Goal: Task Accomplishment & Management: Complete application form

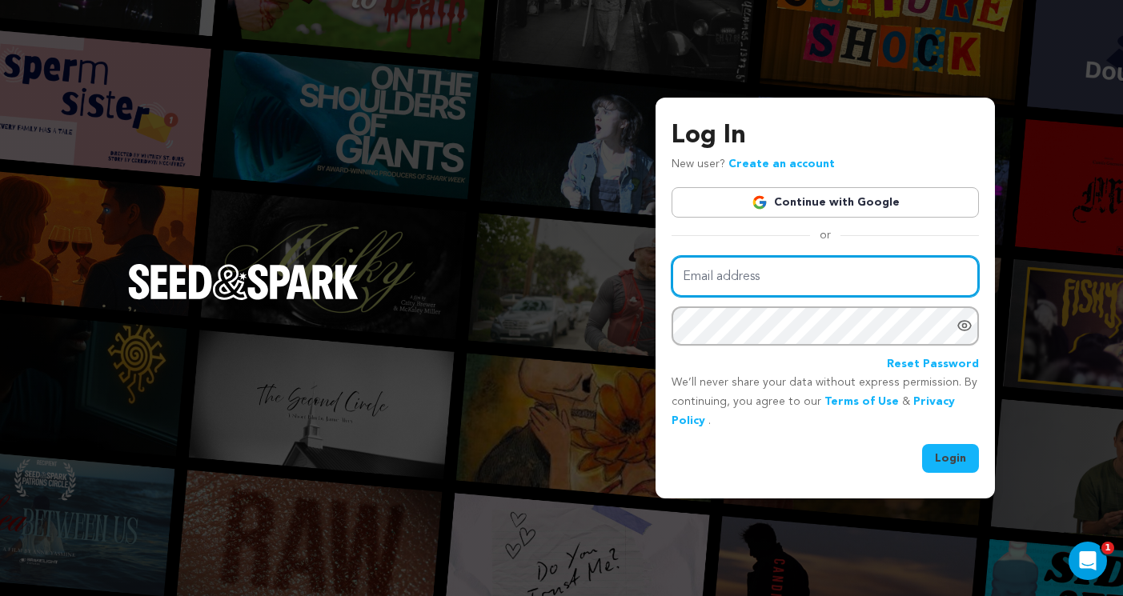
type input "ellyf114@gmail.com"
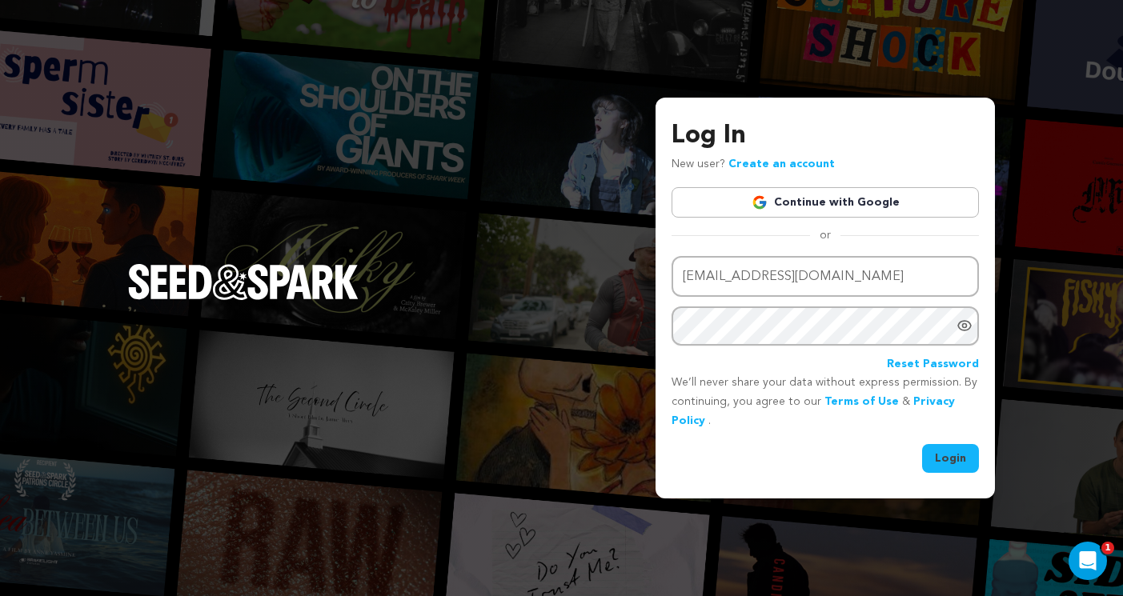
click at [947, 467] on button "Login" at bounding box center [950, 458] width 57 height 29
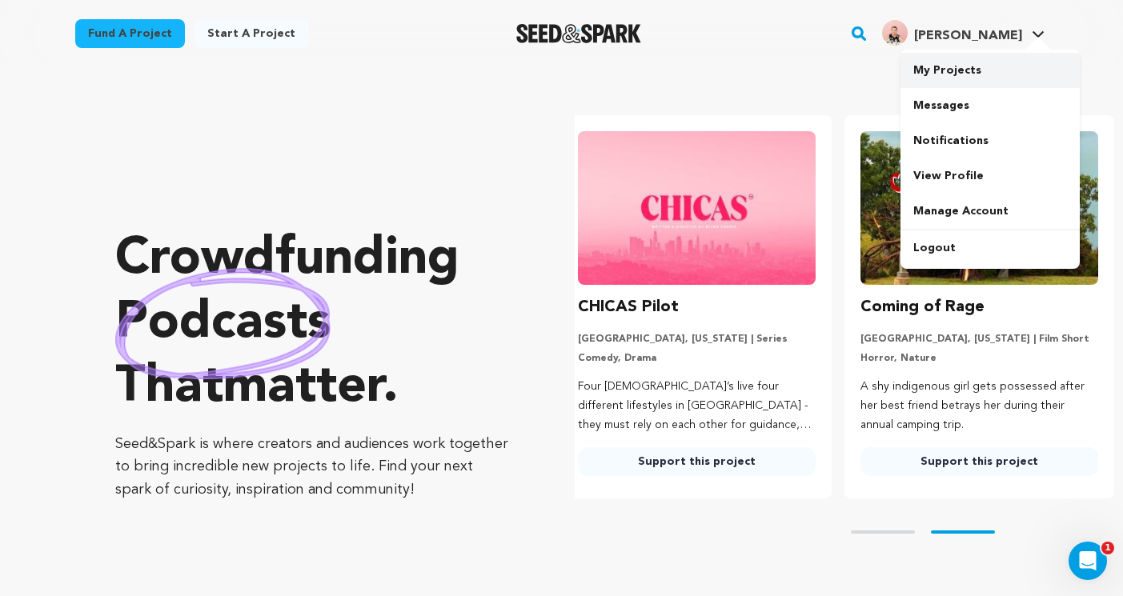
click at [987, 76] on link "My Projects" at bounding box center [989, 70] width 179 height 35
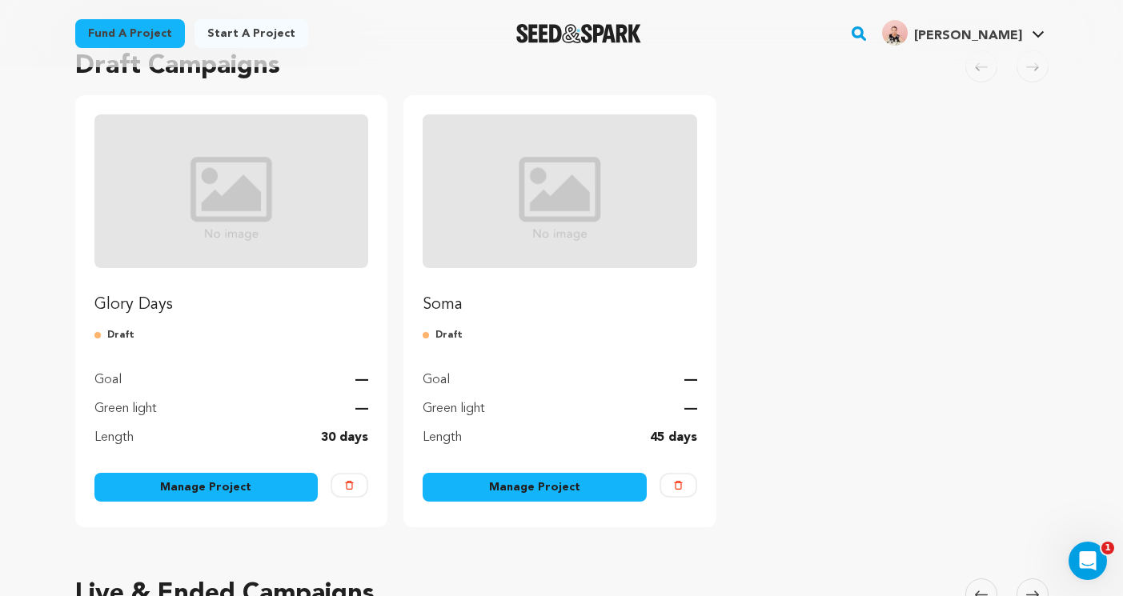
scroll to position [92, 0]
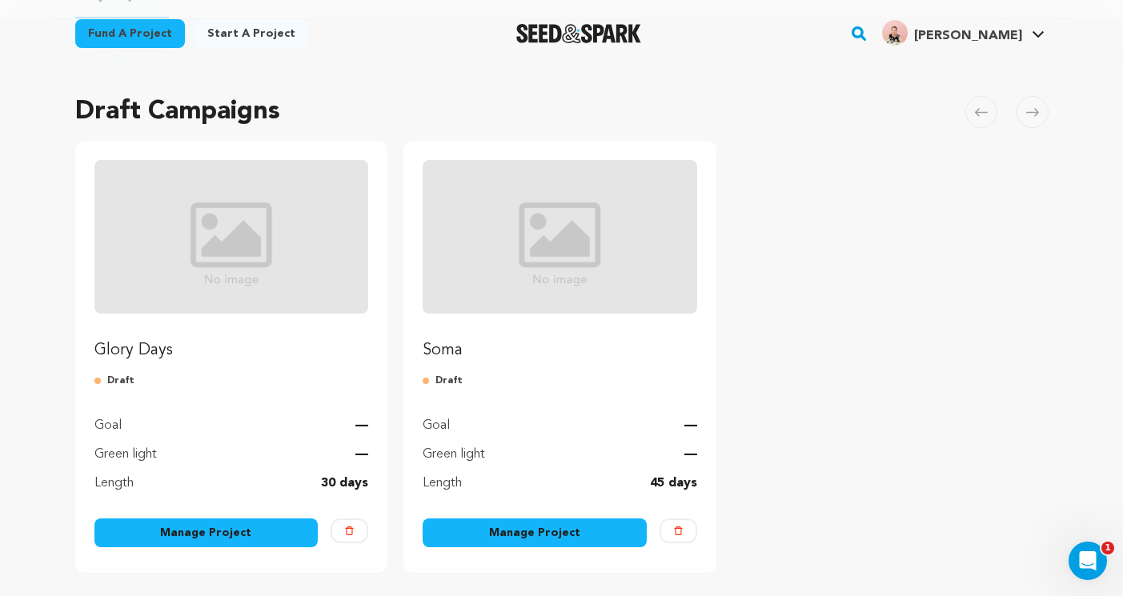
click at [297, 290] on img "Fund Glory Days" at bounding box center [231, 237] width 274 height 154
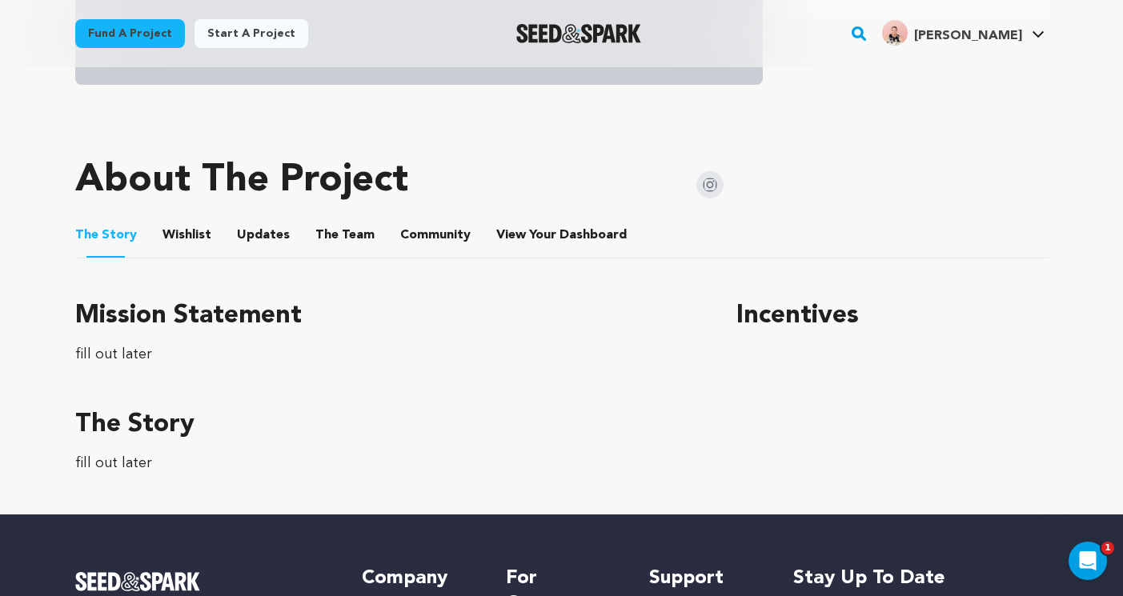
scroll to position [499, 0]
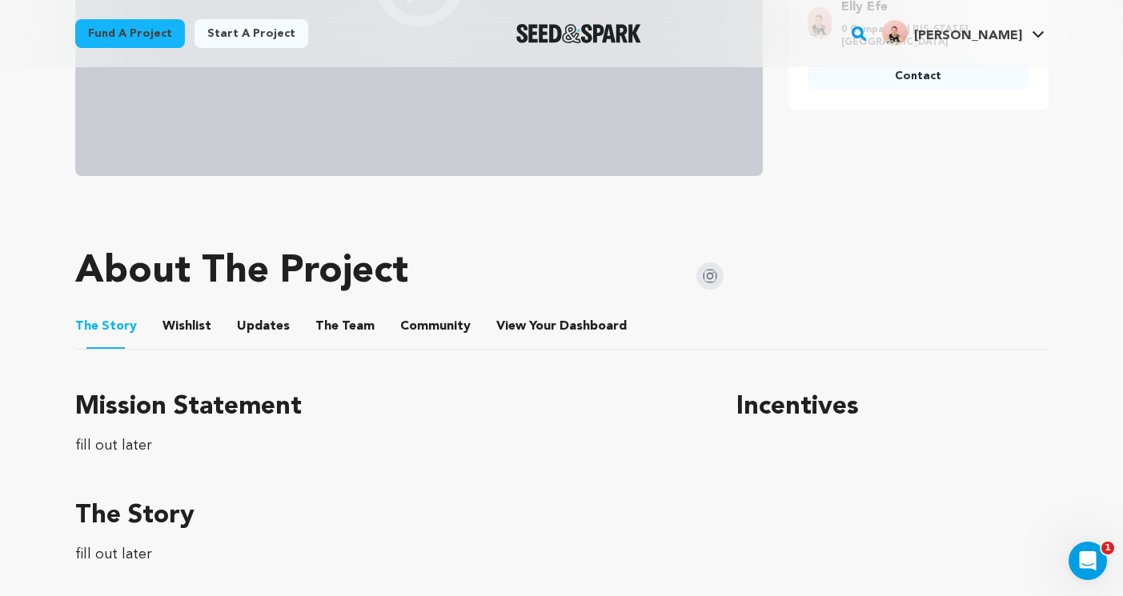
click at [186, 322] on button "Wishlist" at bounding box center [186, 329] width 38 height 38
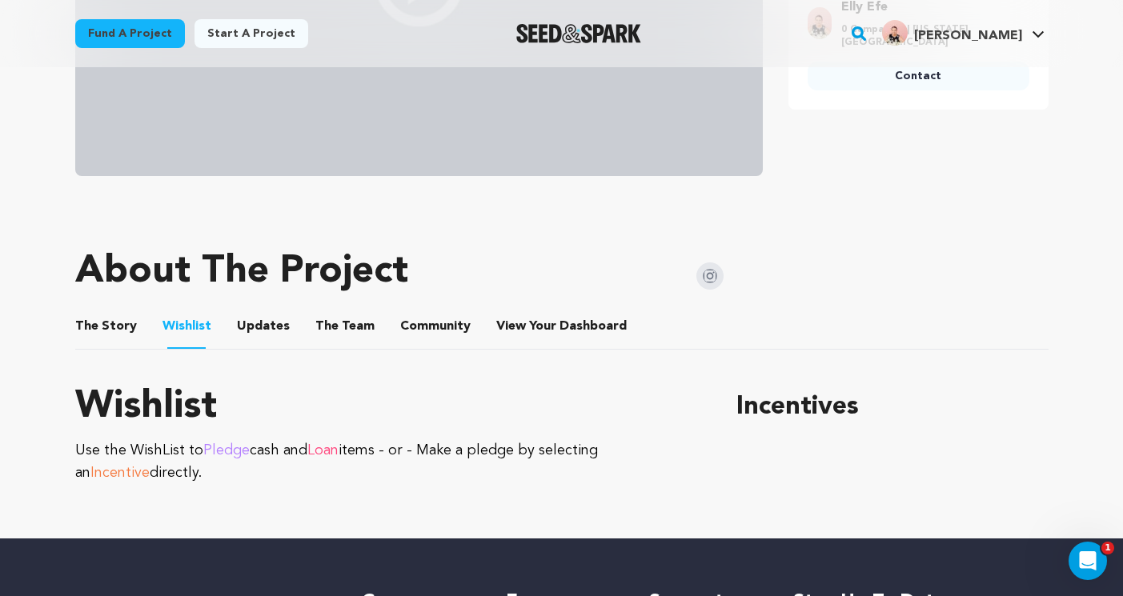
click at [254, 326] on button "Updates" at bounding box center [263, 329] width 38 height 38
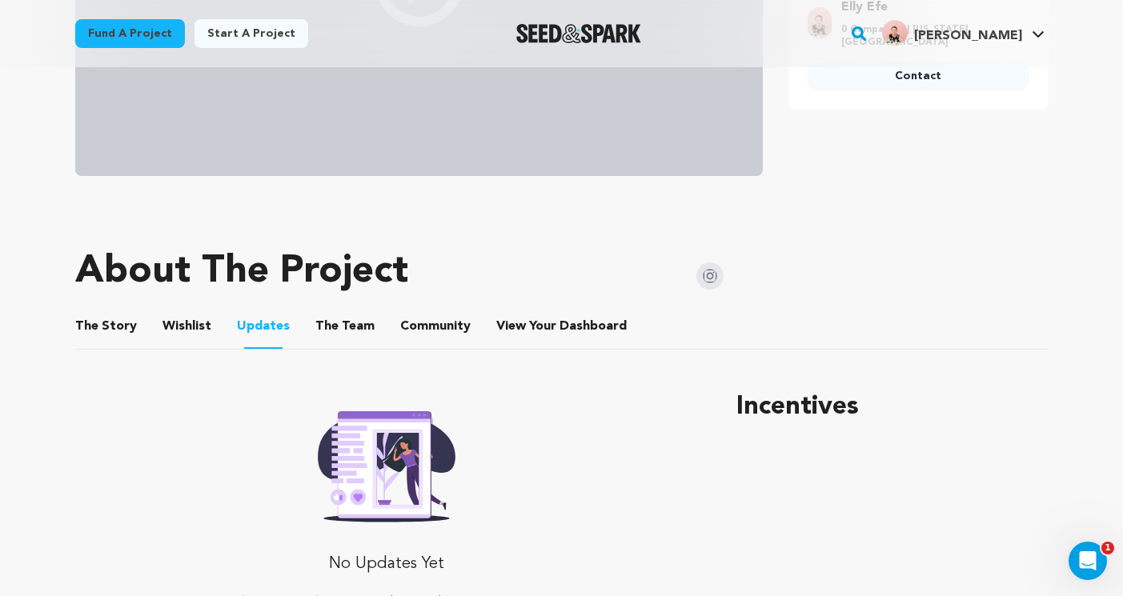
click at [326, 334] on button "The Team" at bounding box center [345, 329] width 38 height 38
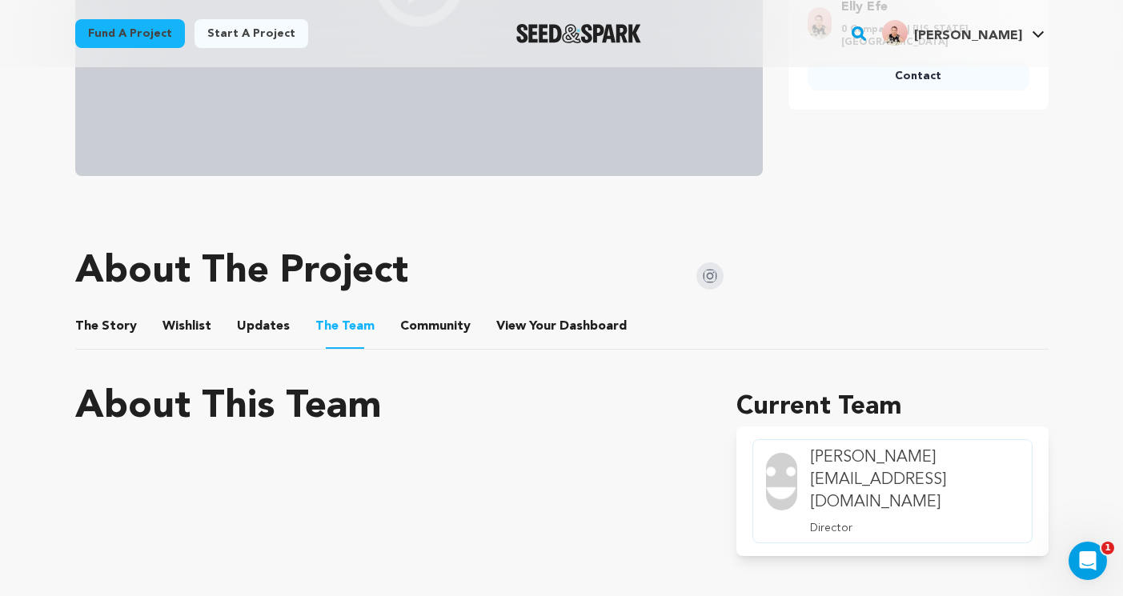
click at [432, 325] on button "Community" at bounding box center [435, 329] width 38 height 38
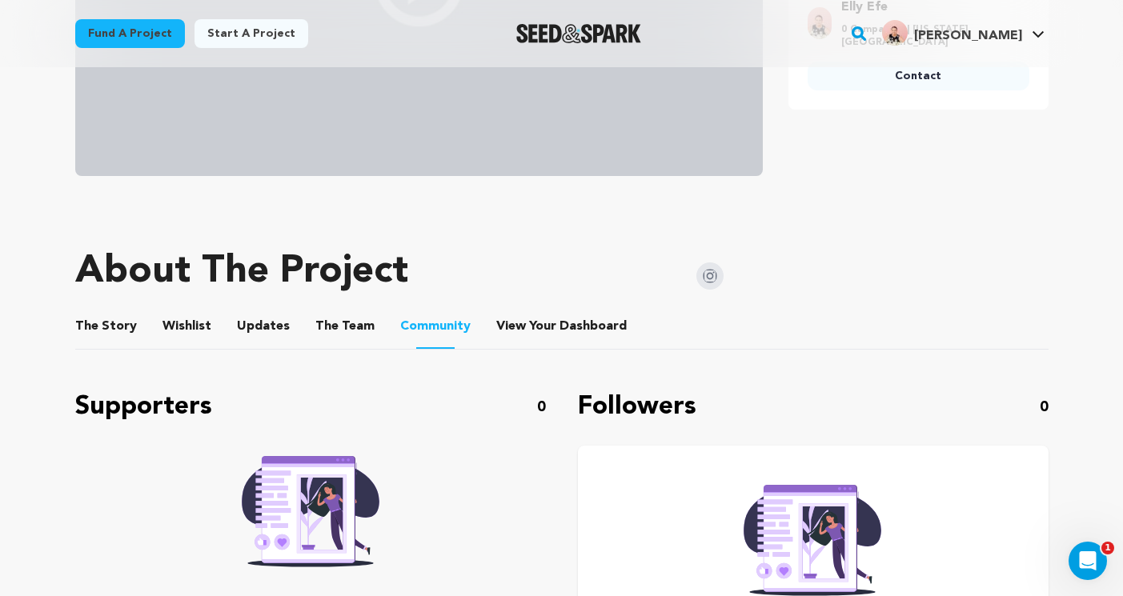
click at [500, 326] on button "View Your Dashboard" at bounding box center [515, 329] width 38 height 38
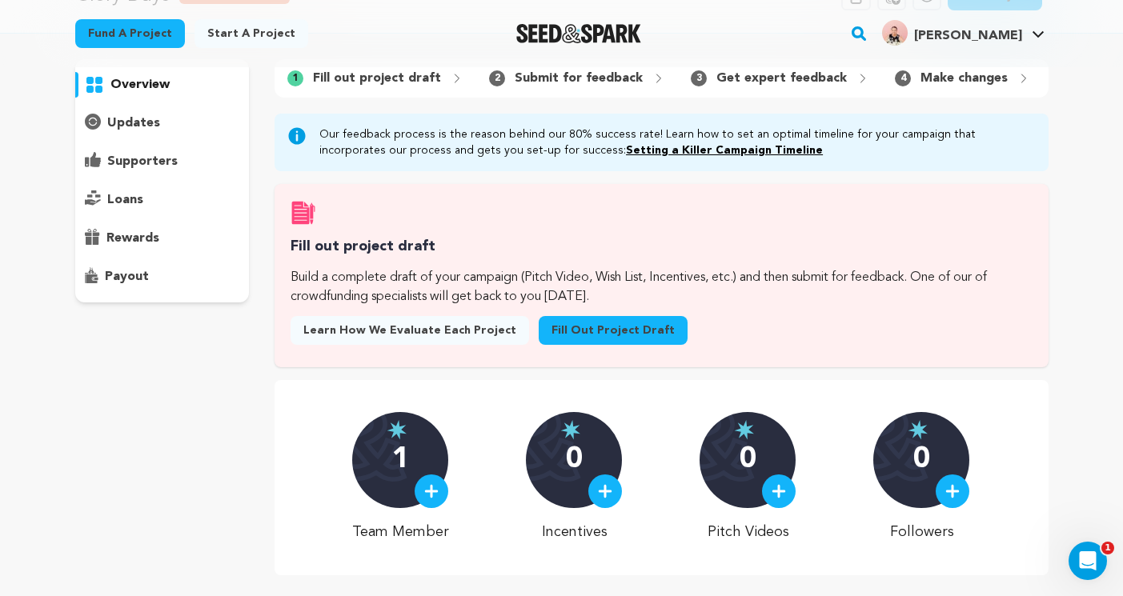
scroll to position [102, 0]
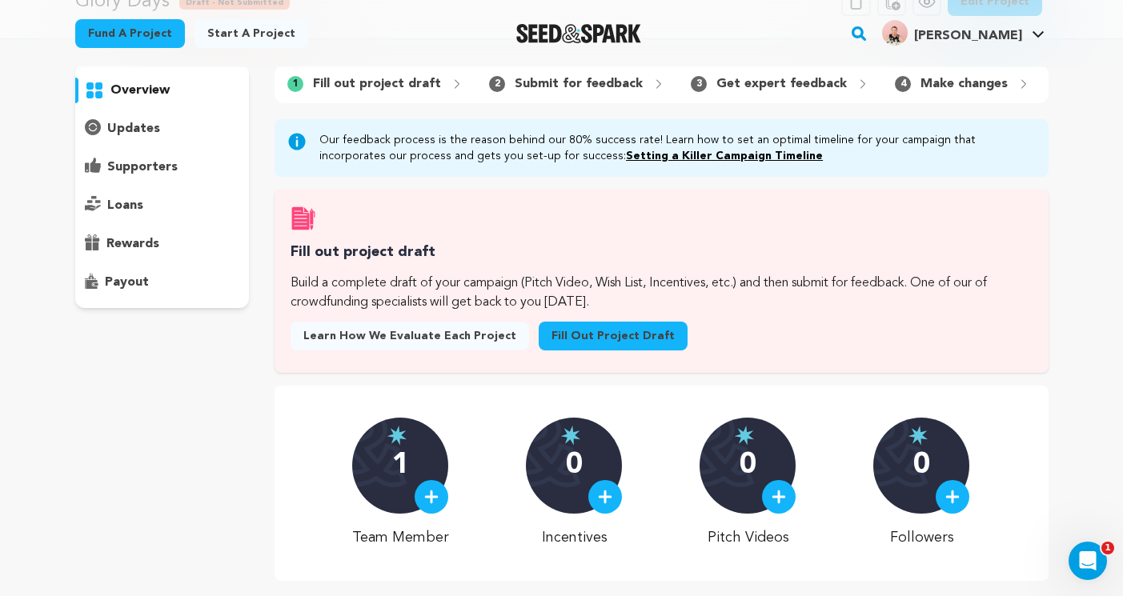
click at [594, 338] on link "Fill out project draft" at bounding box center [612, 336] width 149 height 29
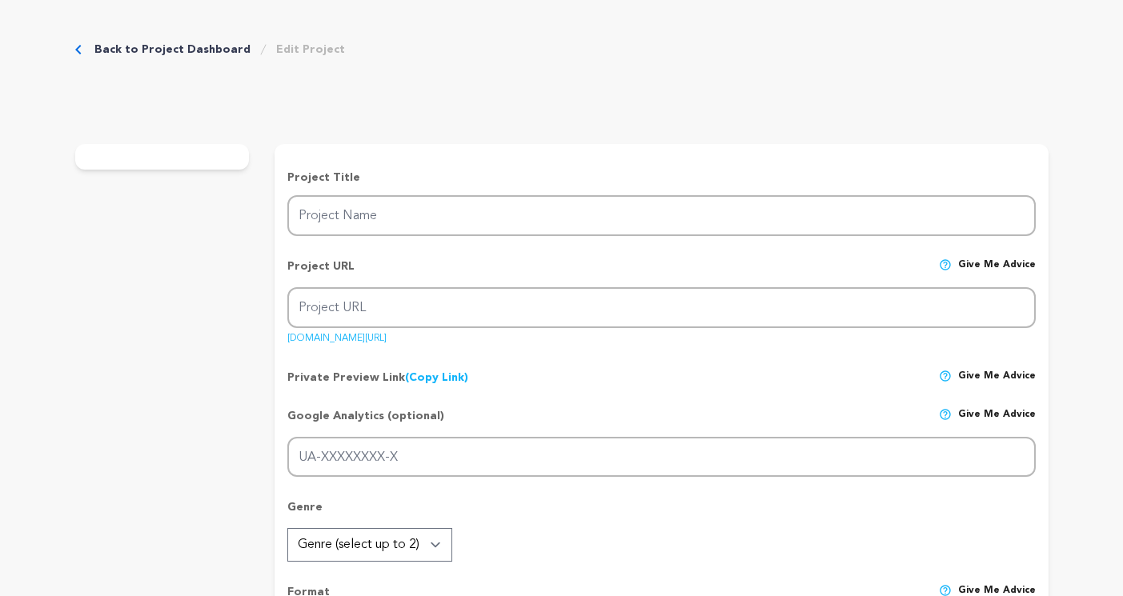
type input "Glory Days"
type input "glory-days-1"
type input "A mother signs her socially awkward teen daughter up for a beauty pageant to he…"
type textarea "fill out later"
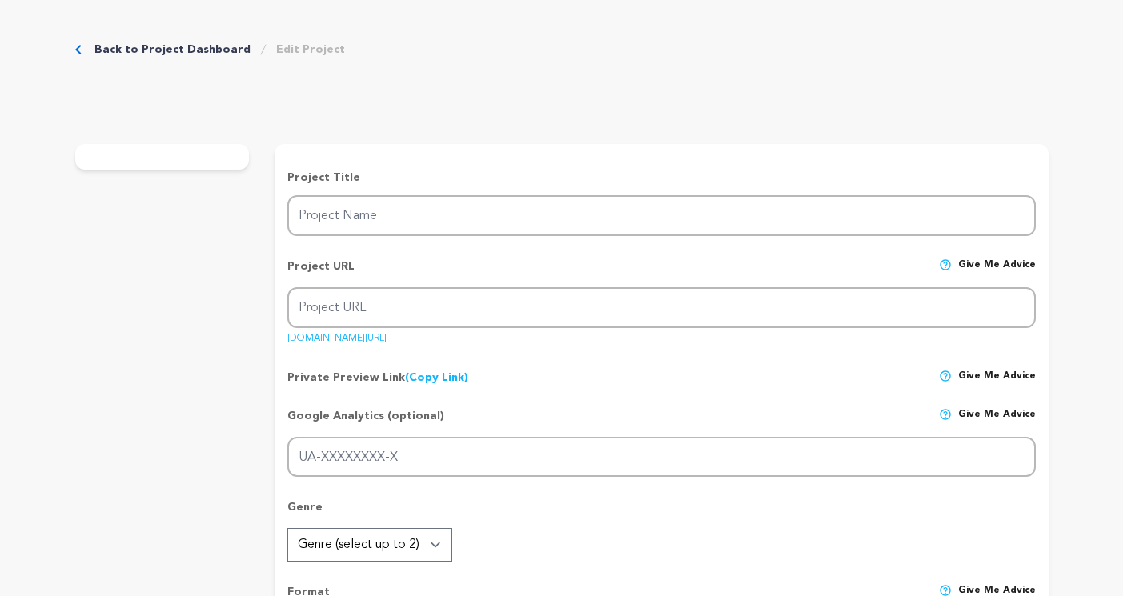
radio input "true"
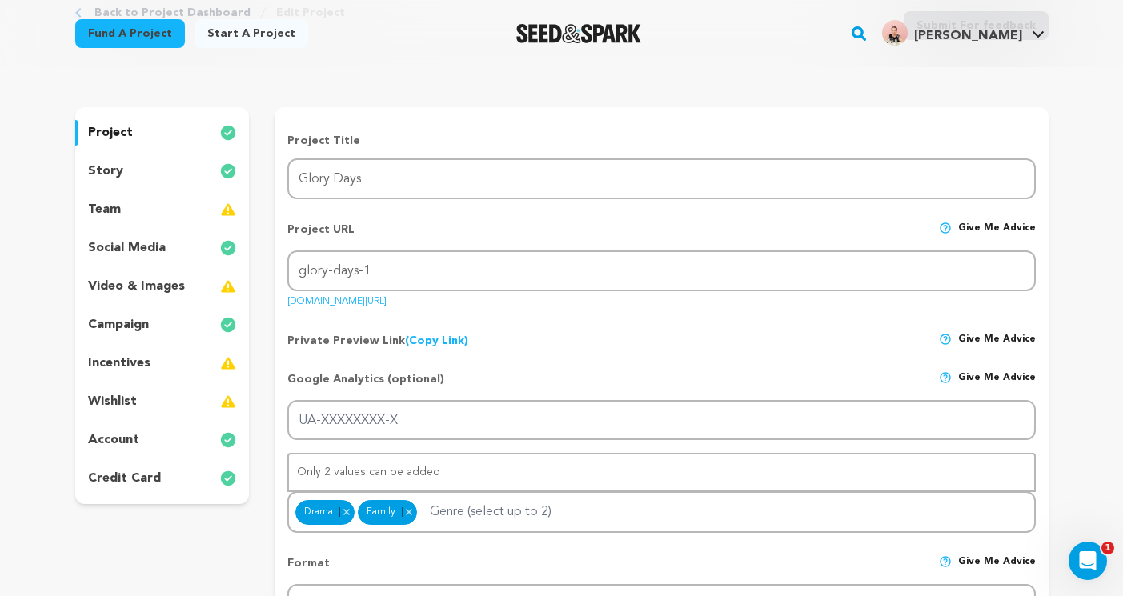
scroll to position [114, 0]
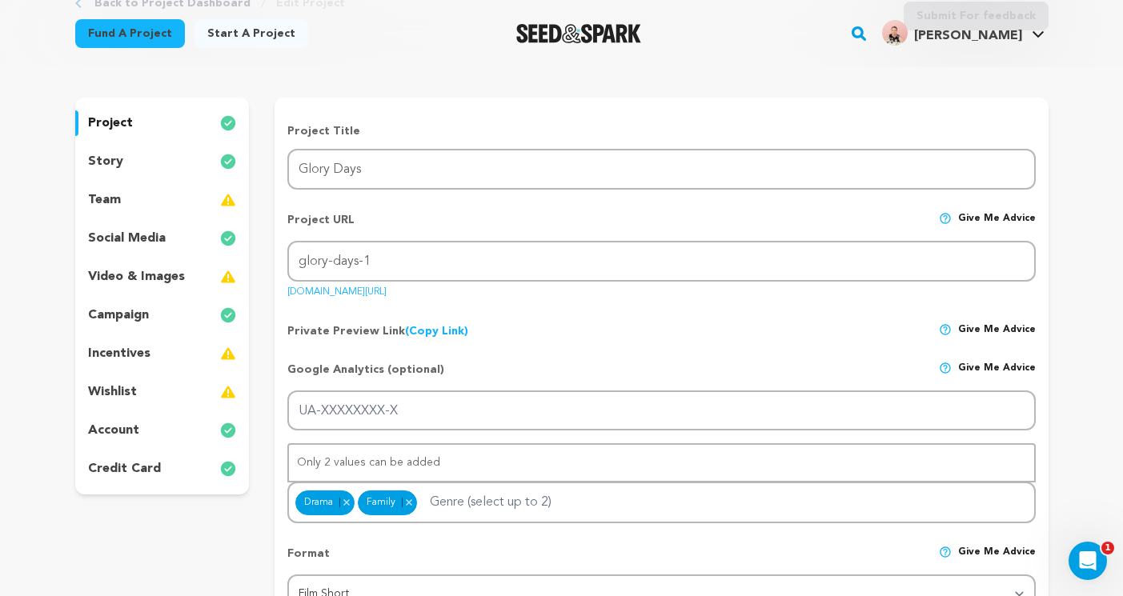
click at [117, 270] on p "video & images" at bounding box center [136, 276] width 97 height 19
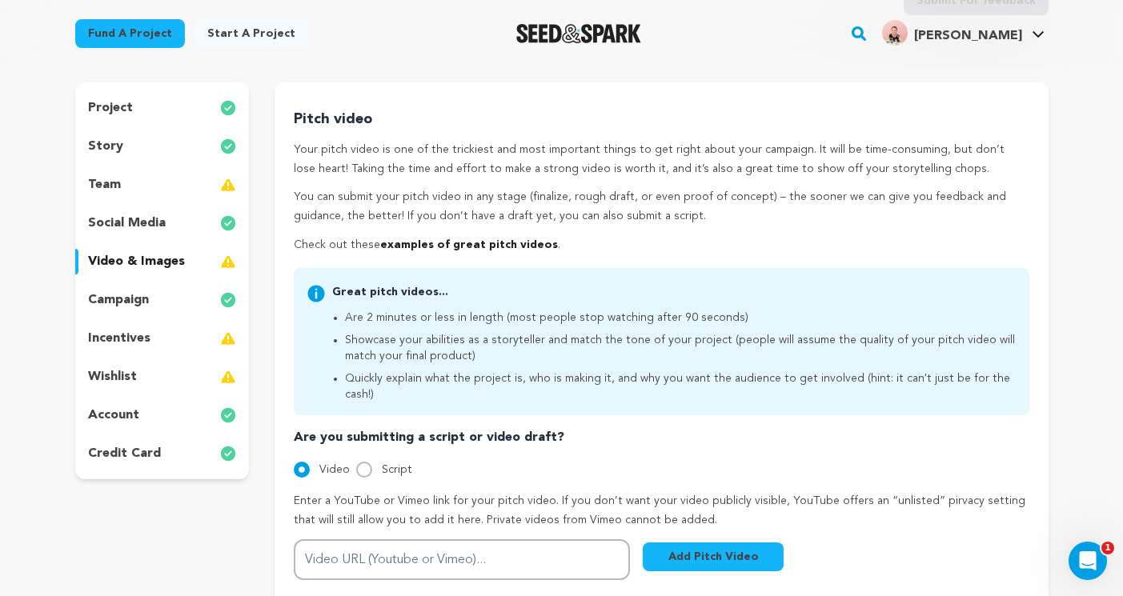
scroll to position [143, 0]
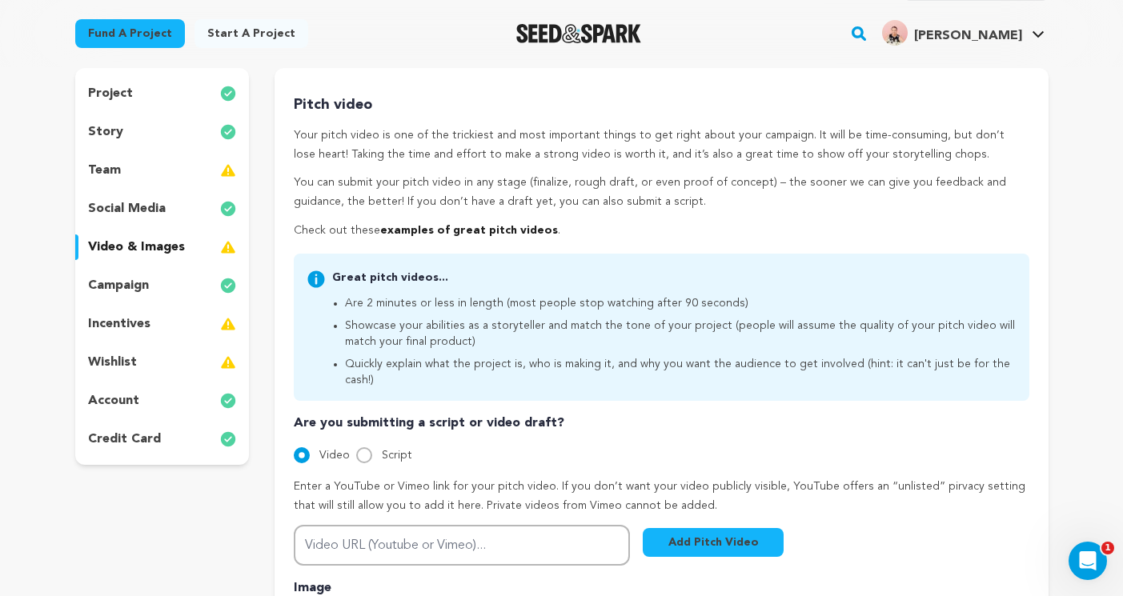
click at [134, 175] on div "team" at bounding box center [162, 171] width 174 height 26
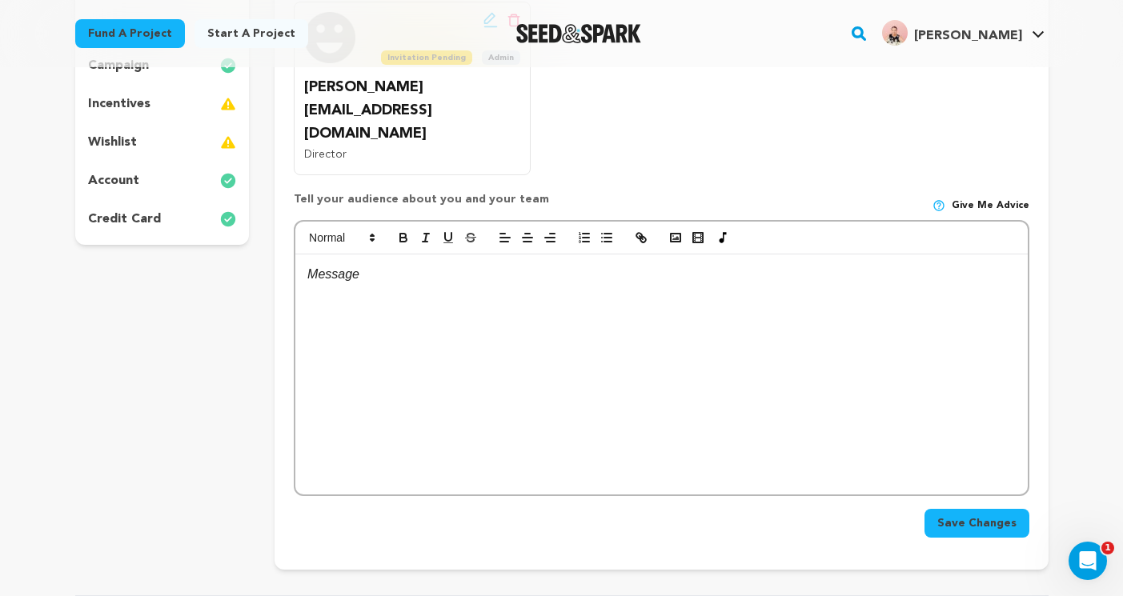
scroll to position [360, 0]
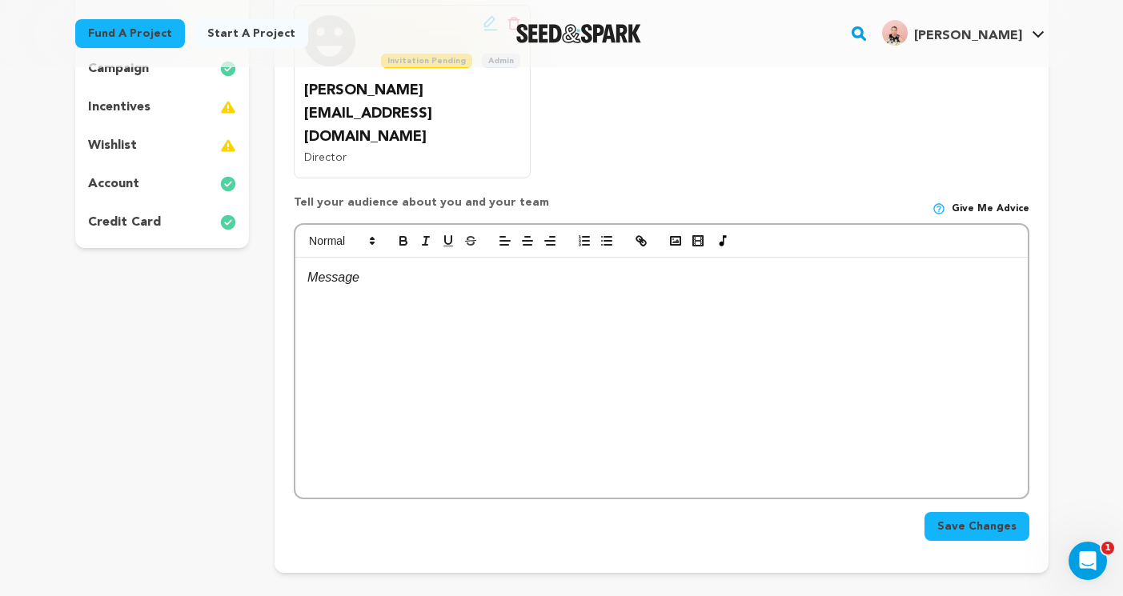
click at [350, 270] on div at bounding box center [660, 378] width 731 height 240
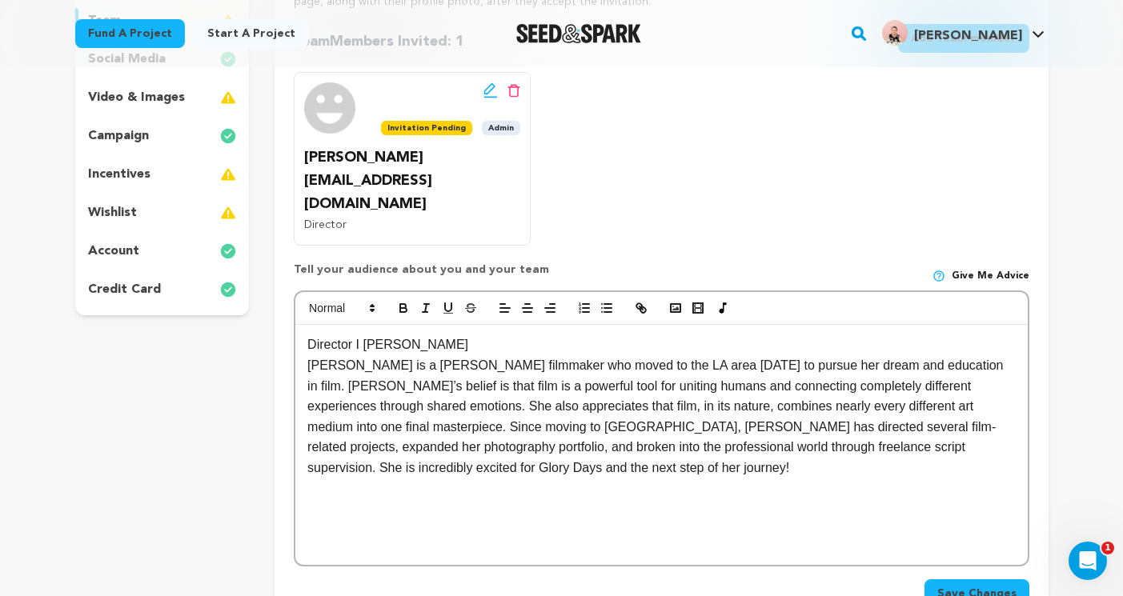
scroll to position [290, 0]
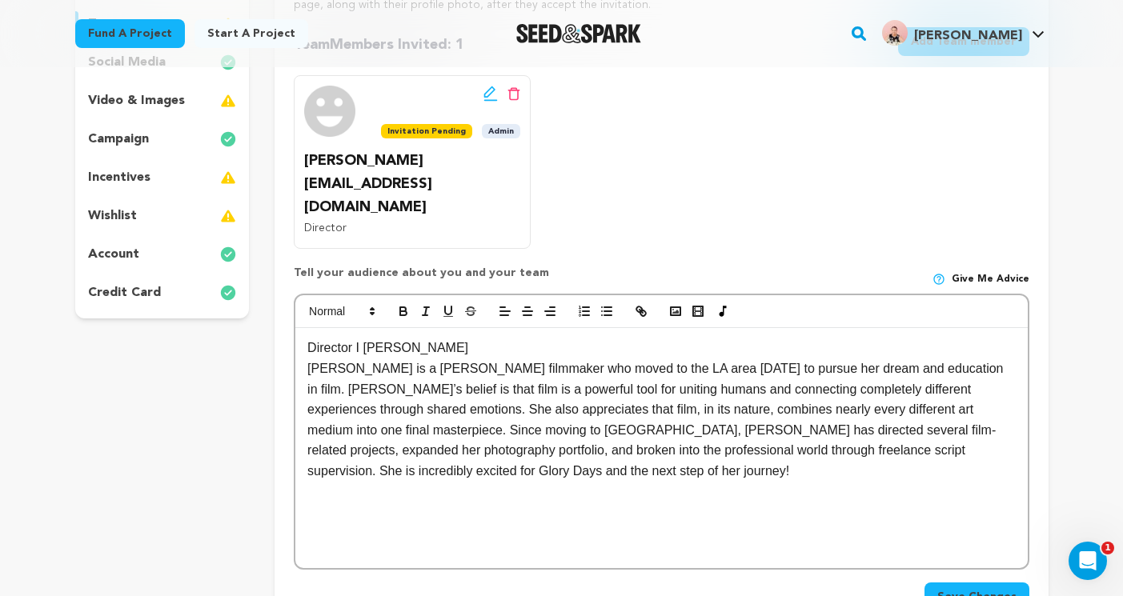
click at [434, 338] on p "Director I Mariam" at bounding box center [660, 348] width 707 height 21
click at [974, 589] on span "Save Changes" at bounding box center [976, 597] width 79 height 16
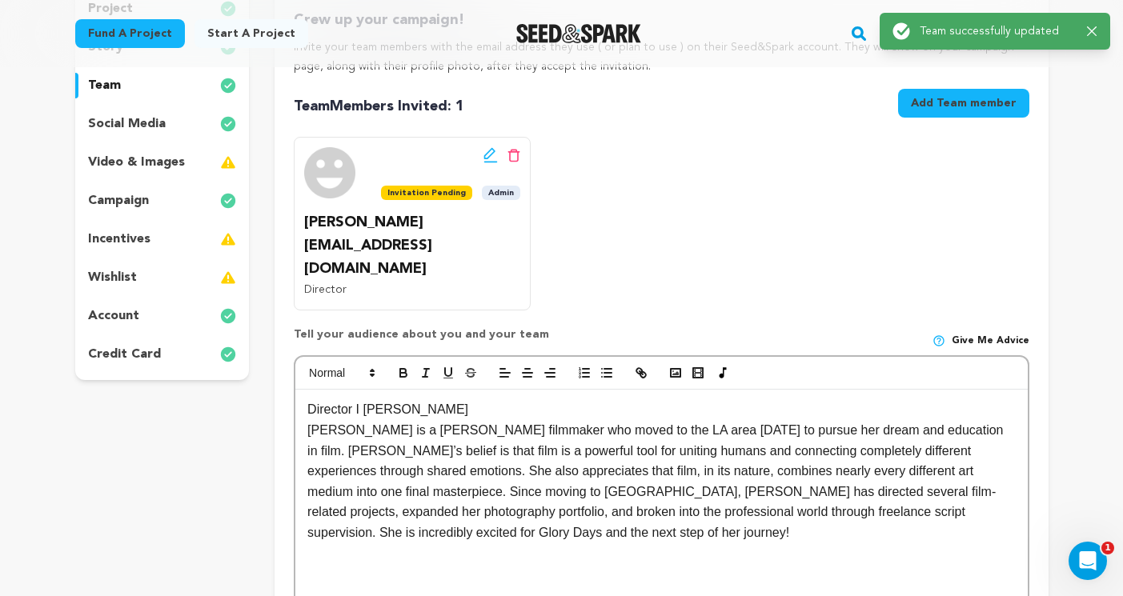
scroll to position [232, 0]
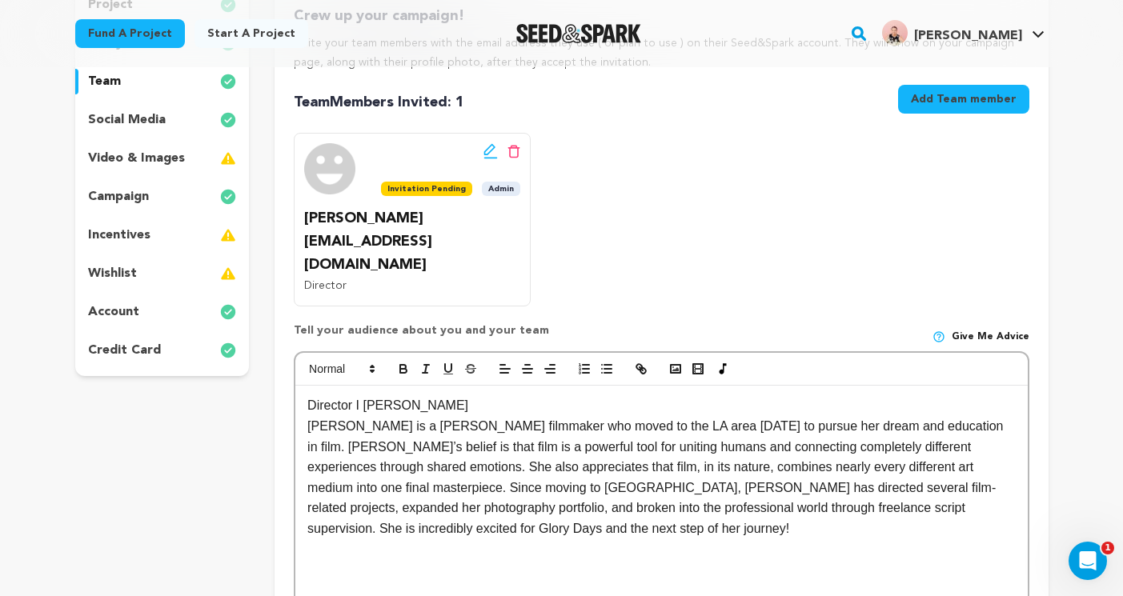
click at [153, 228] on div "incentives" at bounding box center [162, 235] width 174 height 26
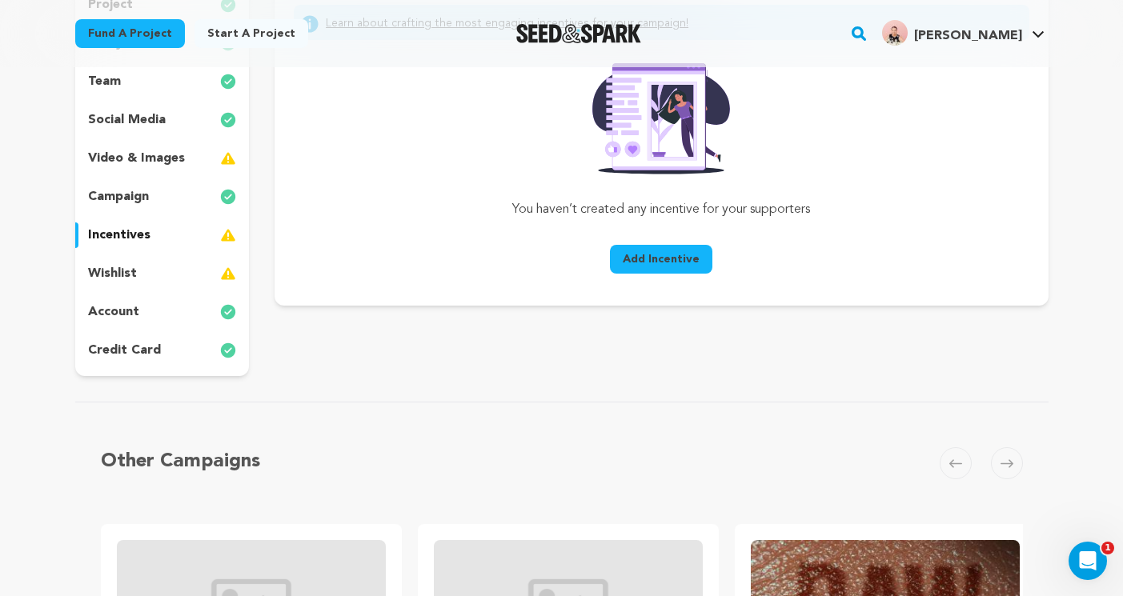
click at [143, 262] on div "wishlist" at bounding box center [162, 274] width 174 height 26
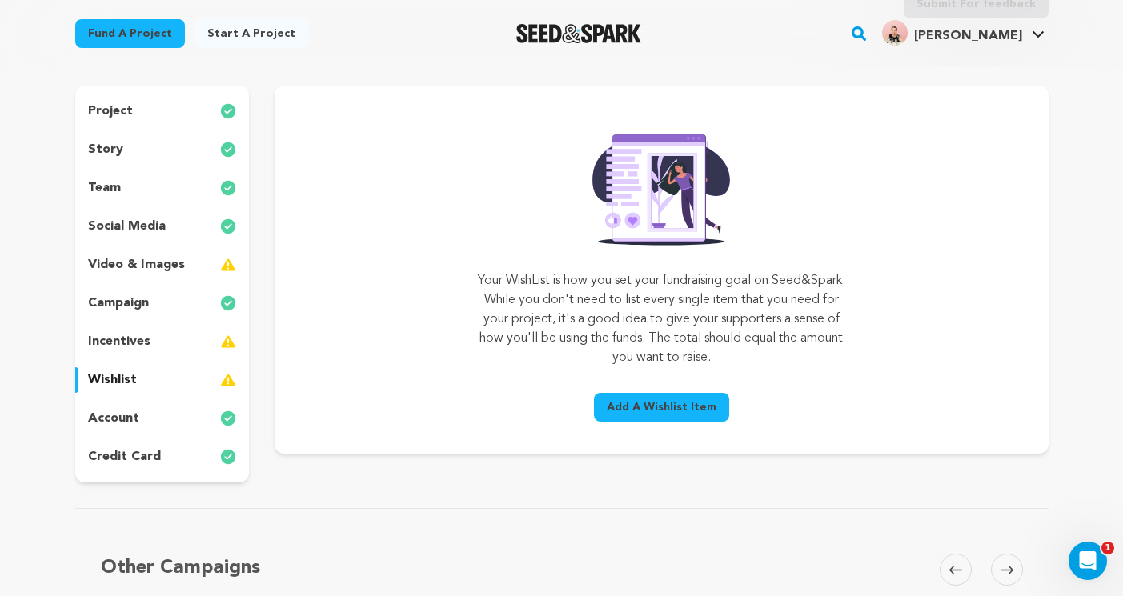
scroll to position [118, 0]
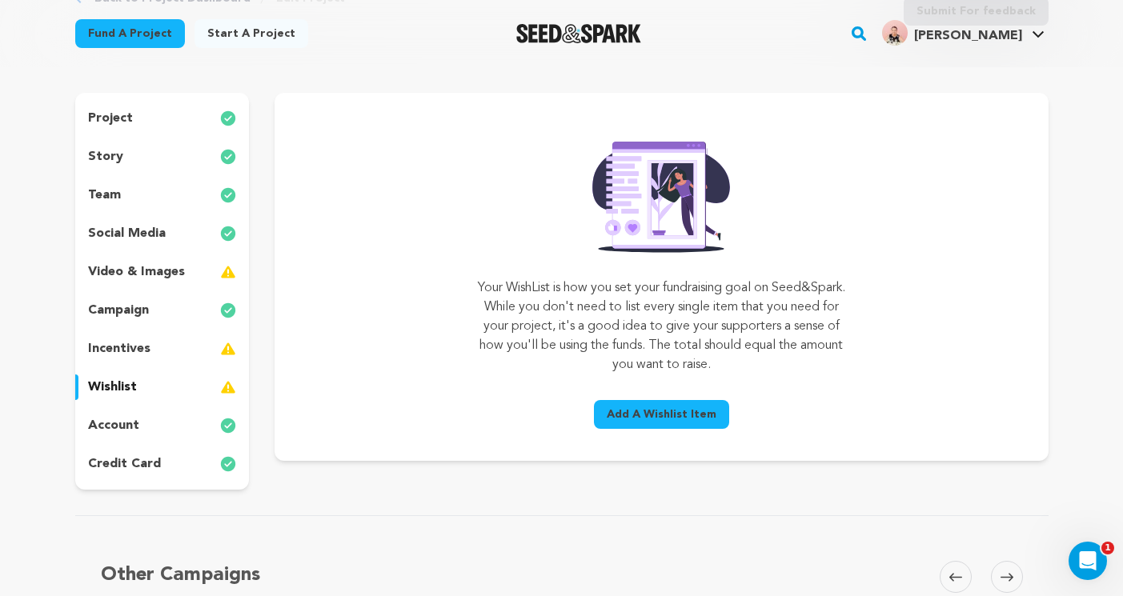
click at [122, 228] on p "social media" at bounding box center [127, 233] width 78 height 19
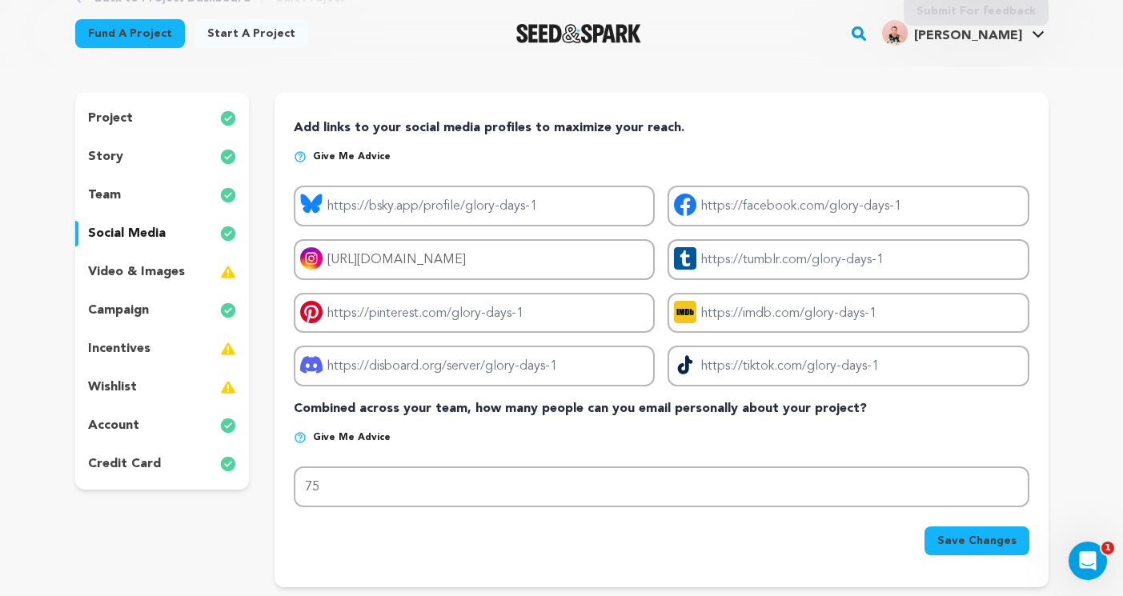
click at [122, 197] on div "team" at bounding box center [162, 195] width 174 height 26
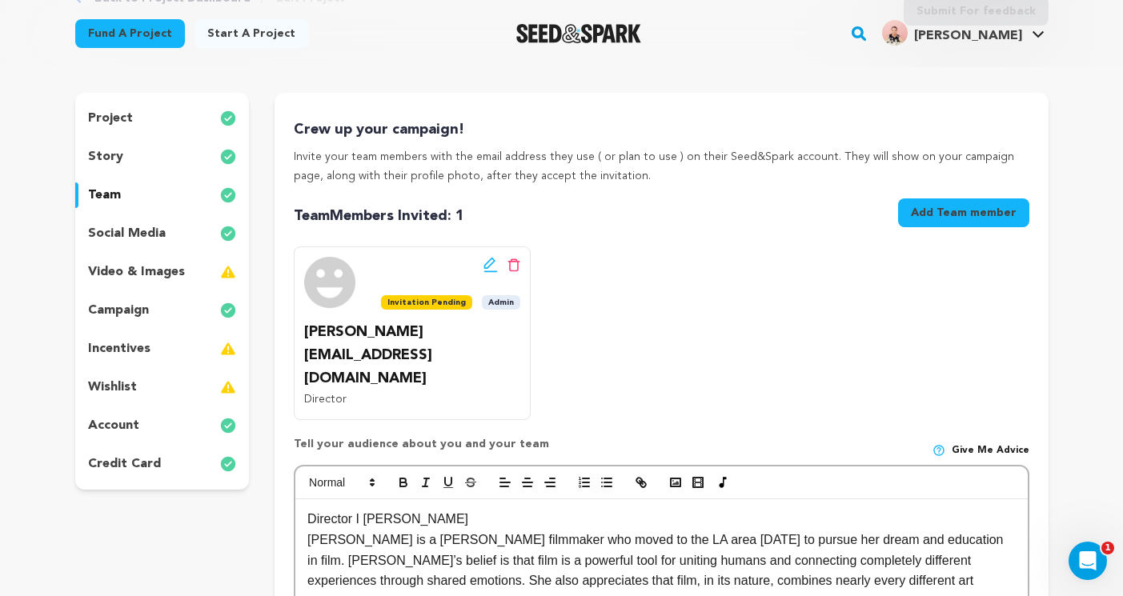
click at [126, 235] on p "social media" at bounding box center [127, 233] width 78 height 19
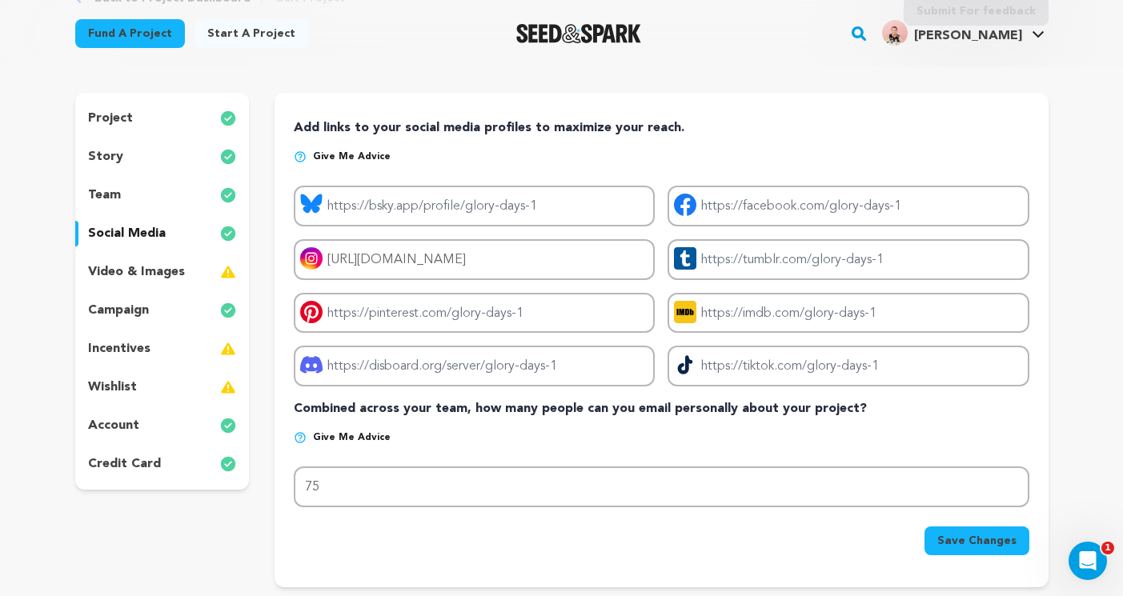
click at [126, 192] on div "team" at bounding box center [162, 195] width 174 height 26
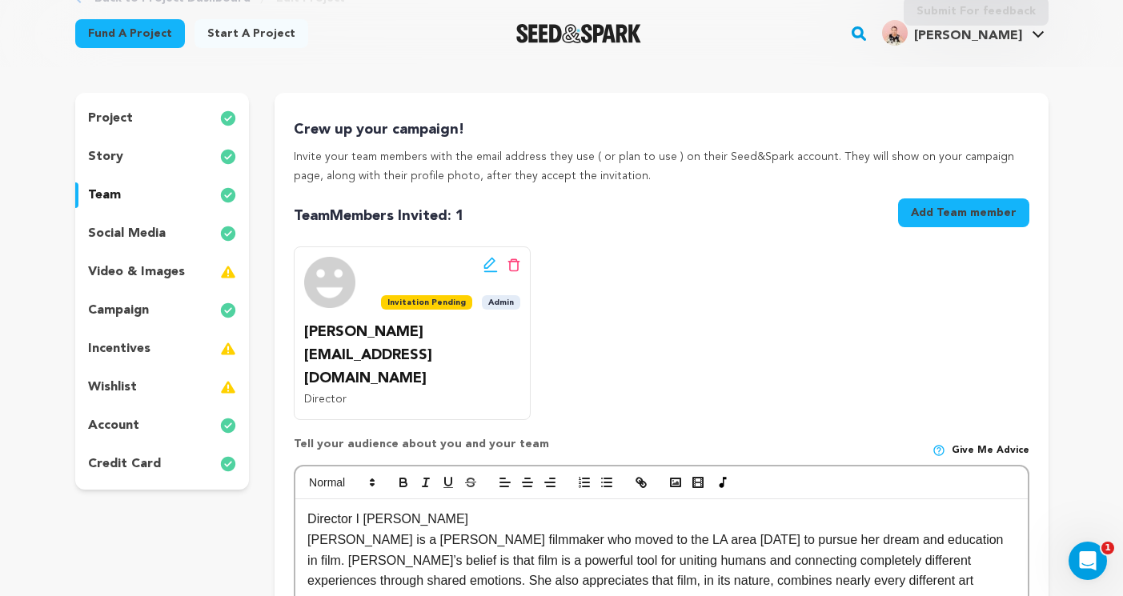
click at [130, 154] on div "story" at bounding box center [162, 157] width 174 height 26
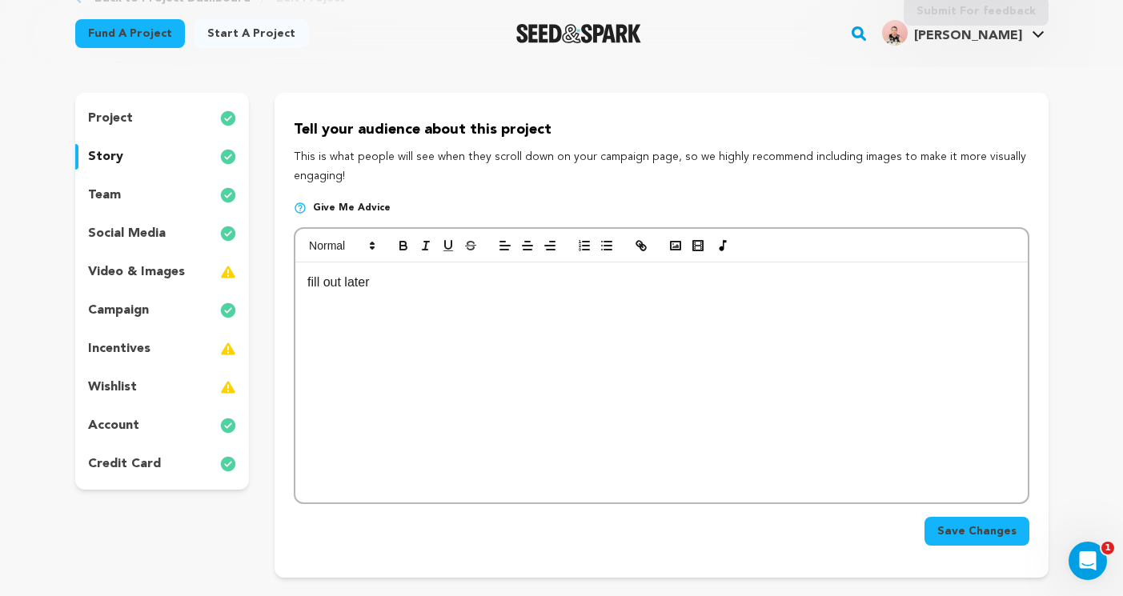
click at [116, 122] on p "project" at bounding box center [110, 118] width 45 height 19
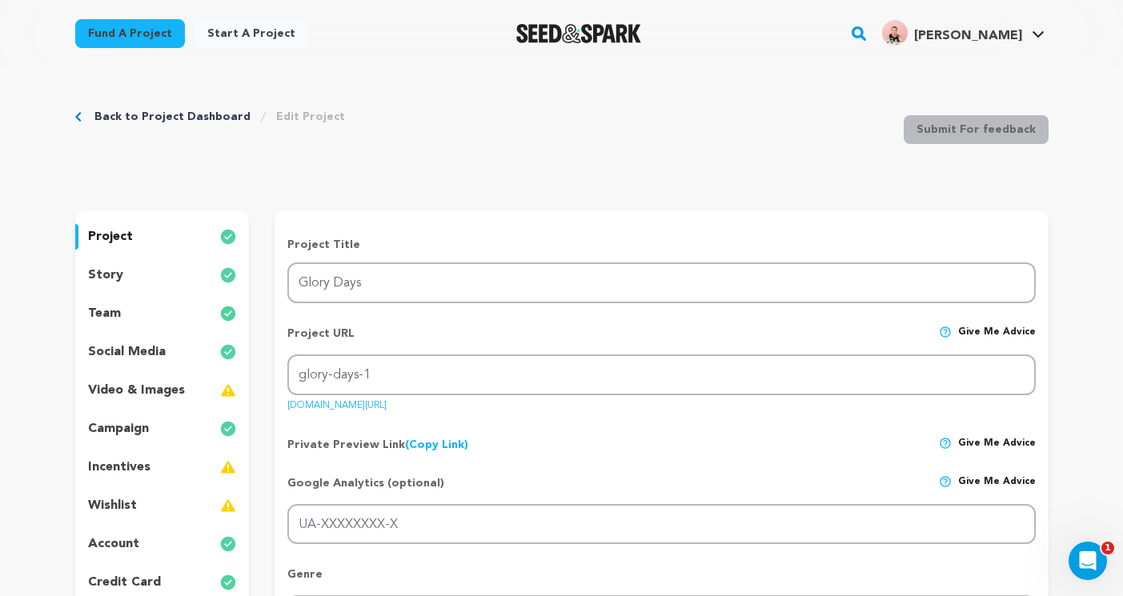
click at [174, 309] on div "team" at bounding box center [162, 314] width 174 height 26
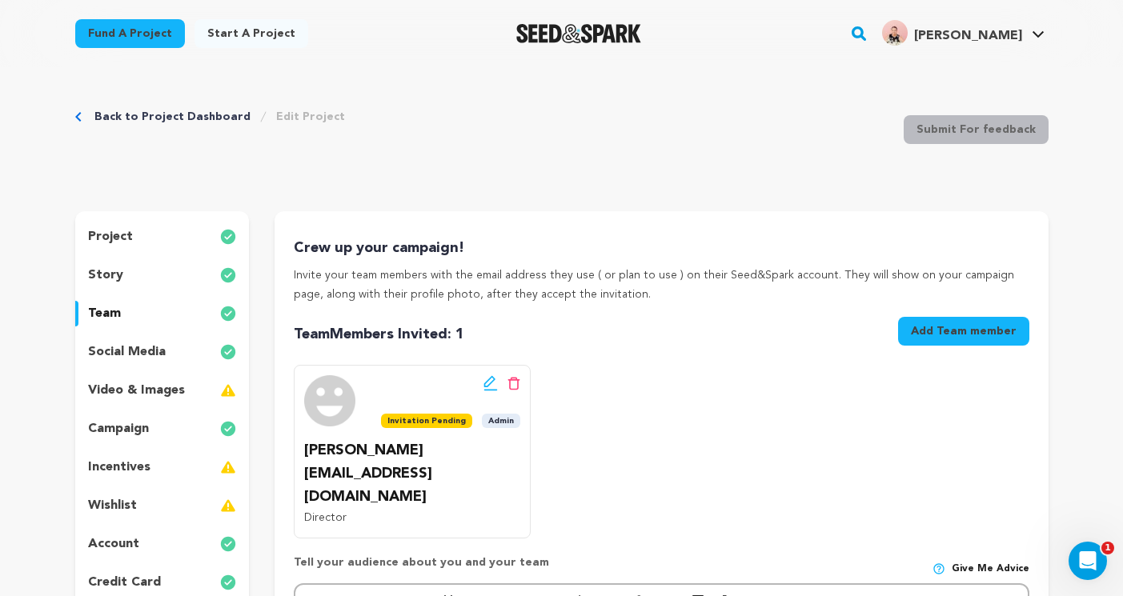
click at [147, 269] on div "story" at bounding box center [162, 275] width 174 height 26
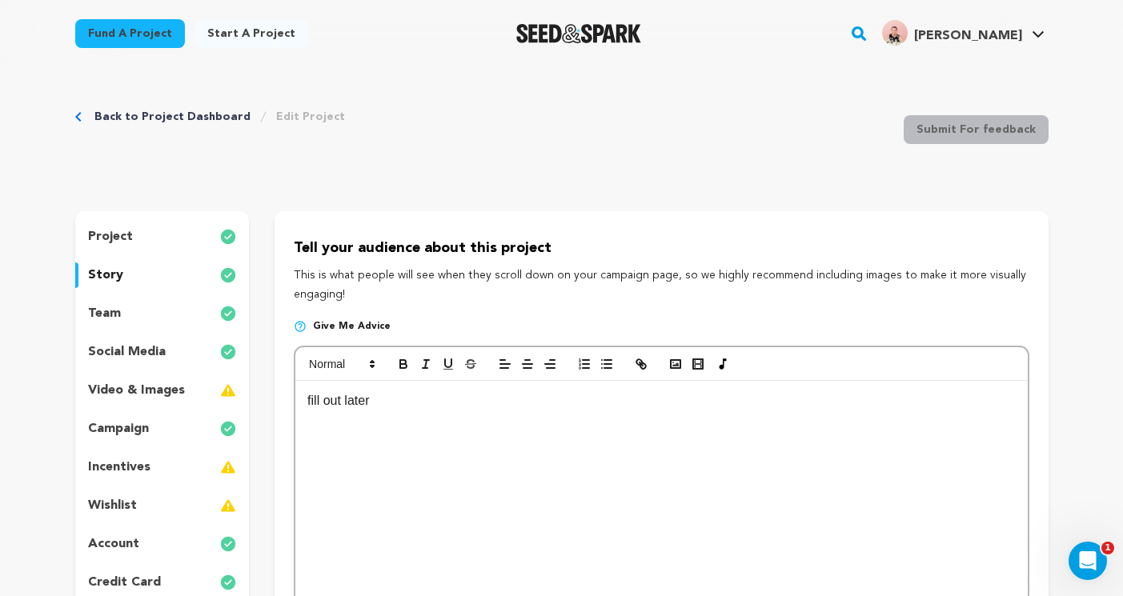
click at [406, 421] on div "fill out later" at bounding box center [660, 501] width 731 height 240
click at [122, 395] on p "video & images" at bounding box center [136, 390] width 97 height 19
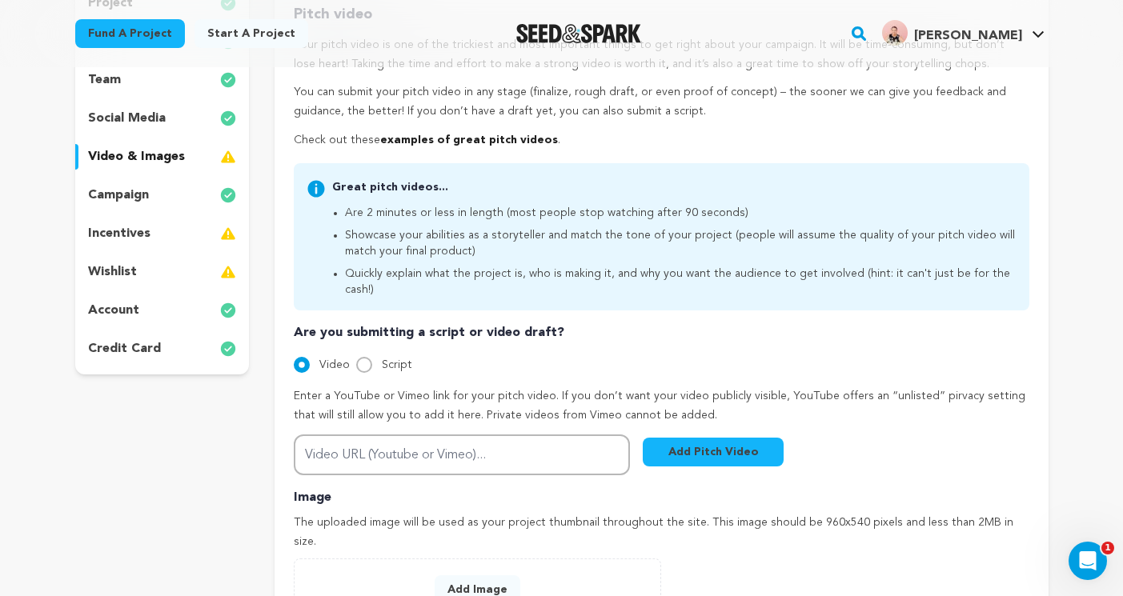
scroll to position [255, 0]
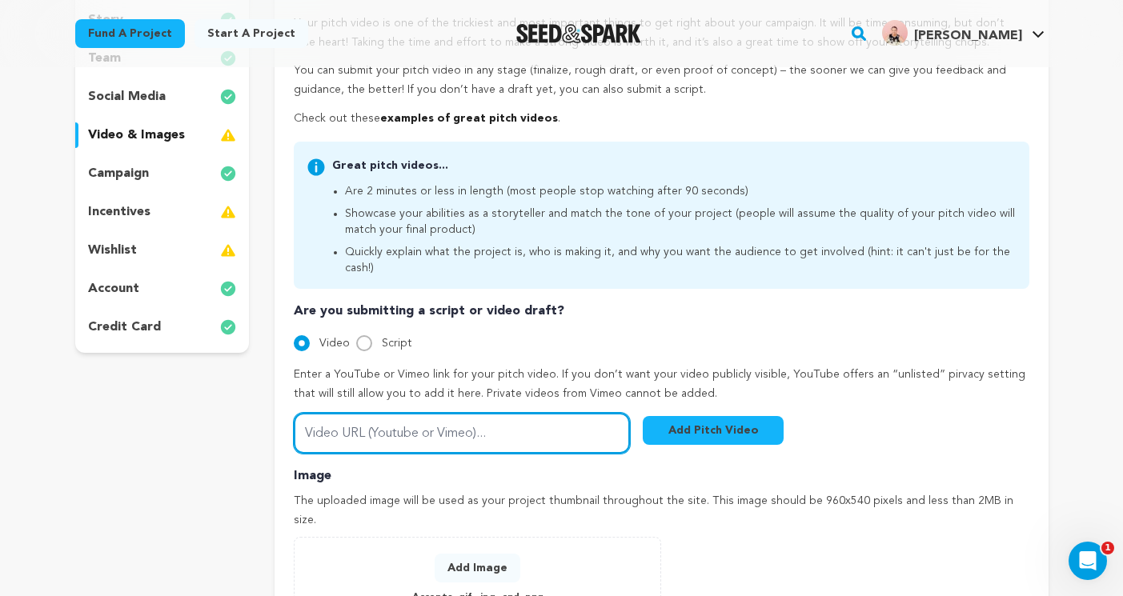
click at [418, 424] on input "Video URL (Youtube or Vimeo)..." at bounding box center [462, 433] width 336 height 41
paste input "https://youtu.be/4htMqV1fuKk?si=PSF3A6xUDLe45Brs"
type input "https://youtu.be/4htMqV1fuKk?si=PSF3A6xUDLe45Brs"
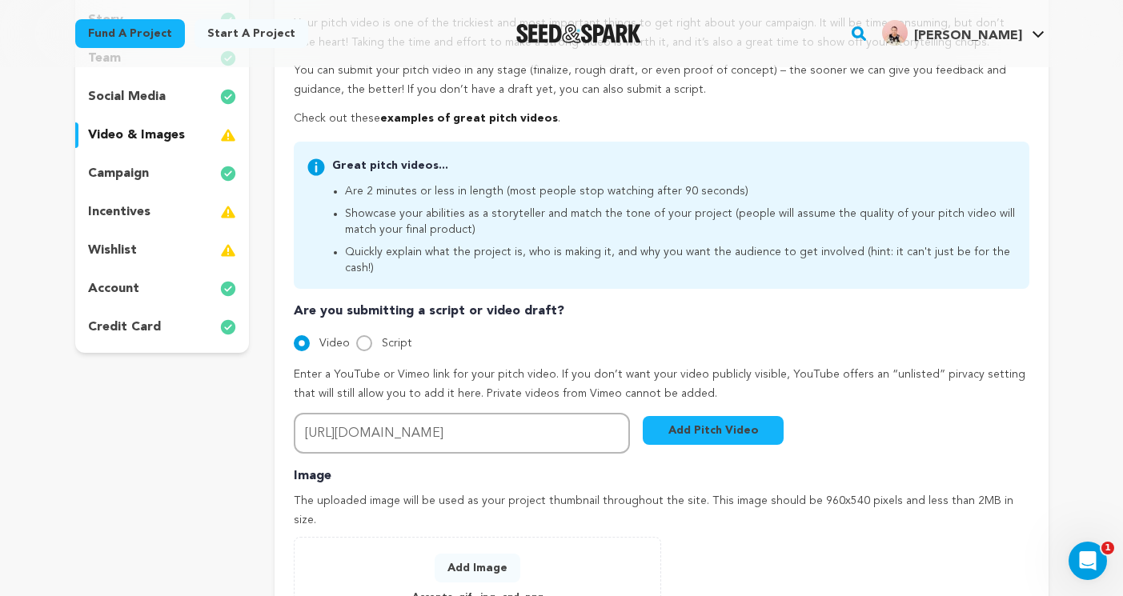
click at [707, 418] on button "Add Pitch Video" at bounding box center [712, 430] width 141 height 29
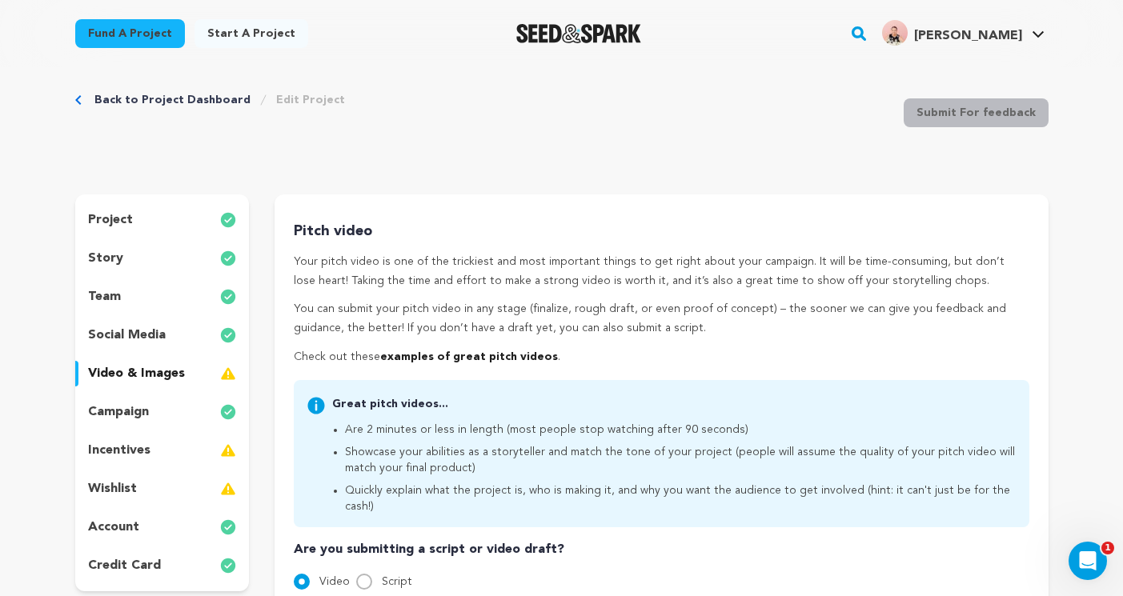
scroll to position [0, 0]
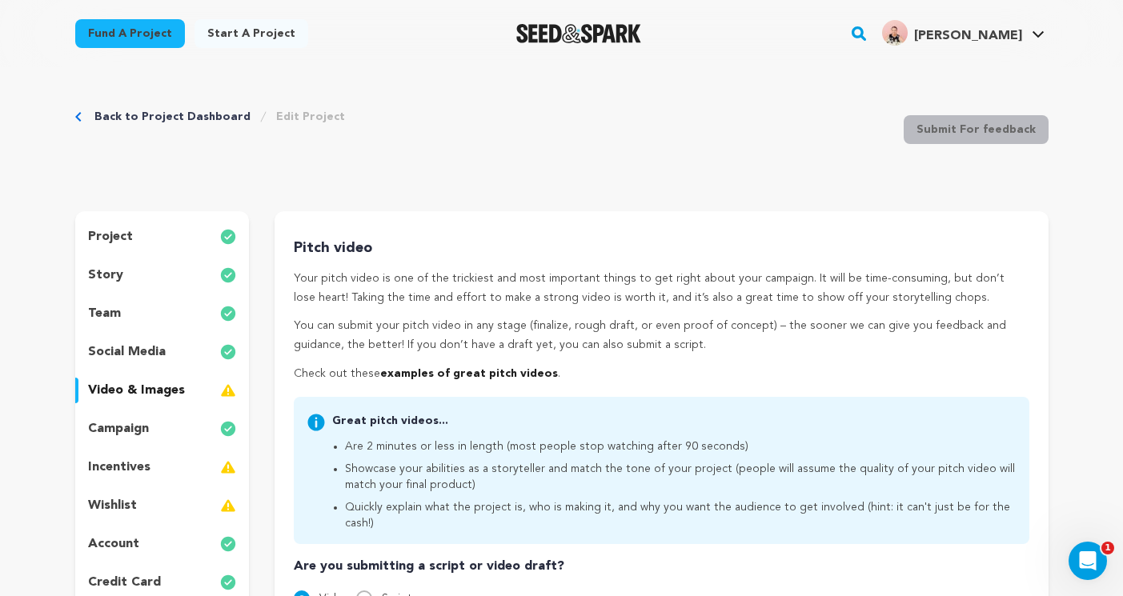
click at [138, 320] on div "team" at bounding box center [162, 314] width 174 height 26
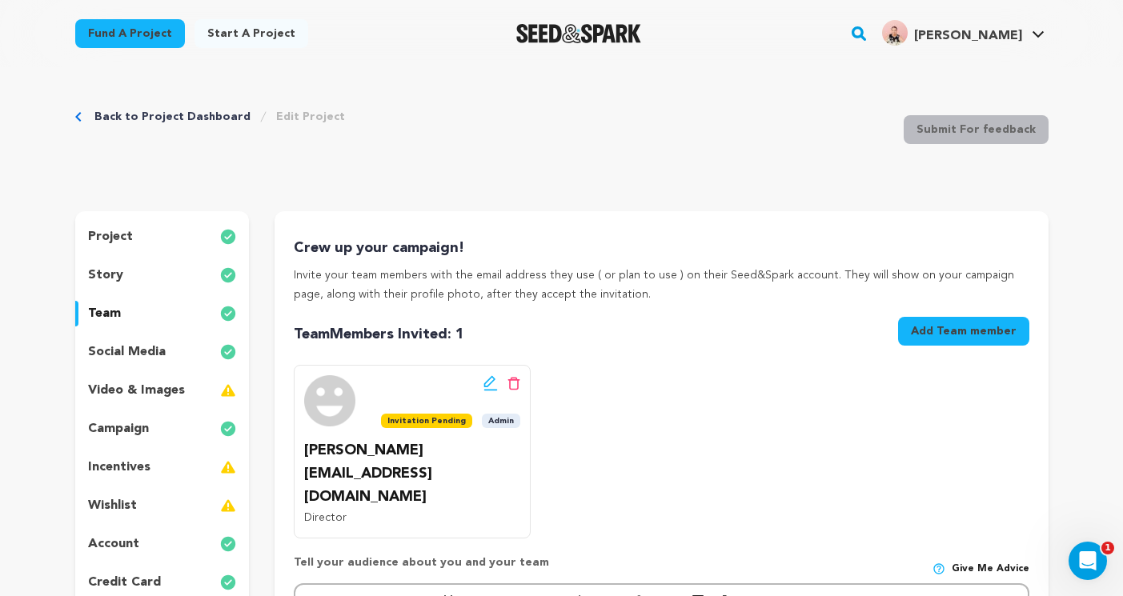
click at [137, 280] on div "story" at bounding box center [162, 275] width 174 height 26
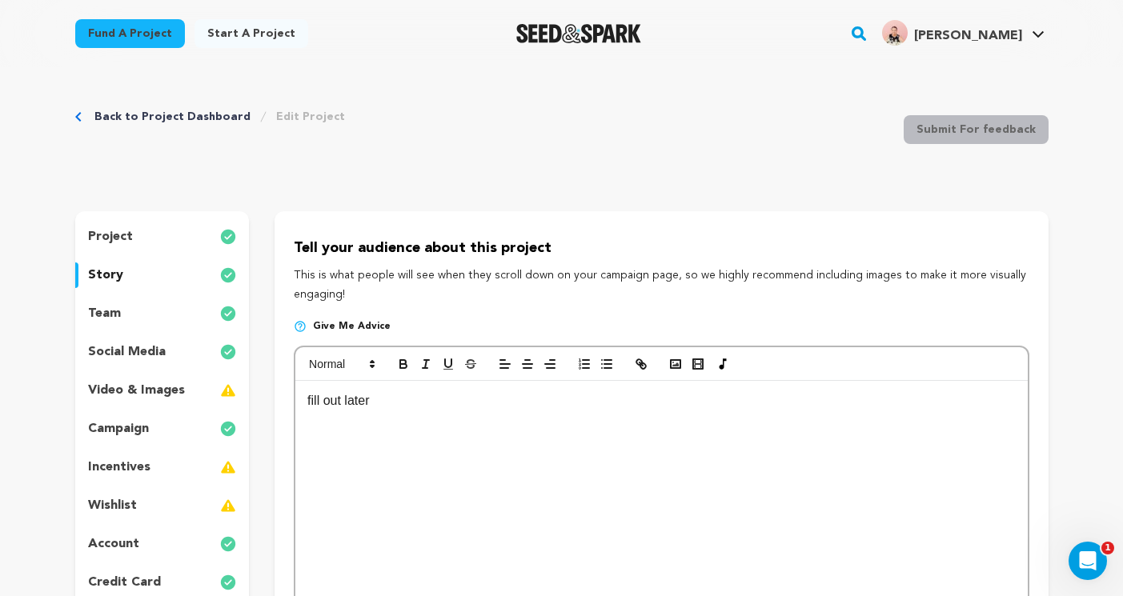
click at [416, 405] on p "fill out later" at bounding box center [660, 400] width 707 height 21
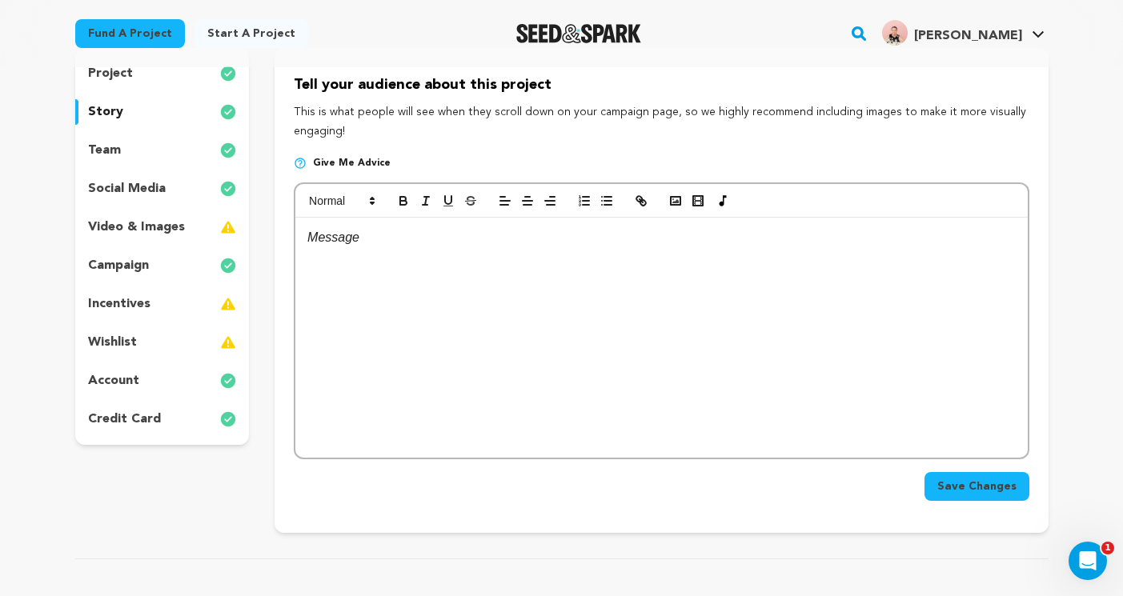
scroll to position [169, 0]
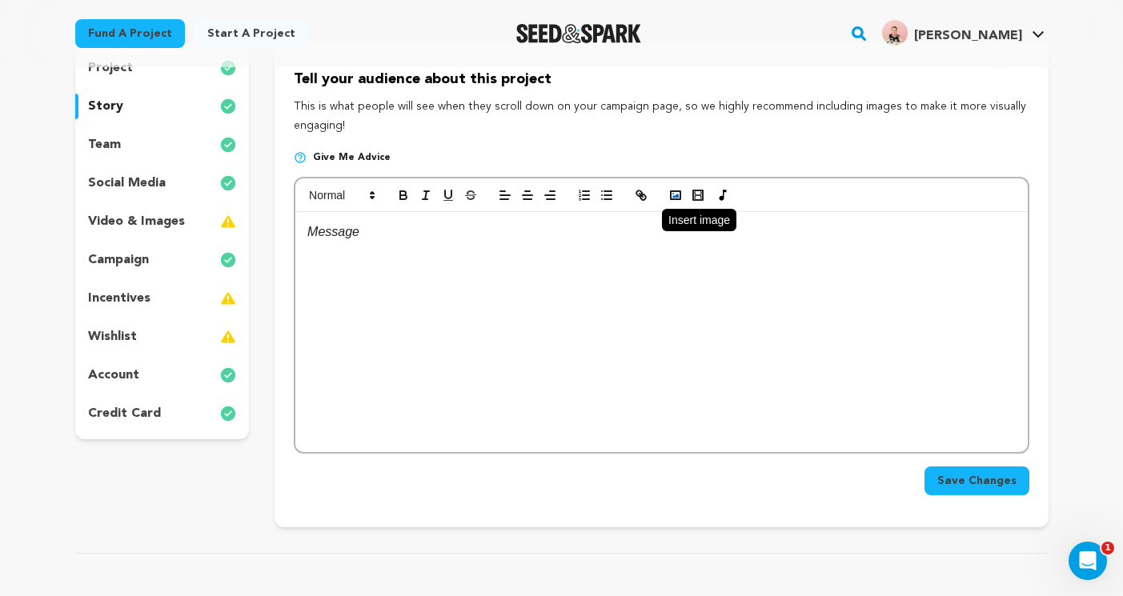
click at [678, 194] on icon "button" at bounding box center [675, 195] width 14 height 14
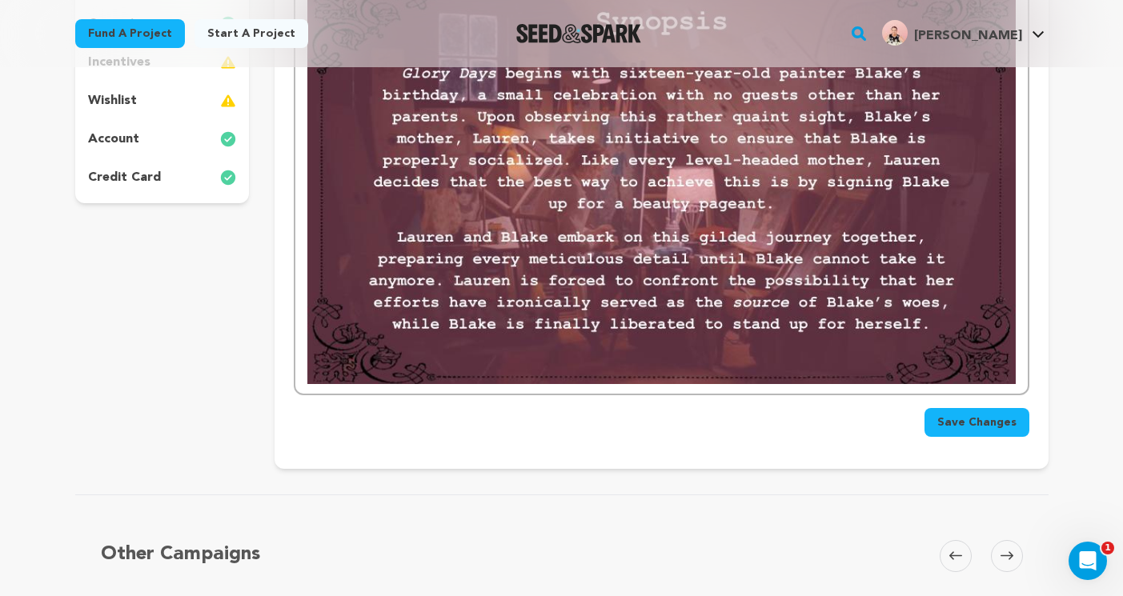
scroll to position [406, 0]
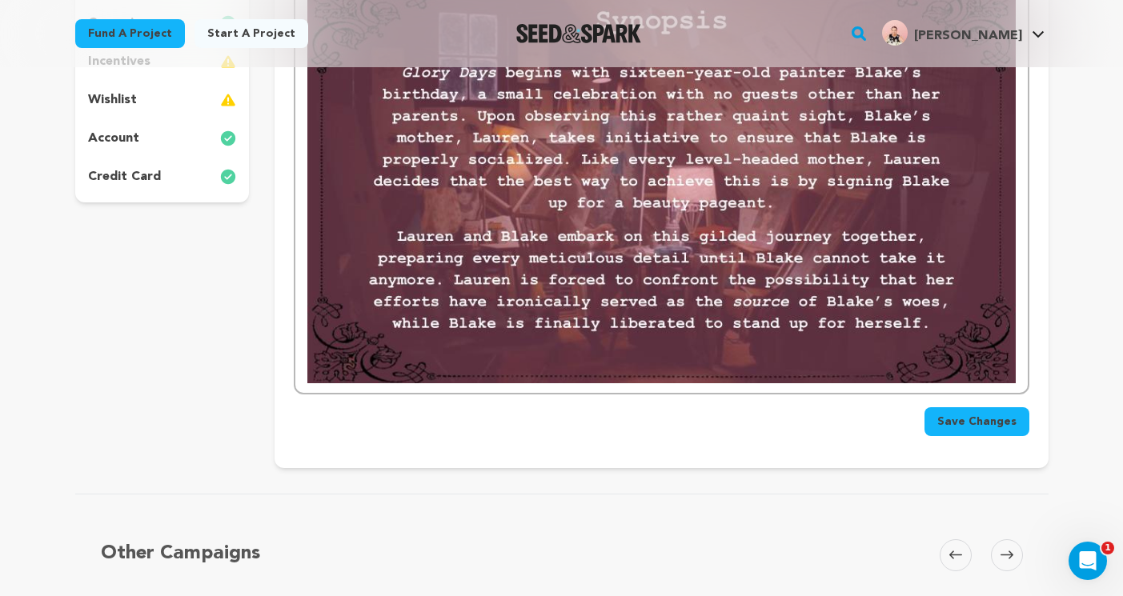
click at [1020, 355] on div at bounding box center [660, 183] width 731 height 417
click at [1016, 347] on div at bounding box center [660, 183] width 731 height 417
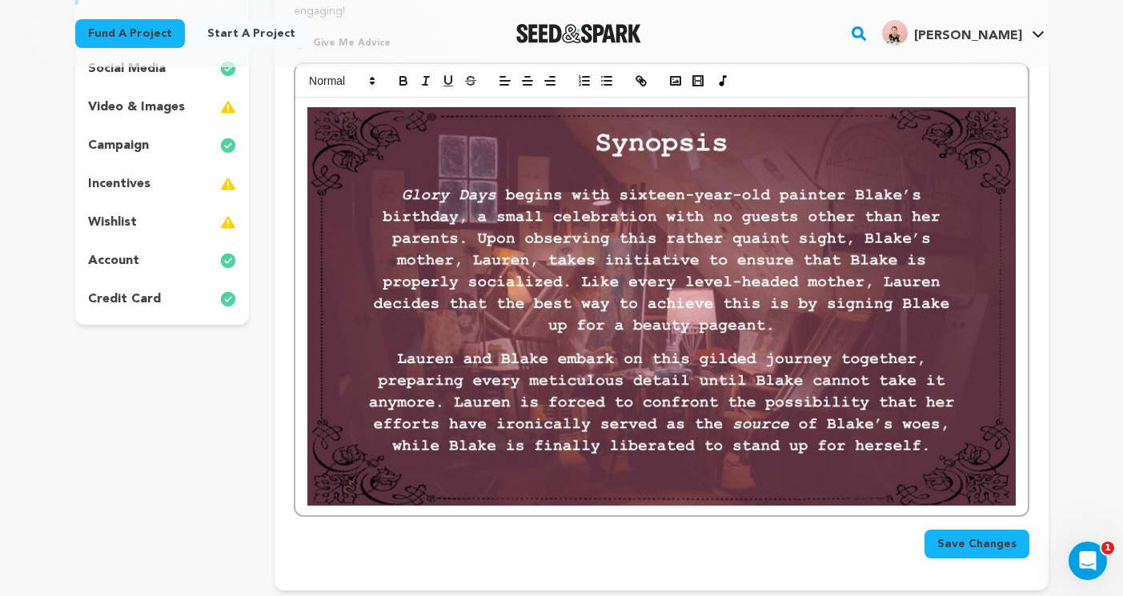
scroll to position [290, 0]
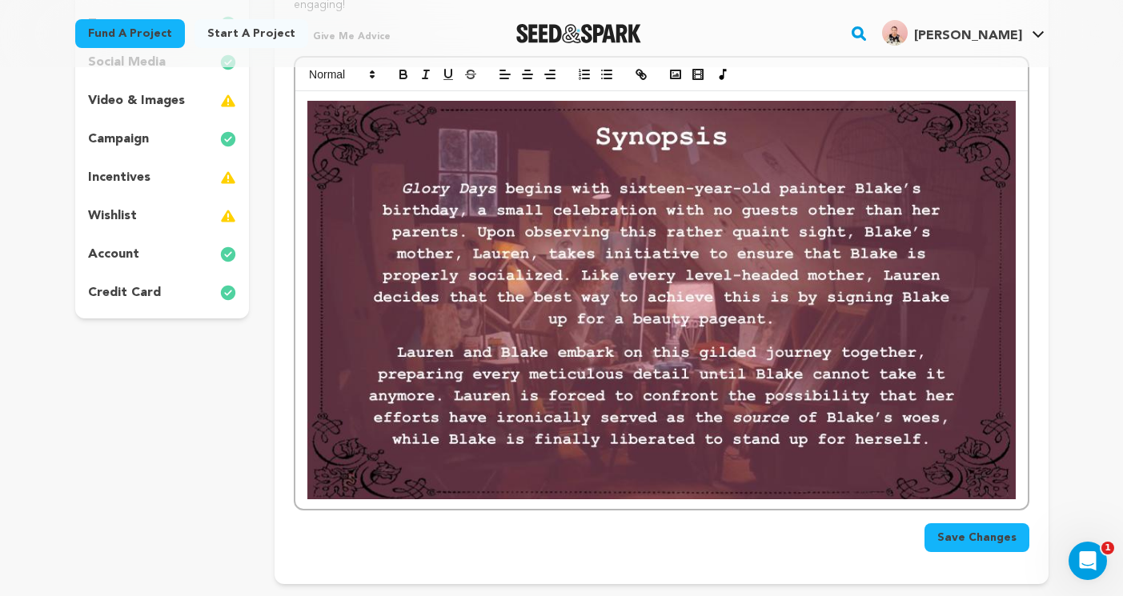
click at [1020, 465] on div at bounding box center [660, 299] width 731 height 417
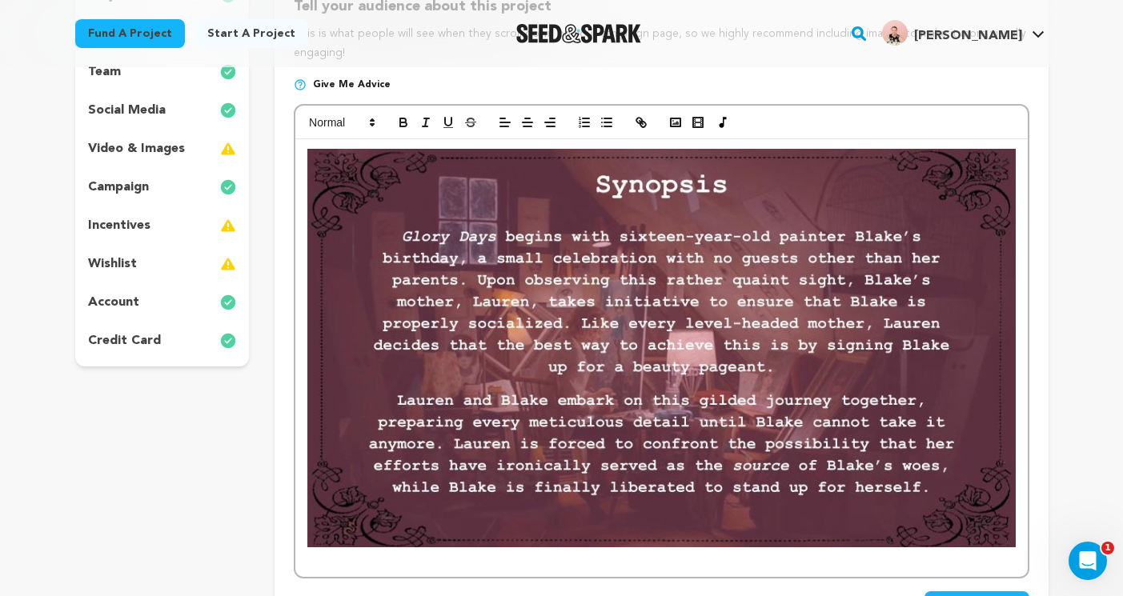
scroll to position [236, 0]
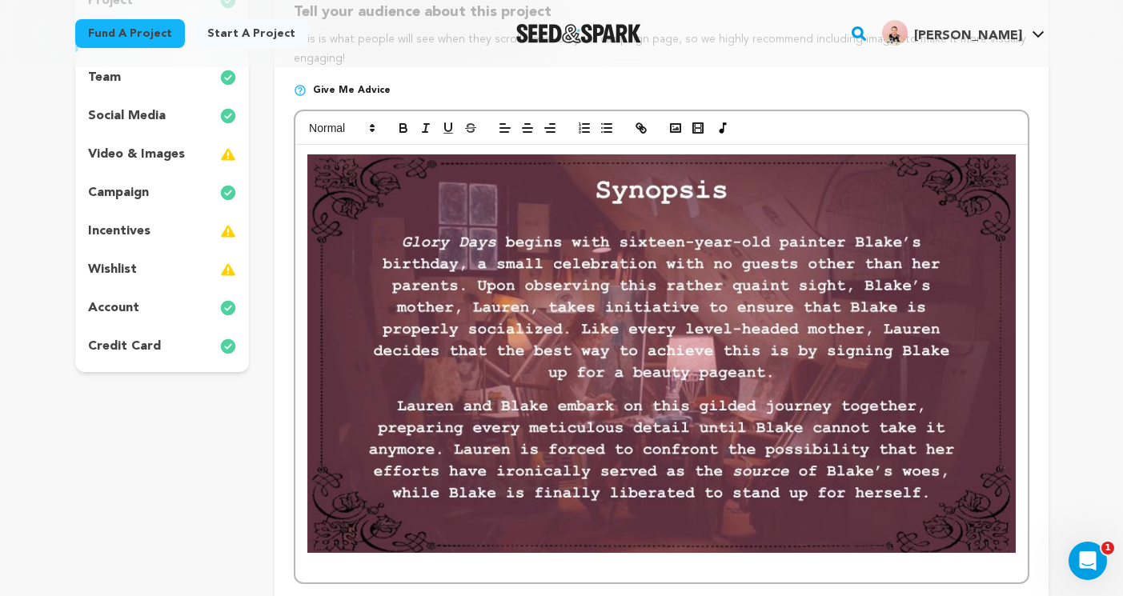
click at [755, 244] on img at bounding box center [660, 353] width 707 height 398
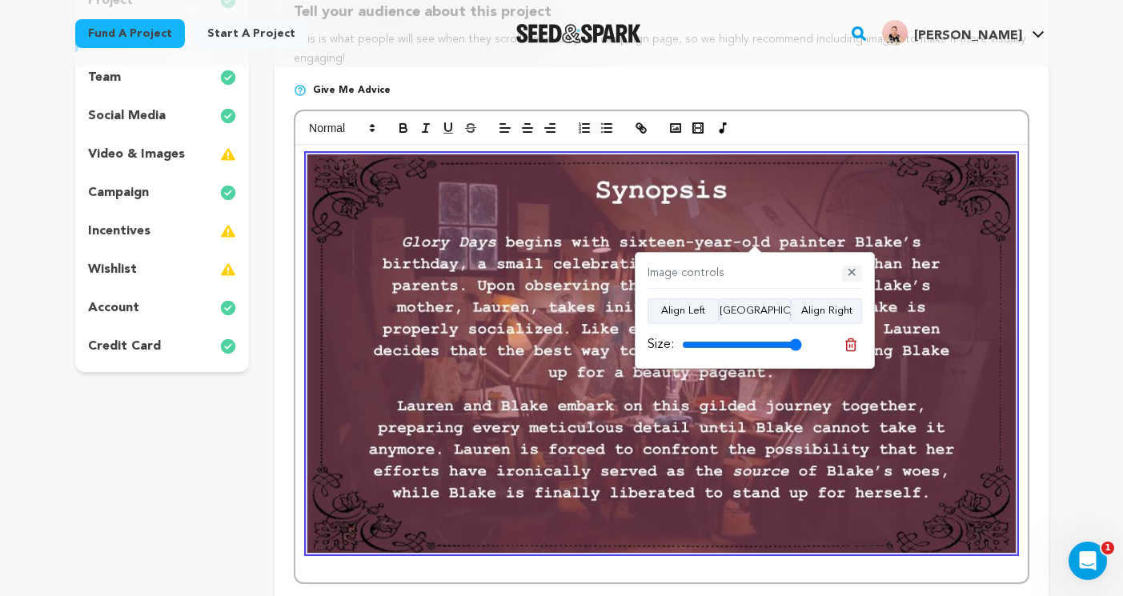
click at [850, 272] on button "✕" at bounding box center [852, 274] width 20 height 16
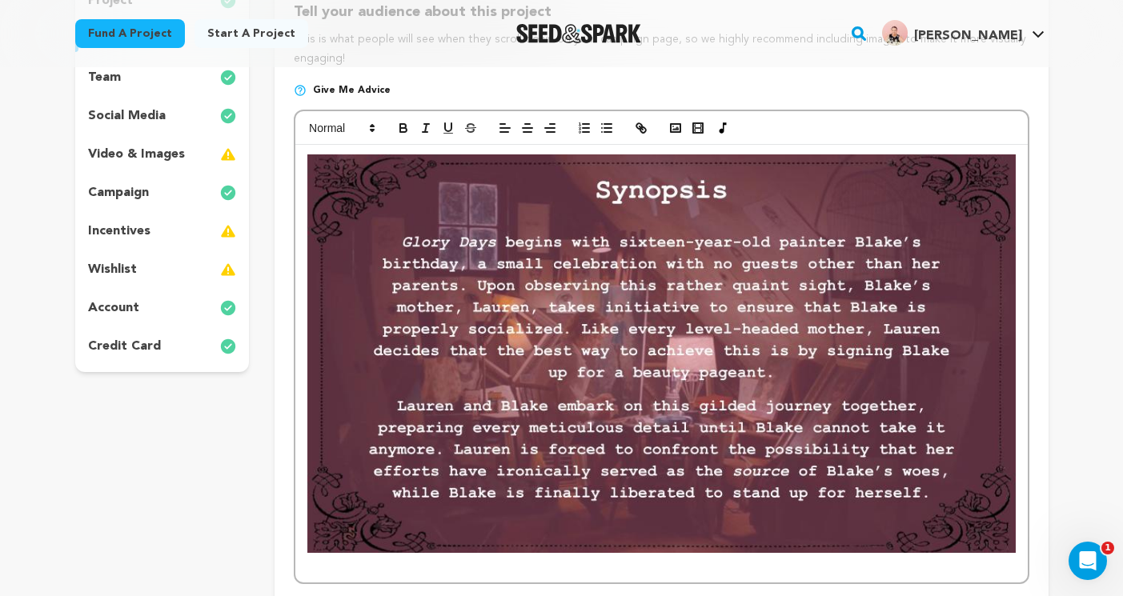
click at [586, 230] on img at bounding box center [660, 353] width 707 height 398
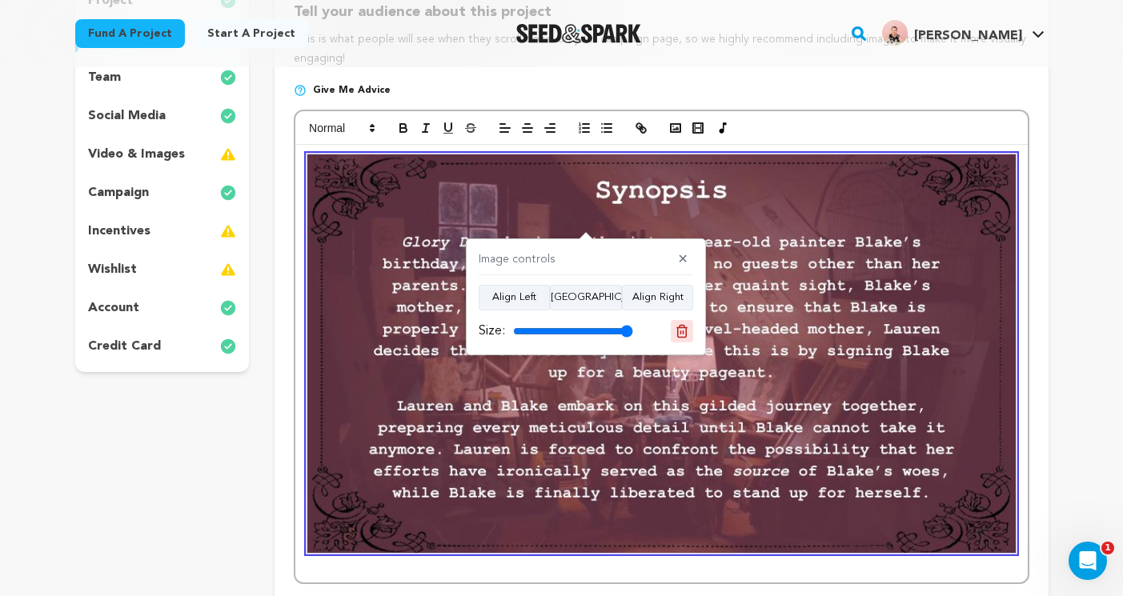
click at [685, 326] on icon at bounding box center [681, 331] width 14 height 14
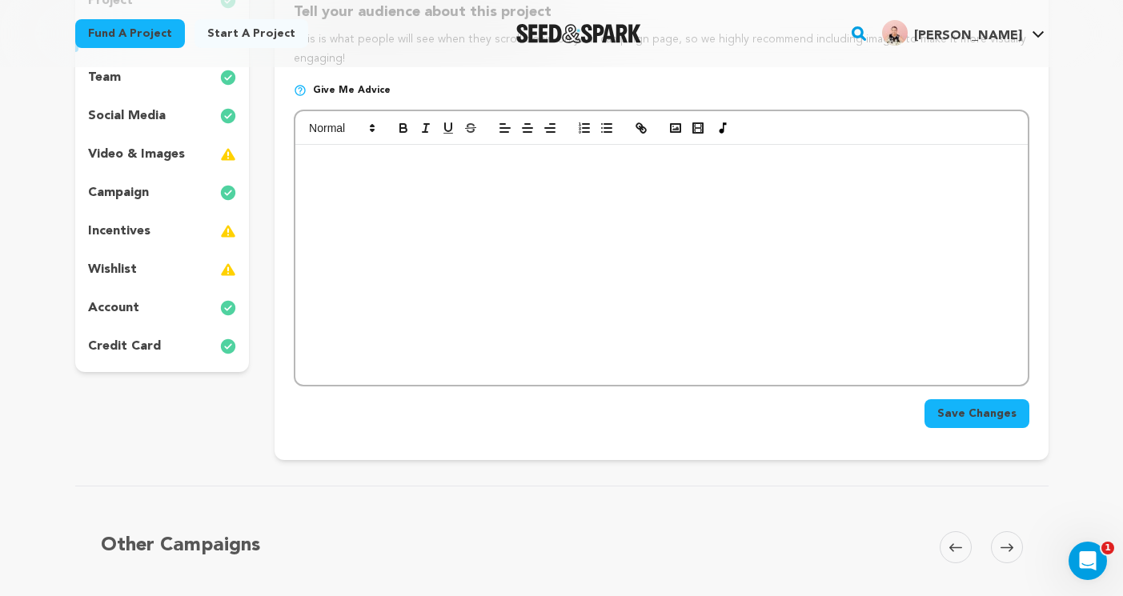
click at [135, 146] on p "video & images" at bounding box center [136, 154] width 97 height 19
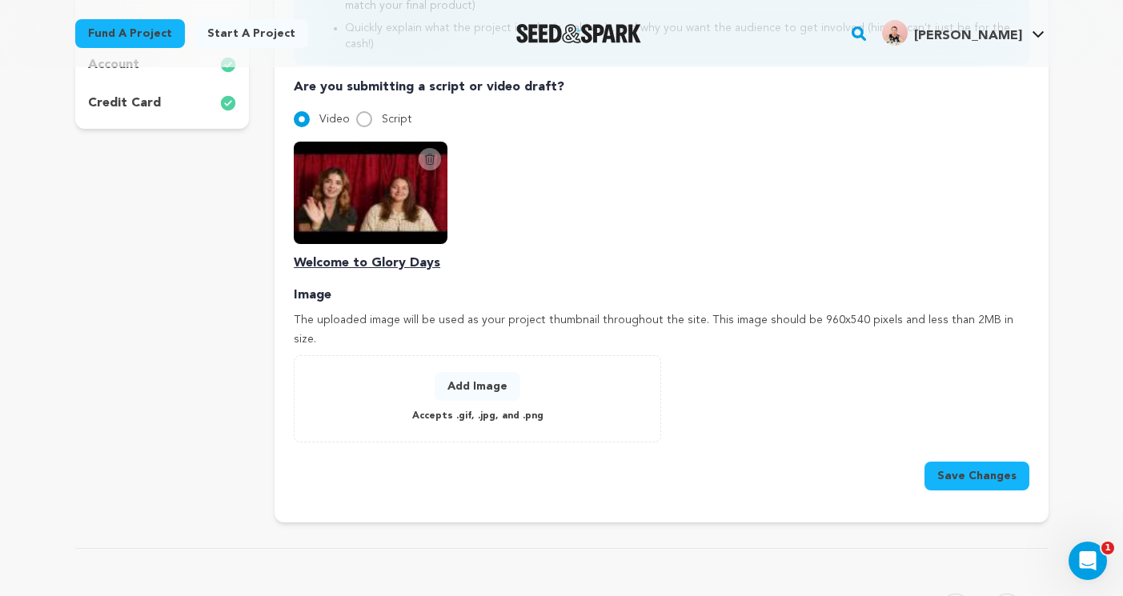
scroll to position [484, 0]
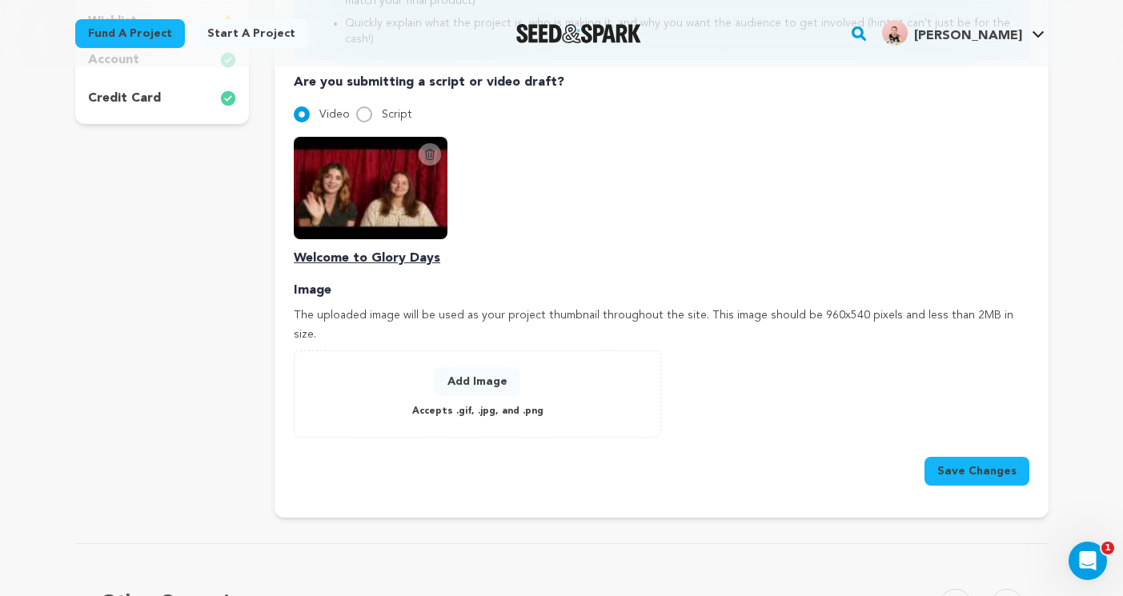
click at [482, 367] on button "Add Image" at bounding box center [477, 381] width 86 height 29
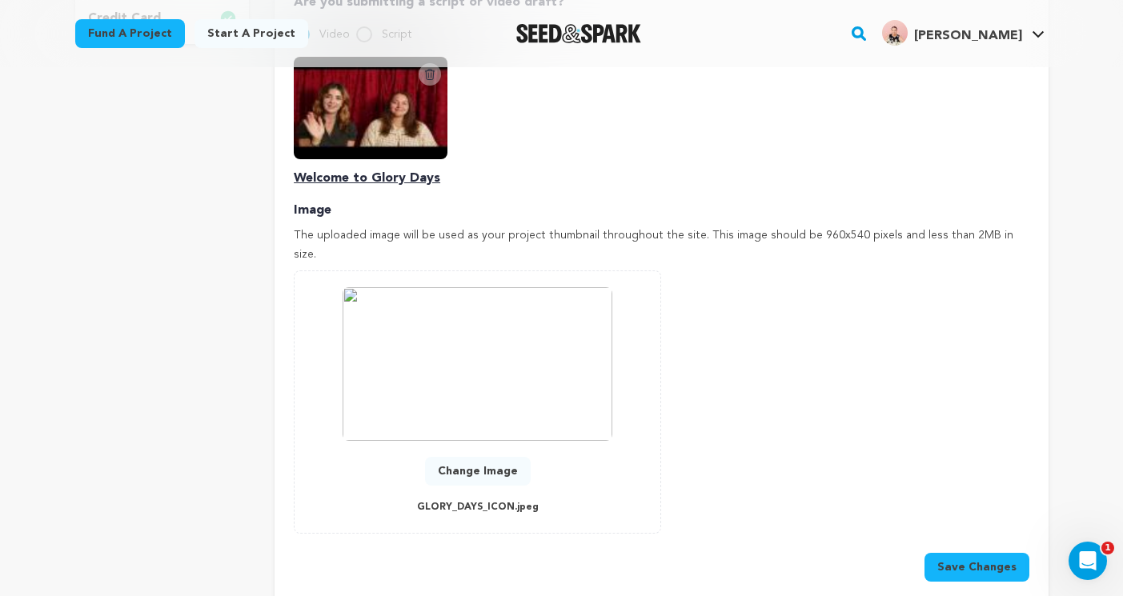
scroll to position [568, 0]
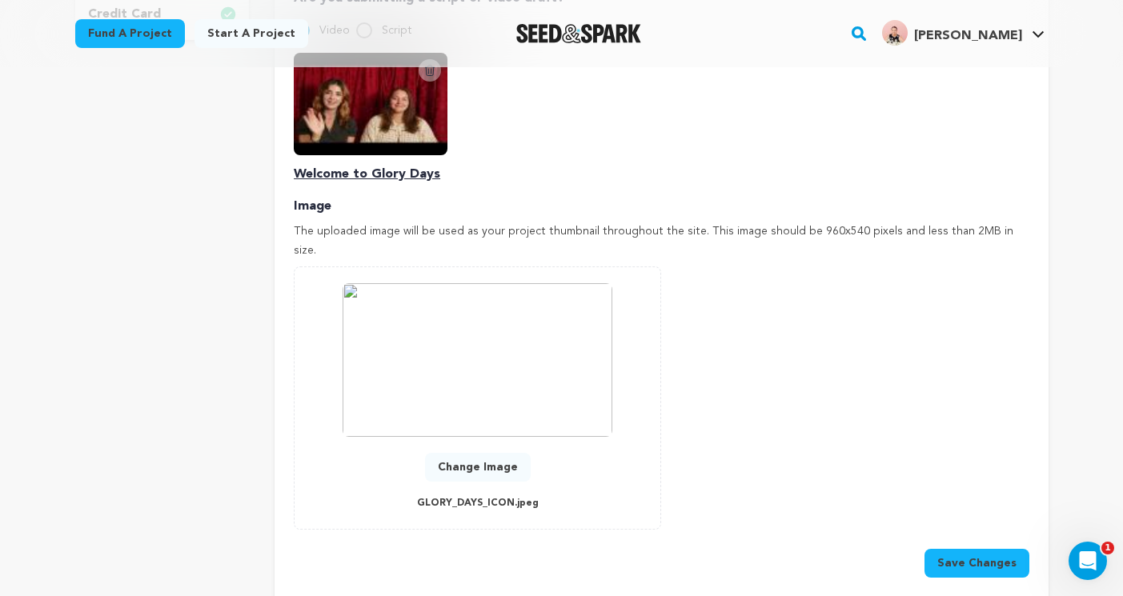
click at [548, 336] on img at bounding box center [477, 360] width 270 height 154
click at [480, 348] on img at bounding box center [477, 360] width 270 height 154
click at [477, 453] on button "Change Image" at bounding box center [478, 467] width 106 height 29
click at [459, 453] on button "Change Image" at bounding box center [478, 467] width 106 height 29
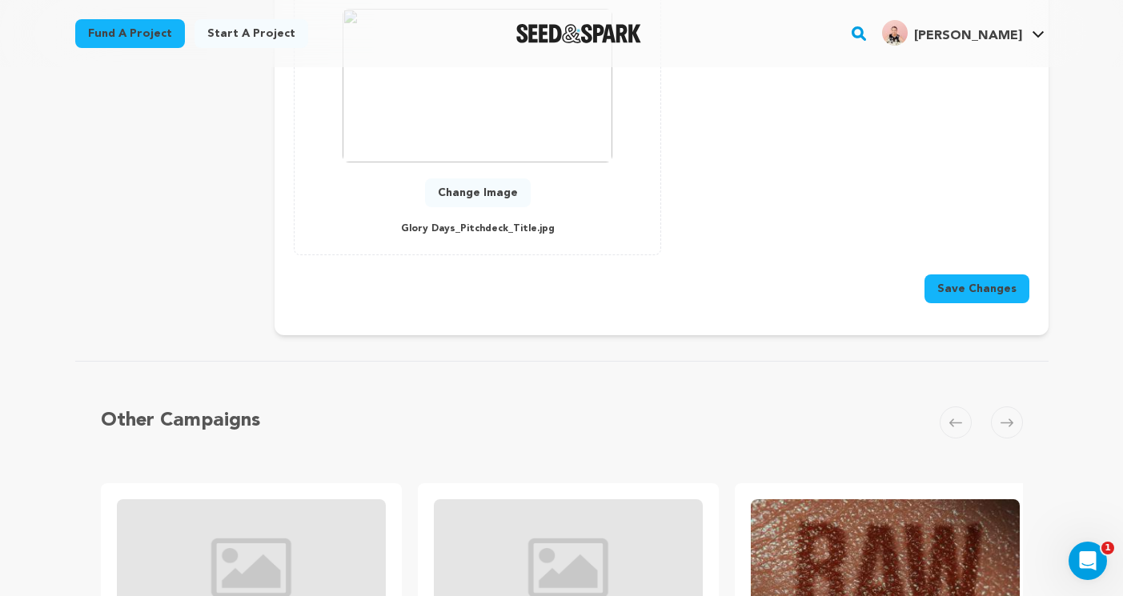
scroll to position [866, 0]
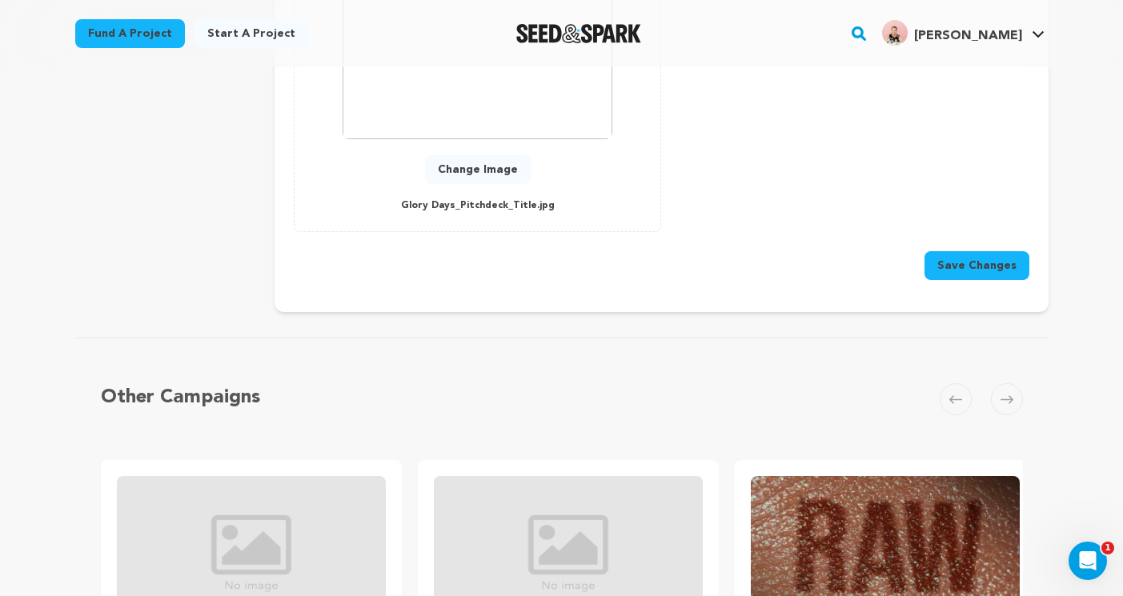
click at [969, 251] on button "Save Changes" at bounding box center [976, 265] width 105 height 29
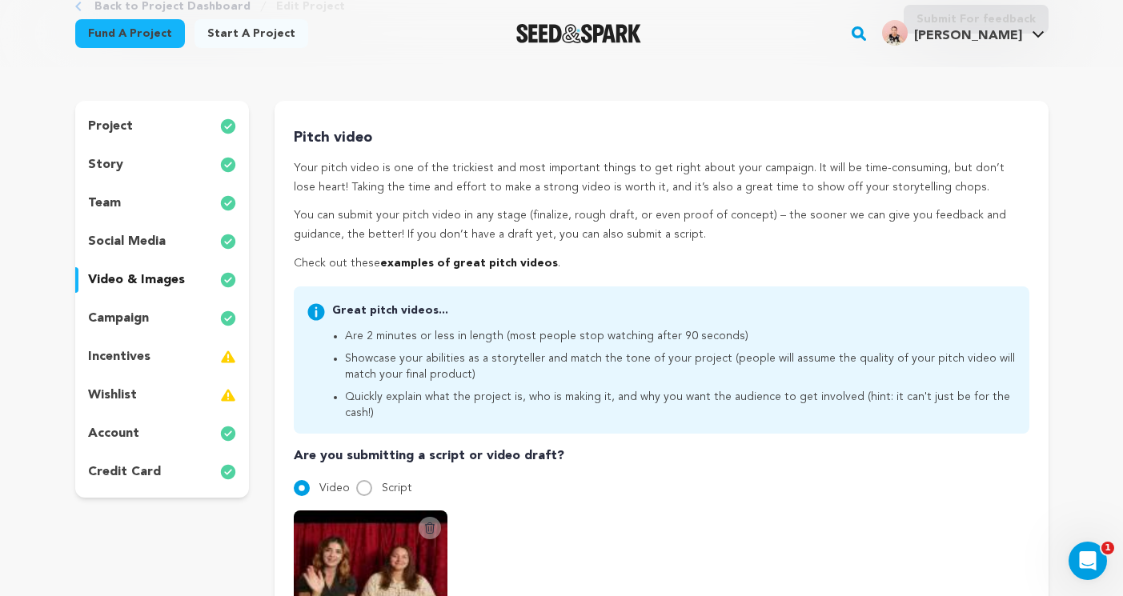
scroll to position [0, 0]
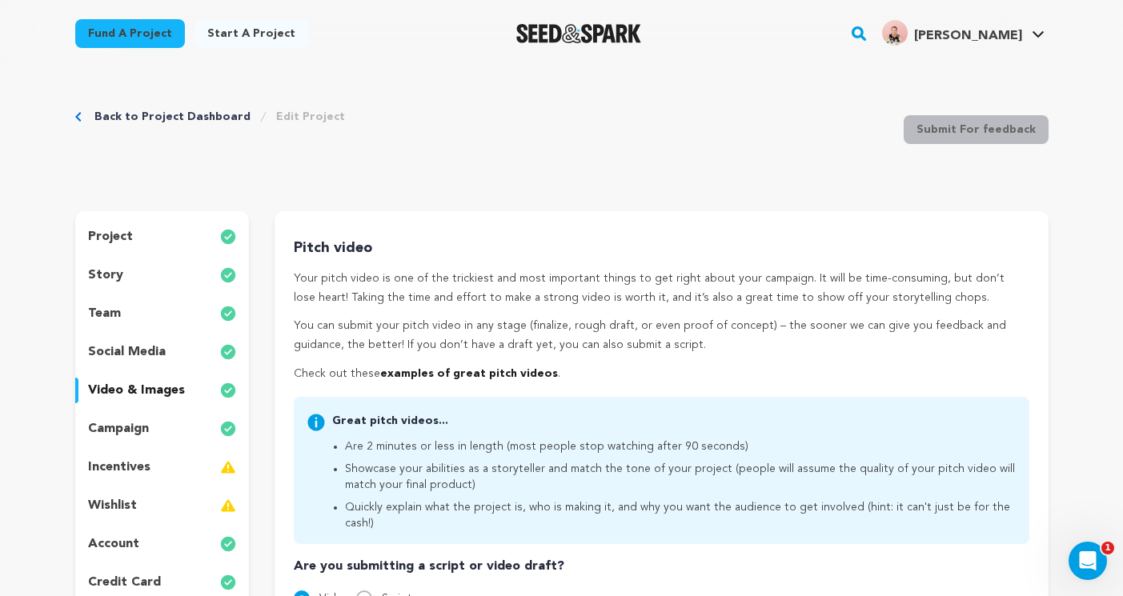
click at [119, 351] on p "social media" at bounding box center [127, 351] width 78 height 19
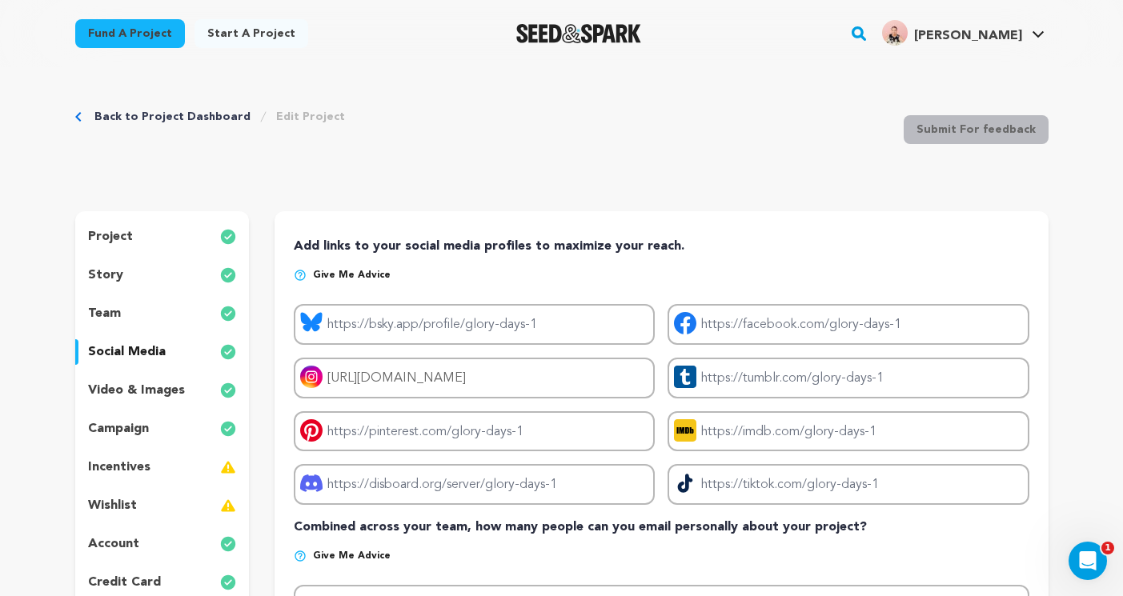
click at [114, 322] on p "team" at bounding box center [104, 313] width 33 height 19
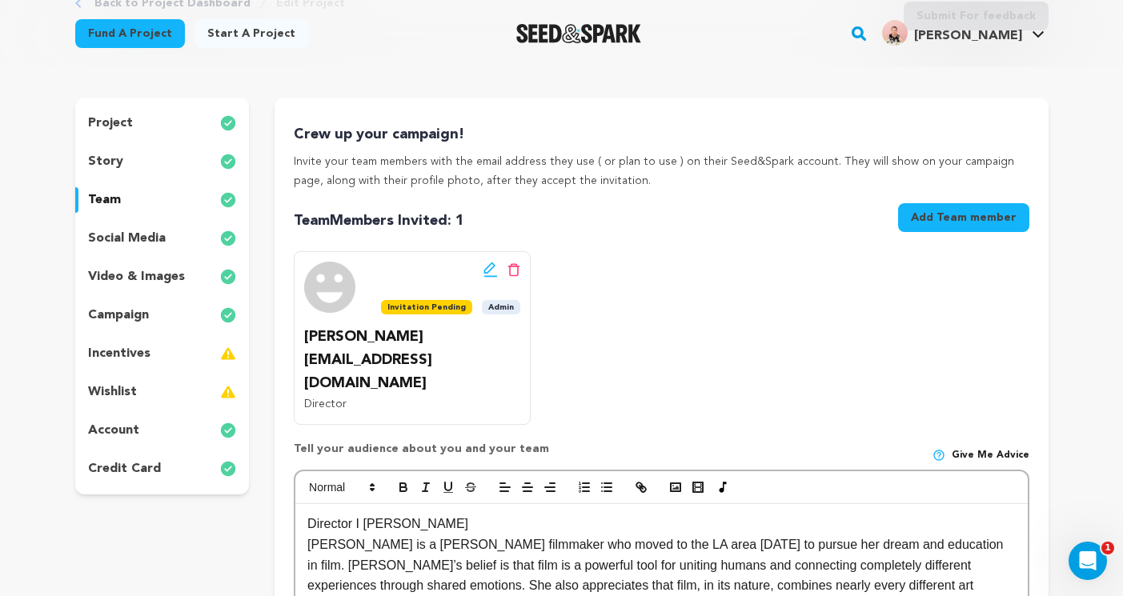
scroll to position [74, 0]
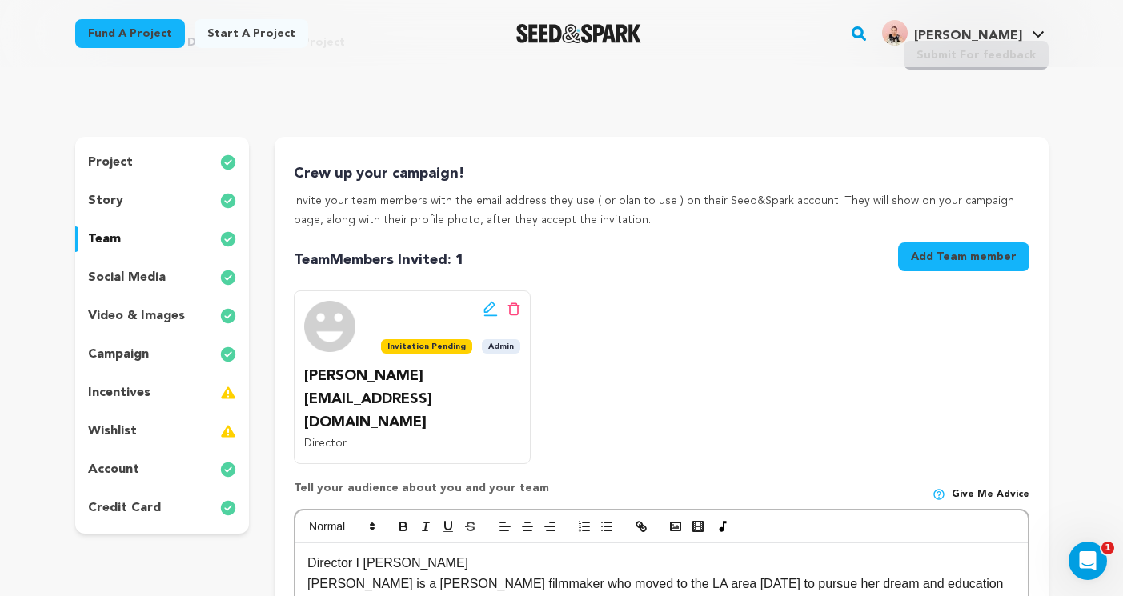
click at [134, 198] on div "story" at bounding box center [162, 201] width 174 height 26
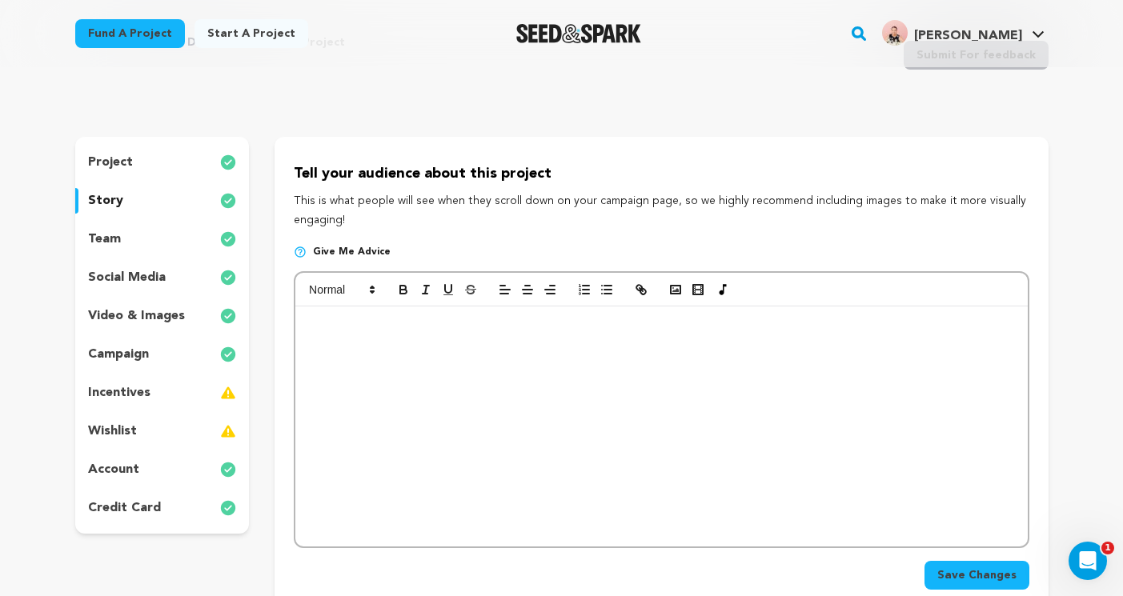
click at [388, 352] on p at bounding box center [660, 347] width 707 height 21
click at [335, 306] on div at bounding box center [660, 426] width 731 height 240
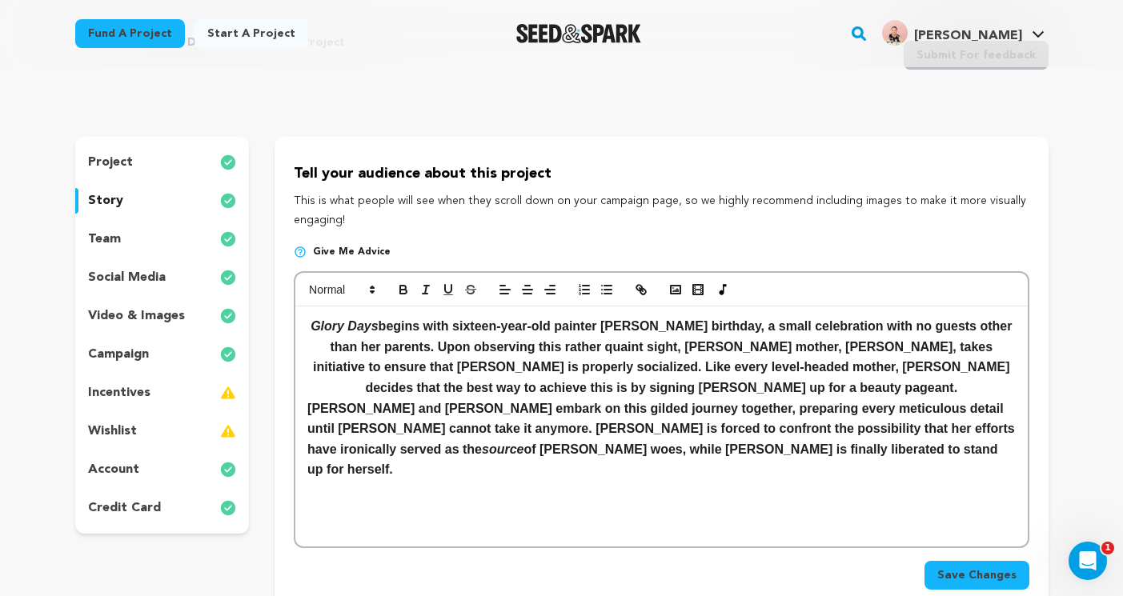
click at [310, 326] on em "Glory Days" at bounding box center [343, 326] width 67 height 14
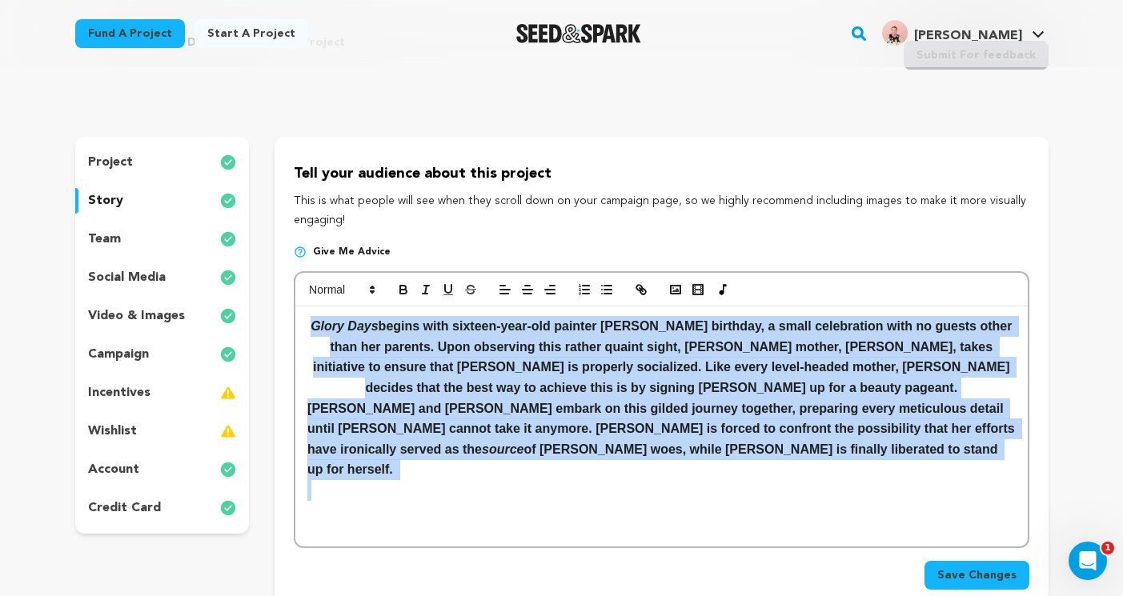
drag, startPoint x: 310, startPoint y: 326, endPoint x: 890, endPoint y: 475, distance: 598.3
click at [890, 476] on div "Glory Days begins with sixteen-year-old painter Blake’s birthday, a small celeb…" at bounding box center [660, 426] width 731 height 240
click at [496, 289] on button "button" at bounding box center [505, 289] width 22 height 19
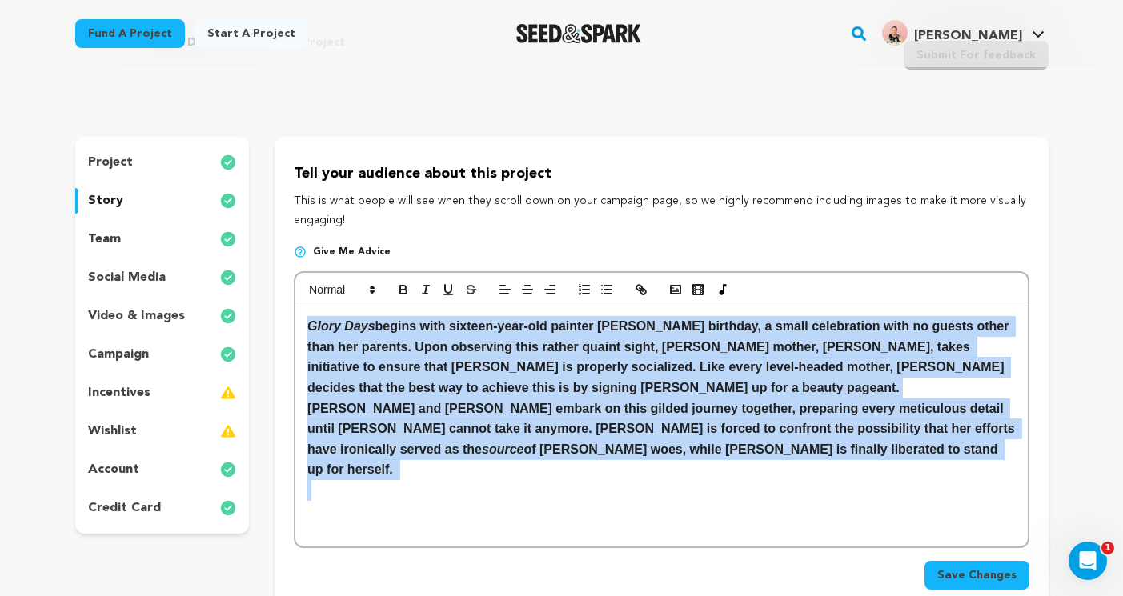
click at [514, 417] on p "Lauren and Blake embark on this gilded journey together, preparing every meticu…" at bounding box center [660, 439] width 707 height 82
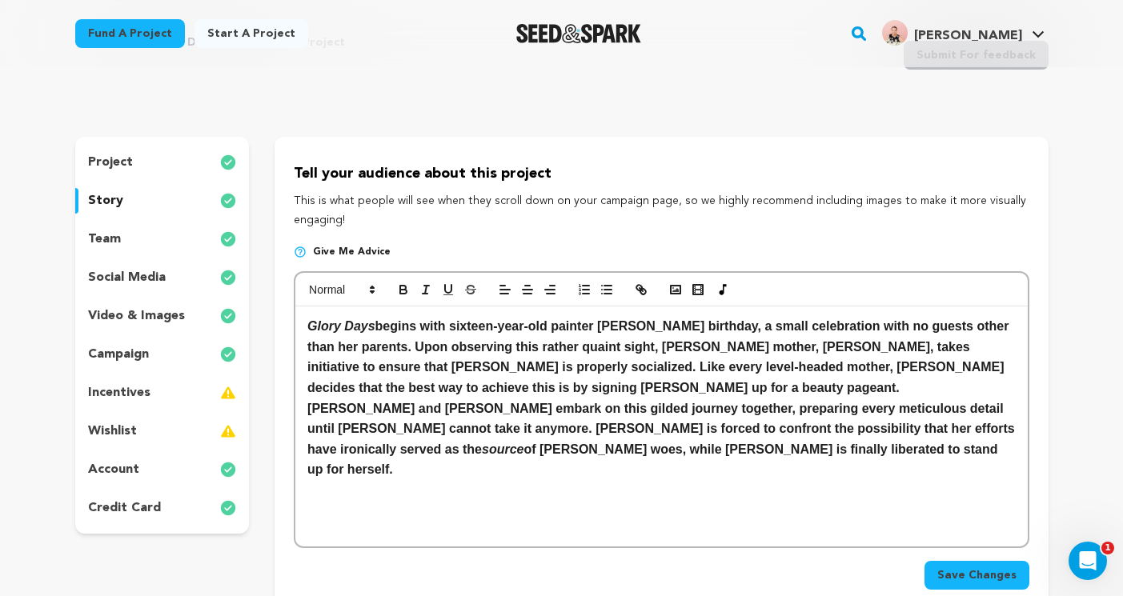
click at [779, 457] on p "Lauren and Blake embark on this gilded journey together, preparing every meticu…" at bounding box center [660, 439] width 707 height 82
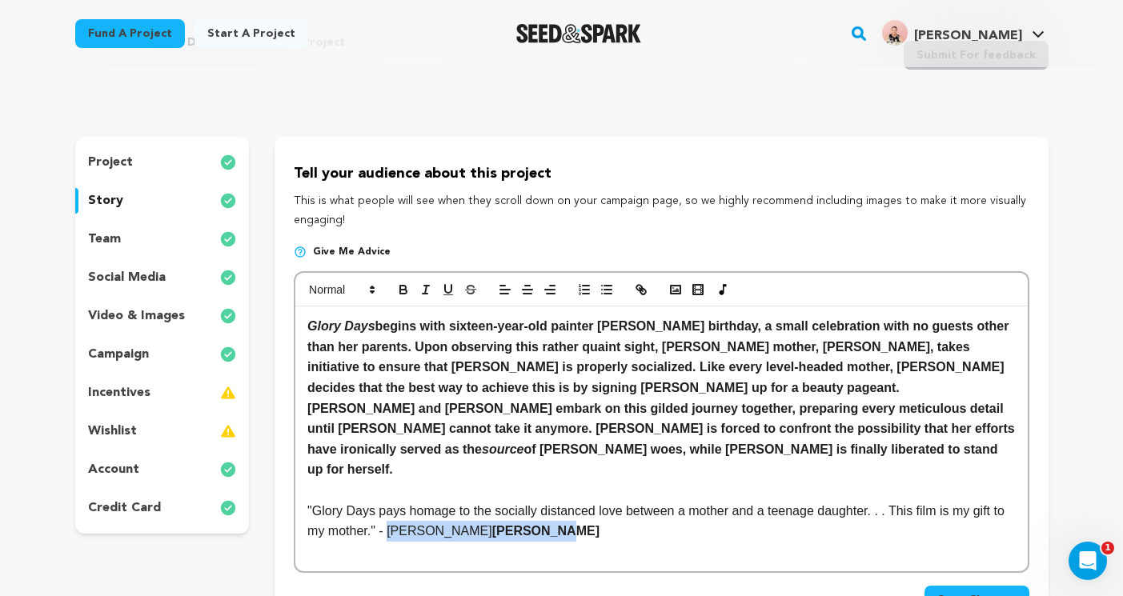
drag, startPoint x: 522, startPoint y: 512, endPoint x: 407, endPoint y: 512, distance: 115.2
click at [407, 512] on p ""Glory Days pays homage to the socially distanced love between a mother and a t…" at bounding box center [660, 521] width 707 height 41
click at [402, 288] on icon "button" at bounding box center [403, 289] width 14 height 14
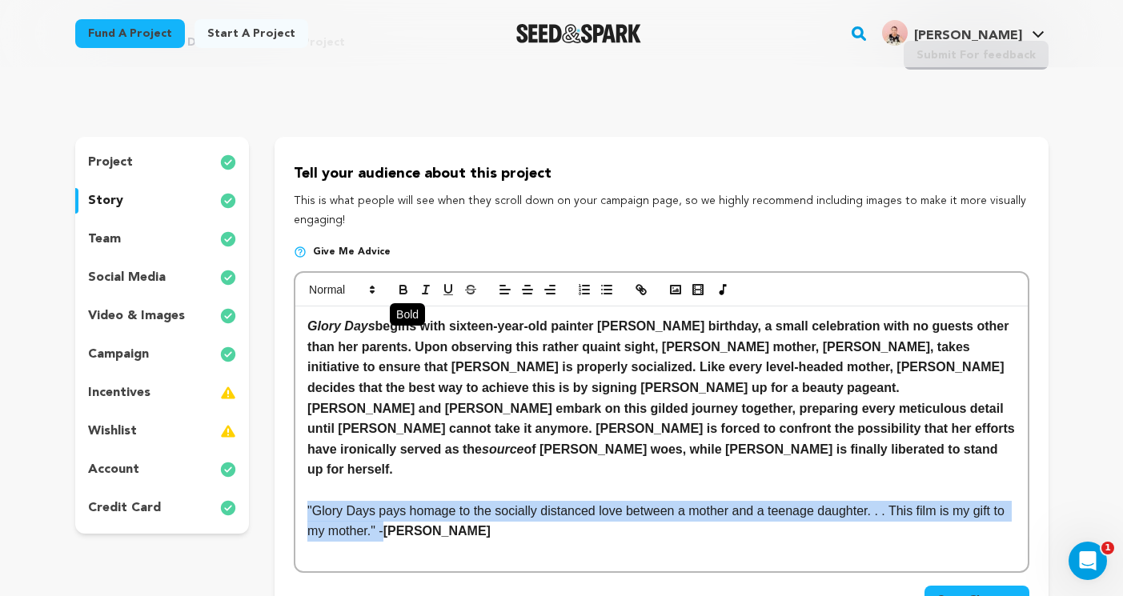
click at [402, 288] on icon "button" at bounding box center [403, 289] width 14 height 14
click at [578, 518] on p ""Glory Days pays homage to the socially distanced love between a mother and a t…" at bounding box center [660, 521] width 707 height 41
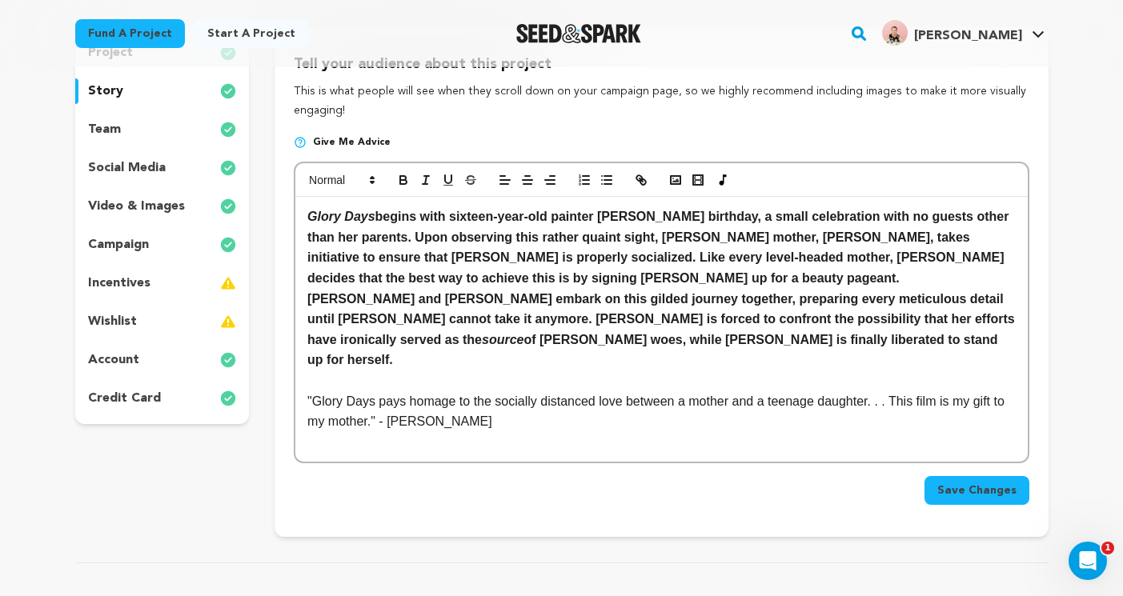
scroll to position [190, 0]
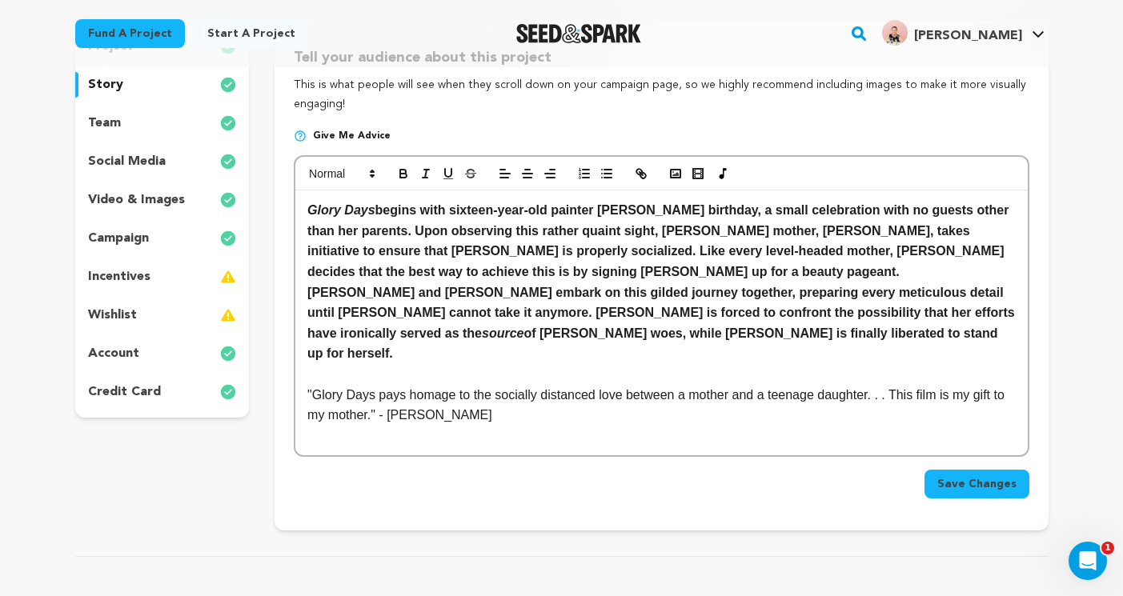
click at [966, 476] on span "Save Changes" at bounding box center [976, 484] width 79 height 16
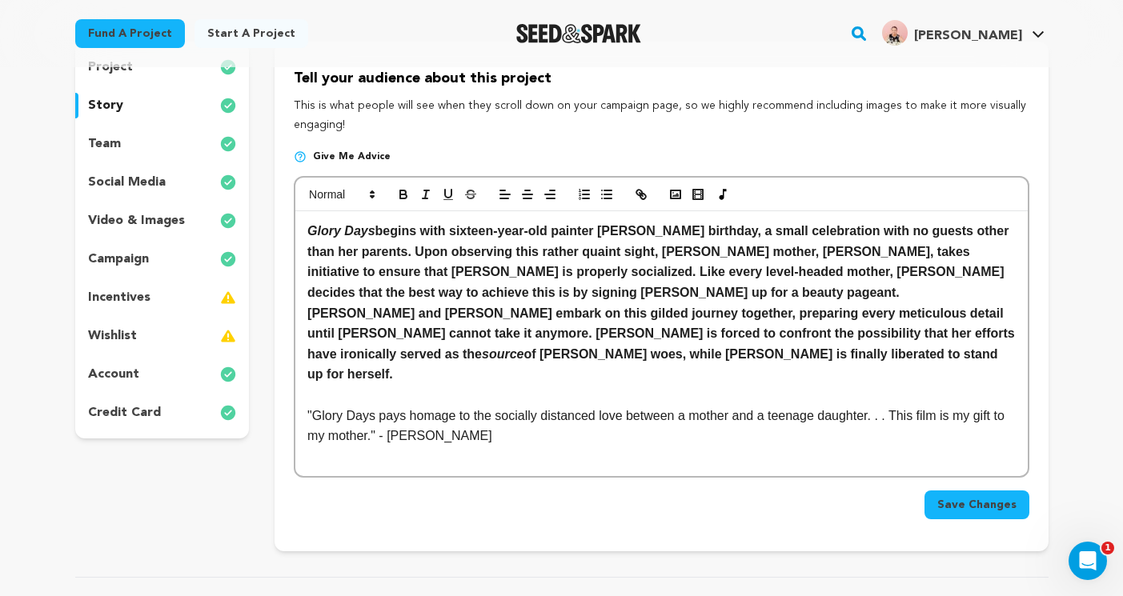
scroll to position [173, 0]
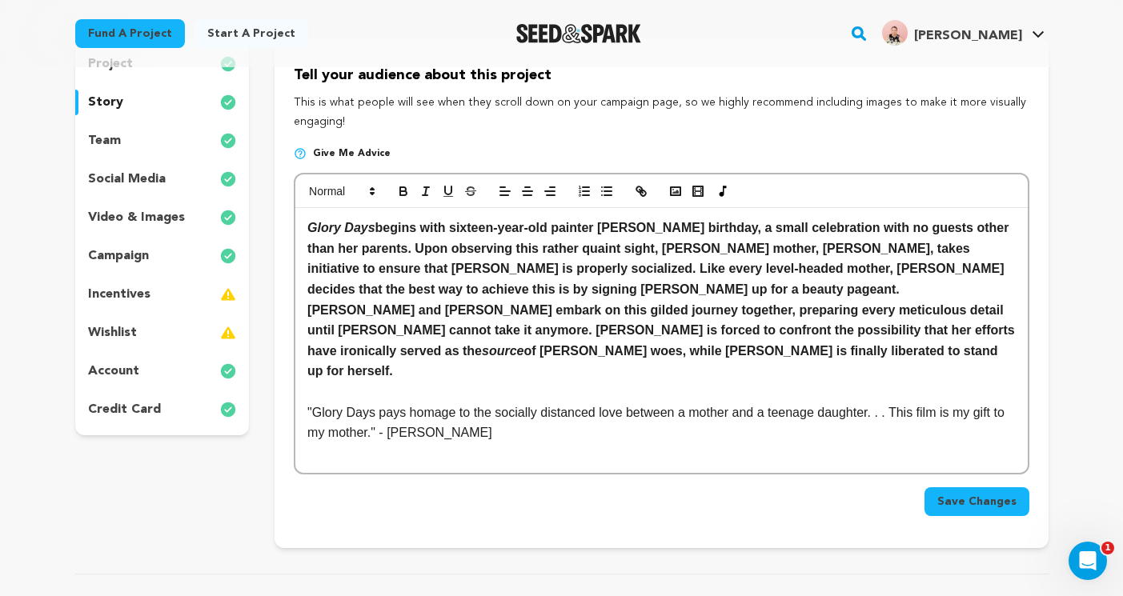
click at [540, 414] on p ""Glory Days pays homage to the socially distanced love between a mother and a t…" at bounding box center [660, 422] width 707 height 41
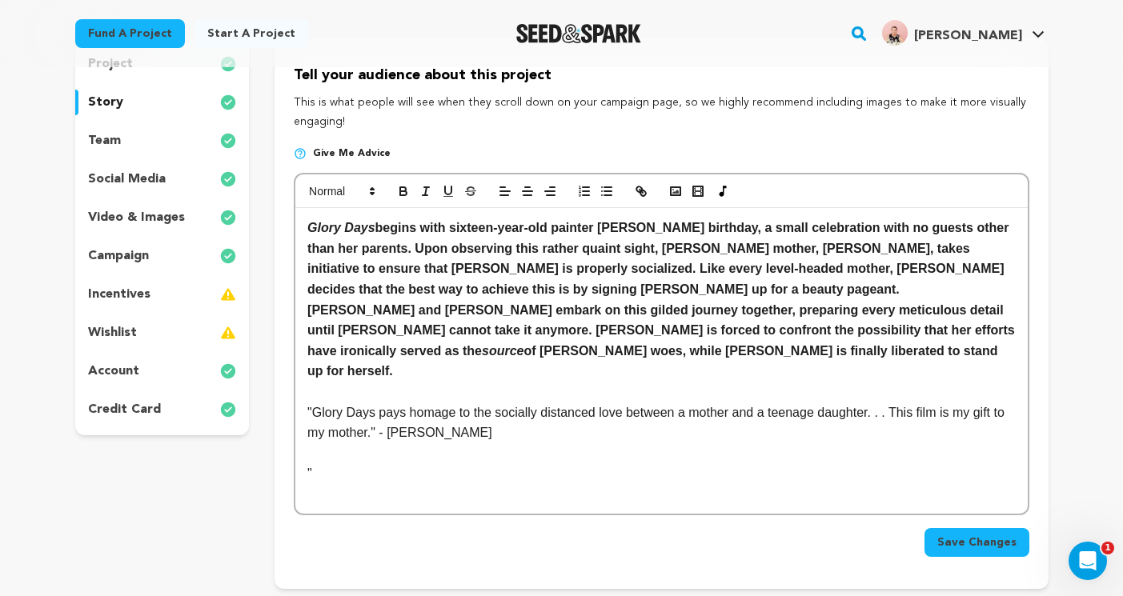
scroll to position [0, 0]
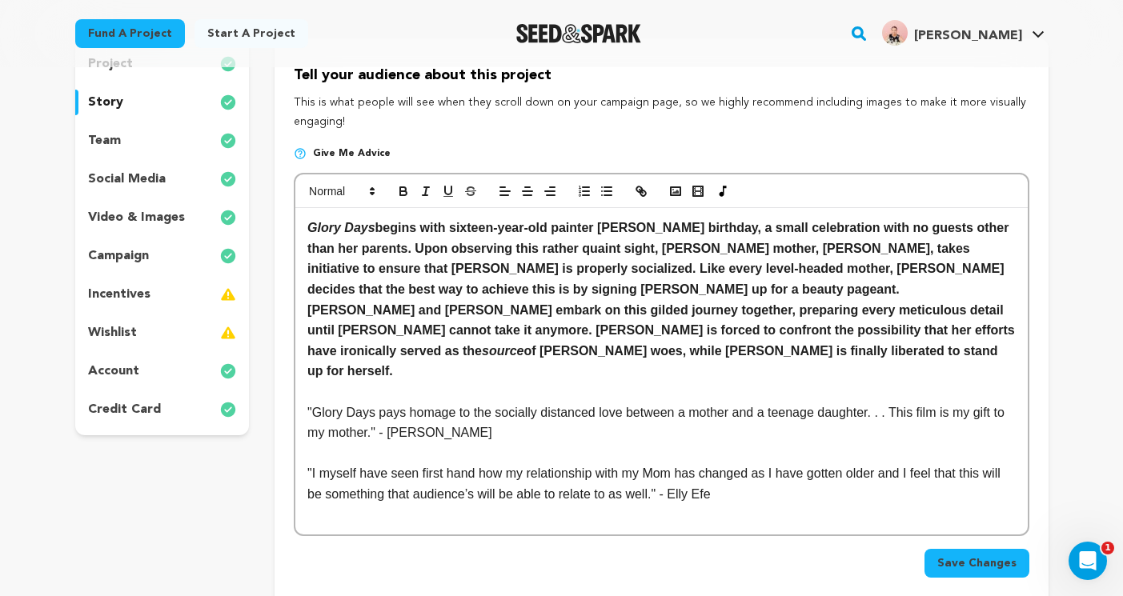
click at [342, 463] on p ""I myself have seen first hand how my relationship with my Mom has changed as I…" at bounding box center [660, 483] width 707 height 41
click at [630, 443] on p at bounding box center [660, 453] width 707 height 21
click at [685, 468] on p ""I myself have seen first hand how my relationship with my Mom has changed as I…" at bounding box center [660, 483] width 707 height 41
click at [652, 472] on p ""I myself have seen first hand how my relationship with my Mom has changed as I…" at bounding box center [660, 483] width 707 height 41
click at [802, 465] on p ""I myself have seen first hand how my relationship with my Mom has changed as I…" at bounding box center [660, 483] width 707 height 41
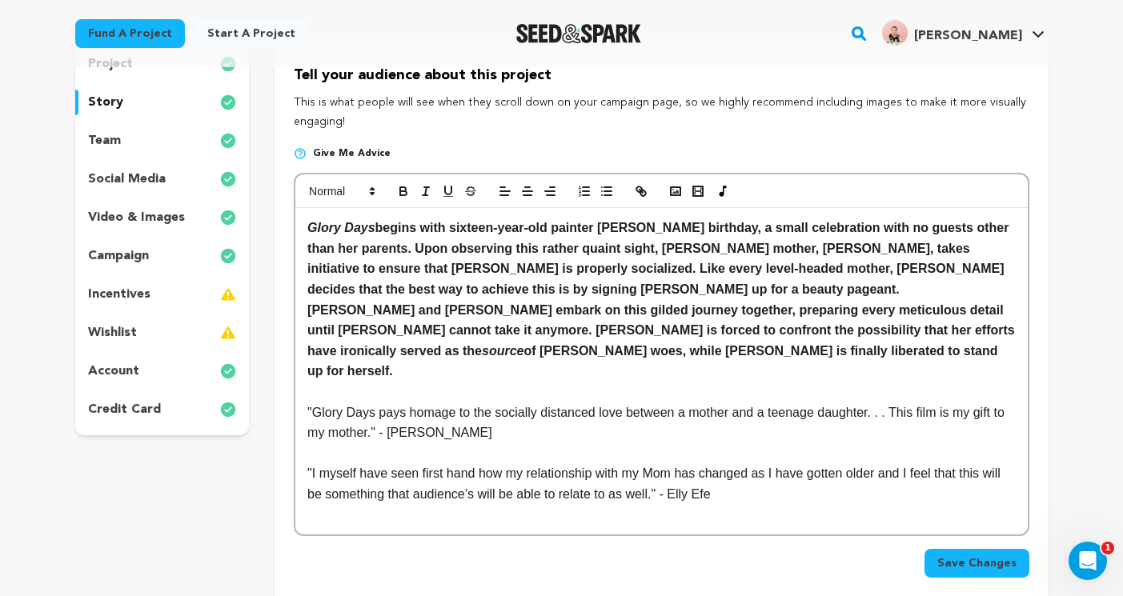
click at [447, 463] on p ""I myself have seen first hand how my relationship with my Mom has changed as I…" at bounding box center [660, 483] width 707 height 41
click at [476, 504] on p at bounding box center [660, 514] width 707 height 21
click at [456, 474] on p ""I myself have seen firsthand how my relationship with my Mom has changed as I …" at bounding box center [660, 483] width 707 height 41
click at [474, 473] on p ""I myself have seen firsthand how my relationship with my Mom has changed as I …" at bounding box center [660, 483] width 707 height 41
click at [335, 463] on p ""I myself have seen firsthand how my relationship with my Mom has changed as I …" at bounding box center [660, 483] width 707 height 41
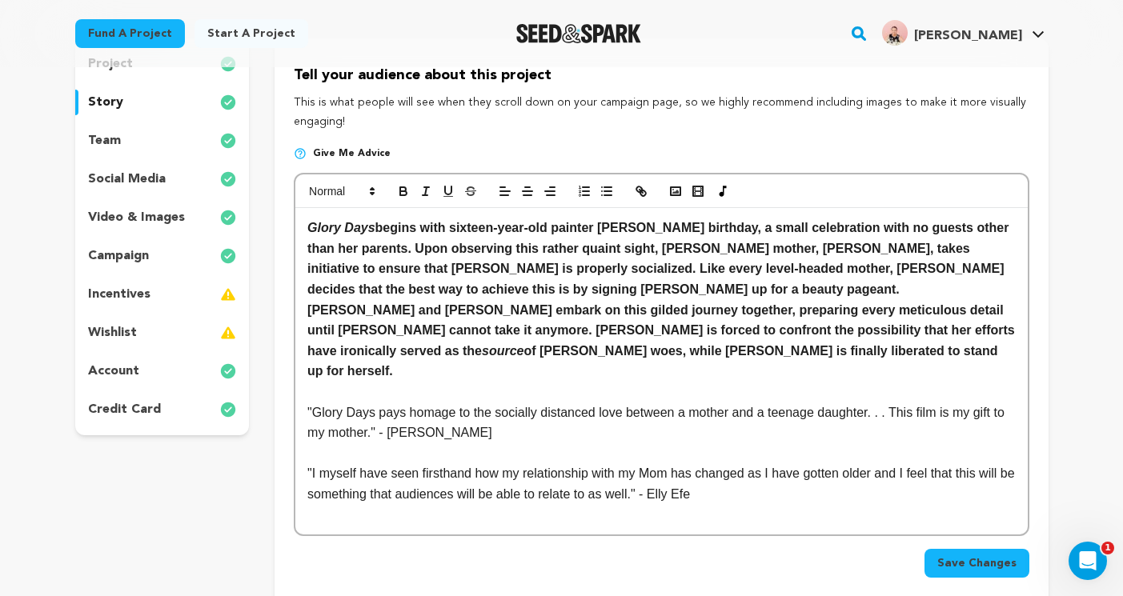
click at [829, 463] on p ""I myself have seen firsthand how my relationship with my Mom has changed as I …" at bounding box center [660, 483] width 707 height 41
click at [902, 463] on p ""I myself have seen firsthand how my relationship with my Mom has changed as I …" at bounding box center [660, 483] width 707 height 41
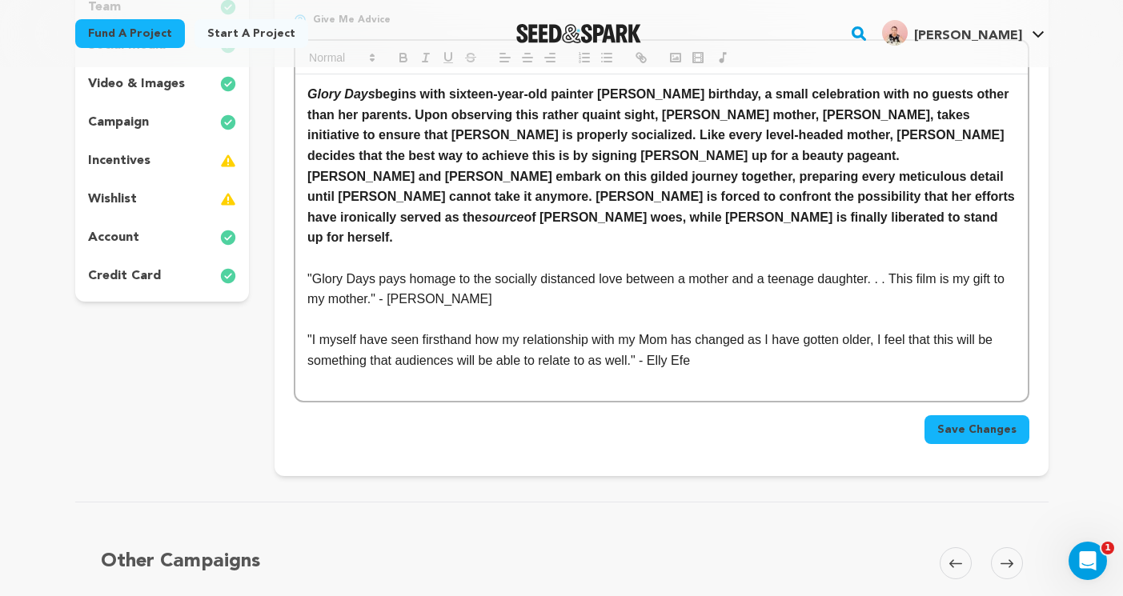
scroll to position [318, 0]
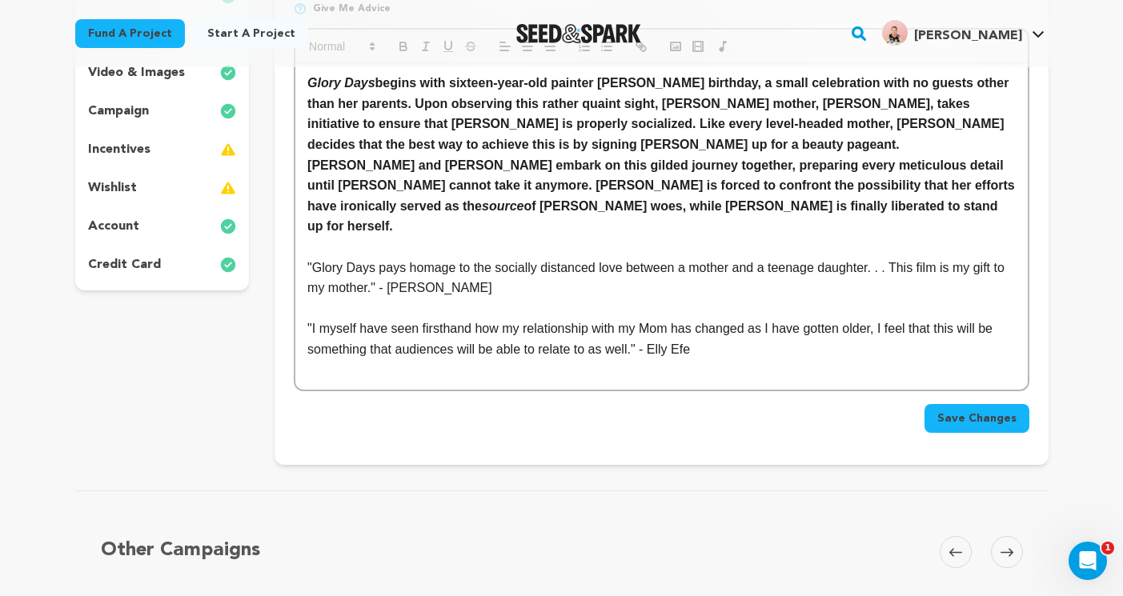
click at [529, 298] on p at bounding box center [660, 308] width 707 height 21
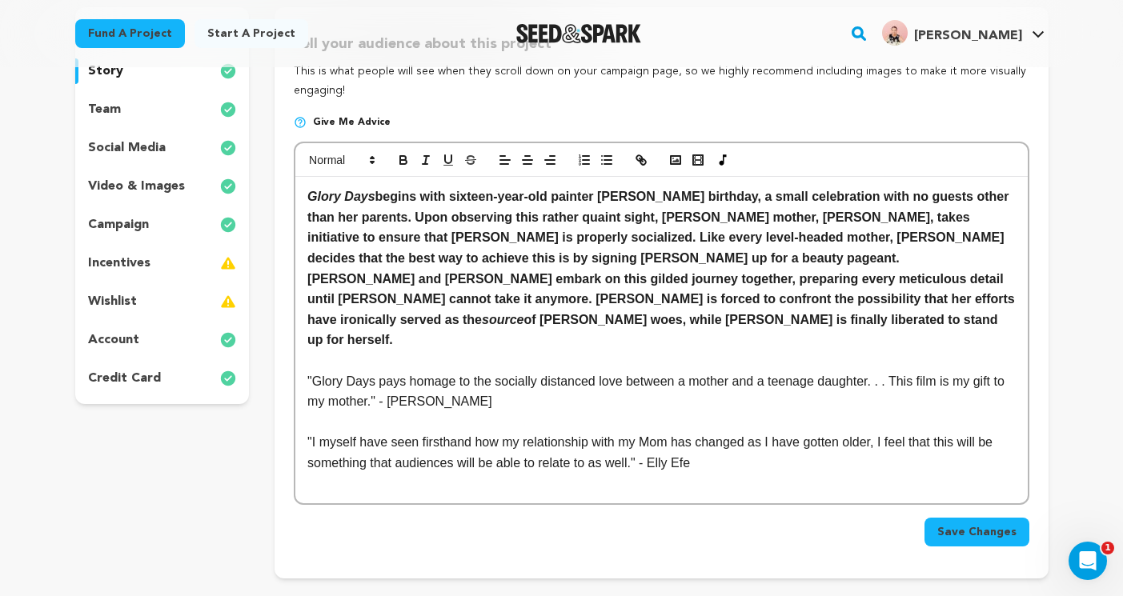
scroll to position [220, 0]
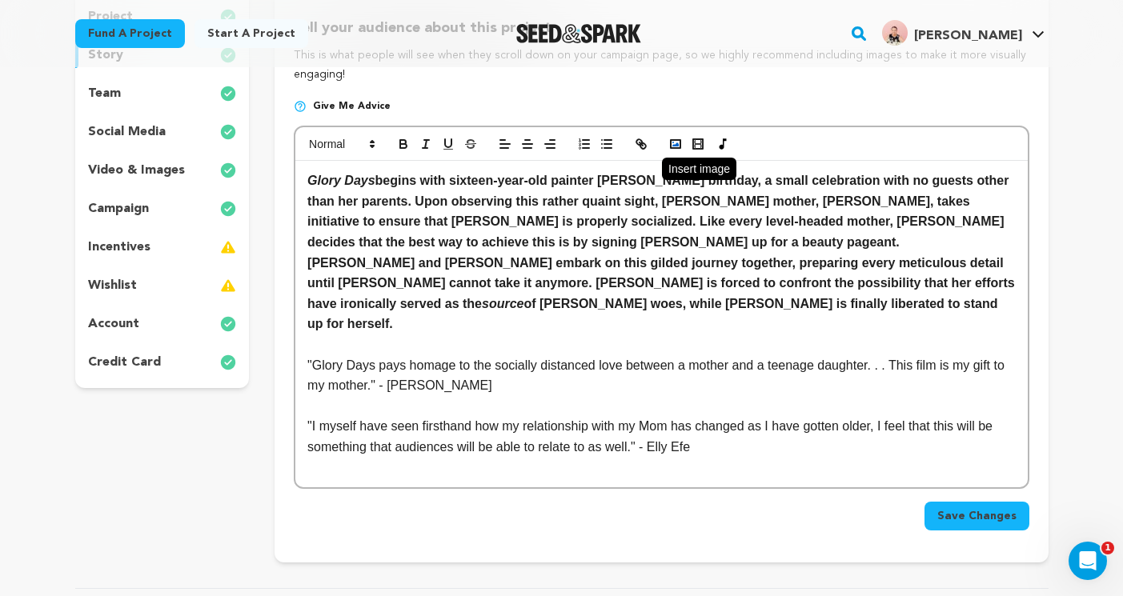
click at [672, 142] on circle "button" at bounding box center [673, 143] width 2 height 2
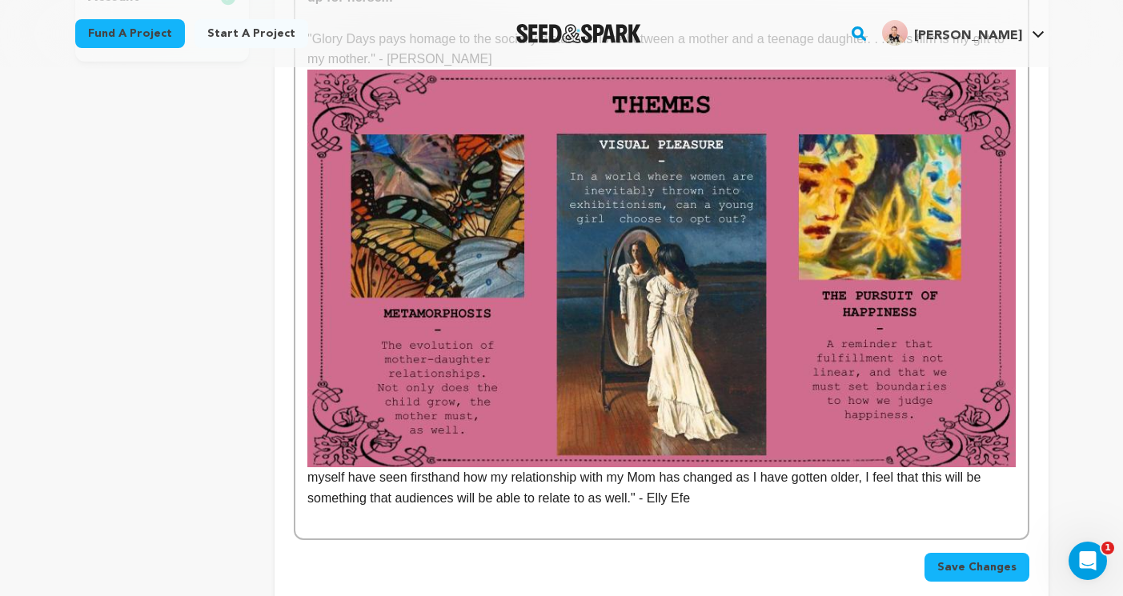
scroll to position [573, 0]
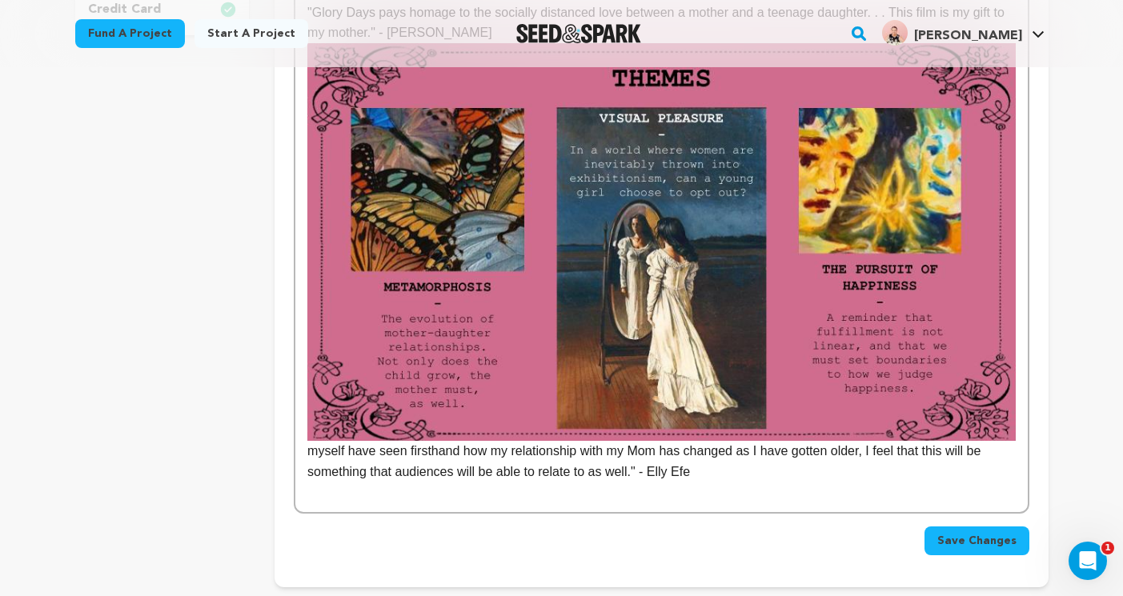
click at [827, 360] on img at bounding box center [660, 242] width 707 height 398
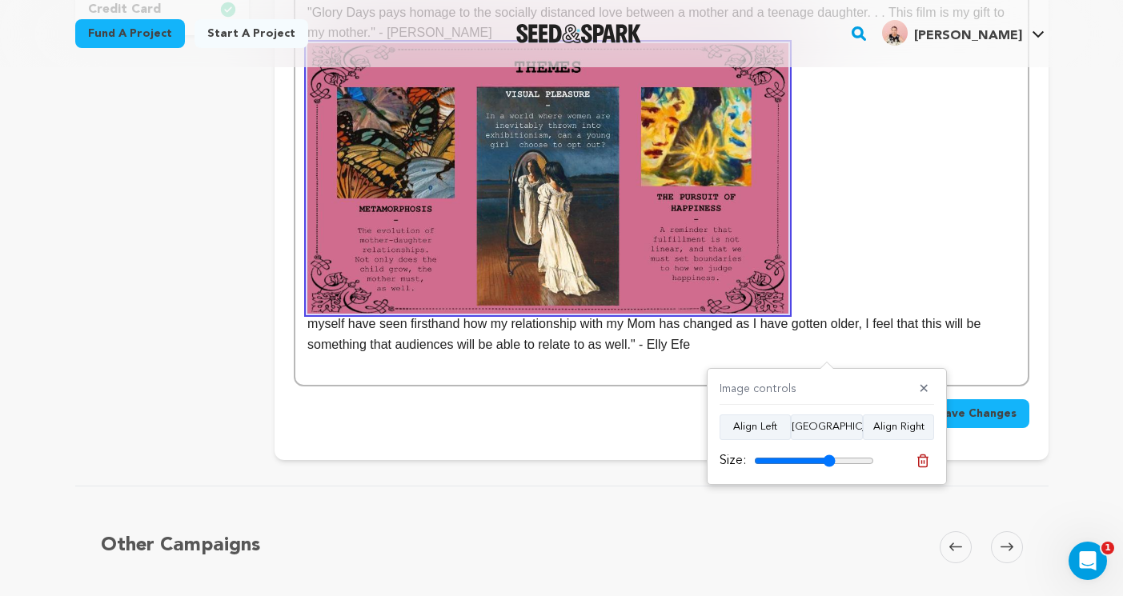
drag, startPoint x: 865, startPoint y: 458, endPoint x: 829, endPoint y: 460, distance: 36.0
type input "68"
click at [829, 460] on input "range" at bounding box center [814, 460] width 120 height 13
click at [811, 274] on p at bounding box center [660, 178] width 707 height 270
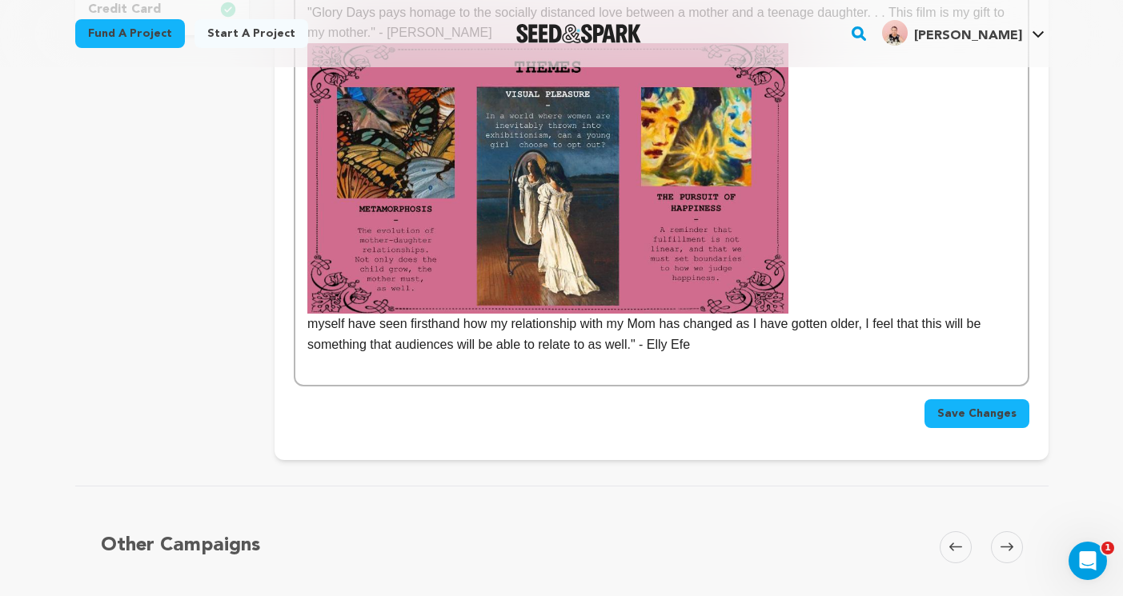
click at [306, 308] on div "Glory Days begins with sixteen-year-old painter Blake’s birthday, a small celeb…" at bounding box center [660, 96] width 731 height 577
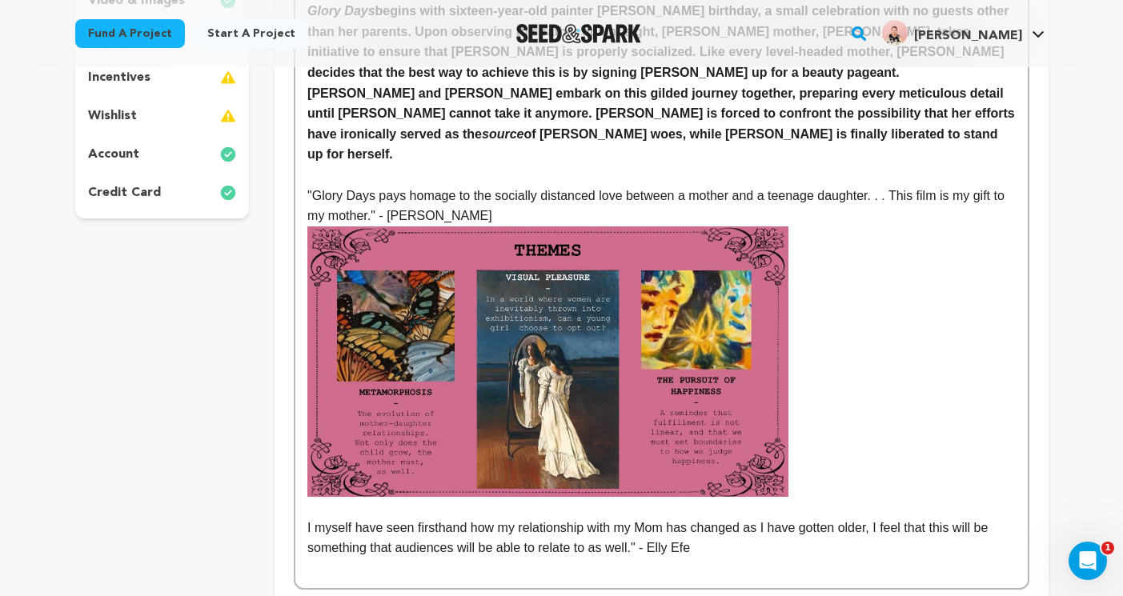
scroll to position [391, 0]
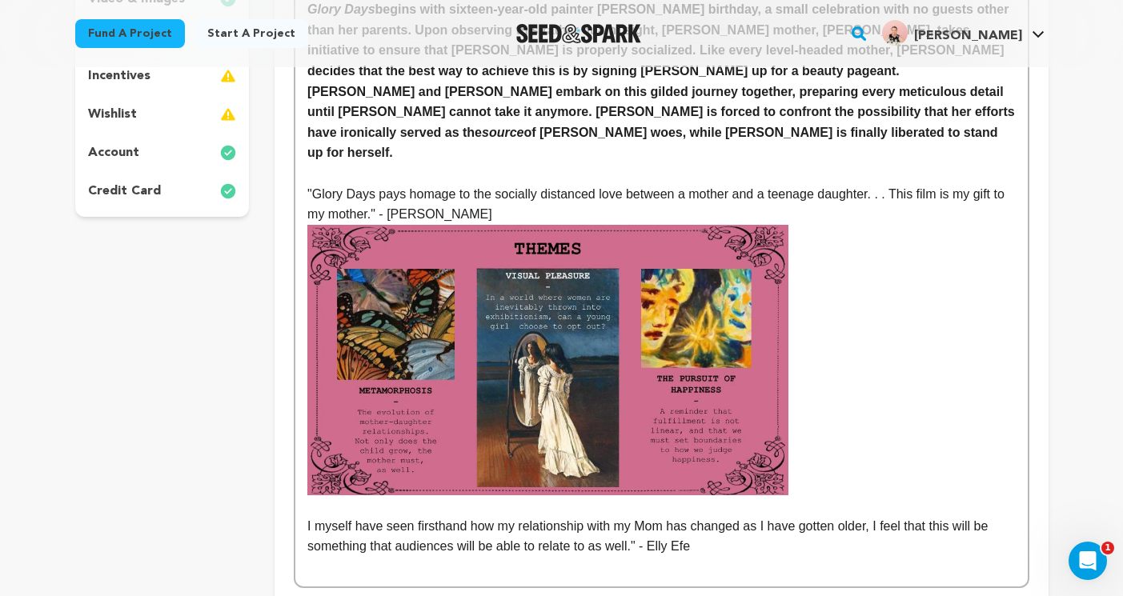
click at [419, 290] on img at bounding box center [547, 360] width 481 height 270
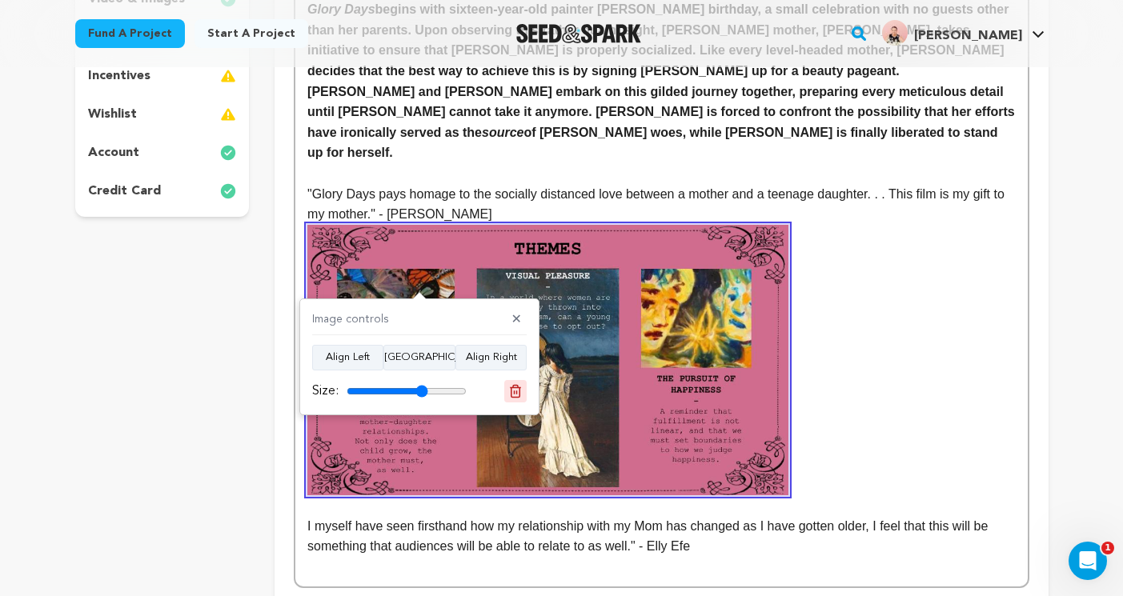
click at [522, 393] on icon at bounding box center [515, 391] width 14 height 14
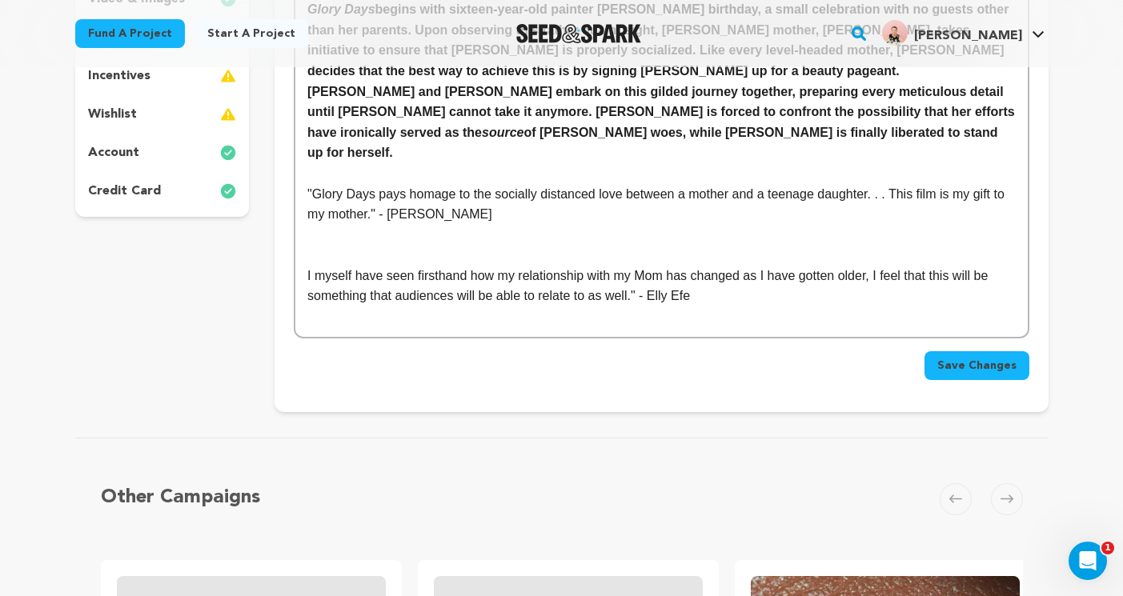
click at [302, 261] on div "Glory Days begins with sixteen-year-old painter Blake’s birthday, a small celeb…" at bounding box center [660, 163] width 731 height 347
click at [338, 225] on p at bounding box center [660, 235] width 707 height 21
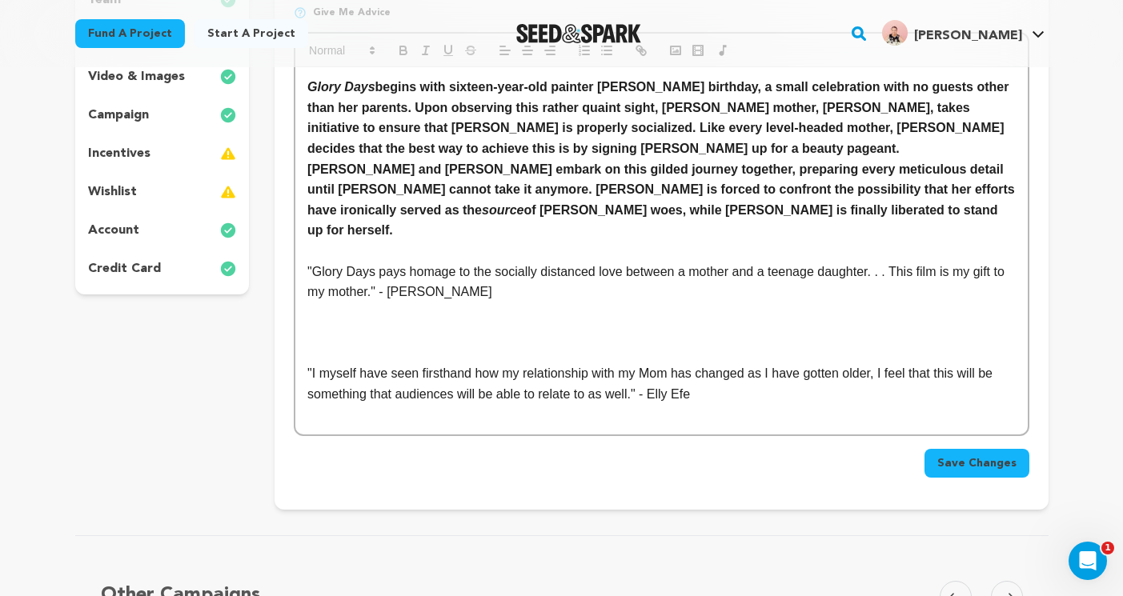
scroll to position [279, 0]
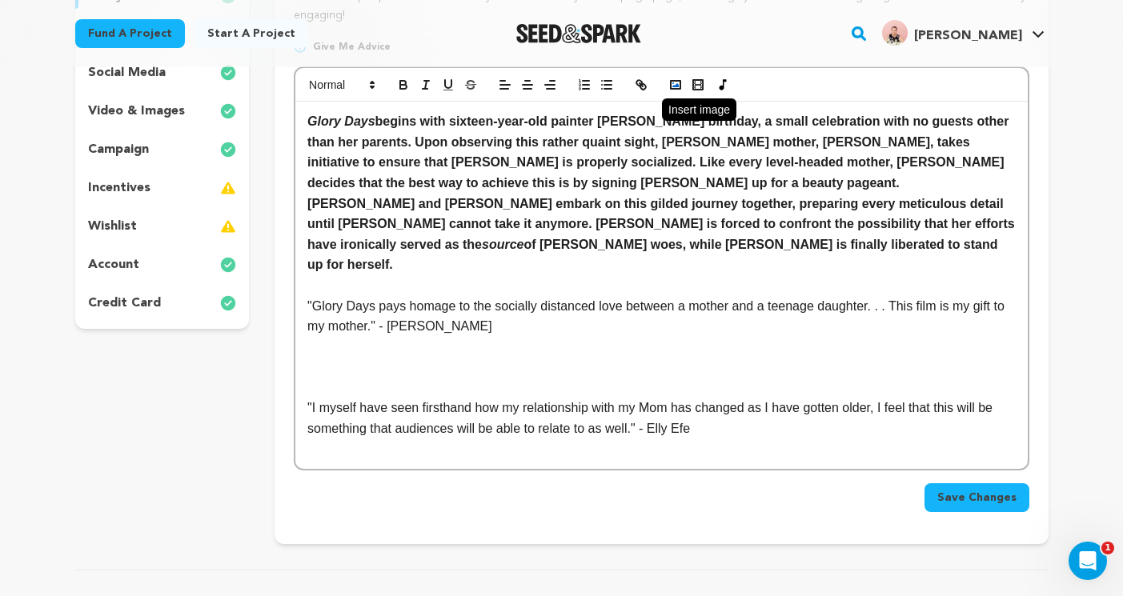
click at [670, 82] on rect "button" at bounding box center [675, 85] width 10 height 8
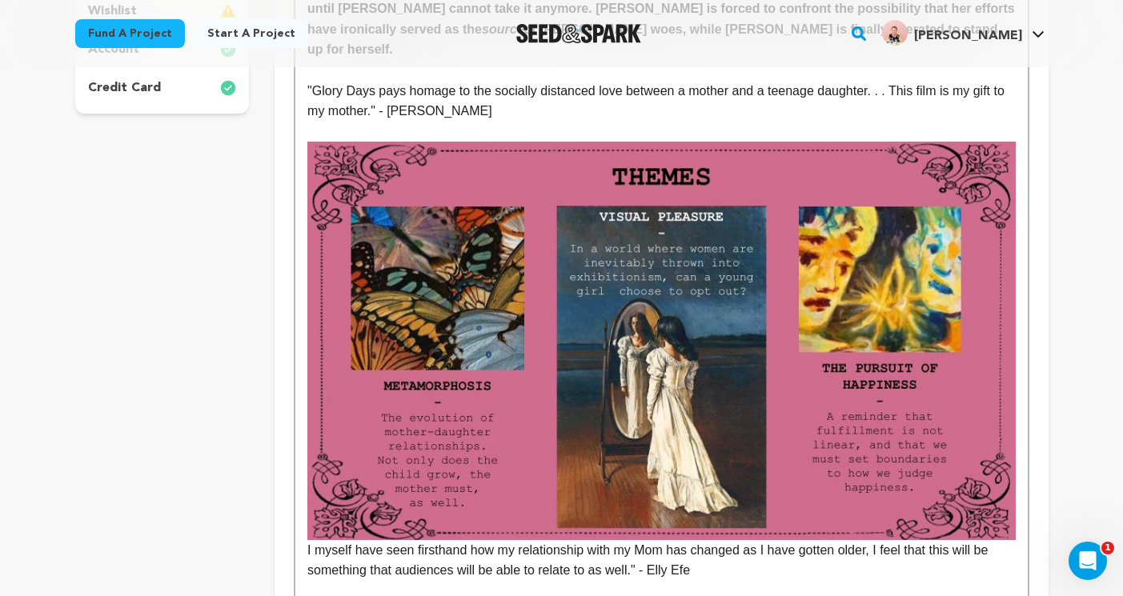
scroll to position [494, 0]
click at [919, 429] on img at bounding box center [660, 341] width 707 height 398
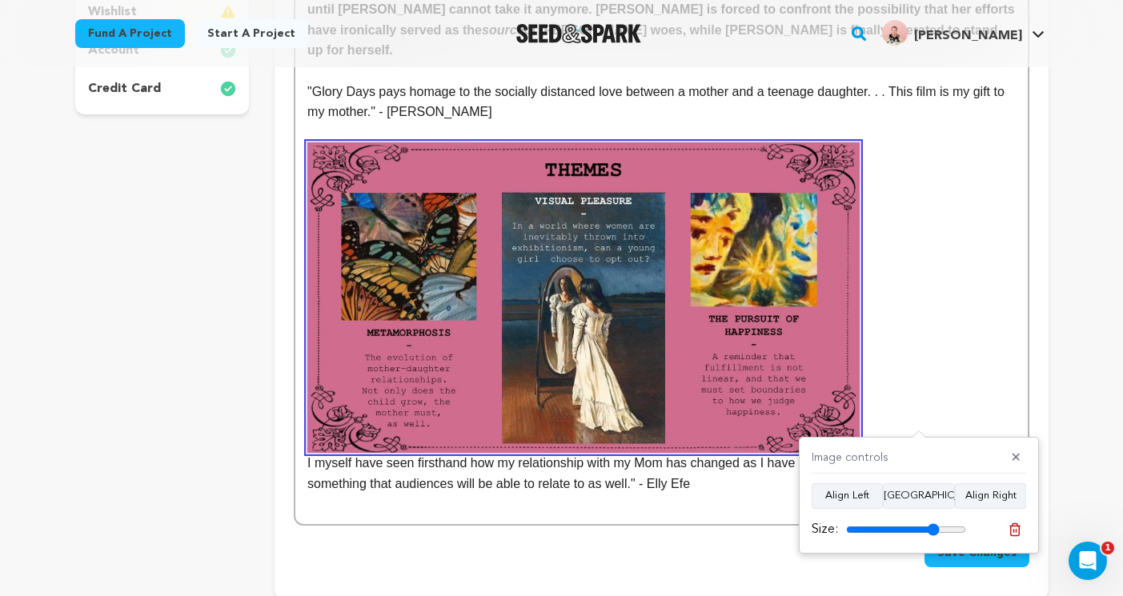
drag, startPoint x: 960, startPoint y: 526, endPoint x: 933, endPoint y: 525, distance: 27.2
type input "78"
click at [933, 525] on input "range" at bounding box center [906, 529] width 120 height 13
click at [898, 357] on p "I myself have seen firsthand how my relationship with my Mom has changed as I h…" at bounding box center [660, 317] width 707 height 351
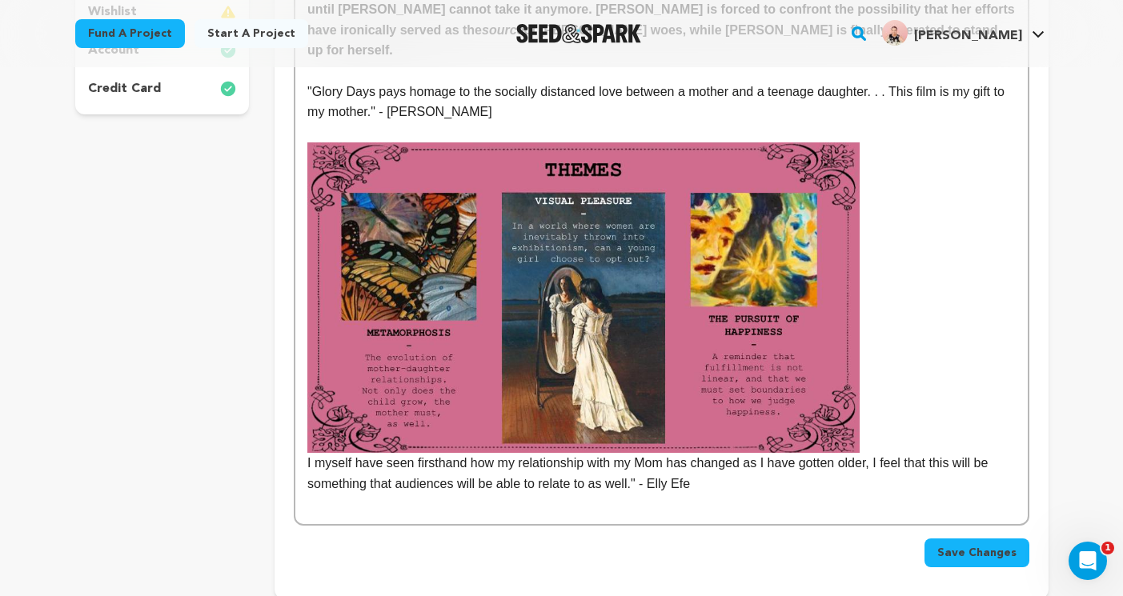
click at [895, 401] on p "I myself have seen firsthand how my relationship with my Mom has changed as I h…" at bounding box center [660, 317] width 707 height 351
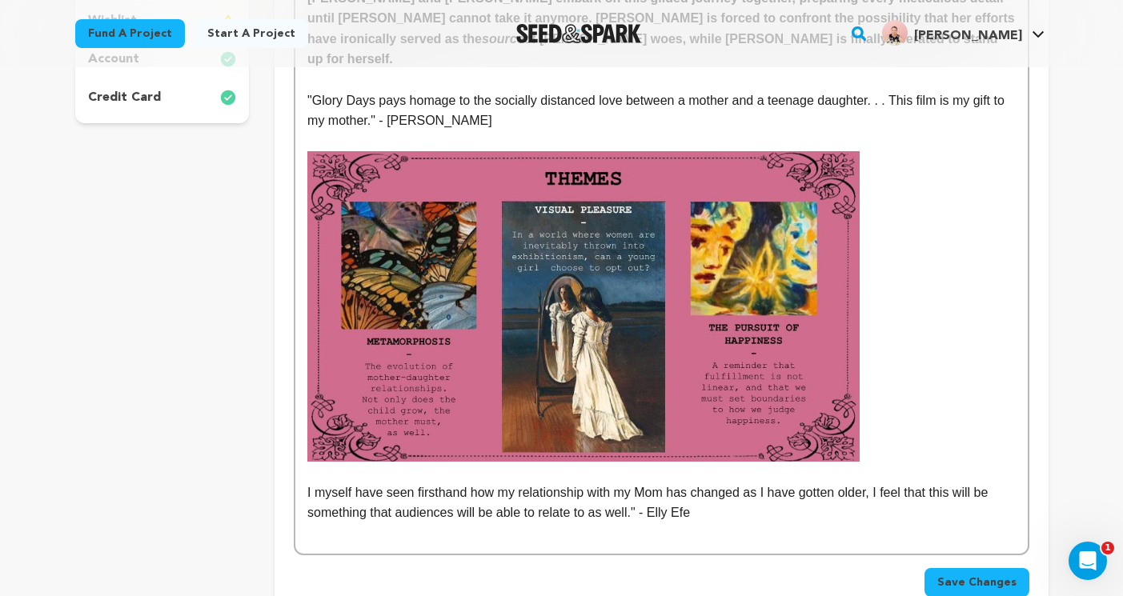
scroll to position [514, 0]
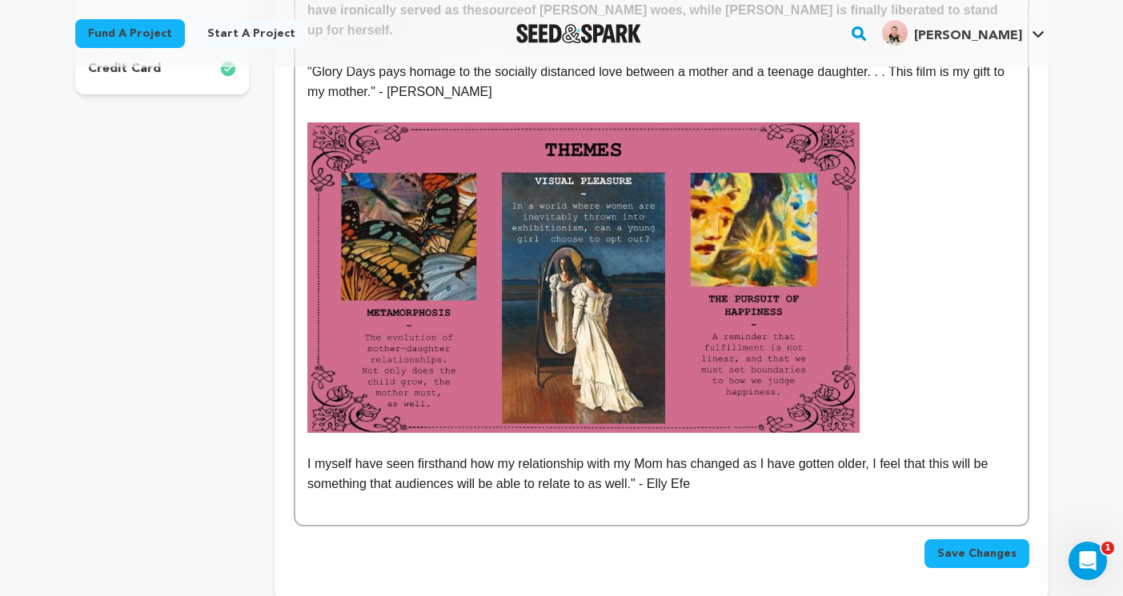
click at [867, 494] on p at bounding box center [660, 504] width 707 height 21
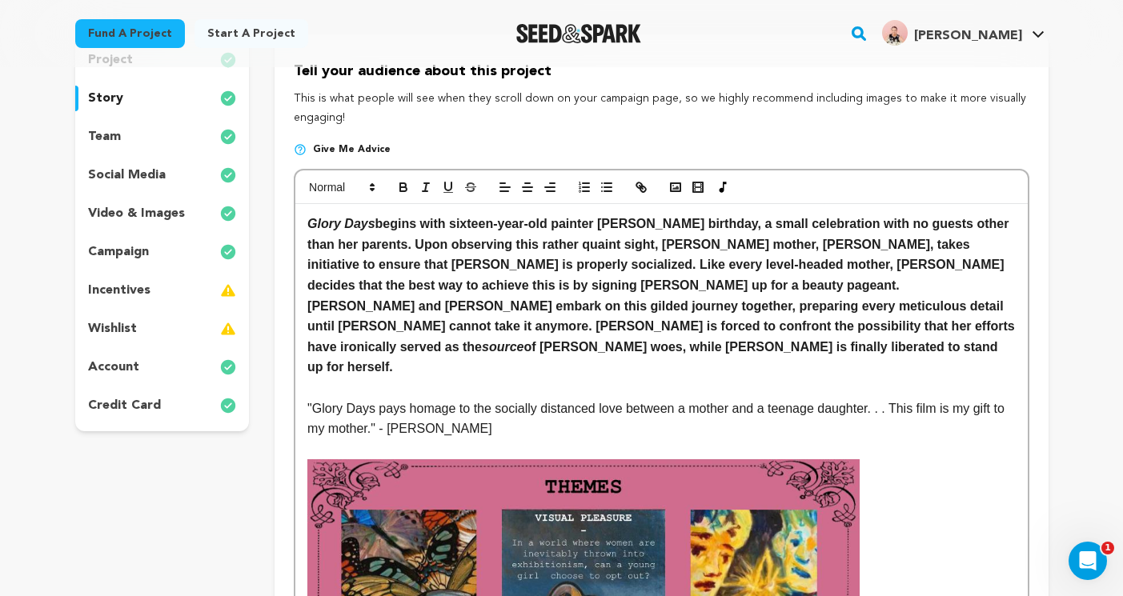
scroll to position [227, 0]
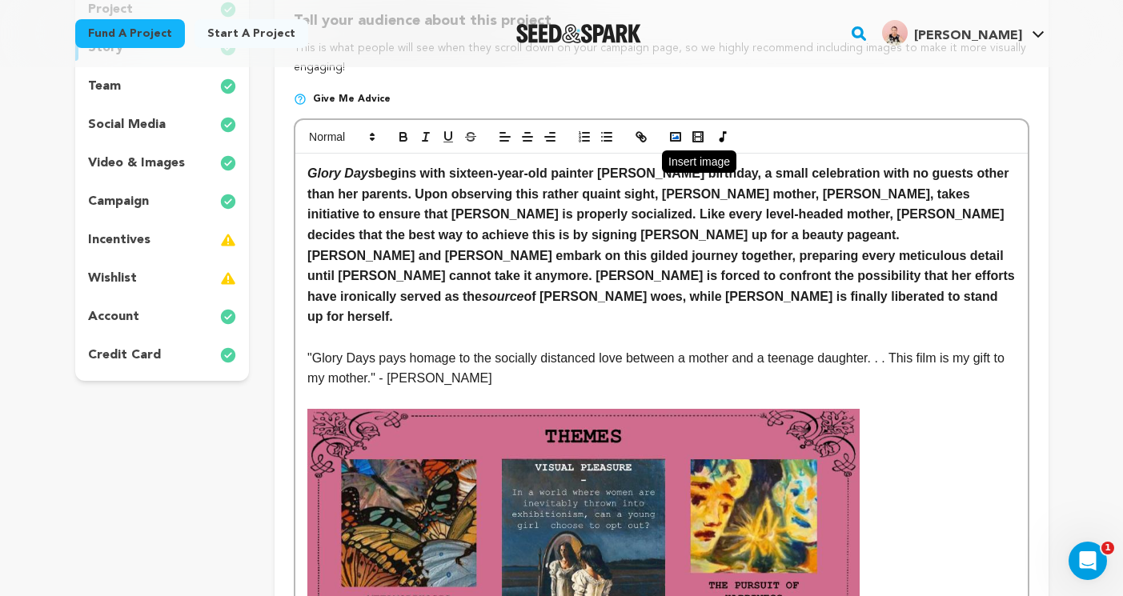
click at [677, 133] on rect "button" at bounding box center [675, 137] width 10 height 8
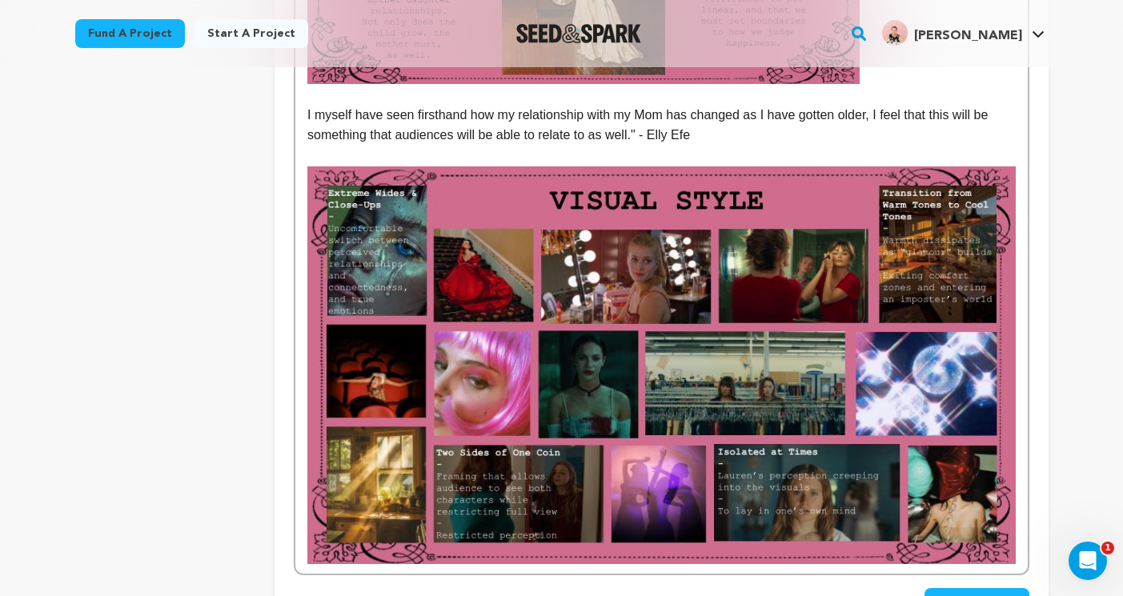
scroll to position [863, 0]
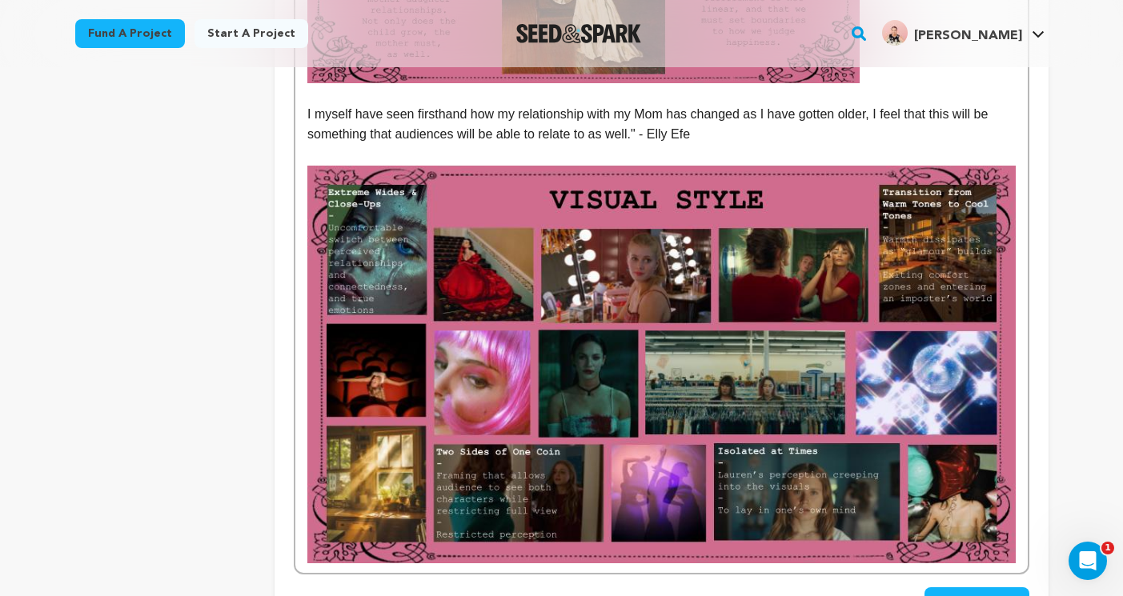
click at [904, 433] on img at bounding box center [660, 365] width 707 height 398
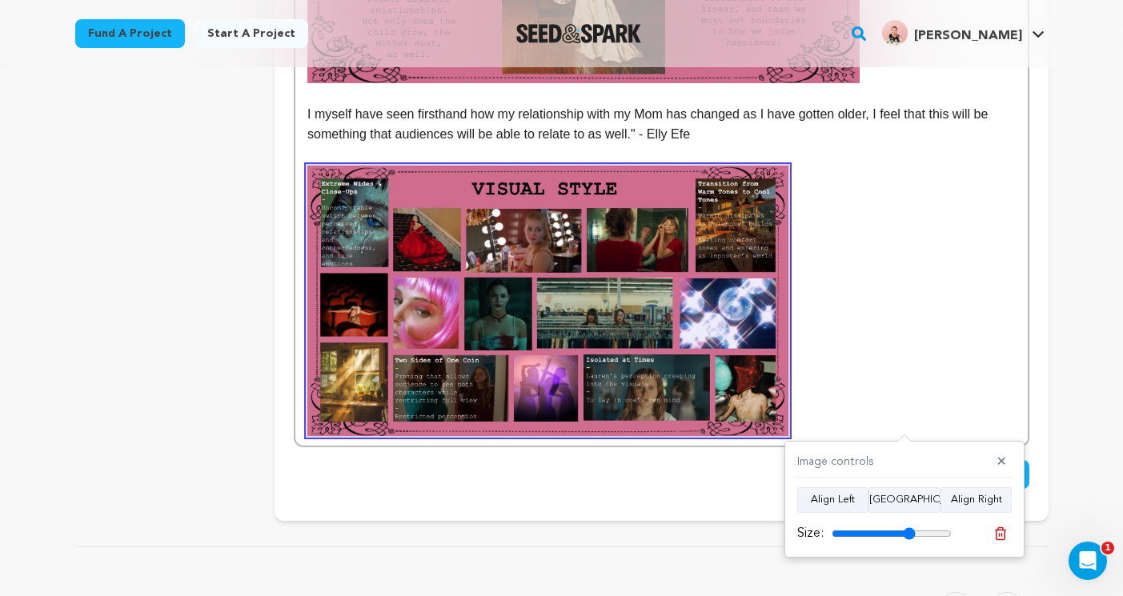
drag, startPoint x: 944, startPoint y: 532, endPoint x: 909, endPoint y: 525, distance: 35.9
click at [909, 527] on input "range" at bounding box center [891, 533] width 120 height 13
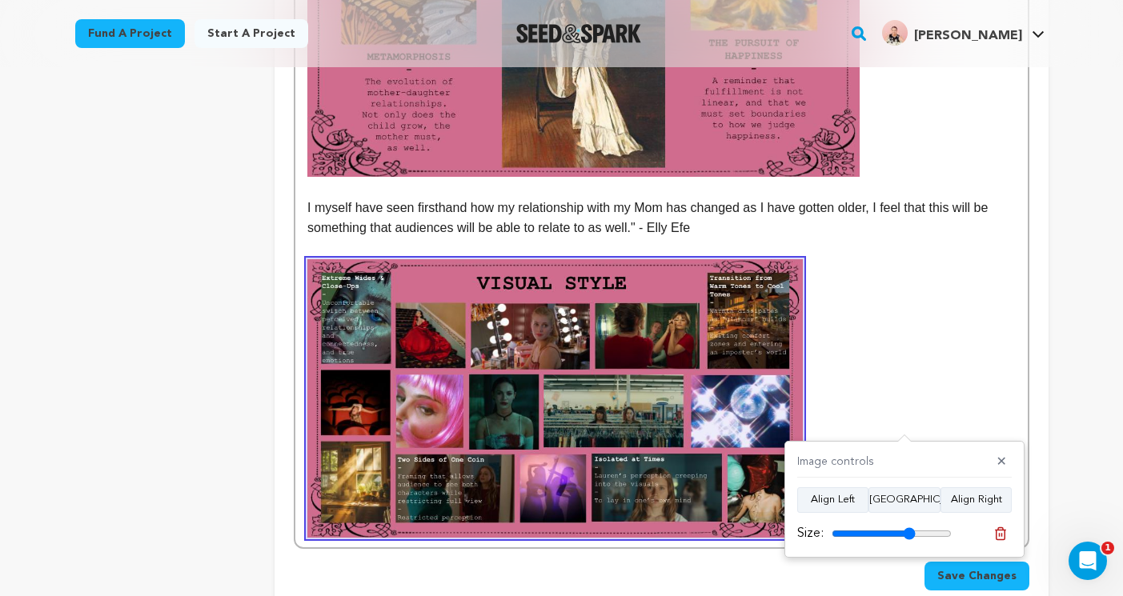
scroll to position [771, 0]
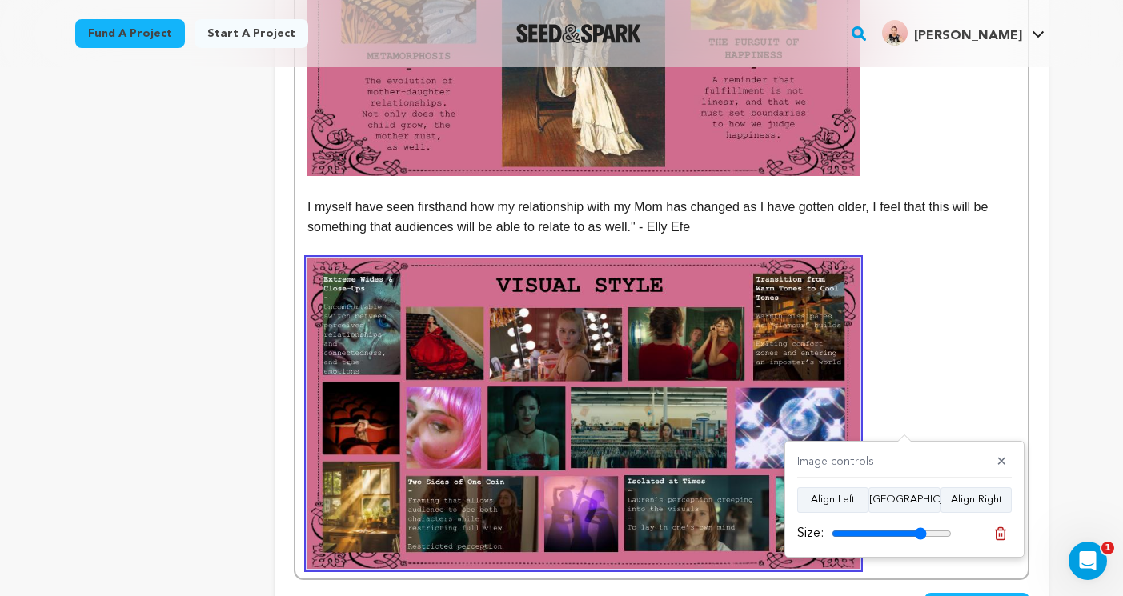
drag, startPoint x: 909, startPoint y: 533, endPoint x: 919, endPoint y: 531, distance: 10.5
click at [919, 531] on input "range" at bounding box center [891, 533] width 120 height 13
type input "78"
click at [919, 533] on input "range" at bounding box center [891, 533] width 120 height 13
click at [947, 346] on p at bounding box center [660, 413] width 707 height 310
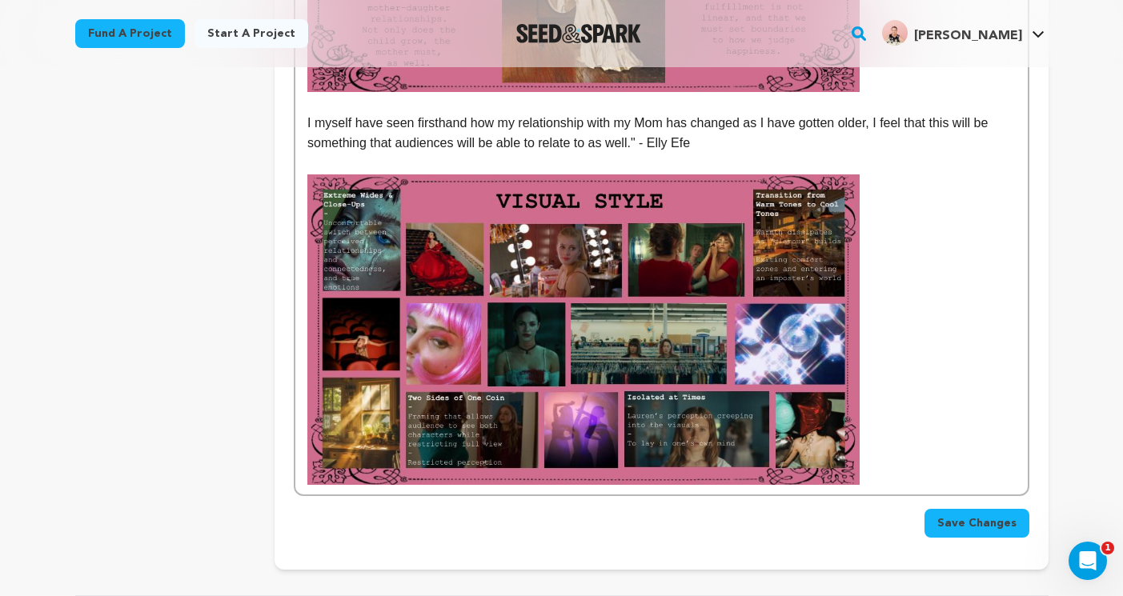
scroll to position [873, 0]
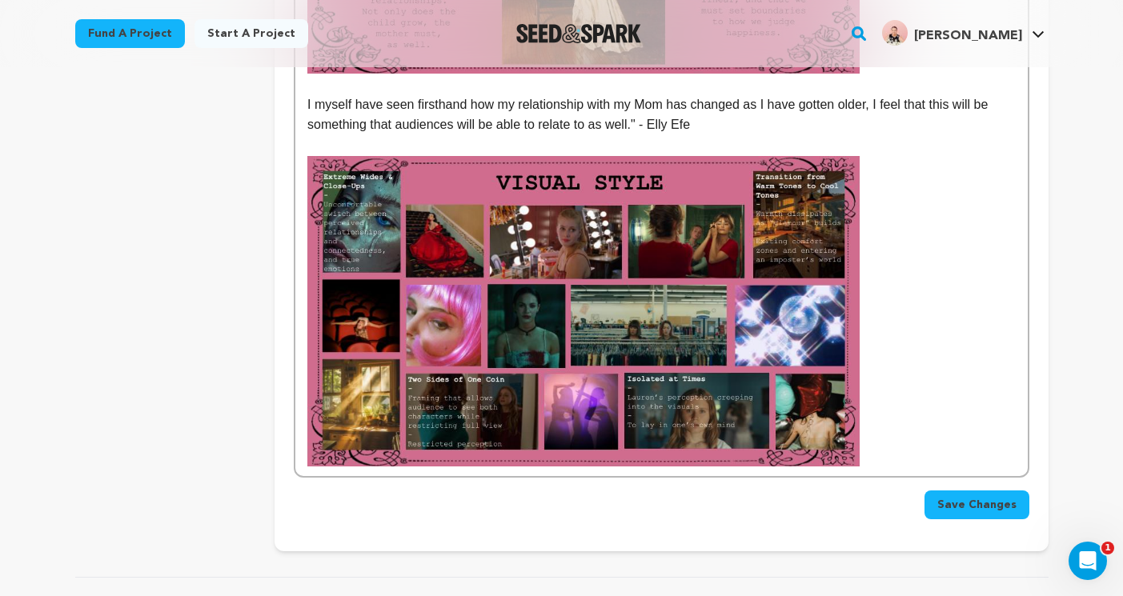
click at [924, 391] on p at bounding box center [660, 311] width 707 height 310
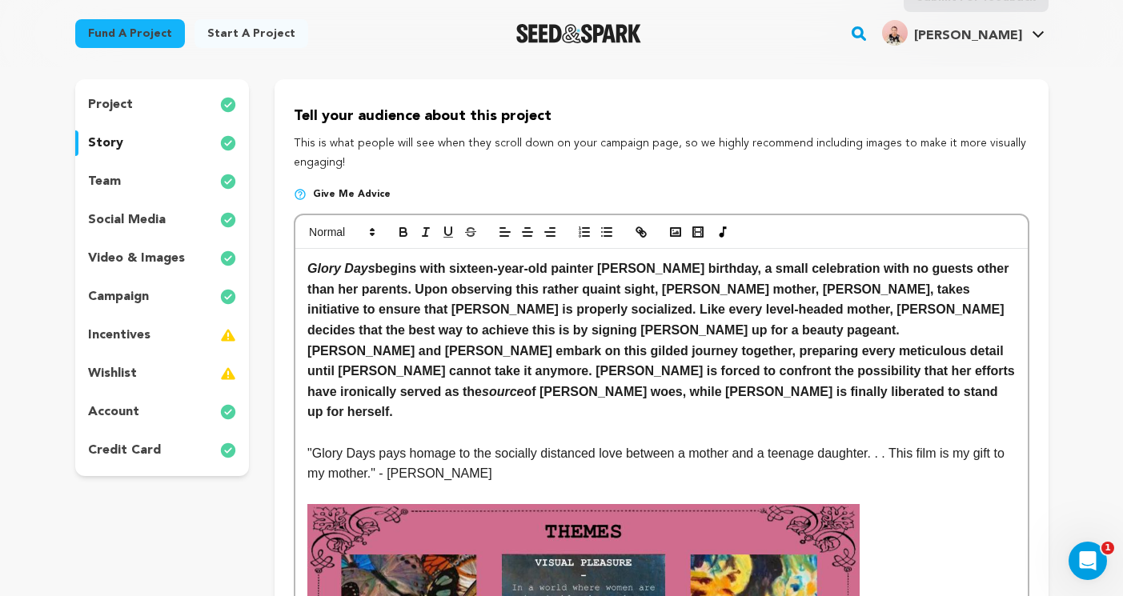
scroll to position [118, 0]
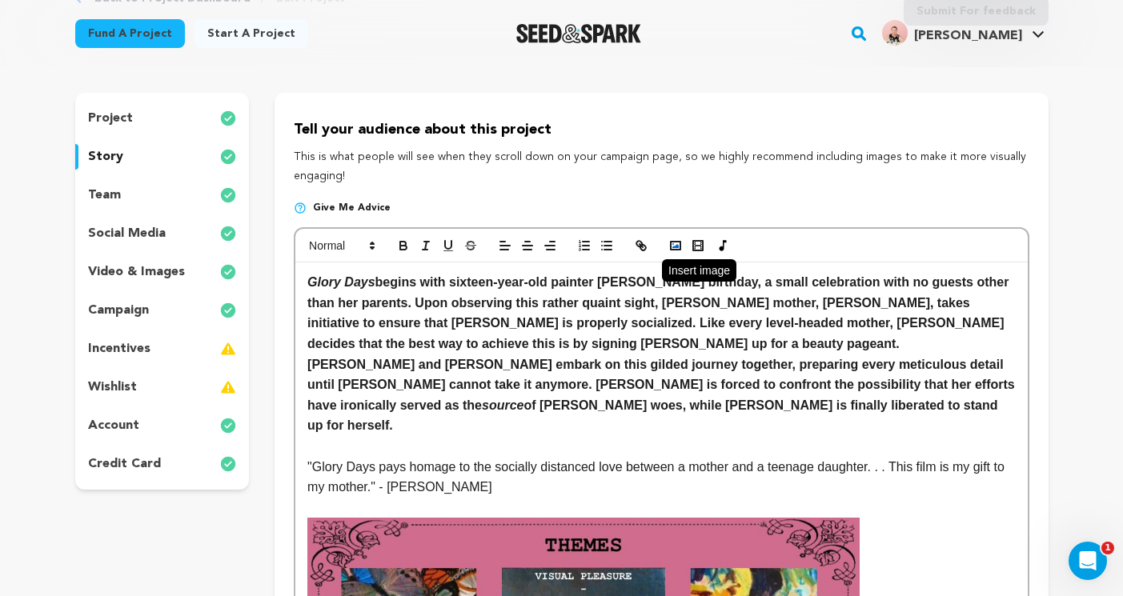
click at [674, 245] on icon "button" at bounding box center [675, 245] width 14 height 14
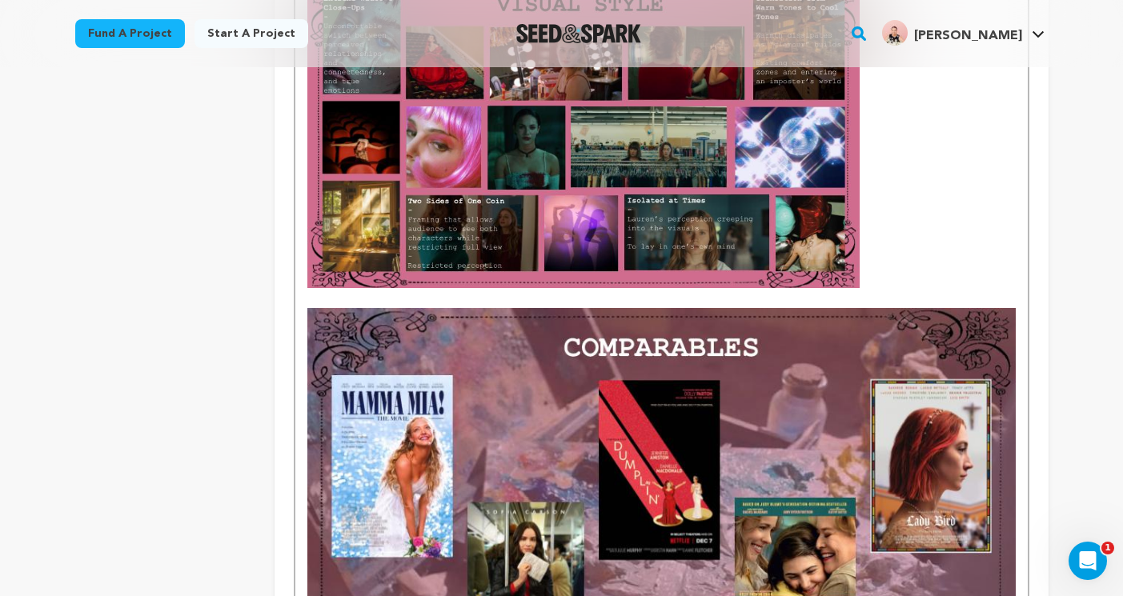
click at [911, 426] on img at bounding box center [660, 507] width 707 height 398
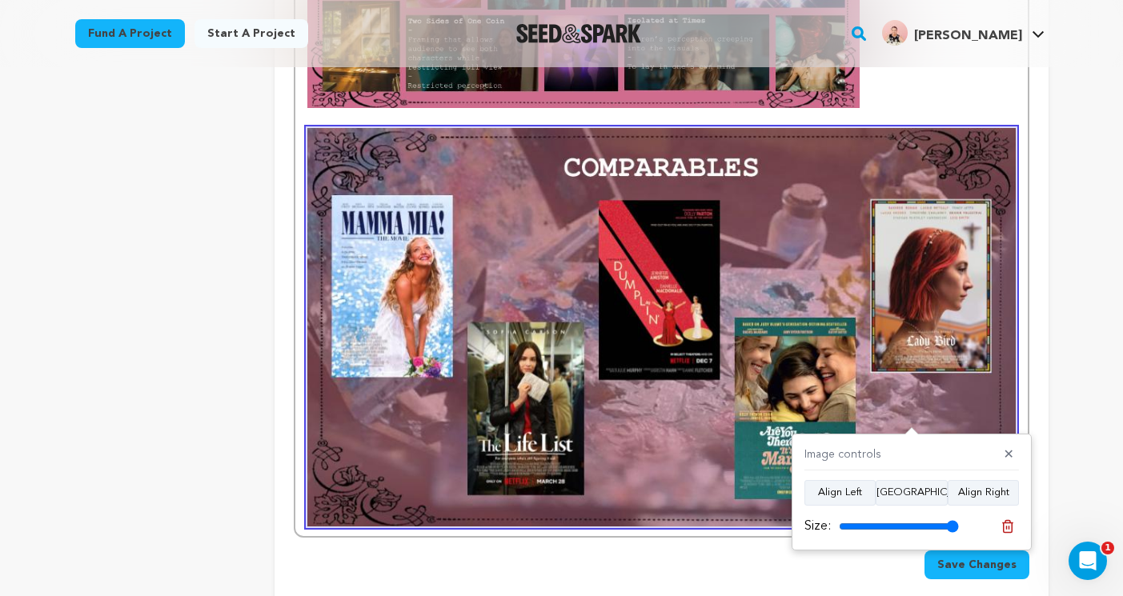
scroll to position [1228, 0]
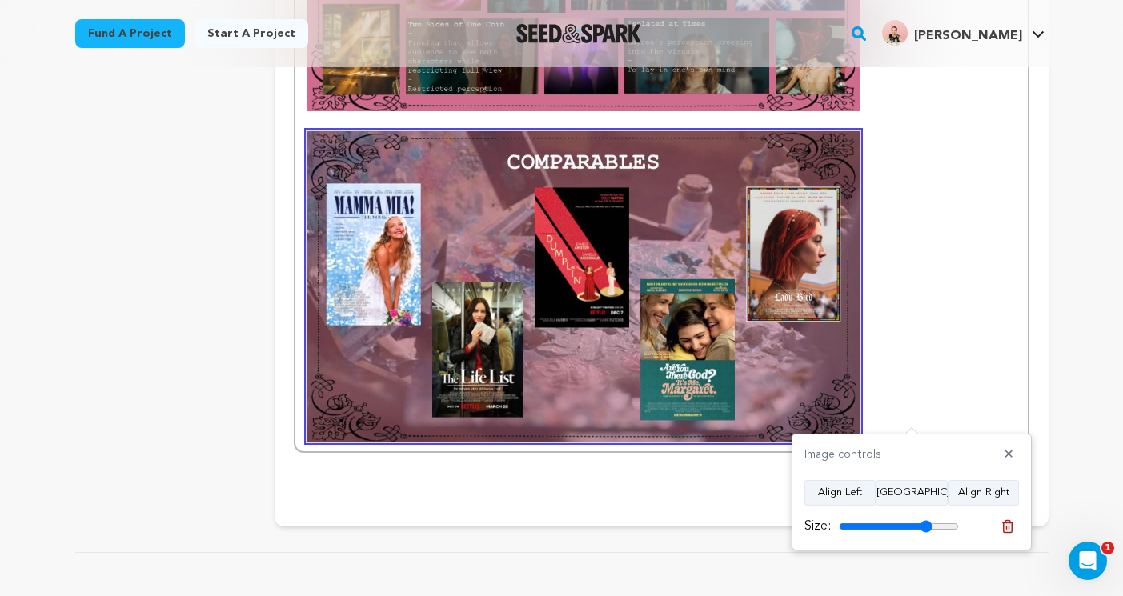
drag, startPoint x: 953, startPoint y: 530, endPoint x: 925, endPoint y: 525, distance: 28.4
type input "78"
click at [925, 525] on input "range" at bounding box center [899, 526] width 120 height 13
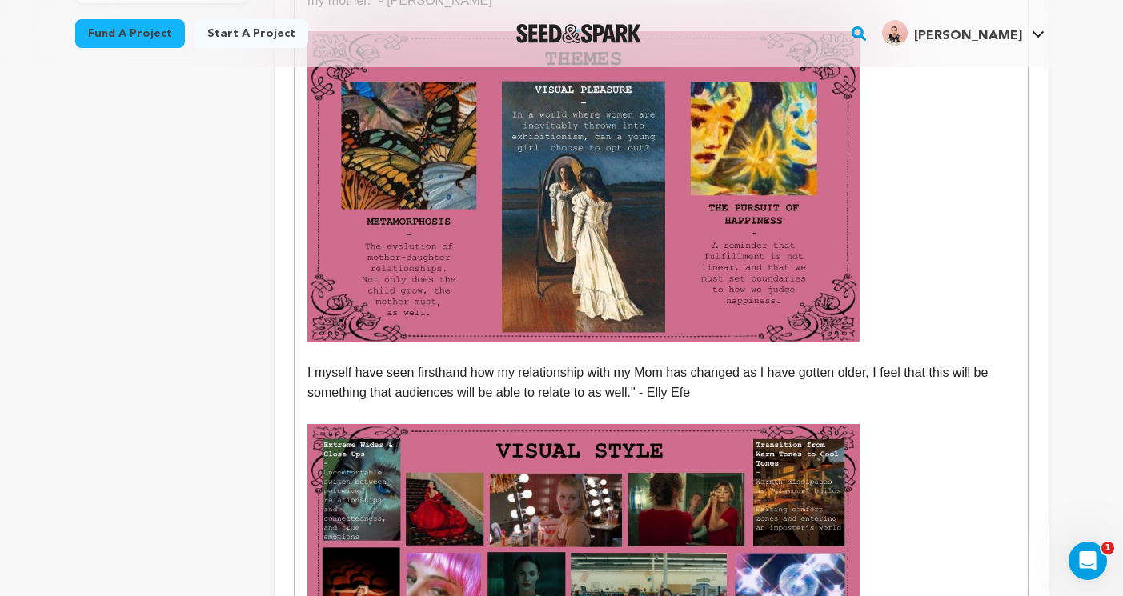
scroll to position [611, 0]
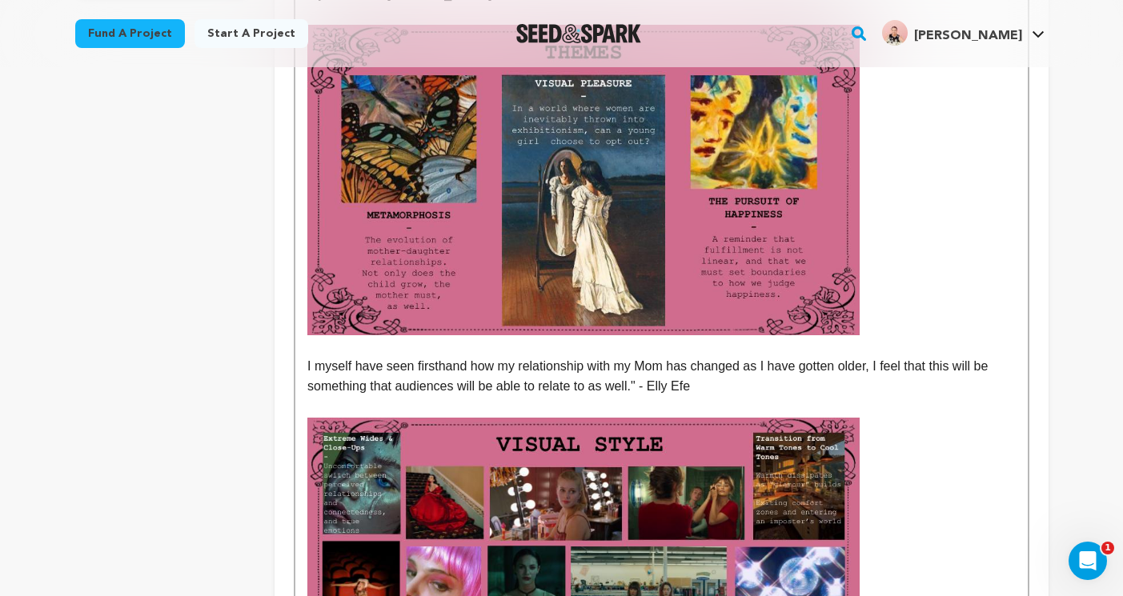
click at [819, 286] on img at bounding box center [583, 180] width 552 height 310
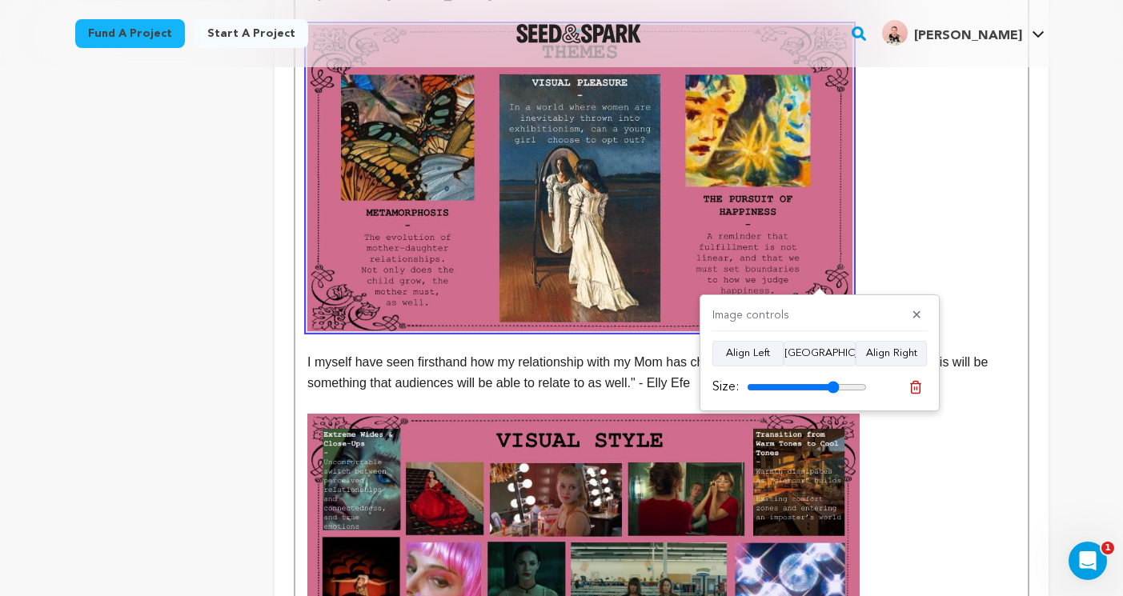
type input "77"
click at [832, 387] on input "range" at bounding box center [807, 387] width 120 height 13
click at [915, 309] on button "✕" at bounding box center [917, 316] width 20 height 16
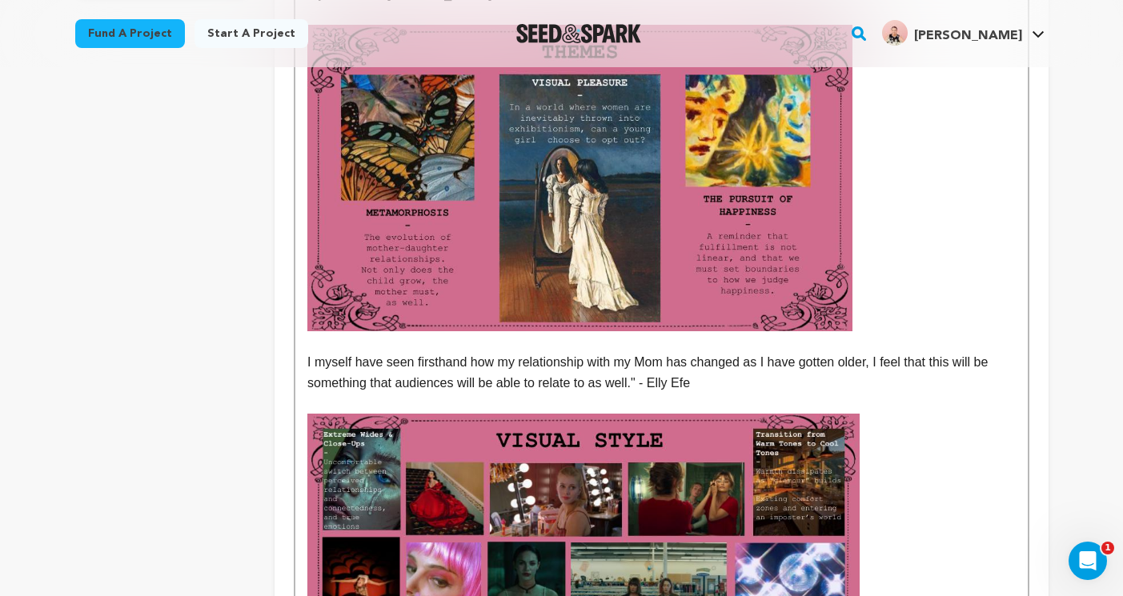
click at [814, 302] on img at bounding box center [579, 178] width 545 height 306
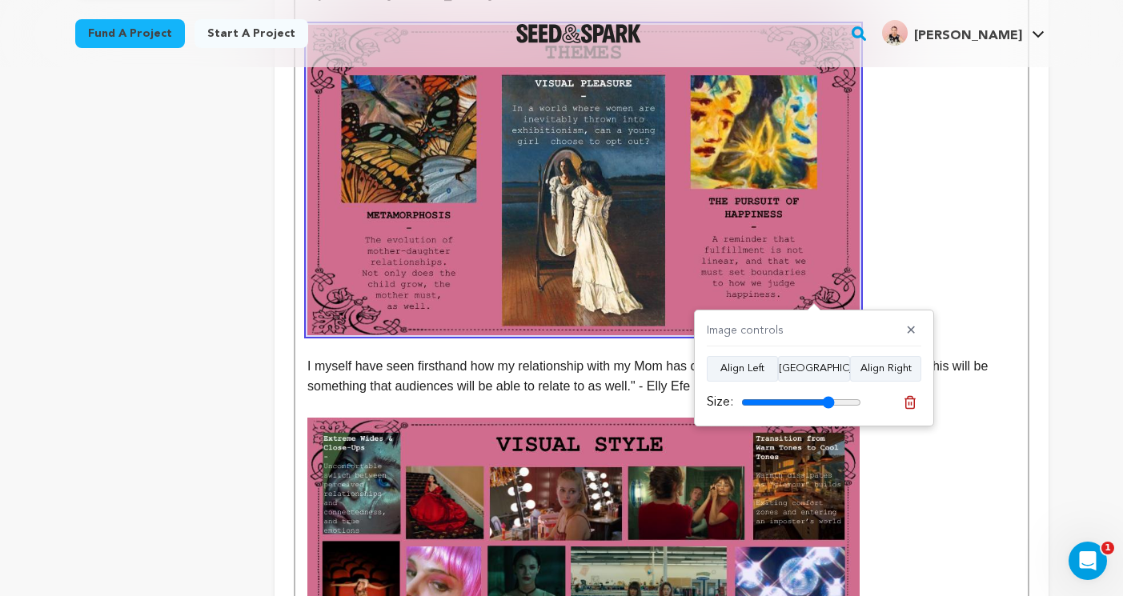
type input "77"
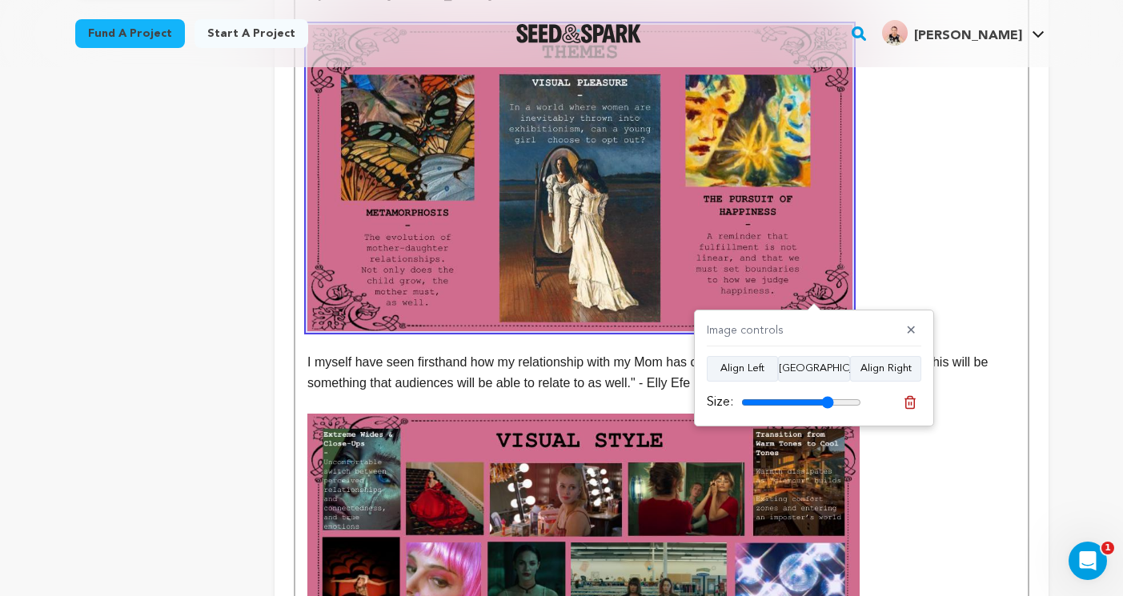
click at [827, 399] on input "range" at bounding box center [801, 402] width 120 height 13
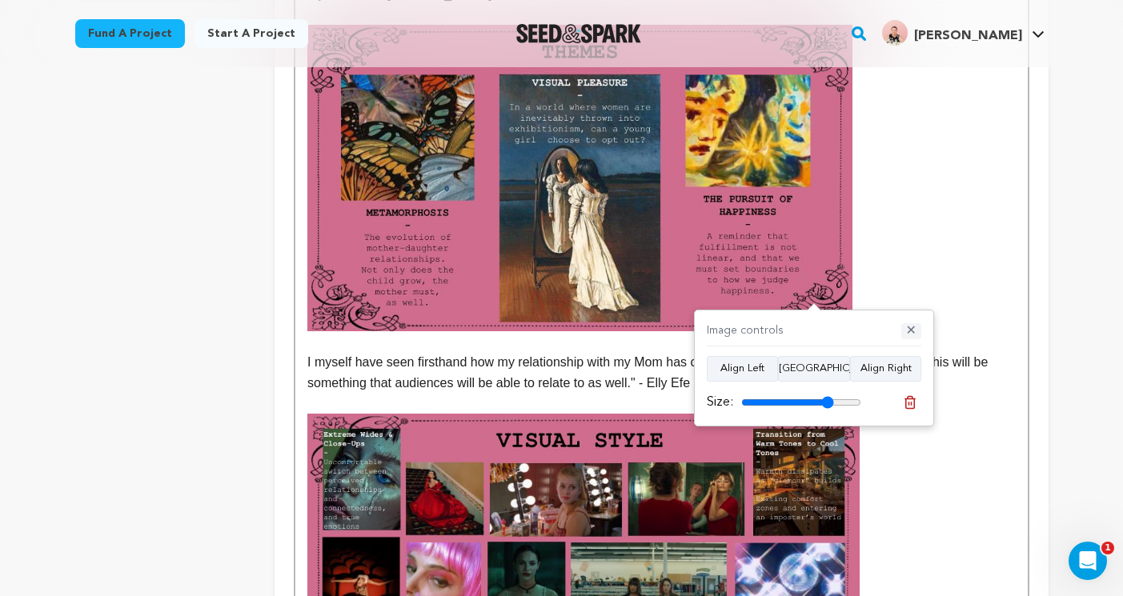
click at [915, 327] on button "✕" at bounding box center [911, 331] width 20 height 16
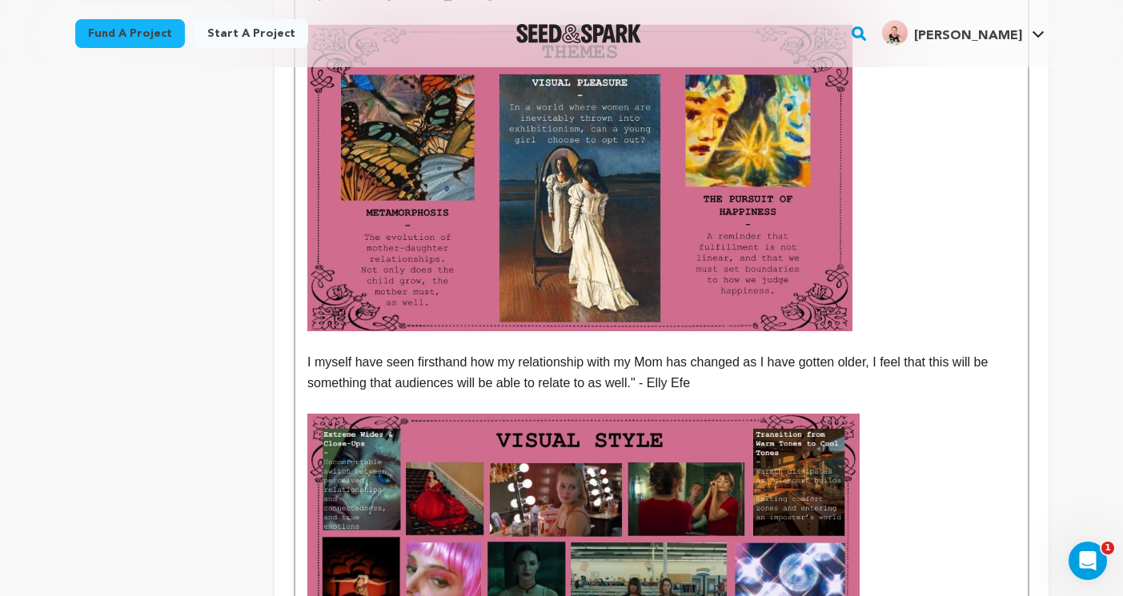
click at [805, 259] on img at bounding box center [579, 178] width 545 height 306
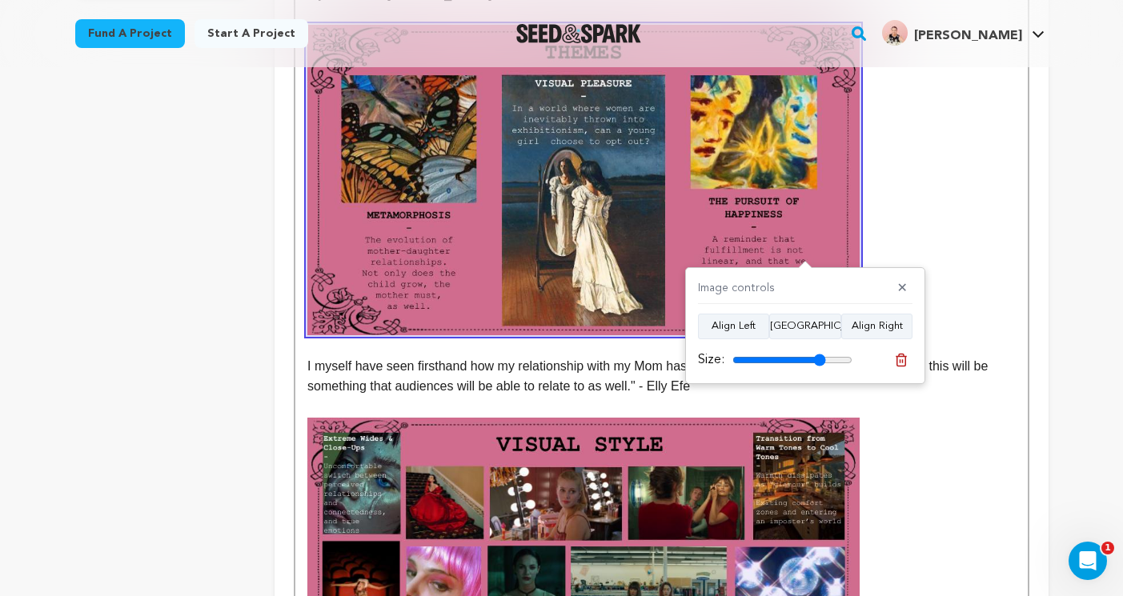
type input "78"
click at [819, 354] on input "range" at bounding box center [792, 360] width 120 height 13
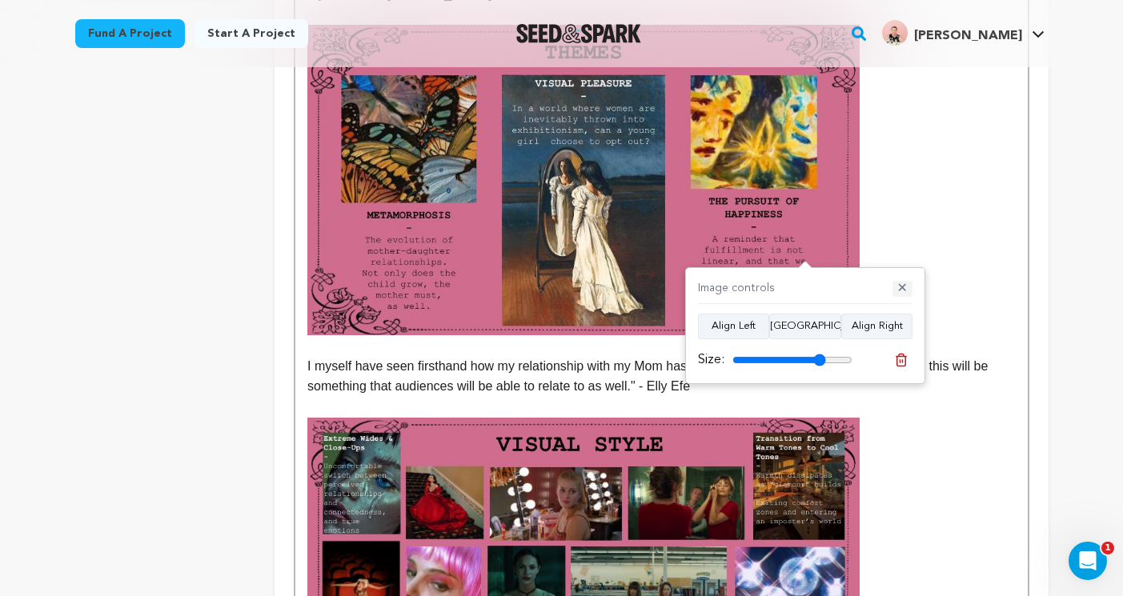
click at [902, 283] on button "✕" at bounding box center [902, 289] width 20 height 16
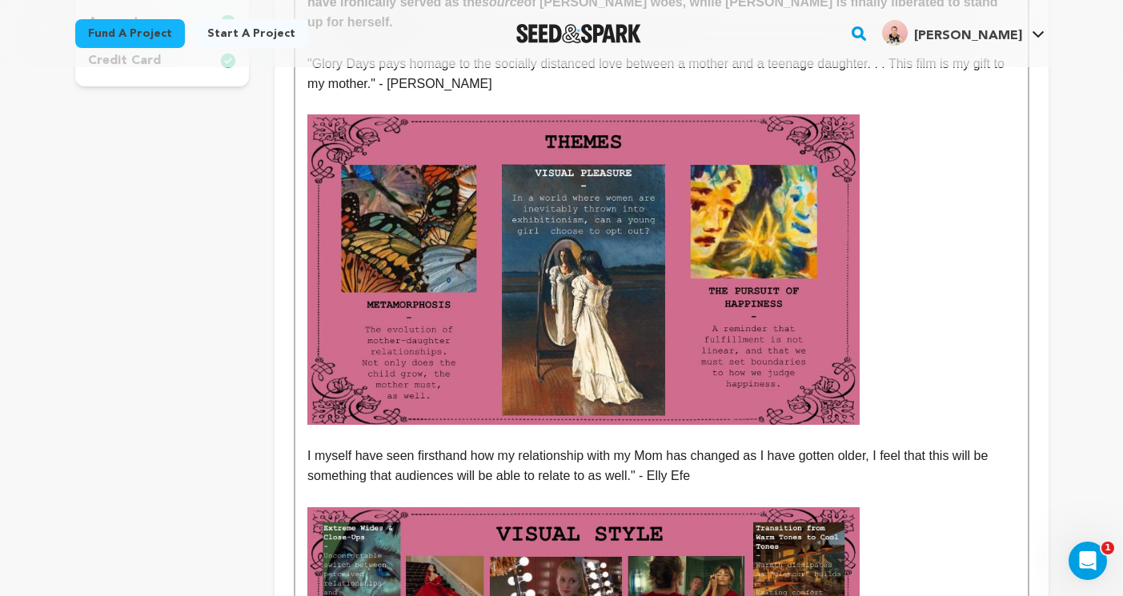
scroll to position [533, 0]
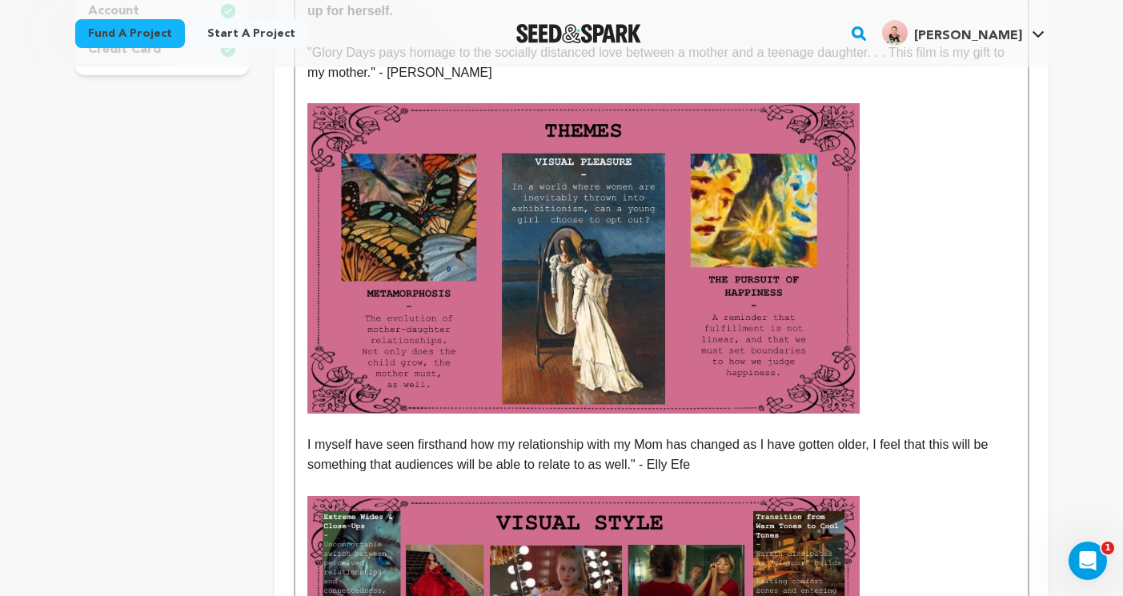
click at [304, 426] on div "Glory Days begins with sixteen-year-old painter Blake’s birthday, a small celeb…" at bounding box center [660, 497] width 731 height 1299
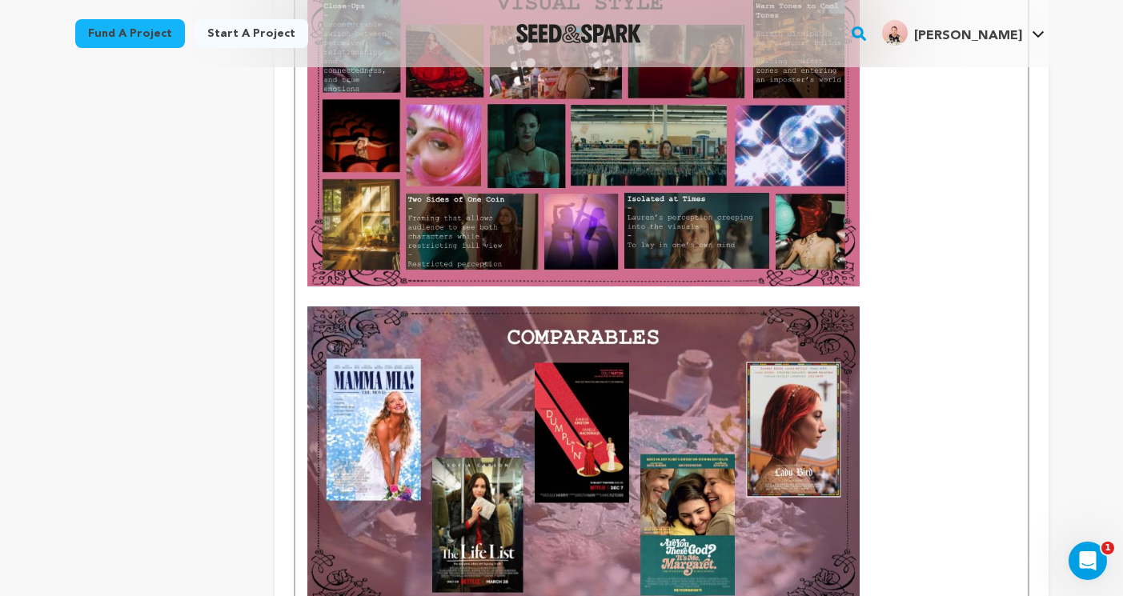
scroll to position [1231, 0]
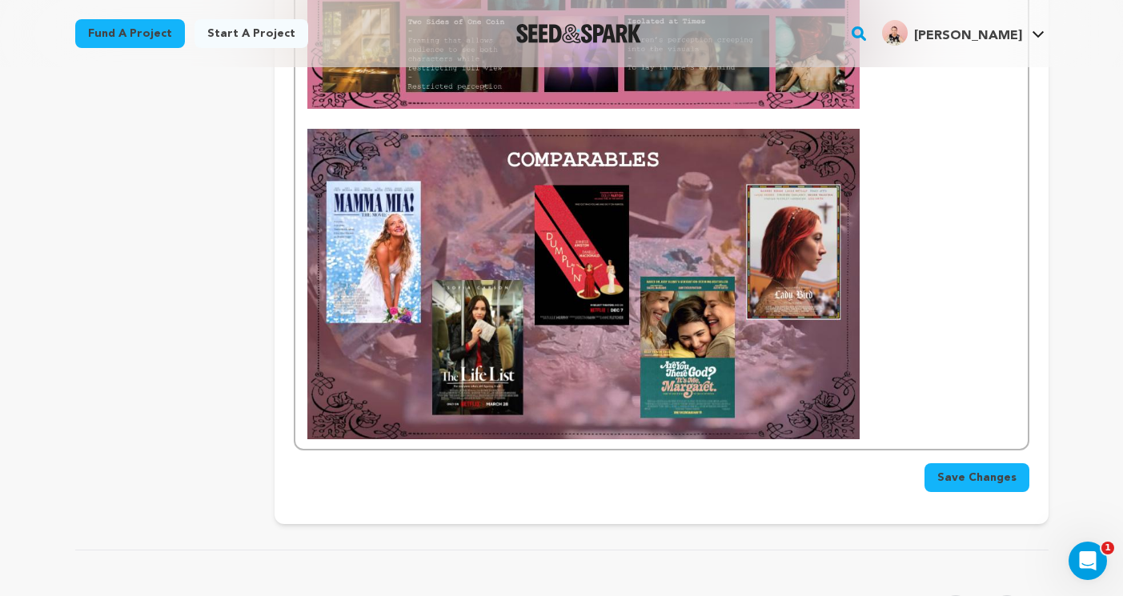
click at [972, 470] on span "Save Changes" at bounding box center [976, 478] width 79 height 16
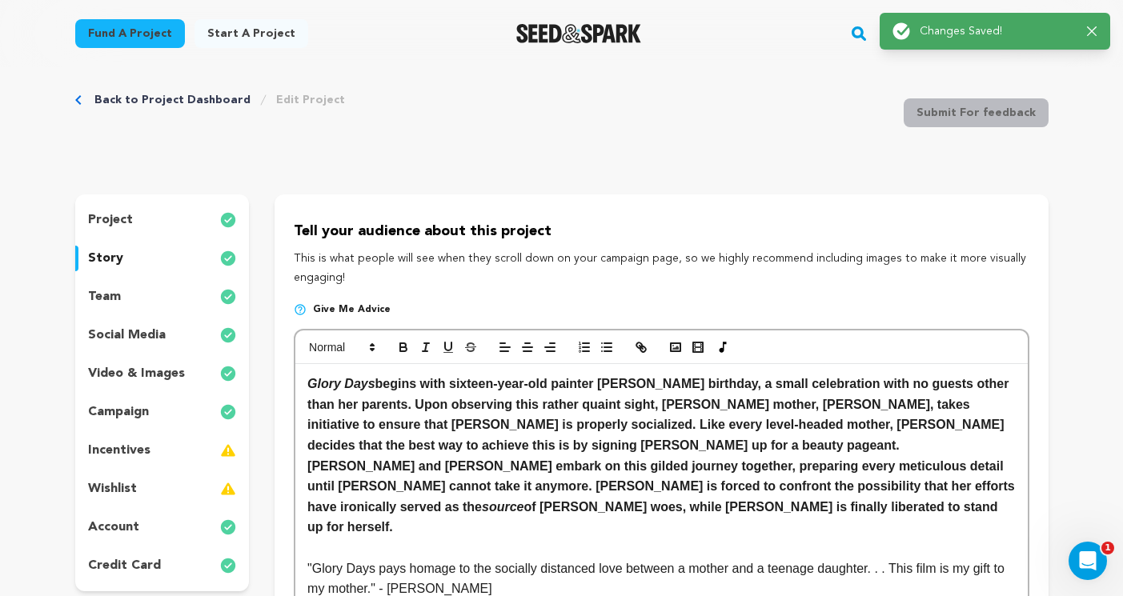
scroll to position [0, 0]
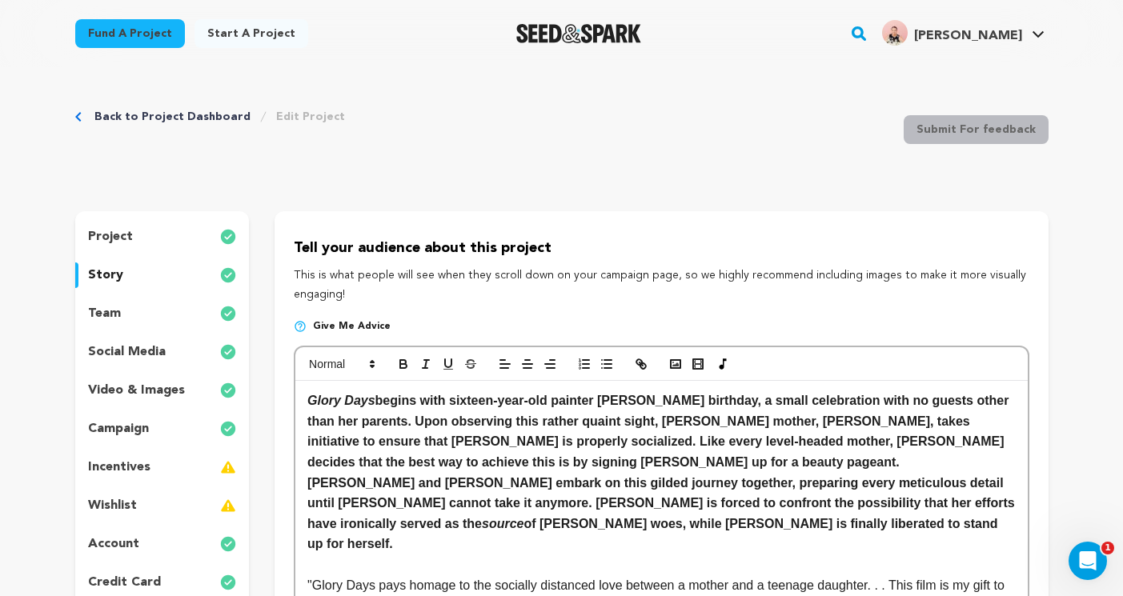
click at [77, 117] on icon "Breadcrumb" at bounding box center [78, 117] width 6 height 10
click at [128, 116] on link "Back to Project Dashboard" at bounding box center [172, 117] width 156 height 16
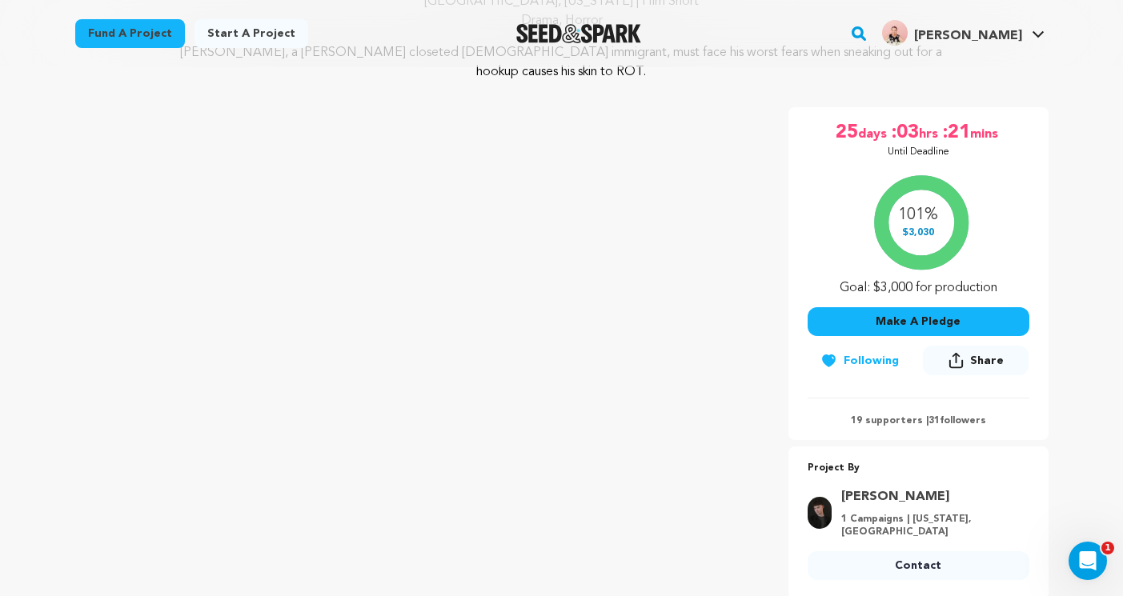
scroll to position [180, 0]
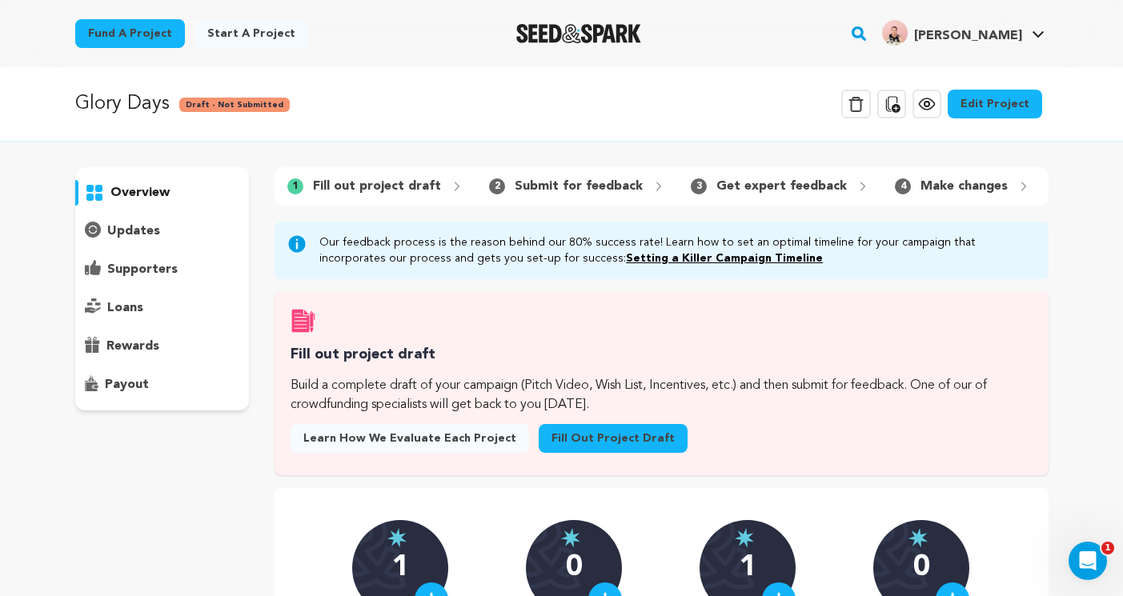
click at [213, 105] on span "Draft - Not Submitted" at bounding box center [234, 105] width 110 height 14
click at [929, 104] on icon at bounding box center [926, 104] width 5 height 5
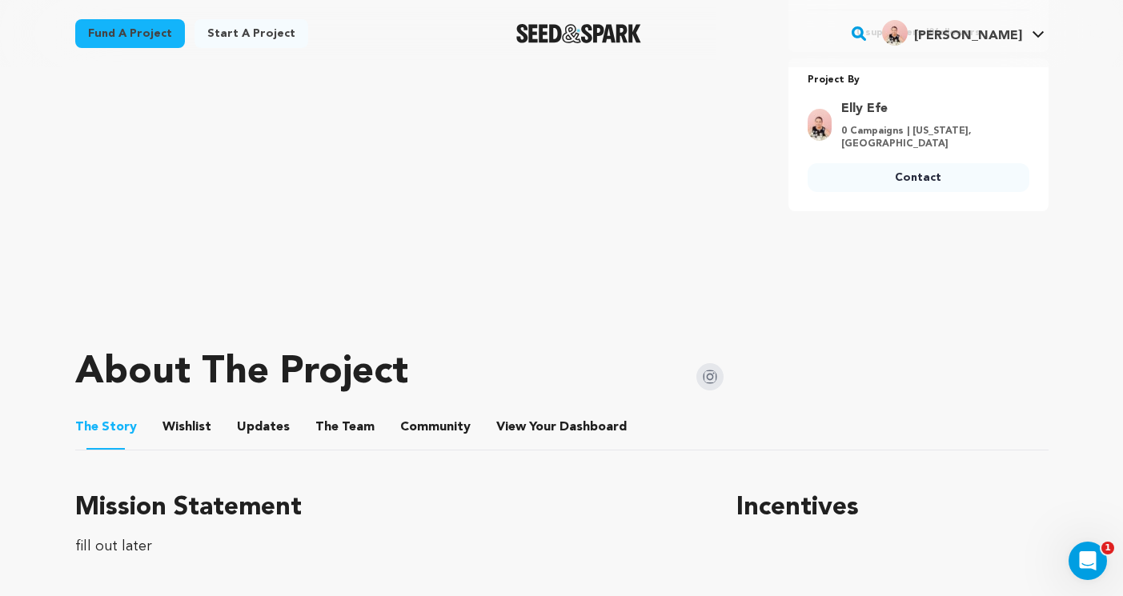
scroll to position [377, 0]
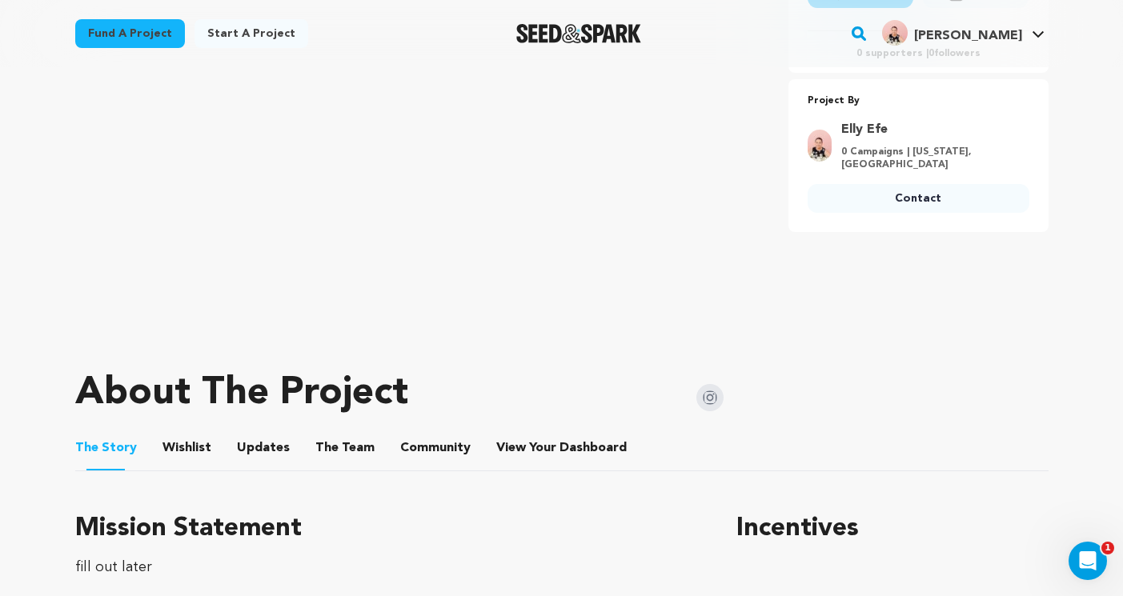
click at [338, 448] on button "The Team" at bounding box center [345, 451] width 38 height 38
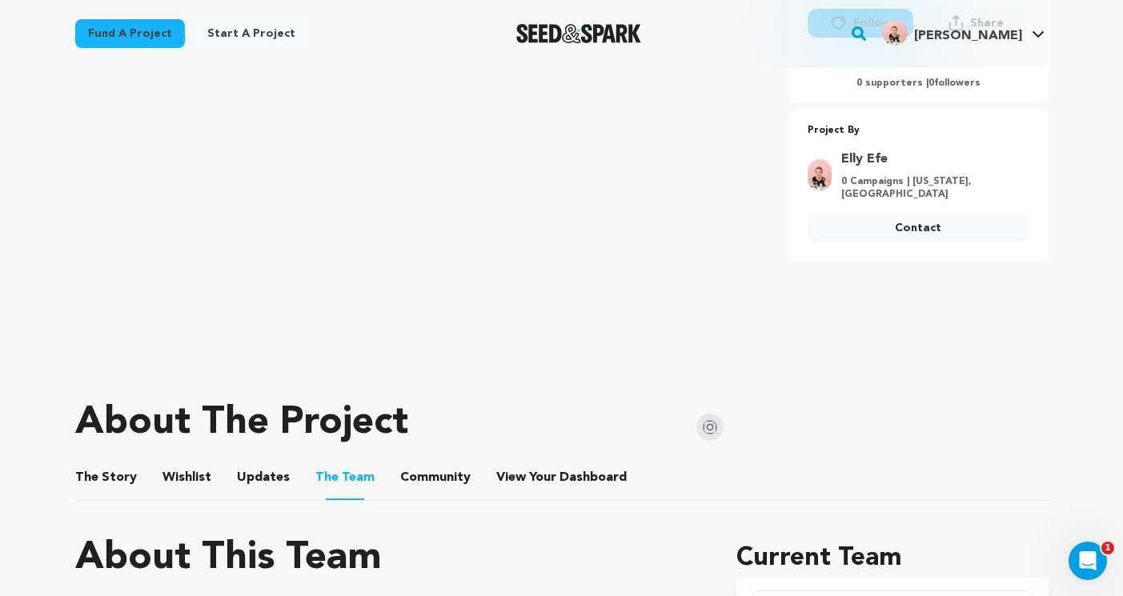
scroll to position [342, 0]
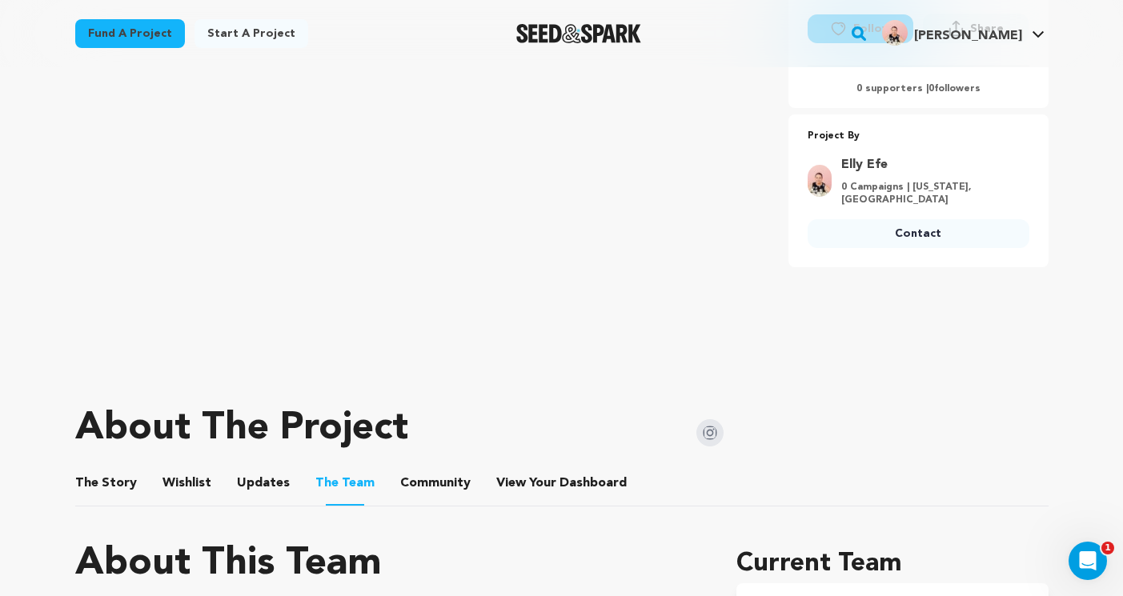
click at [267, 486] on button "Updates" at bounding box center [263, 486] width 38 height 38
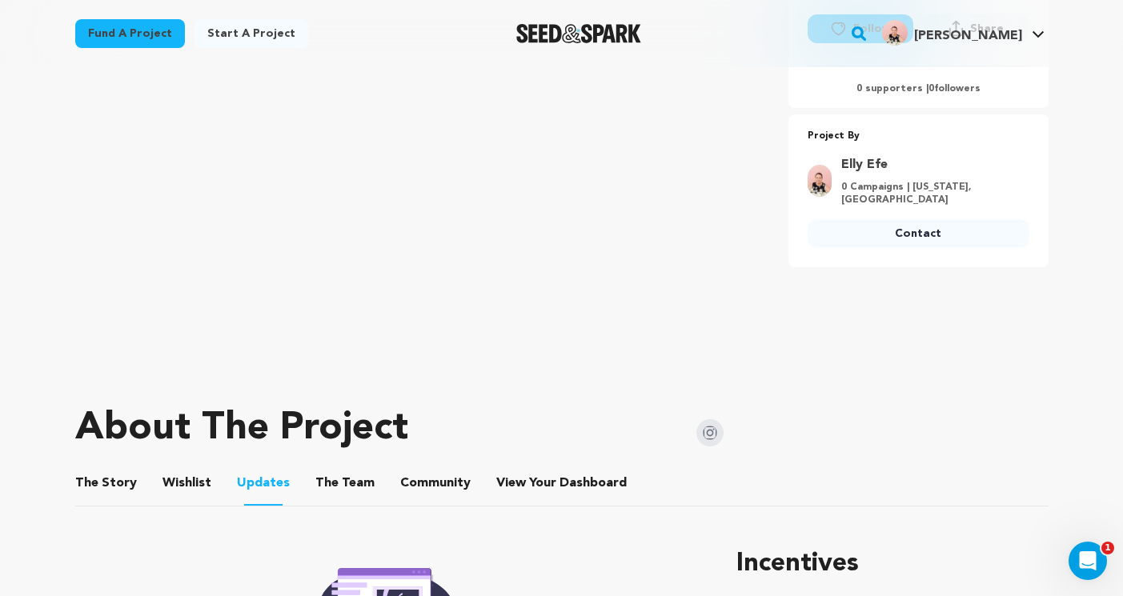
click at [184, 481] on button "Wishlist" at bounding box center [186, 486] width 38 height 38
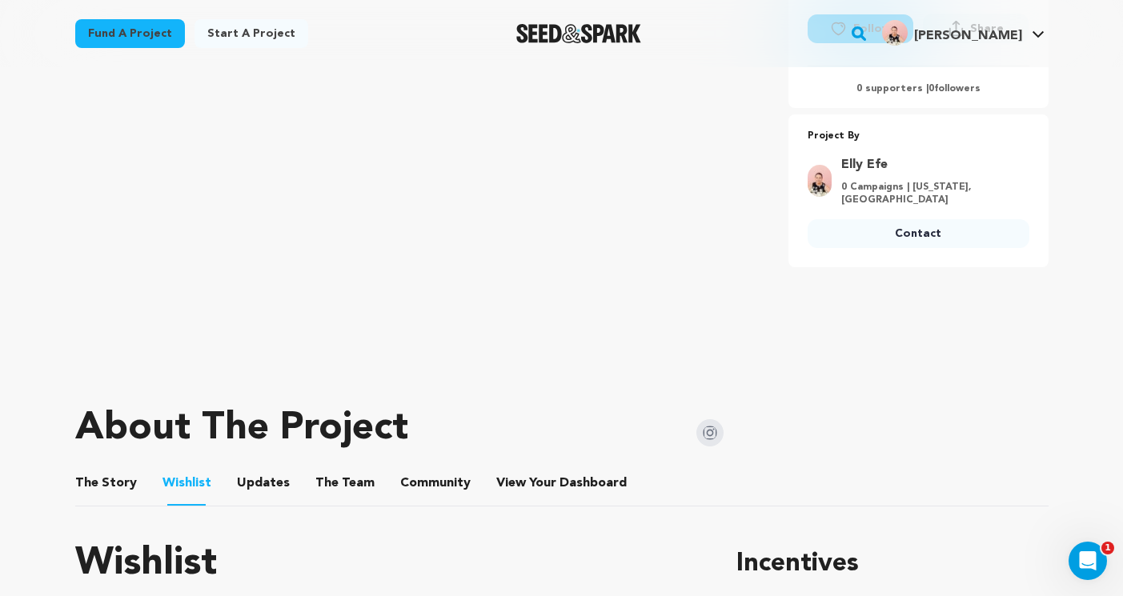
click at [109, 477] on button "The Story" at bounding box center [105, 486] width 38 height 38
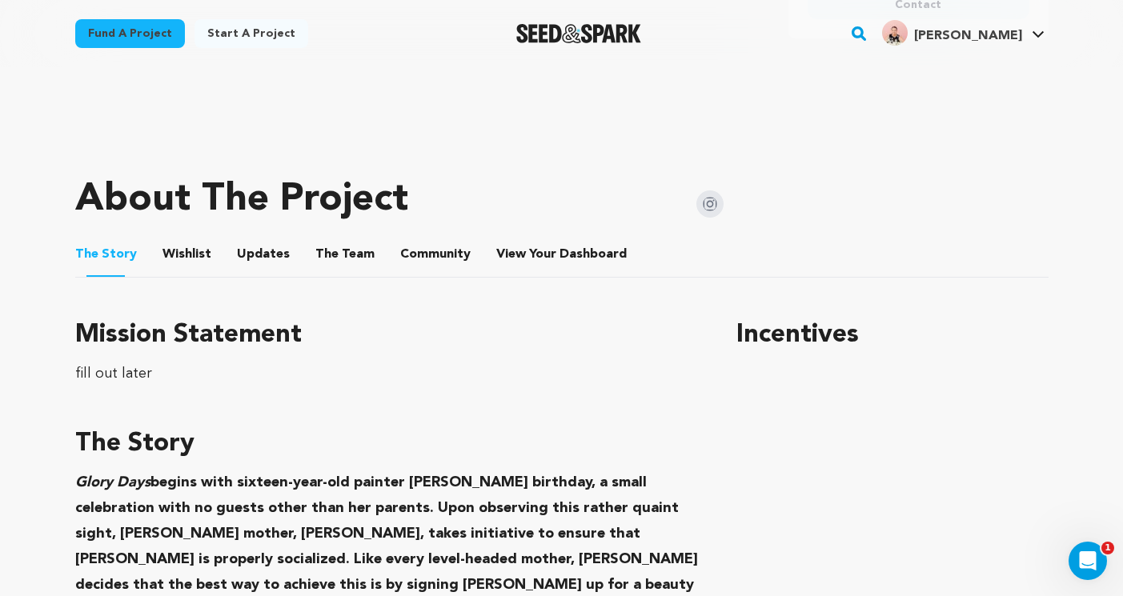
scroll to position [582, 0]
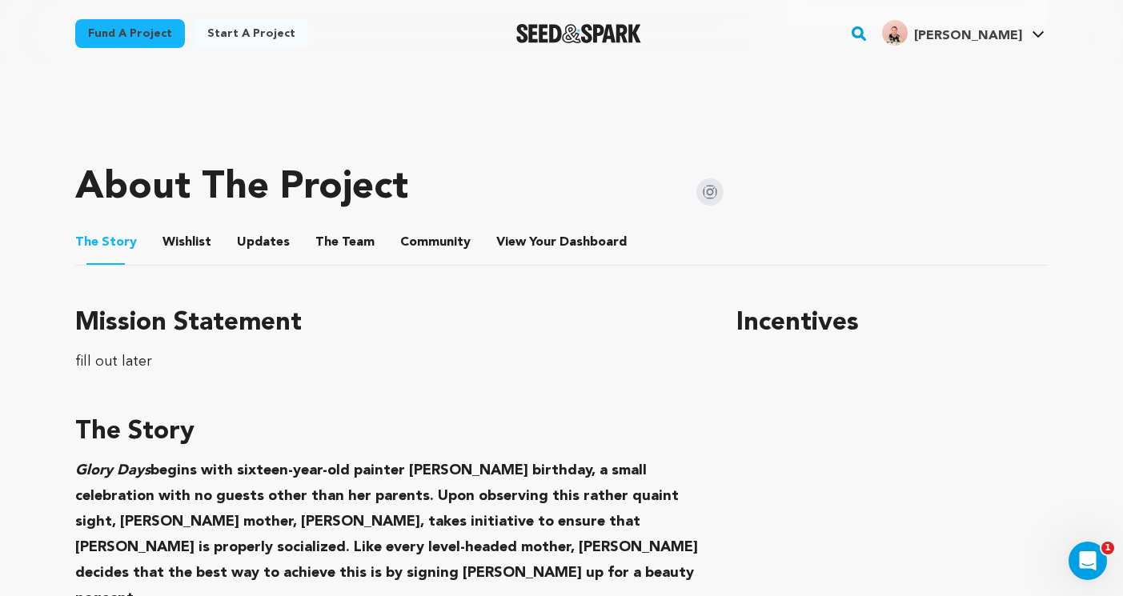
click at [174, 242] on button "Wishlist" at bounding box center [186, 245] width 38 height 38
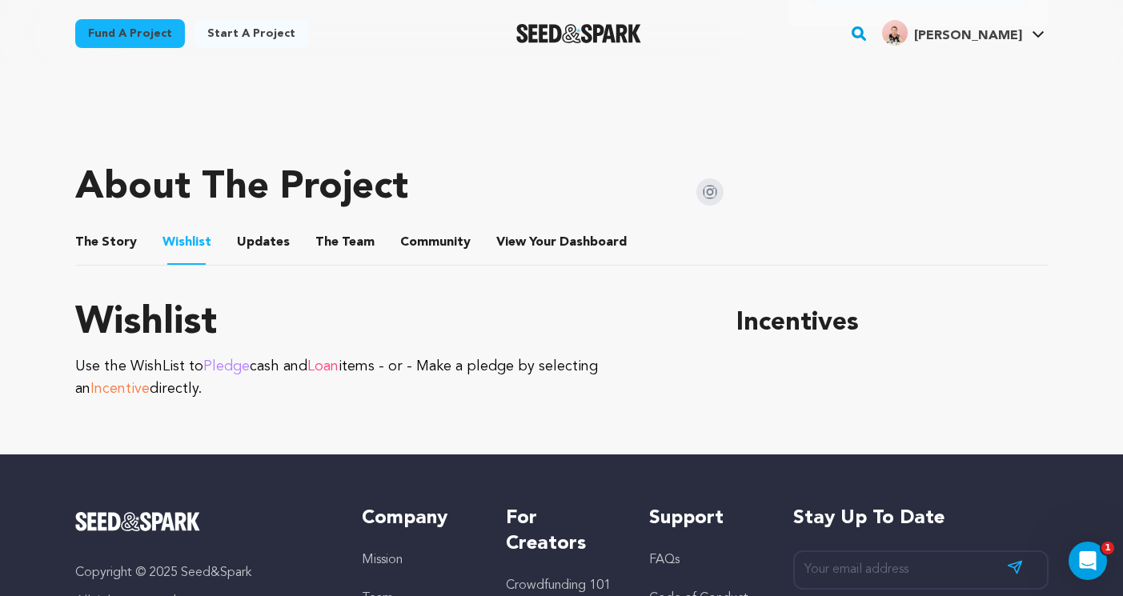
click at [248, 233] on button "Updates" at bounding box center [263, 245] width 38 height 38
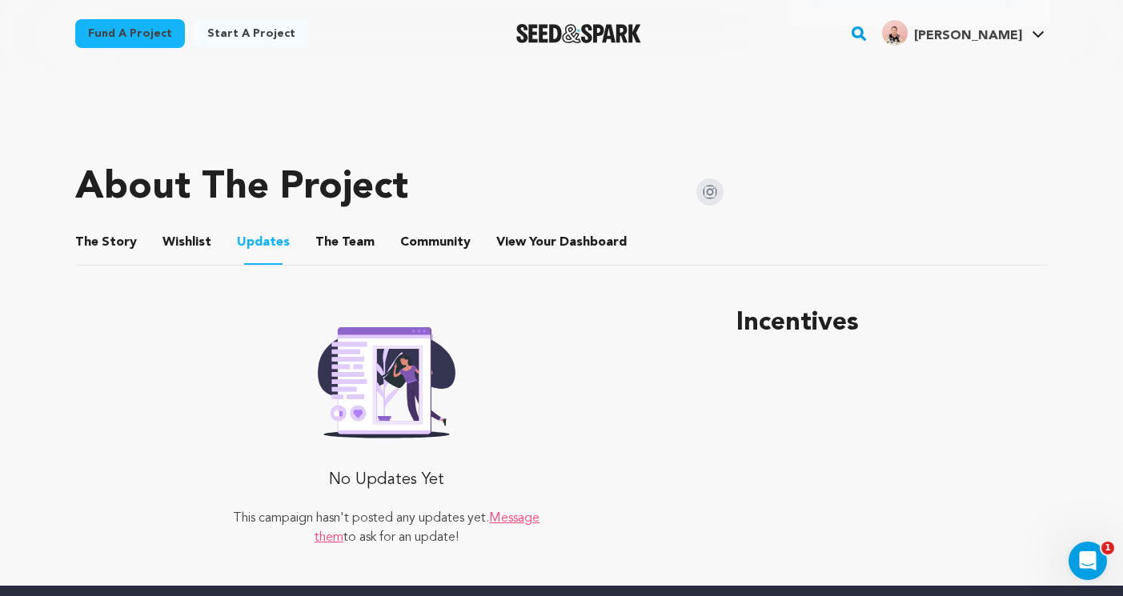
click at [338, 246] on button "The Team" at bounding box center [345, 245] width 38 height 38
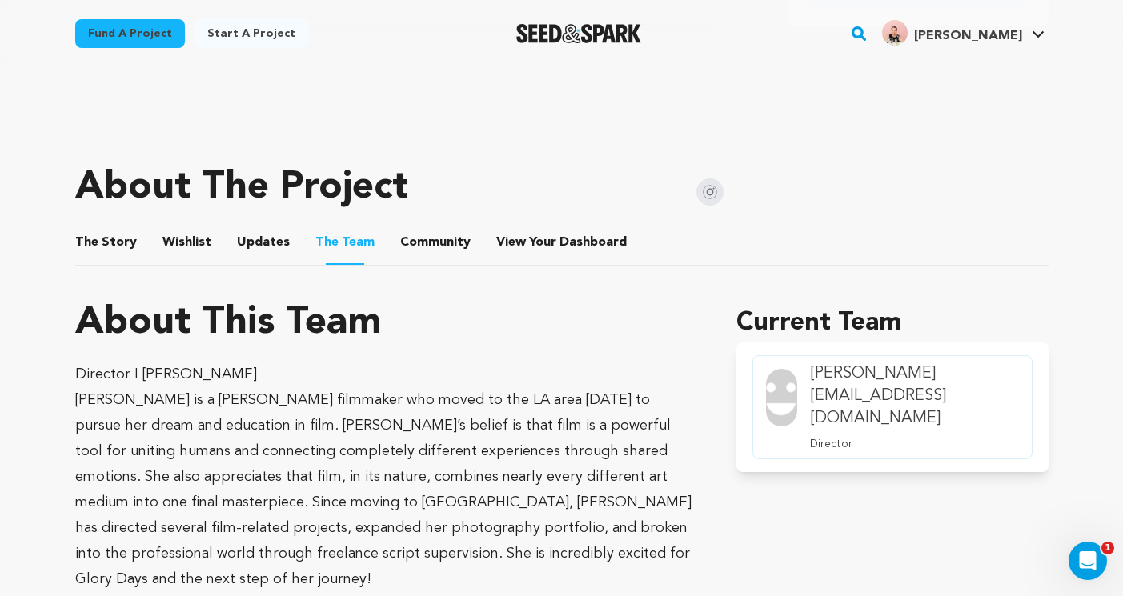
click at [437, 245] on button "Community" at bounding box center [435, 245] width 38 height 38
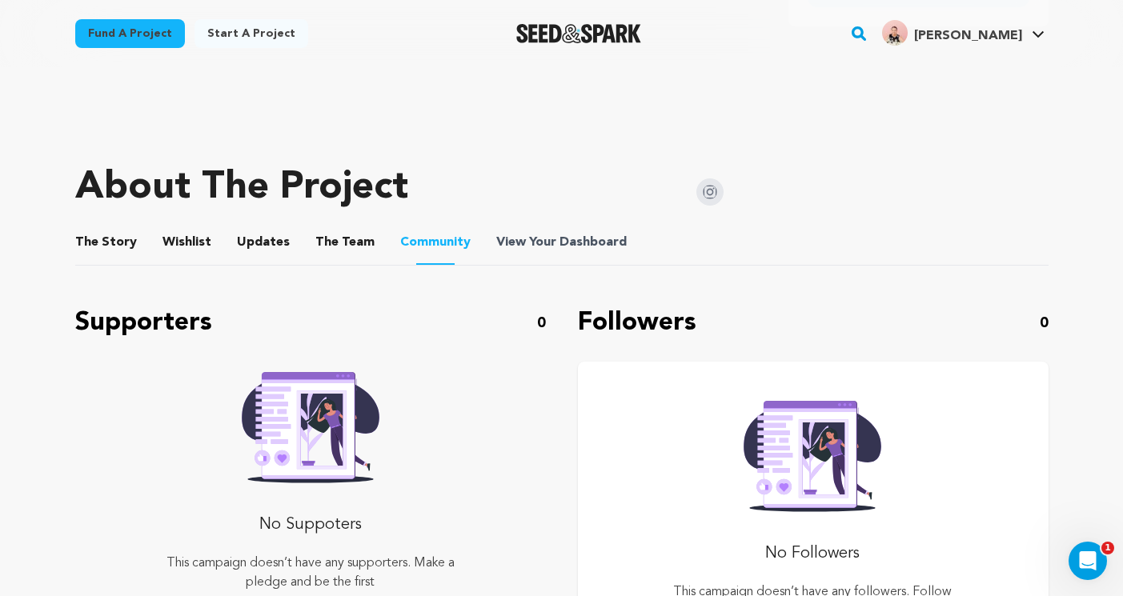
click at [546, 242] on span "View Your Dashboard" at bounding box center [563, 242] width 134 height 19
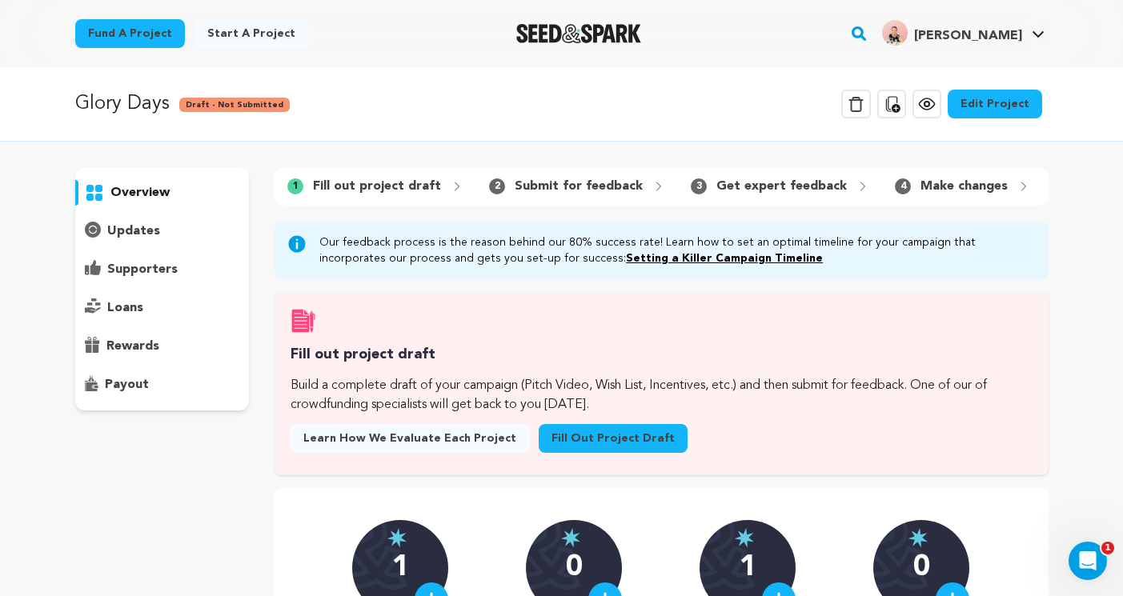
click at [991, 105] on link "Edit Project" at bounding box center [994, 104] width 94 height 29
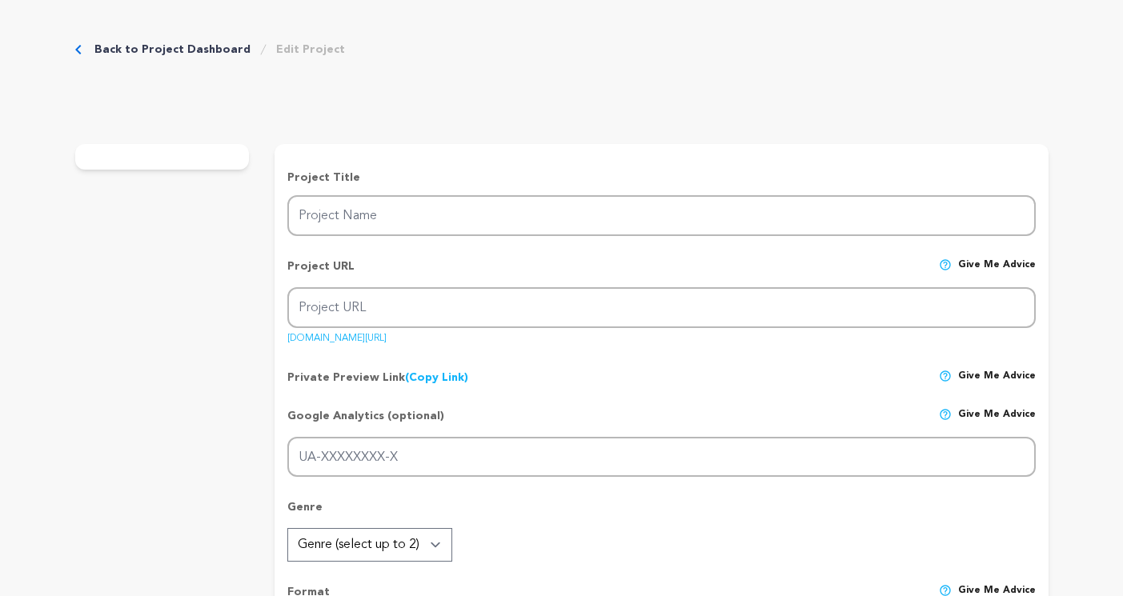
type input "Glory Days"
type input "glory-days-1"
type input "A mother signs her socially awkward teen daughter up for a beauty pageant to he…"
type textarea "fill out later"
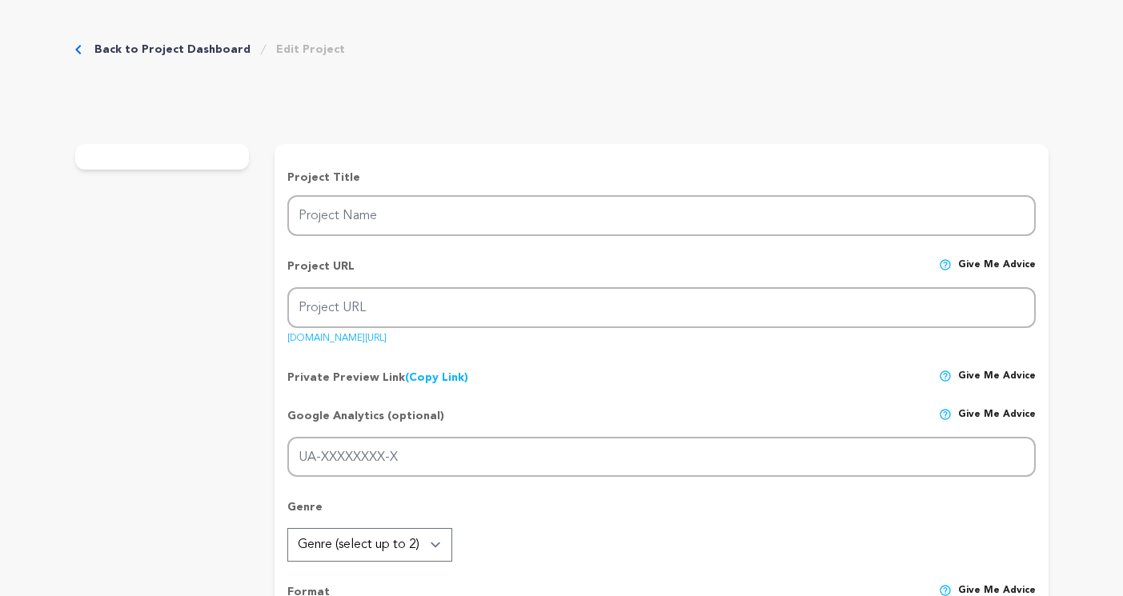
radio input "true"
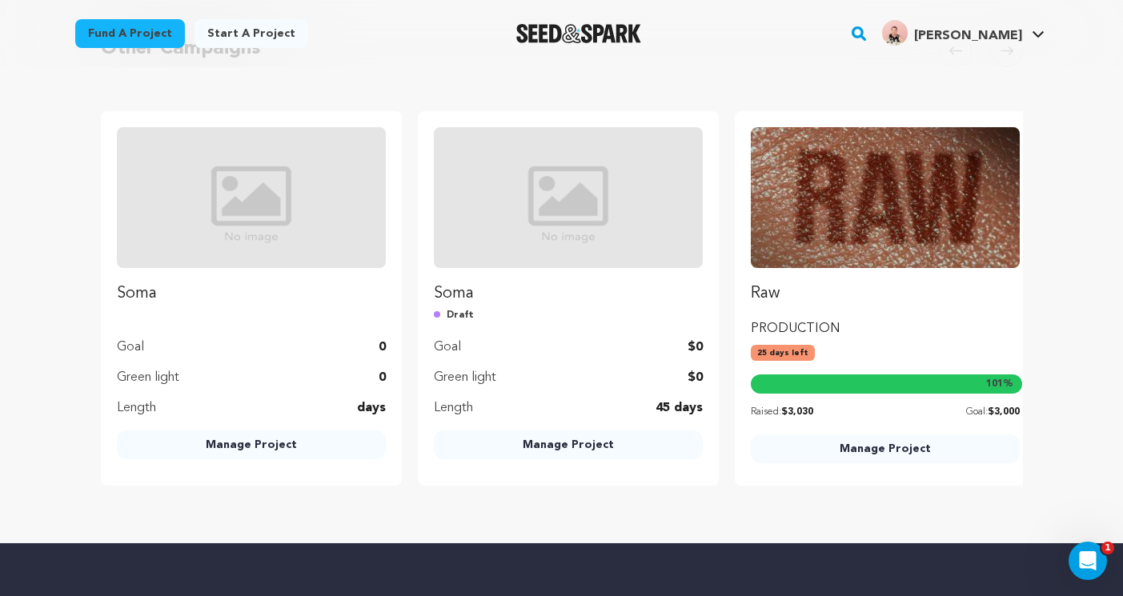
scroll to position [2103, 0]
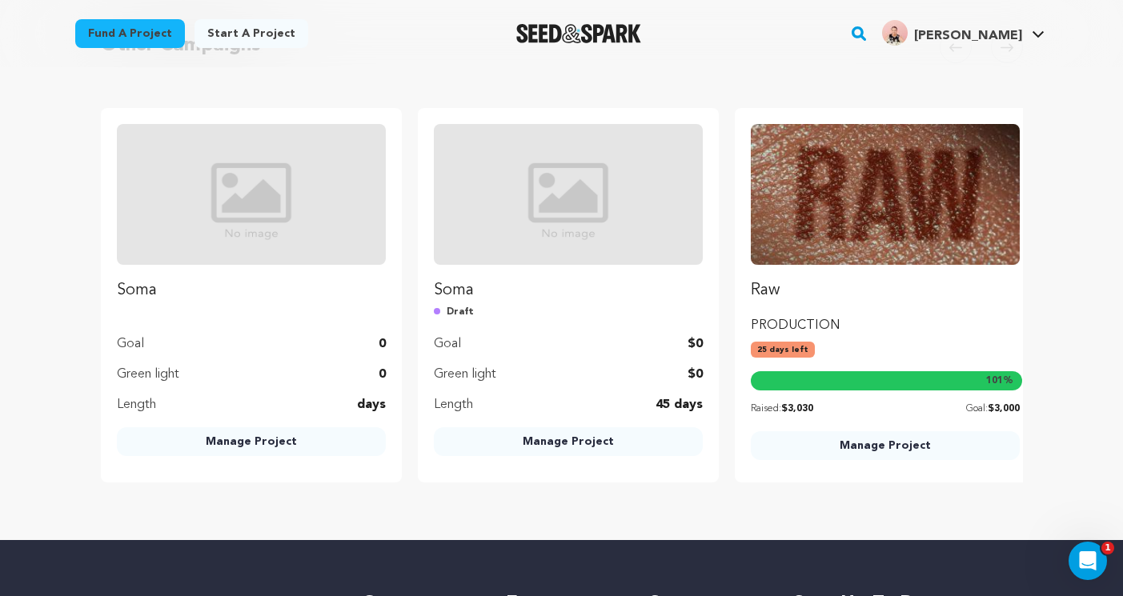
click at [939, 200] on img at bounding box center [885, 194] width 269 height 141
click at [839, 316] on p "PRODUCTION" at bounding box center [885, 325] width 269 height 19
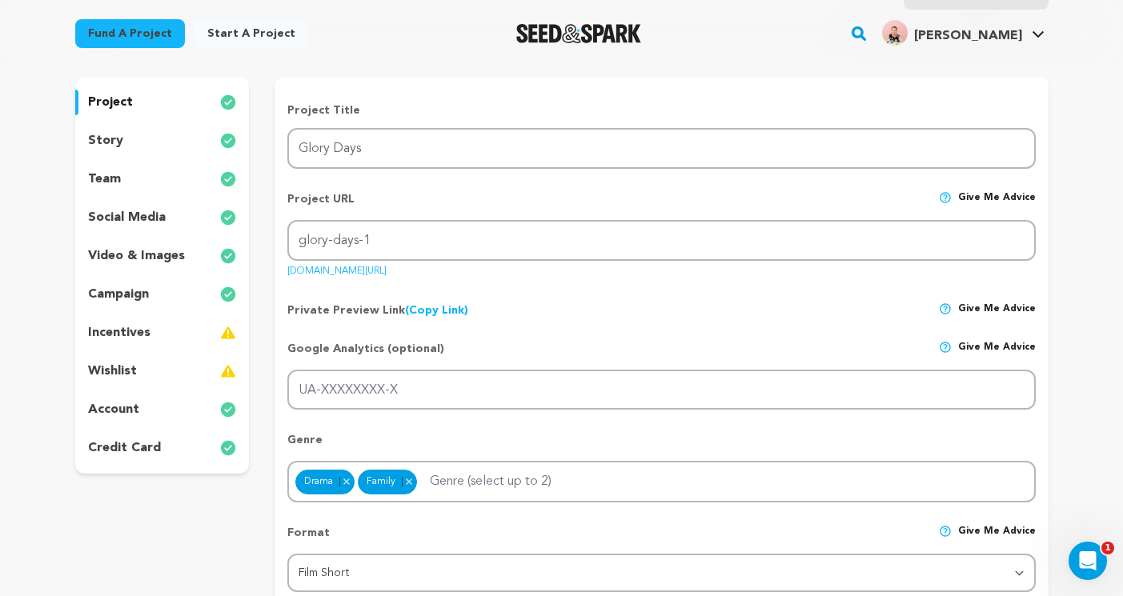
scroll to position [0, 0]
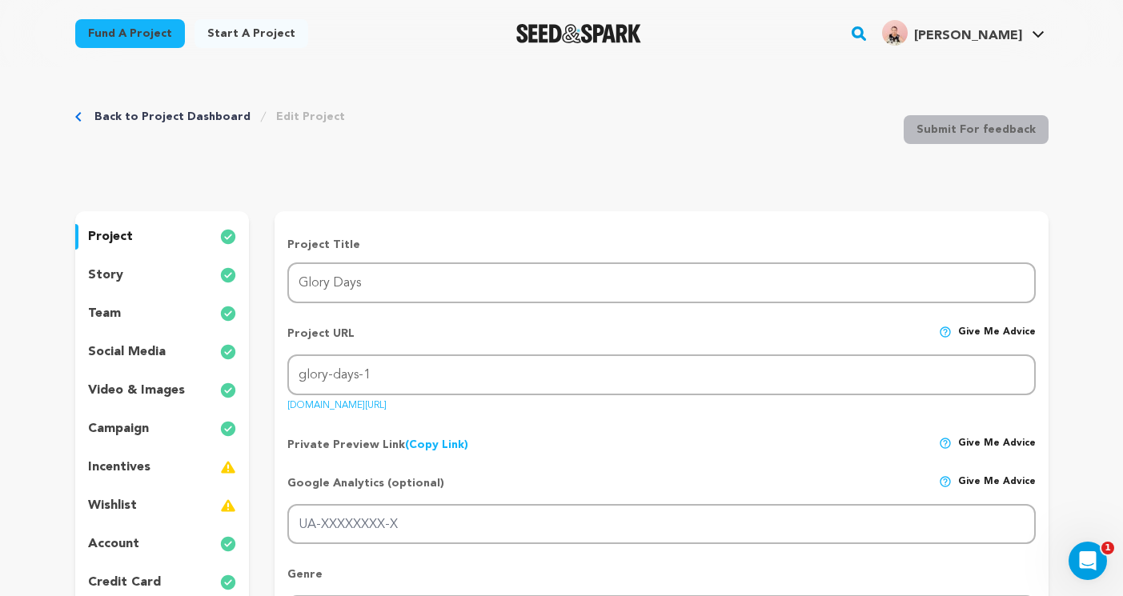
click at [118, 306] on div "team" at bounding box center [162, 314] width 174 height 26
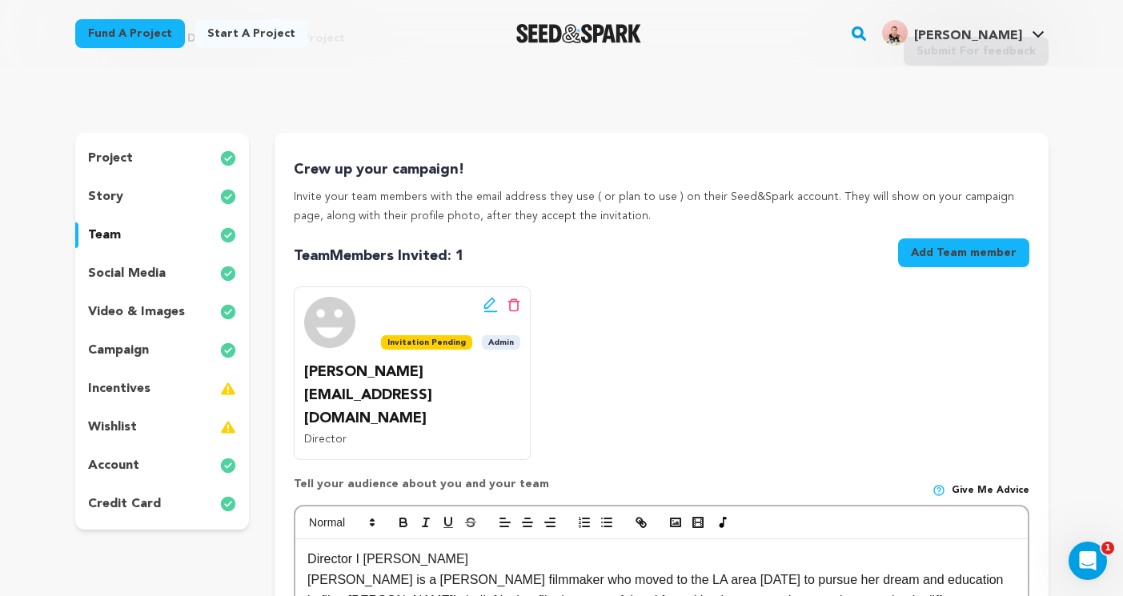
scroll to position [106, 0]
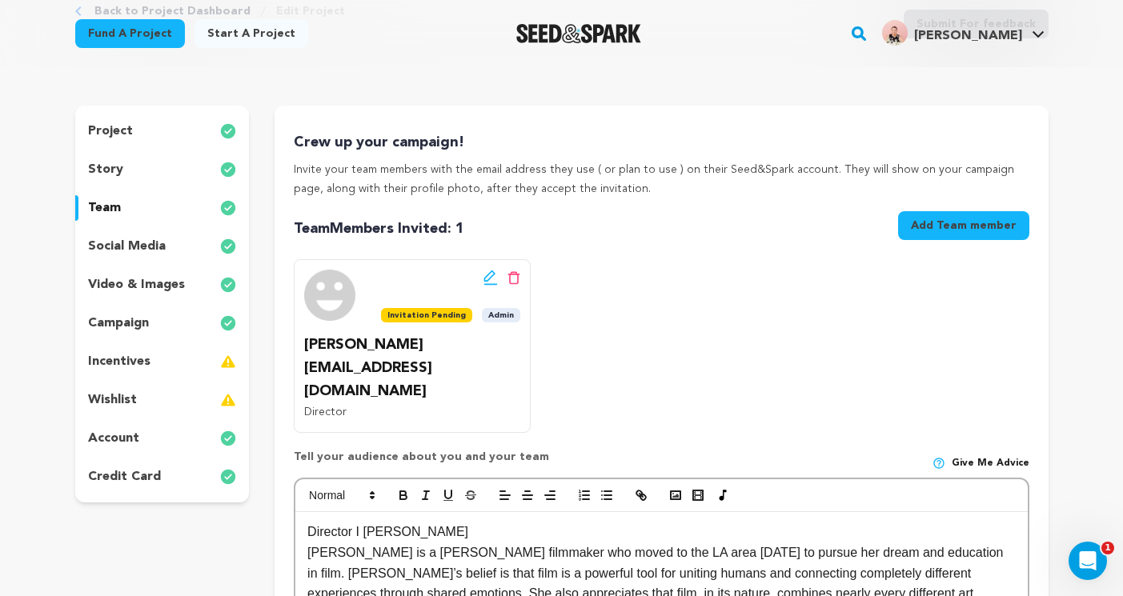
click at [932, 222] on button "Add Team member" at bounding box center [963, 225] width 131 height 29
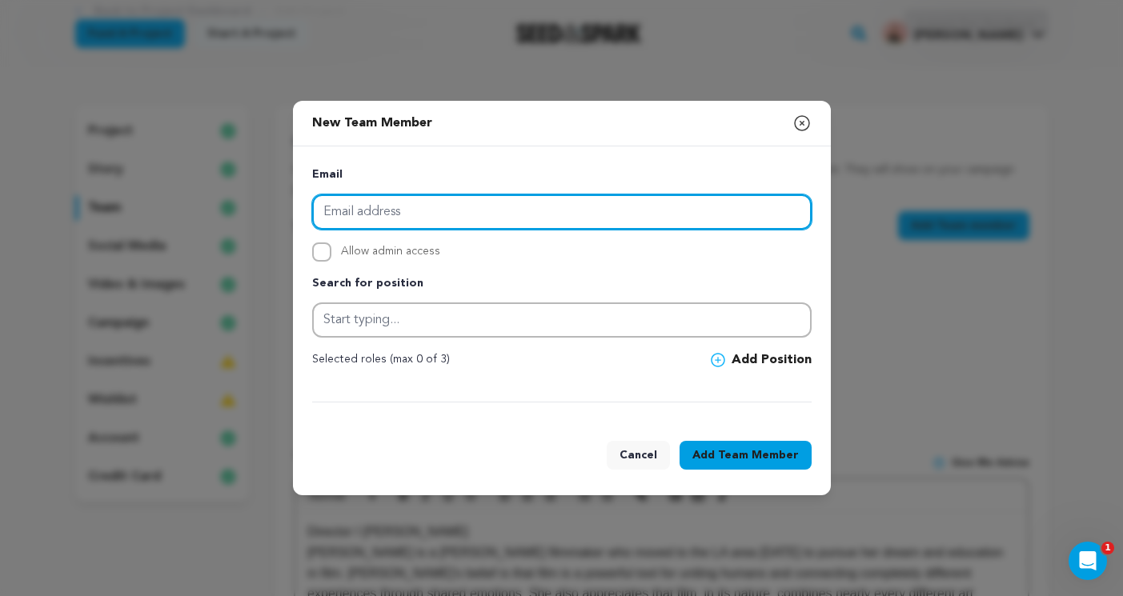
click at [329, 220] on input "email" at bounding box center [561, 211] width 499 height 35
type input "[EMAIL_ADDRESS][DOMAIN_NAME]"
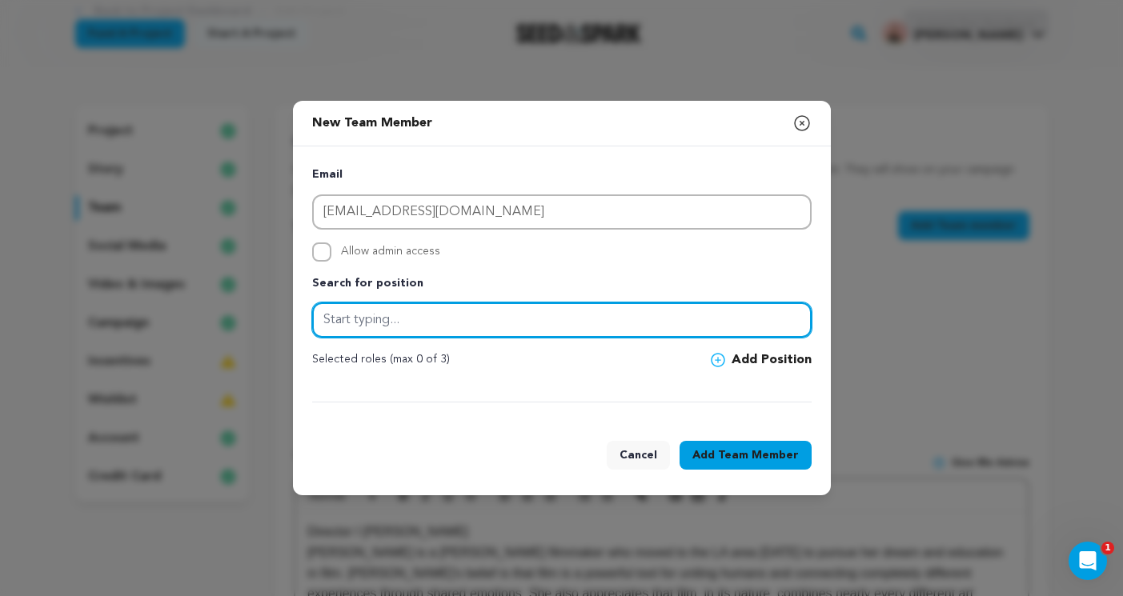
click at [388, 318] on input "text" at bounding box center [561, 319] width 499 height 35
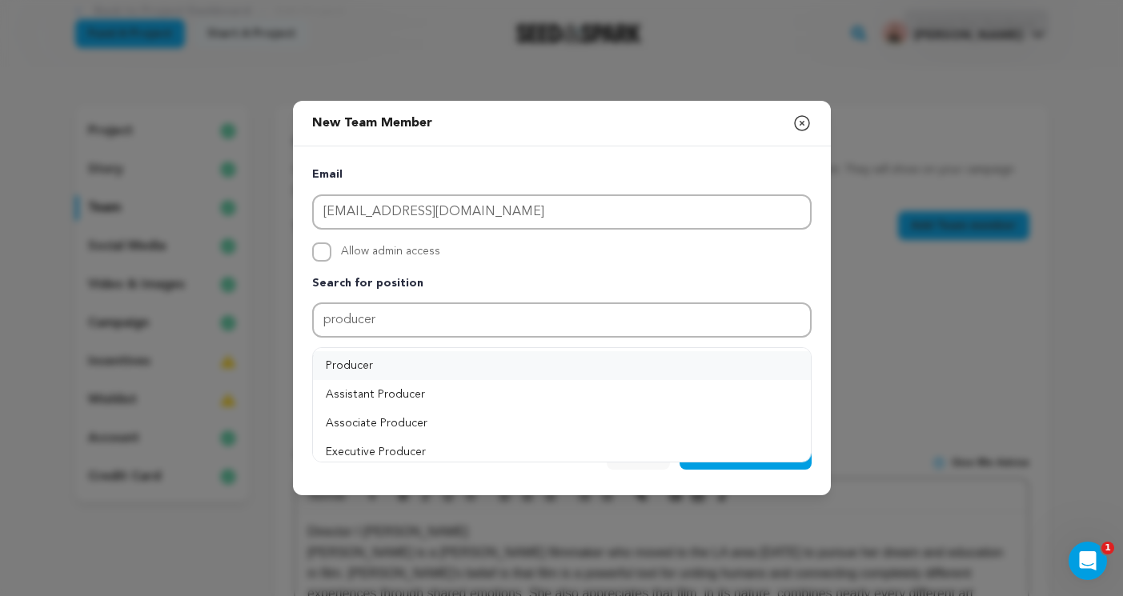
click at [553, 361] on button "Producer" at bounding box center [562, 365] width 498 height 29
type input "Producer"
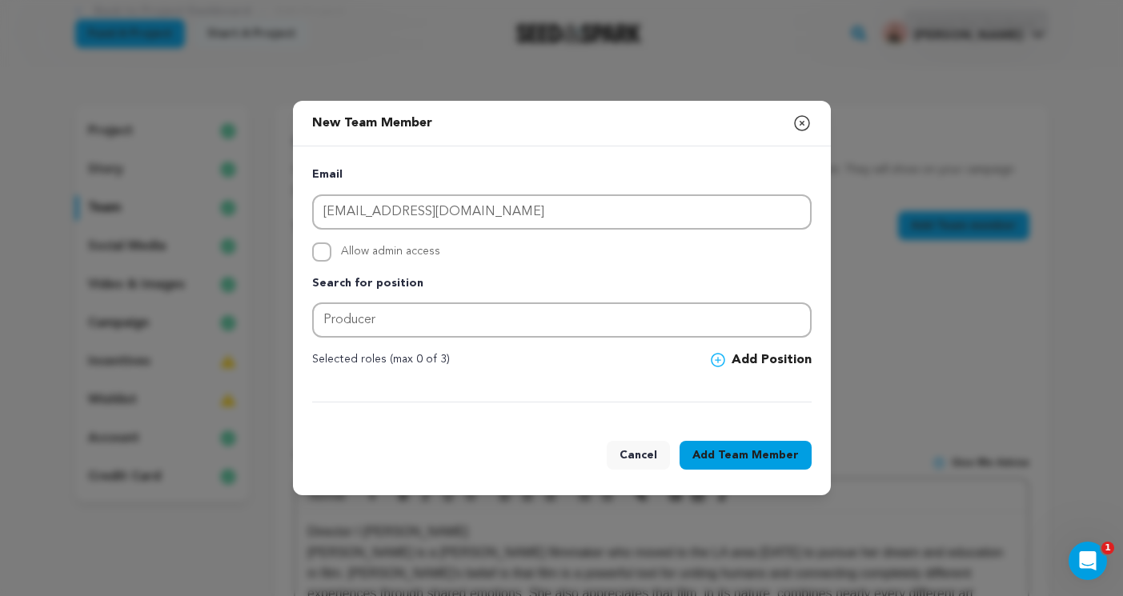
click at [715, 363] on icon at bounding box center [717, 360] width 14 height 14
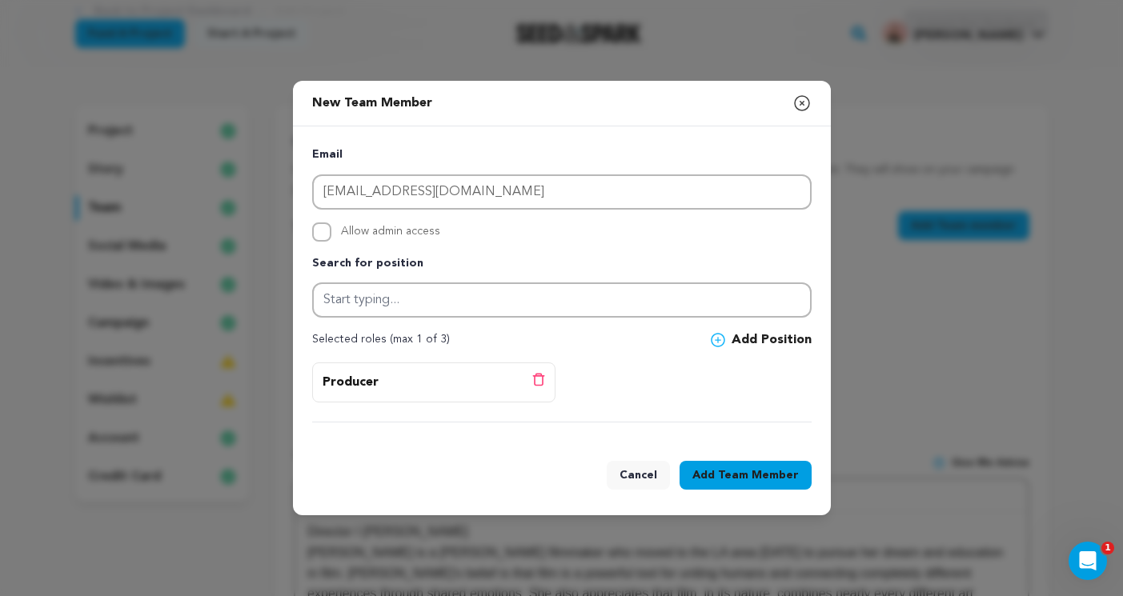
click at [757, 472] on span "Team Member" at bounding box center [758, 475] width 81 height 16
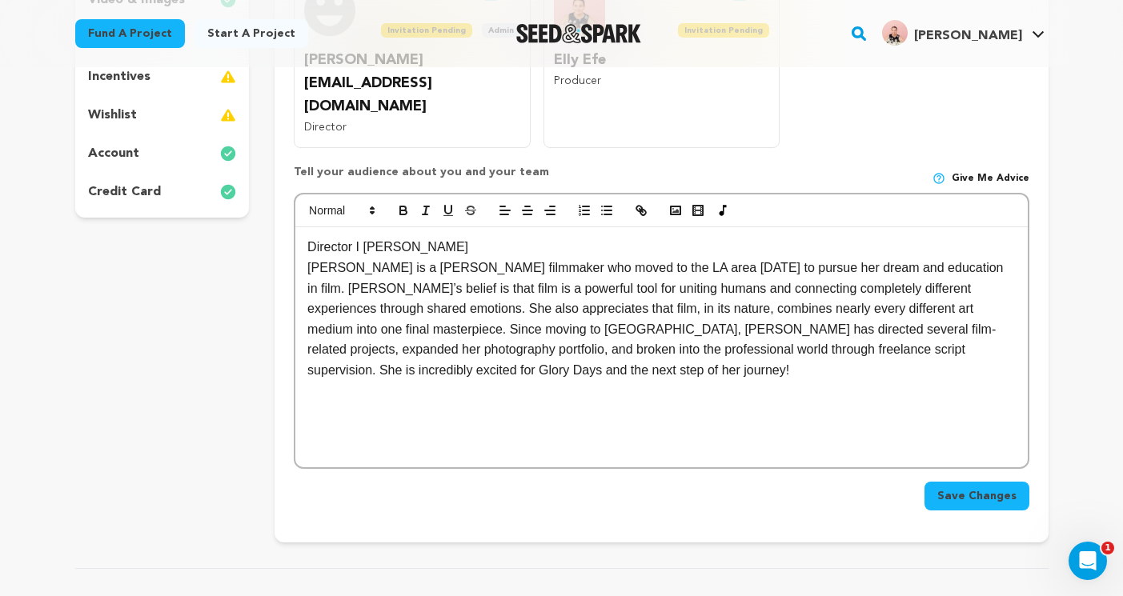
scroll to position [388, 0]
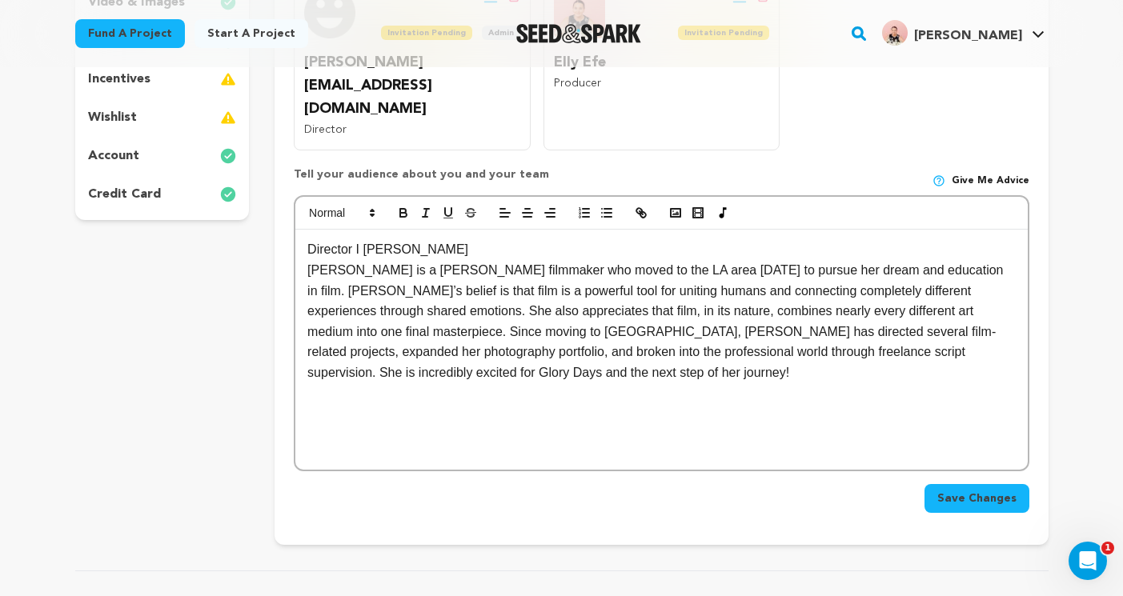
click at [301, 230] on div "Director I Mariam Mkhitaryan Mariam Mkhitaryan is a young filmmaker who moved t…" at bounding box center [660, 350] width 731 height 240
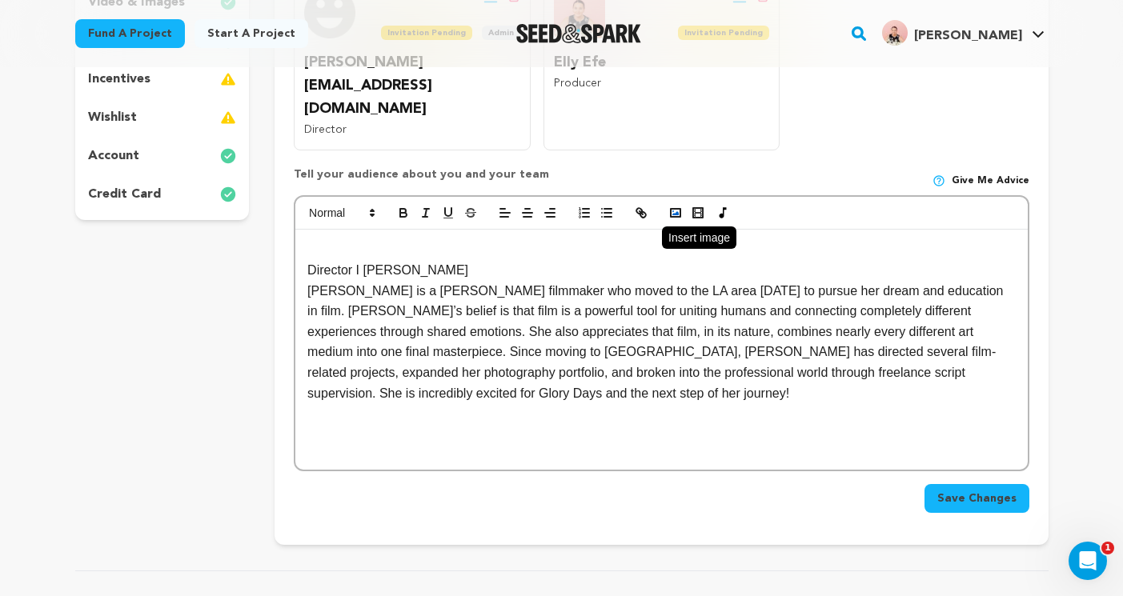
click at [670, 209] on rect "button" at bounding box center [675, 213] width 10 height 8
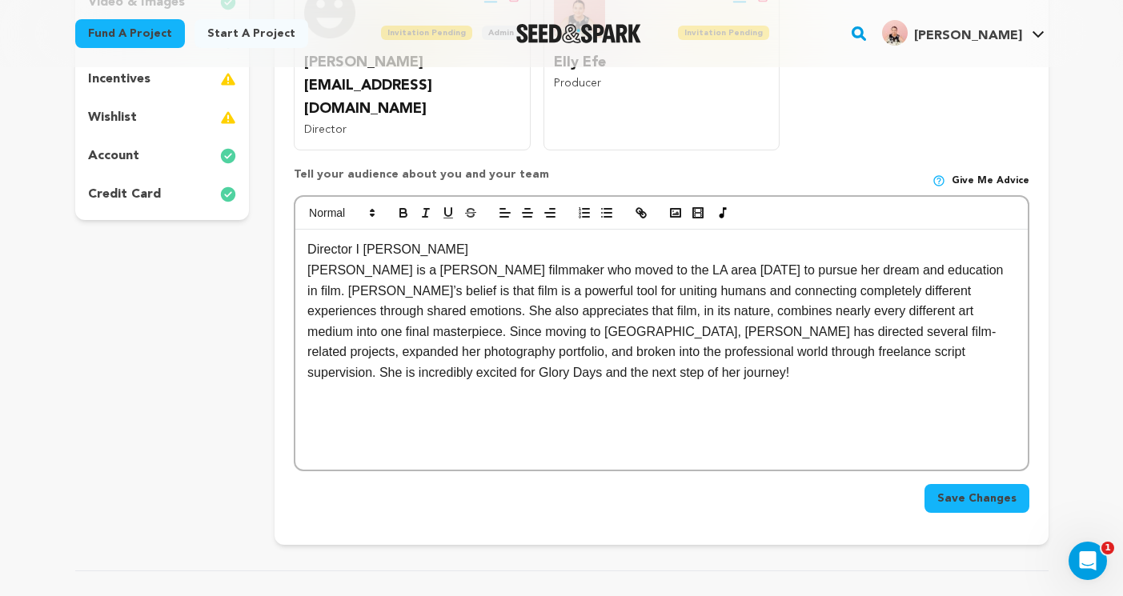
click at [304, 230] on div "Director I Mariam Mkhitaryan Mariam Mkhitaryan is a young filmmaker who moved t…" at bounding box center [660, 350] width 731 height 240
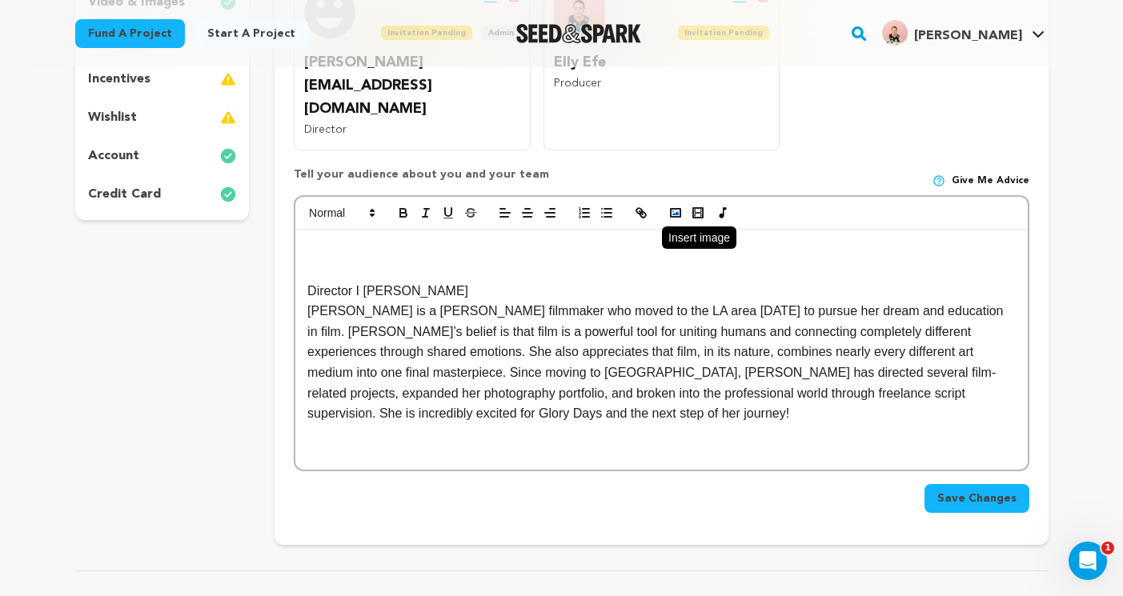
click at [680, 209] on rect "button" at bounding box center [675, 213] width 10 height 8
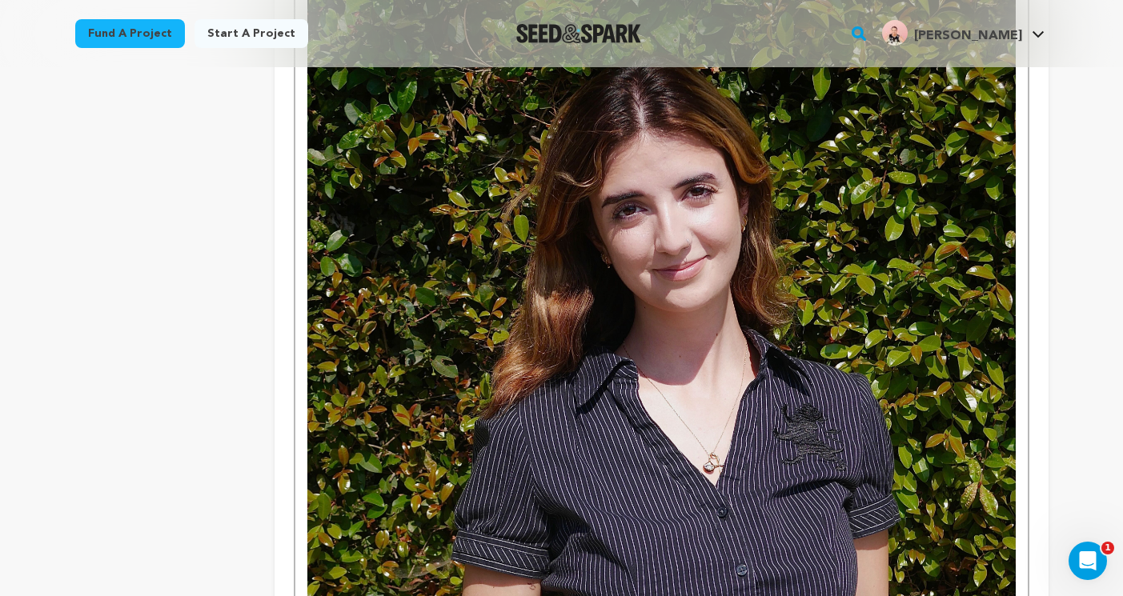
scroll to position [665, 0]
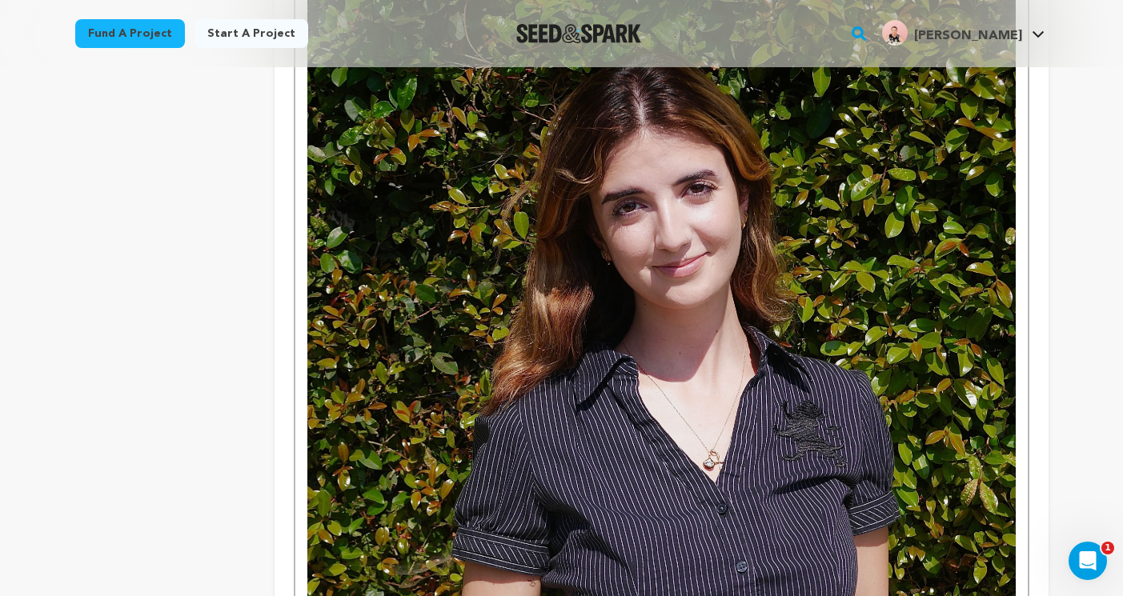
click at [735, 314] on img at bounding box center [660, 322] width 707 height 720
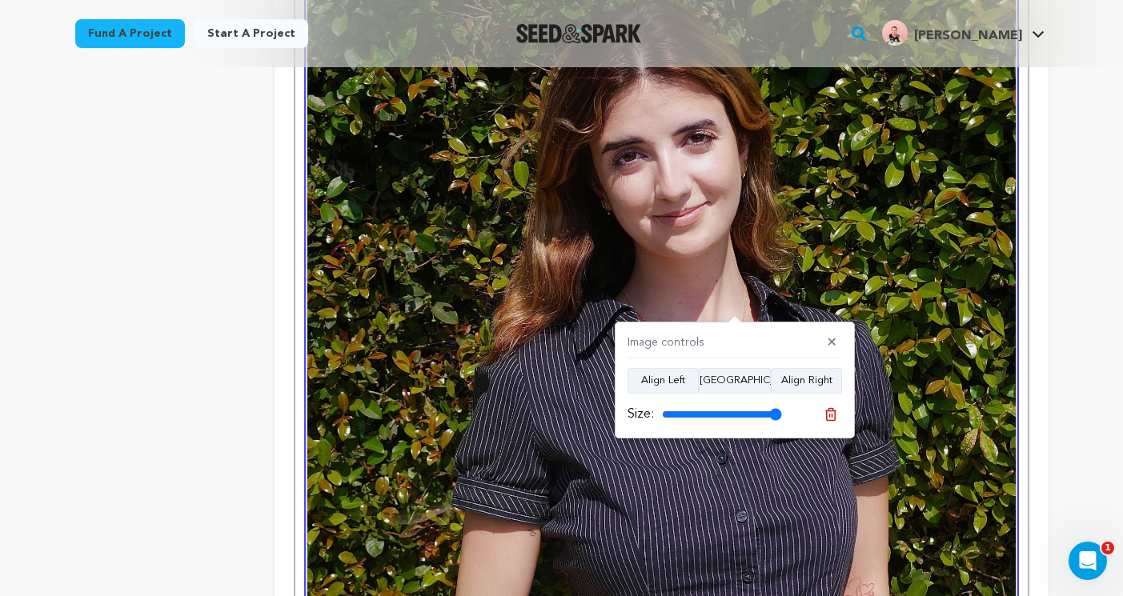
scroll to position [748, 0]
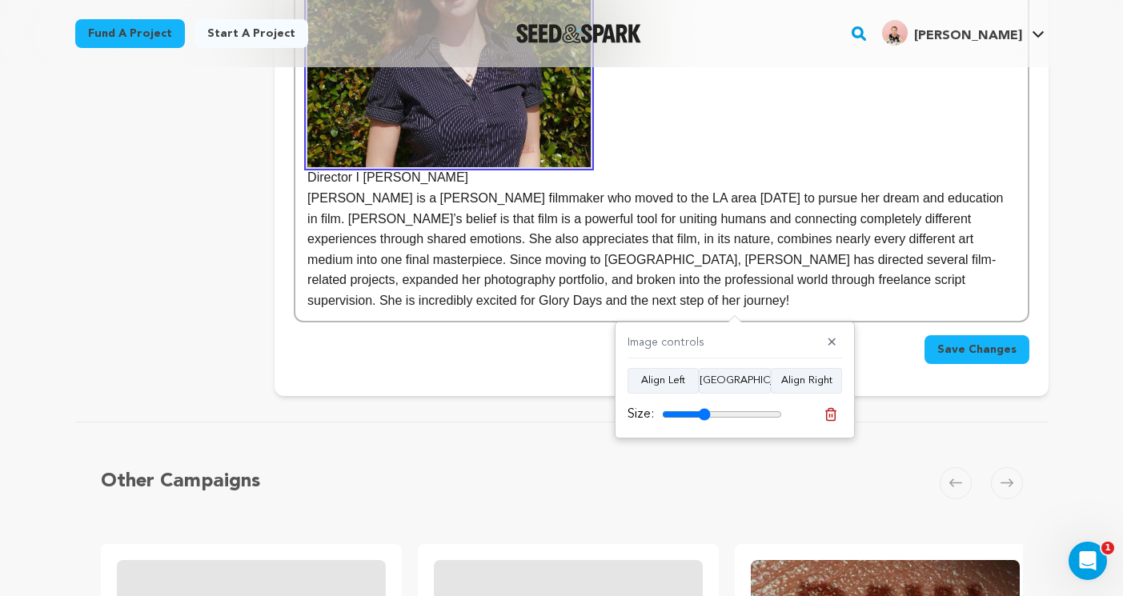
drag, startPoint x: 775, startPoint y: 417, endPoint x: 704, endPoint y: 418, distance: 70.4
click at [704, 418] on input "range" at bounding box center [722, 414] width 120 height 13
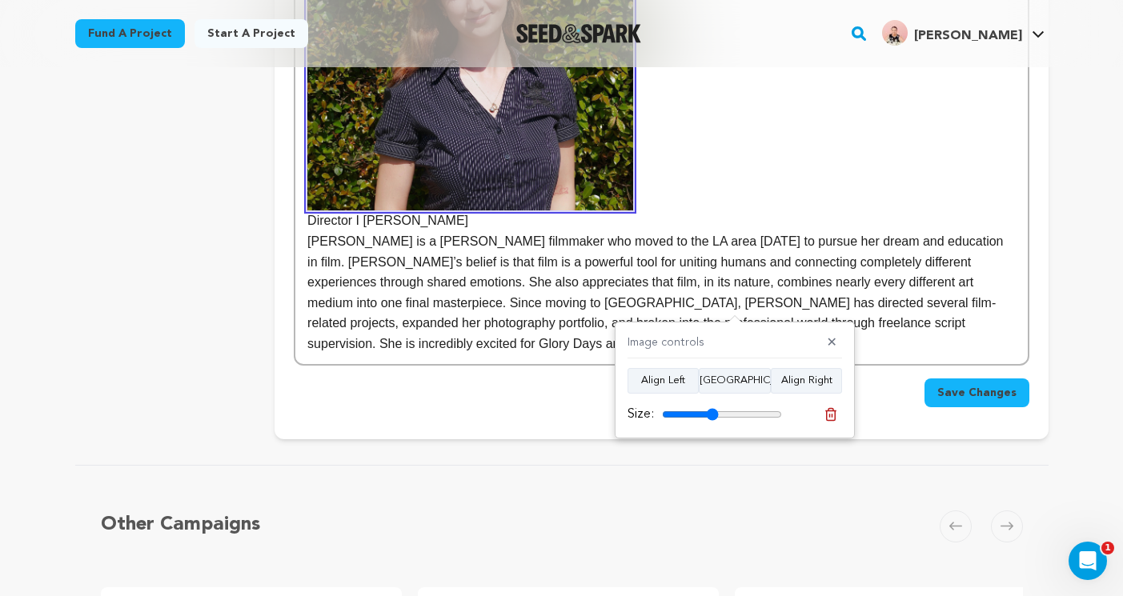
click at [711, 412] on input "range" at bounding box center [722, 414] width 120 height 13
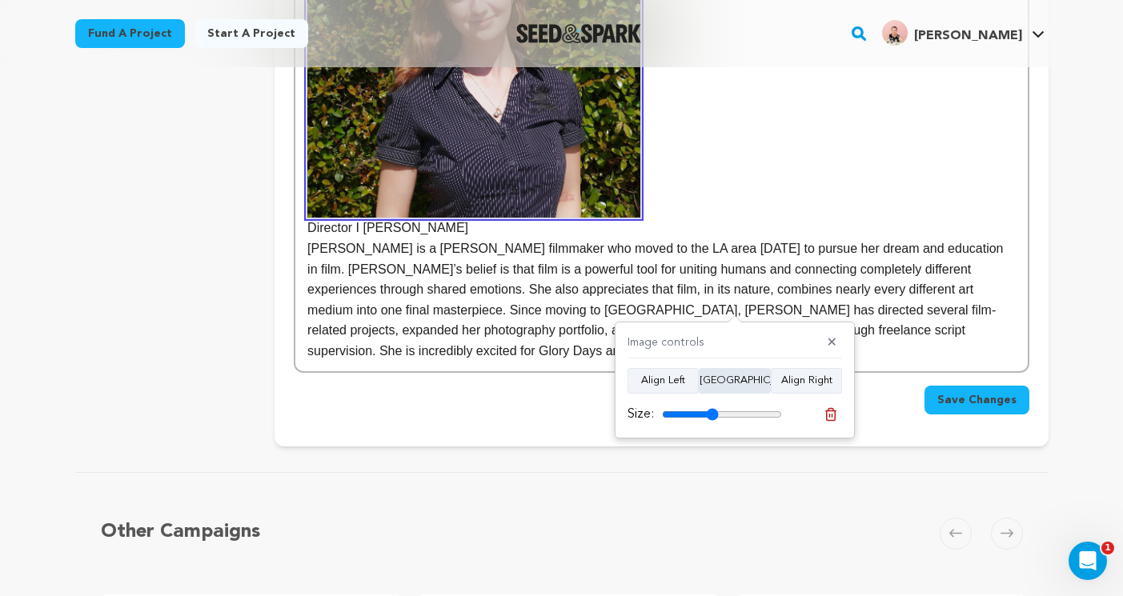
click at [728, 387] on button "Align Center" at bounding box center [734, 381] width 72 height 26
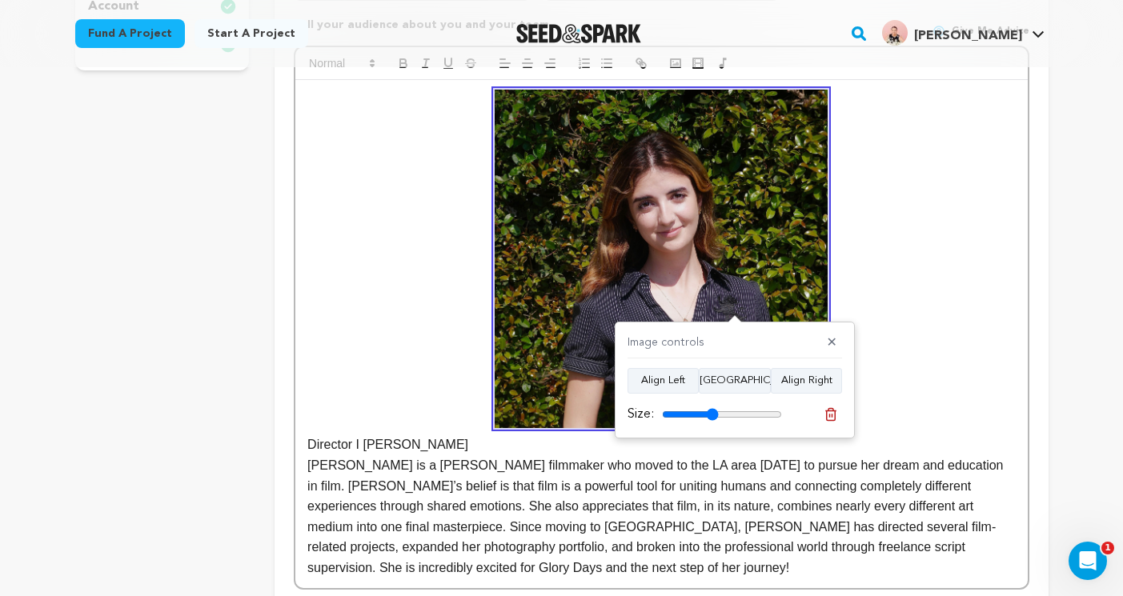
scroll to position [542, 0]
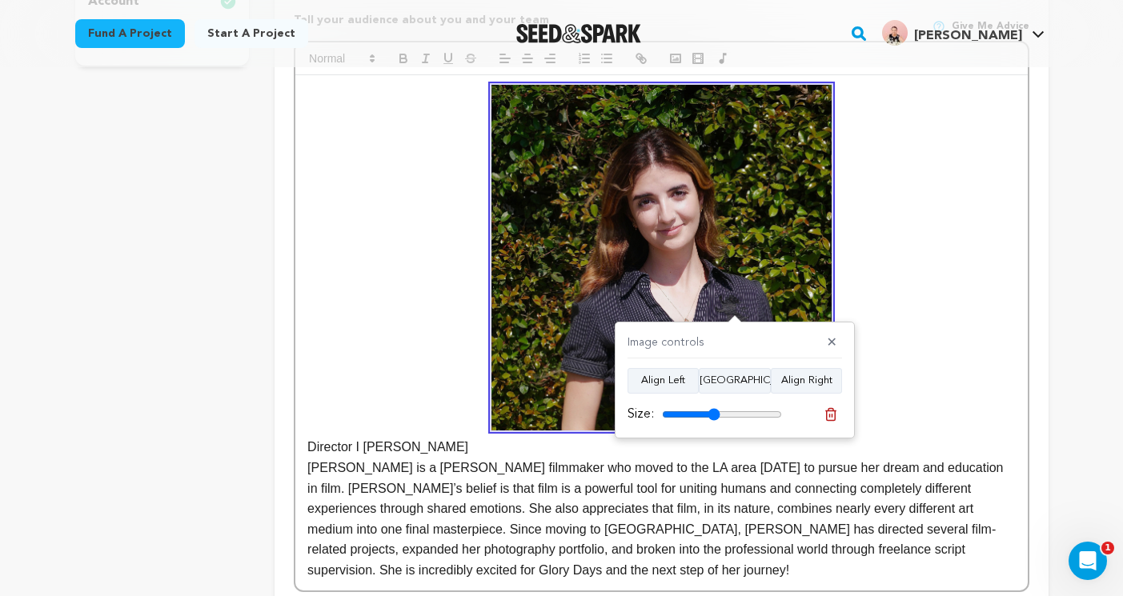
click at [713, 410] on input "range" at bounding box center [722, 414] width 120 height 13
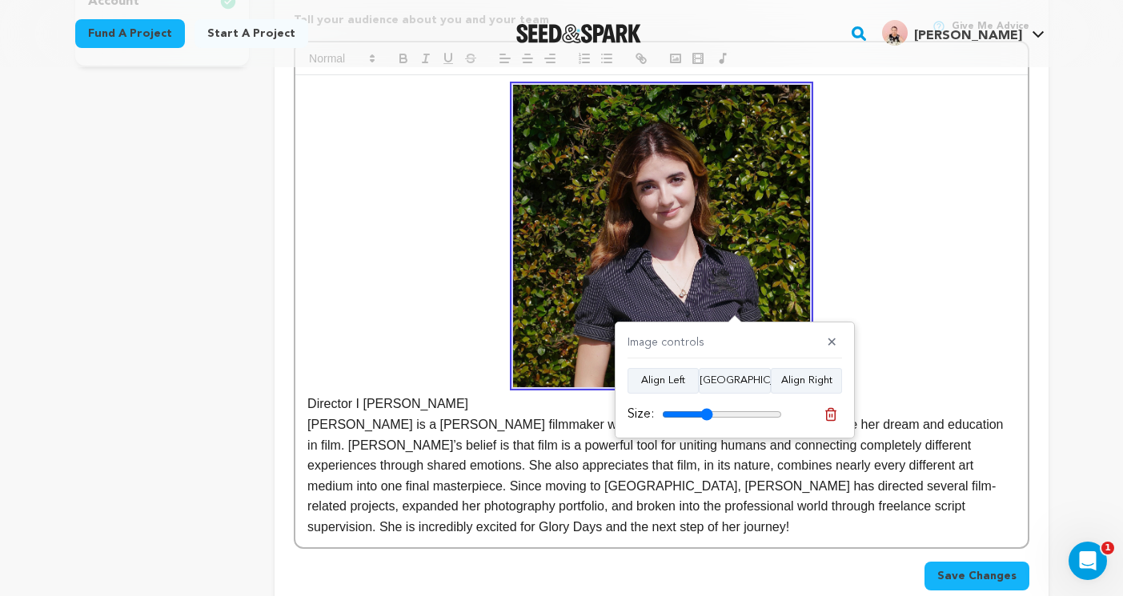
type input "42"
click at [706, 408] on input "range" at bounding box center [722, 414] width 120 height 13
click at [423, 414] on p "Mariam Mkhitaryan is a young filmmaker who moved to the LA area 3 years ago to …" at bounding box center [660, 475] width 707 height 123
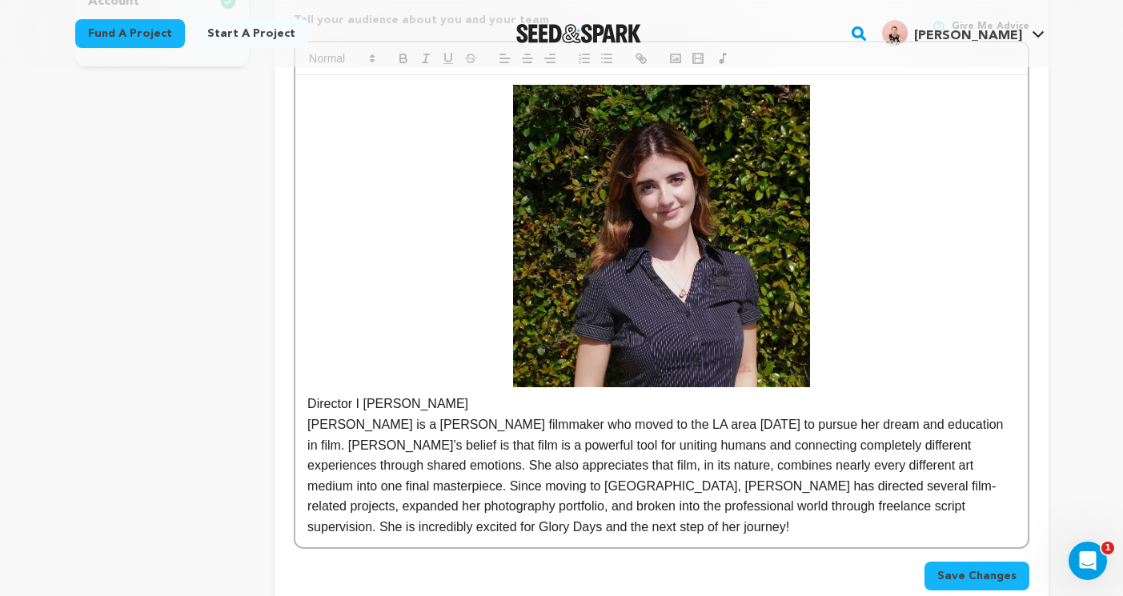
drag, startPoint x: 474, startPoint y: 354, endPoint x: 291, endPoint y: 349, distance: 183.3
click at [291, 349] on div "Crew up your campaign! Invite your team members with the email address they use…" at bounding box center [660, 146] width 773 height 954
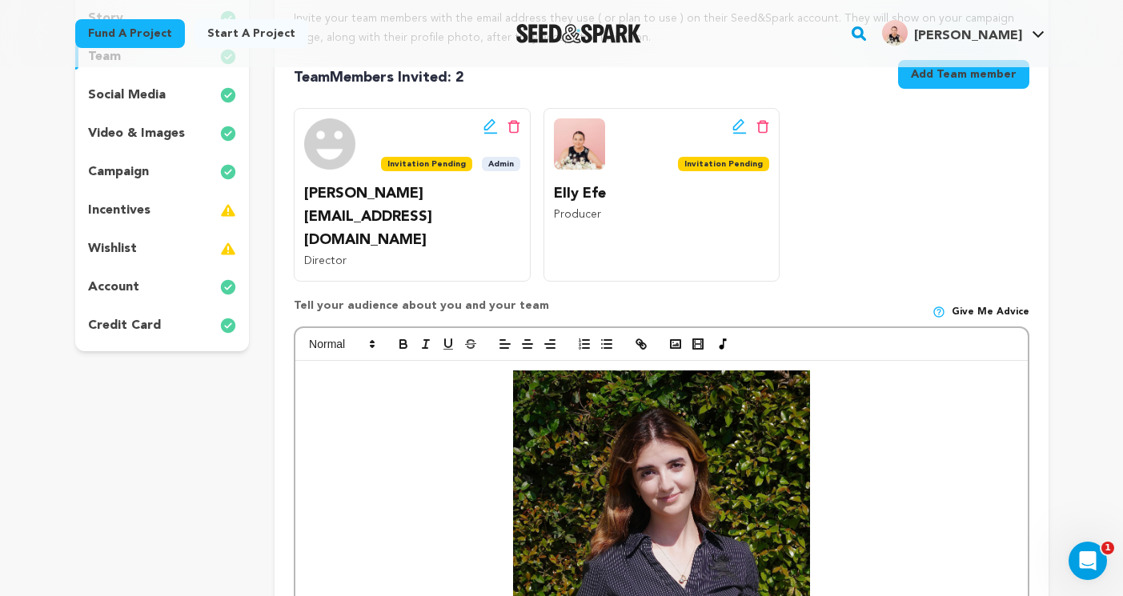
scroll to position [275, 0]
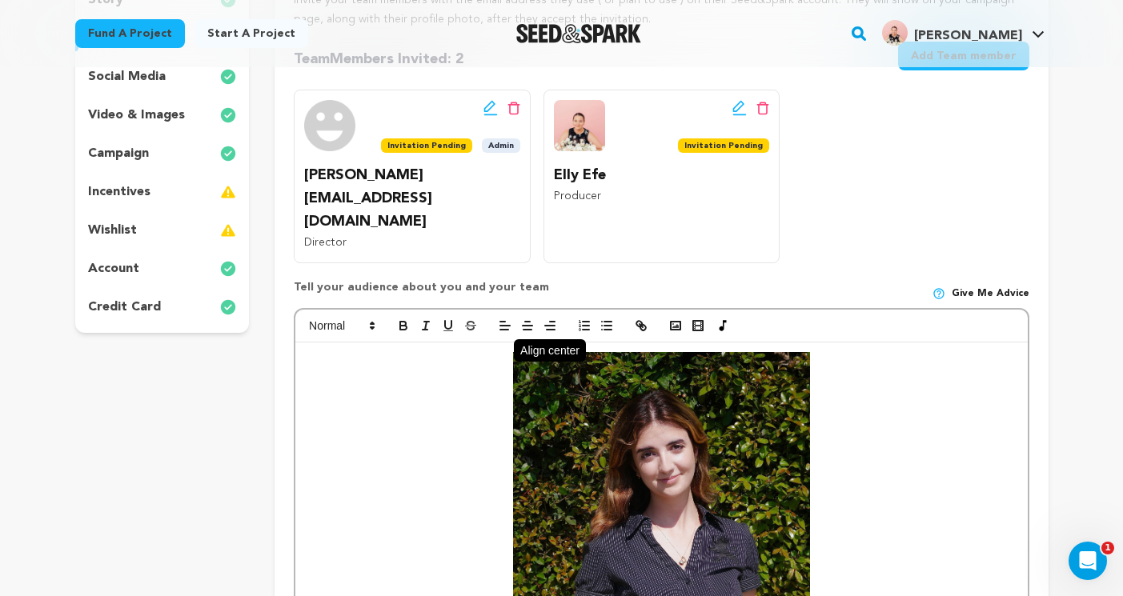
click at [530, 326] on line "button" at bounding box center [527, 326] width 10 height 0
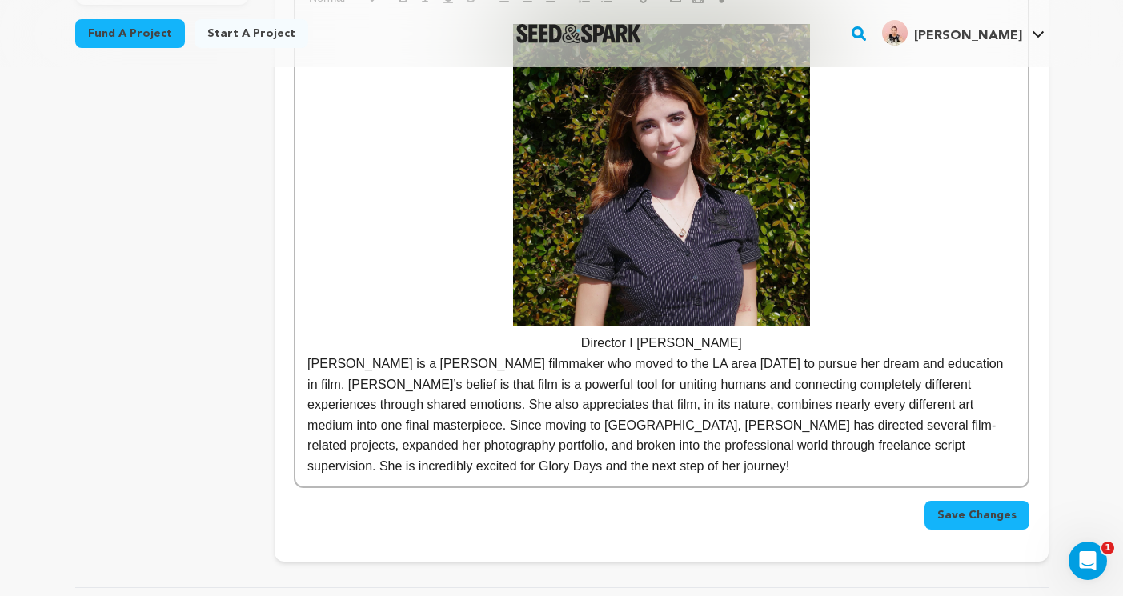
click at [517, 354] on p "Mariam Mkhitaryan is a young filmmaker who moved to the LA area 3 years ago to …" at bounding box center [660, 415] width 707 height 123
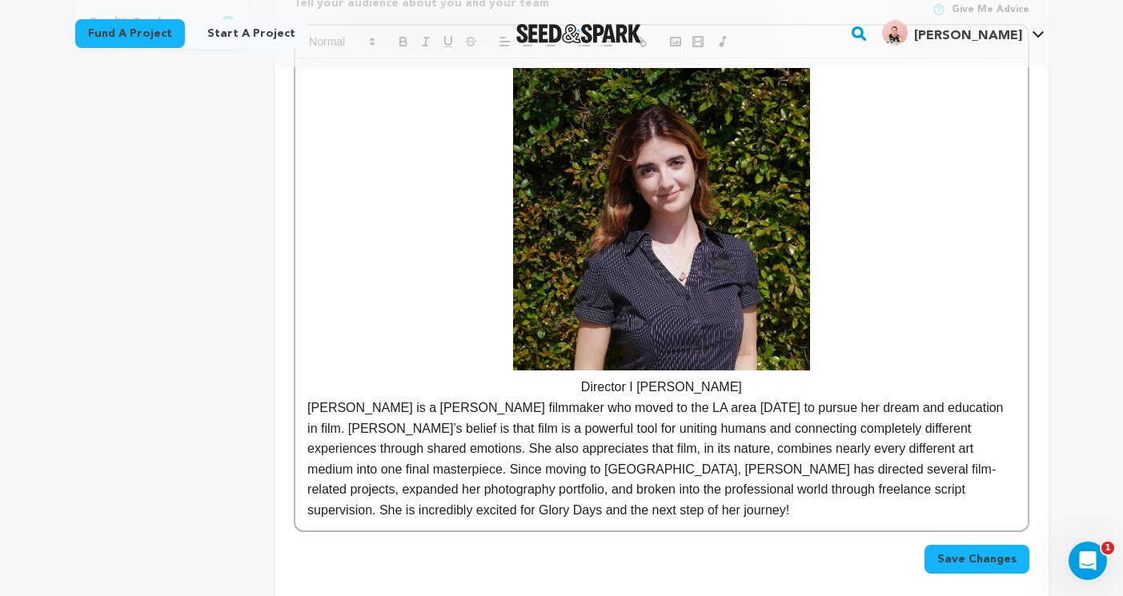
scroll to position [558, 0]
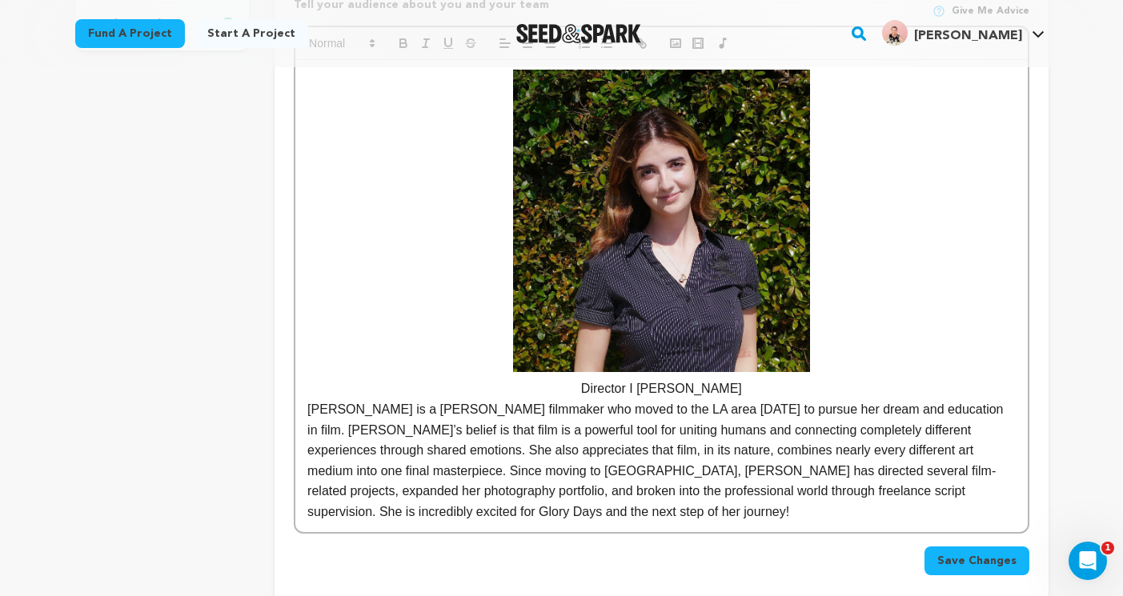
click at [963, 553] on span "Save Changes" at bounding box center [976, 561] width 79 height 16
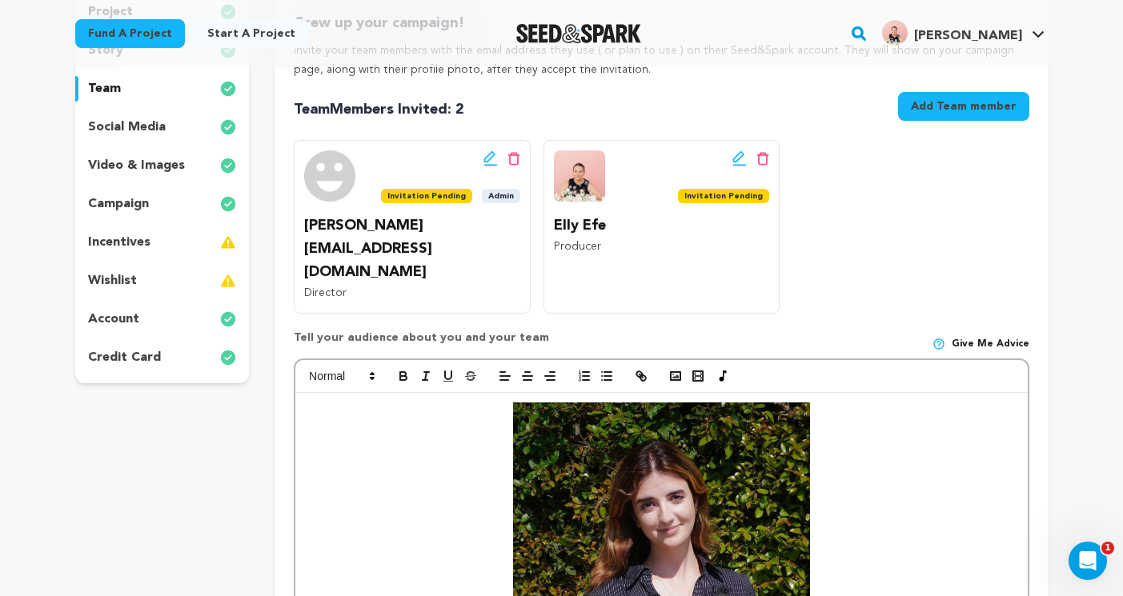
scroll to position [56, 0]
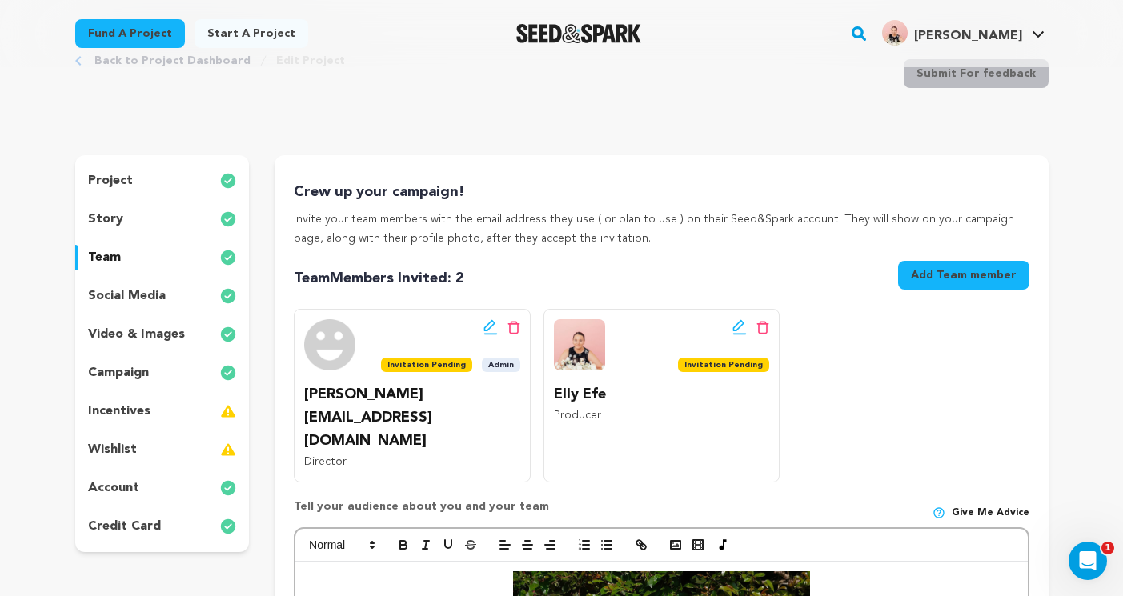
click at [153, 297] on p "social media" at bounding box center [127, 295] width 78 height 19
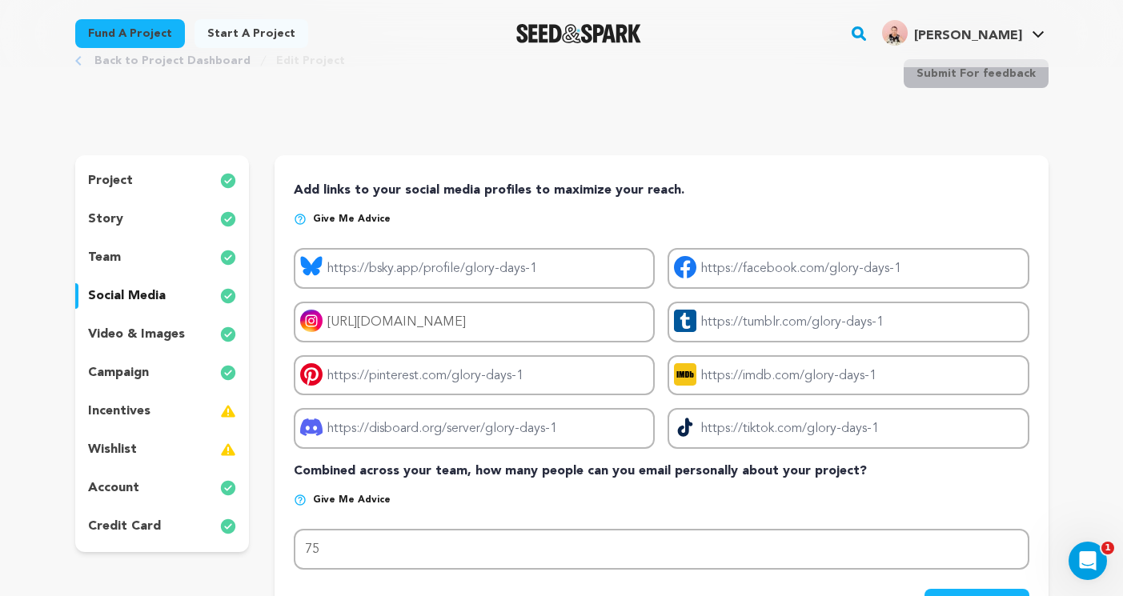
click at [150, 328] on p "video & images" at bounding box center [136, 334] width 97 height 19
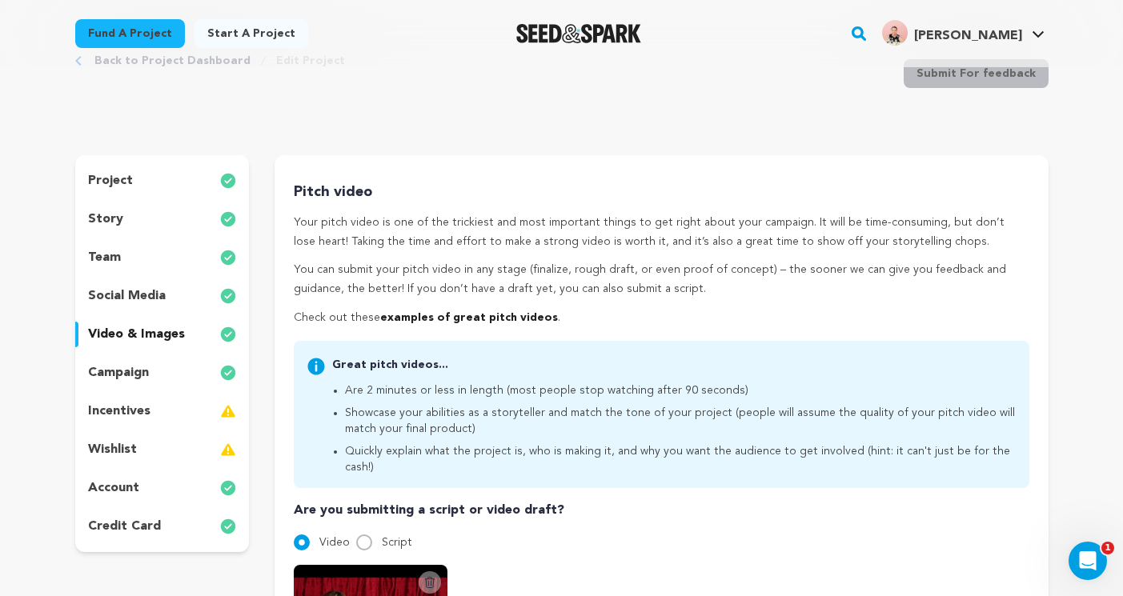
click at [150, 362] on div "campaign" at bounding box center [162, 373] width 174 height 26
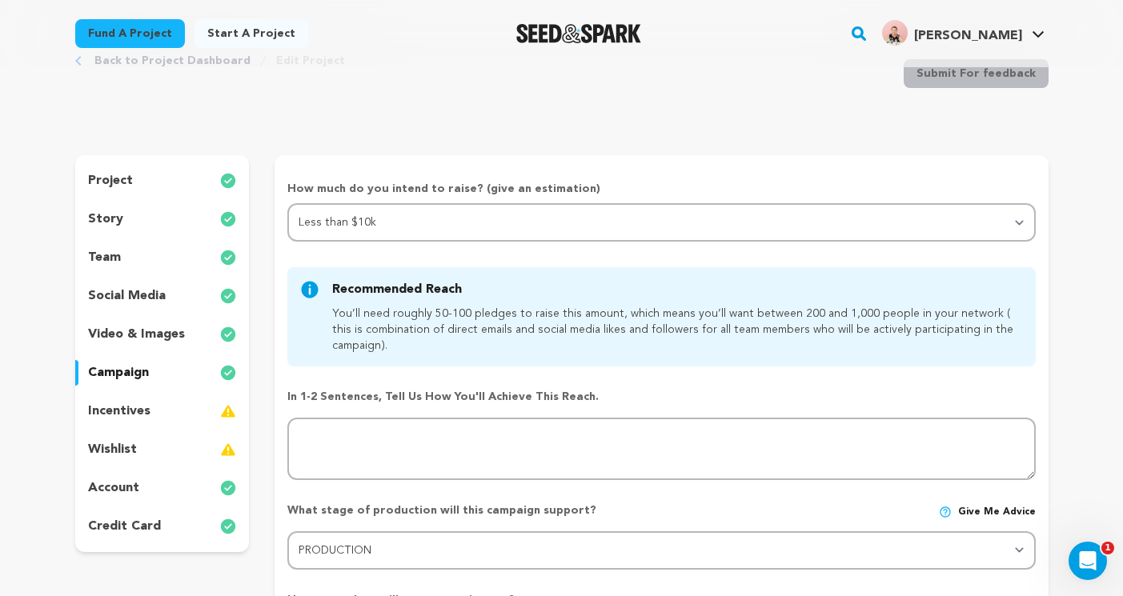
click at [141, 313] on div "project story team social media video & images campaign incentives wishlist acc…" at bounding box center [162, 353] width 174 height 397
click at [138, 337] on p "video & images" at bounding box center [136, 334] width 97 height 19
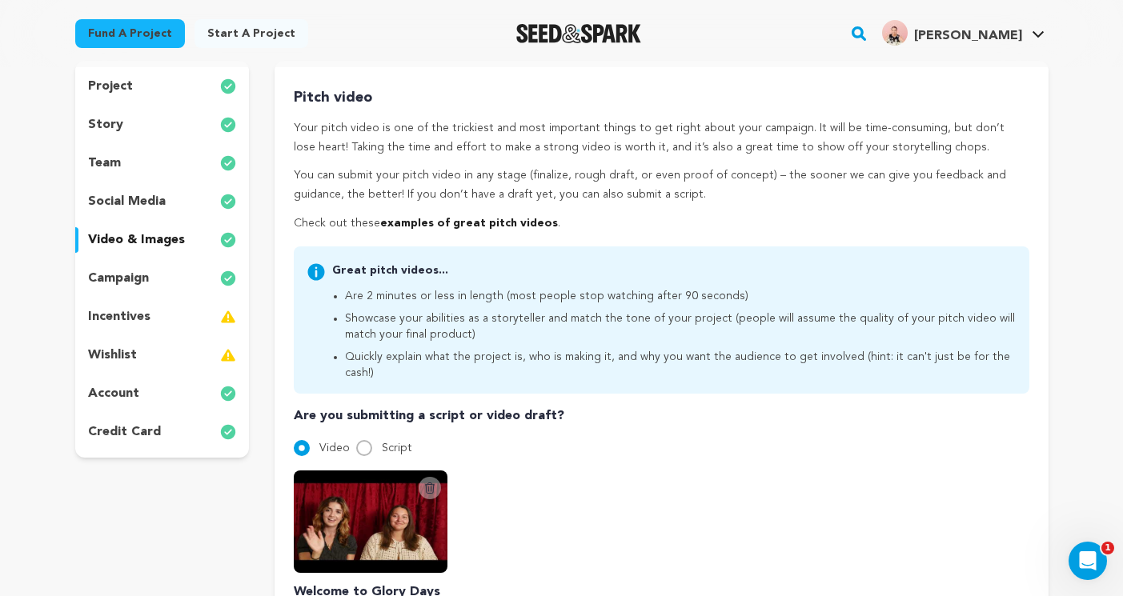
scroll to position [150, 0]
click at [119, 276] on p "campaign" at bounding box center [118, 279] width 61 height 19
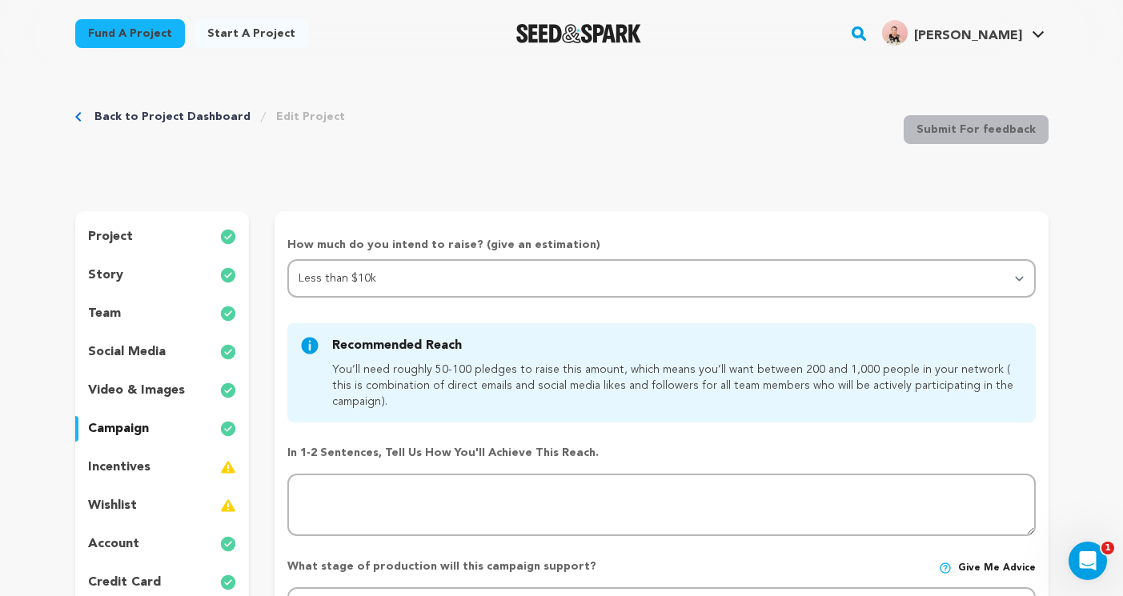
click at [130, 311] on div "team" at bounding box center [162, 314] width 174 height 26
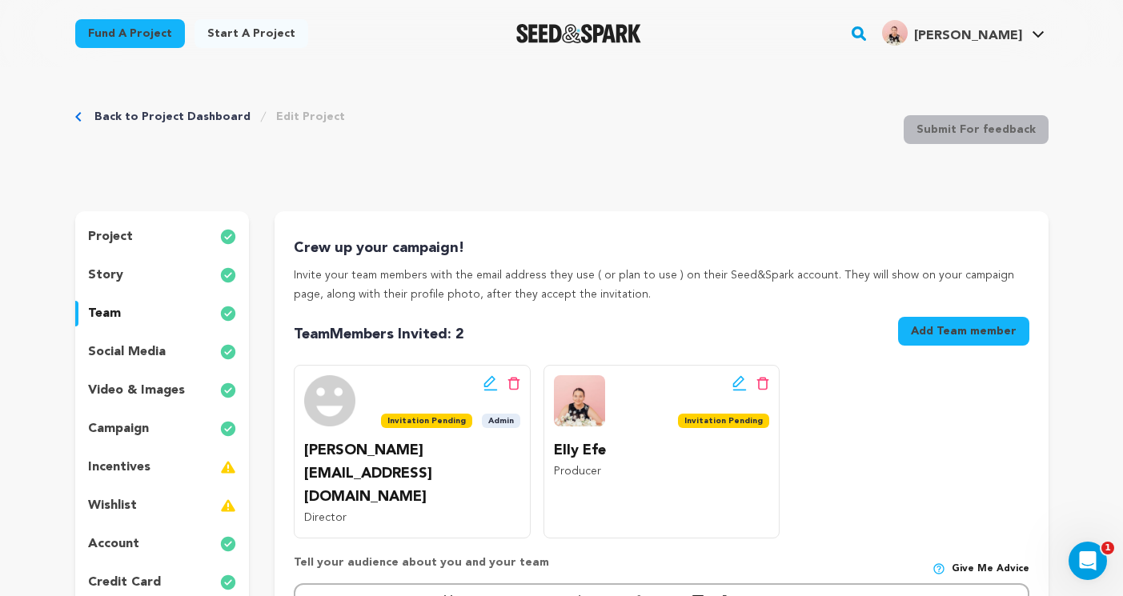
click at [146, 273] on div "story" at bounding box center [162, 275] width 174 height 26
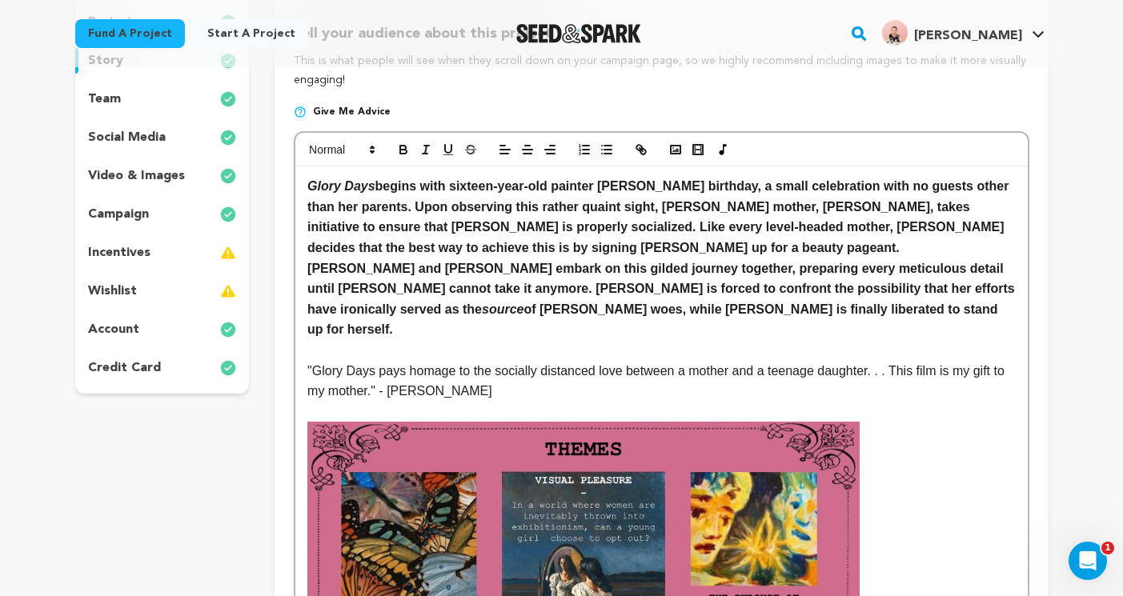
scroll to position [82, 0]
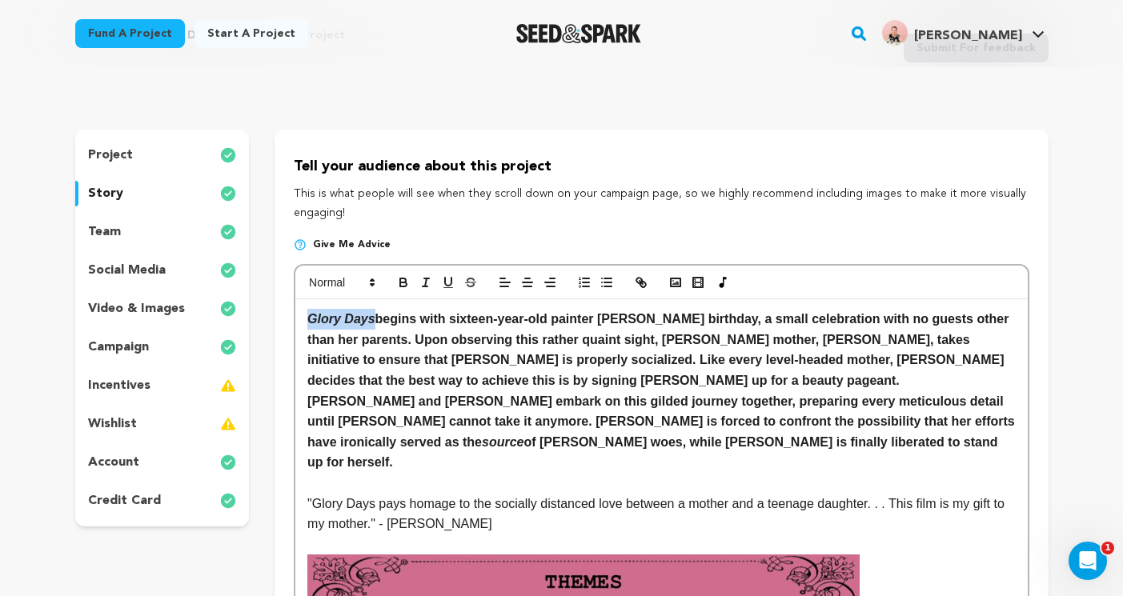
drag, startPoint x: 374, startPoint y: 321, endPoint x: 297, endPoint y: 318, distance: 77.7
click at [425, 280] on icon "button" at bounding box center [425, 282] width 14 height 14
click at [568, 372] on p "Glory Days begins with sixteen-year-old painter Blake’s birthday, a small celeb…" at bounding box center [660, 350] width 707 height 82
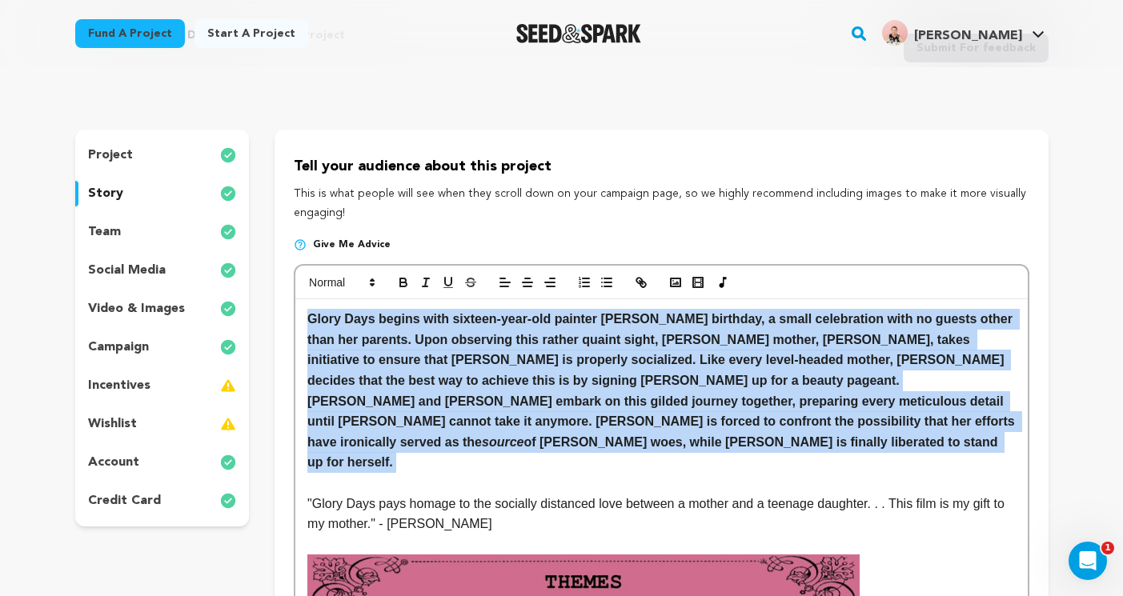
drag, startPoint x: 737, startPoint y: 450, endPoint x: 304, endPoint y: 312, distance: 454.2
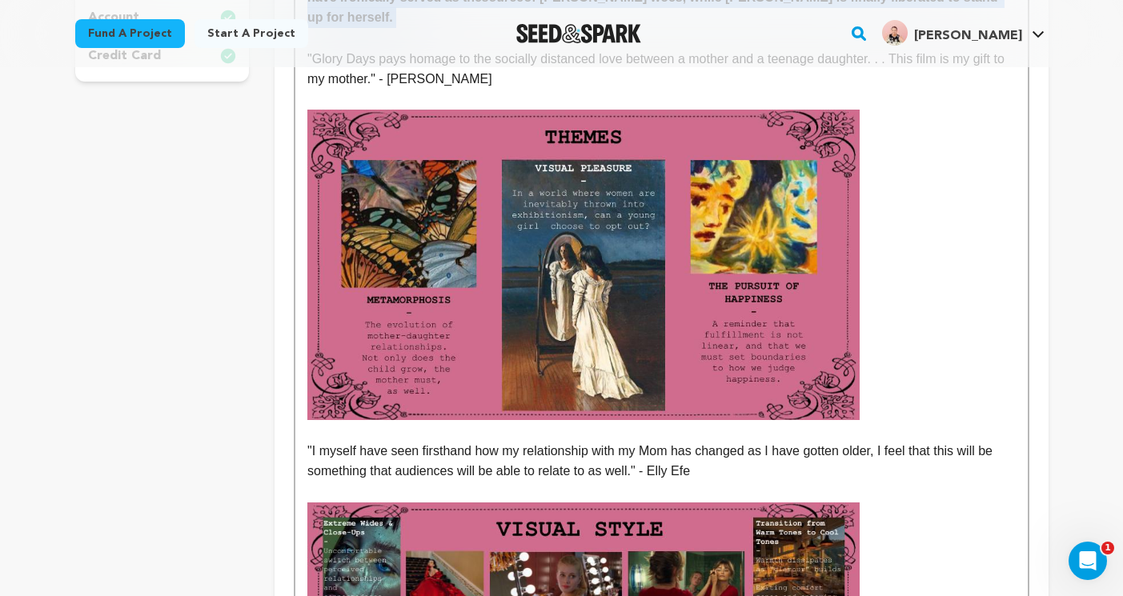
scroll to position [550, 0]
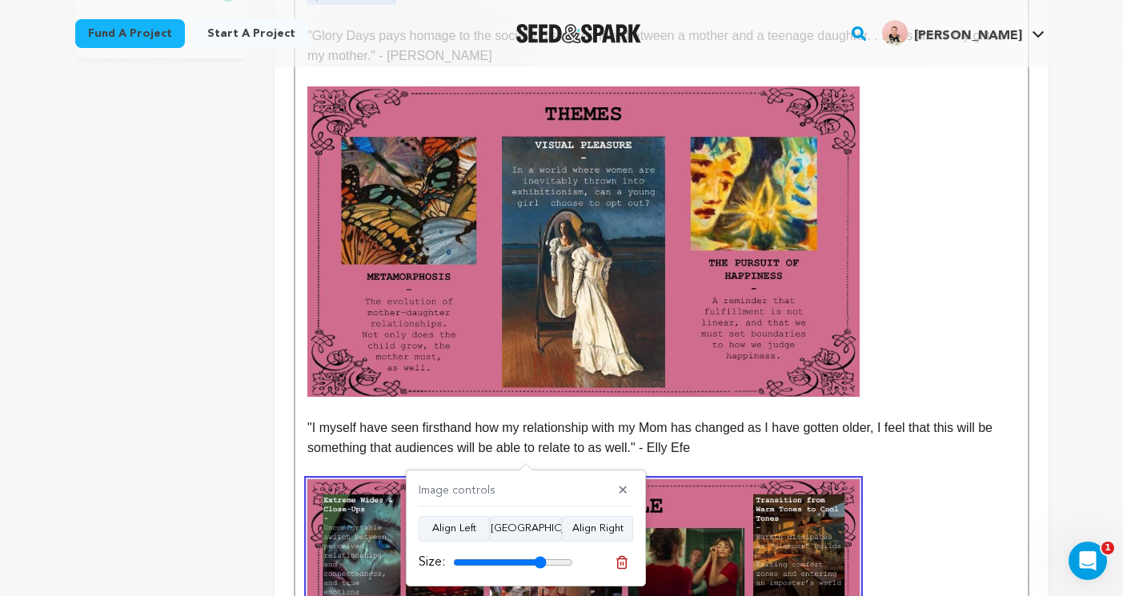
click at [604, 357] on img at bounding box center [583, 241] width 552 height 310
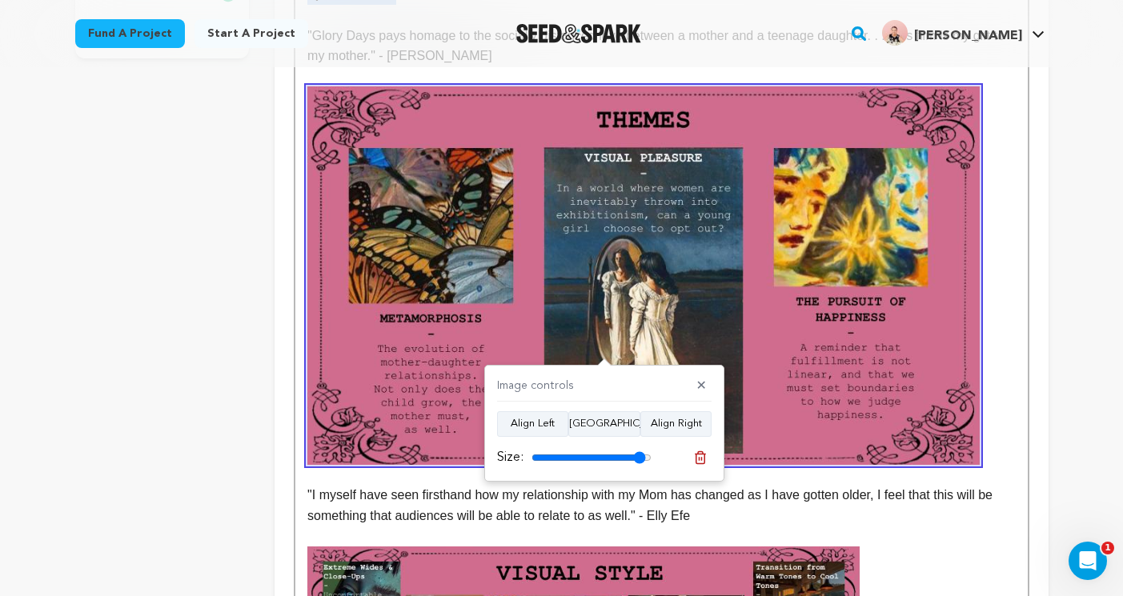
drag, startPoint x: 622, startPoint y: 457, endPoint x: 638, endPoint y: 457, distance: 15.2
type input "95"
click at [638, 457] on input "range" at bounding box center [591, 457] width 120 height 13
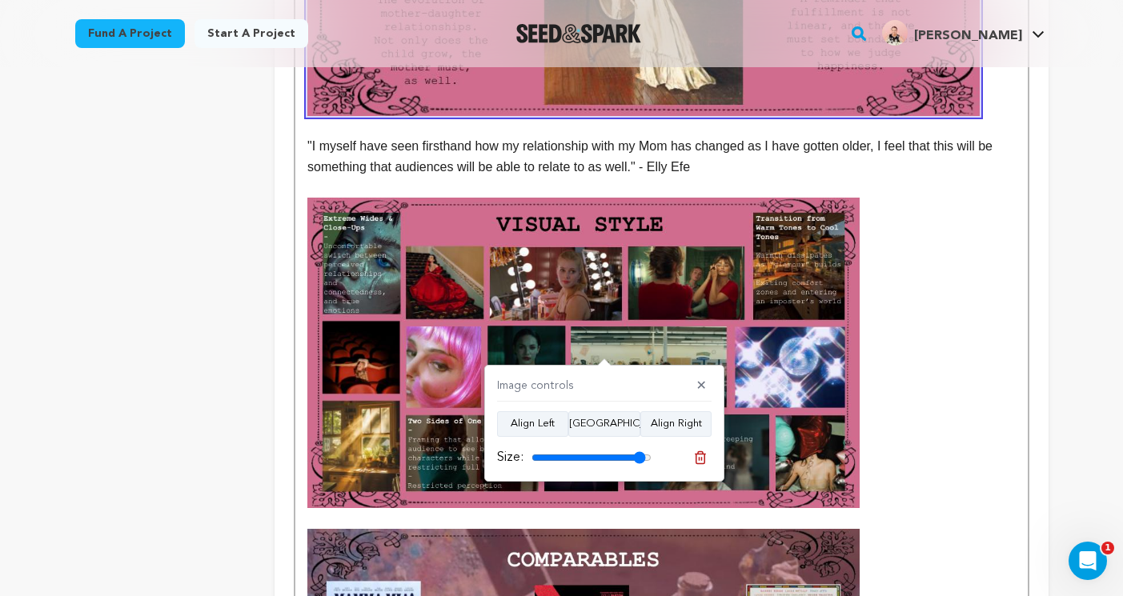
scroll to position [905, 0]
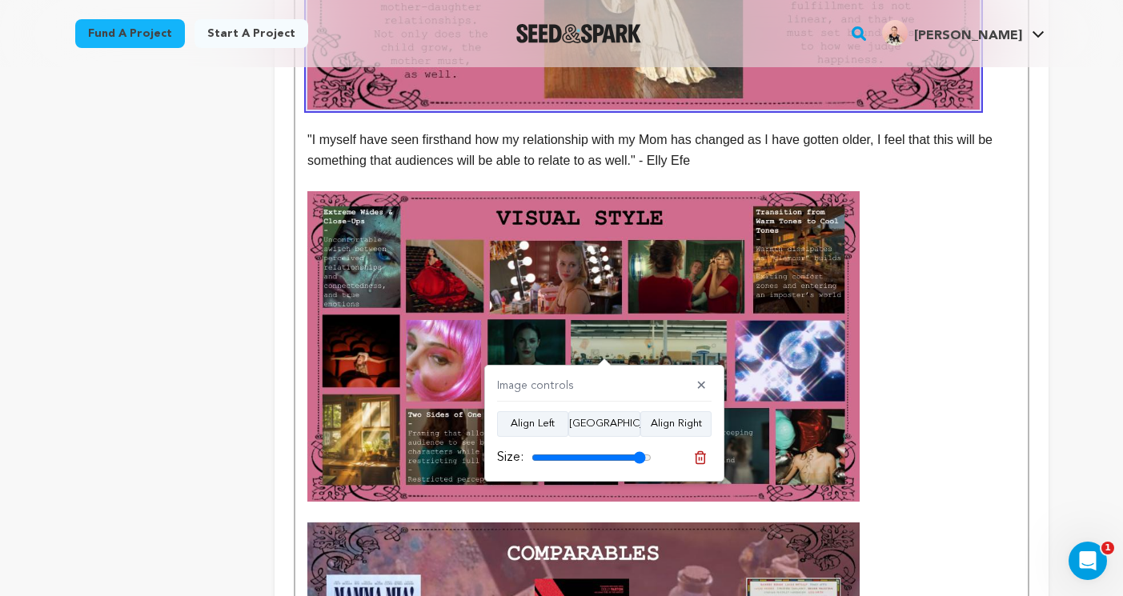
click at [798, 389] on img at bounding box center [583, 346] width 552 height 310
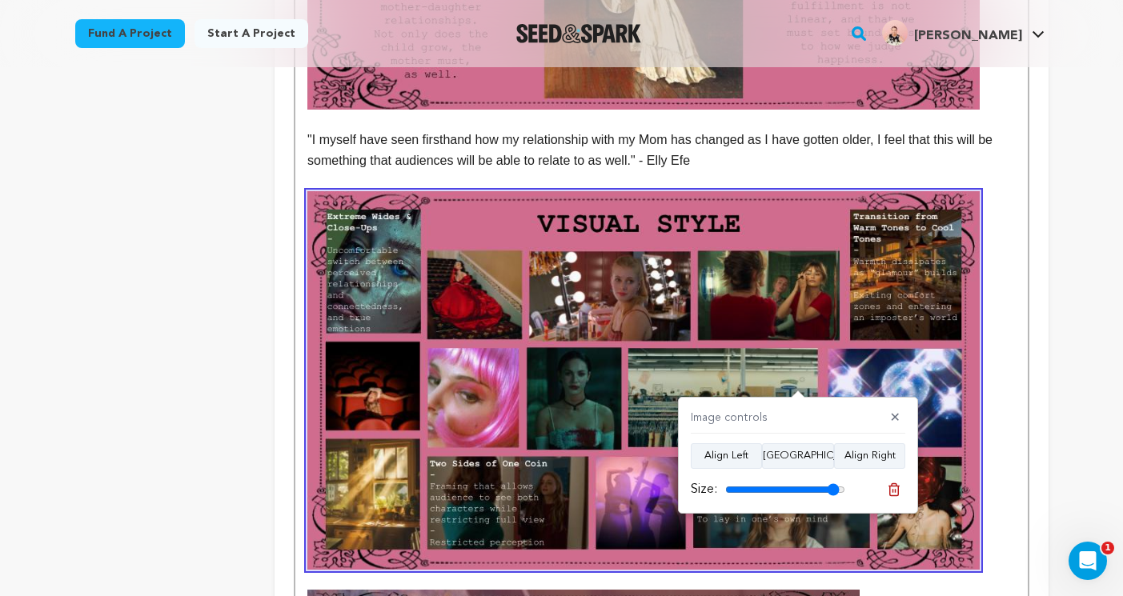
drag, startPoint x: 818, startPoint y: 491, endPoint x: 833, endPoint y: 490, distance: 15.3
type input "95"
click at [833, 490] on input "range" at bounding box center [785, 489] width 120 height 13
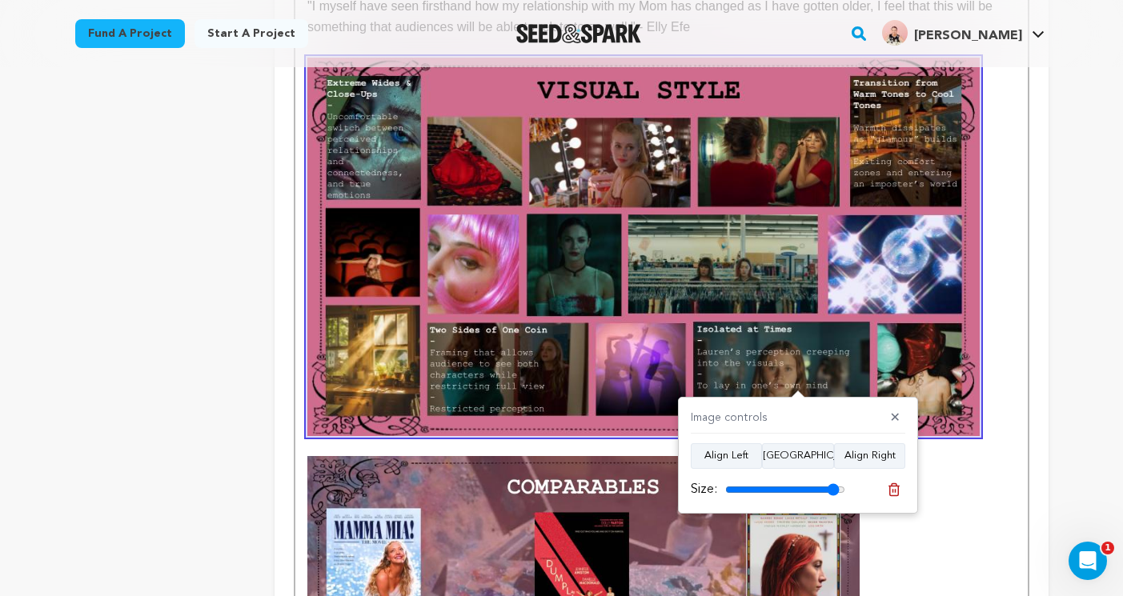
scroll to position [1262, 0]
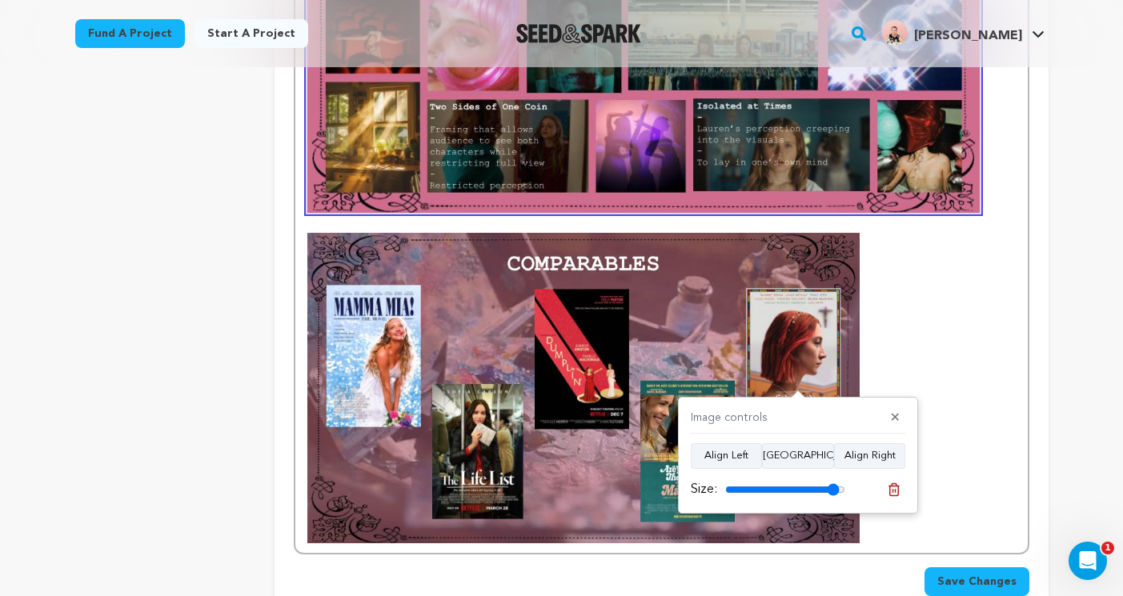
click at [690, 278] on img at bounding box center [583, 388] width 552 height 310
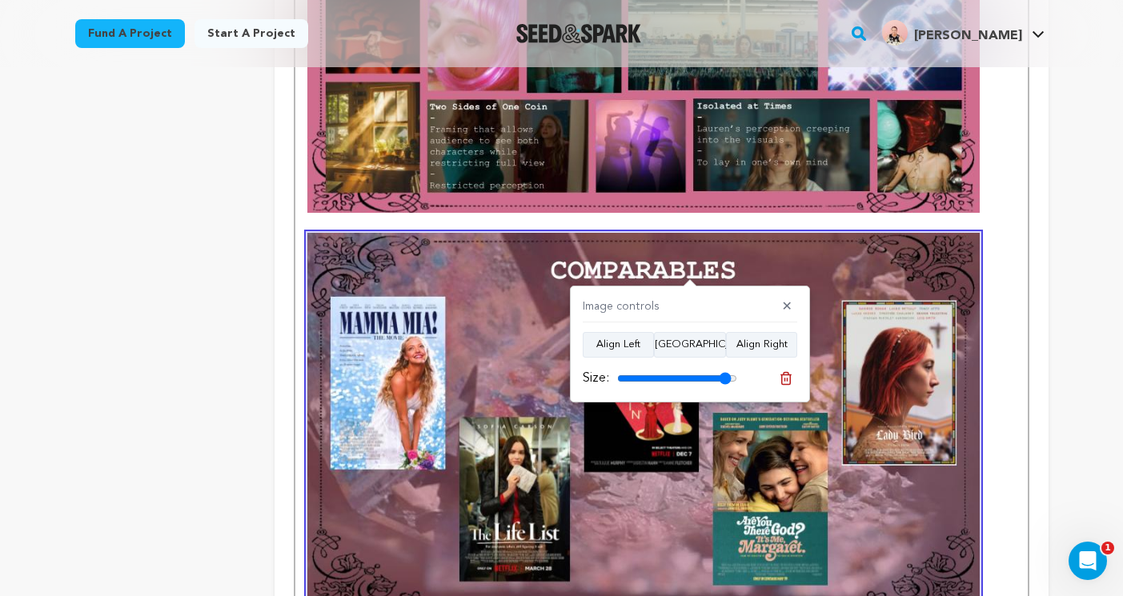
drag, startPoint x: 706, startPoint y: 382, endPoint x: 723, endPoint y: 384, distance: 17.8
type input "95"
click at [723, 384] on input "range" at bounding box center [677, 378] width 120 height 13
click at [982, 233] on p at bounding box center [660, 422] width 707 height 378
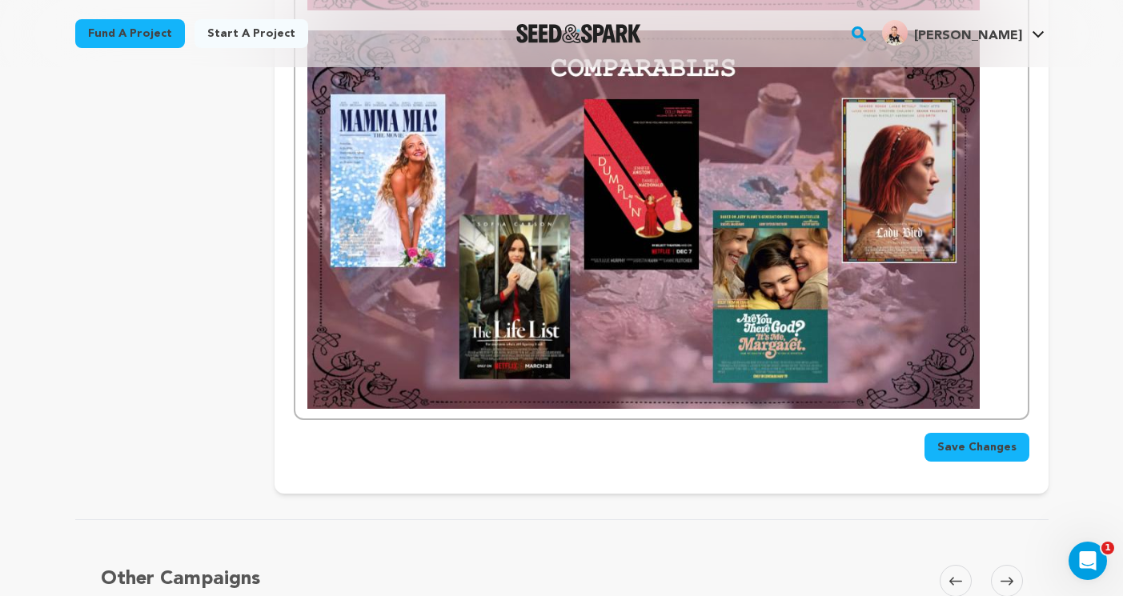
scroll to position [1471, 0]
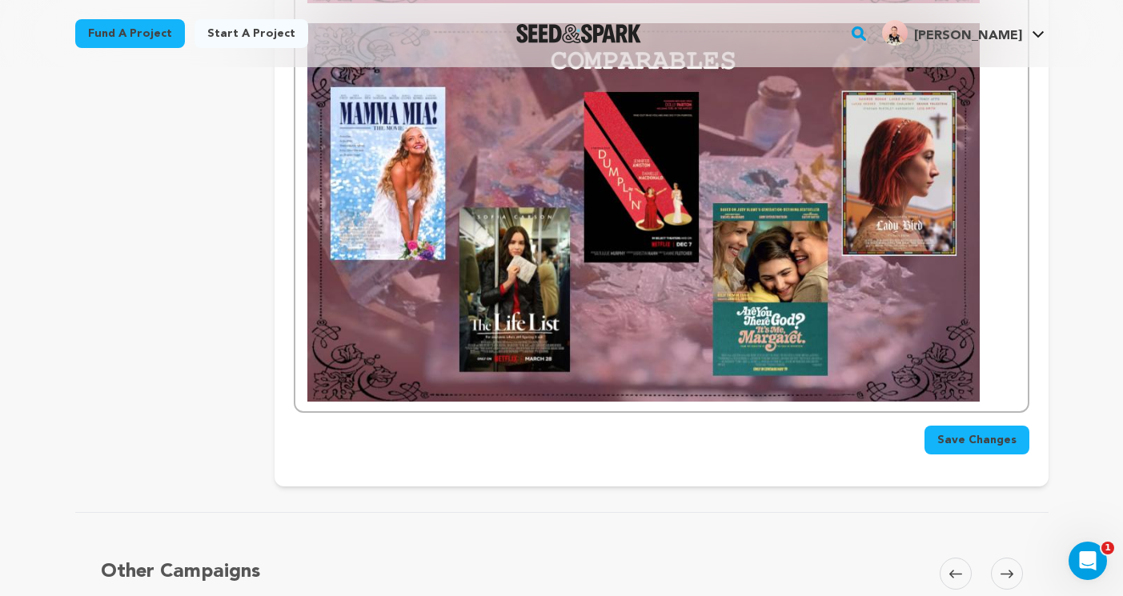
click at [983, 432] on span "Save Changes" at bounding box center [976, 440] width 79 height 16
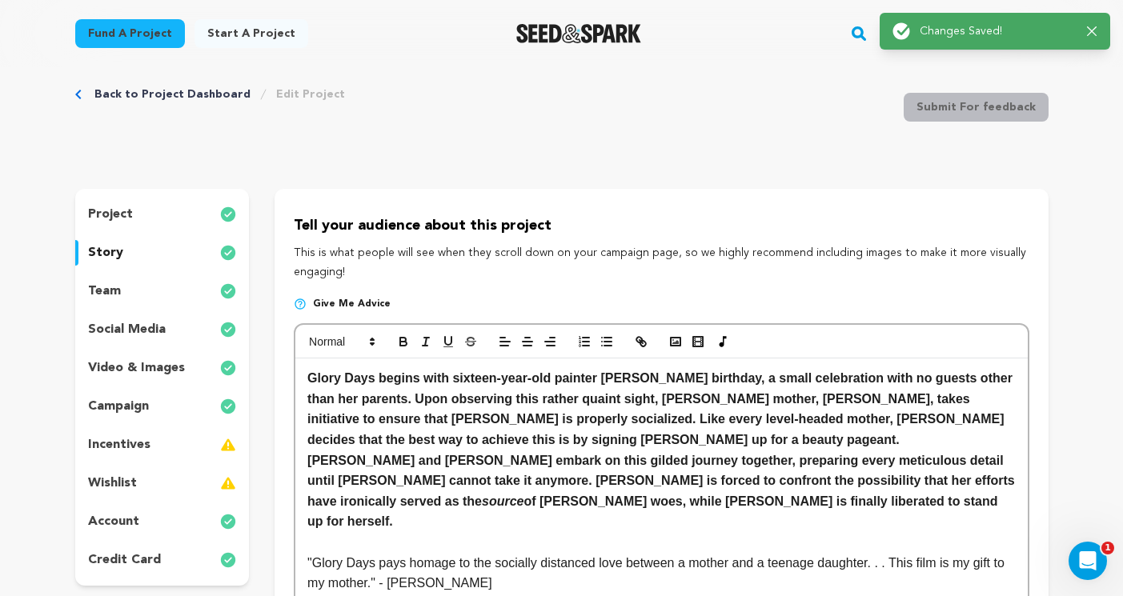
scroll to position [0, 0]
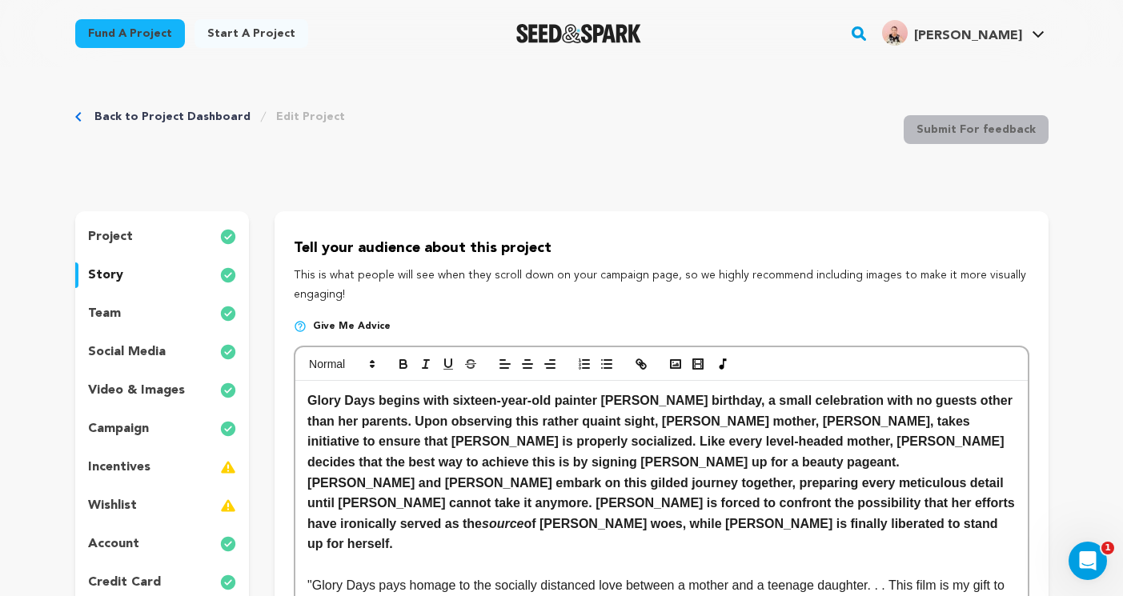
click at [172, 314] on div "team" at bounding box center [162, 314] width 174 height 26
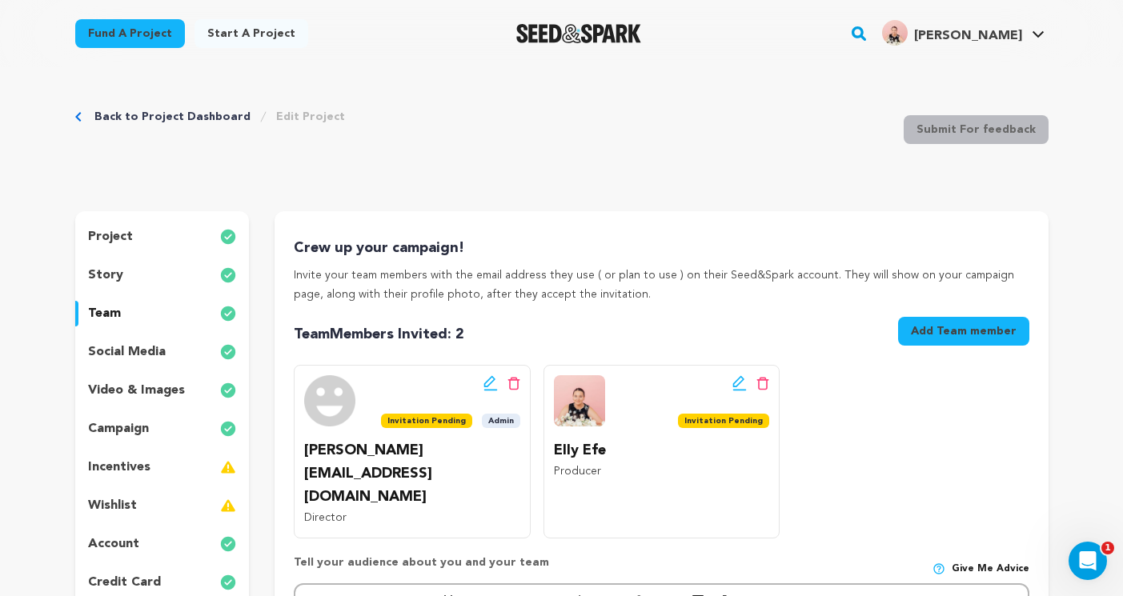
click at [172, 315] on div "team" at bounding box center [162, 314] width 174 height 26
click at [149, 278] on div "story" at bounding box center [162, 275] width 174 height 26
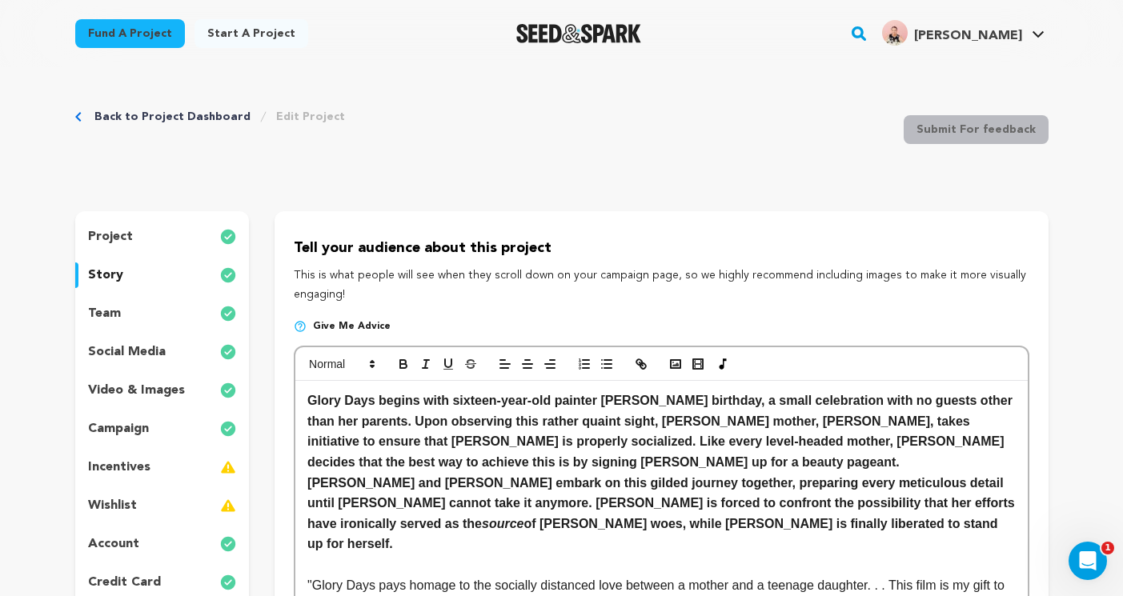
click at [147, 236] on div "project" at bounding box center [162, 237] width 174 height 26
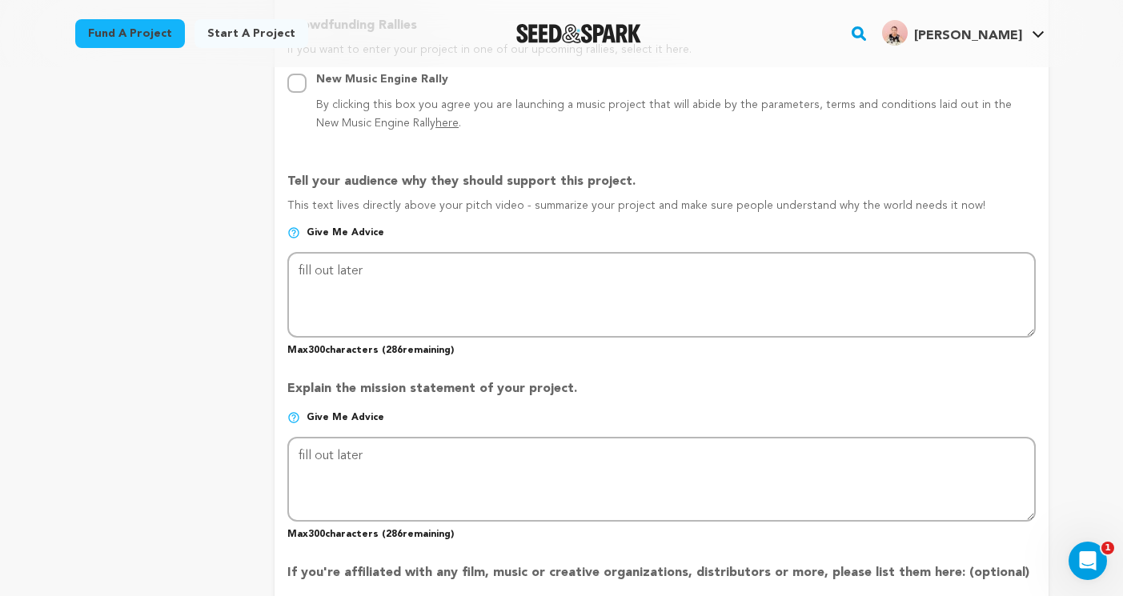
scroll to position [946, 0]
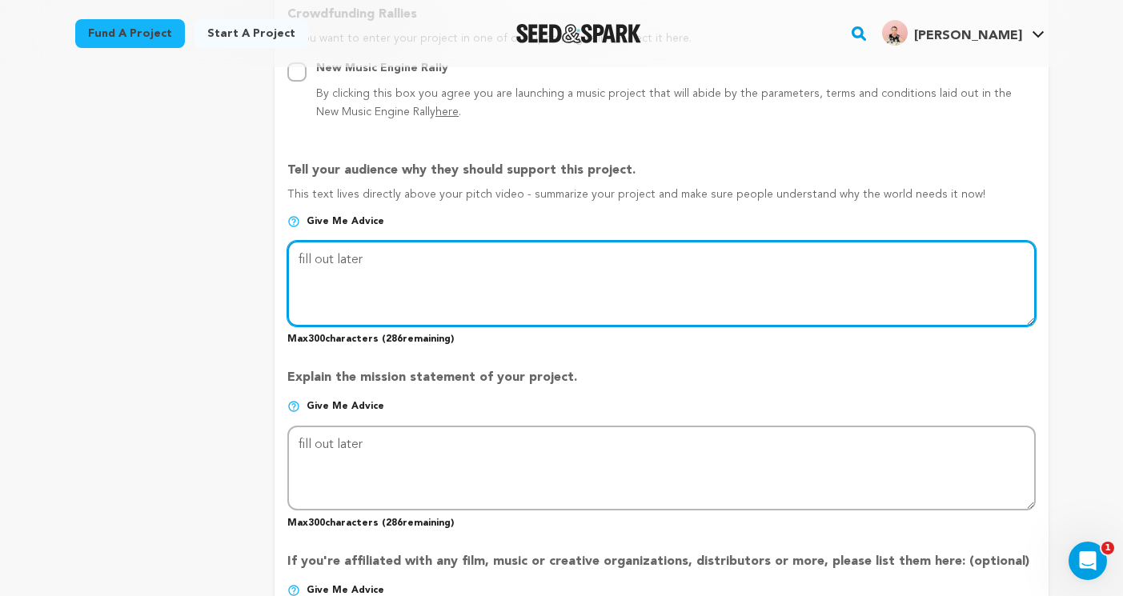
click at [432, 268] on textarea at bounding box center [660, 283] width 747 height 85
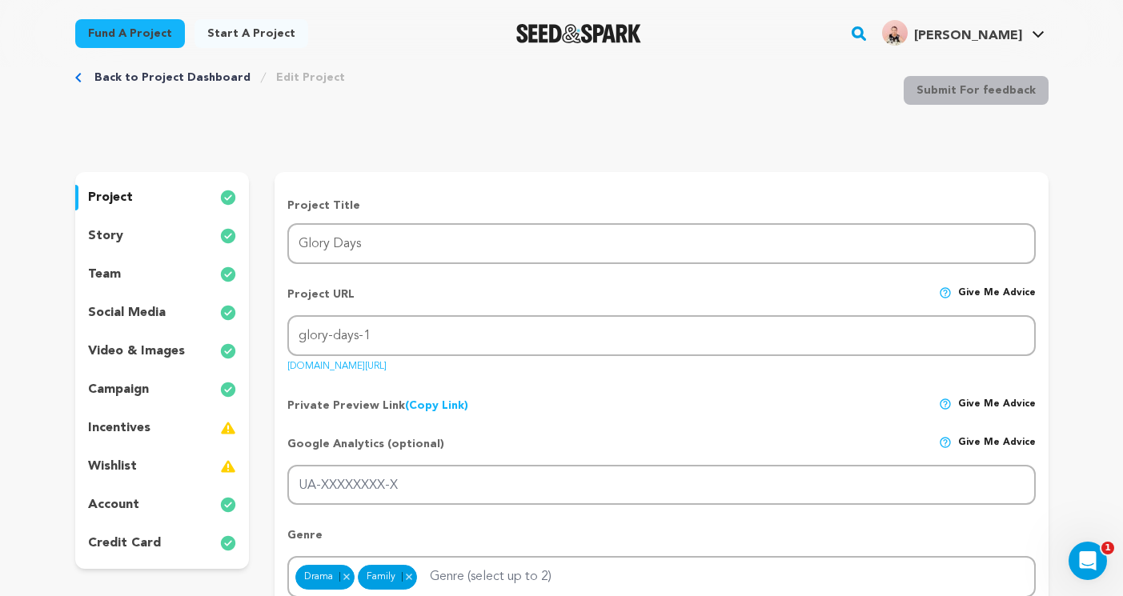
scroll to position [41, 0]
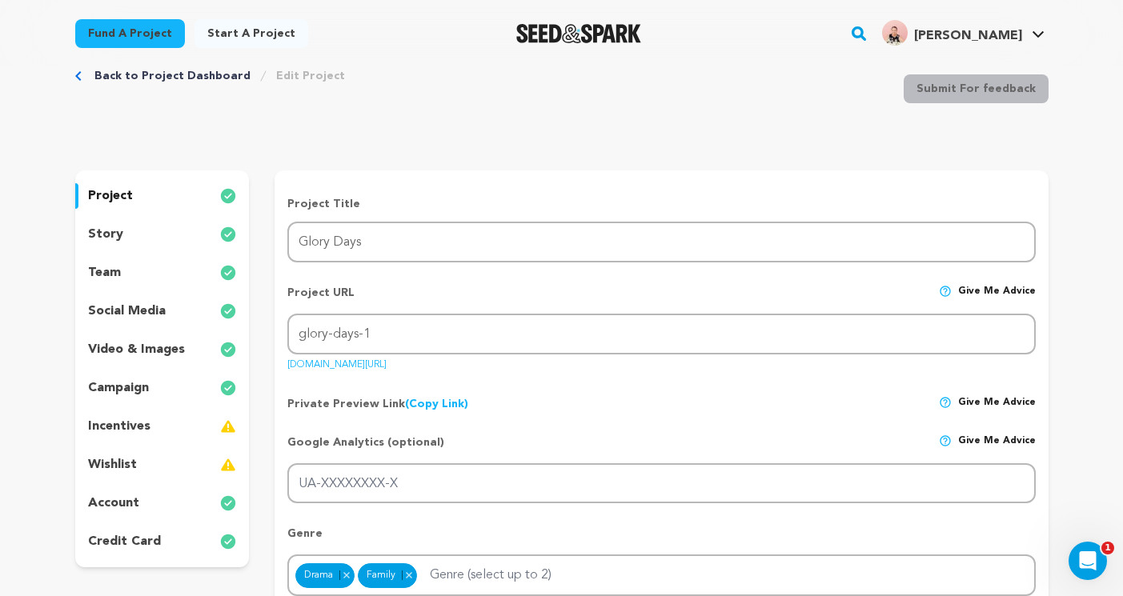
click at [122, 242] on div "story" at bounding box center [162, 235] width 174 height 26
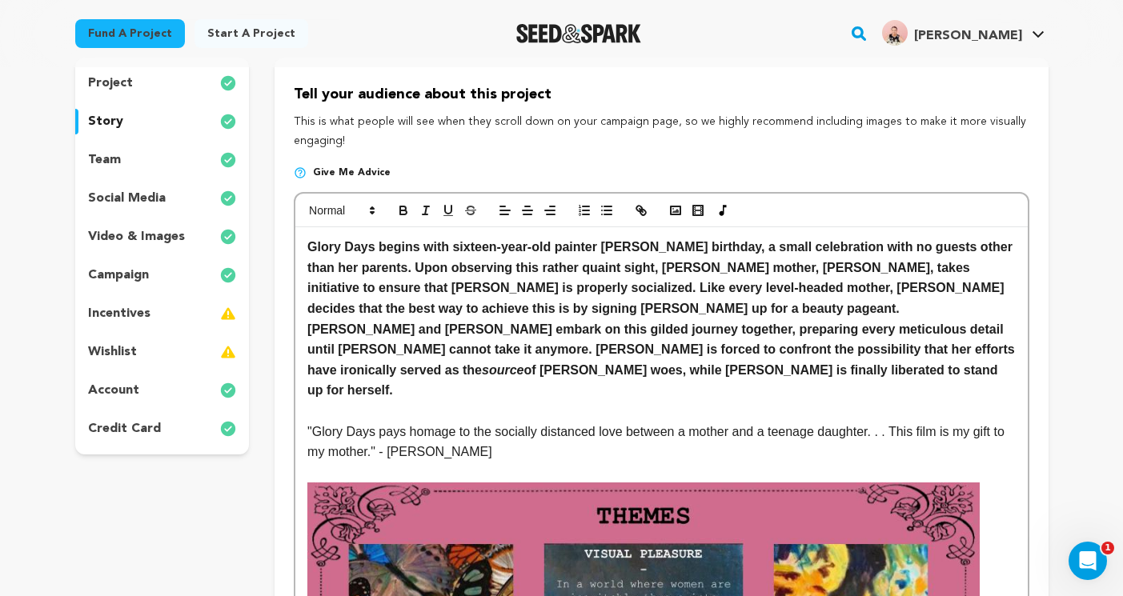
scroll to position [153, 0]
click at [126, 160] on div "team" at bounding box center [162, 161] width 174 height 26
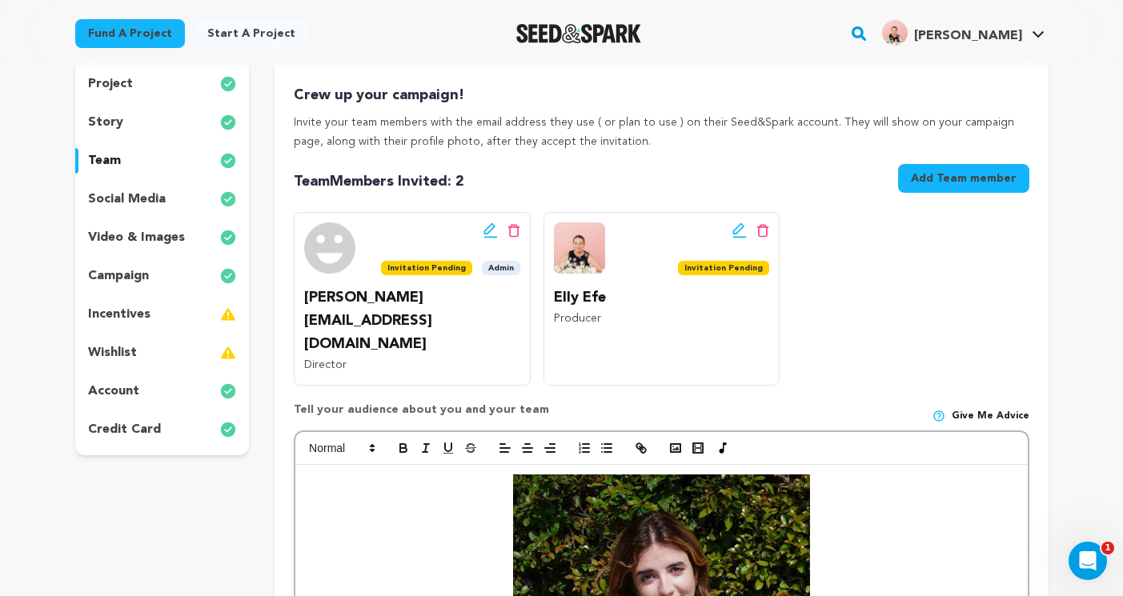
click at [130, 126] on div "story" at bounding box center [162, 123] width 174 height 26
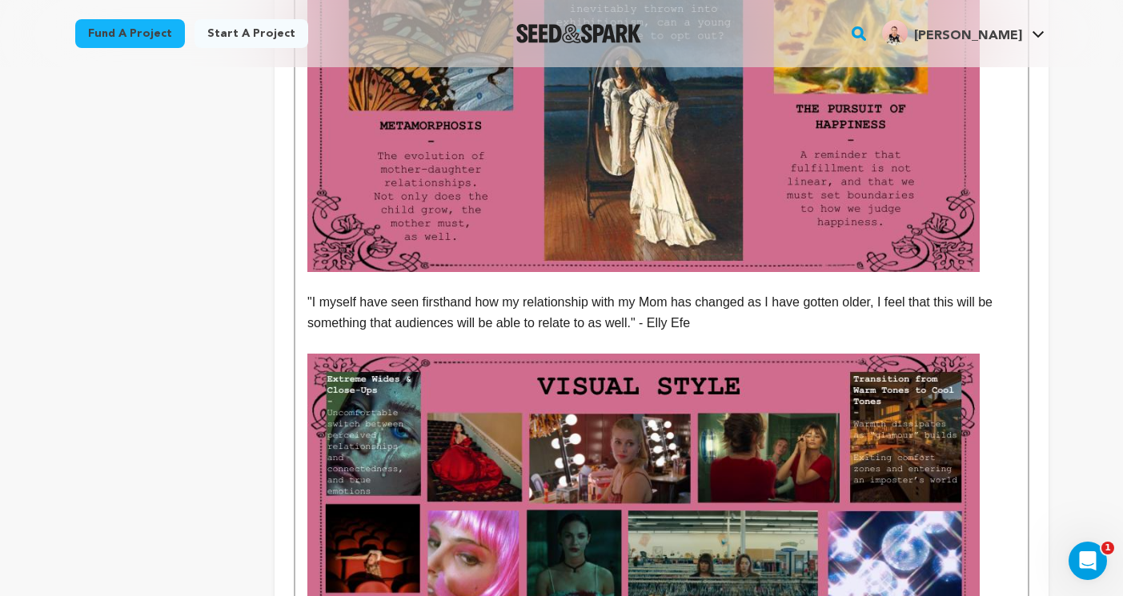
scroll to position [799, 0]
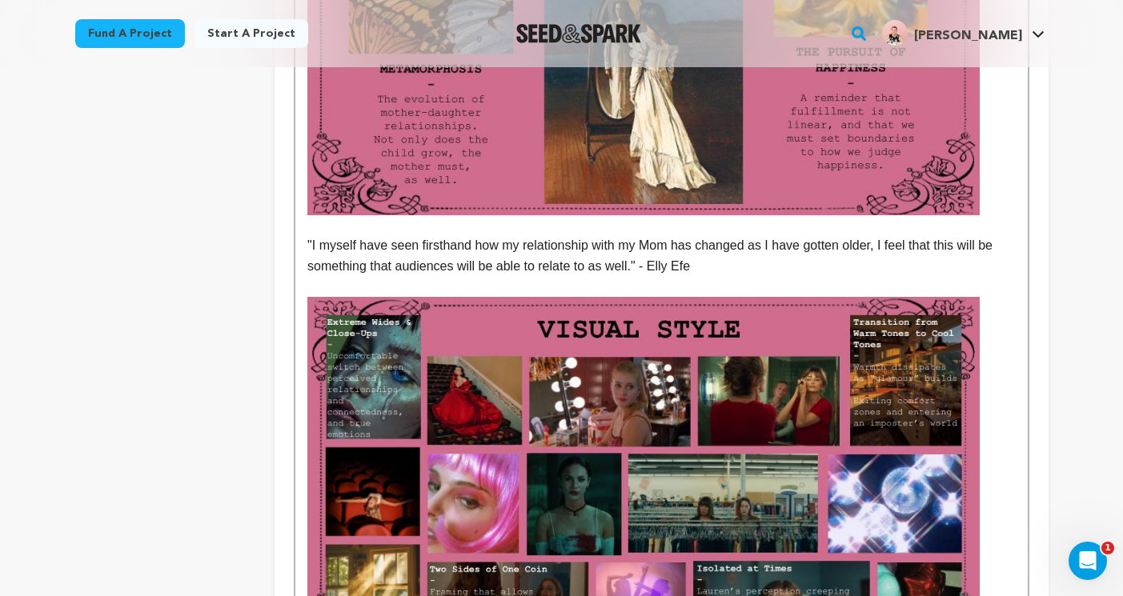
click at [747, 248] on p ""I myself have seen firsthand how my relationship with my Mom has changed as I …" at bounding box center [660, 255] width 707 height 41
click at [307, 235] on p ""I myself have seen firsthand how my relationship with my Mom has changed as I …" at bounding box center [660, 255] width 707 height 41
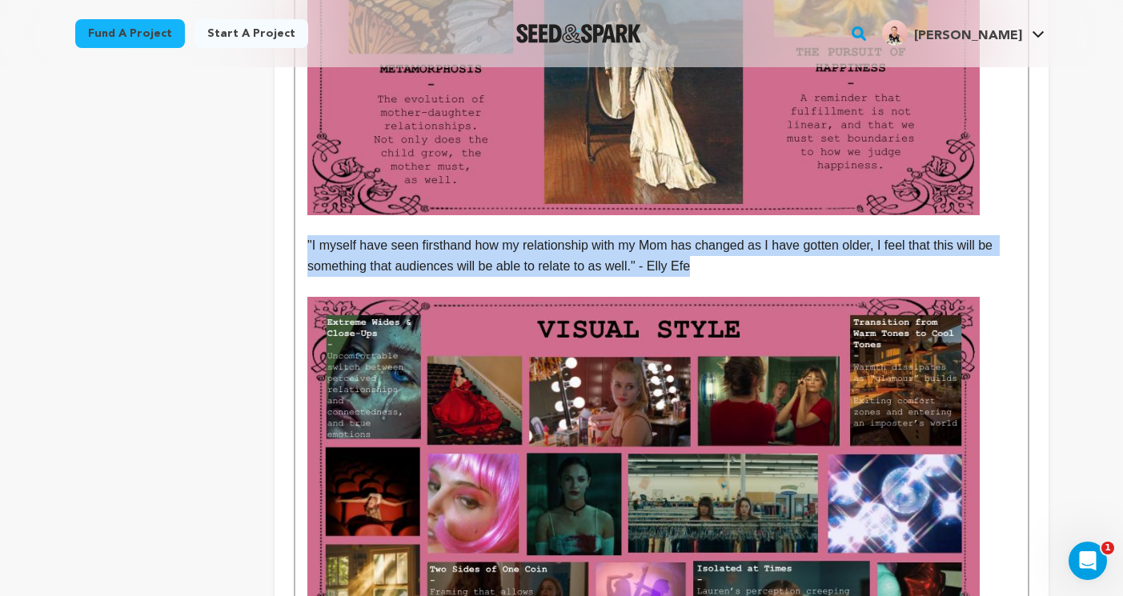
drag, startPoint x: 727, startPoint y: 247, endPoint x: 306, endPoint y: 222, distance: 422.4
click at [306, 222] on div "Glory Days begins with sixteen-year-old painter Blake’s birthday, a small celeb…" at bounding box center [660, 333] width 731 height 1502
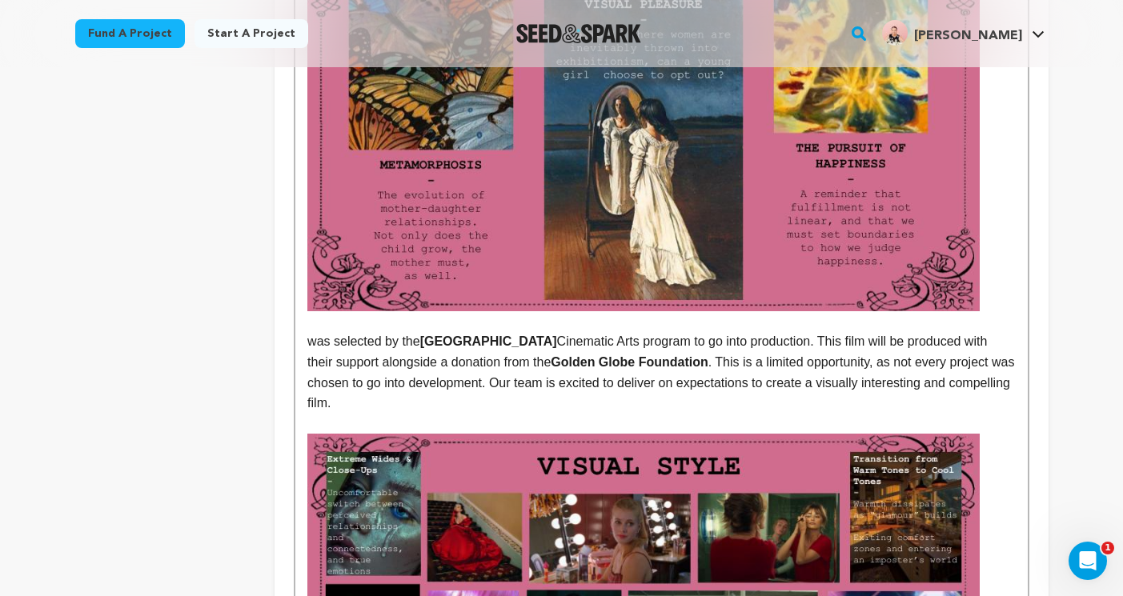
scroll to position [707, 0]
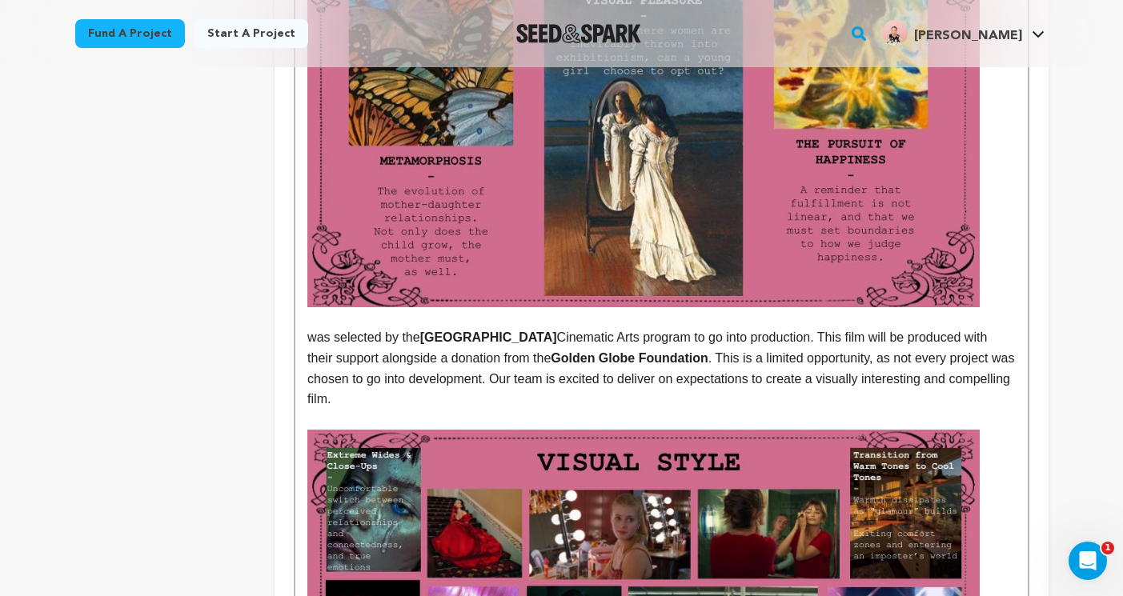
click at [307, 327] on p "was selected by the Cal State University of Long Beach Cinematic Arts program t…" at bounding box center [660, 368] width 707 height 82
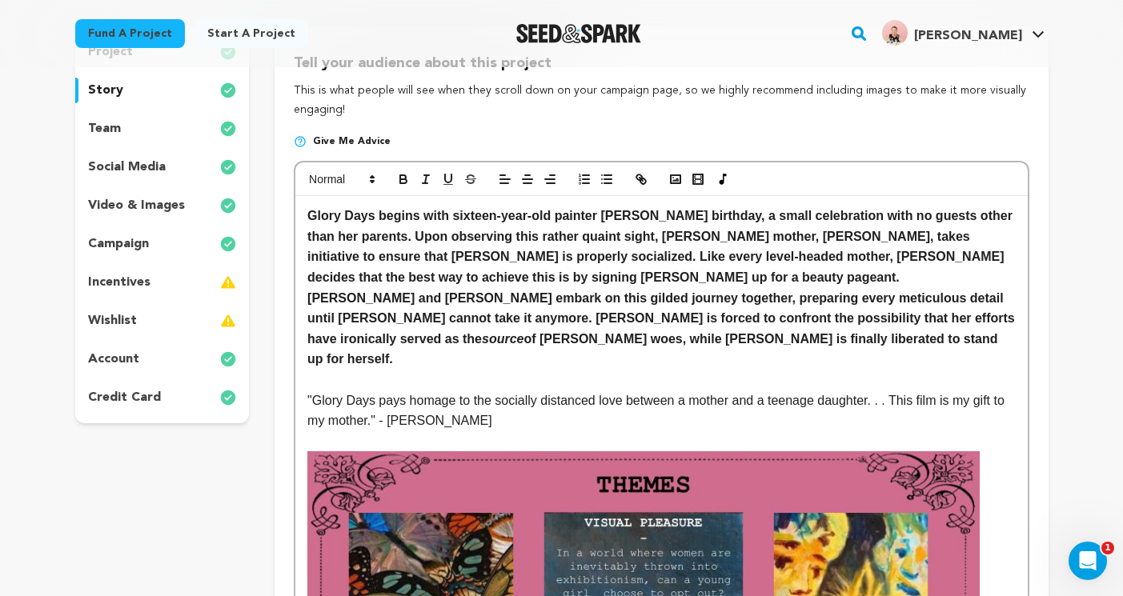
scroll to position [336, 0]
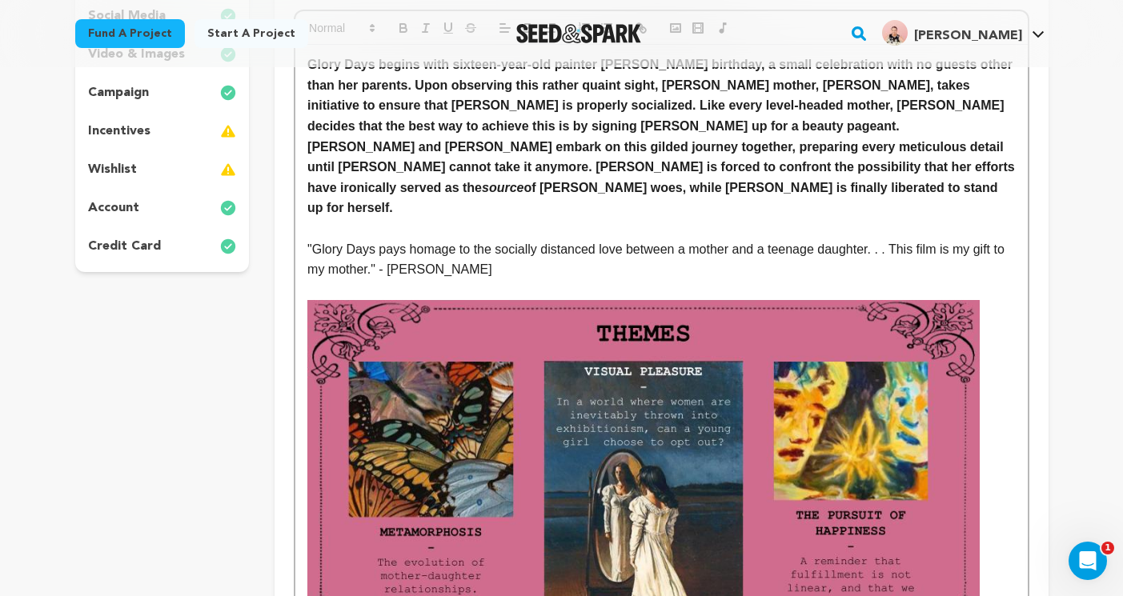
click at [402, 249] on p ""Glory Days pays homage to the socially distanced love between a mother and a t…" at bounding box center [660, 259] width 707 height 41
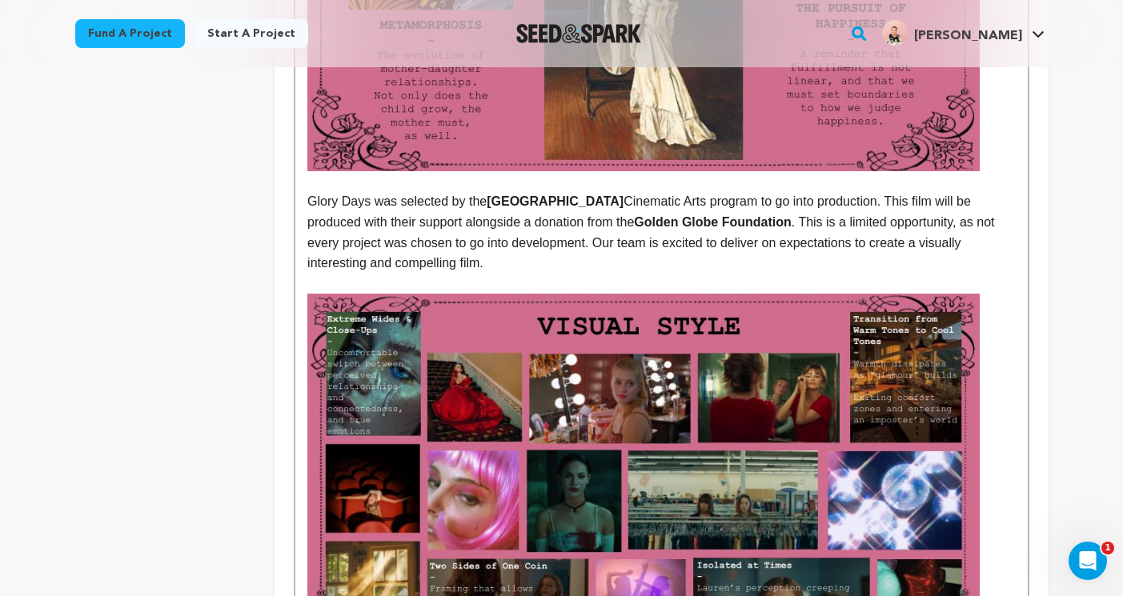
scroll to position [800, 0]
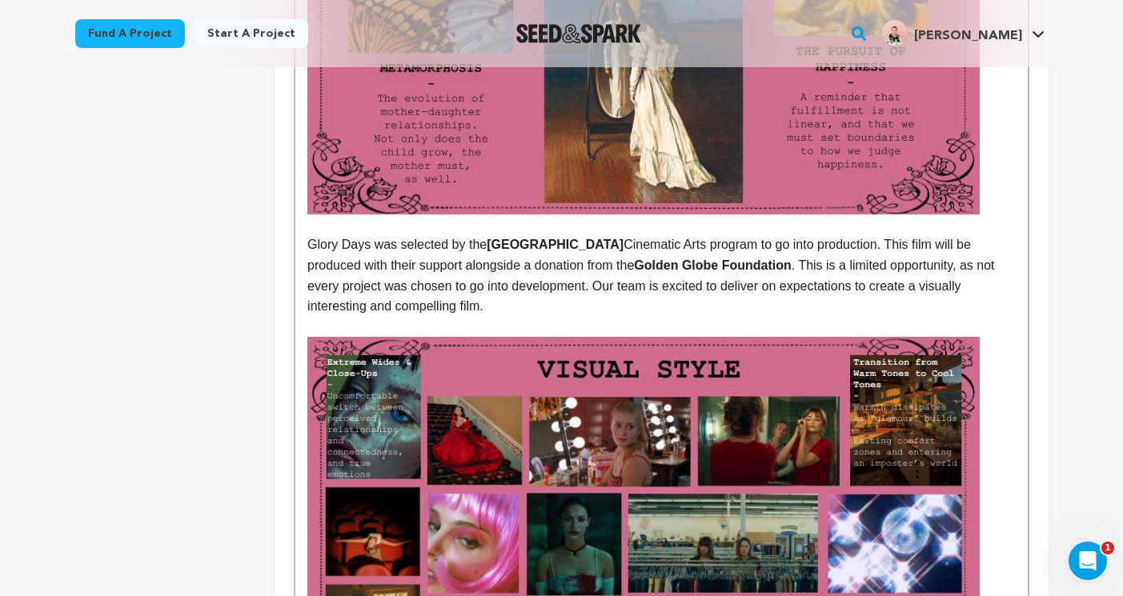
click at [599, 290] on p "Glory Days was selected by the Cal State University of Long Beach Cinematic Art…" at bounding box center [660, 275] width 707 height 82
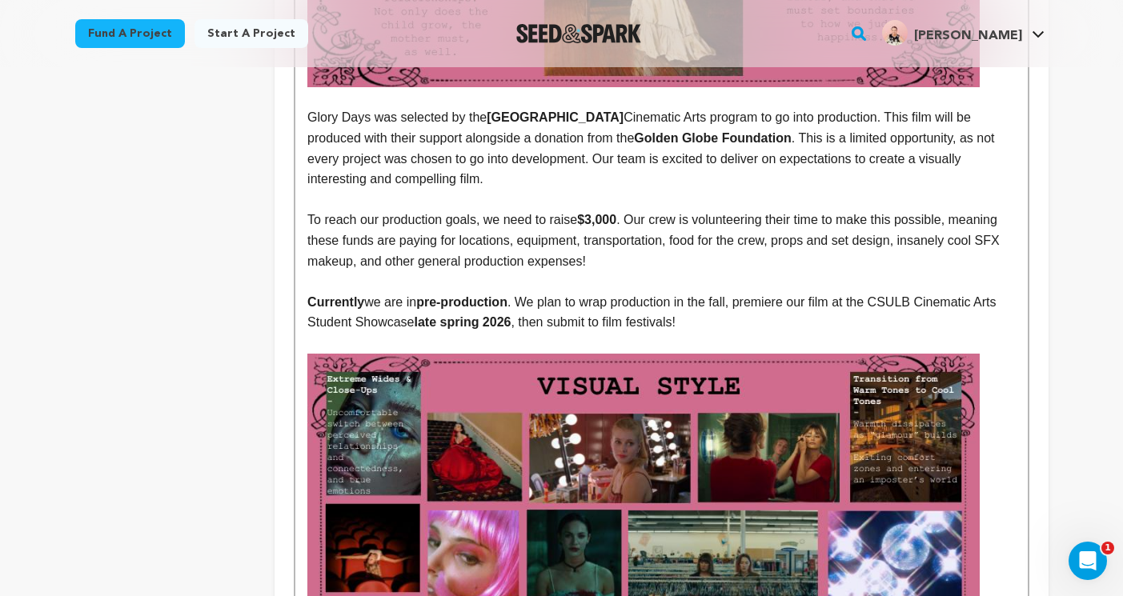
scroll to position [919, 0]
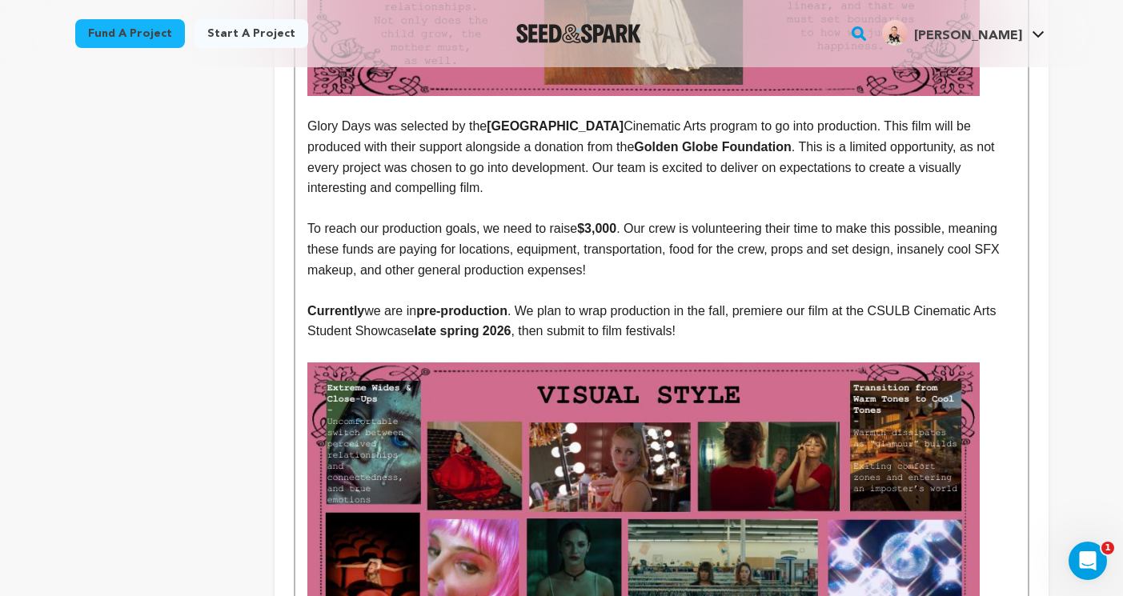
drag, startPoint x: 657, startPoint y: 249, endPoint x: 645, endPoint y: 246, distance: 12.2
click at [645, 246] on p "To reach our production goals, we need to raise $3,000 . Our crew is volunteeri…" at bounding box center [660, 249] width 707 height 62
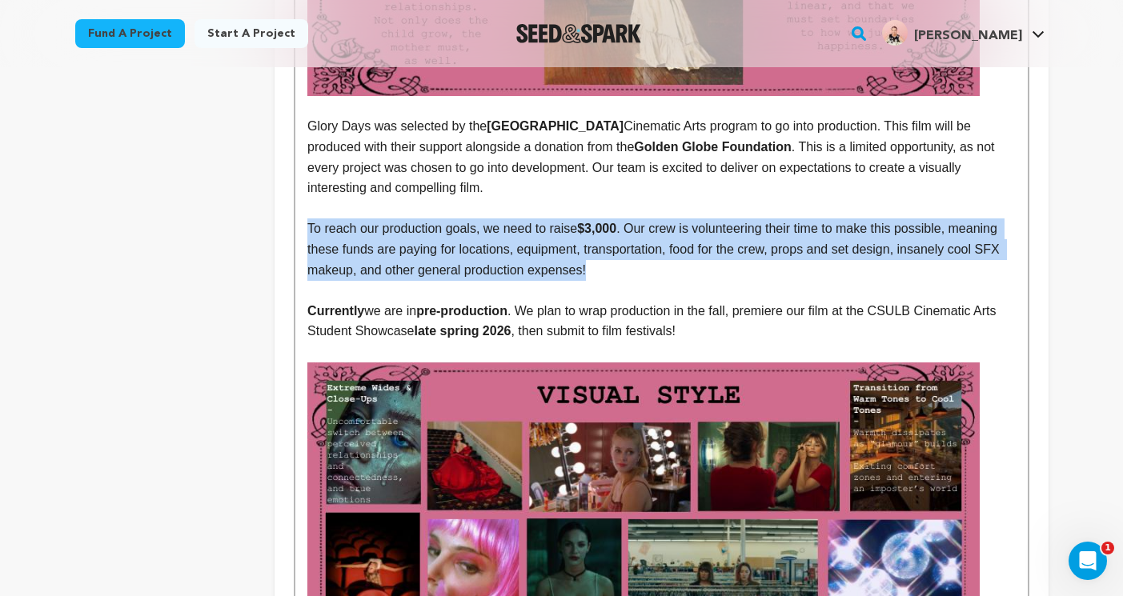
drag, startPoint x: 658, startPoint y: 250, endPoint x: 291, endPoint y: 202, distance: 370.4
click at [291, 202] on div "Tell your audience about this project This is what people will see when they sc…" at bounding box center [660, 258] width 773 height 1931
copy p "To reach our production goals, we need to raise $3,000 . Our crew is volunteeri…"
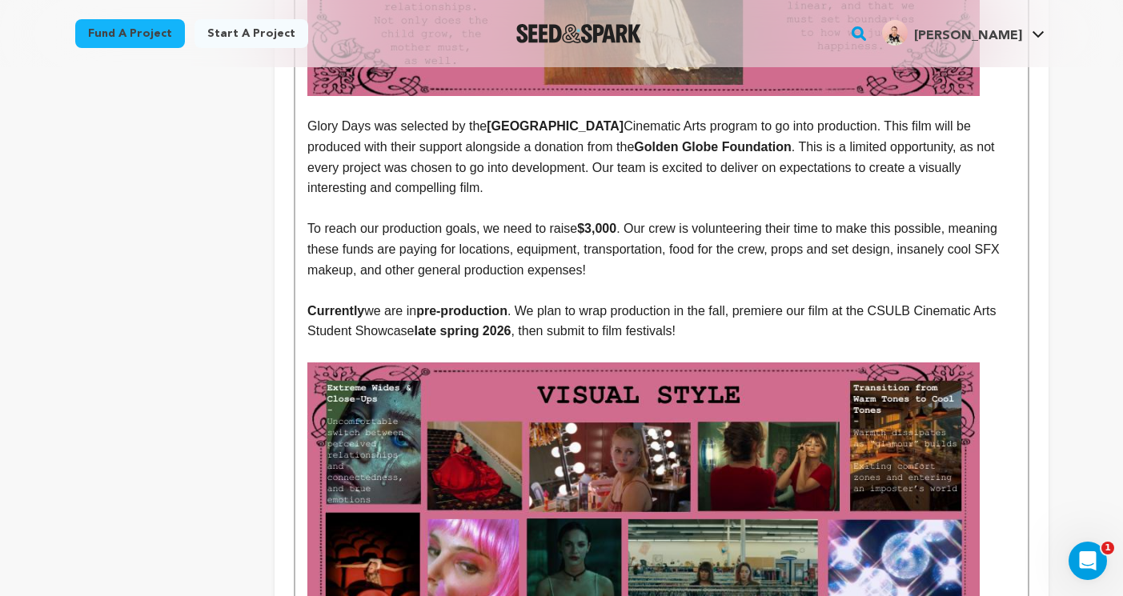
click at [758, 318] on p "Currently we are in pre-production . We plan to wrap production in the fall, pr…" at bounding box center [660, 321] width 707 height 41
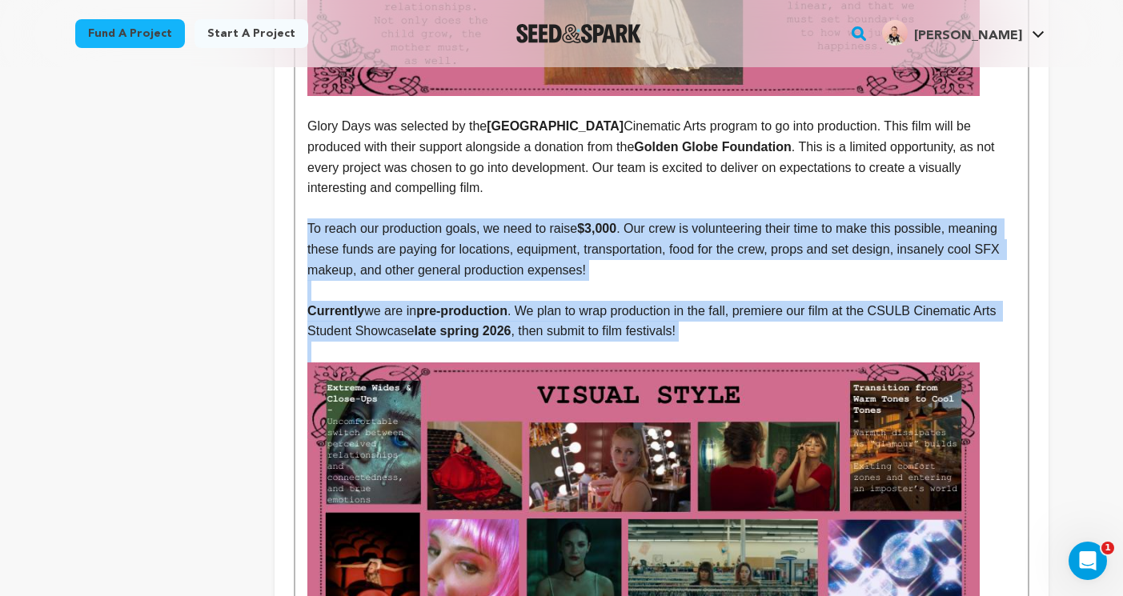
drag, startPoint x: 758, startPoint y: 318, endPoint x: 306, endPoint y: 200, distance: 467.1
click at [306, 200] on div "Glory Days begins with sixteen-year-old painter Blake’s birthday, a small celeb…" at bounding box center [660, 305] width 731 height 1686
copy div "To reach our production goals, we need to raise $3,000 . Our crew is volunteeri…"
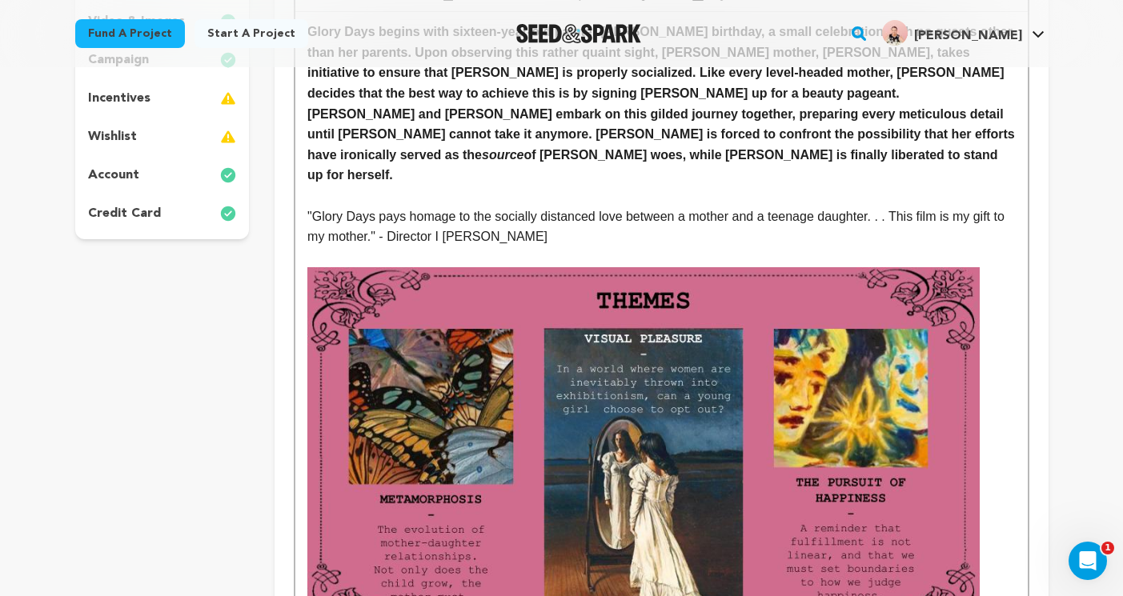
scroll to position [150, 0]
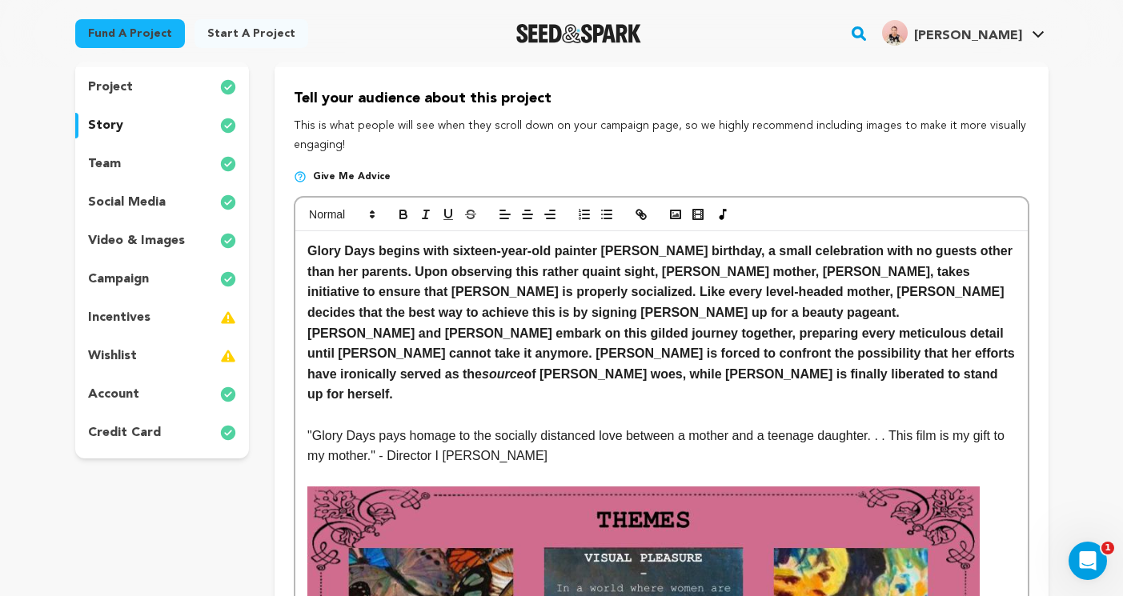
click at [117, 209] on p "social media" at bounding box center [127, 202] width 78 height 19
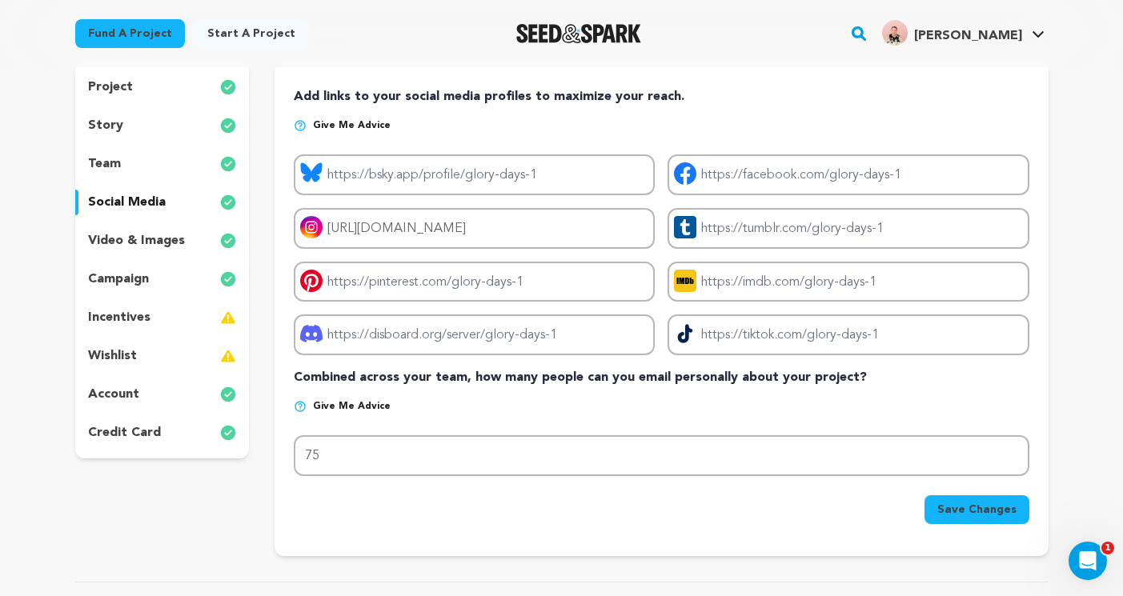
click at [118, 170] on p "team" at bounding box center [104, 163] width 33 height 19
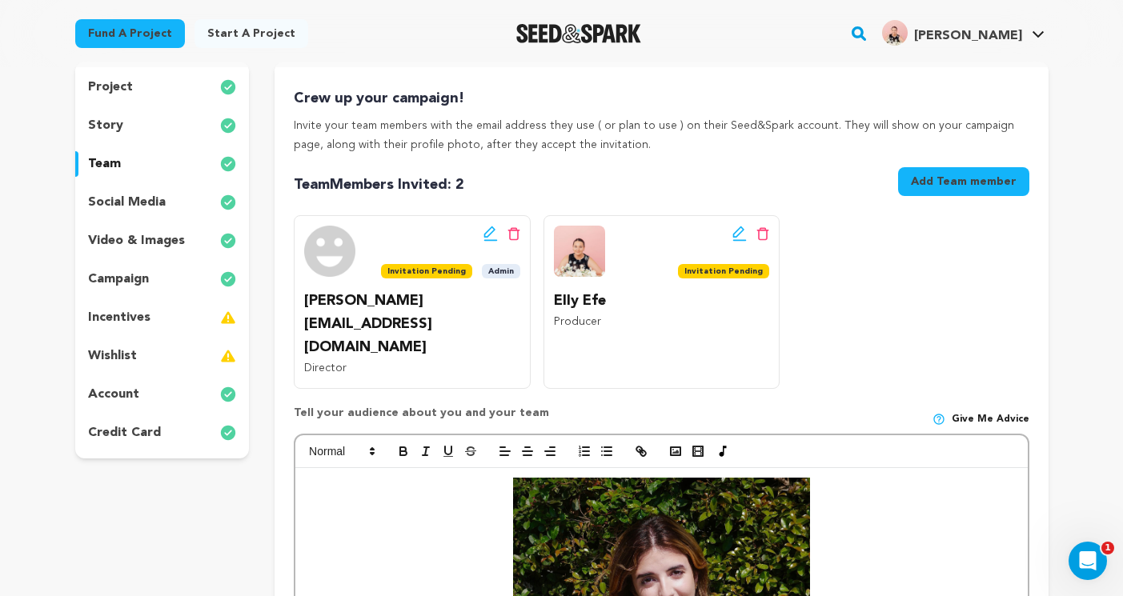
click at [114, 85] on p "project" at bounding box center [110, 87] width 45 height 19
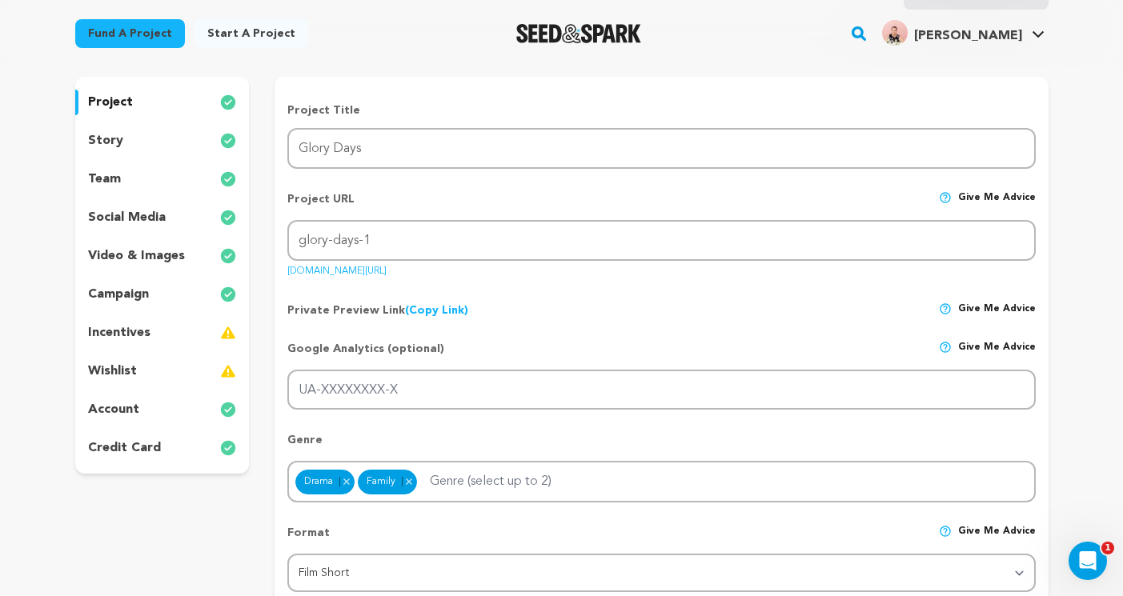
scroll to position [90, 0]
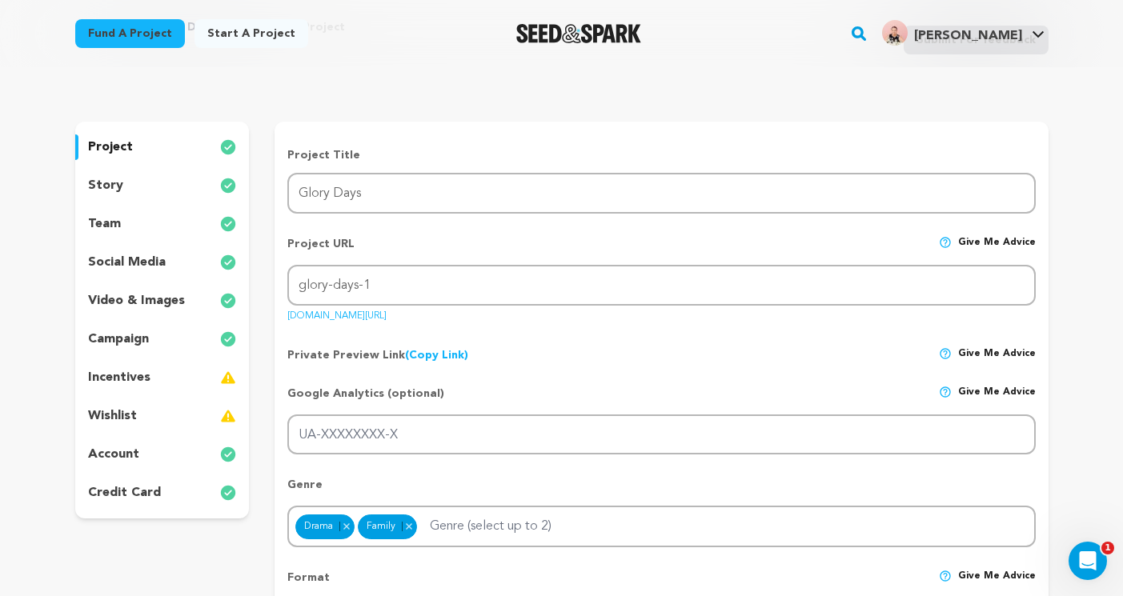
click at [162, 330] on div "campaign" at bounding box center [162, 339] width 174 height 26
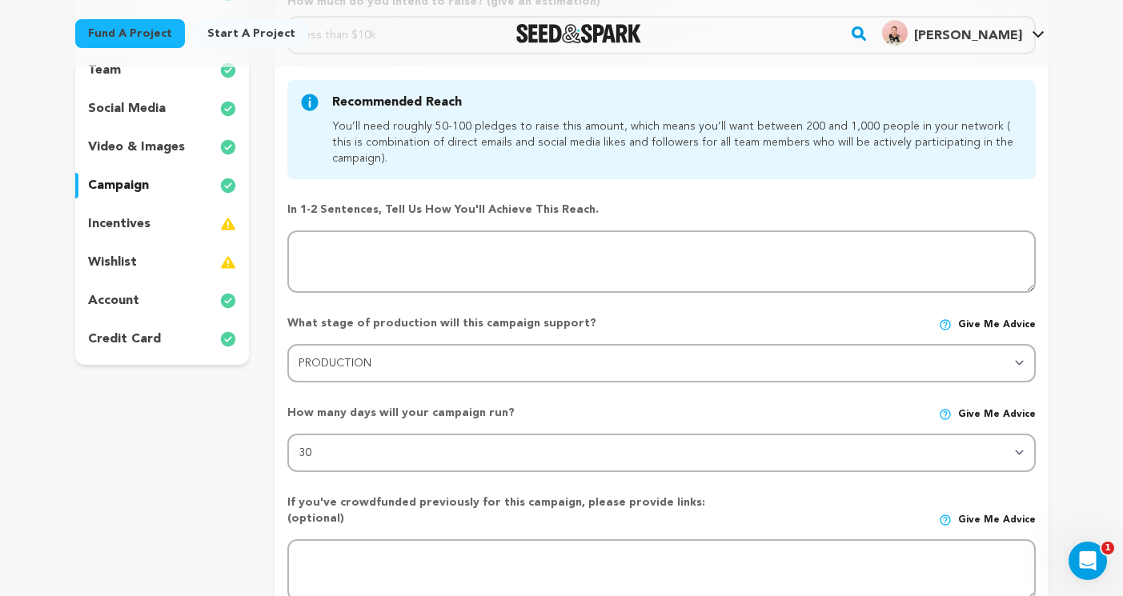
scroll to position [253, 0]
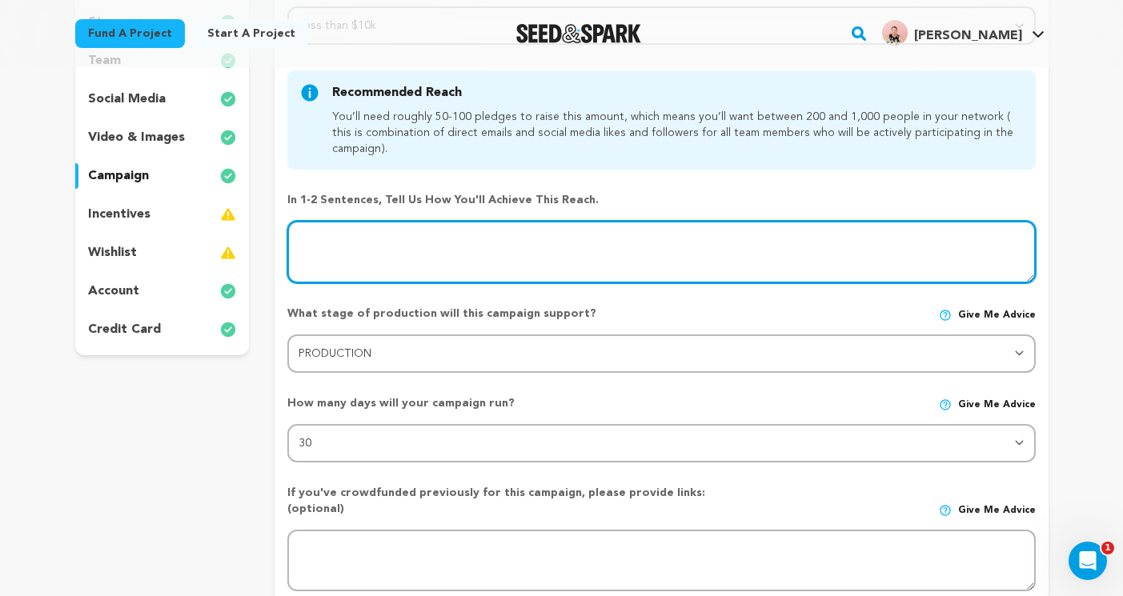
click at [474, 246] on textarea at bounding box center [660, 252] width 747 height 62
type textarea "f"
paste textarea "To reach our production goals, we need to raise $3,000. Our crew is volunteerin…"
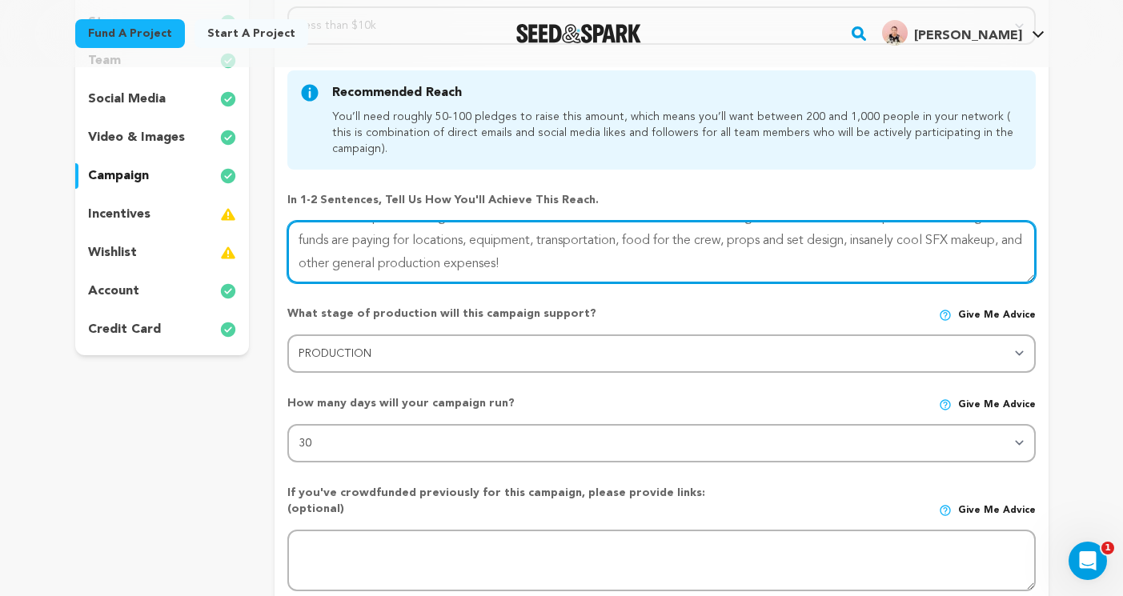
scroll to position [0, 0]
click at [586, 240] on textarea at bounding box center [660, 252] width 747 height 62
click at [899, 230] on textarea at bounding box center [660, 252] width 747 height 62
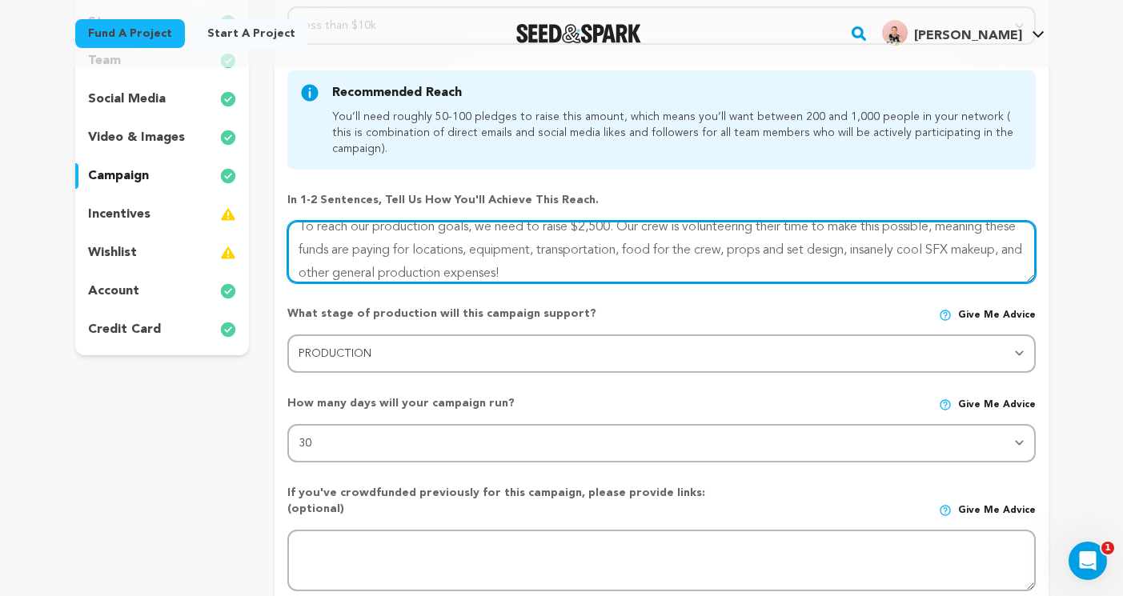
scroll to position [0, 0]
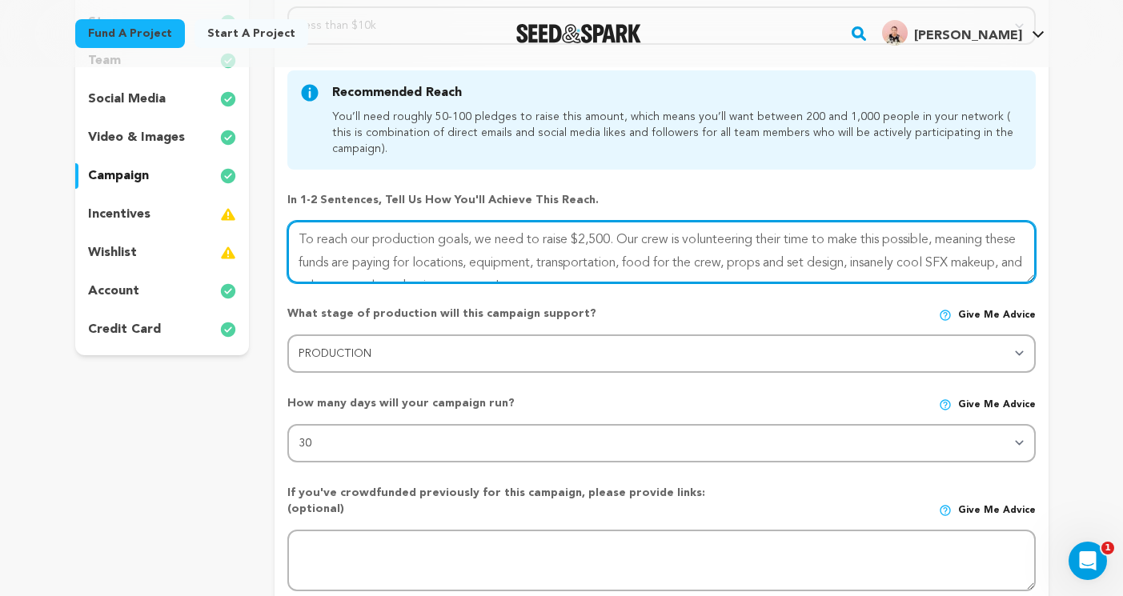
drag, startPoint x: 896, startPoint y: 231, endPoint x: 1001, endPoint y: 265, distance: 110.1
click at [1001, 265] on textarea at bounding box center [660, 252] width 747 height 62
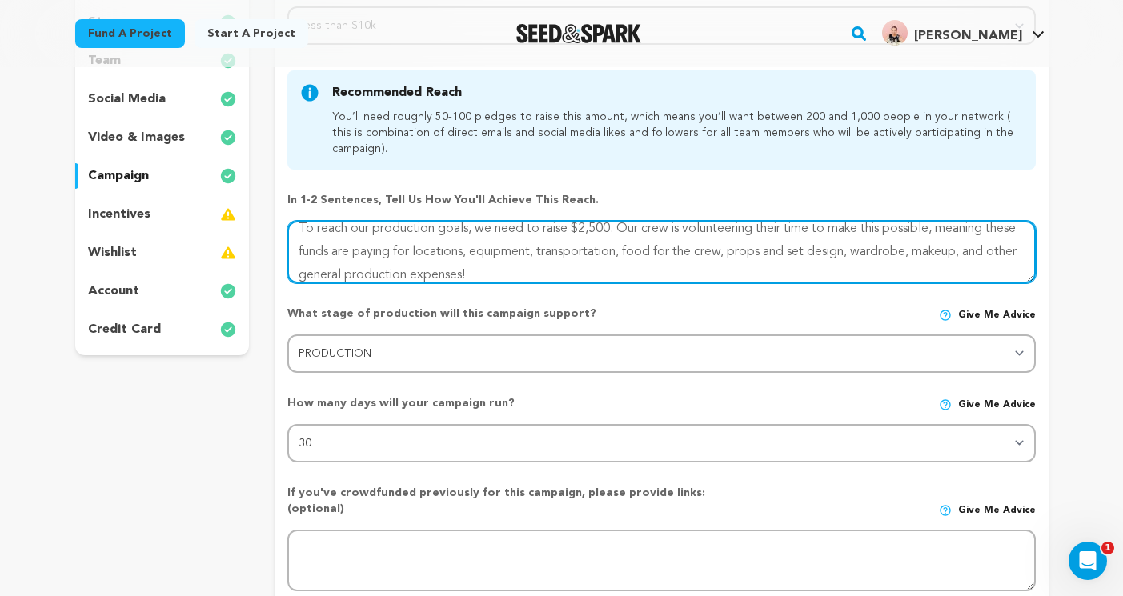
click at [402, 274] on textarea at bounding box center [660, 252] width 747 height 62
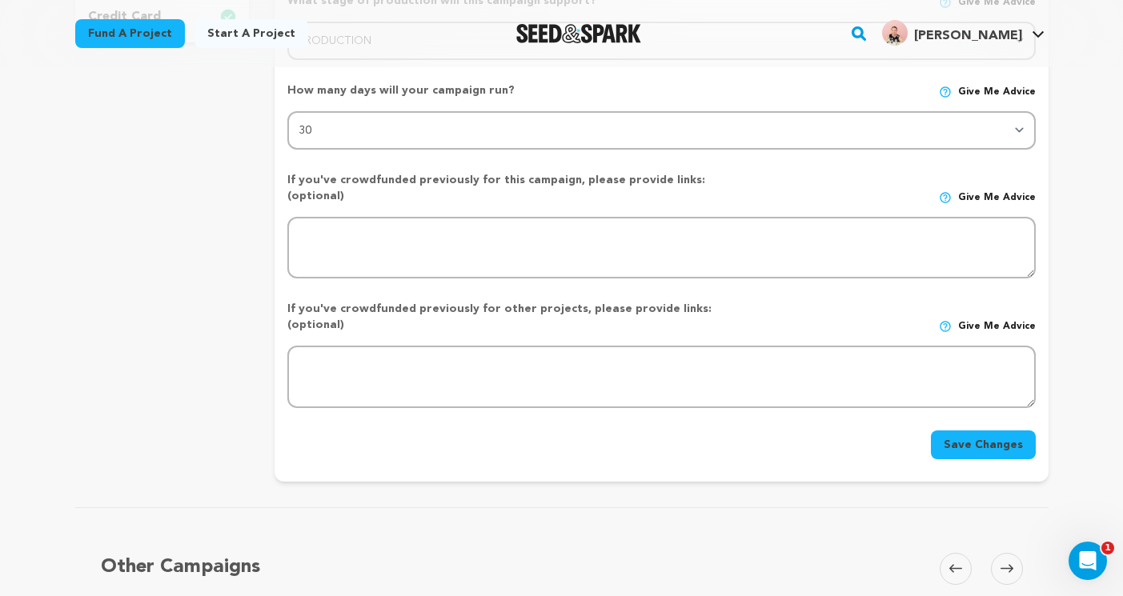
scroll to position [584, 0]
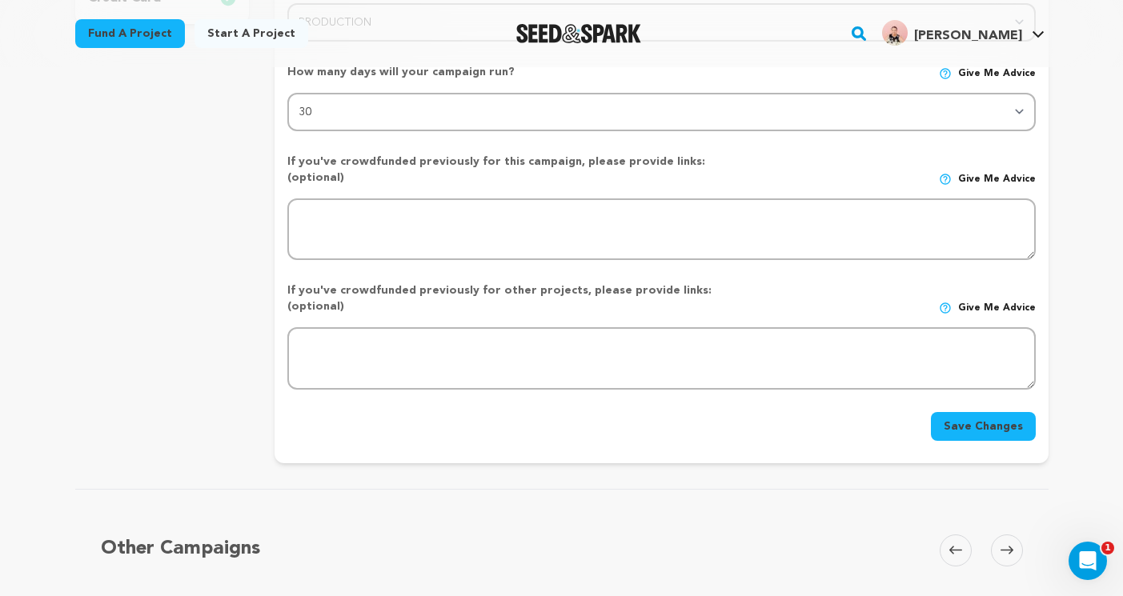
click at [975, 412] on button "Save Changes" at bounding box center [983, 426] width 105 height 29
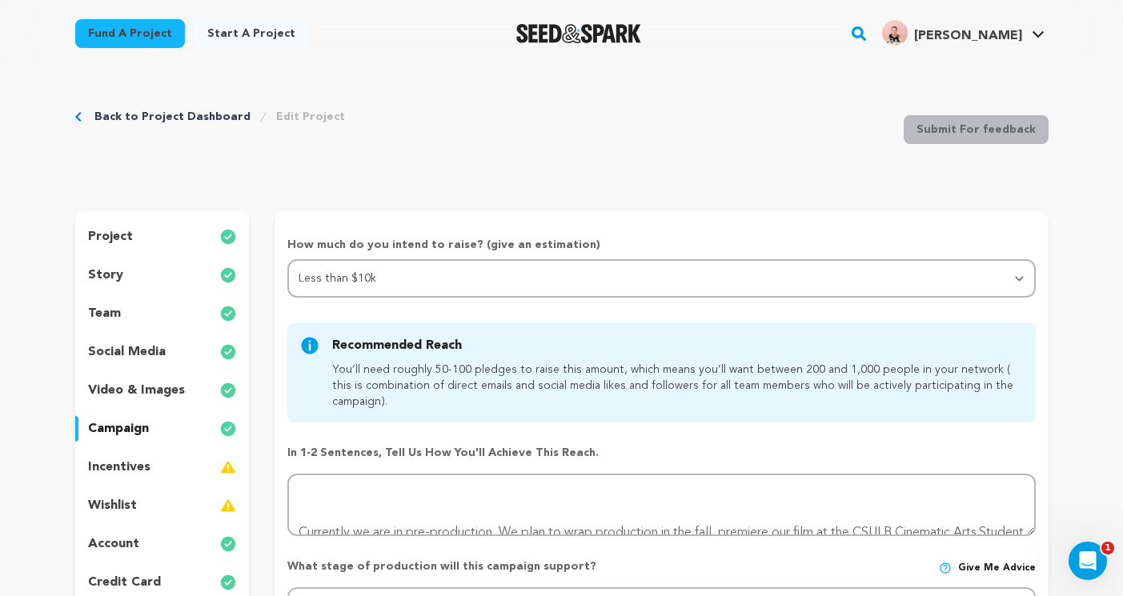
scroll to position [99, 0]
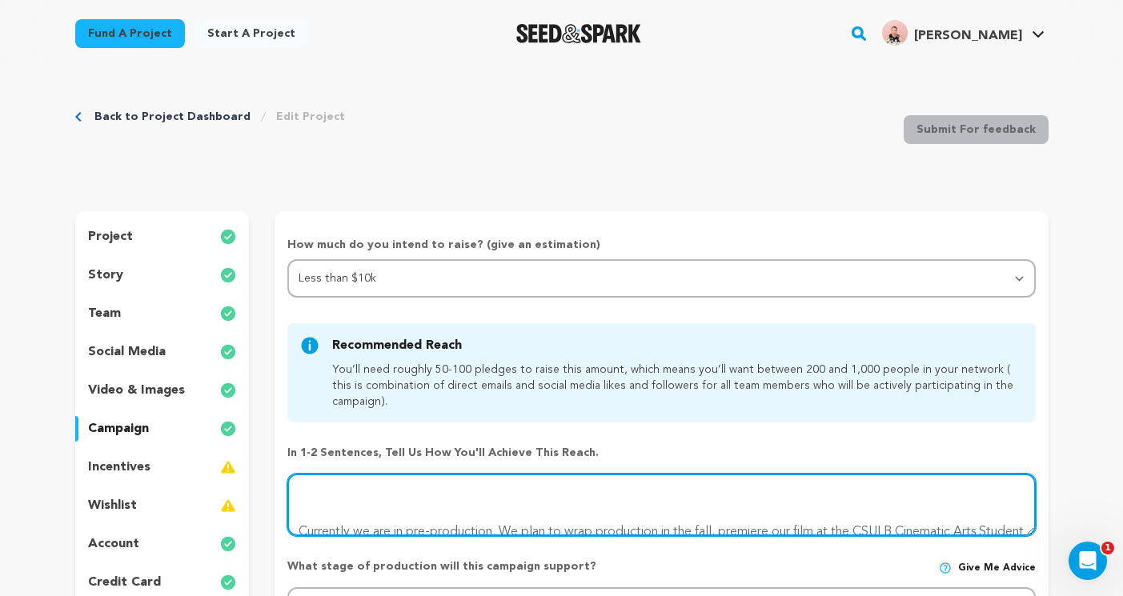
click at [452, 514] on textarea at bounding box center [660, 505] width 747 height 62
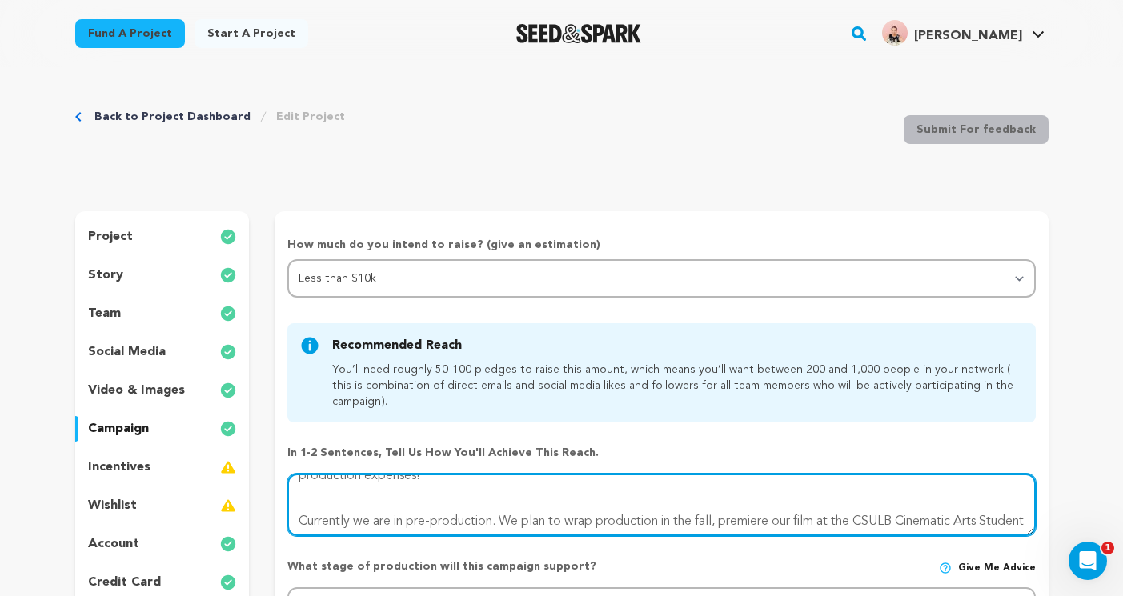
scroll to position [0, 0]
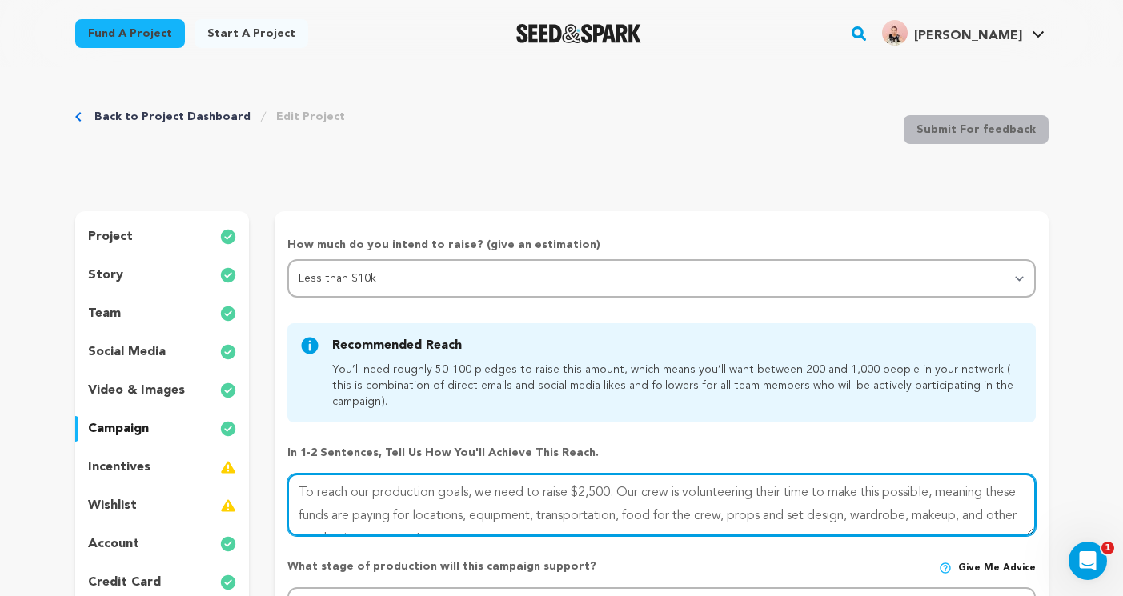
type textarea "To reach our production goals, we need to raise $2,500. Our crew is volunteerin…"
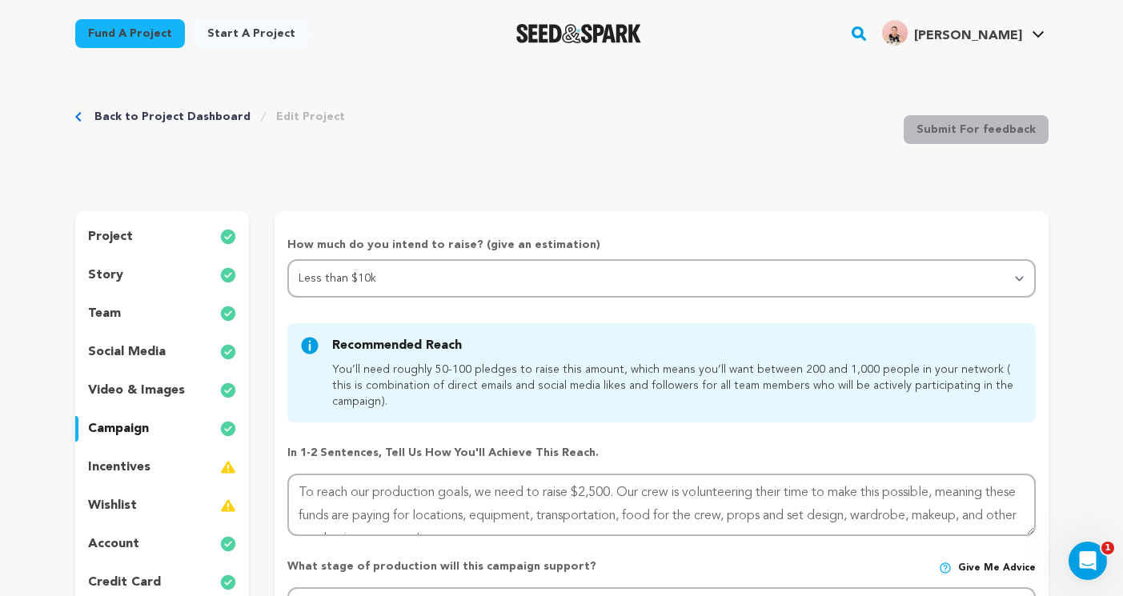
click at [138, 473] on p "incentives" at bounding box center [119, 467] width 62 height 19
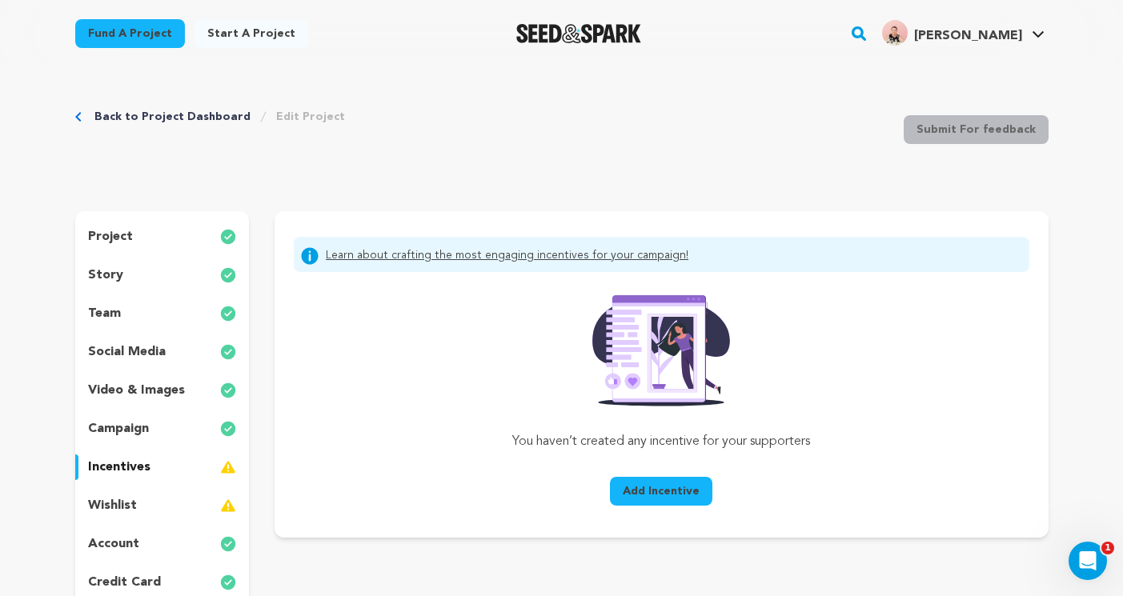
click at [127, 494] on div "wishlist" at bounding box center [162, 506] width 174 height 26
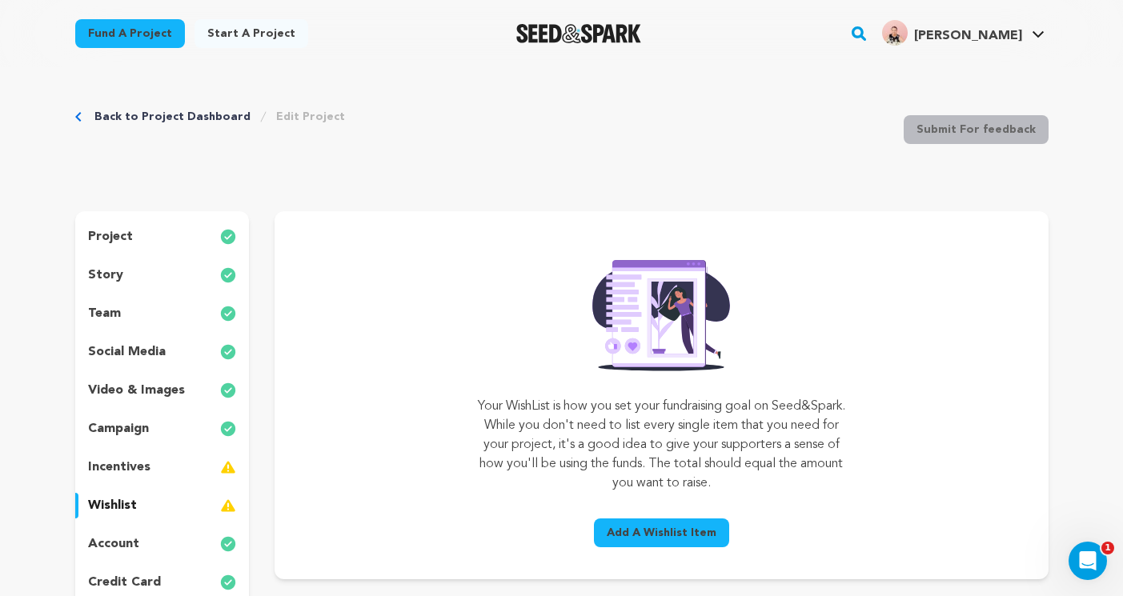
click at [132, 425] on p "campaign" at bounding box center [118, 428] width 61 height 19
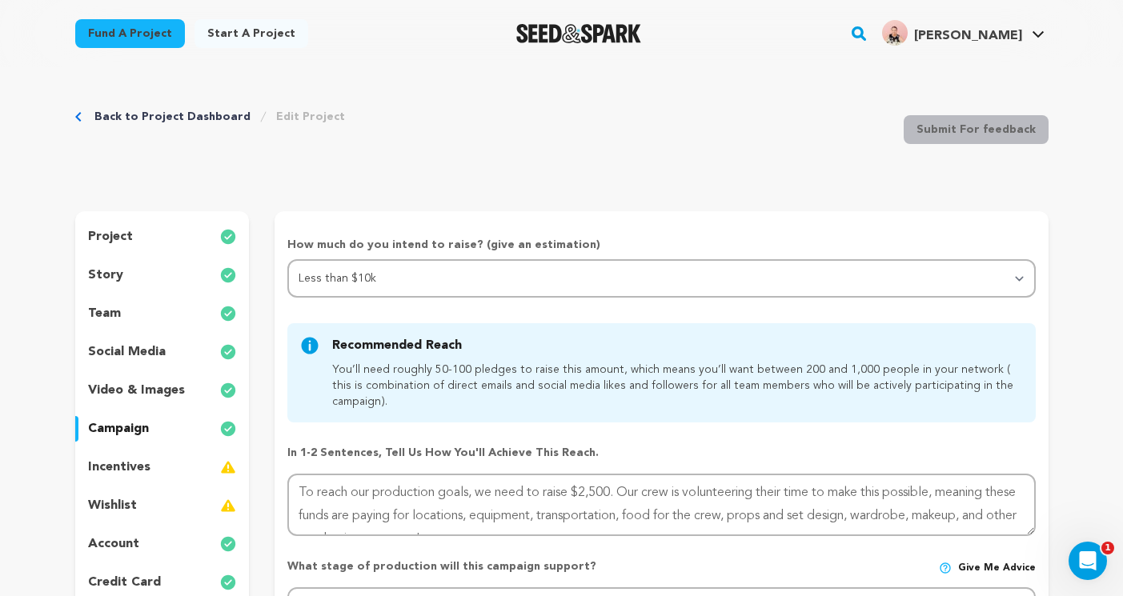
click at [128, 378] on div "video & images" at bounding box center [162, 391] width 174 height 26
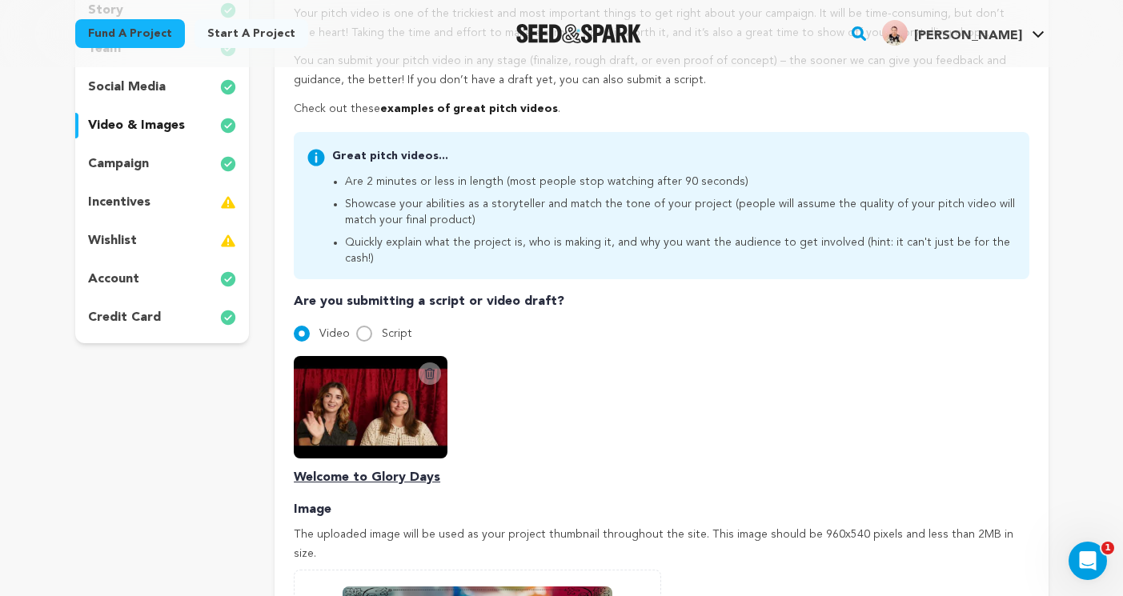
scroll to position [78, 0]
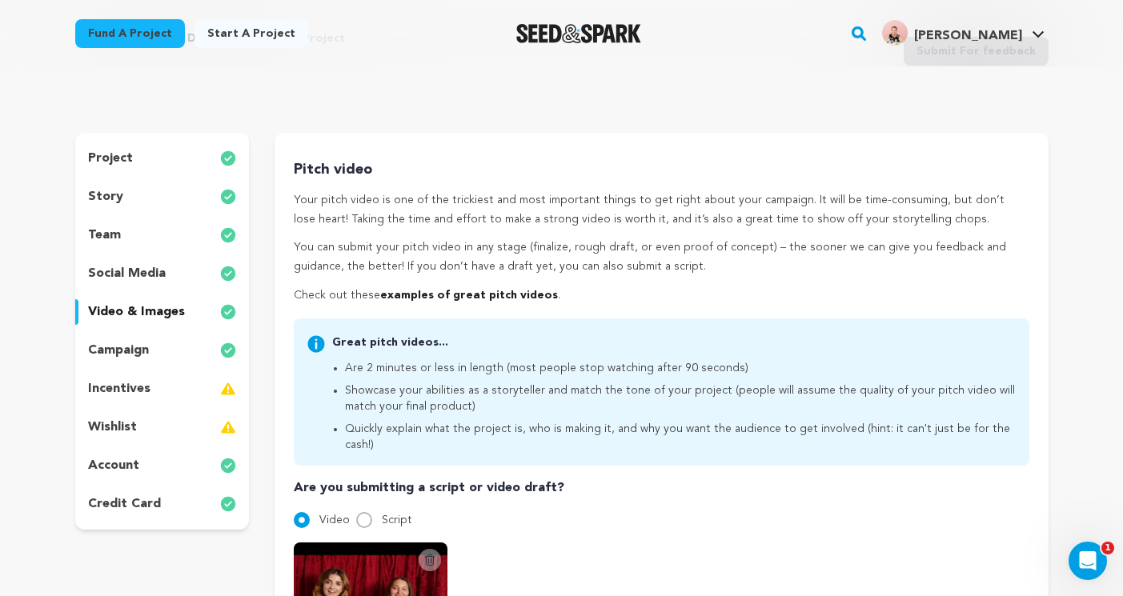
click at [165, 270] on div "social media" at bounding box center [162, 274] width 174 height 26
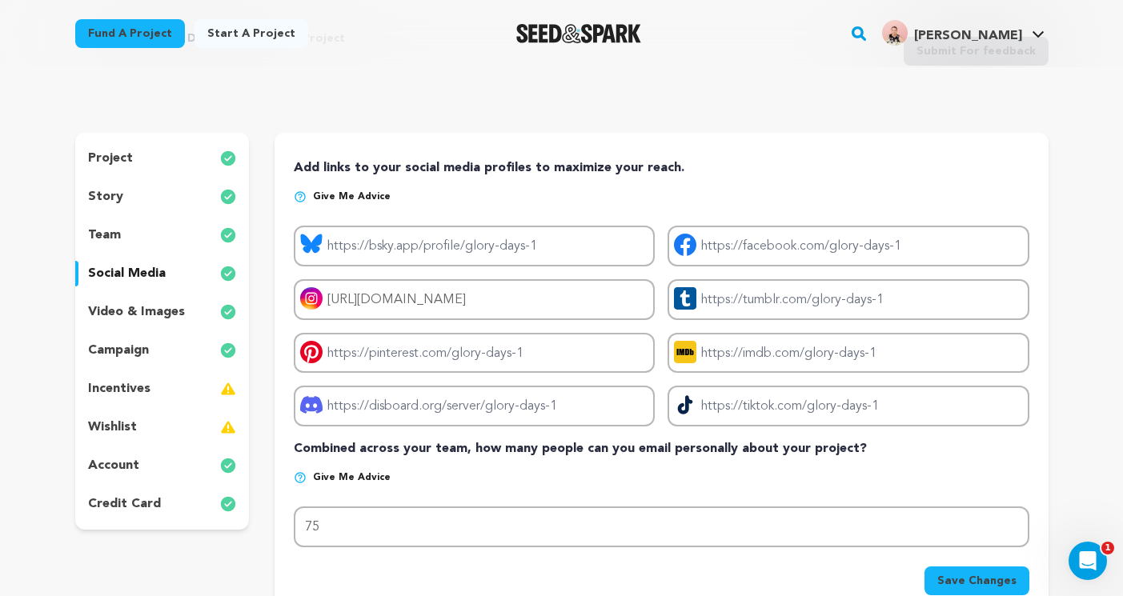
click at [112, 232] on p "team" at bounding box center [104, 235] width 33 height 19
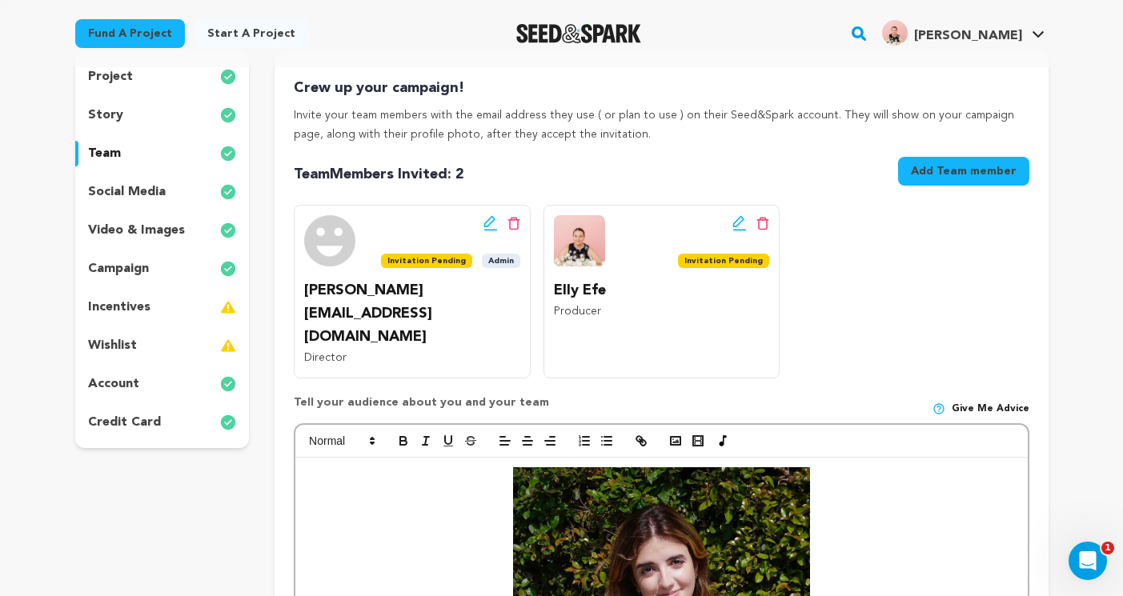
scroll to position [106, 0]
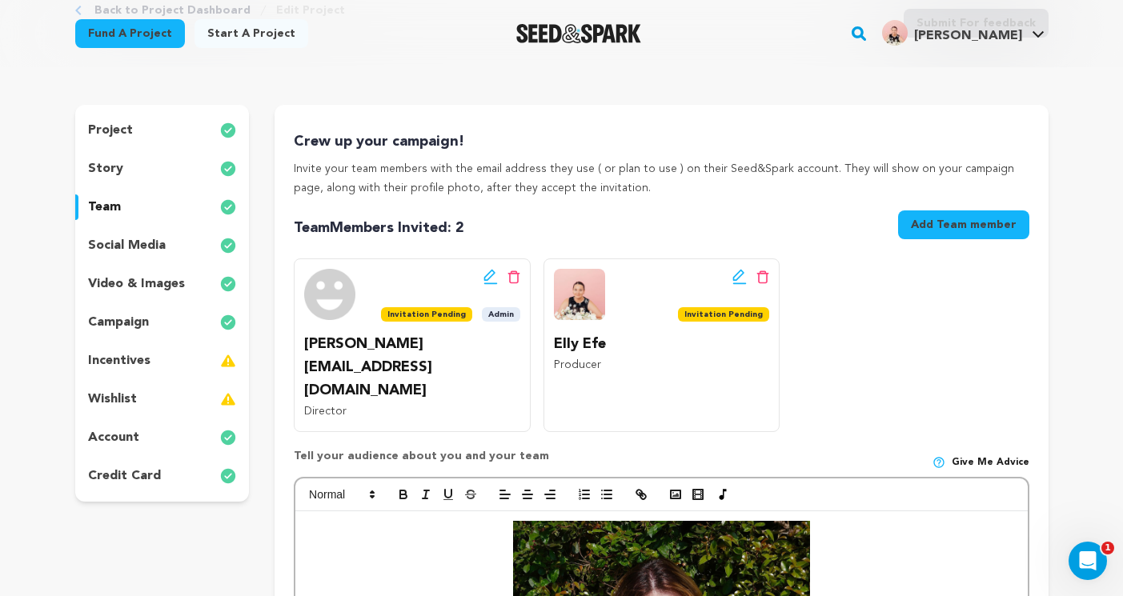
click at [142, 166] on div "story" at bounding box center [162, 169] width 174 height 26
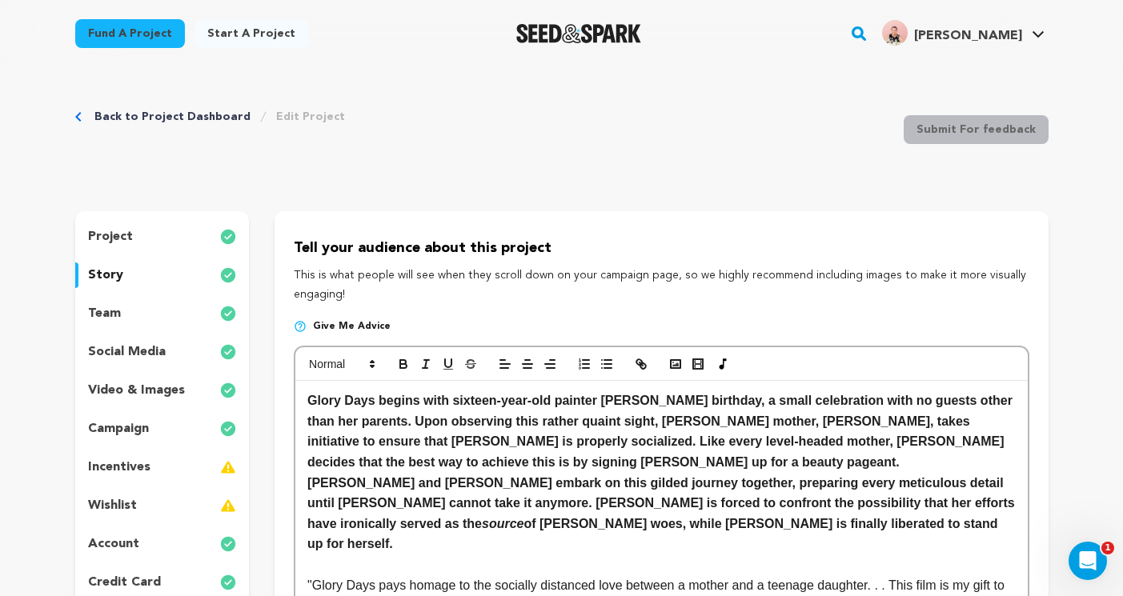
click at [150, 241] on div "project" at bounding box center [162, 237] width 174 height 26
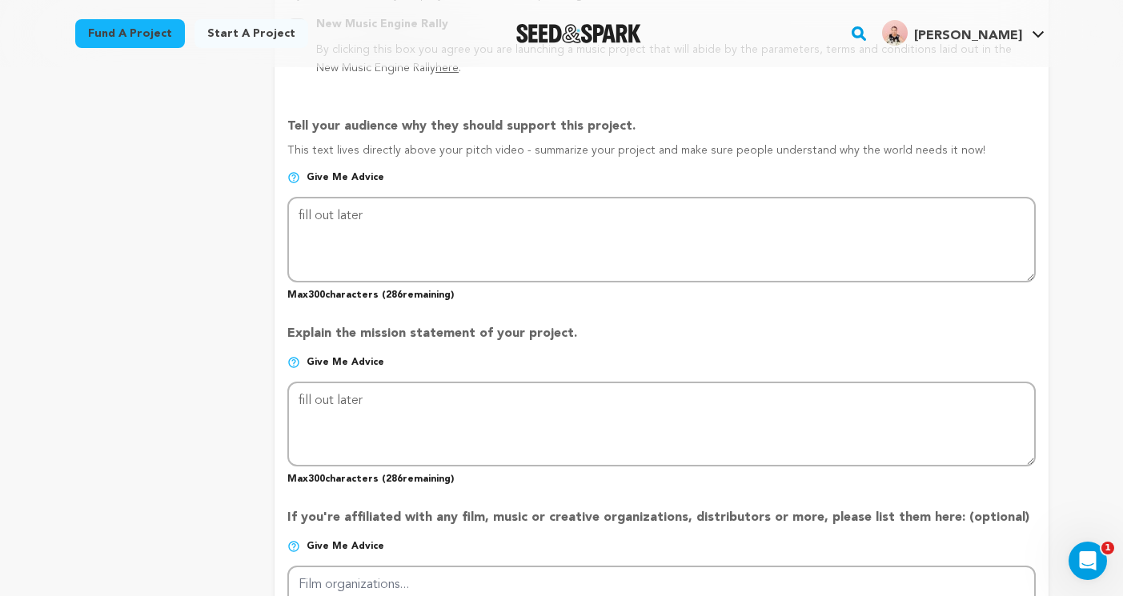
scroll to position [988, 0]
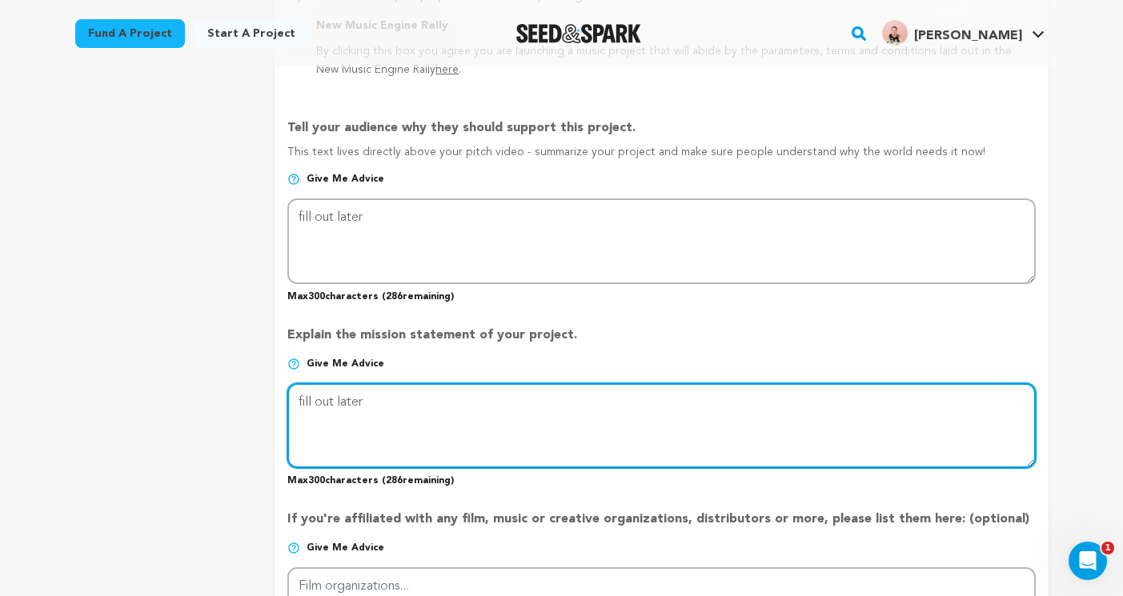
click at [341, 418] on textarea at bounding box center [660, 425] width 747 height 85
drag, startPoint x: 382, startPoint y: 398, endPoint x: 282, endPoint y: 396, distance: 100.0
click at [282, 396] on form "Project Title Project Name Glory Days Project URL Give me advice Project URL gl…" at bounding box center [660, 150] width 773 height 1803
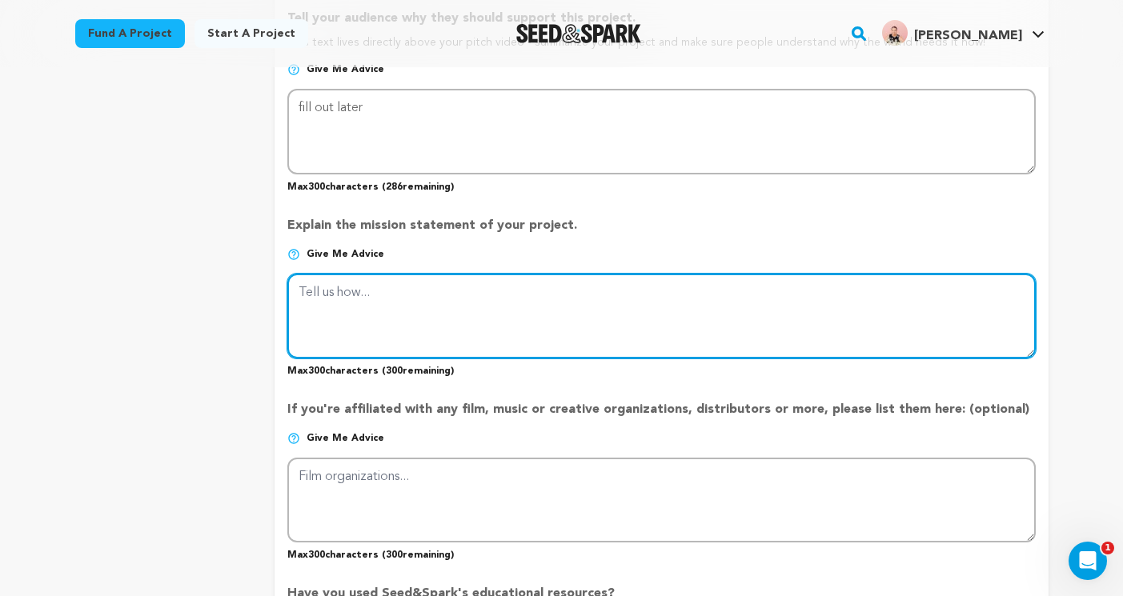
scroll to position [1099, 0]
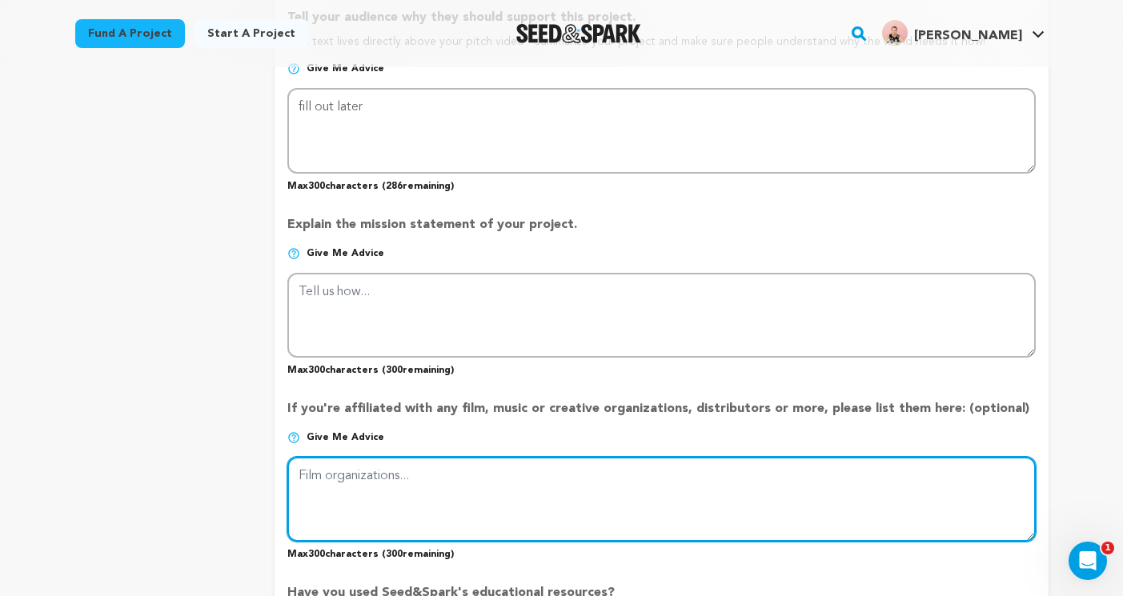
click at [370, 484] on textarea at bounding box center [660, 499] width 747 height 85
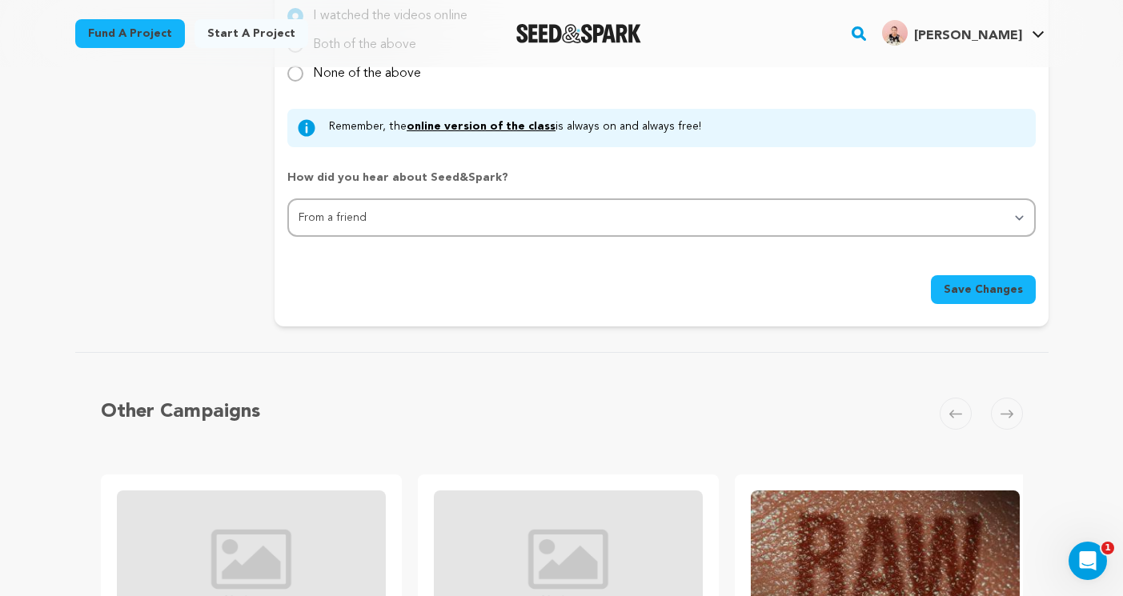
type textarea "fill out later"
click at [1009, 282] on span "Save Changes" at bounding box center [982, 290] width 79 height 16
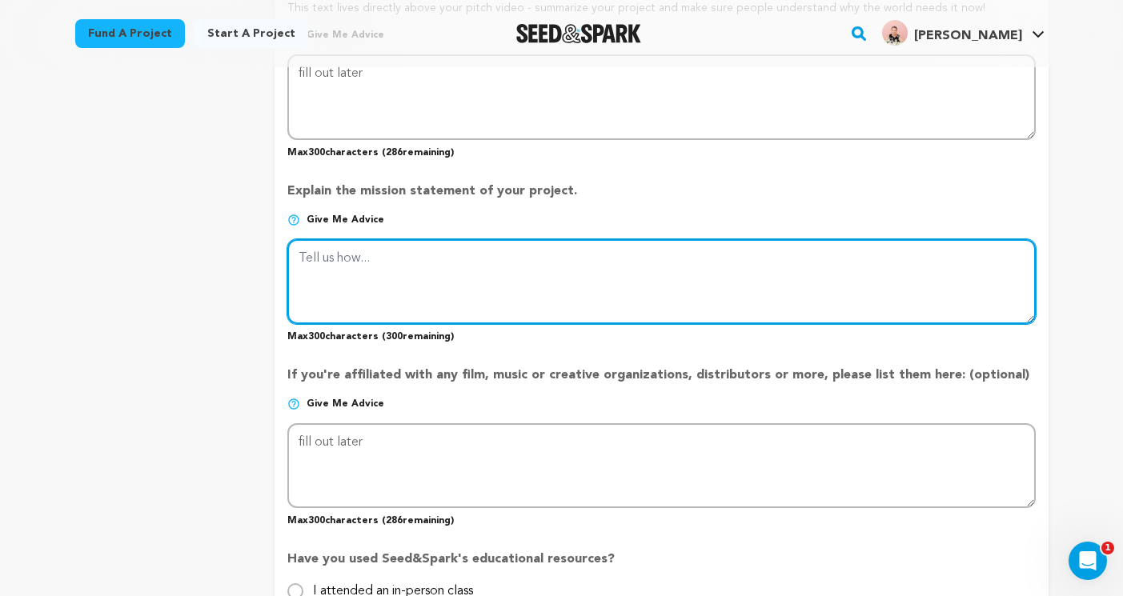
scroll to position [1146, 0]
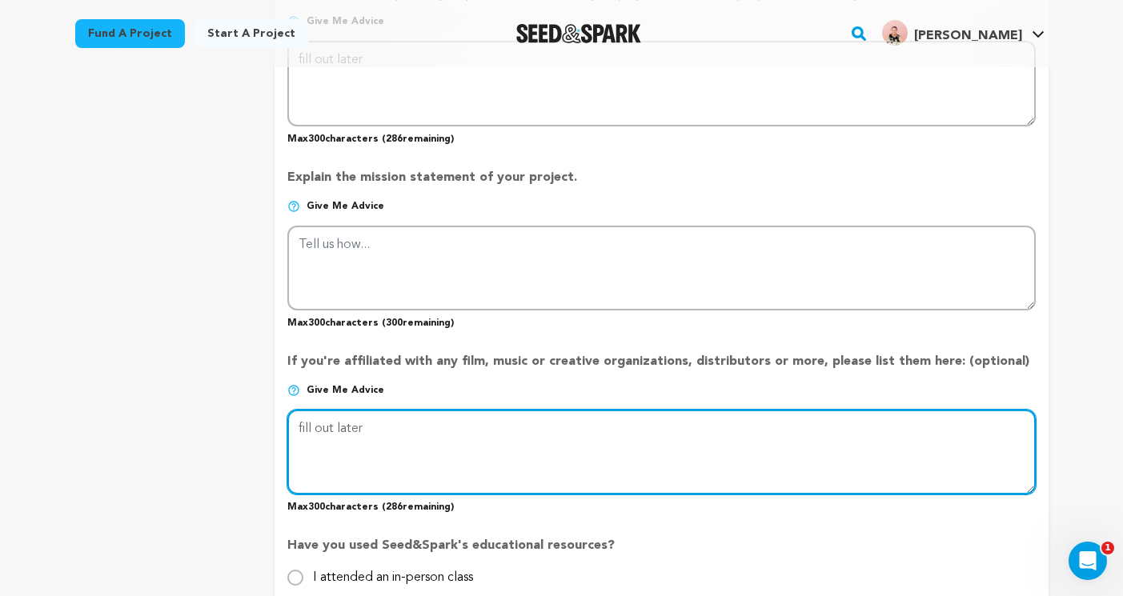
drag, startPoint x: 390, startPoint y: 424, endPoint x: 272, endPoint y: 418, distance: 118.6
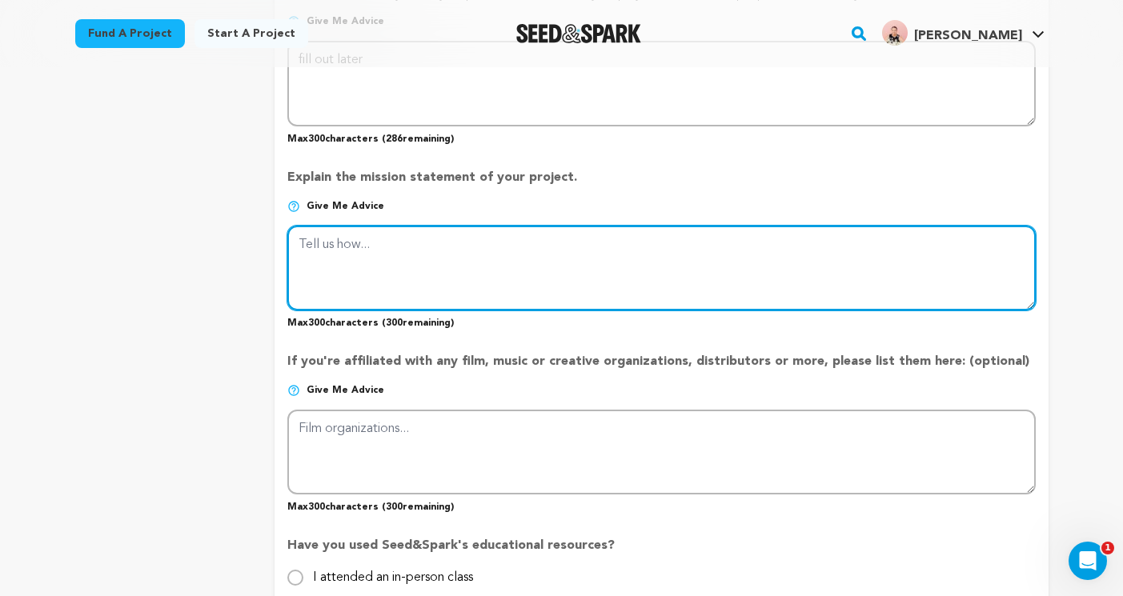
click at [378, 228] on textarea at bounding box center [660, 268] width 747 height 85
type textarea "fill out later"
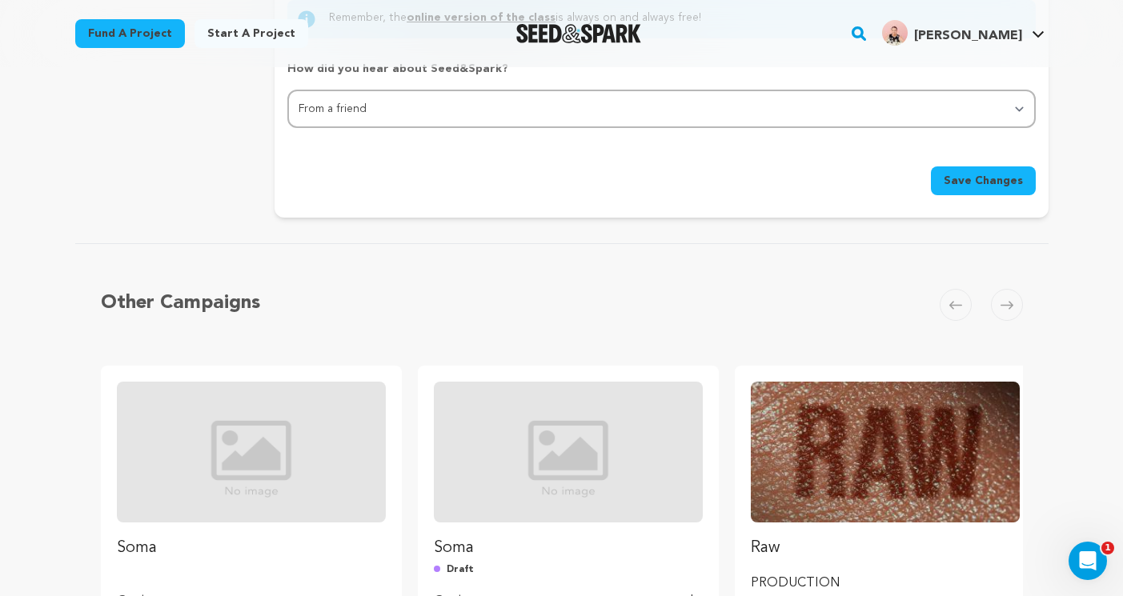
scroll to position [1788, 0]
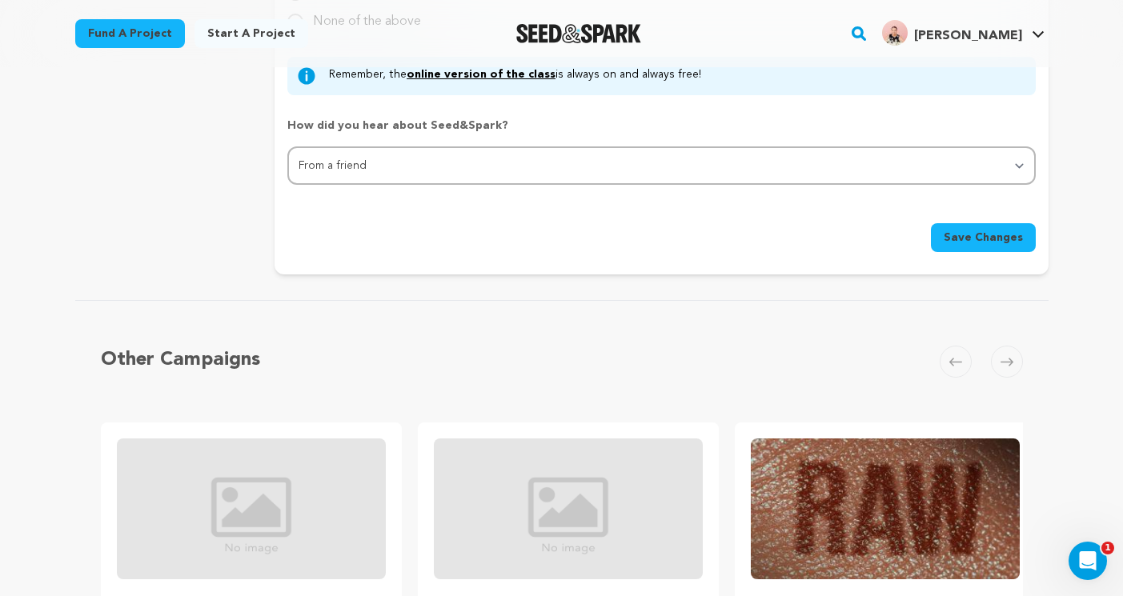
click at [983, 243] on span "Save Changes" at bounding box center [982, 238] width 79 height 16
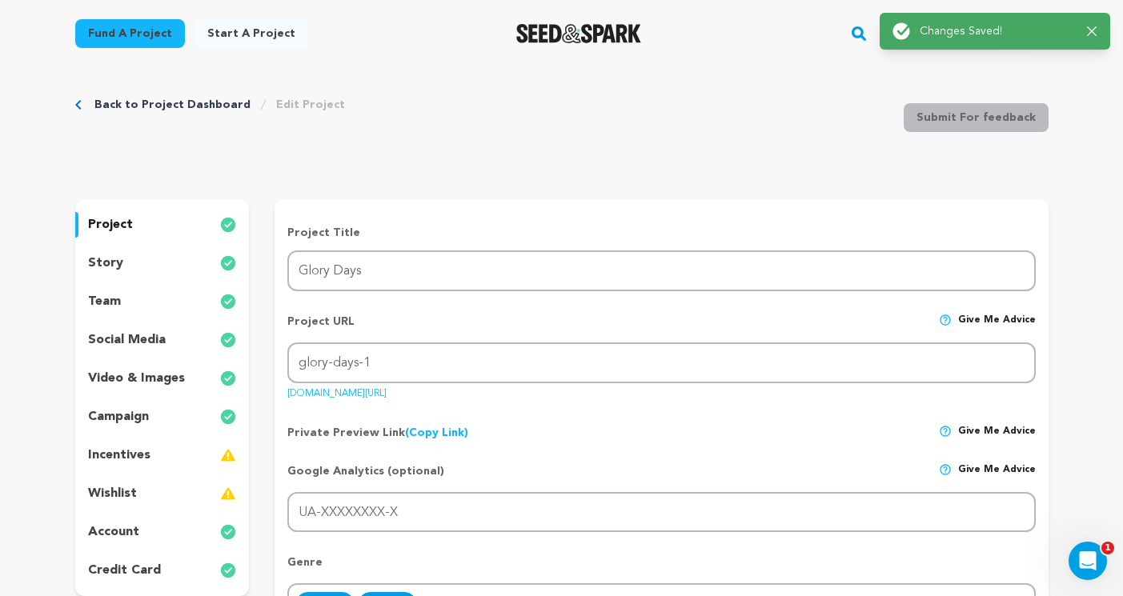
scroll to position [0, 0]
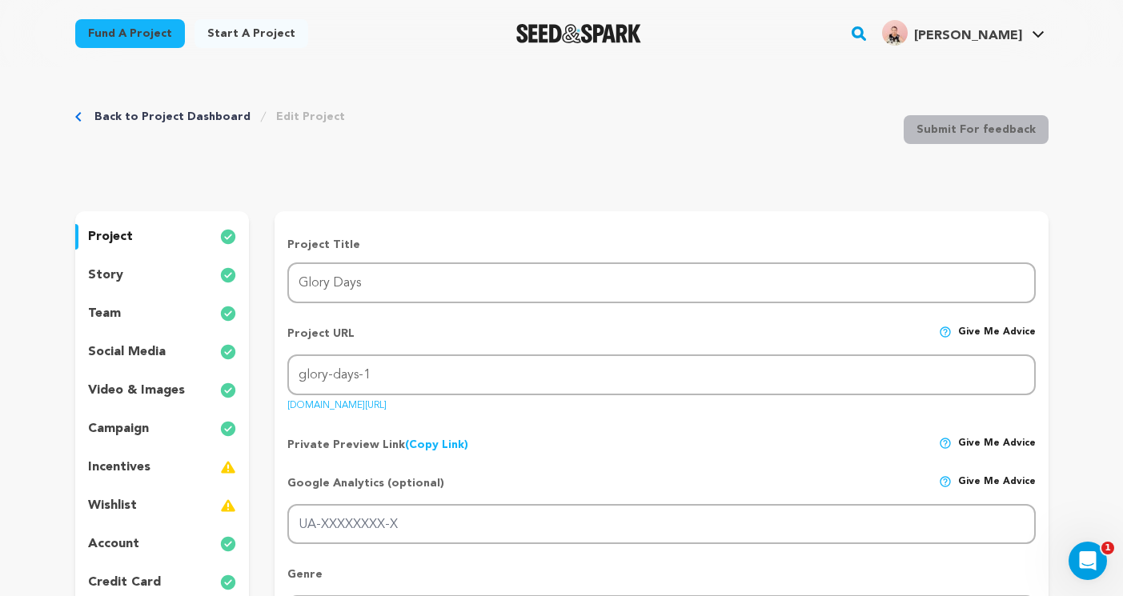
click at [136, 289] on div "project story team social media video & images campaign incentives wishlist acc…" at bounding box center [162, 409] width 174 height 397
click at [134, 269] on div "story" at bounding box center [162, 275] width 174 height 26
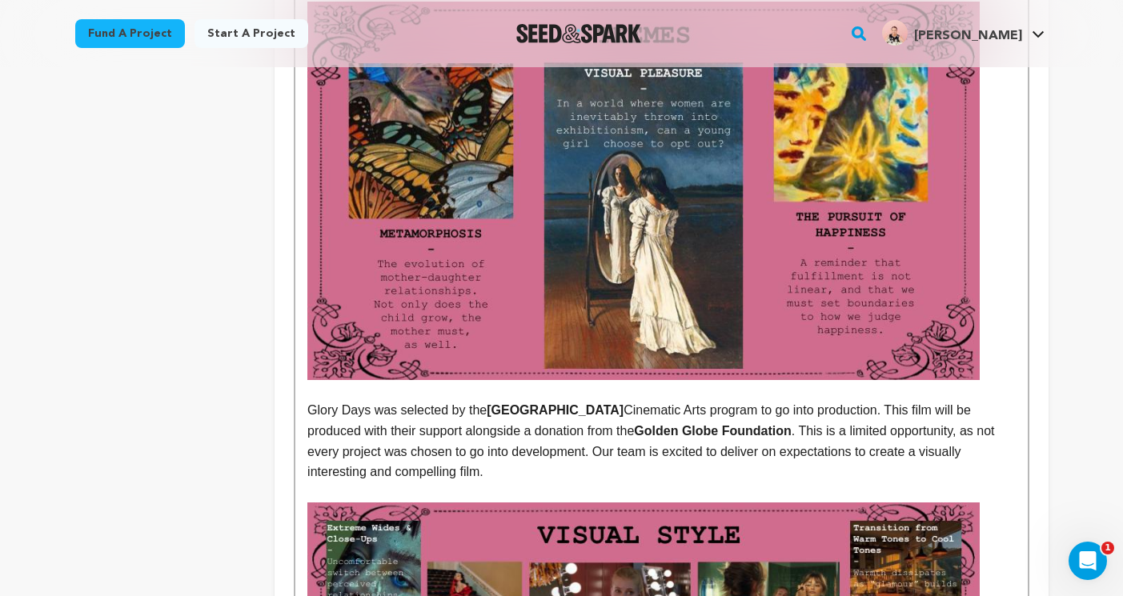
scroll to position [628, 0]
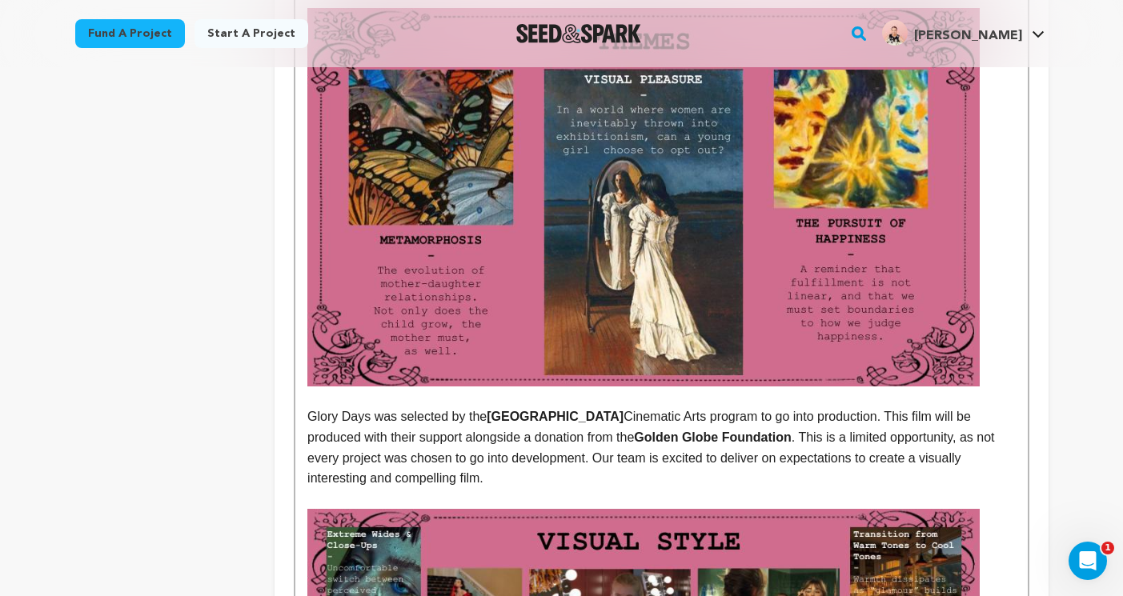
click at [485, 260] on img at bounding box center [643, 197] width 672 height 378
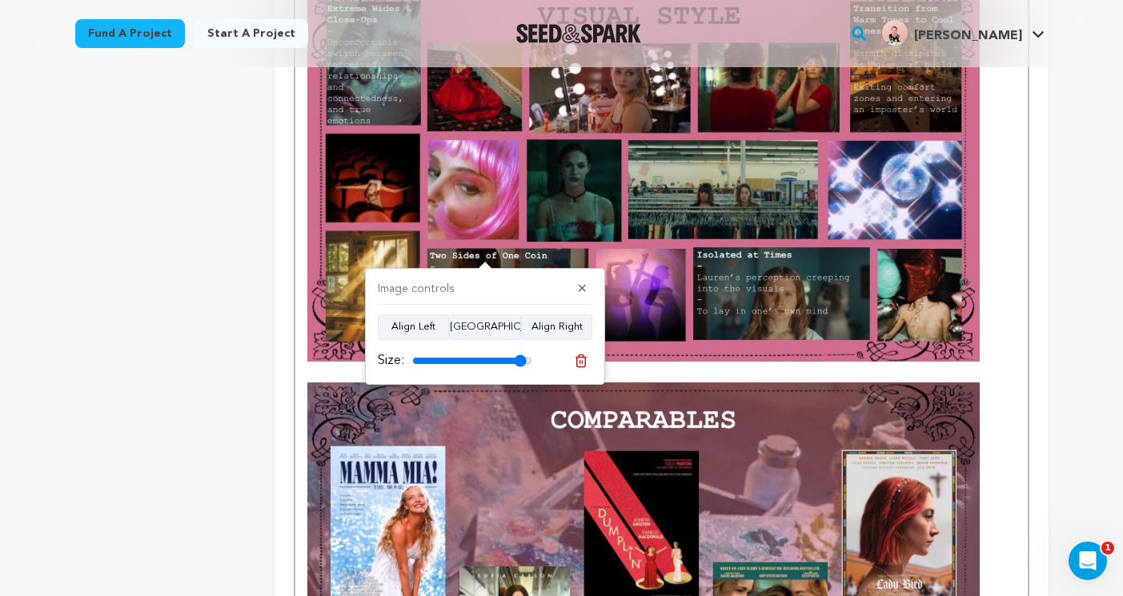
scroll to position [949, 0]
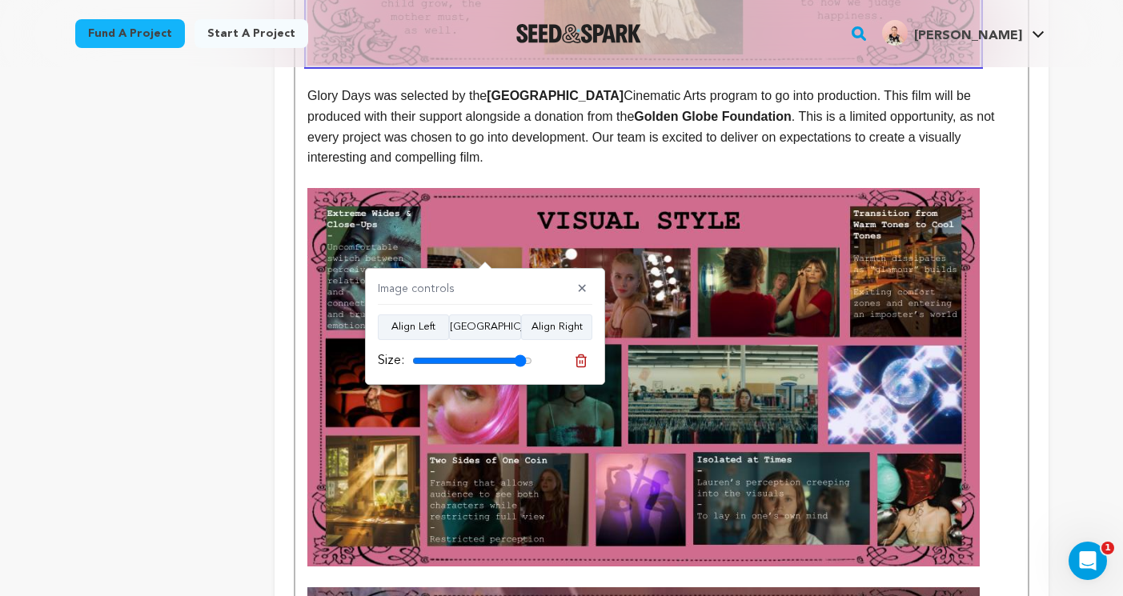
click at [732, 238] on img at bounding box center [643, 377] width 672 height 378
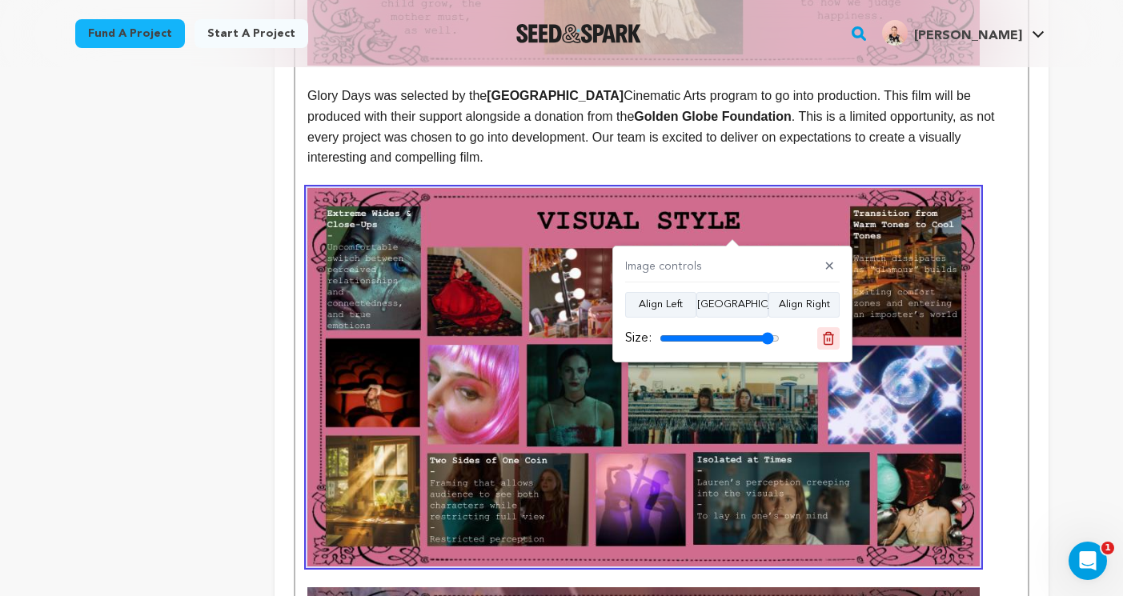
click at [826, 335] on icon at bounding box center [828, 338] width 14 height 14
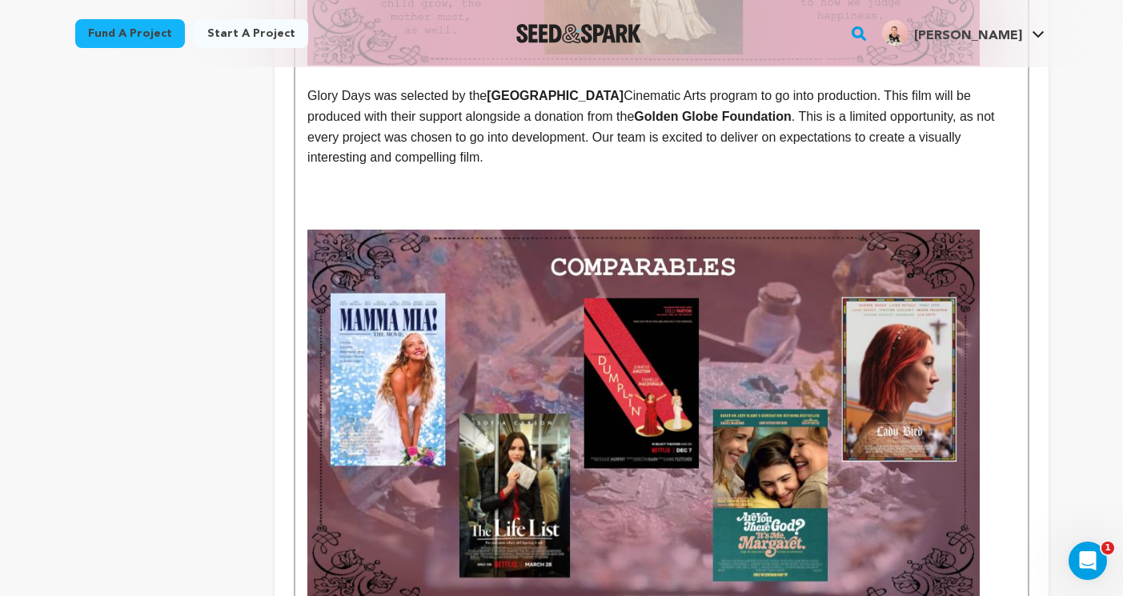
click at [608, 188] on p at bounding box center [660, 198] width 707 height 21
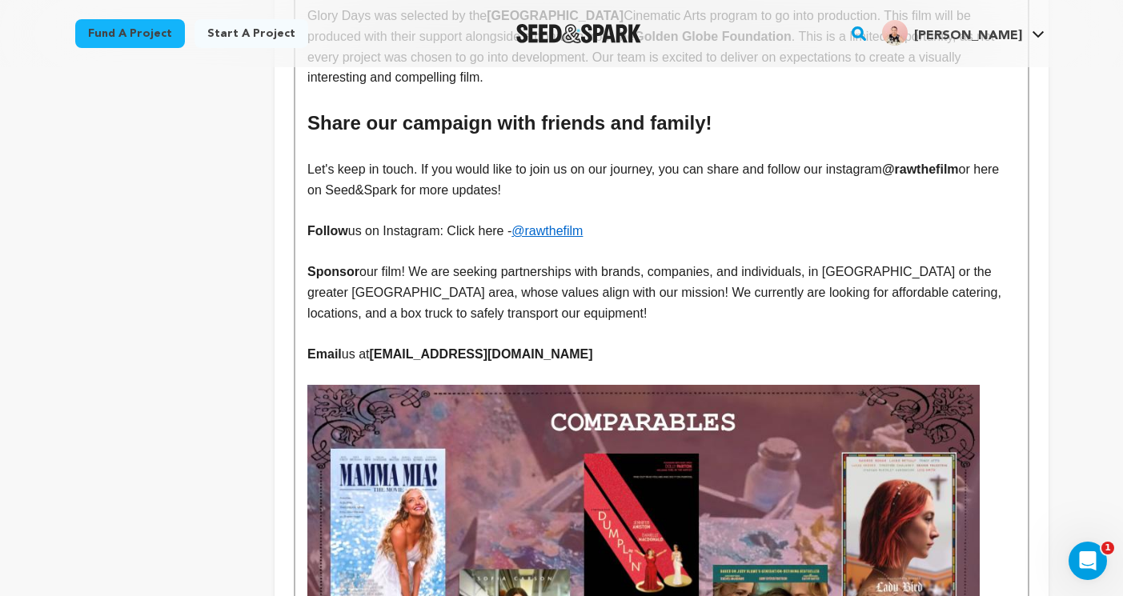
scroll to position [1031, 0]
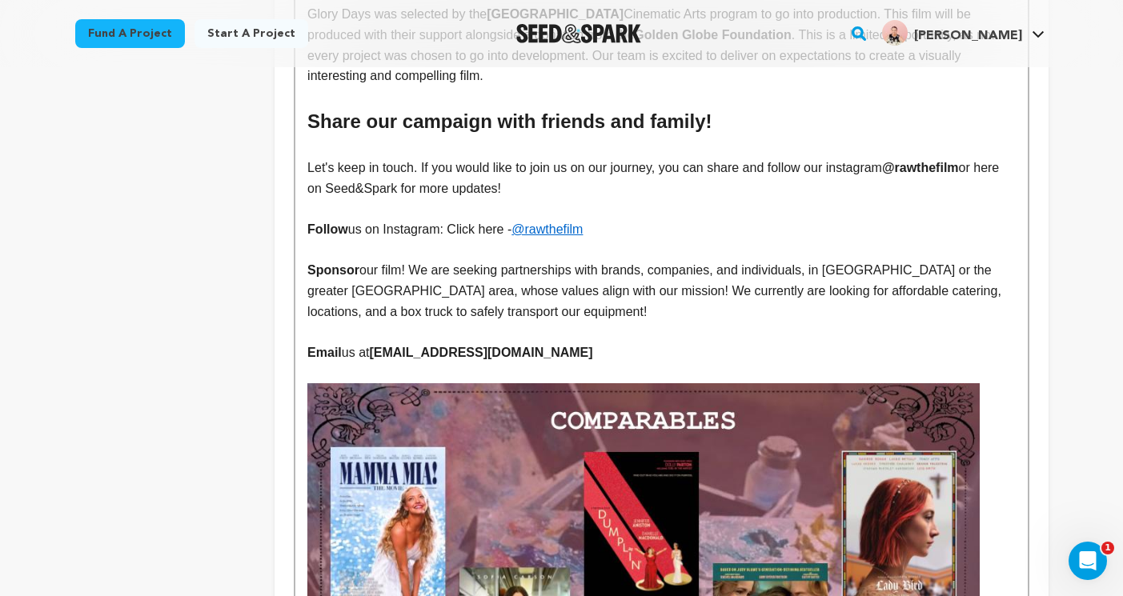
click at [604, 219] on p "Follow us on Instagram: Click here - @rawthefilm" at bounding box center [660, 229] width 707 height 21
click at [534, 219] on p "Follow us on Instagram: Click here - @ glorydaysshort" at bounding box center [660, 229] width 707 height 21
click at [972, 158] on p "Let's keep in touch. If you would like to join us on our journey, you can share…" at bounding box center [660, 178] width 707 height 41
click at [744, 219] on p "Follow us on Instagram: Click here - @glorydaysshort" at bounding box center [660, 229] width 707 height 21
click at [600, 272] on p "Sponsor our film! We are seeking partnerships with brands, companies, and indiv…" at bounding box center [660, 291] width 707 height 62
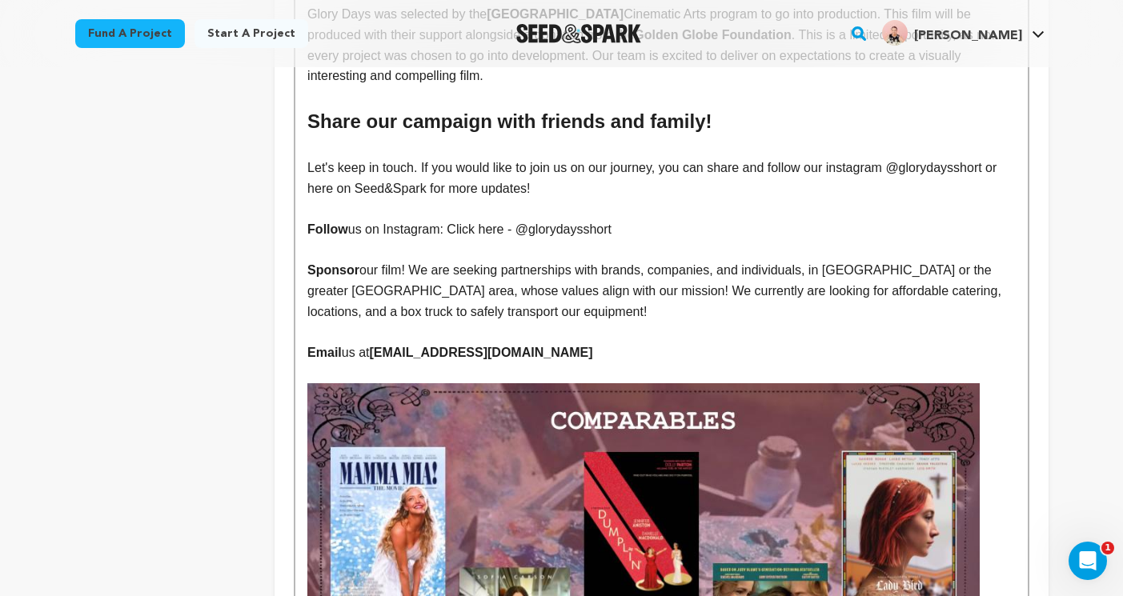
click at [594, 270] on p "Sponsor our film! We are seeking partnerships with brands, companies, and indiv…" at bounding box center [660, 291] width 707 height 62
click at [395, 322] on p at bounding box center [660, 332] width 707 height 21
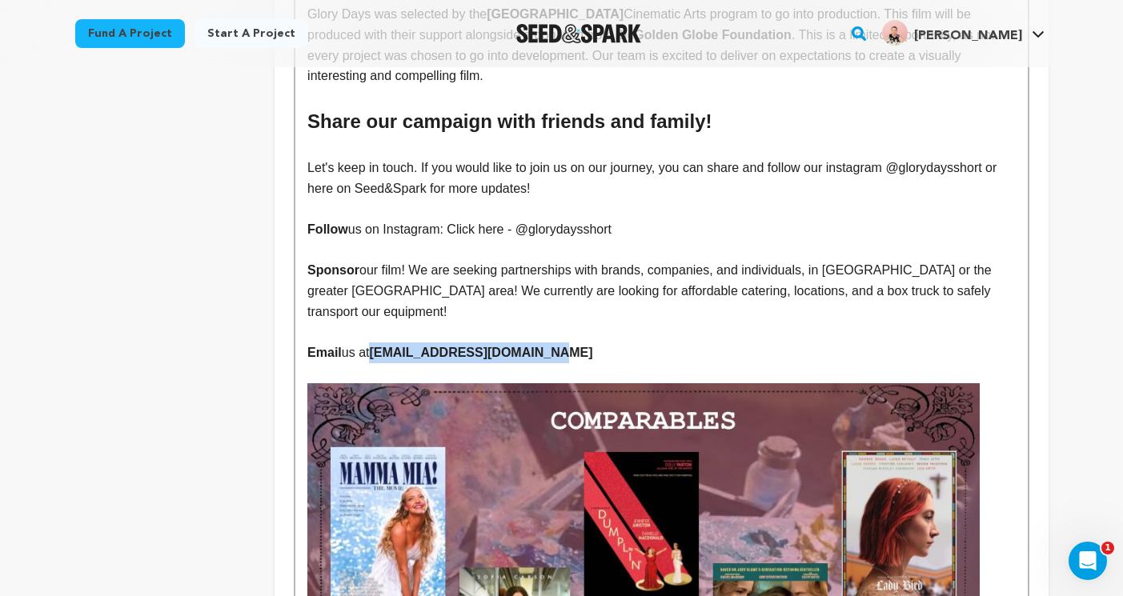
drag, startPoint x: 566, startPoint y: 335, endPoint x: 377, endPoint y: 338, distance: 188.8
click at [377, 342] on p "Email us at rawtheshortfilm@gmail.com" at bounding box center [660, 352] width 707 height 21
click at [425, 362] on p at bounding box center [660, 372] width 707 height 21
click at [420, 342] on p "Email us at" at bounding box center [660, 352] width 707 height 21
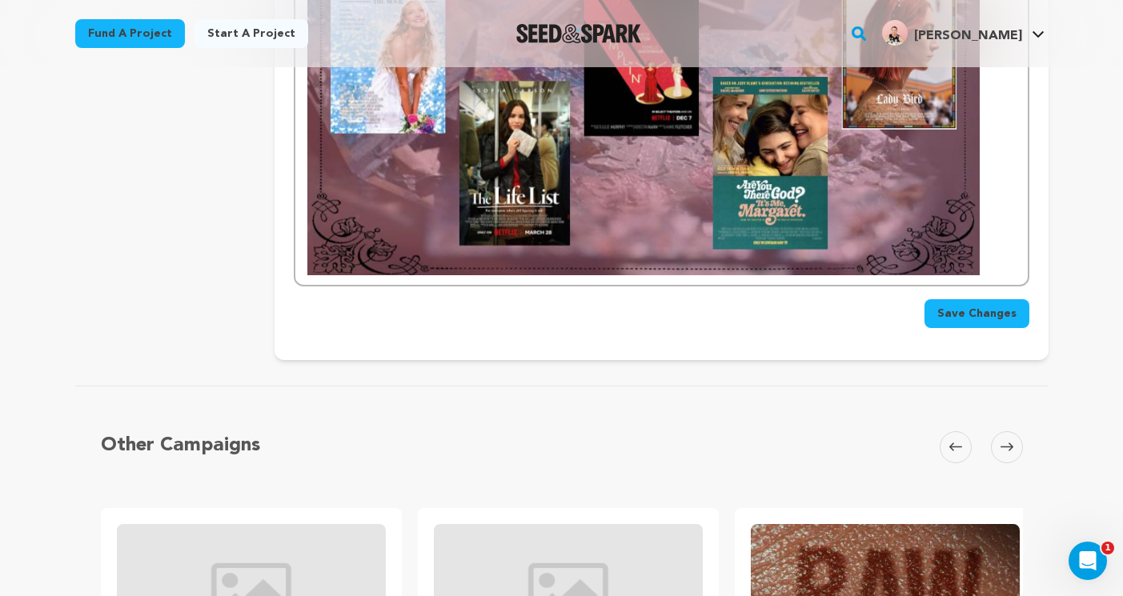
scroll to position [1113, 0]
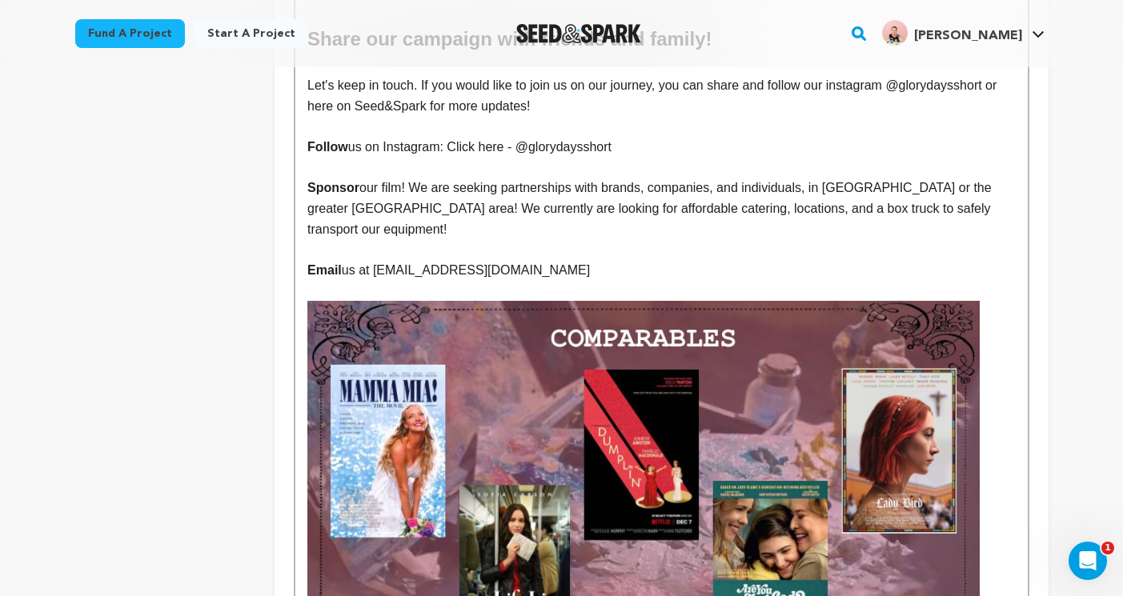
click at [378, 260] on p "Email us at glorydaysshortfilm@gmail.com" at bounding box center [660, 270] width 707 height 21
drag, startPoint x: 378, startPoint y: 253, endPoint x: 552, endPoint y: 246, distance: 174.6
click at [552, 260] on p "Email us at glorydaysshortfilm@gmail.com" at bounding box center [660, 270] width 707 height 21
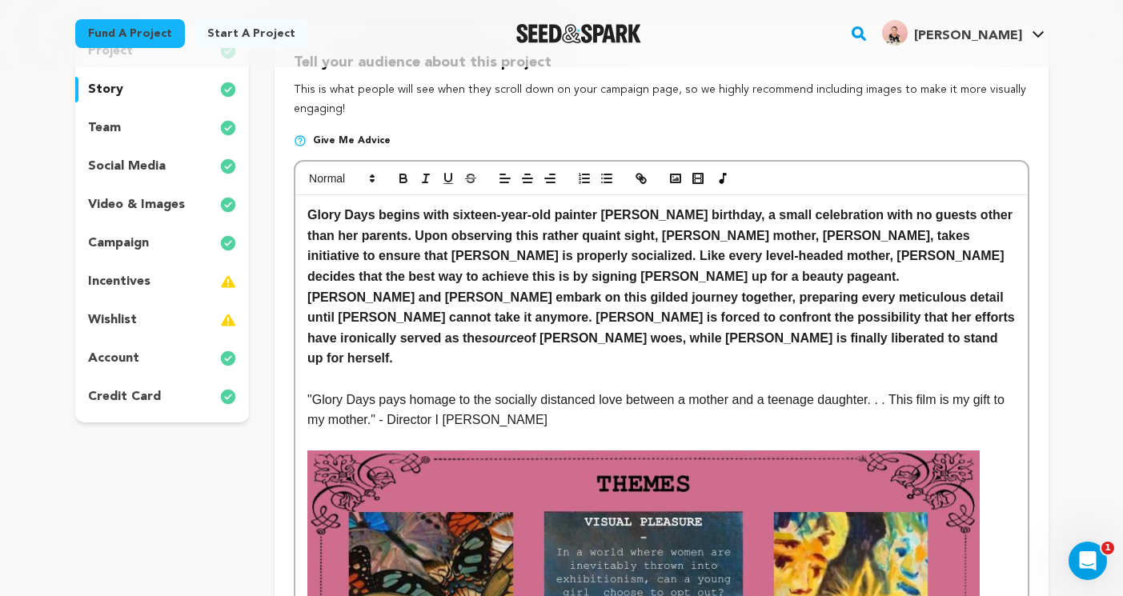
scroll to position [198, 0]
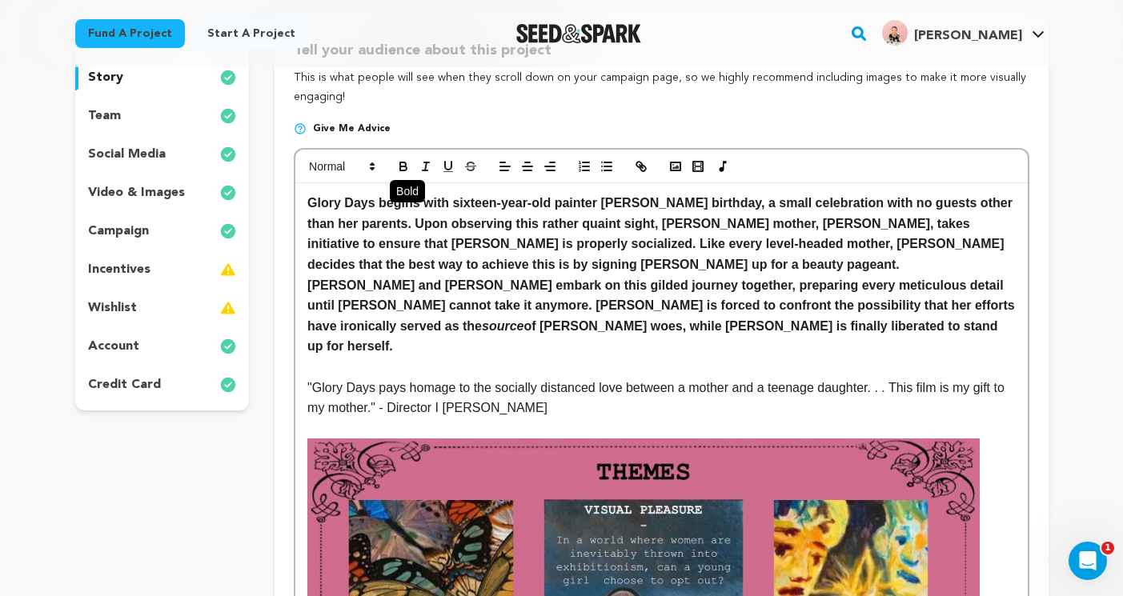
click at [403, 162] on icon "button" at bounding box center [403, 164] width 6 height 4
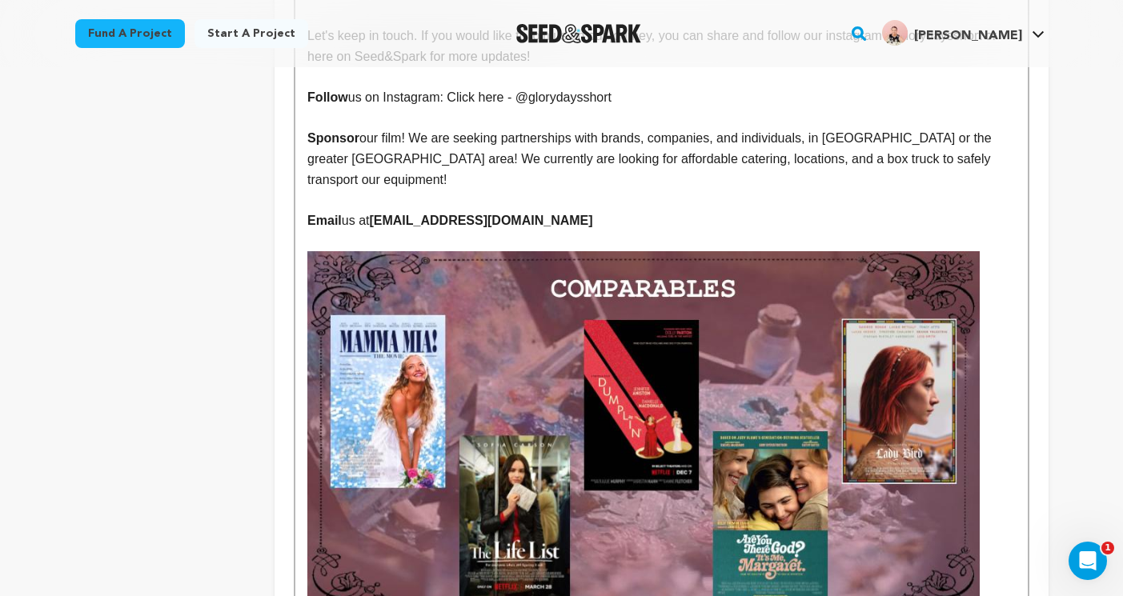
scroll to position [1163, 0]
click at [588, 189] on p at bounding box center [660, 199] width 707 height 21
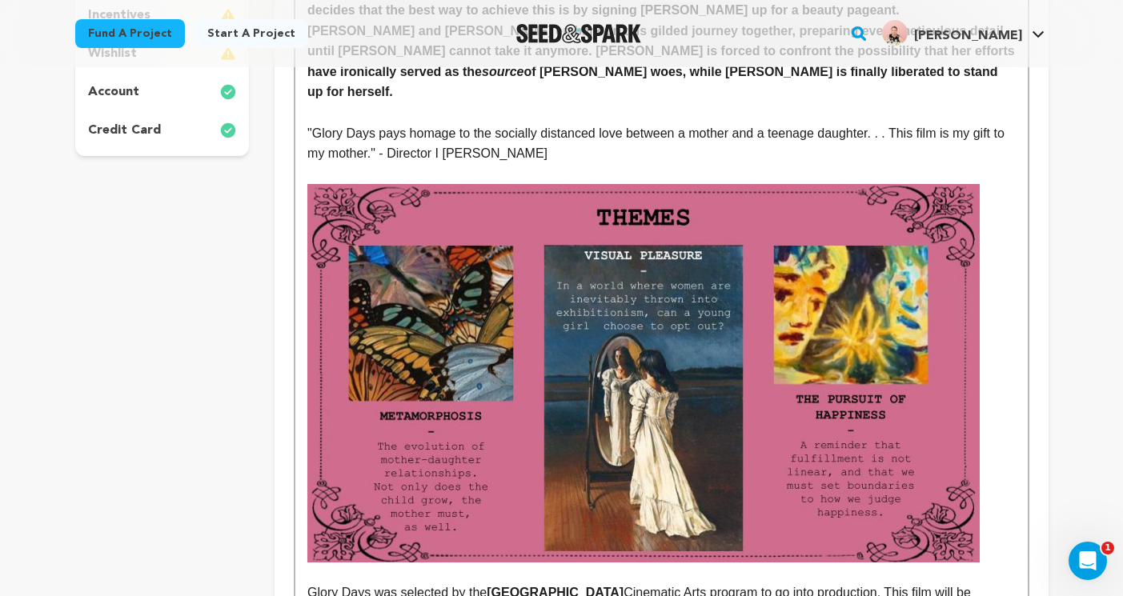
scroll to position [721, 0]
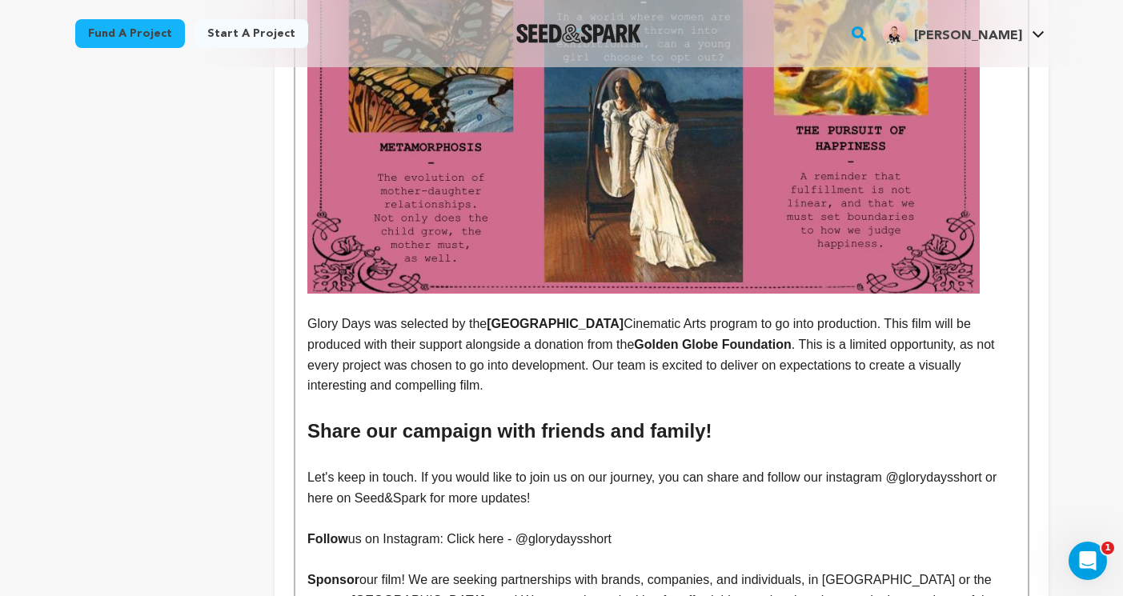
click at [307, 314] on p "Glory Days was selected by the Cal State University of Long Beach Cinematic Art…" at bounding box center [660, 355] width 707 height 82
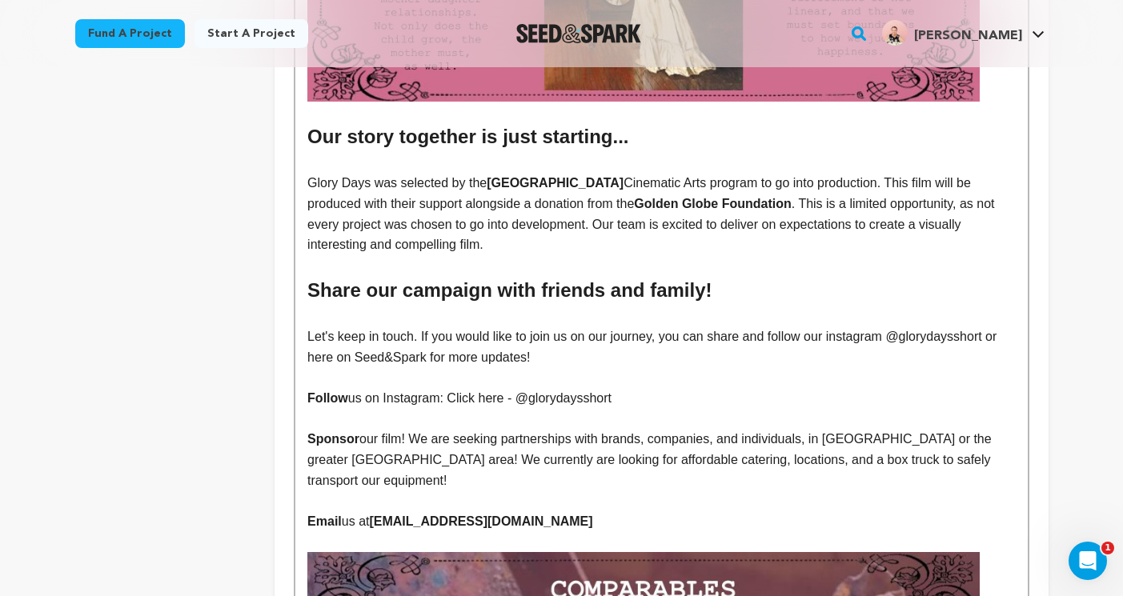
scroll to position [930, 0]
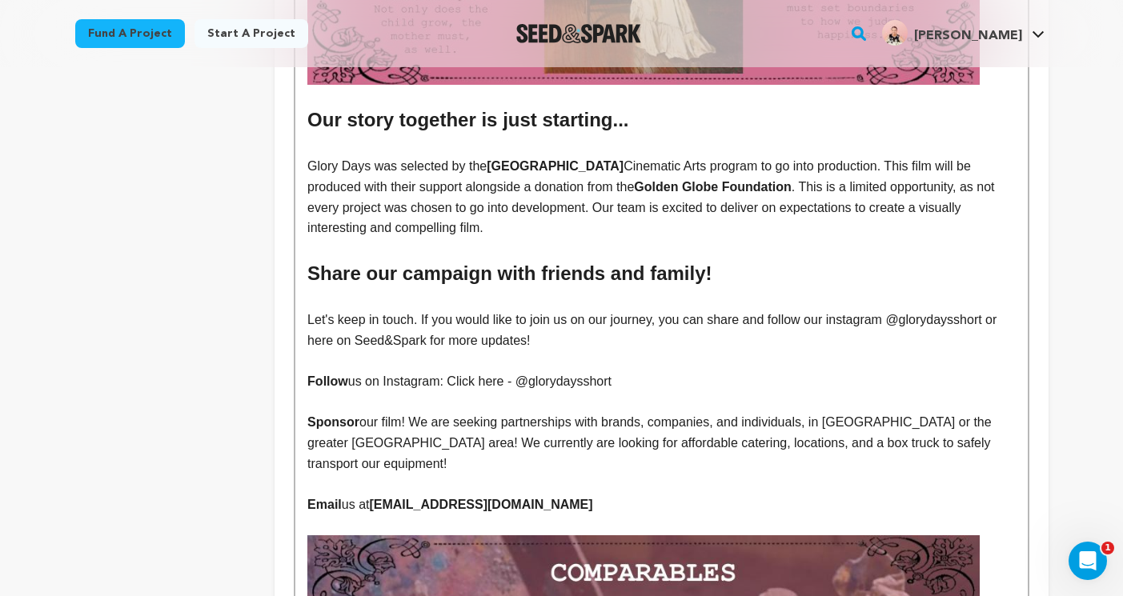
click at [473, 105] on h2 "Our story together is just starting..." at bounding box center [660, 120] width 707 height 30
click at [487, 136] on p at bounding box center [660, 146] width 707 height 21
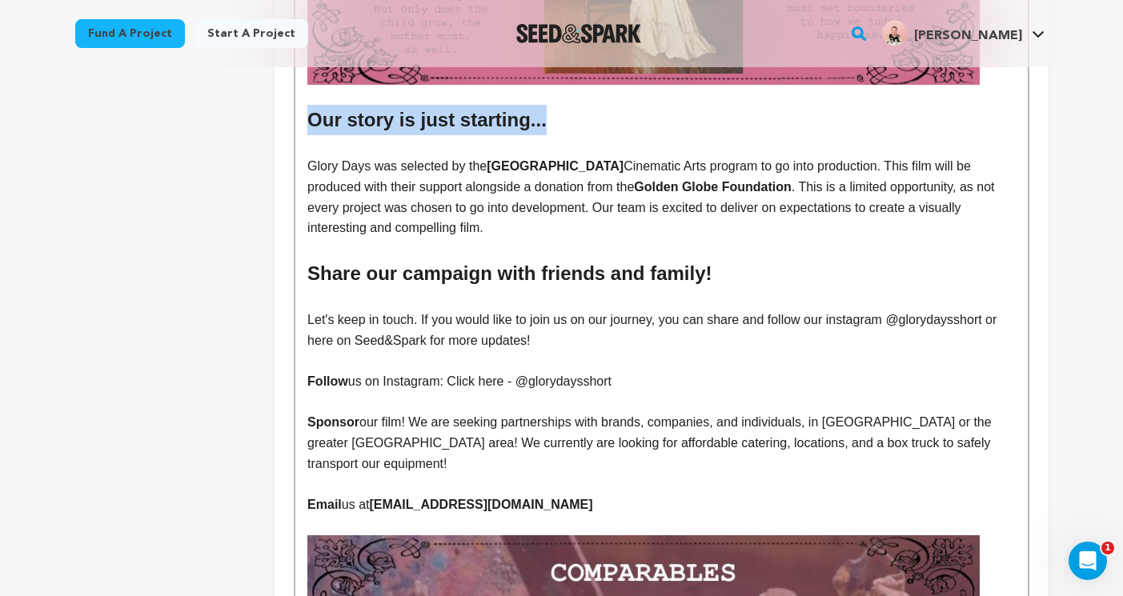
drag, startPoint x: 565, startPoint y: 106, endPoint x: 285, endPoint y: 87, distance: 280.6
click at [285, 87] on div "Tell your audience about this project This is what people will see when they sc…" at bounding box center [660, 140] width 773 height 1717
copy h2 "Our story is just starting..."
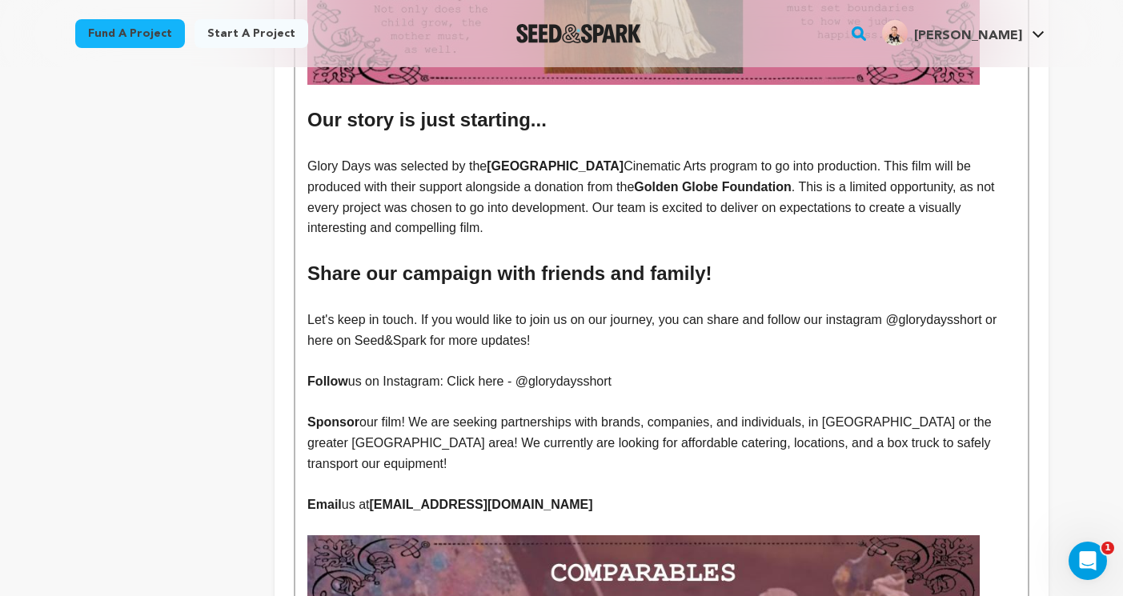
click at [492, 238] on p at bounding box center [660, 248] width 707 height 21
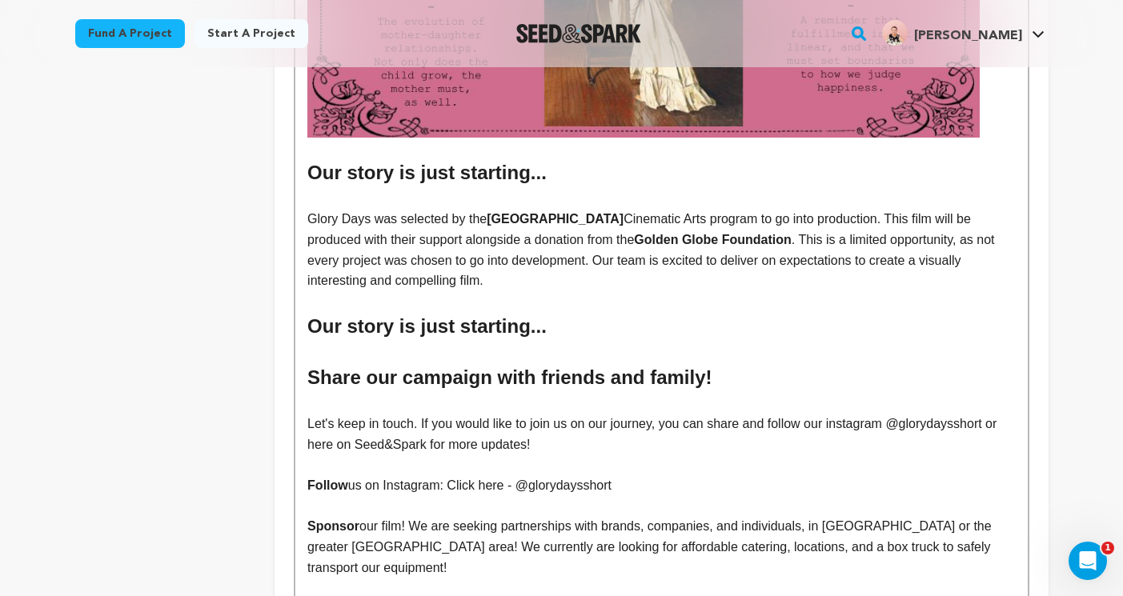
scroll to position [864, 0]
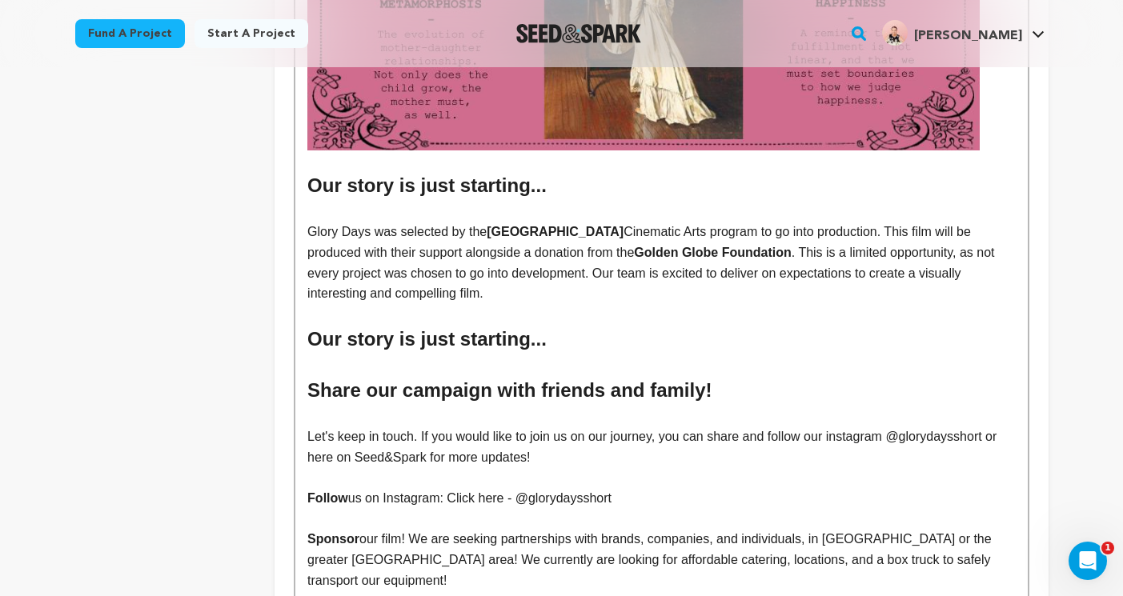
click at [546, 202] on p at bounding box center [660, 212] width 707 height 21
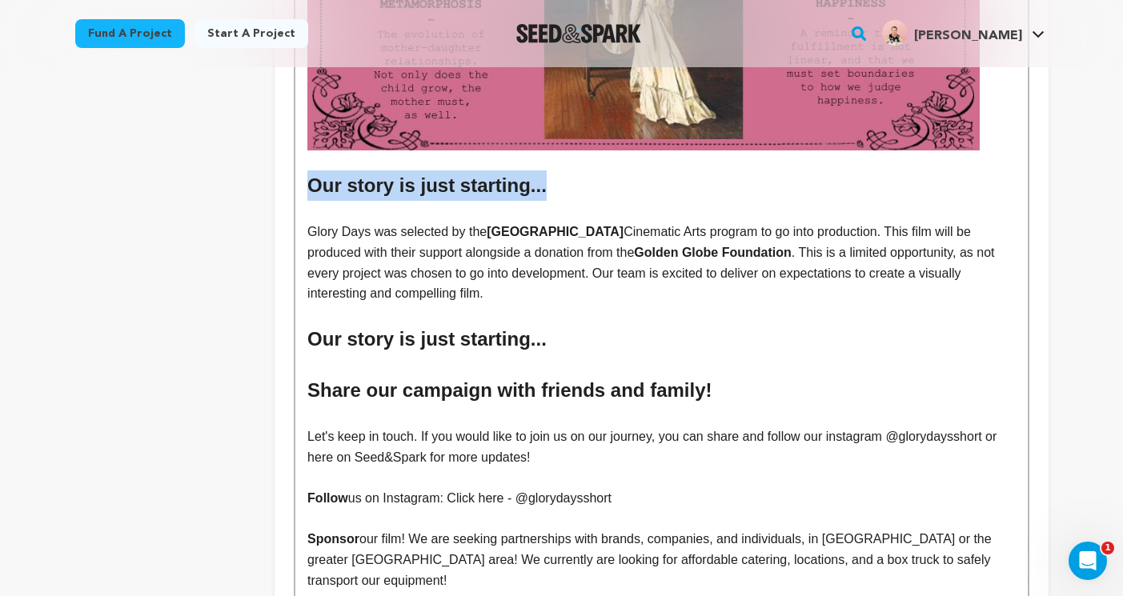
drag, startPoint x: 546, startPoint y: 174, endPoint x: 290, endPoint y: 152, distance: 256.9
click at [290, 152] on div "Tell your audience about this project This is what people will see when they sc…" at bounding box center [660, 231] width 773 height 1768
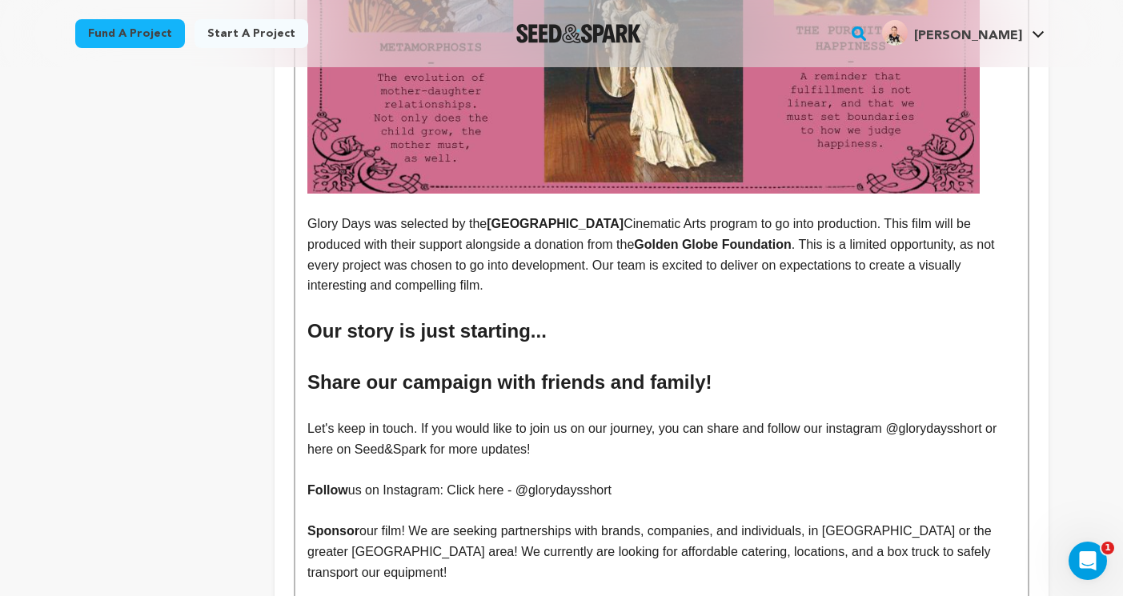
scroll to position [826, 0]
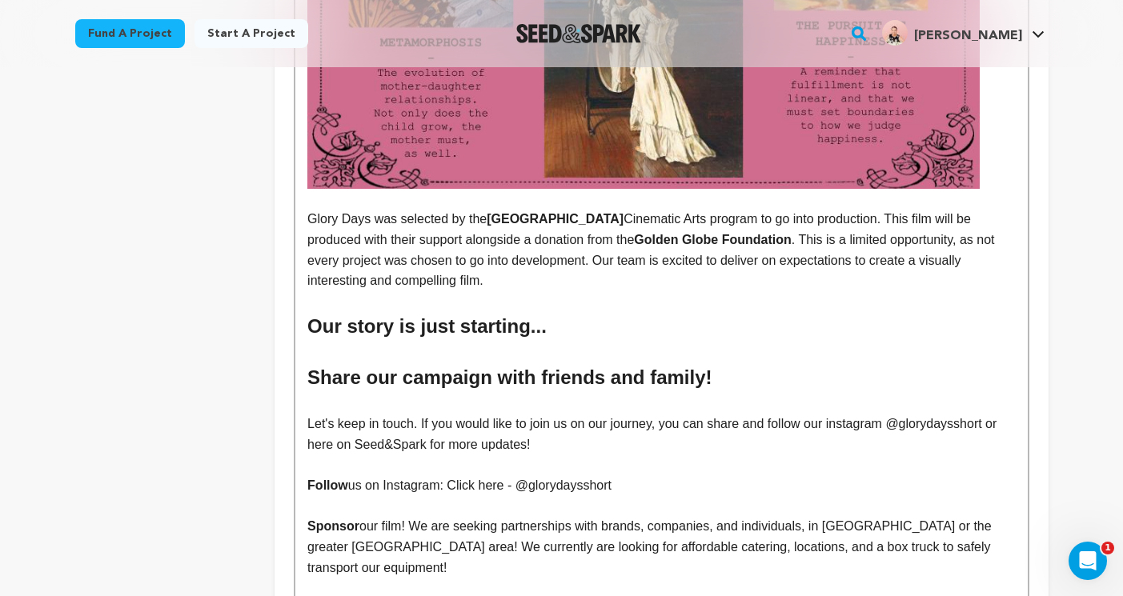
click at [567, 311] on h2 "Our story is just starting..." at bounding box center [660, 326] width 707 height 30
click at [611, 366] on strong "Share our campaign with friends and family!" at bounding box center [509, 377] width 404 height 22
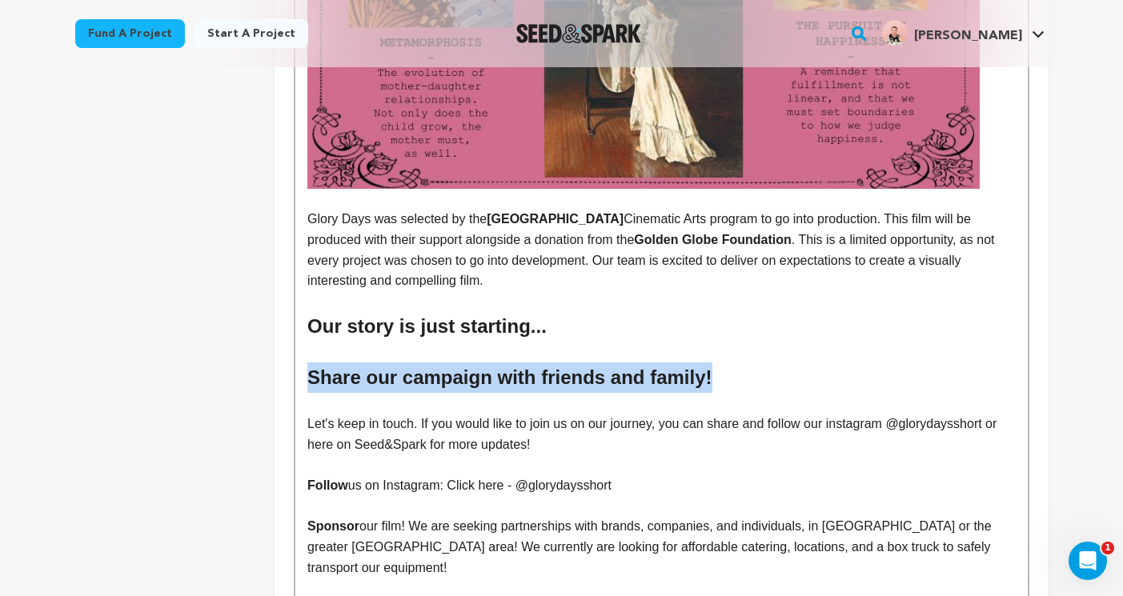
drag, startPoint x: 731, startPoint y: 354, endPoint x: 302, endPoint y: 355, distance: 429.7
click at [302, 355] on div "Glory Days begins with sixteen-year-old painter Blake’s birthday, a small celeb…" at bounding box center [660, 290] width 731 height 1471
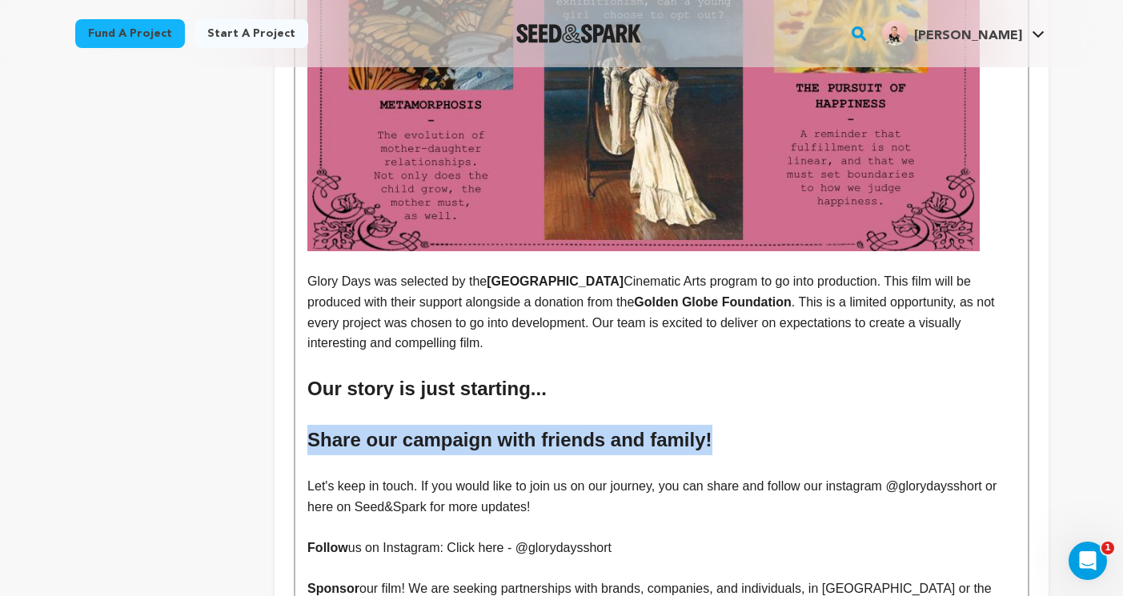
scroll to position [764, 0]
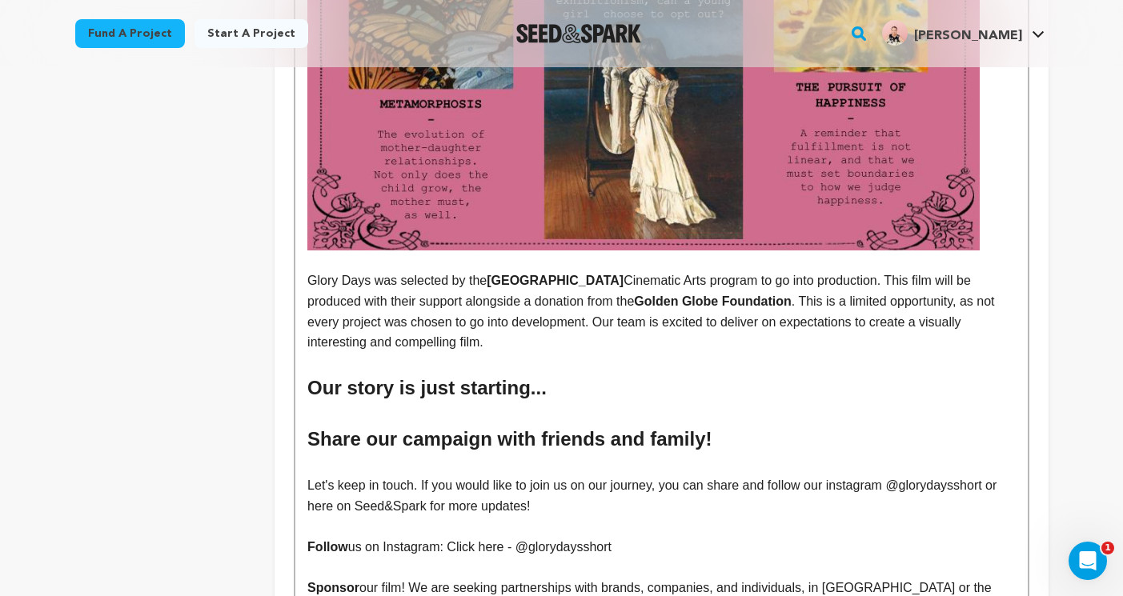
click at [453, 404] on p at bounding box center [660, 414] width 707 height 21
click at [455, 373] on h2 "Our story is just starting..." at bounding box center [660, 388] width 707 height 30
click at [537, 373] on h2 "Our story is just starting..." at bounding box center [660, 388] width 707 height 30
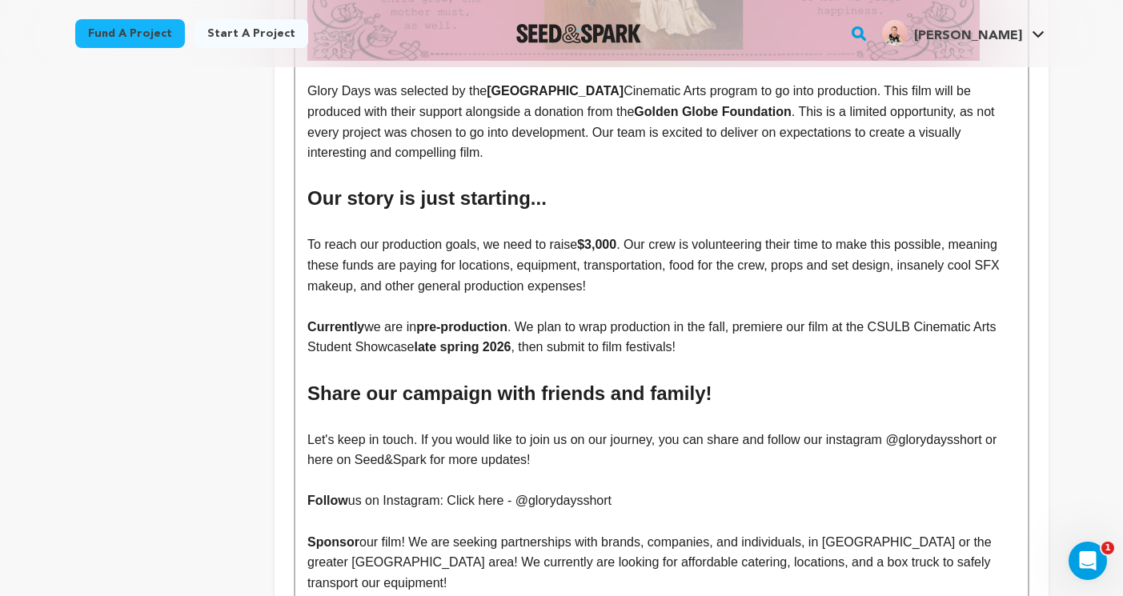
scroll to position [962, 0]
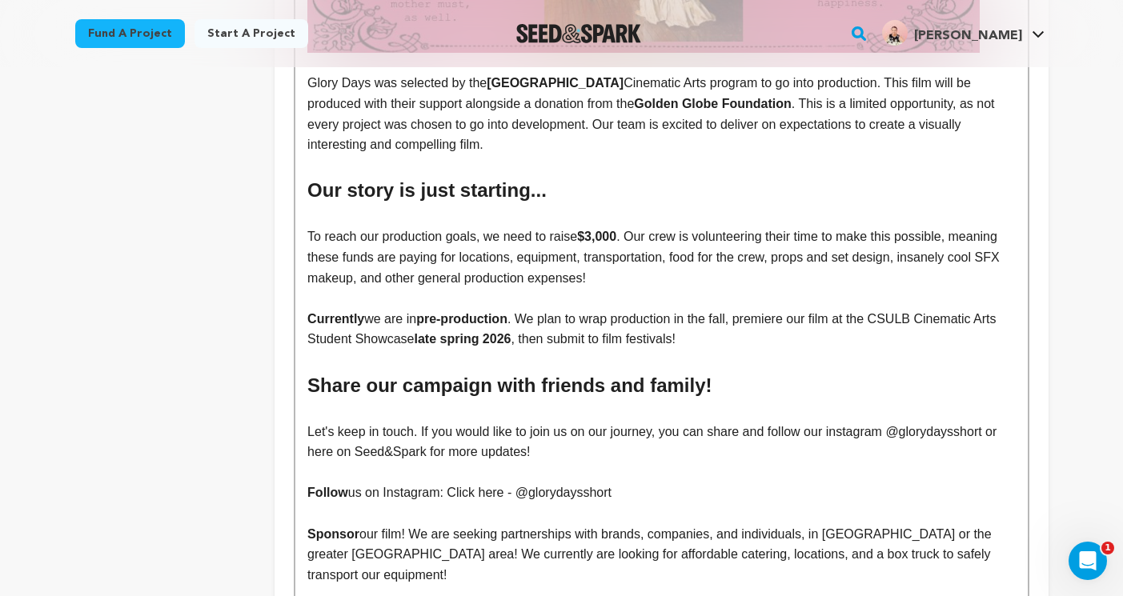
click at [349, 206] on p at bounding box center [660, 216] width 707 height 21
click at [600, 230] on strong "$3,000" at bounding box center [596, 237] width 39 height 14
click at [965, 241] on p "To reach our production goals, we need to raise $2,500 . Our crew is volunteeri…" at bounding box center [660, 257] width 707 height 62
click at [466, 262] on p "To reach our production goals, we need to raise $2,500 . Our crew is volunteeri…" at bounding box center [660, 257] width 707 height 62
drag, startPoint x: 511, startPoint y: 260, endPoint x: 360, endPoint y: 266, distance: 151.3
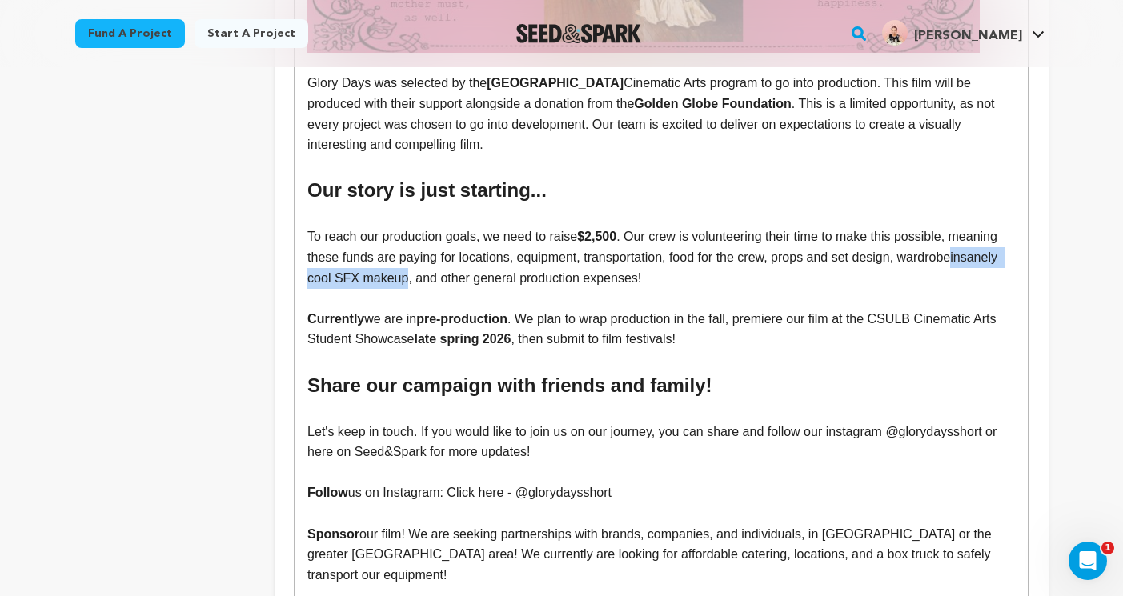
click at [360, 266] on p "To reach our production goals, we need to raise $2,500 . Our crew is volunteeri…" at bounding box center [660, 257] width 707 height 62
click at [359, 288] on p at bounding box center [660, 298] width 707 height 21
click at [472, 260] on p "To reach our production goals, we need to raise $2,500 . Our crew is volunteeri…" at bounding box center [660, 257] width 707 height 62
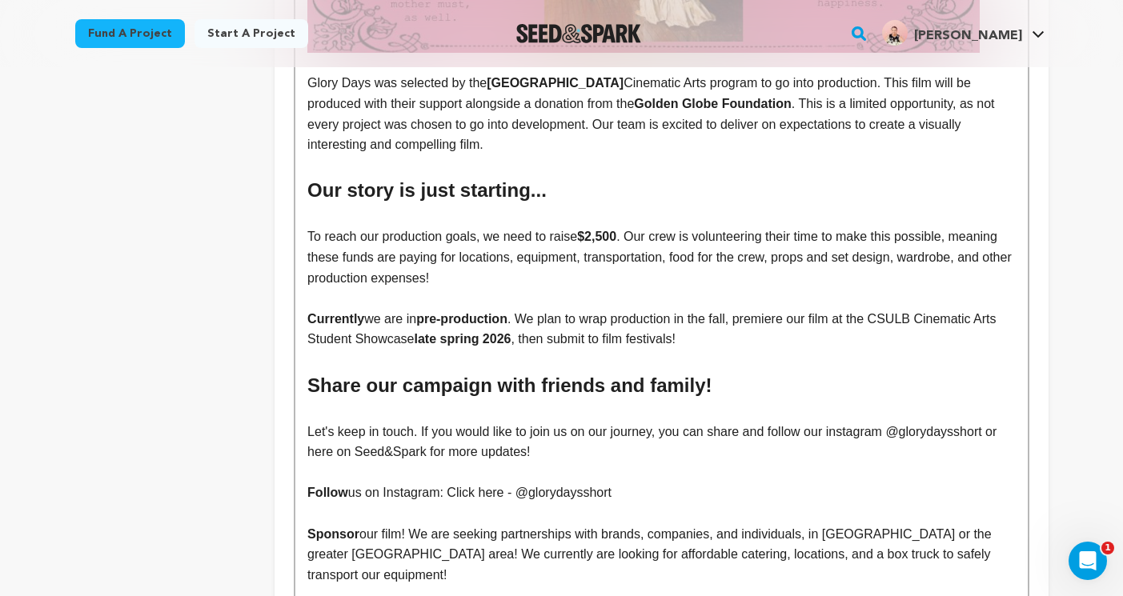
click at [542, 256] on p "To reach our production goals, we need to raise $2,500 . Our crew is volunteeri…" at bounding box center [660, 257] width 707 height 62
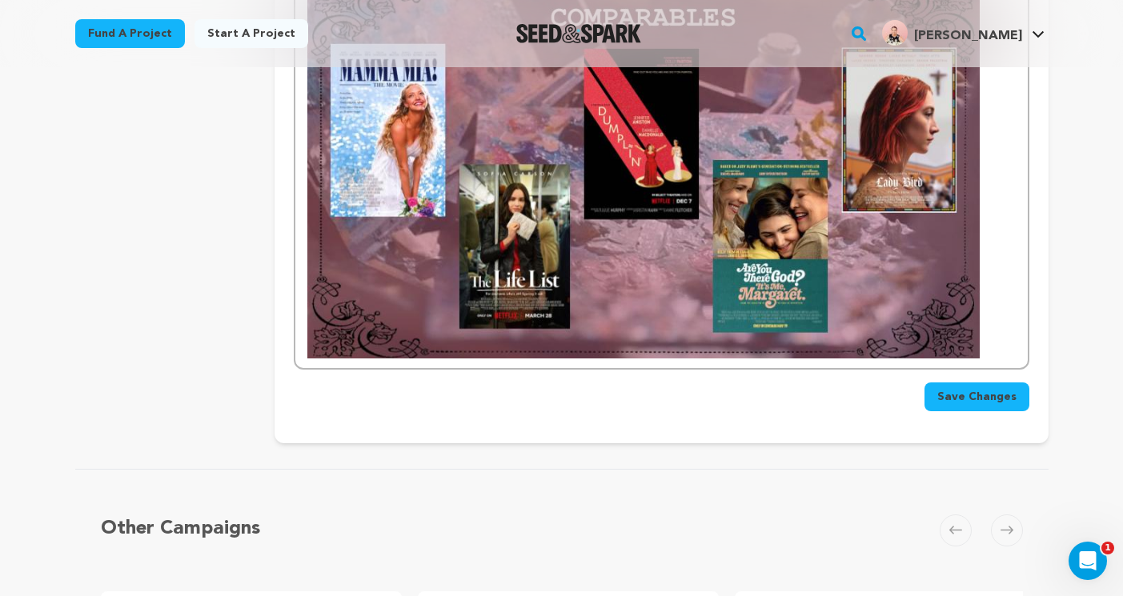
scroll to position [1627, 0]
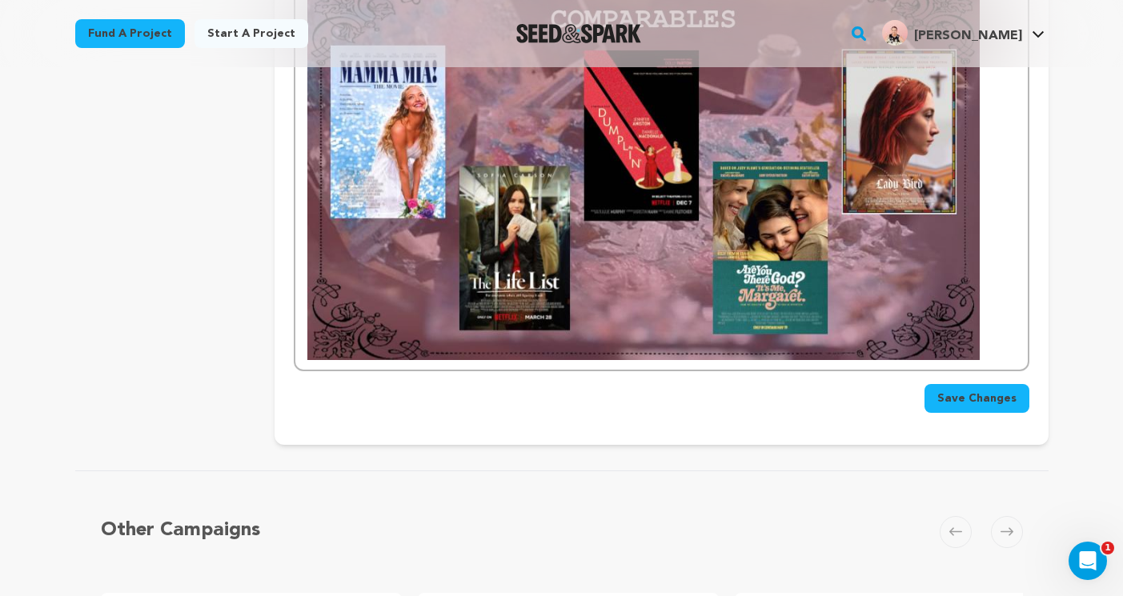
click at [979, 390] on span "Save Changes" at bounding box center [976, 398] width 79 height 16
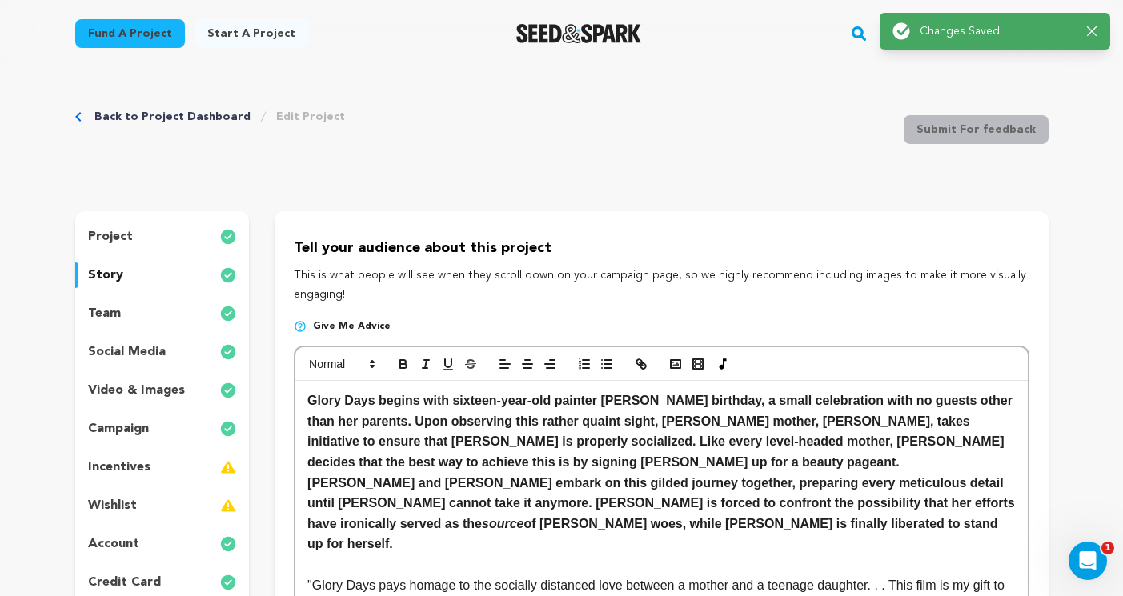
scroll to position [0, 0]
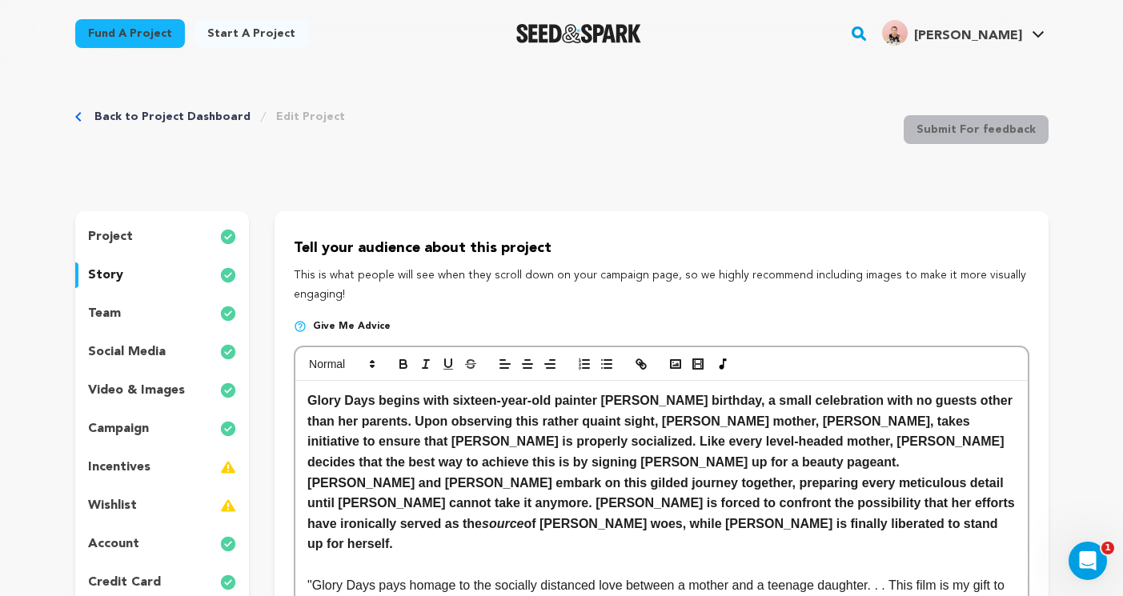
click at [126, 310] on div "team" at bounding box center [162, 314] width 174 height 26
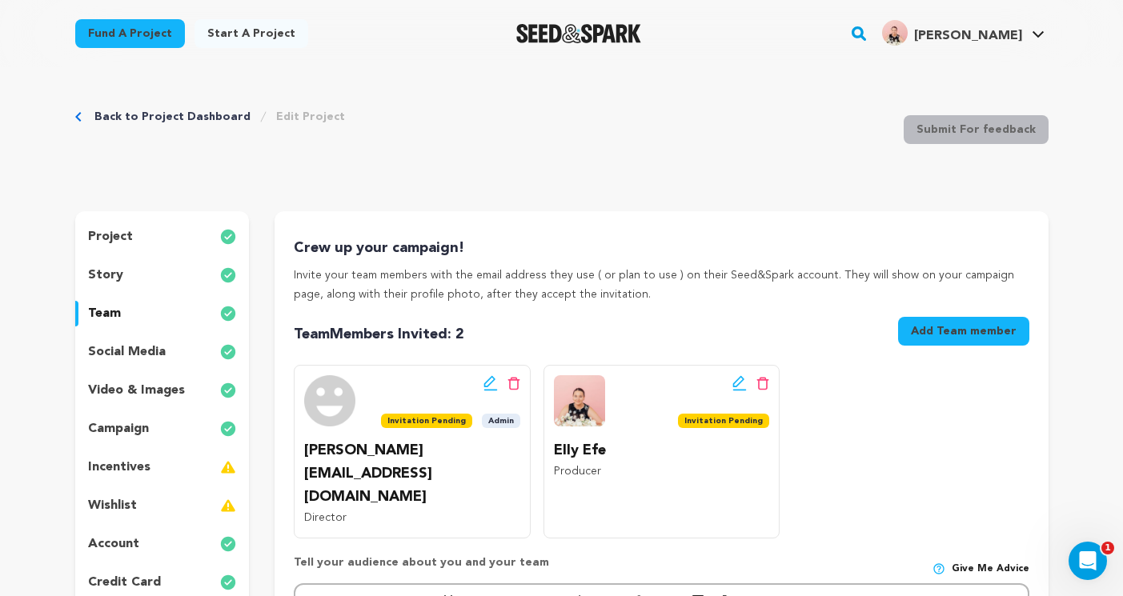
click at [114, 275] on p "story" at bounding box center [105, 275] width 35 height 19
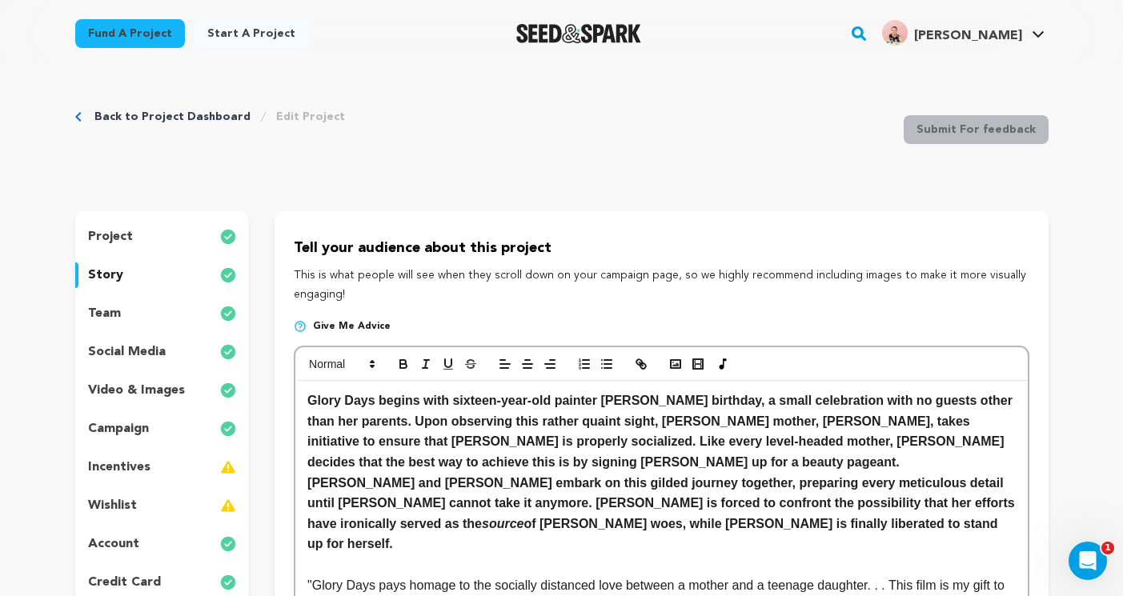
click at [134, 230] on div "project" at bounding box center [162, 237] width 174 height 26
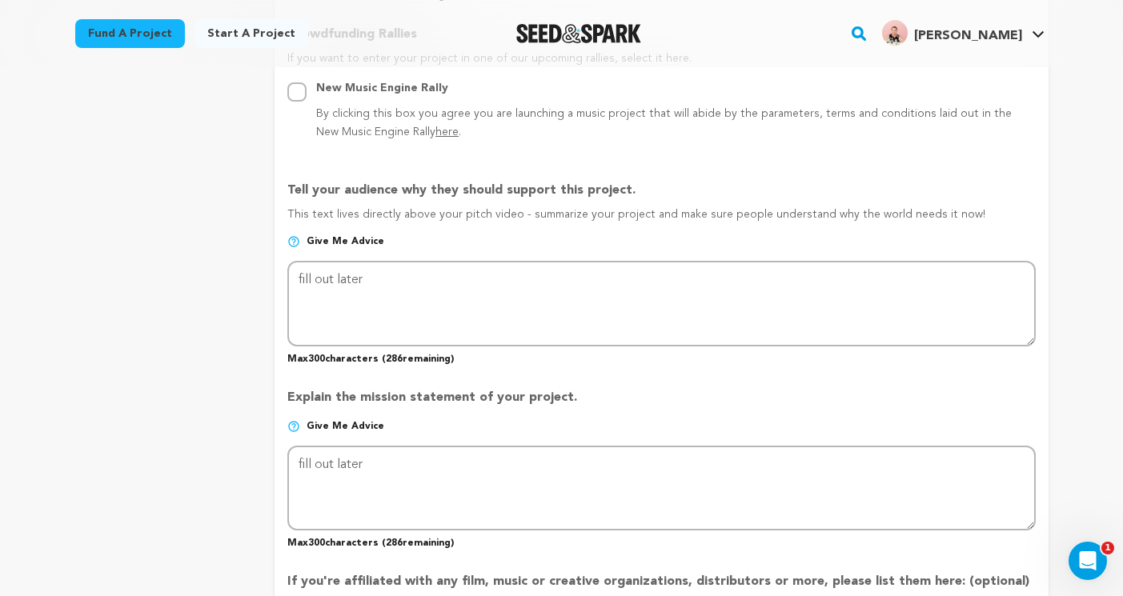
scroll to position [925, 0]
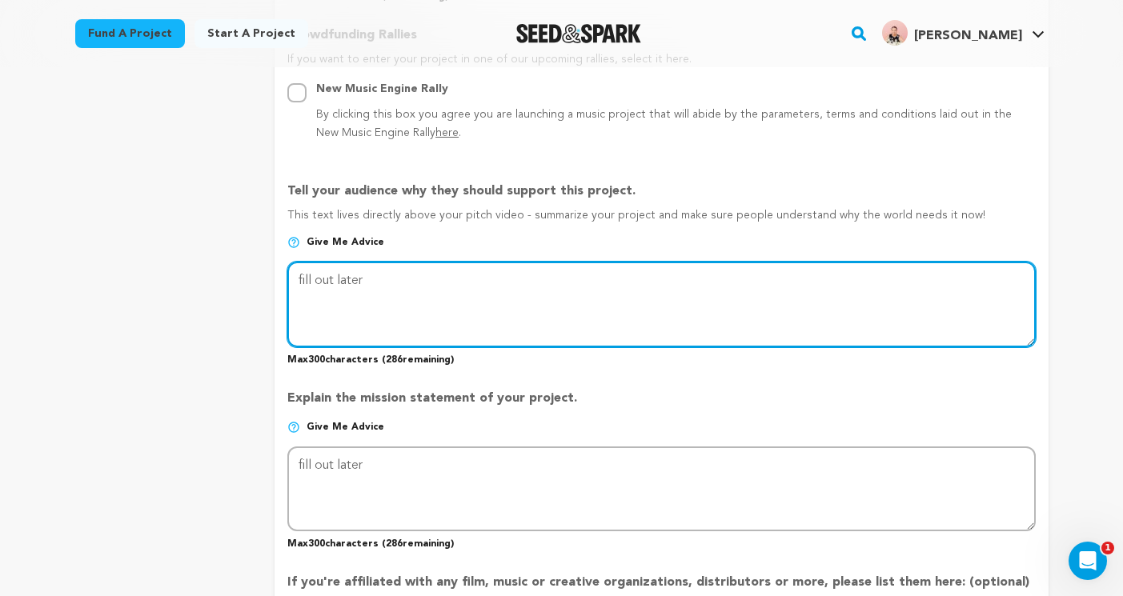
click at [430, 282] on textarea at bounding box center [660, 304] width 747 height 85
drag, startPoint x: 405, startPoint y: 270, endPoint x: 302, endPoint y: 265, distance: 102.6
click at [302, 265] on textarea at bounding box center [660, 304] width 747 height 85
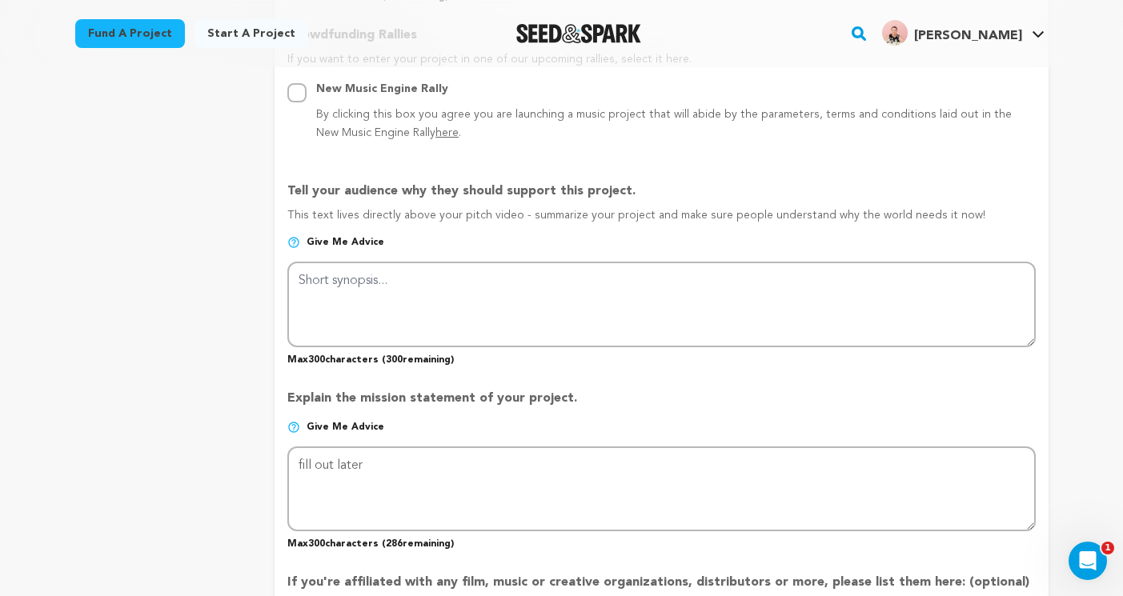
drag, startPoint x: 345, startPoint y: 187, endPoint x: 626, endPoint y: 194, distance: 280.9
click at [626, 194] on p "Tell your audience why they should support this project." at bounding box center [660, 195] width 747 height 26
click at [444, 218] on p "This text lives directly above your pitch video - summarize your project and ma…" at bounding box center [660, 221] width 747 height 29
drag, startPoint x: 522, startPoint y: 214, endPoint x: 954, endPoint y: 220, distance: 432.1
click at [954, 221] on p "This text lives directly above your pitch video - summarize your project and ma…" at bounding box center [660, 221] width 747 height 29
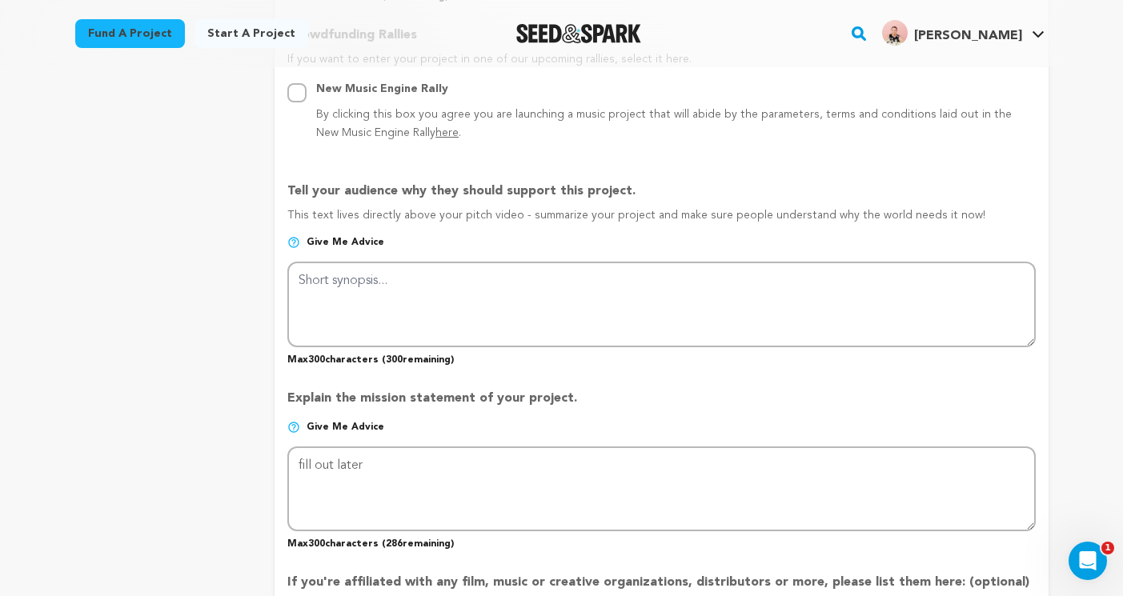
copy p "summarize your project and make sure people understand why the world needs it n…"
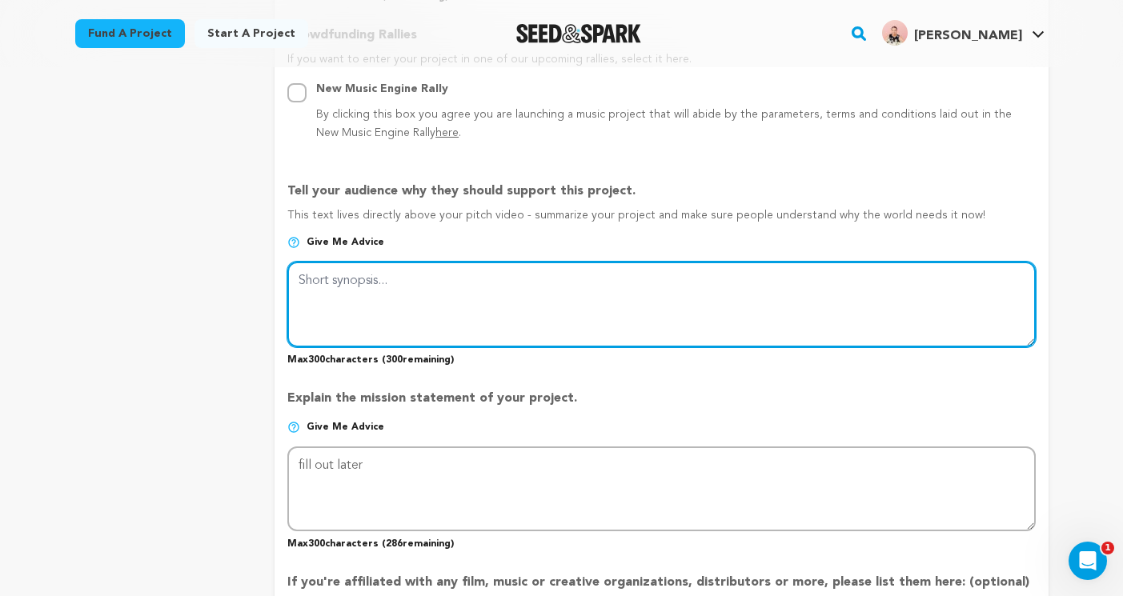
click at [332, 282] on textarea at bounding box center [660, 304] width 747 height 85
paste textarea "Glory Days is a short film about the complicated love between a mother and daug…"
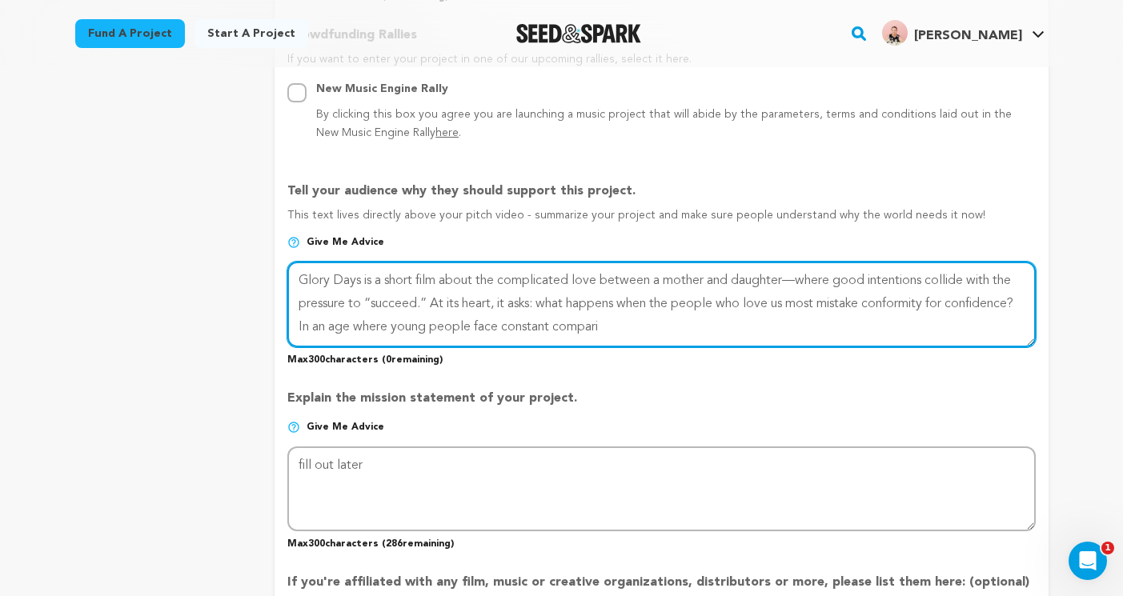
type textarea "Glory Days is a short film about the complicated love between a mother and daug…"
drag, startPoint x: 702, startPoint y: 327, endPoint x: 280, endPoint y: 263, distance: 426.5
click at [280, 263] on form "Project Title Project Name Glory Days Project URL Give me advice Project URL gl…" at bounding box center [660, 213] width 773 height 1803
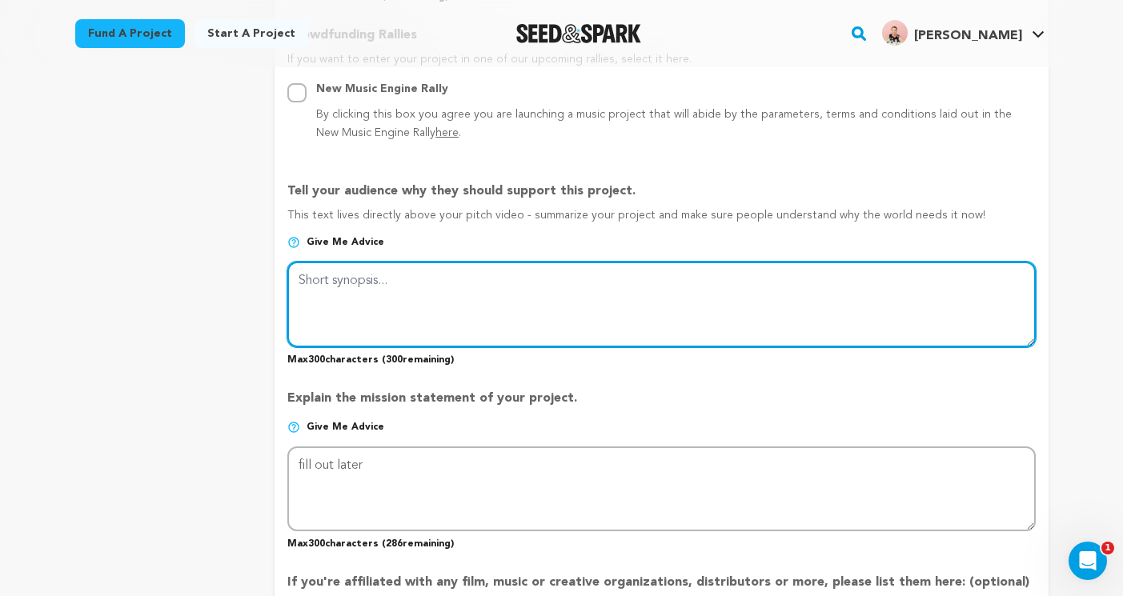
paste textarea "A mother forces her daughter into pageants to “fix” her, but Glory Days reveals…"
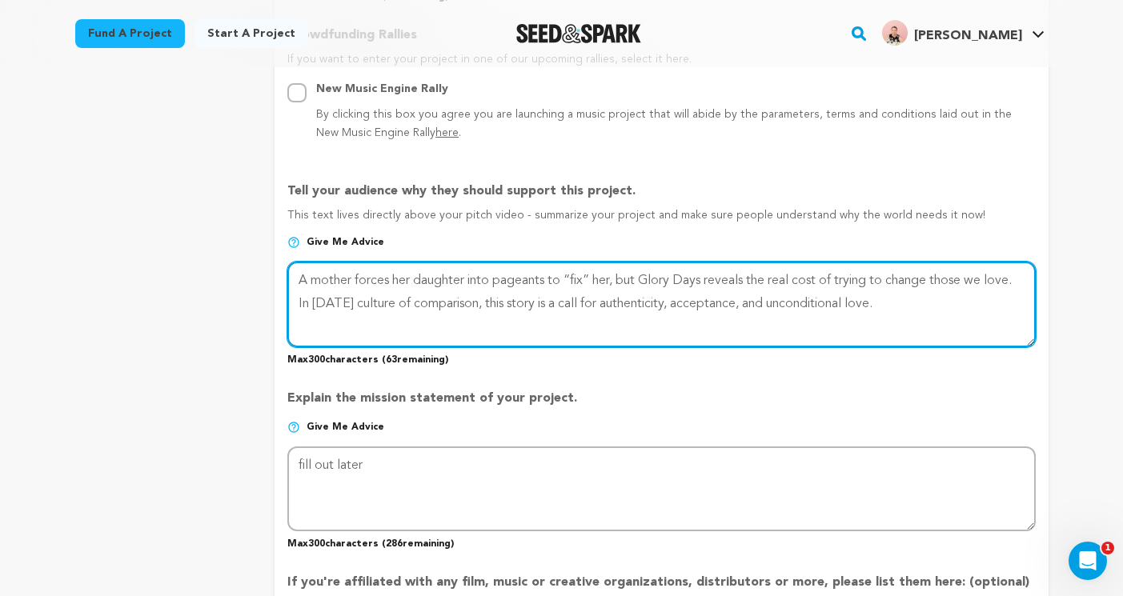
type textarea "A mother forces her daughter into pageants to “fix” her, but Glory Days reveals…"
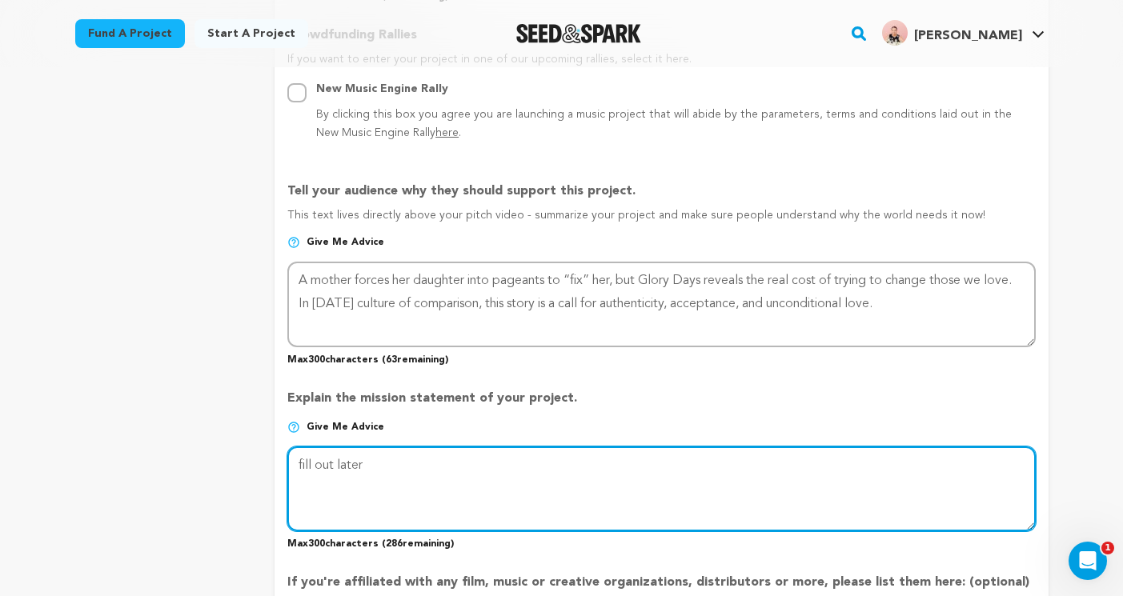
click at [524, 446] on textarea at bounding box center [660, 488] width 747 height 85
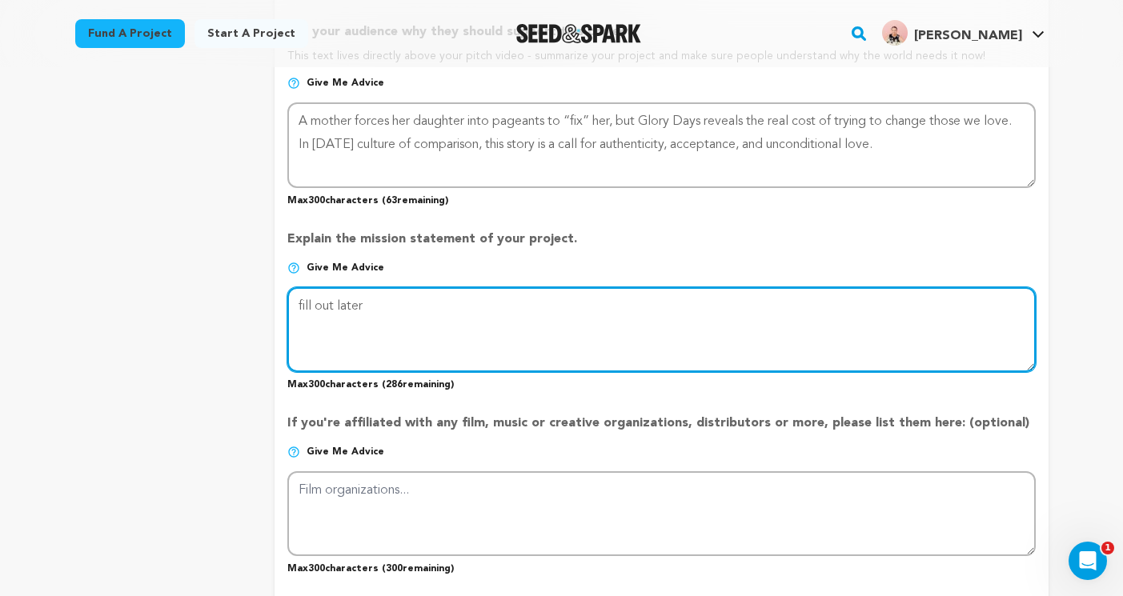
scroll to position [1089, 0]
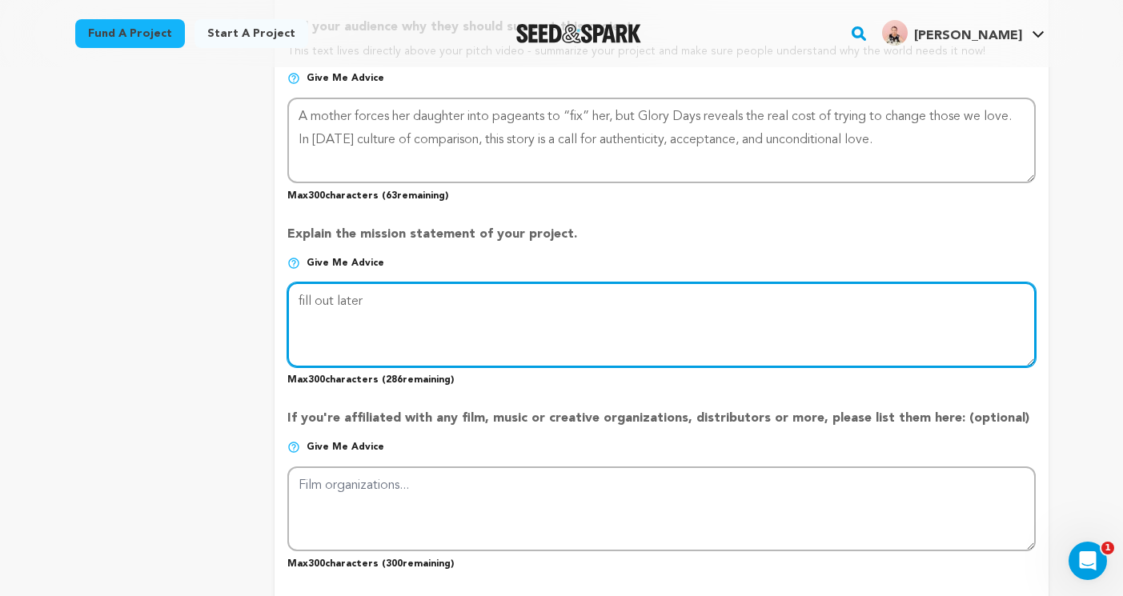
drag, startPoint x: 378, startPoint y: 298, endPoint x: 266, endPoint y: 294, distance: 112.1
click at [265, 294] on div "project story team social media video & images campaign incentives wishlist" at bounding box center [561, 47] width 973 height 1851
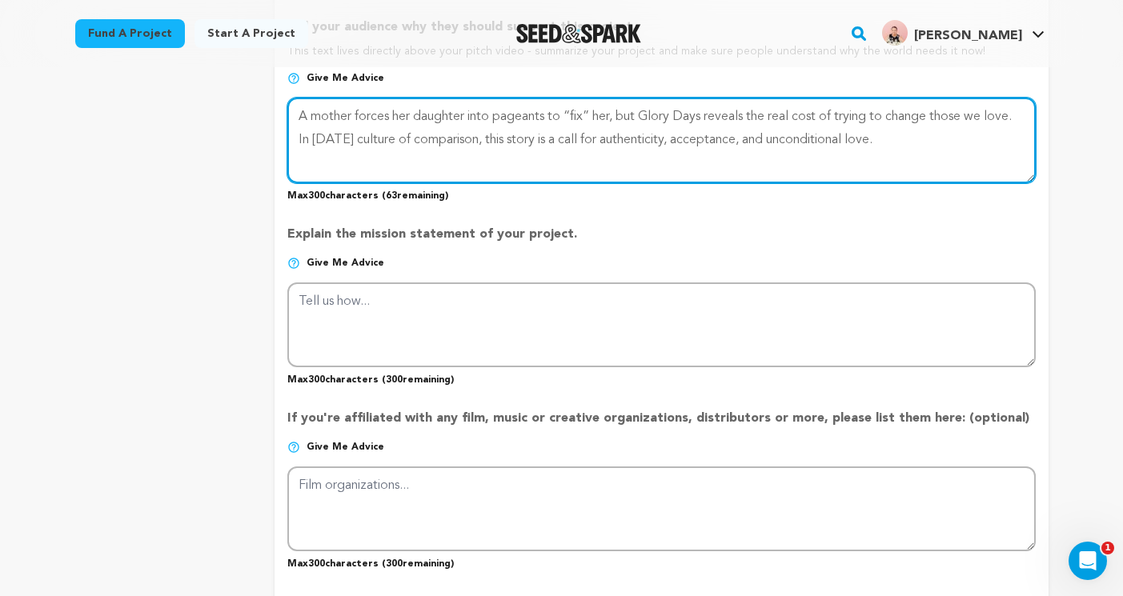
drag, startPoint x: 931, startPoint y: 142, endPoint x: 258, endPoint y: 102, distance: 673.3
click at [258, 103] on div "project story team social media video & images campaign incentives wishlist" at bounding box center [561, 47] width 973 height 1851
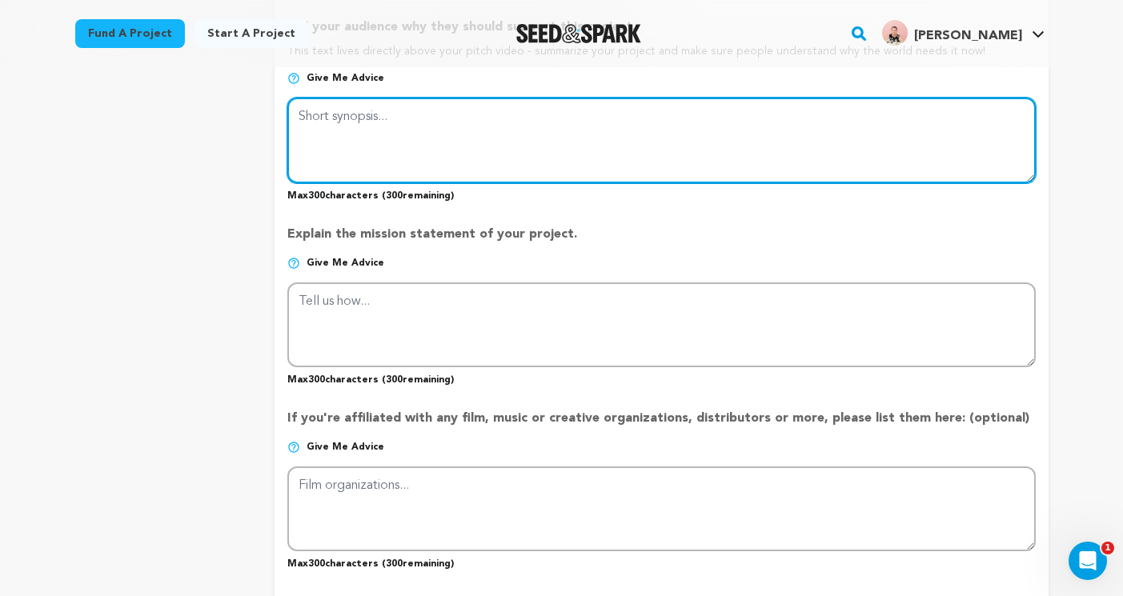
paste textarea "Glory Days is a heartfelt short film about a mother and daughter learning that …"
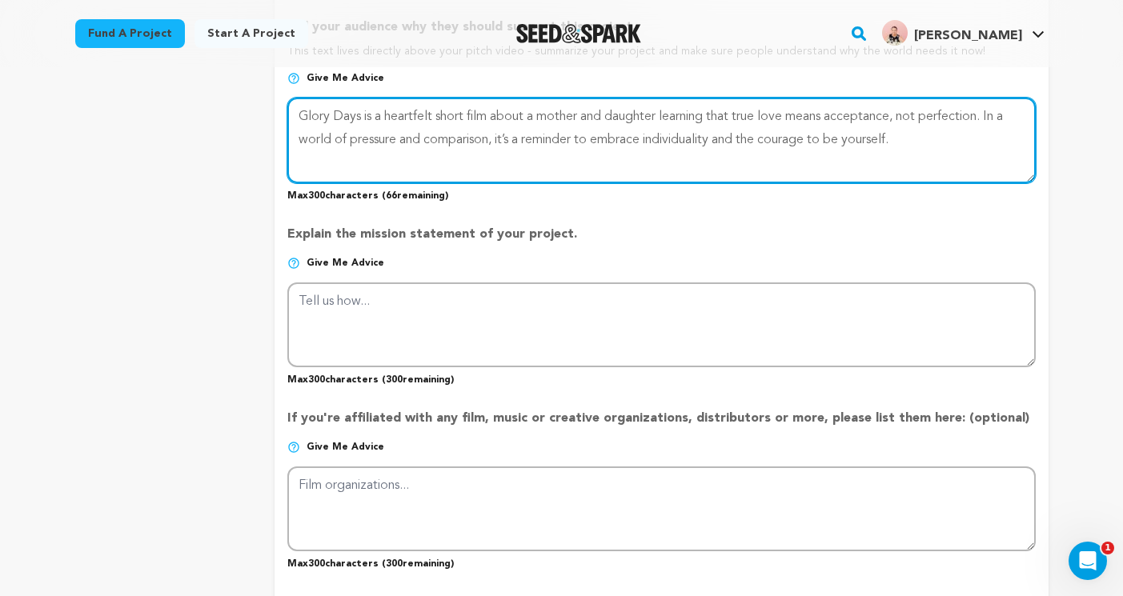
type textarea "Glory Days is a heartfelt short film about a mother and daughter learning that …"
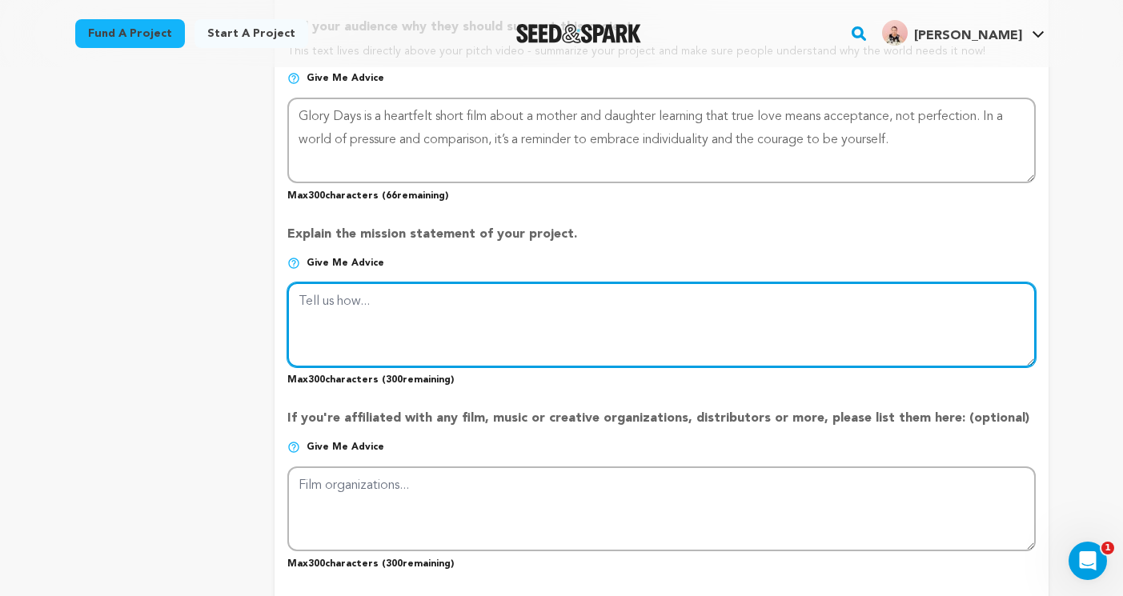
click at [519, 302] on textarea at bounding box center [660, 324] width 747 height 85
paste textarea "Glory Days is for anyone who’s ever felt they weren’t enough. At a time when id…"
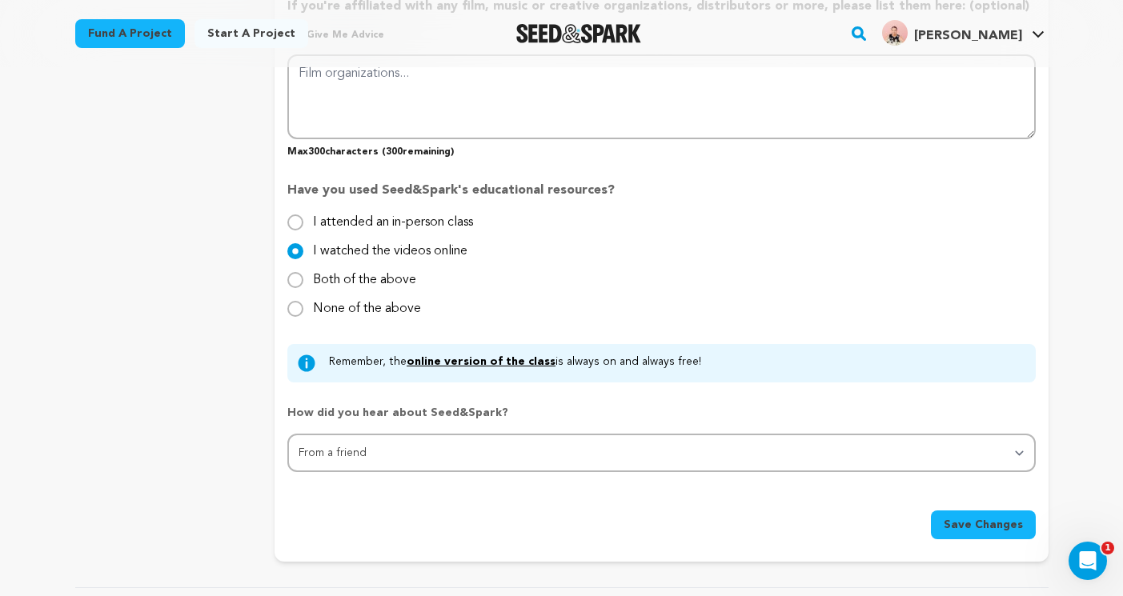
scroll to position [1541, 0]
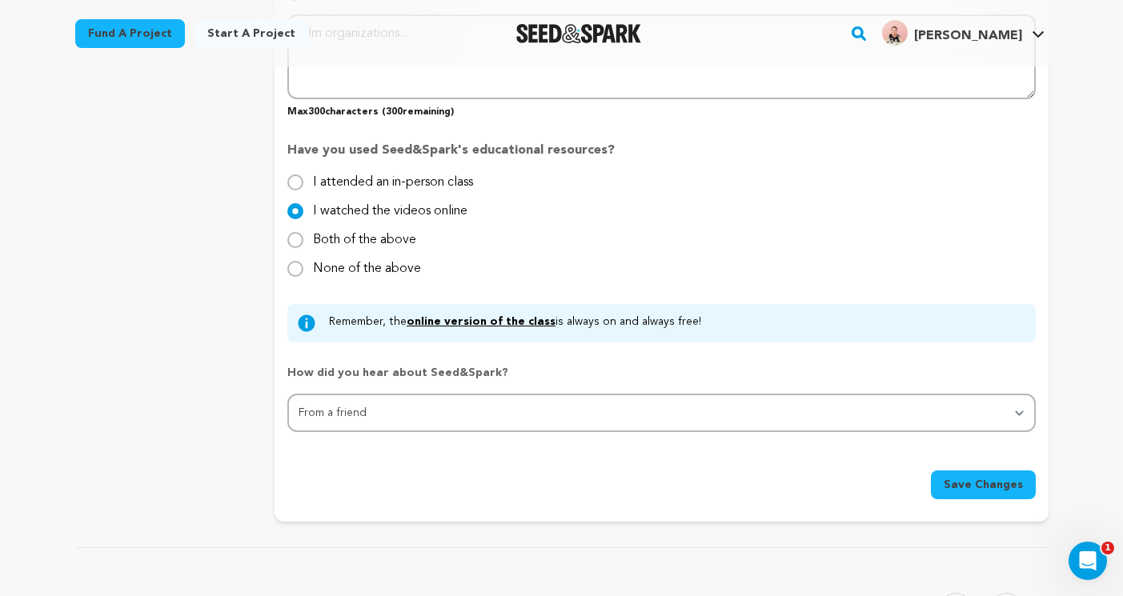
type textarea "Glory Days is for anyone who’s ever felt they weren’t enough. At a time when id…"
click at [990, 482] on span "Save Changes" at bounding box center [982, 485] width 79 height 16
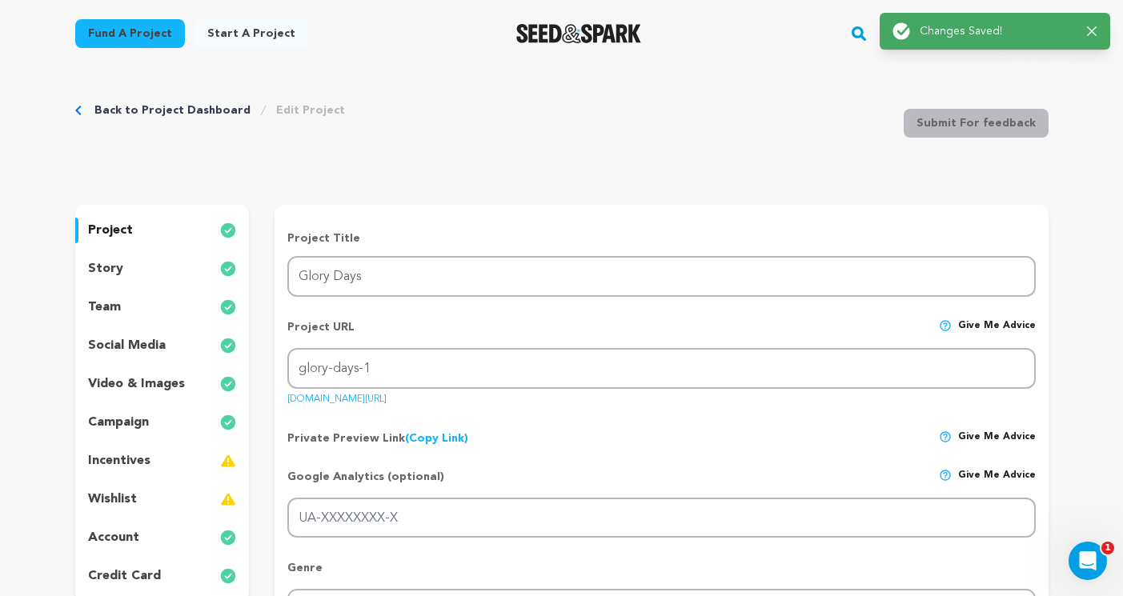
scroll to position [0, 0]
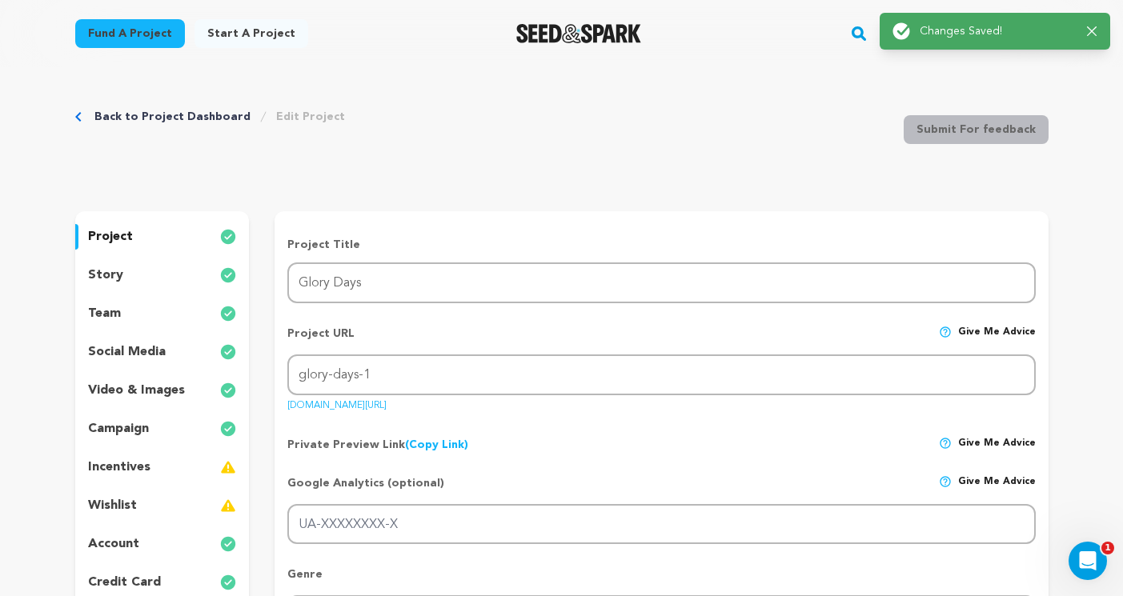
click at [94, 280] on p "story" at bounding box center [105, 275] width 35 height 19
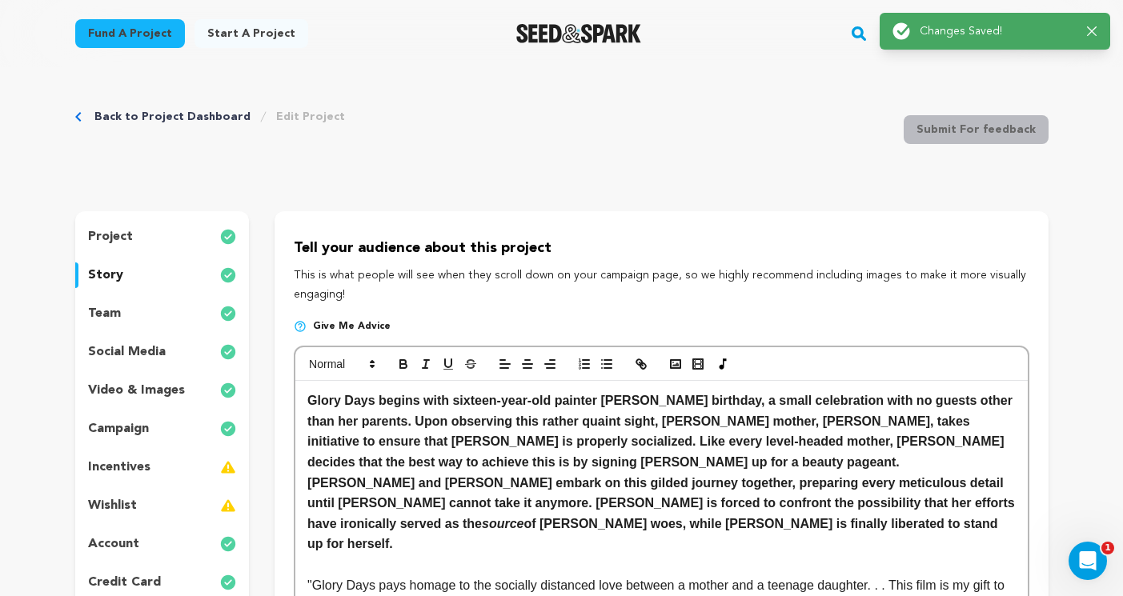
click at [107, 305] on p "team" at bounding box center [104, 313] width 33 height 19
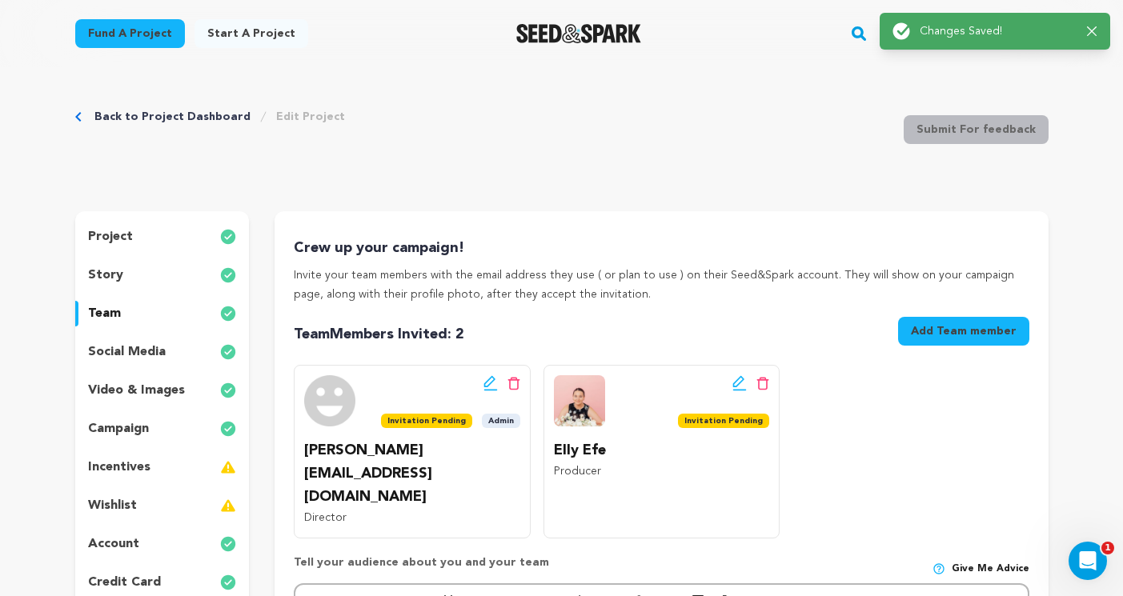
click at [114, 321] on p "team" at bounding box center [104, 313] width 33 height 19
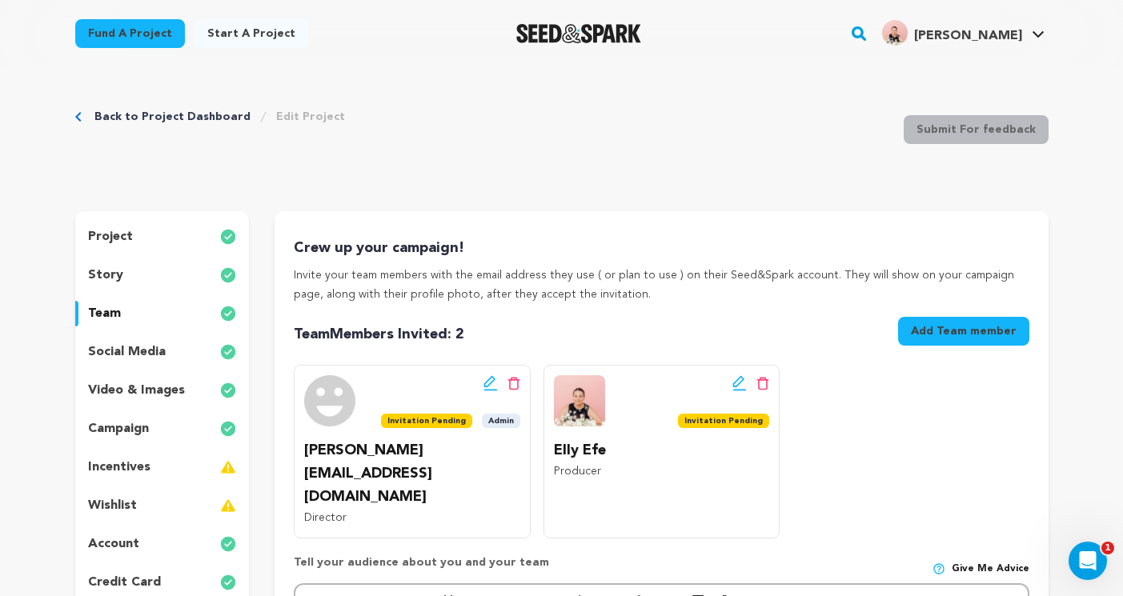
click at [118, 350] on p "social media" at bounding box center [127, 351] width 78 height 19
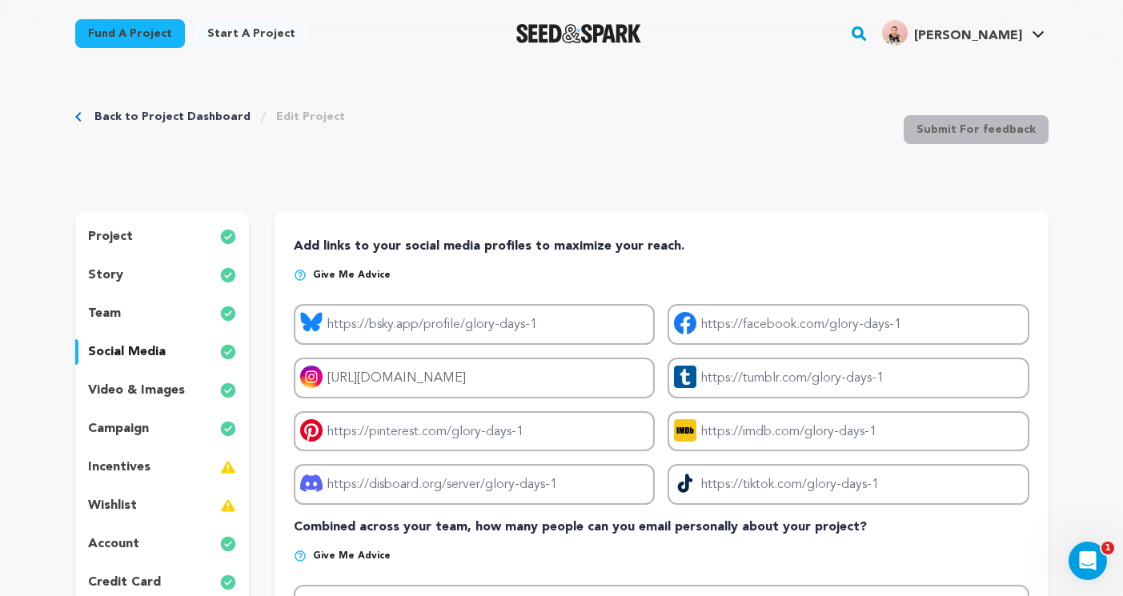
click at [122, 382] on p "video & images" at bounding box center [136, 390] width 97 height 19
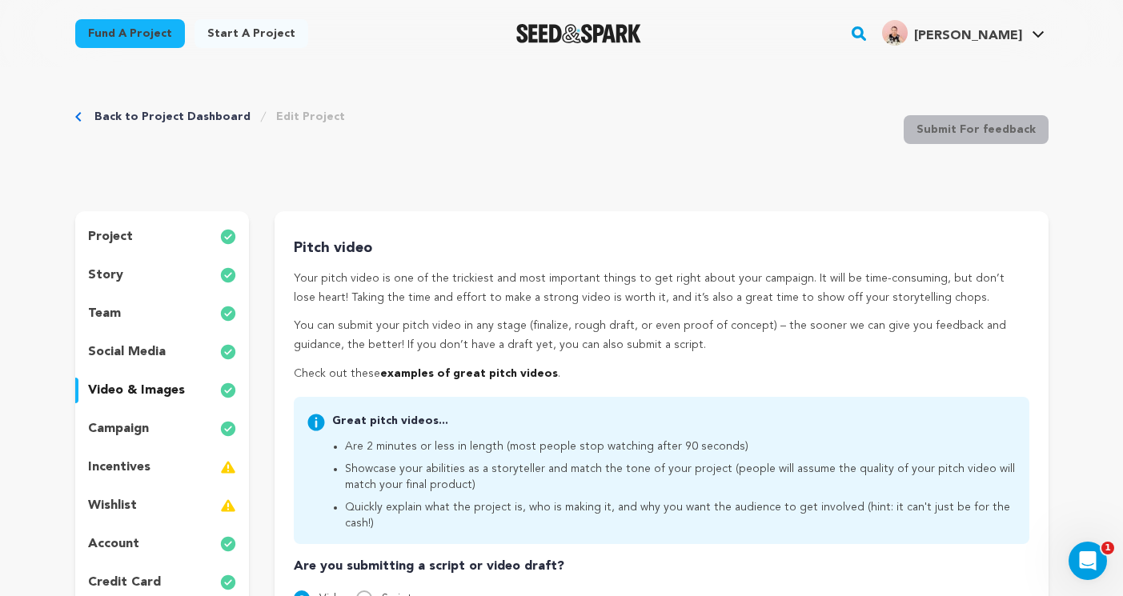
click at [122, 422] on p "campaign" at bounding box center [118, 428] width 61 height 19
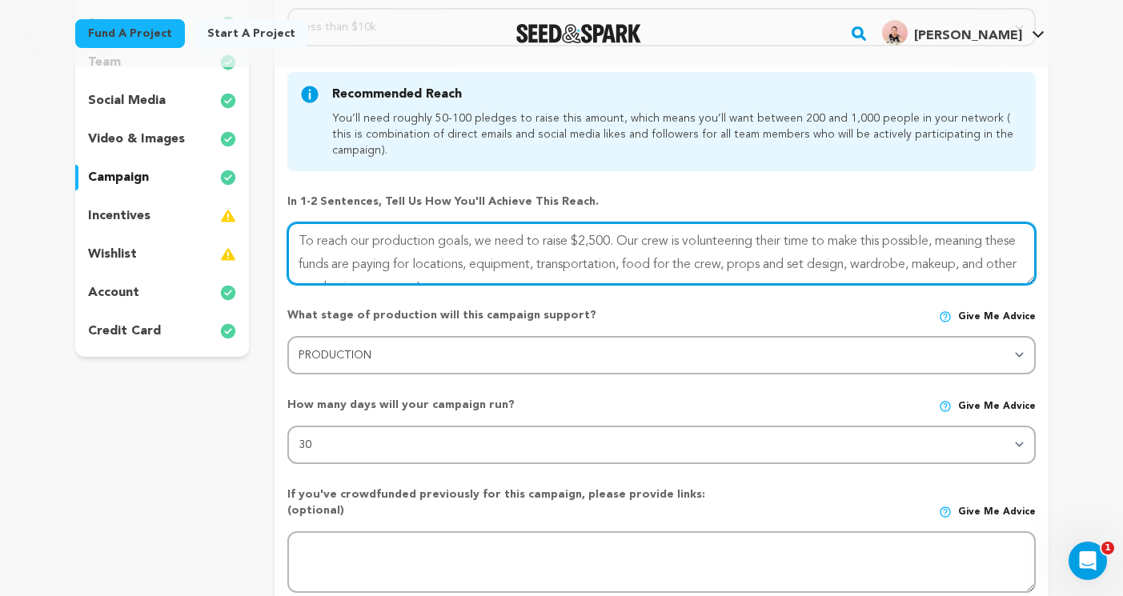
drag, startPoint x: 703, startPoint y: 266, endPoint x: 219, endPoint y: 228, distance: 485.5
click at [219, 228] on div "project story team social media video & images campaign incentives wishlist" at bounding box center [561, 378] width 973 height 836
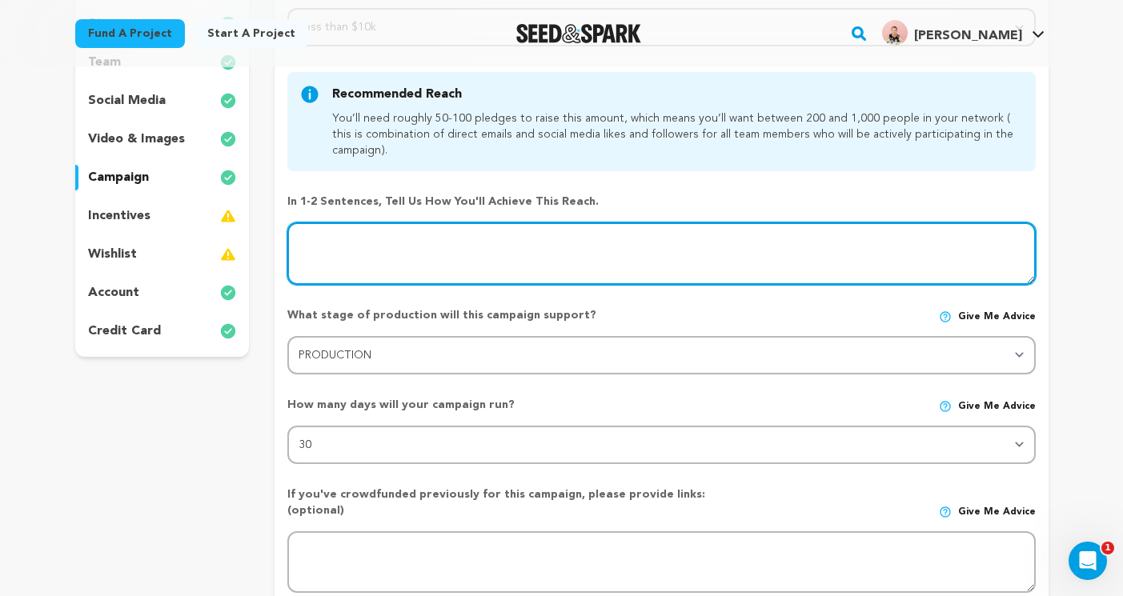
paste textarea "We’ll achieve our $2,500 goal by building a strong online campaign, sharing our…"
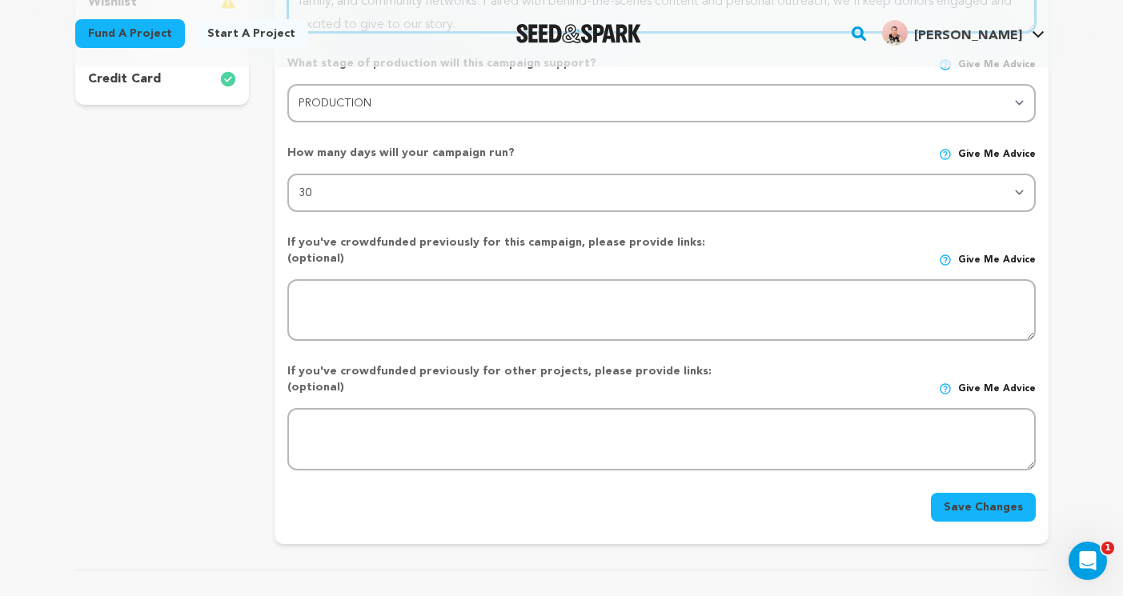
scroll to position [515, 0]
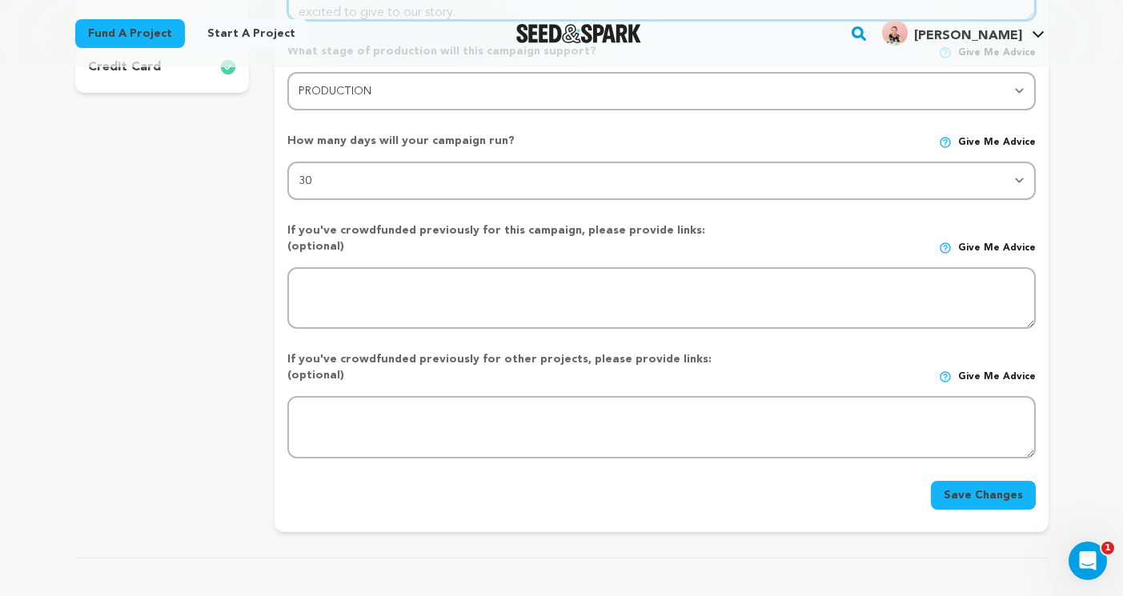
type textarea "We’ll achieve our $2,500 goal by building a strong online campaign, sharing our…"
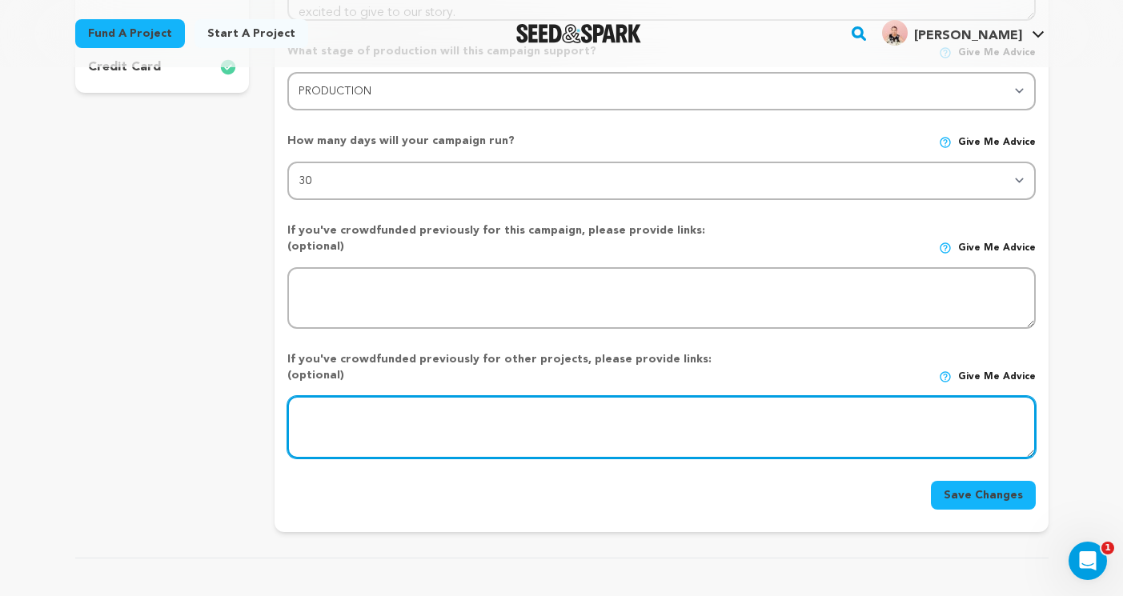
click at [629, 402] on textarea at bounding box center [660, 427] width 747 height 62
paste textarea "https://seedandspark.com/fund/forever-is-a-delicate-thing#wishlist?fbclid=PAZXh…"
type textarea "https://seedandspark.com/fund/forever-is-a-delicate-thing#wishlist?fbclid=PAZXh…"
drag, startPoint x: 698, startPoint y: 410, endPoint x: 276, endPoint y: 350, distance: 426.0
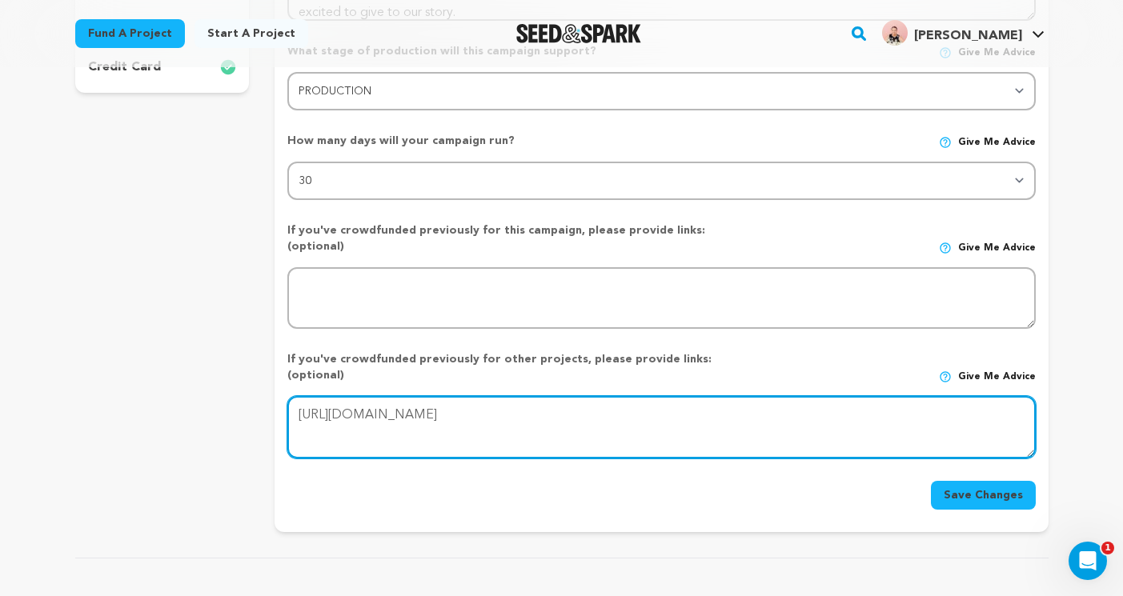
click at [276, 350] on form "How much do you intend to raise? (give an estimation) Select your range Less th…" at bounding box center [660, 116] width 773 height 788
paste textarea "https://seedandspark.com/fund/forever-is-a-delicate-thing#story"
type textarea "https://seedandspark.com/fund/forever-is-a-delicate-thing#story"
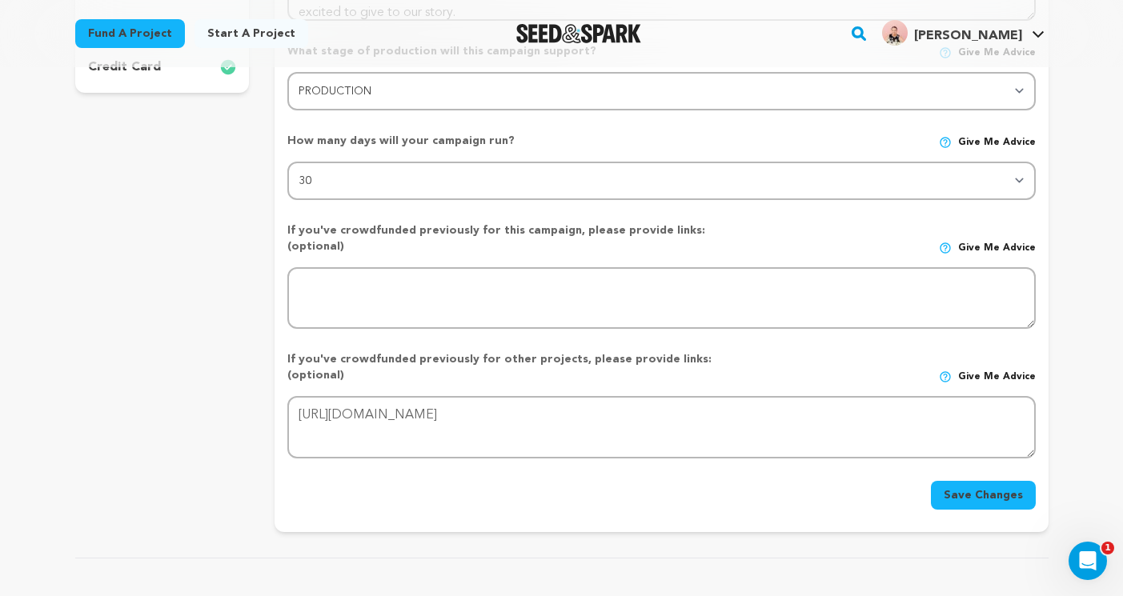
click at [974, 481] on button "Save Changes" at bounding box center [983, 495] width 105 height 29
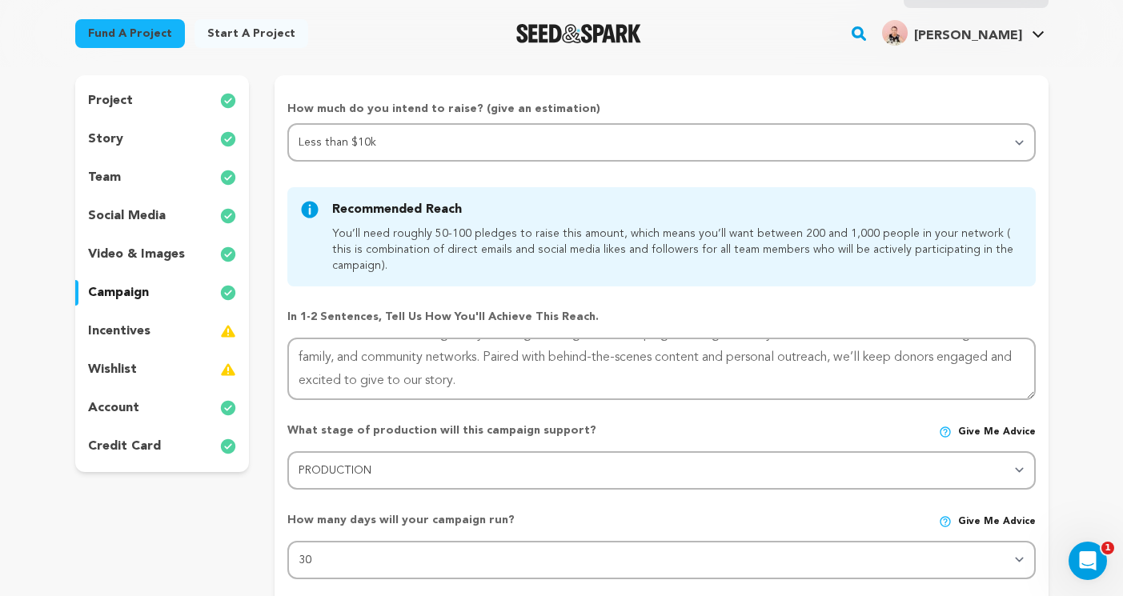
scroll to position [131, 0]
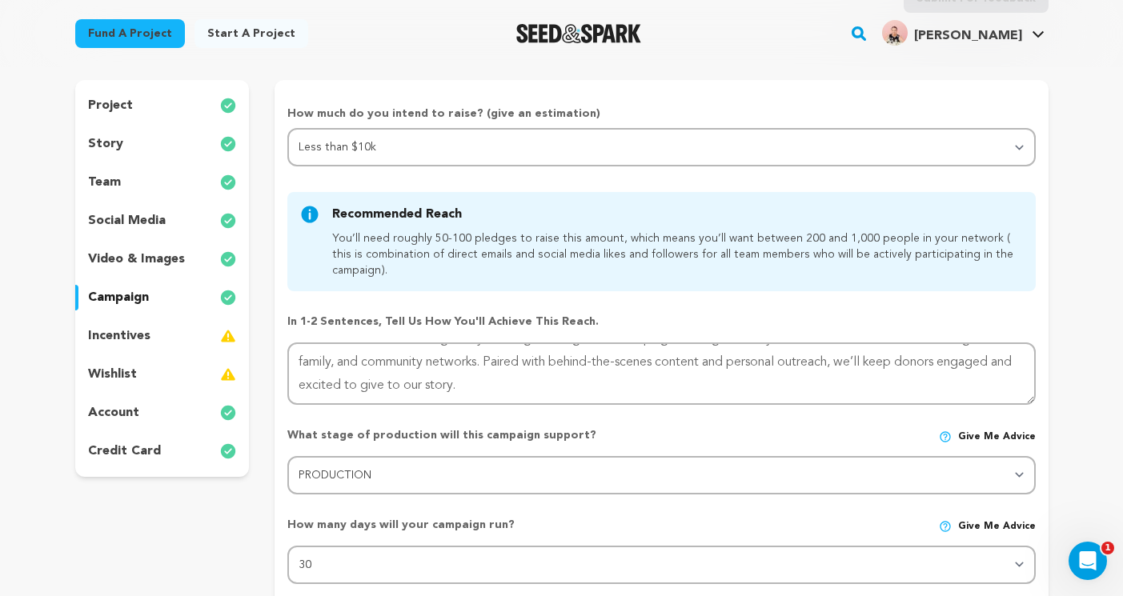
click at [138, 259] on p "video & images" at bounding box center [136, 259] width 97 height 19
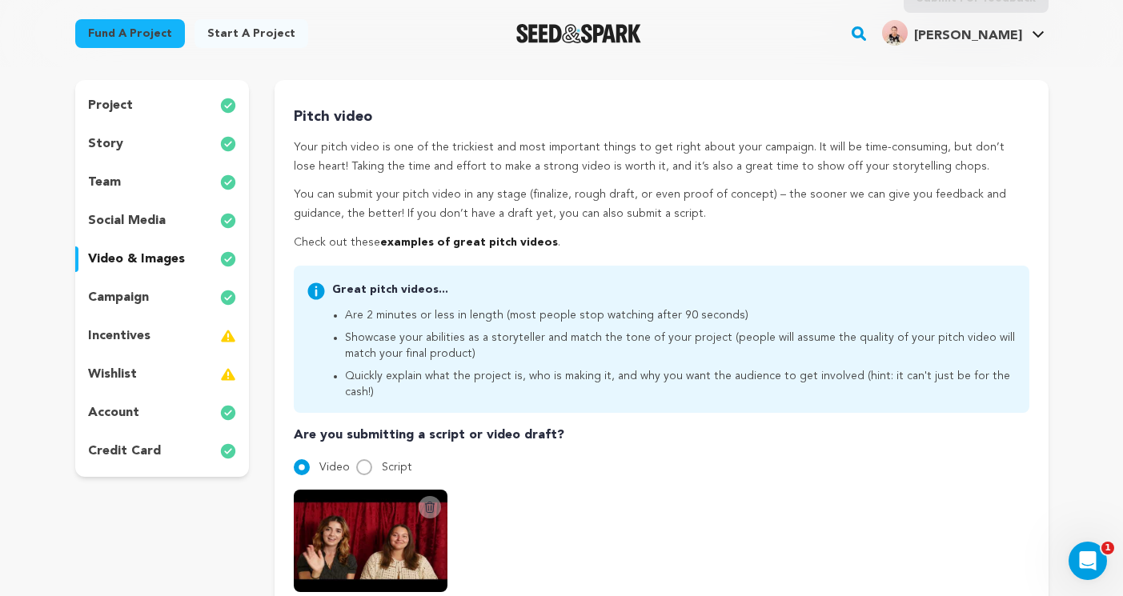
click at [132, 211] on p "social media" at bounding box center [127, 220] width 78 height 19
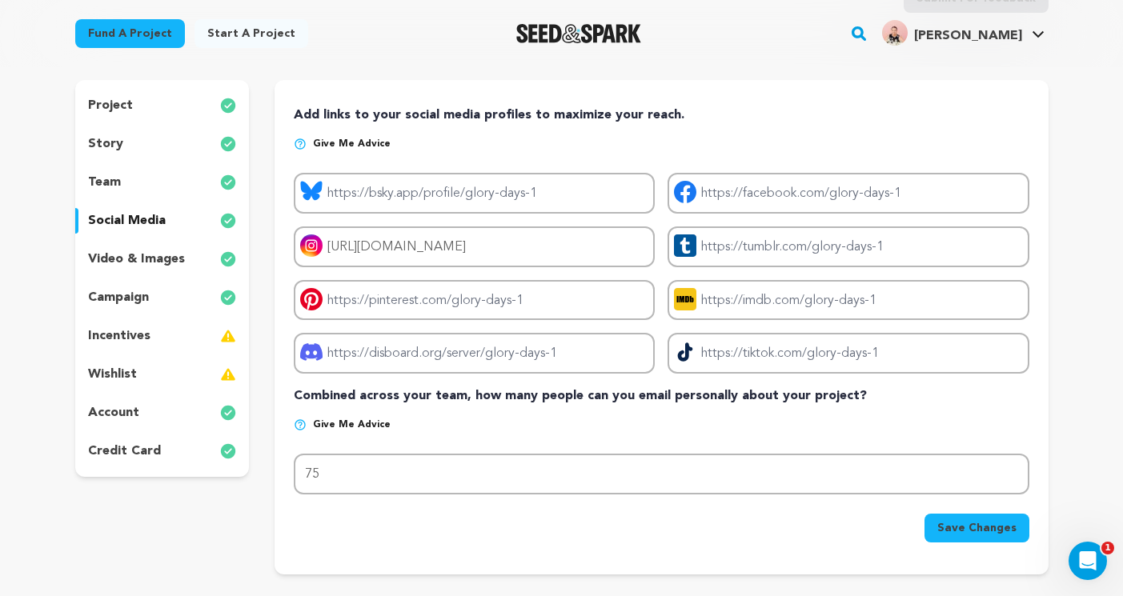
click at [132, 174] on div "team" at bounding box center [162, 183] width 174 height 26
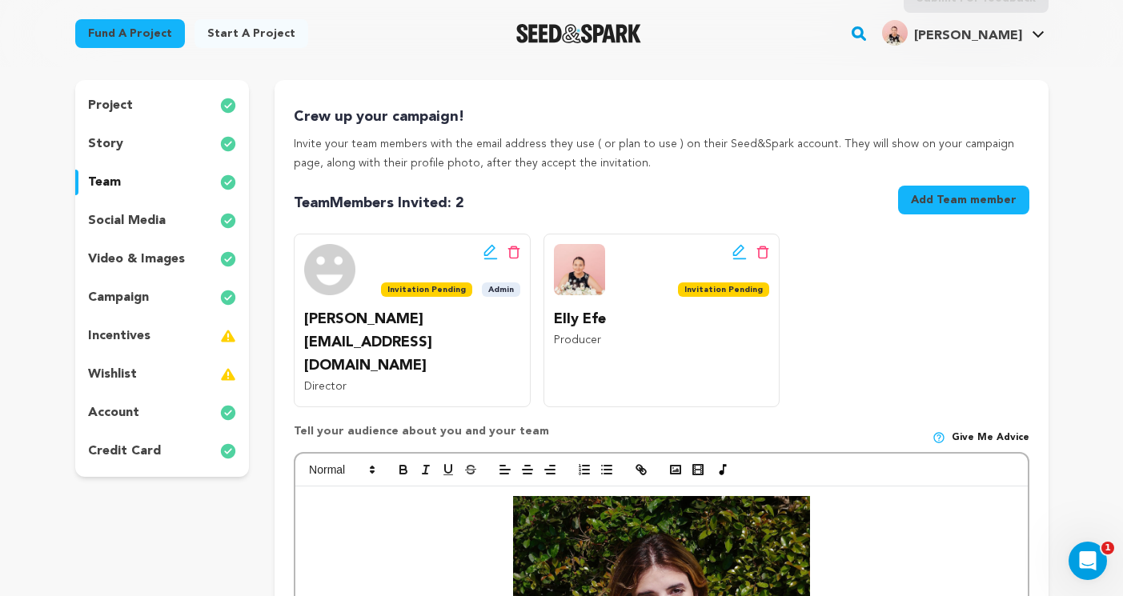
click at [126, 134] on div "story" at bounding box center [162, 144] width 174 height 26
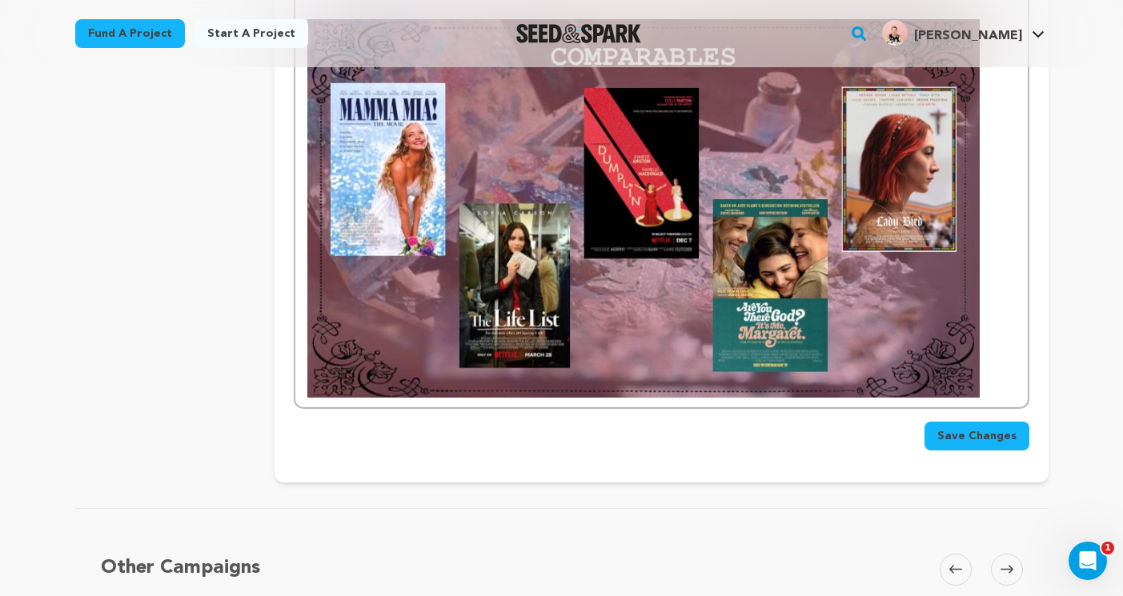
scroll to position [1591, 0]
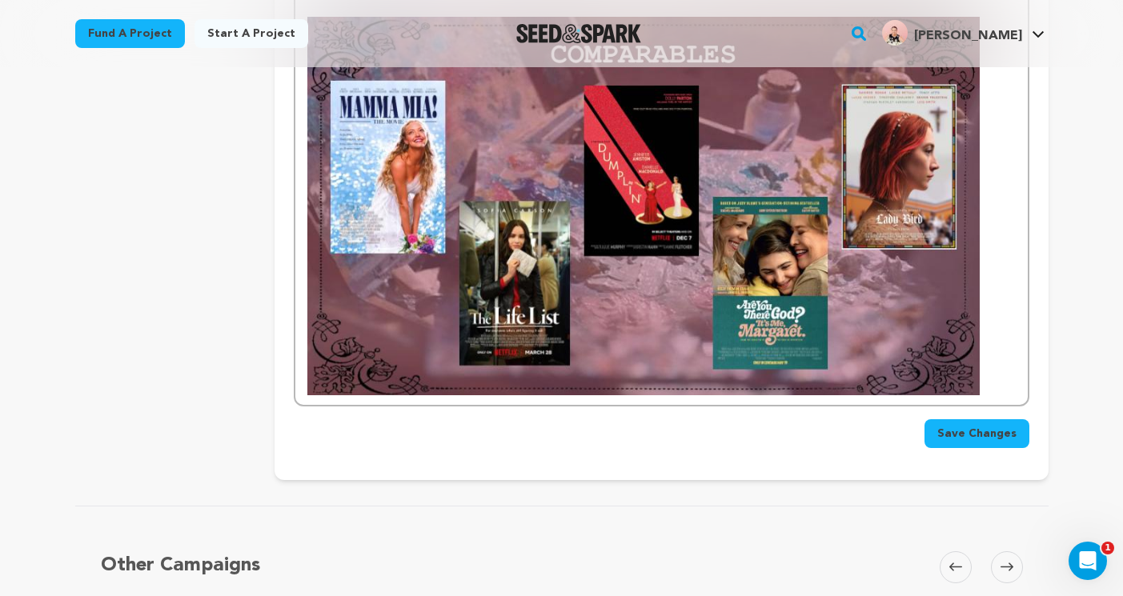
click at [1002, 354] on p at bounding box center [660, 206] width 707 height 378
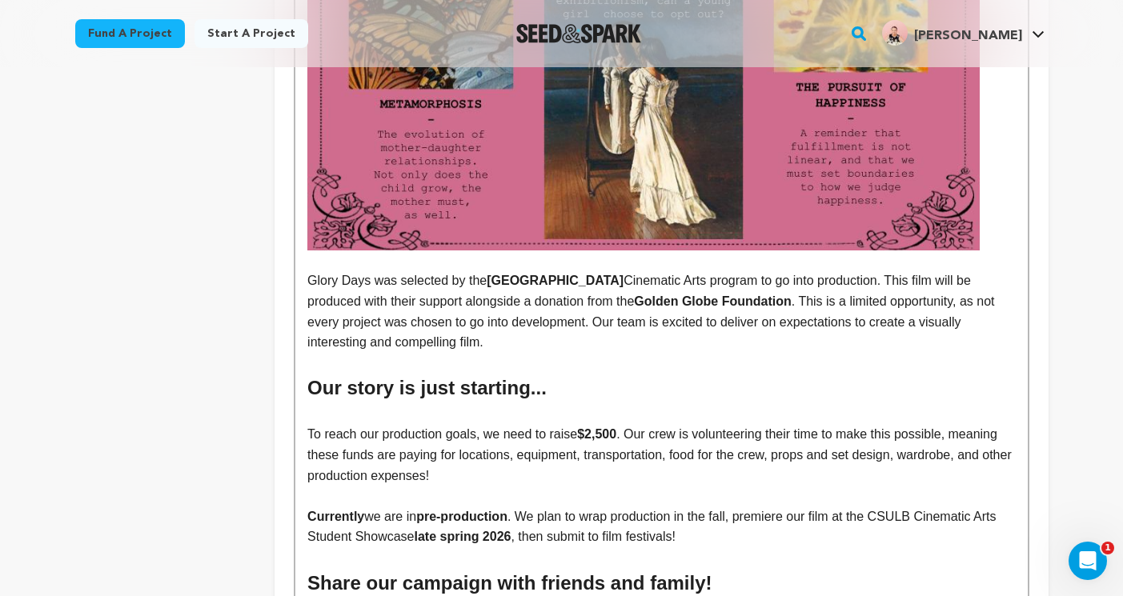
scroll to position [0, 0]
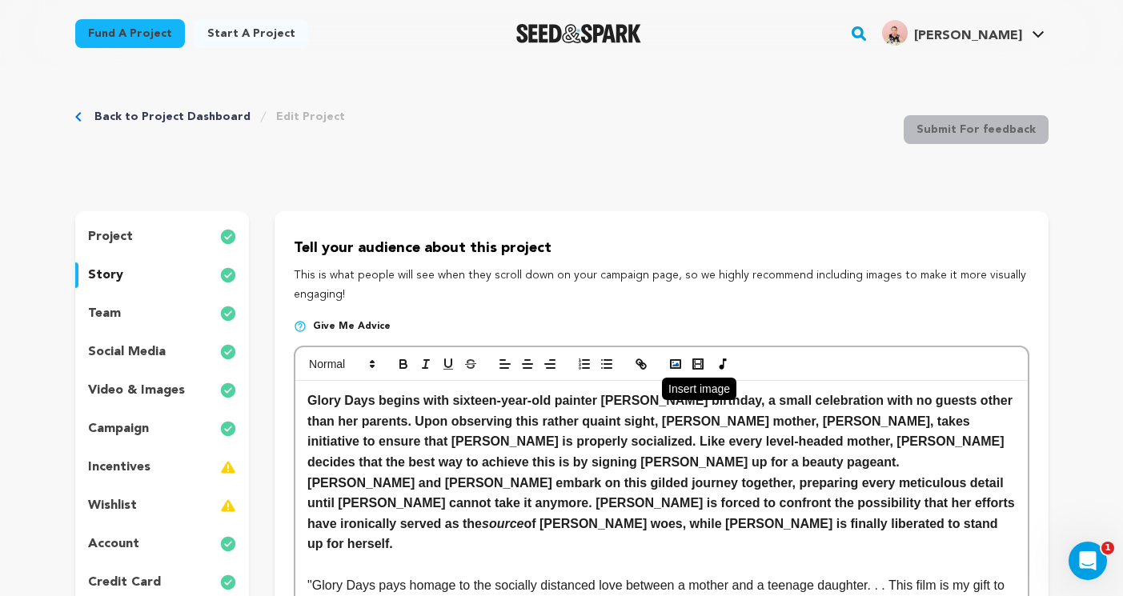
click at [675, 364] on polyline "button" at bounding box center [675, 364] width 6 height 4
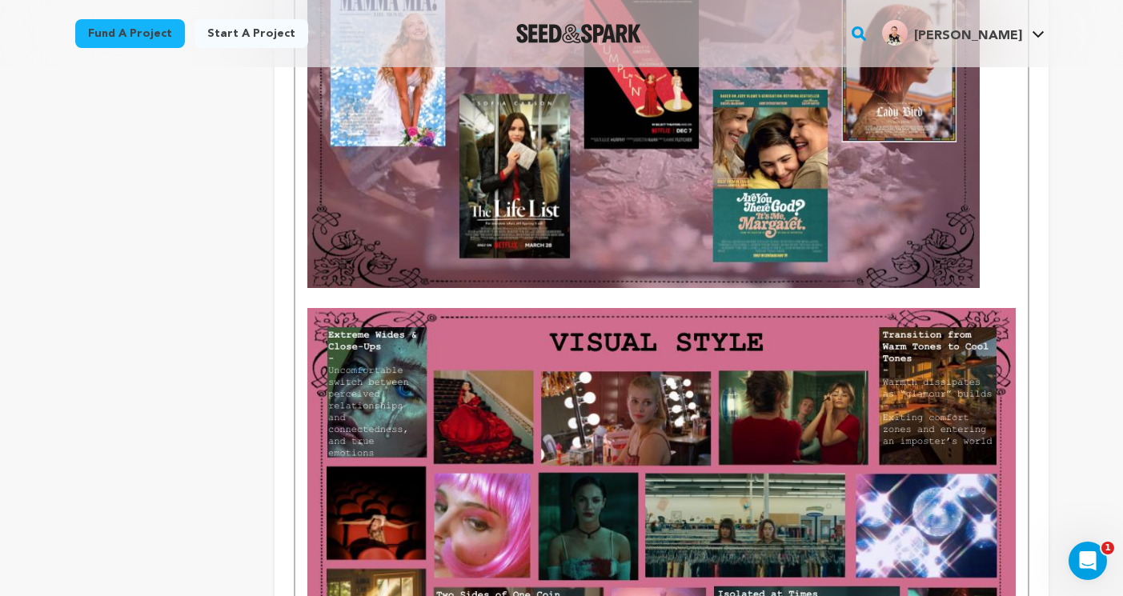
click at [913, 430] on img at bounding box center [660, 507] width 707 height 398
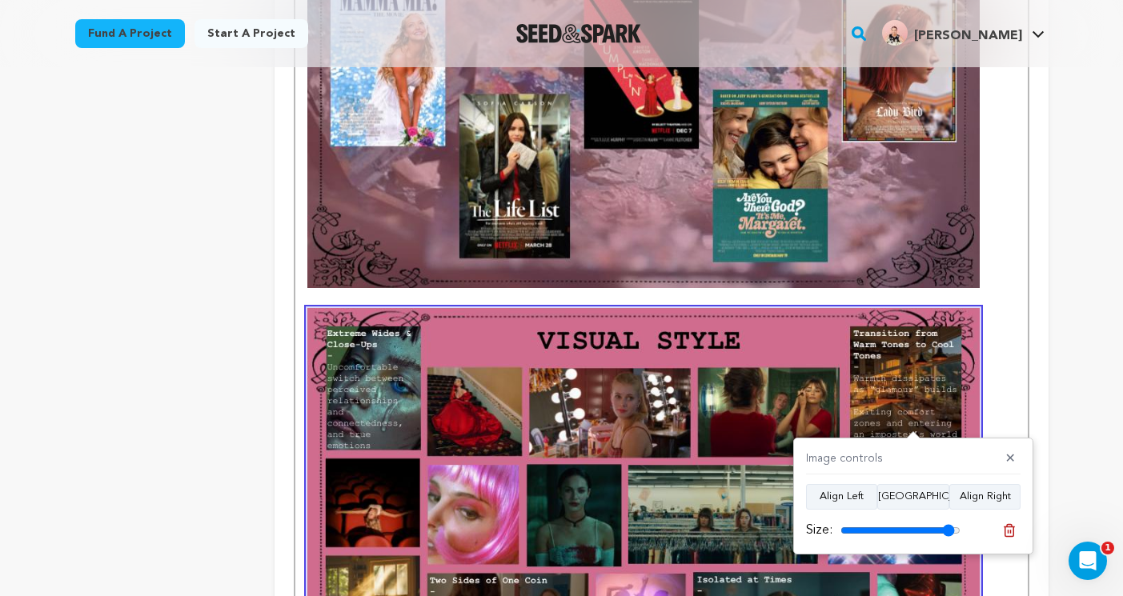
type input "95"
click at [947, 524] on input "range" at bounding box center [900, 530] width 120 height 13
click at [1006, 403] on p at bounding box center [660, 497] width 707 height 378
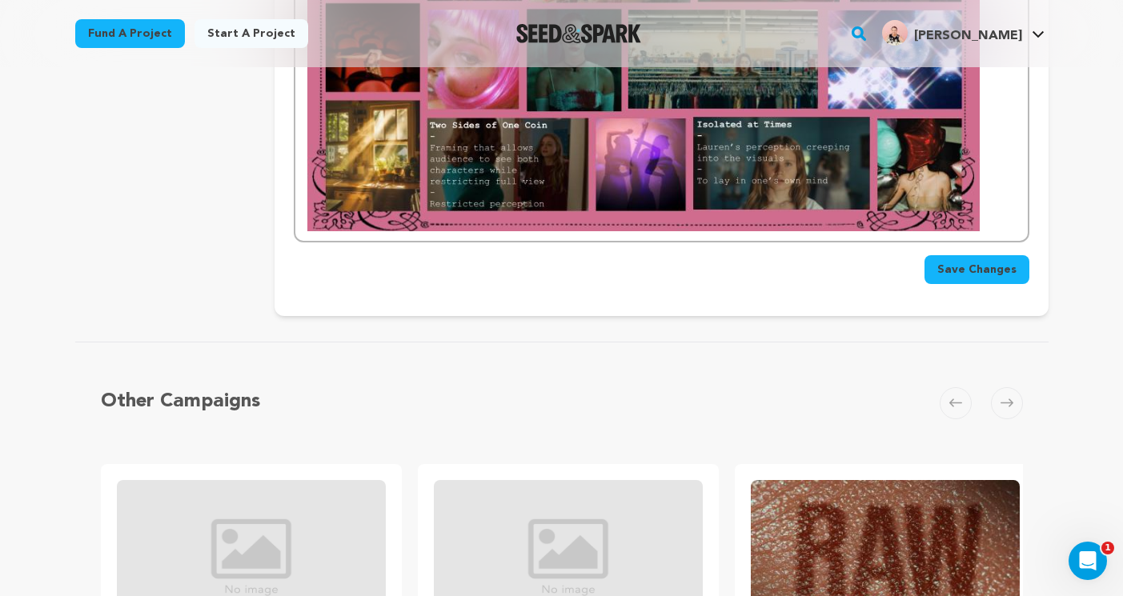
scroll to position [2149, 0]
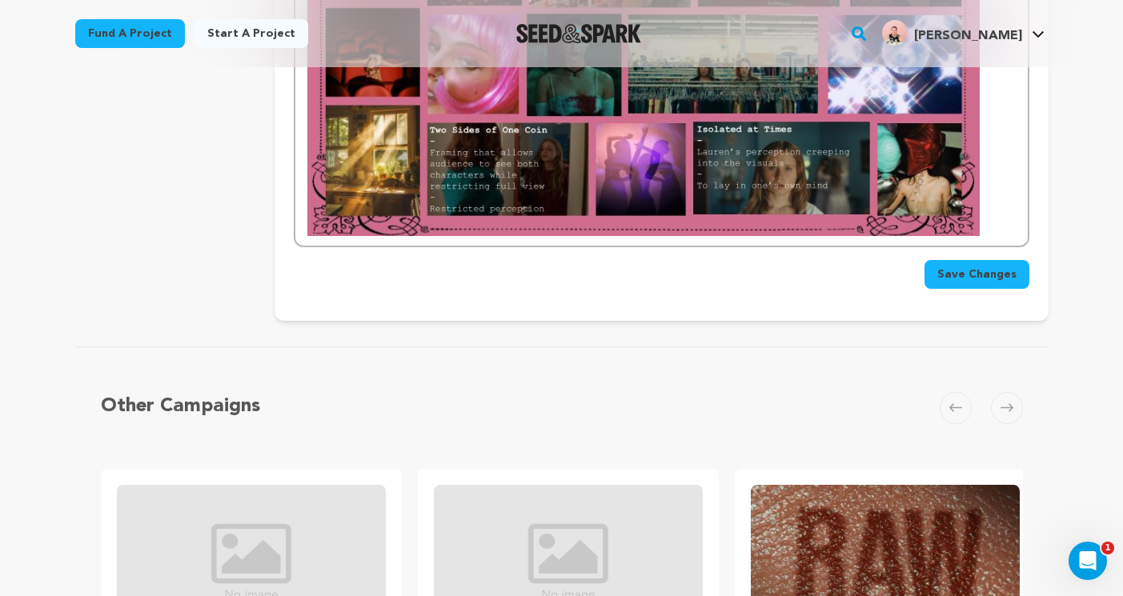
click at [966, 266] on span "Save Changes" at bounding box center [976, 274] width 79 height 16
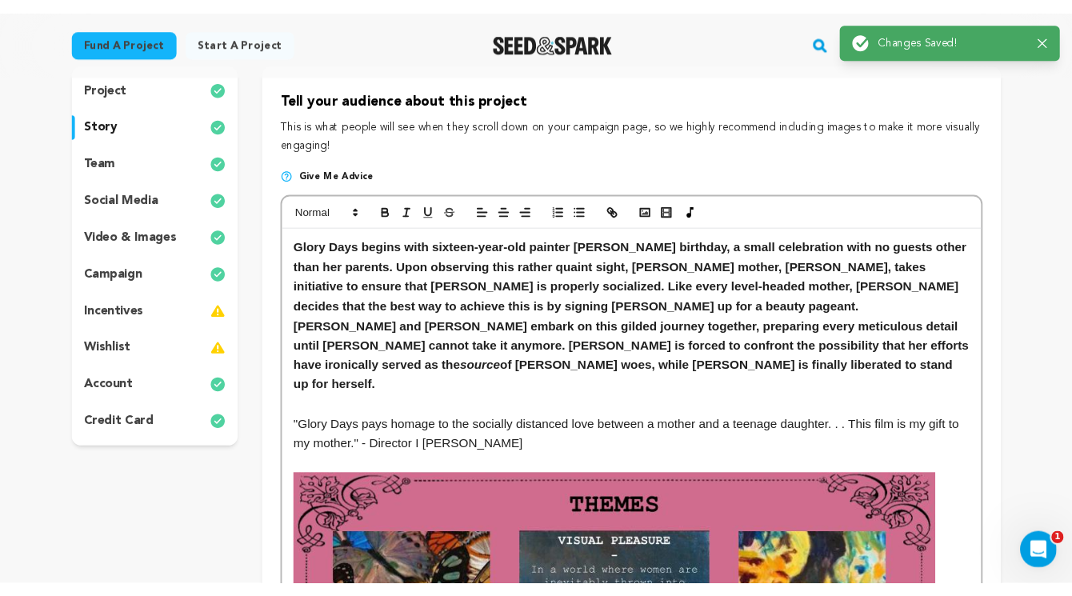
scroll to position [157, 0]
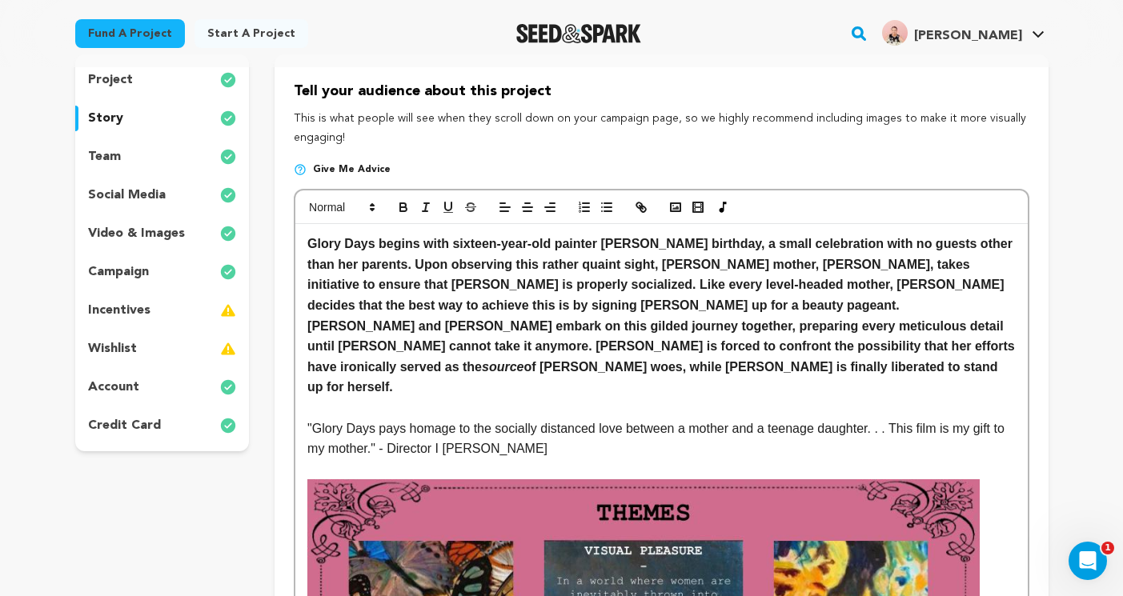
click at [115, 349] on p "wishlist" at bounding box center [112, 348] width 49 height 19
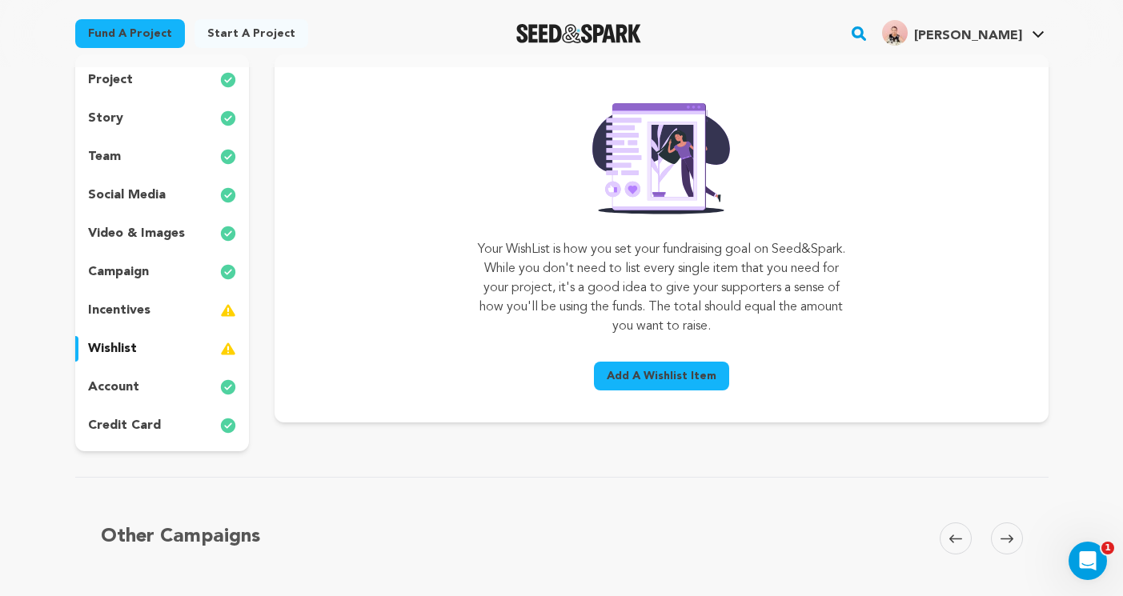
click at [646, 371] on span "Add A Wishlist Item" at bounding box center [661, 376] width 110 height 16
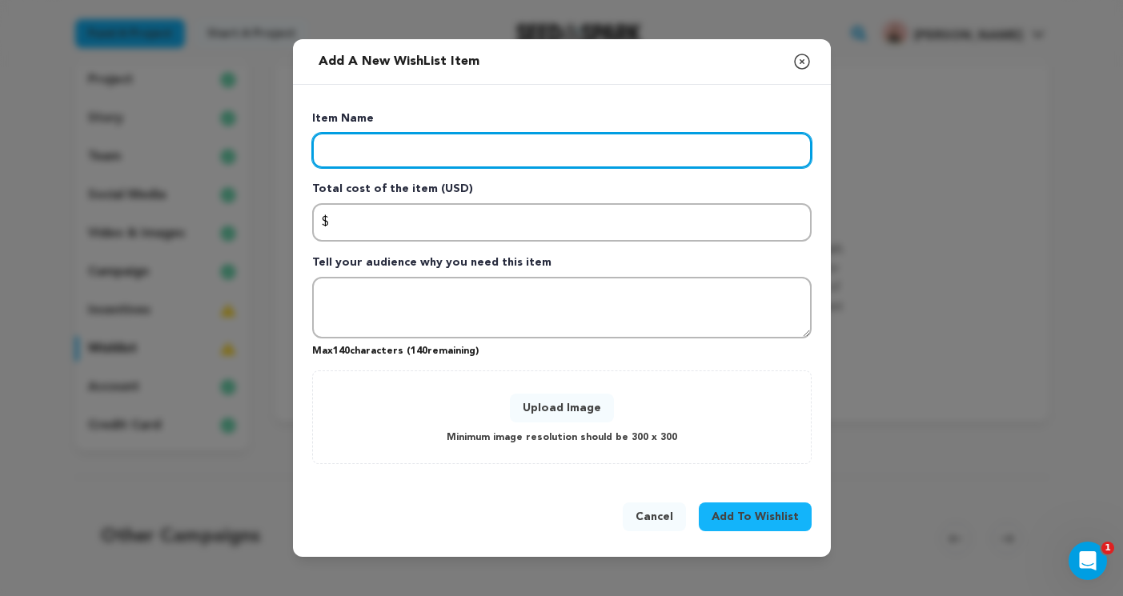
click at [381, 162] on input "Enter item name" at bounding box center [561, 150] width 499 height 35
type input "Cash Pledge"
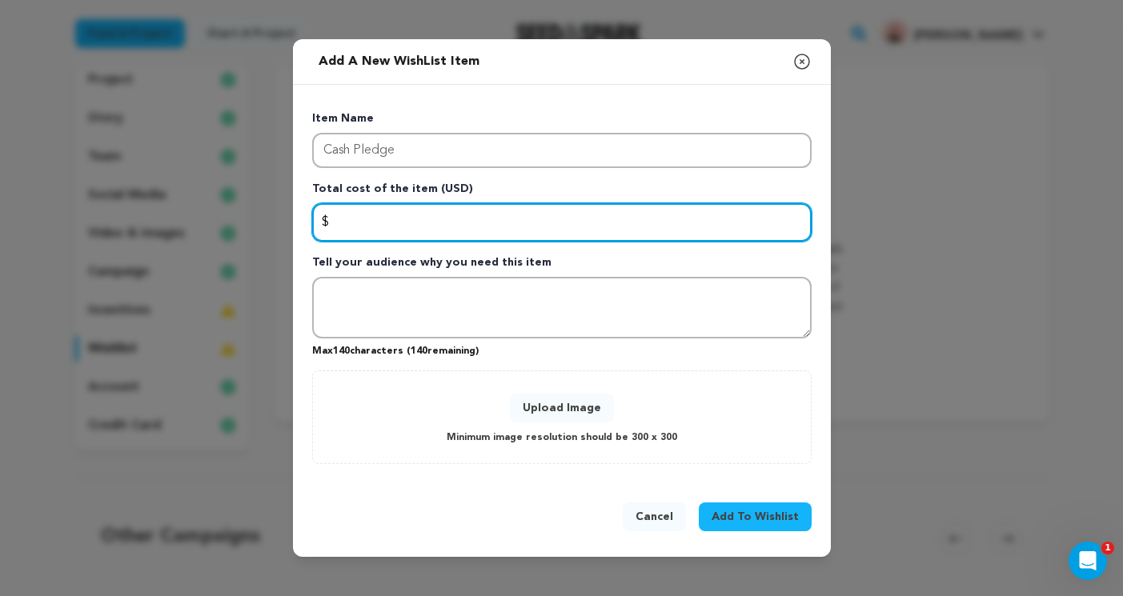
click at [432, 212] on input "Enter total cost of the item" at bounding box center [561, 222] width 499 height 38
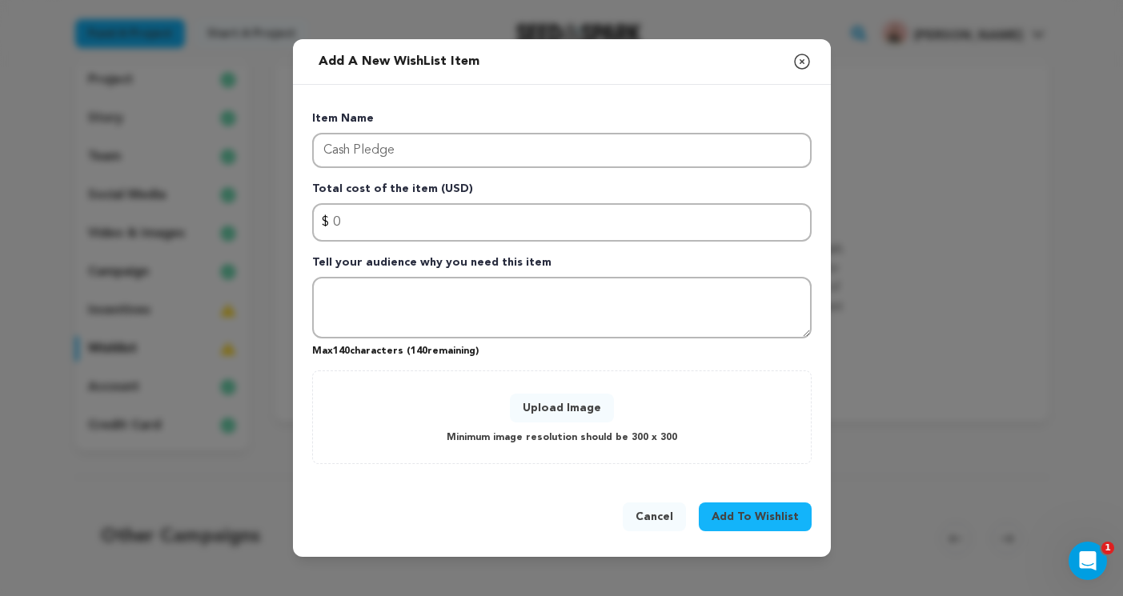
click at [747, 518] on span "Add To Wishlist" at bounding box center [754, 517] width 87 height 16
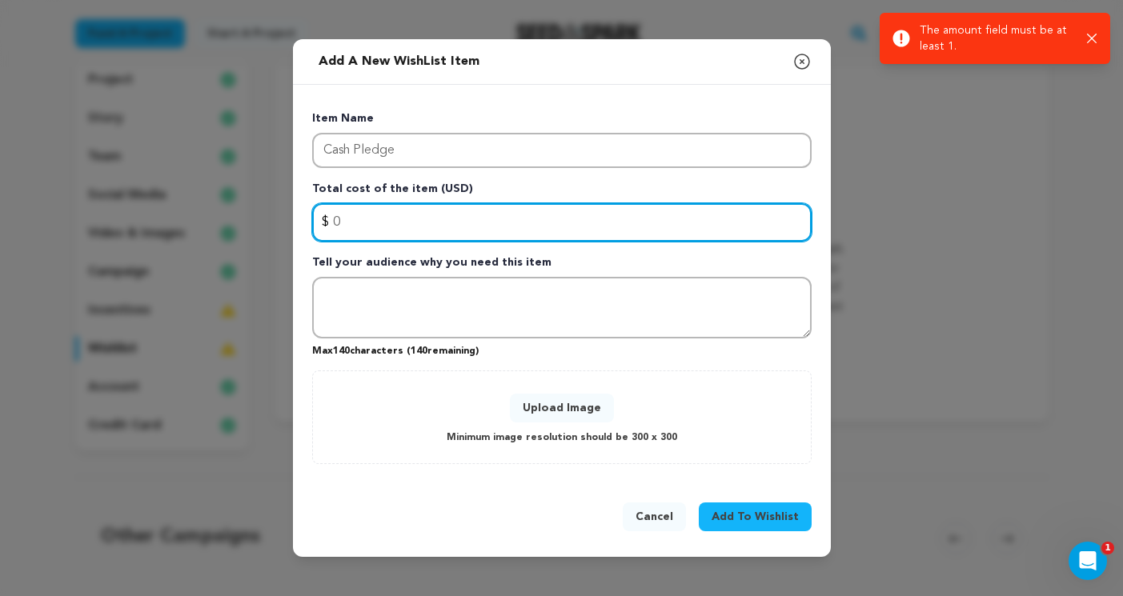
click at [370, 233] on input "0" at bounding box center [561, 222] width 499 height 38
type input "0"
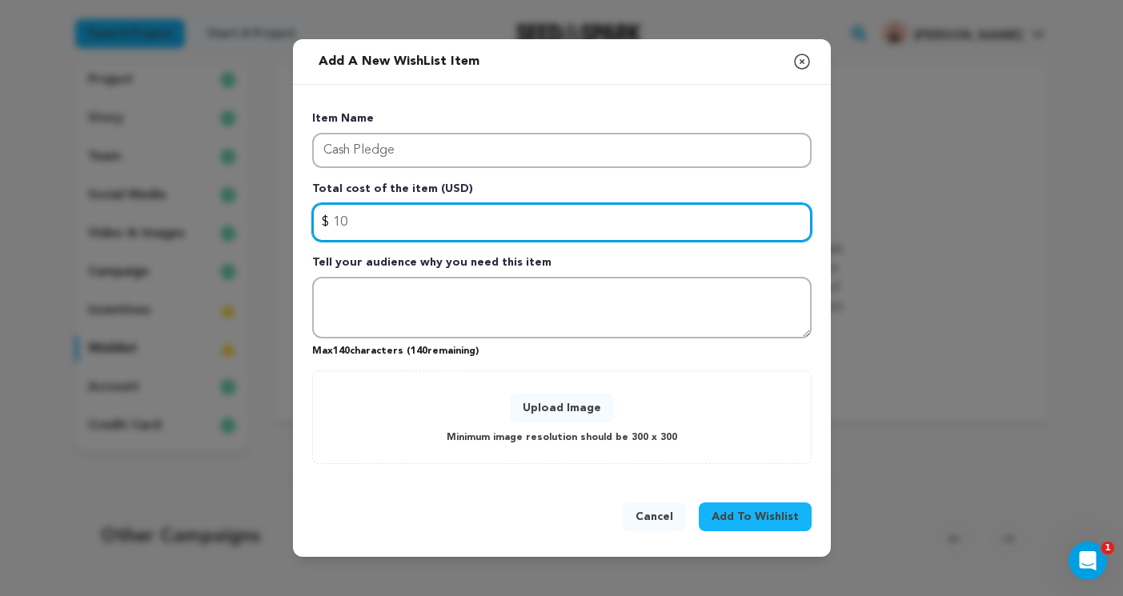
type input "1"
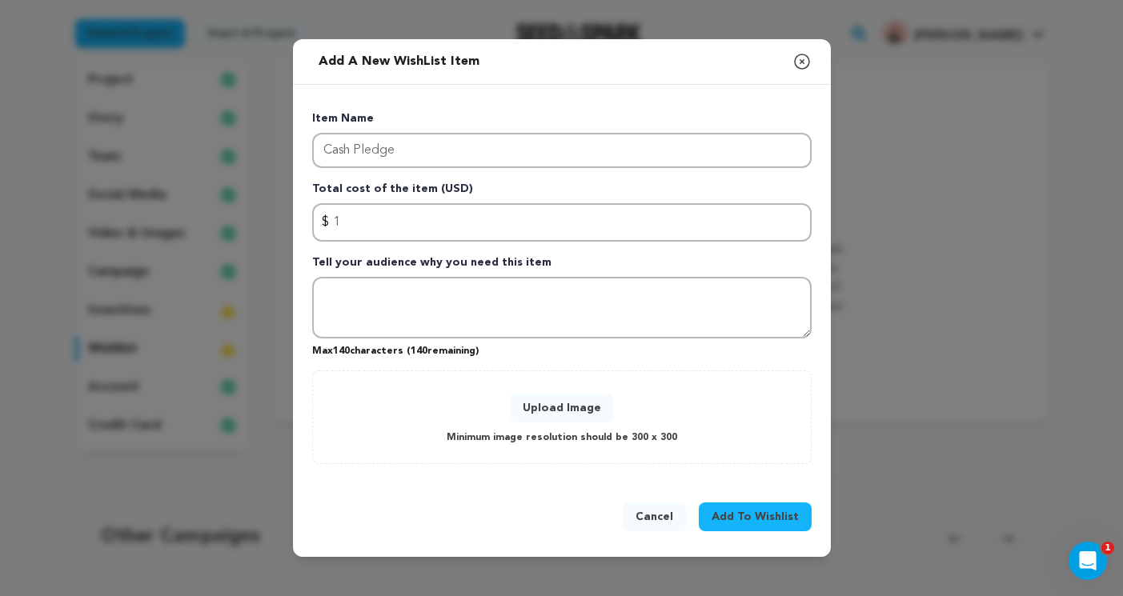
click at [803, 70] on icon "button" at bounding box center [801, 61] width 19 height 19
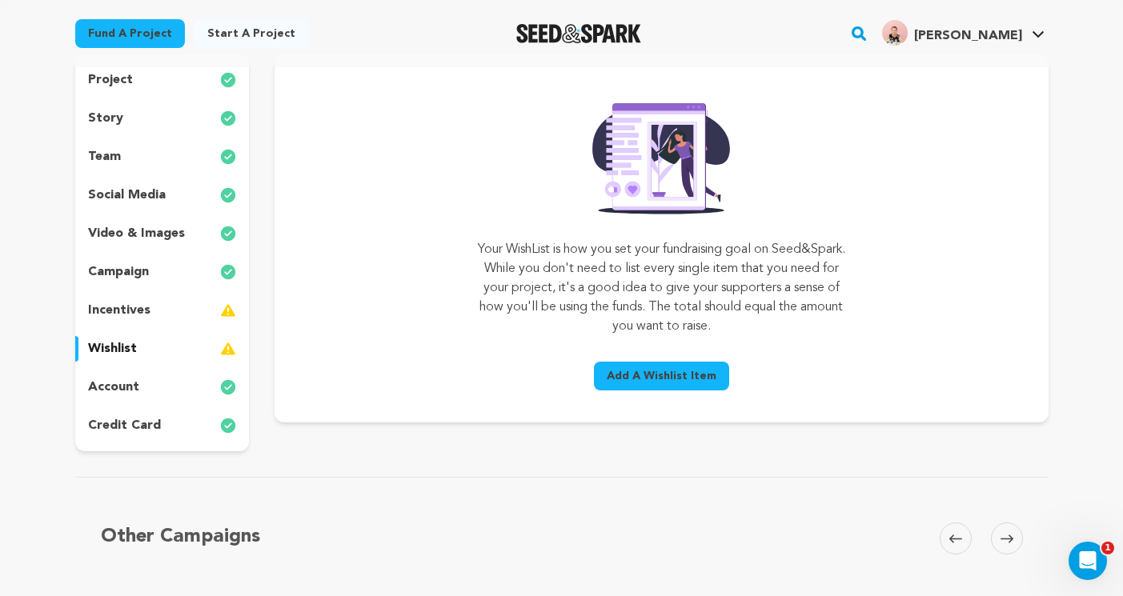
click at [646, 376] on span "Add A Wishlist Item" at bounding box center [661, 376] width 110 height 16
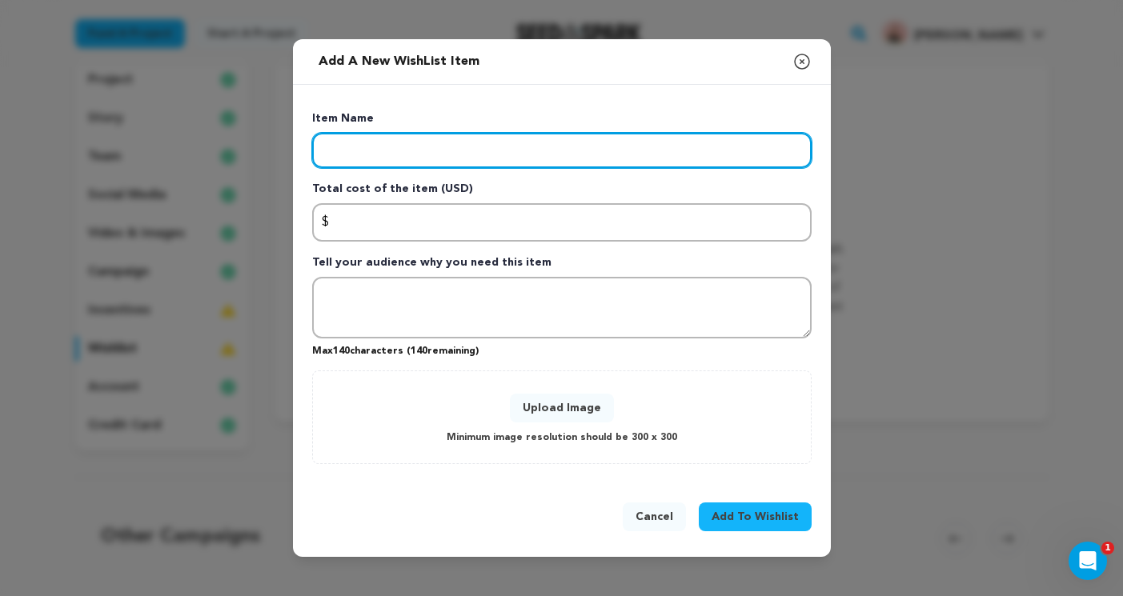
click at [389, 146] on input "Enter item name" at bounding box center [561, 150] width 499 height 35
paste input "On Set Craft Services"
paste input "(Food and drink for the Crew!)"
type input "On Set Craft Services (Food and drink for the Crew!)"
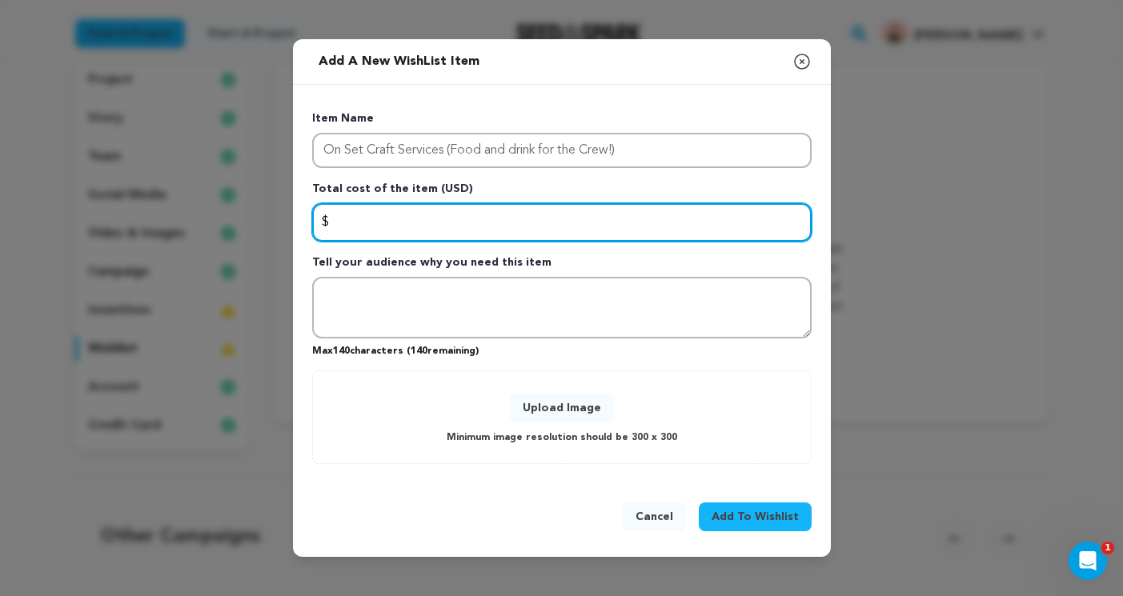
click at [403, 218] on input "Enter total cost of the item" at bounding box center [561, 222] width 499 height 38
type input "800"
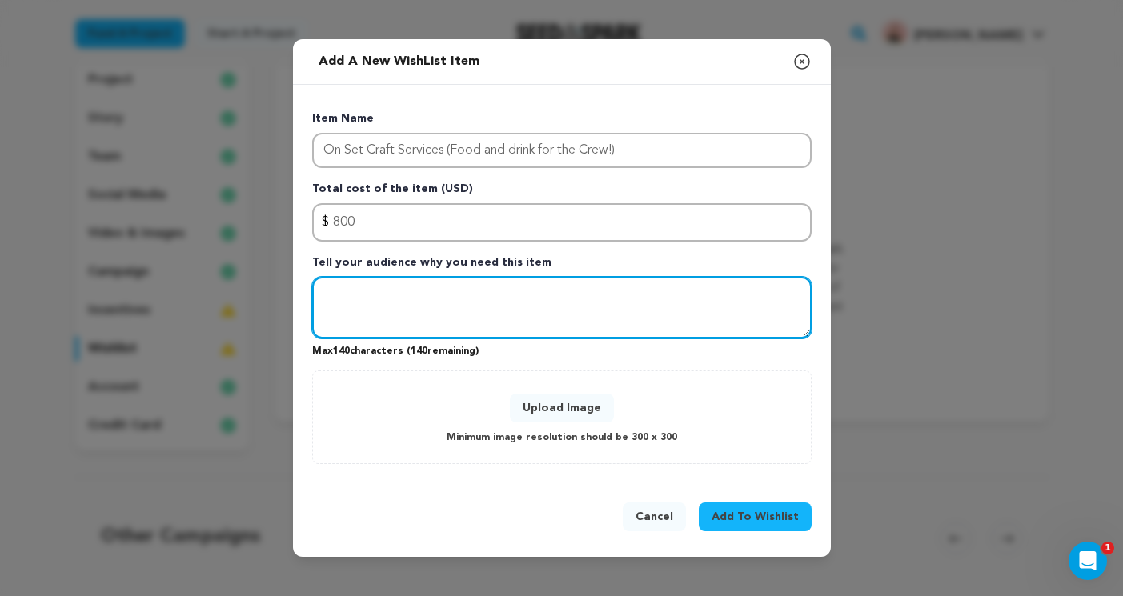
click at [360, 322] on textarea "Tell your audience why you need this item" at bounding box center [561, 308] width 499 height 62
click at [393, 298] on textarea "Our crew of 30 people will be working three 12 hour days" at bounding box center [561, 308] width 499 height 62
click at [507, 316] on textarea "Our crew of 30 people will be working three 12 hour days" at bounding box center [561, 308] width 499 height 62
drag, startPoint x: 493, startPoint y: 330, endPoint x: 308, endPoint y: 281, distance: 191.4
click at [308, 281] on div "Item Name On Set Craft Services (Food and drink for the Crew!) Total cost of th…" at bounding box center [562, 284] width 538 height 398
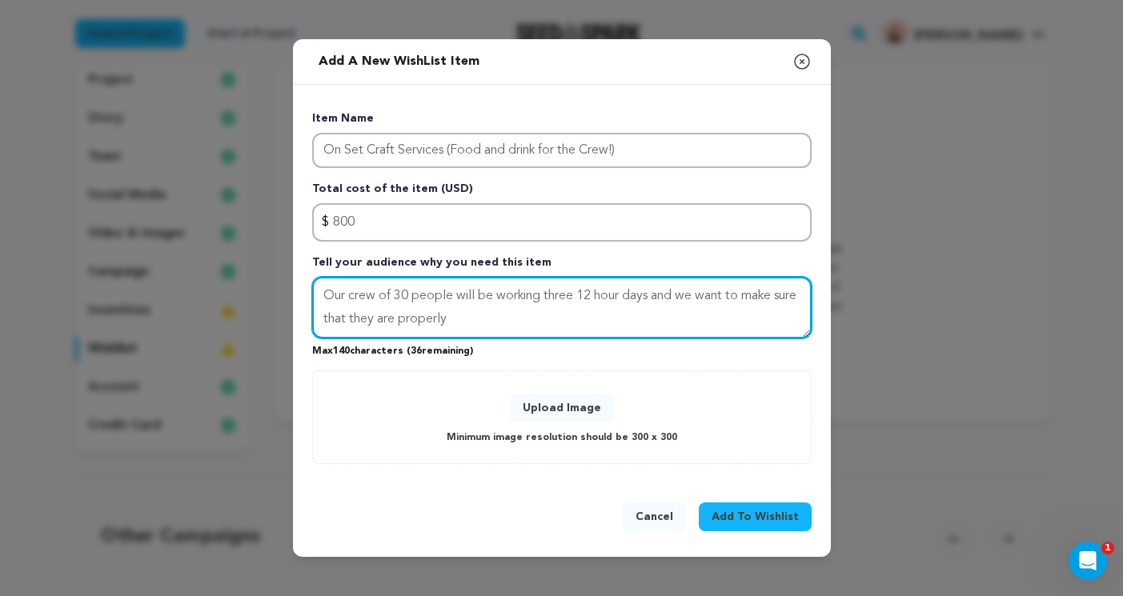
click at [489, 330] on textarea "Our crew of 30 people will be working three 12 hour days and we want to make su…" at bounding box center [561, 308] width 499 height 62
drag, startPoint x: 489, startPoint y: 330, endPoint x: 536, endPoint y: 312, distance: 50.4
click at [536, 312] on textarea "Our crew of 30 people will be working three 12 hour days and we want to make su…" at bounding box center [561, 308] width 499 height 62
click at [494, 319] on textarea "Our crew of 30 people will be working three 12 hour days and we want to make su…" at bounding box center [561, 308] width 499 height 62
click at [509, 320] on textarea "Our crew of 30 people will be working three 12 hour days and we want to make su…" at bounding box center [561, 308] width 499 height 62
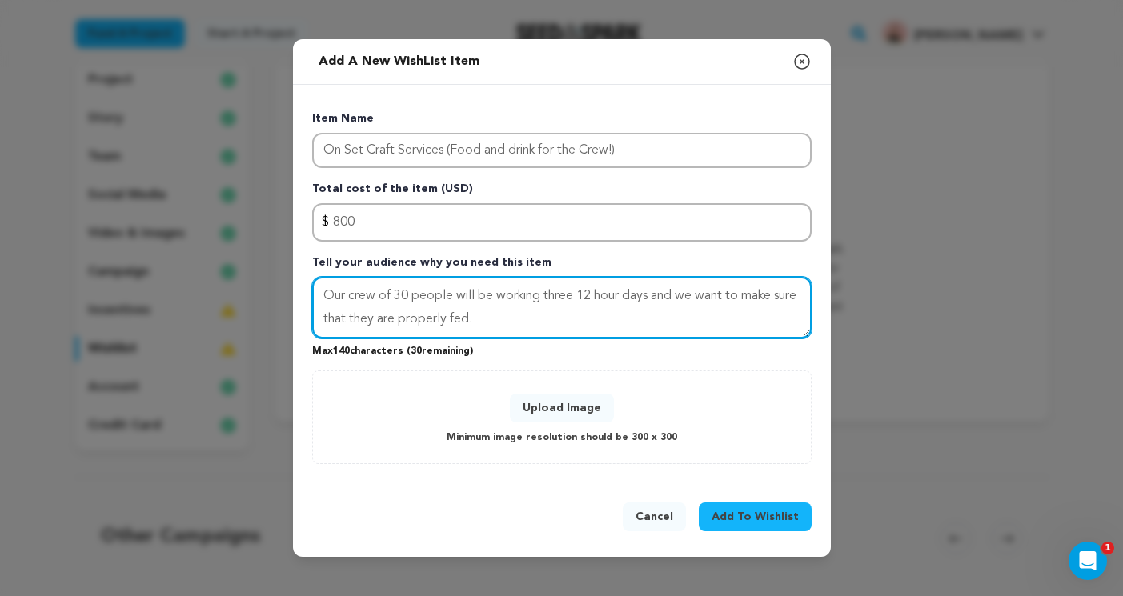
click at [517, 319] on textarea "Our crew of 30 people will be working three 12 hour days and we want to make su…" at bounding box center [561, 308] width 499 height 62
click at [587, 297] on textarea "Our crew of 30 people will be working three 12 hour days and we want to make su…" at bounding box center [561, 308] width 499 height 62
click at [590, 297] on textarea "Our crew of 30 people will be working three 12 hour days and we want to make su…" at bounding box center [561, 308] width 499 height 62
click at [609, 316] on textarea "Our crew of 30 people will be working three twelve hour days and we want to mak…" at bounding box center [561, 308] width 499 height 62
type textarea "Our crew of 30 people will be working three twelve hour days and we want to mak…"
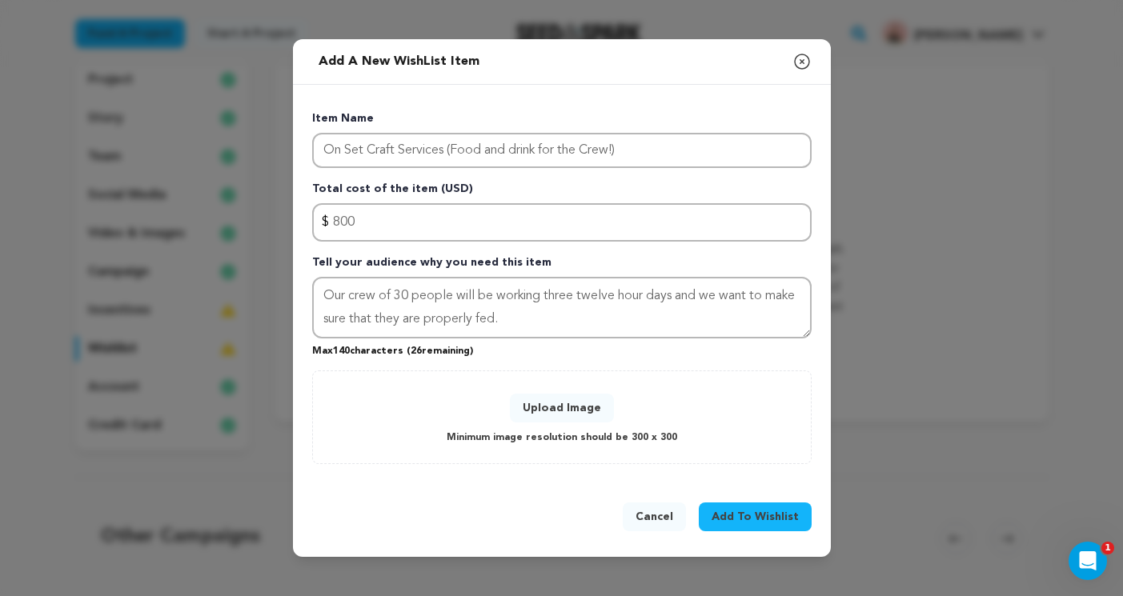
click at [730, 513] on span "Add To Wishlist" at bounding box center [754, 517] width 87 height 16
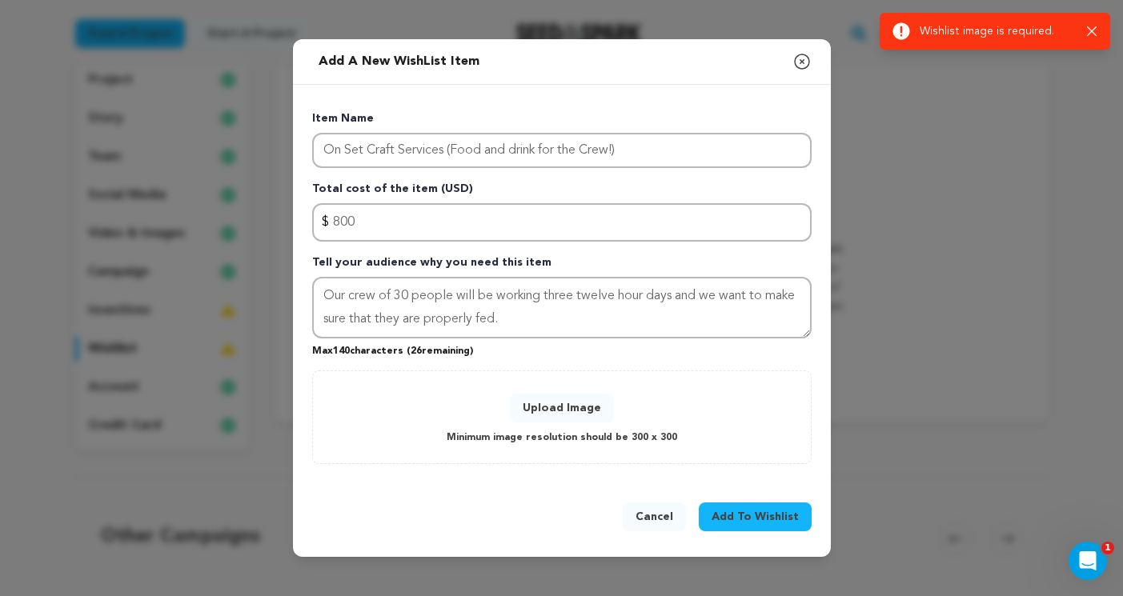
click at [580, 408] on button "Upload Image" at bounding box center [562, 408] width 104 height 29
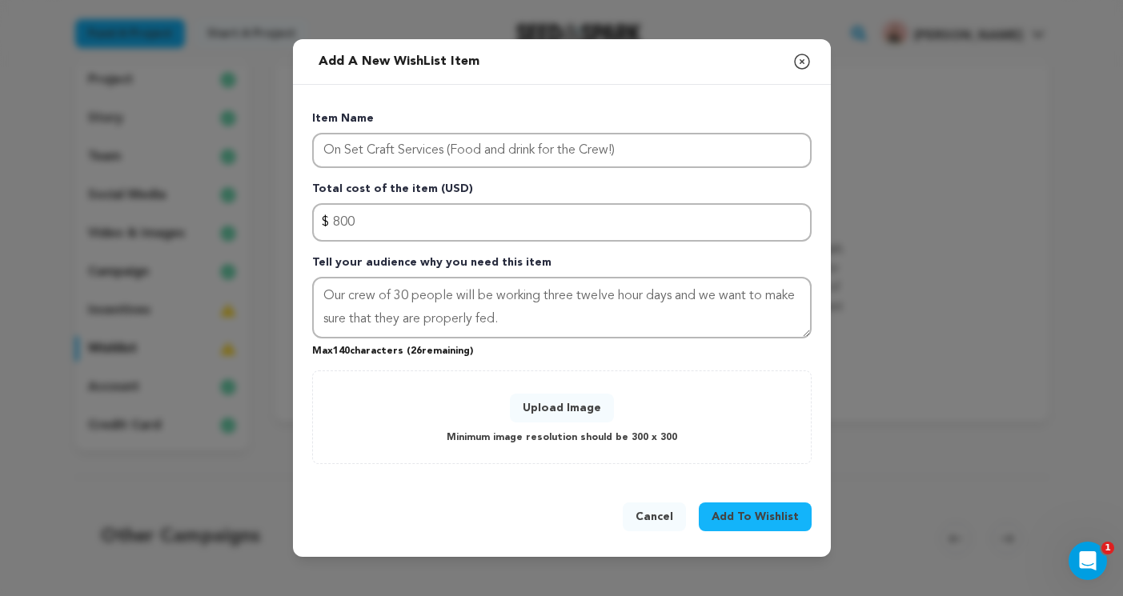
click at [796, 62] on icon "button" at bounding box center [801, 61] width 19 height 19
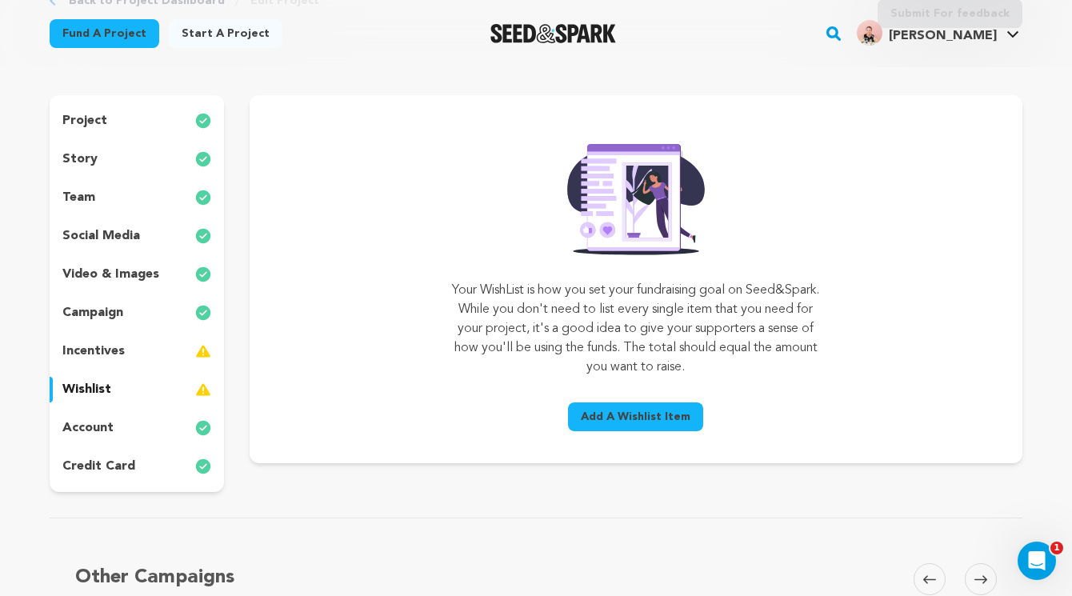
scroll to position [105, 0]
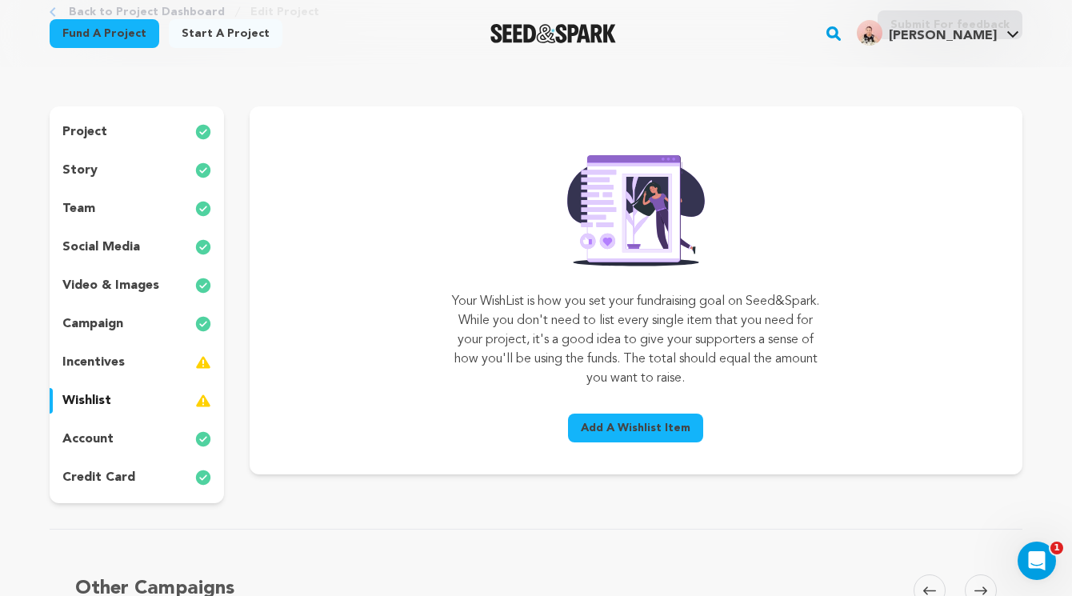
click at [602, 434] on span "Add A Wishlist Item" at bounding box center [636, 428] width 110 height 16
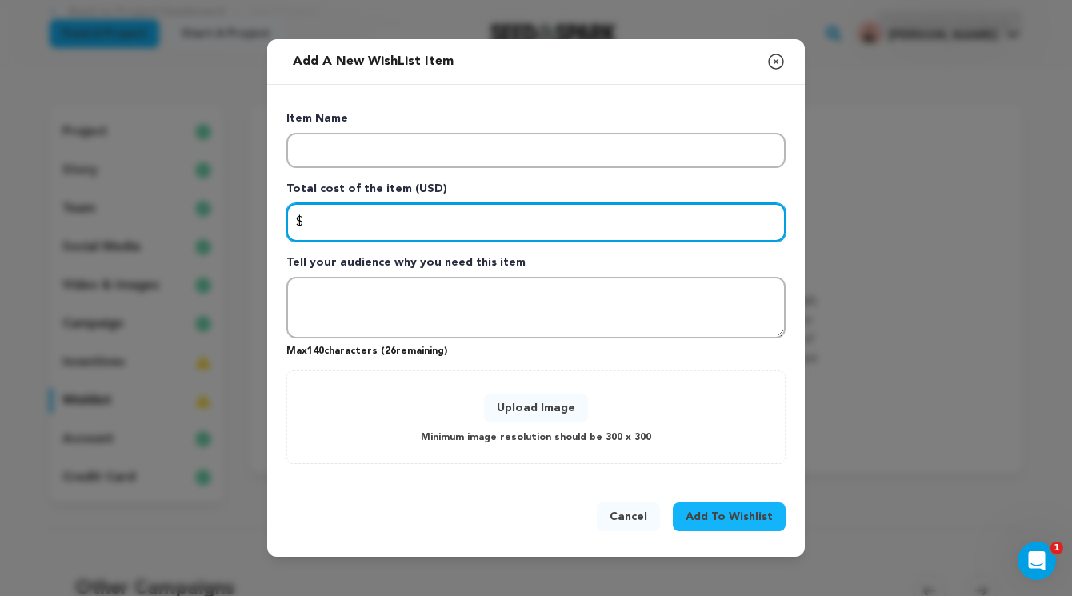
click at [477, 209] on input "Enter total cost of the item" at bounding box center [535, 222] width 499 height 38
type input "800"
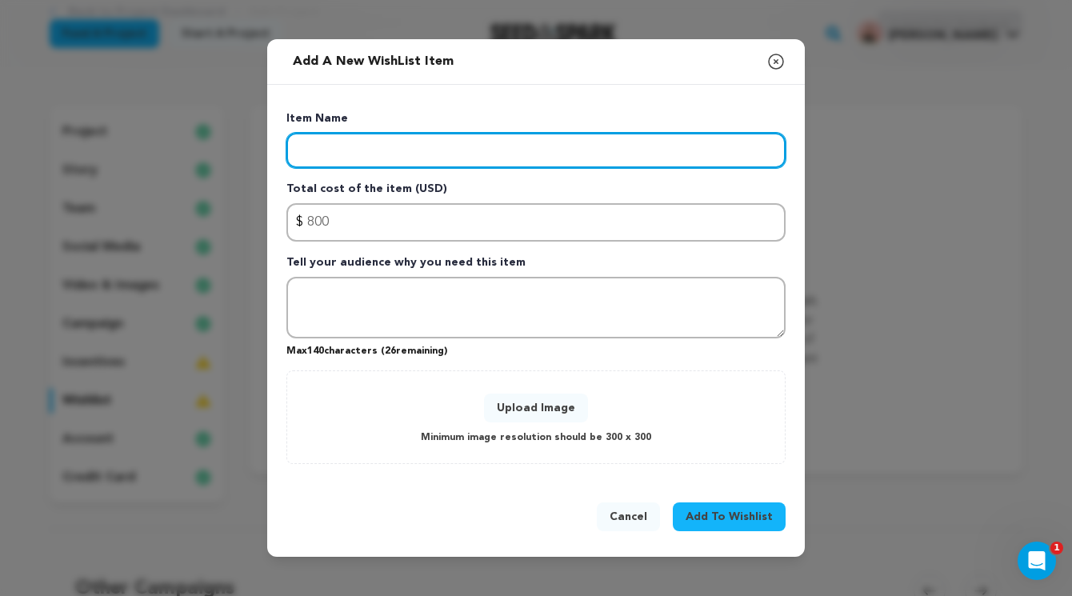
click at [375, 145] on input "Enter item name" at bounding box center [535, 150] width 499 height 35
type input "Feed the Crew"
drag, startPoint x: 451, startPoint y: 146, endPoint x: 274, endPoint y: 148, distance: 176.8
click at [274, 148] on div "Item Name Feed the Crew Total cost of the item (USD) $ Amount 800 Tell your aud…" at bounding box center [536, 284] width 538 height 398
paste input "On Set Craft Services (Food and drink for the Crew!)"
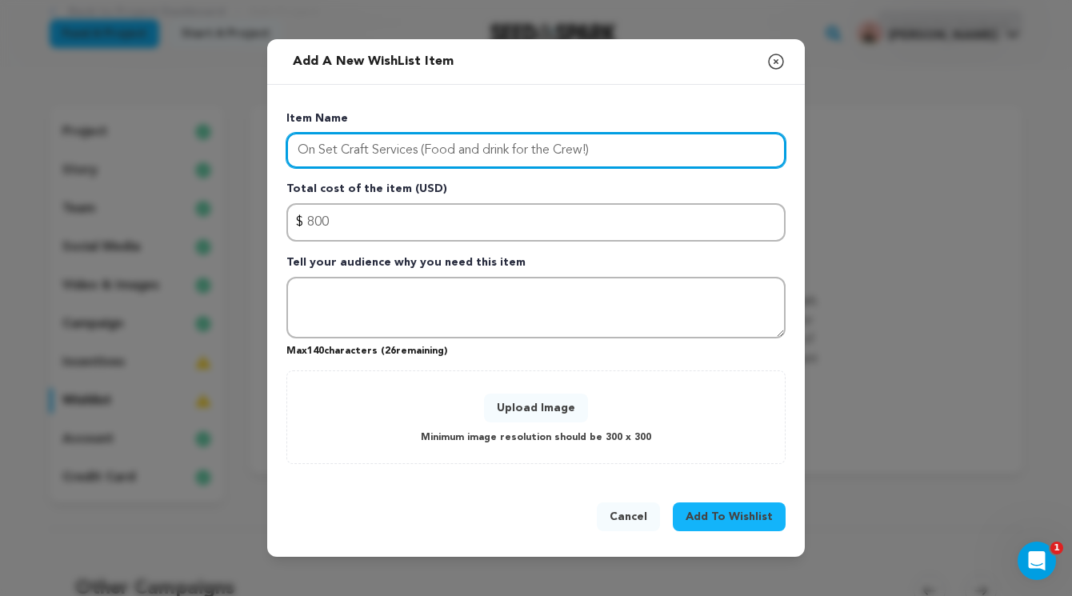
drag, startPoint x: 614, startPoint y: 145, endPoint x: 423, endPoint y: 151, distance: 190.5
click at [423, 151] on input "On Set Craft Services (Food and drink for the Crew!)" at bounding box center [535, 150] width 499 height 35
type input "On Set Craft Services"
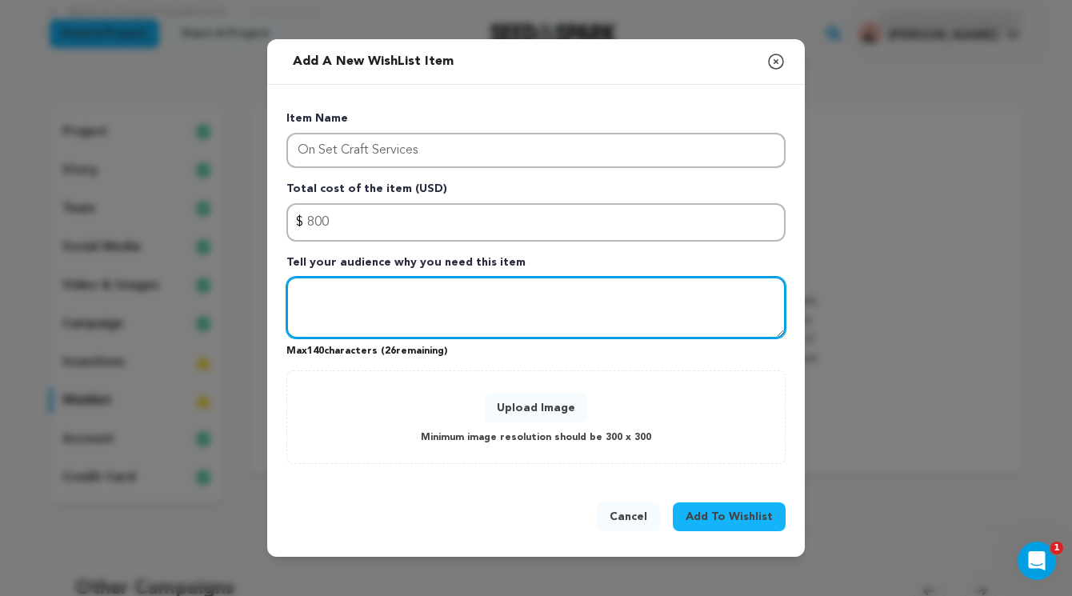
click at [371, 305] on textarea "Tell your audience why you need this item" at bounding box center [535, 308] width 499 height 62
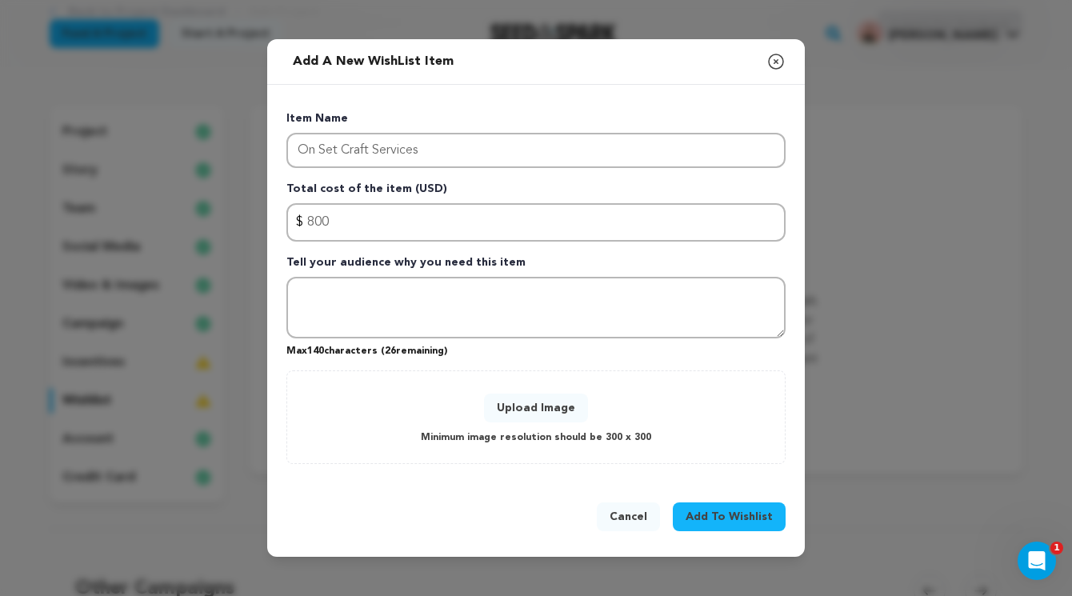
click at [521, 412] on button "Upload Image" at bounding box center [536, 408] width 104 height 29
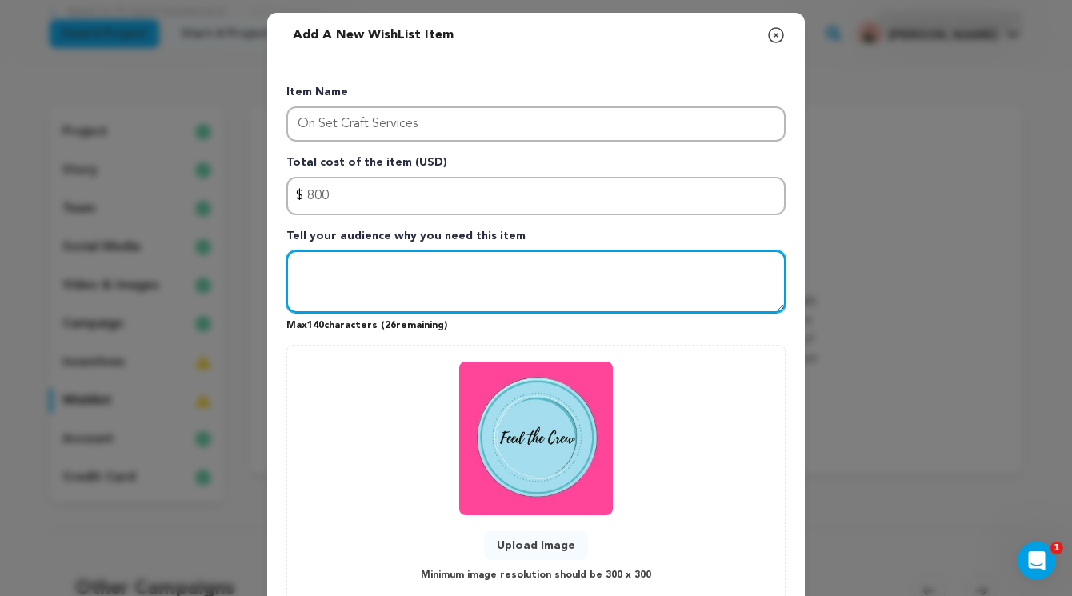
click at [401, 266] on textarea "Tell your audience why you need this item" at bounding box center [535, 281] width 499 height 62
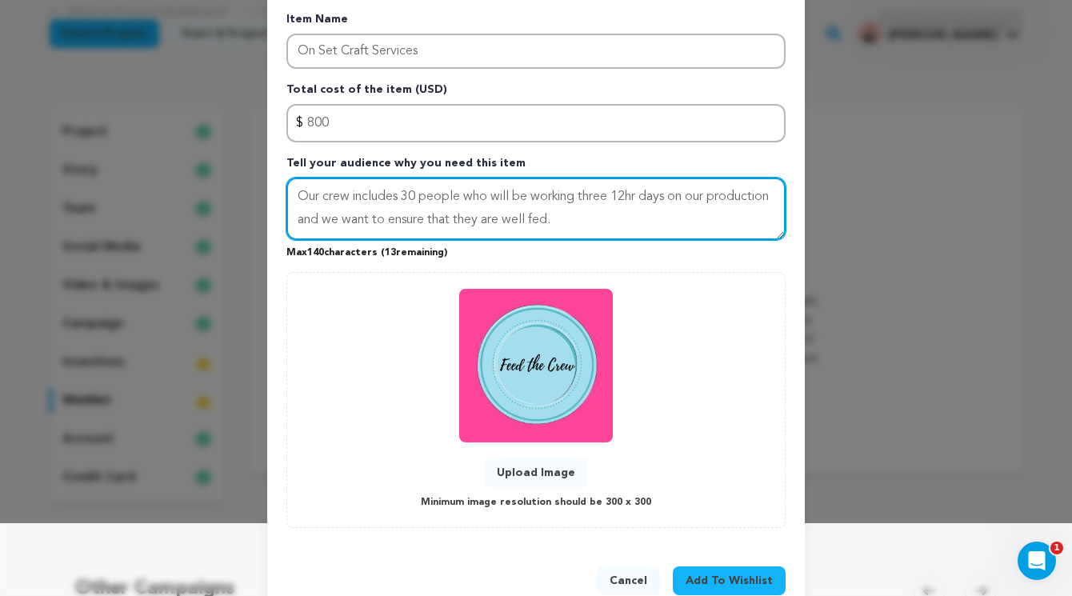
scroll to position [110, 0]
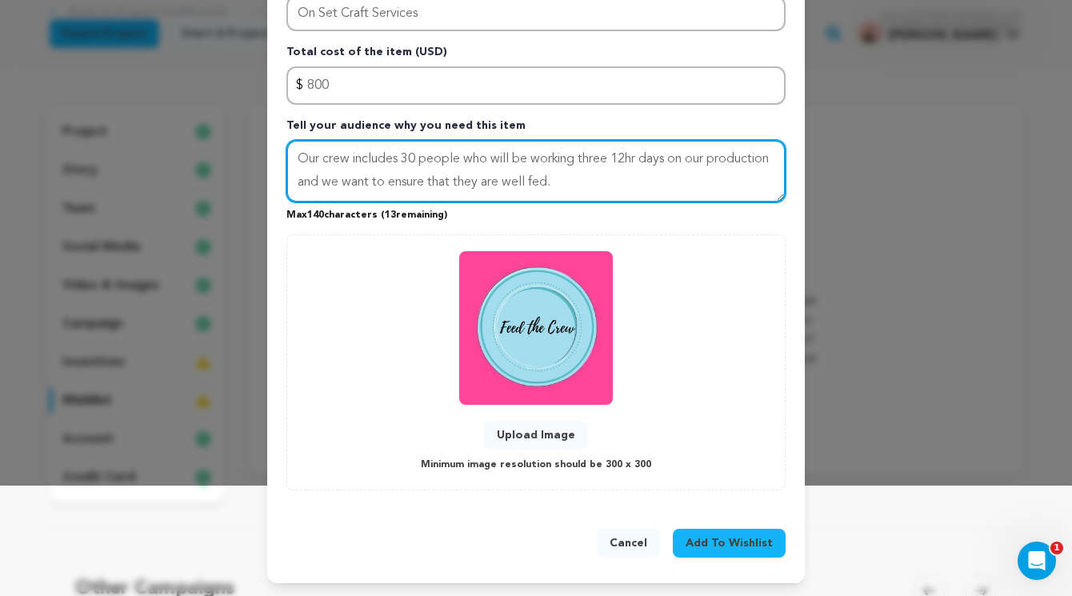
type textarea "Our crew includes 30 people who will be working three 12hr days on our producti…"
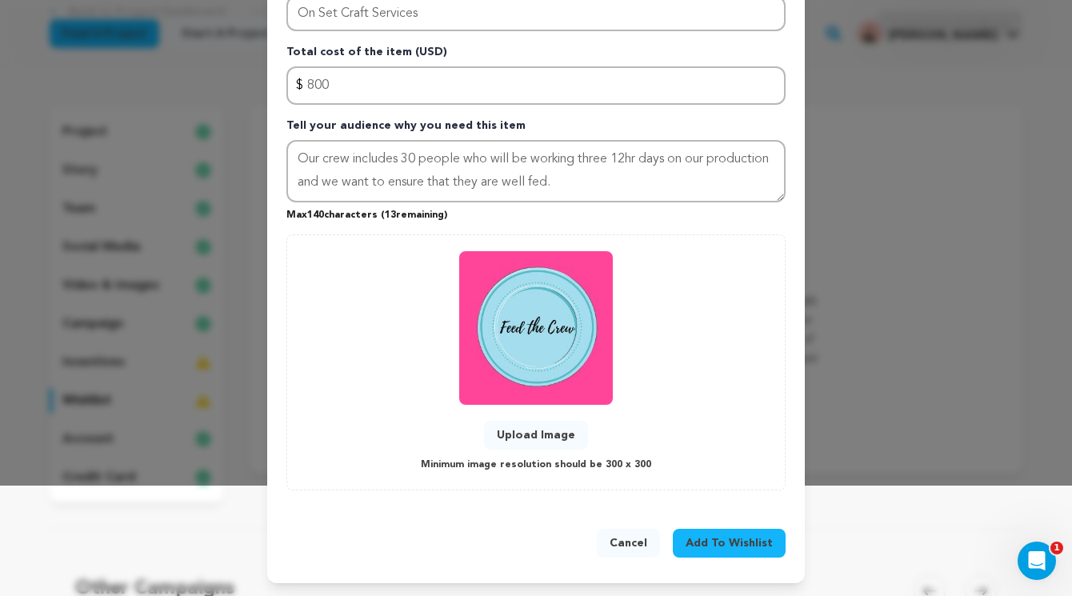
click at [723, 542] on span "Add To Wishlist" at bounding box center [729, 543] width 87 height 16
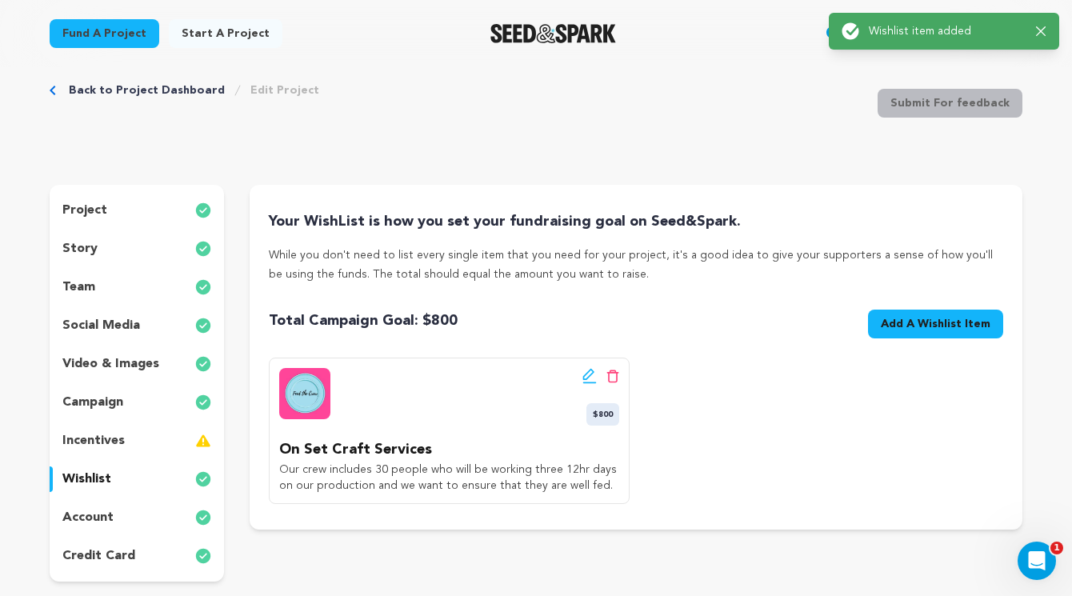
scroll to position [0, 0]
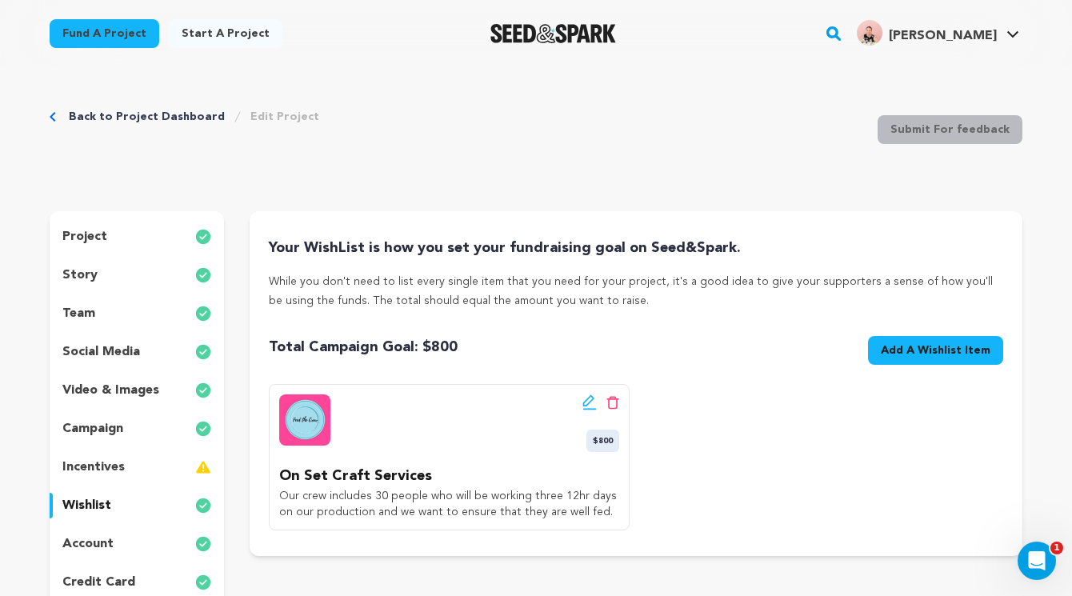
click at [74, 466] on p "incentives" at bounding box center [93, 467] width 62 height 19
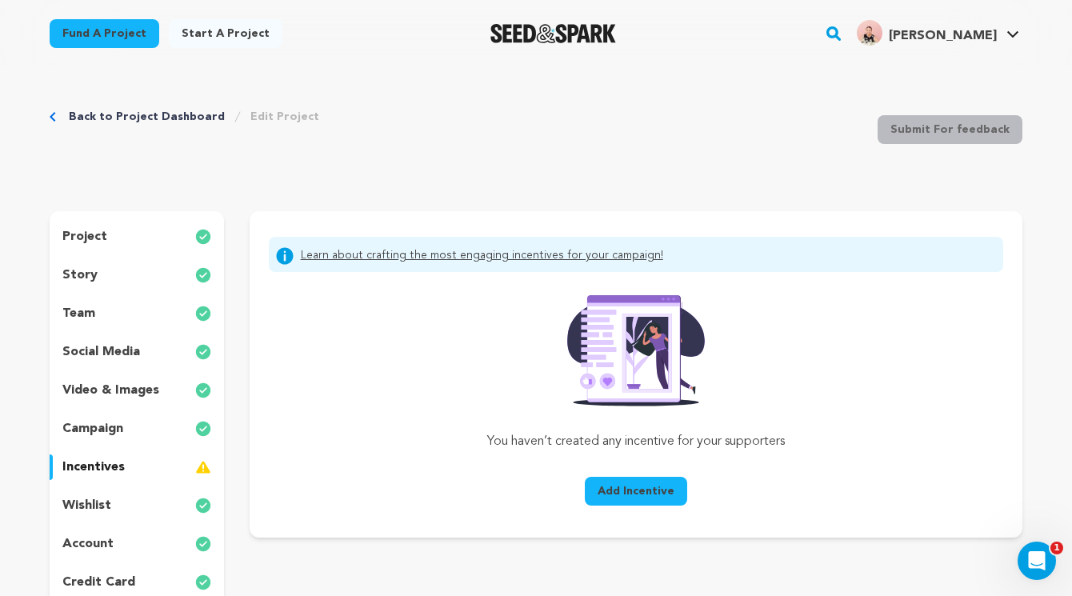
click at [643, 487] on span "Add Incentive" at bounding box center [636, 491] width 77 height 16
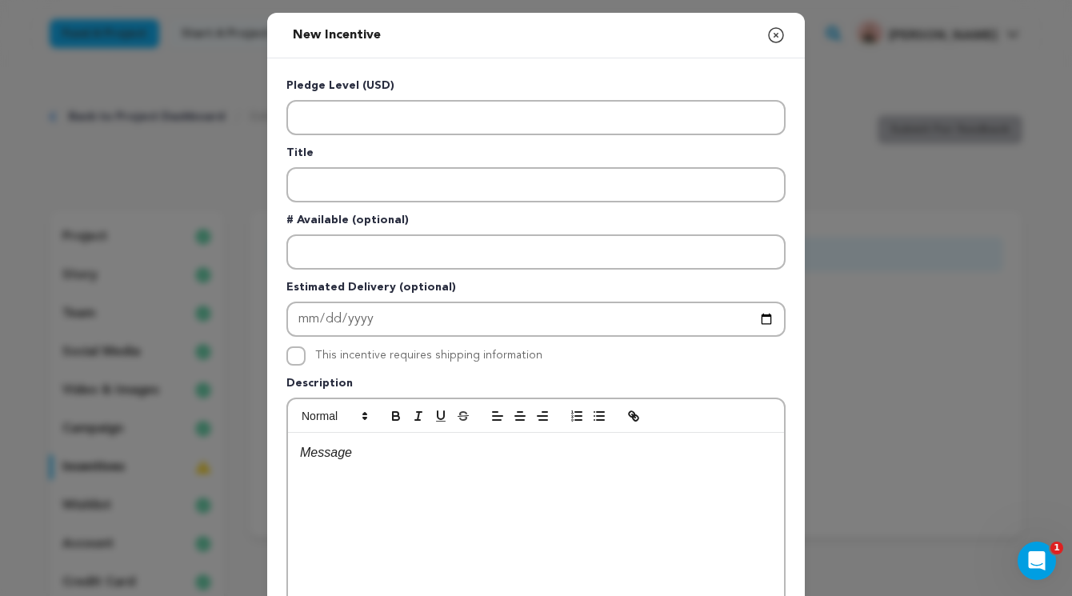
scroll to position [118, 0]
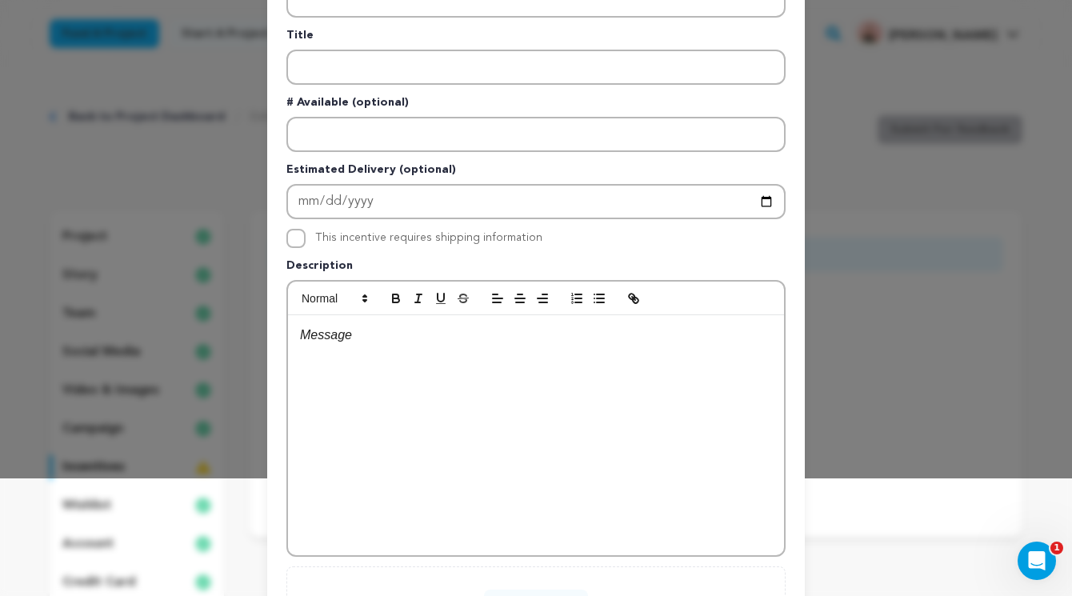
click at [548, 360] on div at bounding box center [536, 435] width 496 height 240
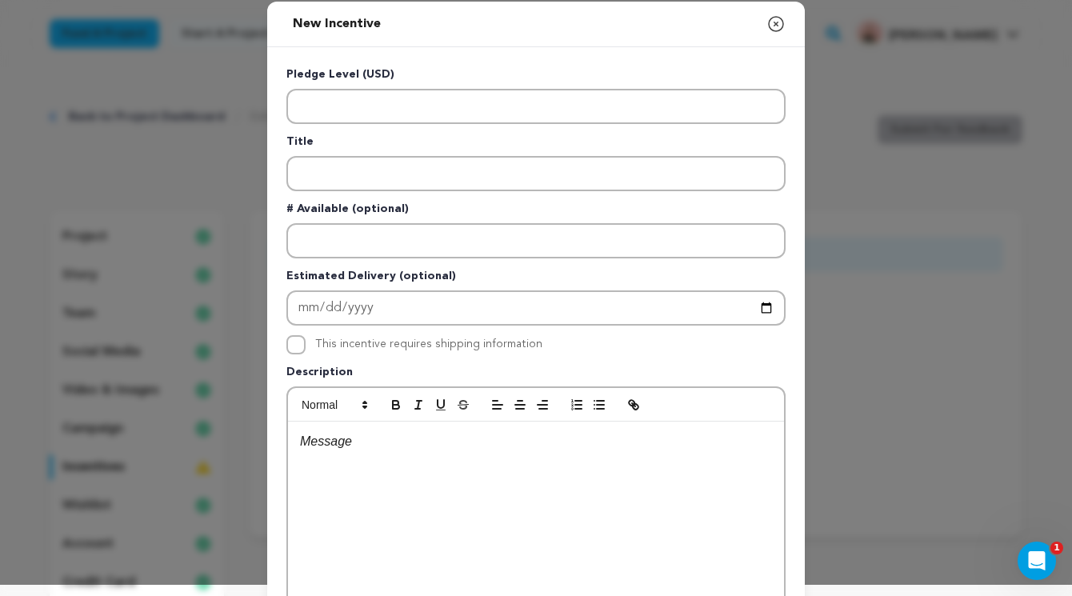
scroll to position [0, 0]
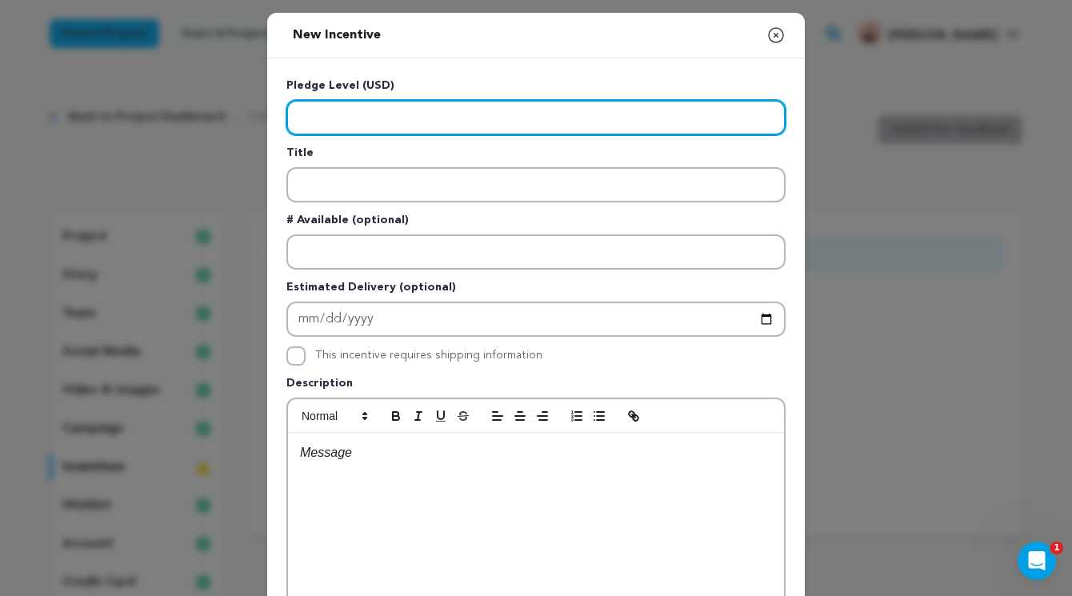
click at [431, 114] on input "Enter level" at bounding box center [535, 117] width 499 height 35
click at [345, 130] on input "Enter level" at bounding box center [535, 117] width 499 height 35
click at [374, 122] on input "Enter level" at bounding box center [535, 117] width 499 height 35
type input "-5"
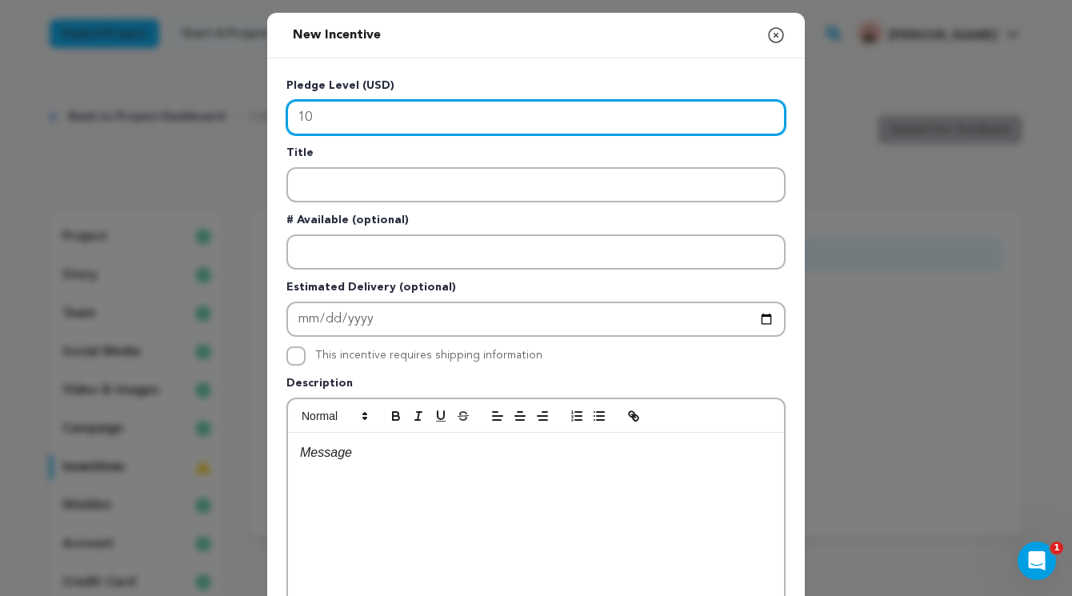
type input "100"
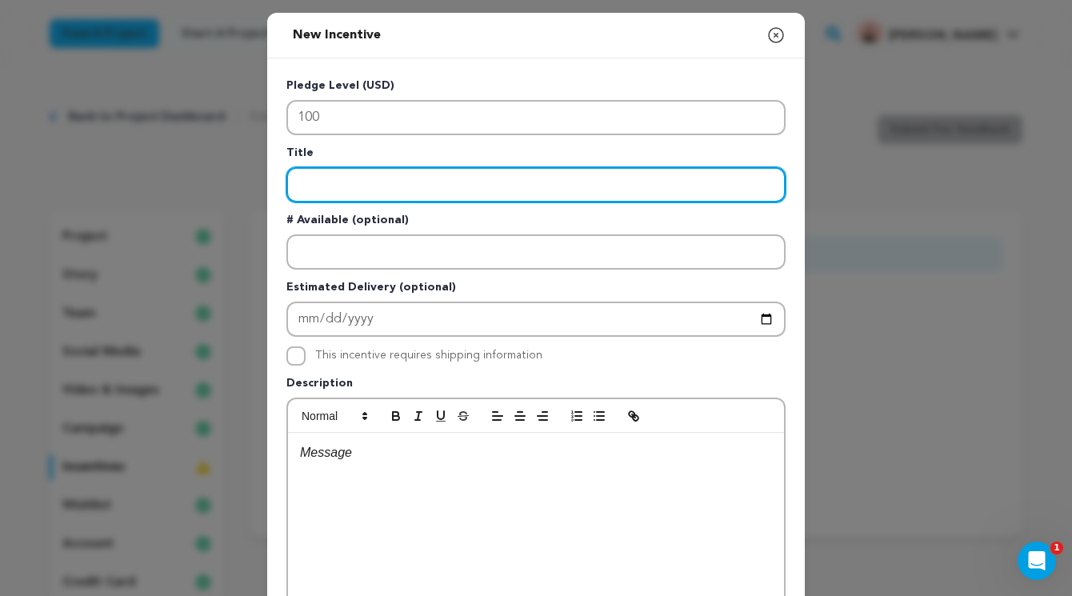
click at [332, 171] on input "Enter title" at bounding box center [535, 184] width 499 height 35
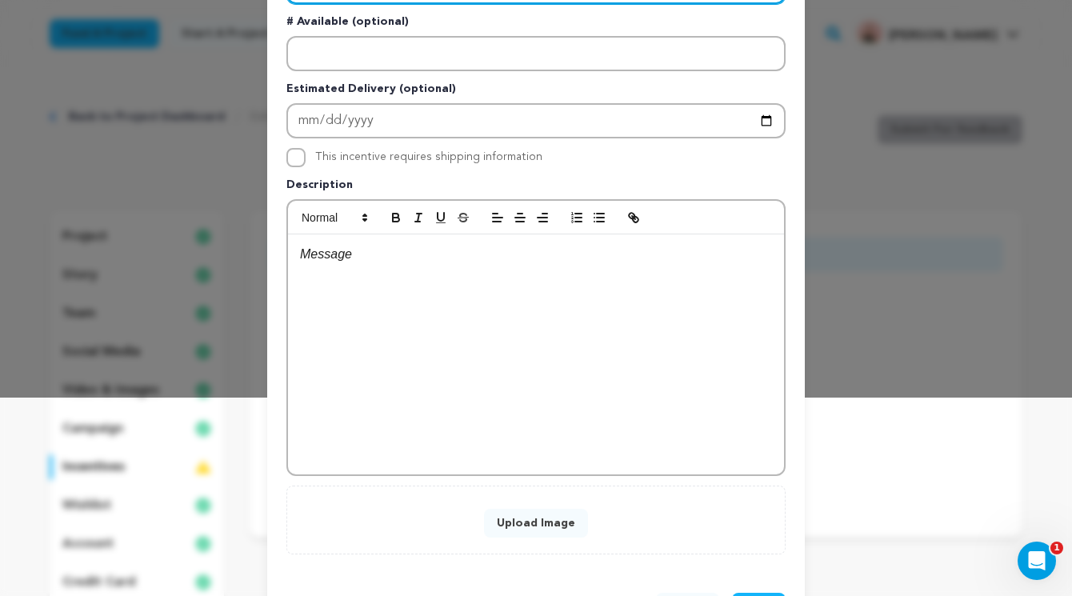
scroll to position [200, 0]
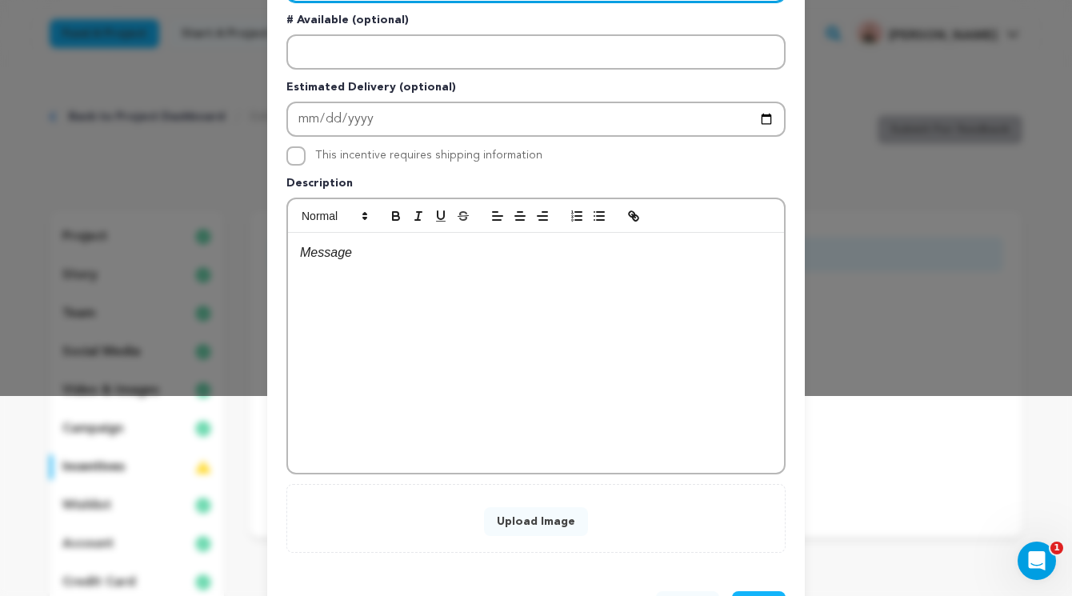
type input "YOUR NAME At The End of The Credits!"
click at [360, 257] on p at bounding box center [536, 252] width 472 height 21
click at [371, 270] on div at bounding box center [536, 353] width 496 height 240
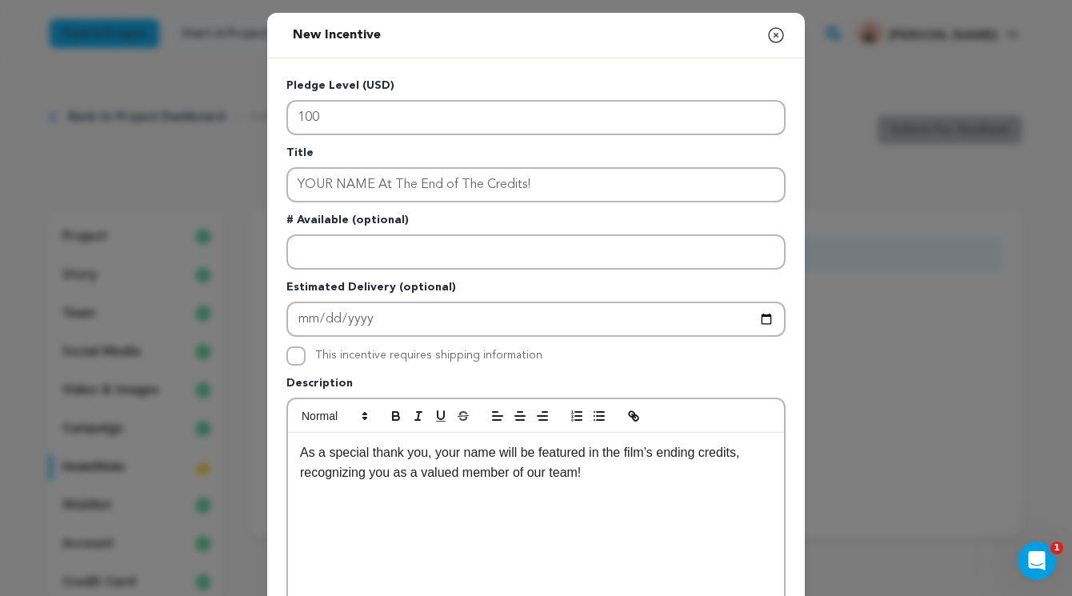
scroll to position [262, 0]
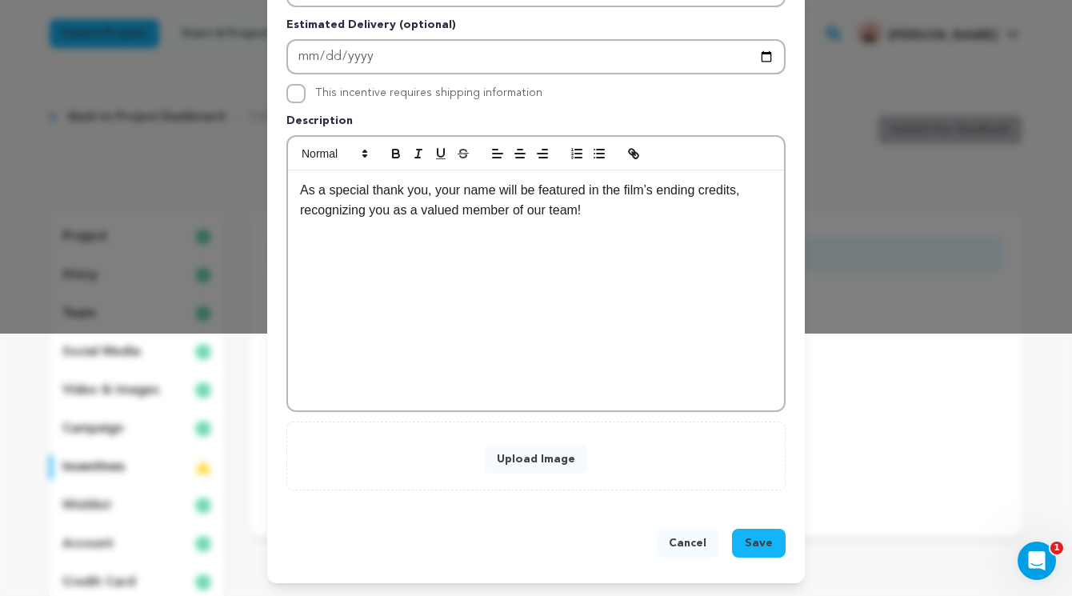
click at [509, 460] on button "Upload Image" at bounding box center [536, 459] width 104 height 29
click at [746, 540] on button "Save" at bounding box center [759, 543] width 54 height 29
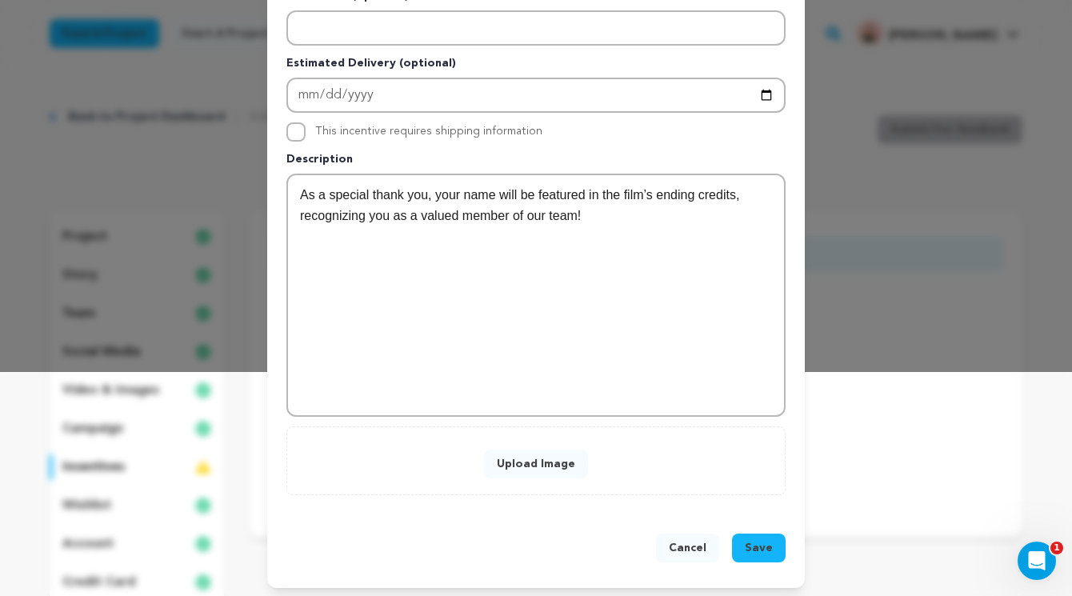
scroll to position [229, 0]
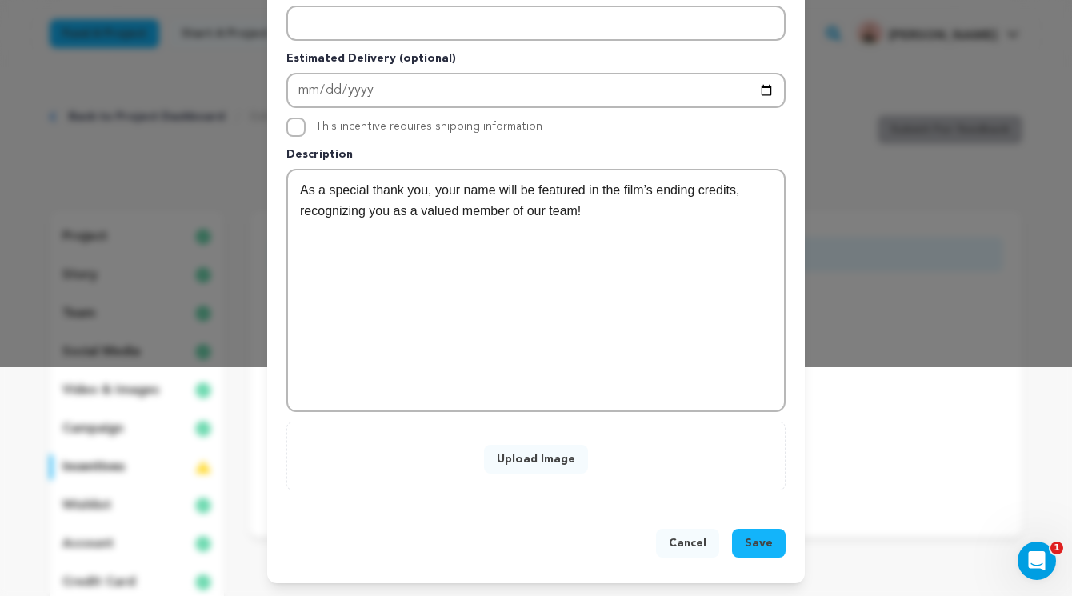
click at [549, 470] on button "Upload Image" at bounding box center [536, 459] width 104 height 29
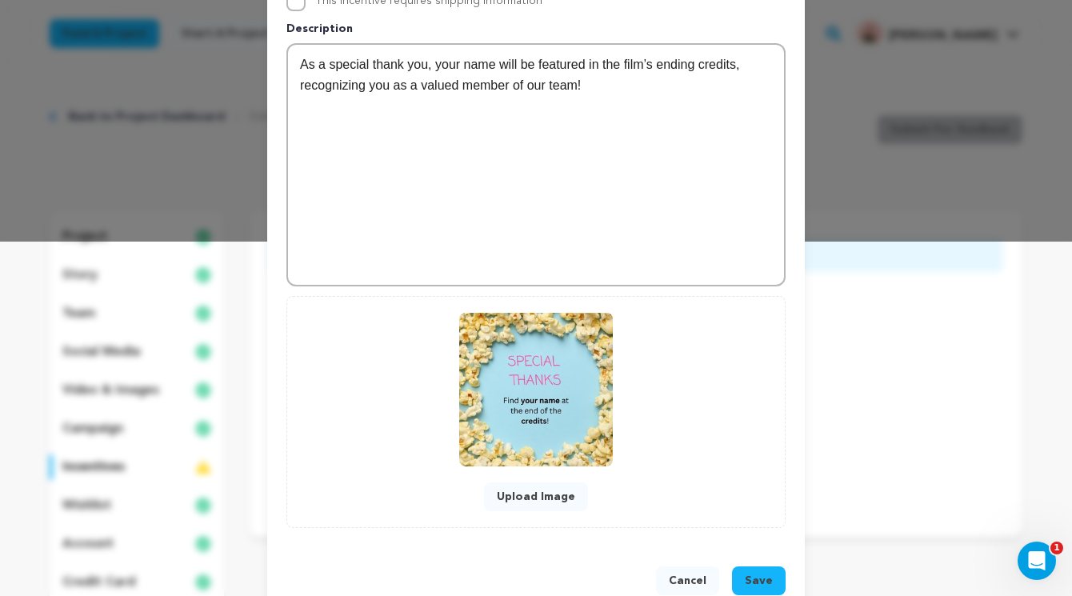
scroll to position [392, 0]
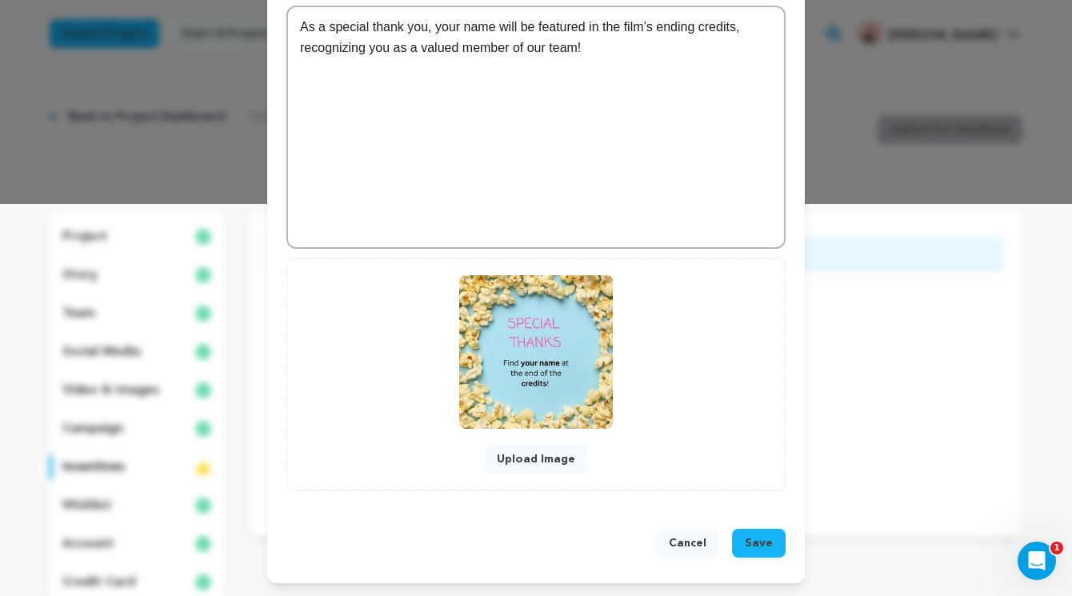
click at [764, 546] on span "Save" at bounding box center [759, 543] width 28 height 16
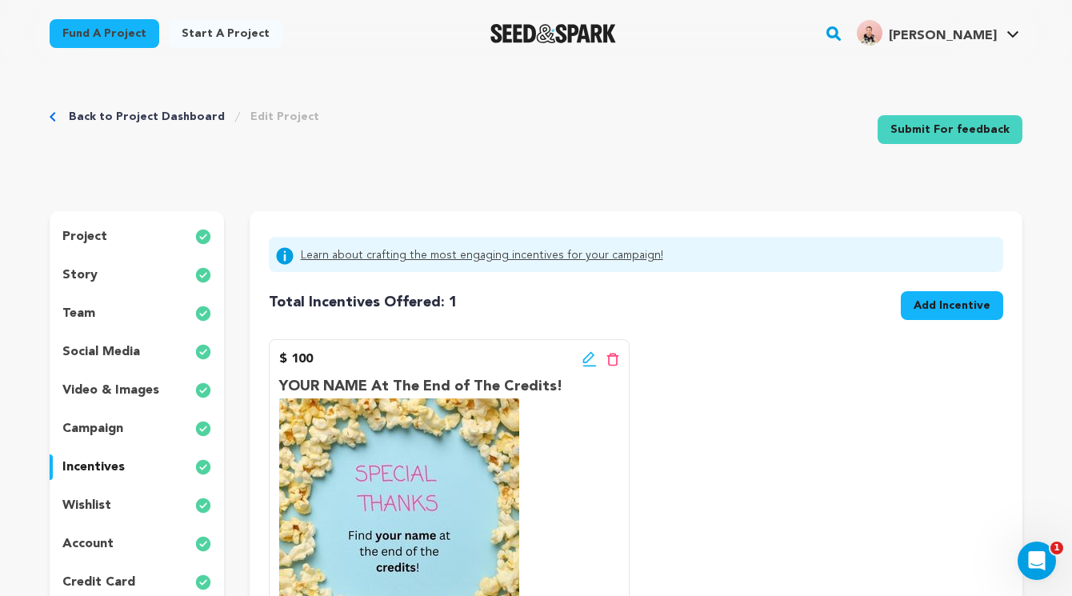
click at [94, 570] on div "credit card" at bounding box center [137, 583] width 174 height 26
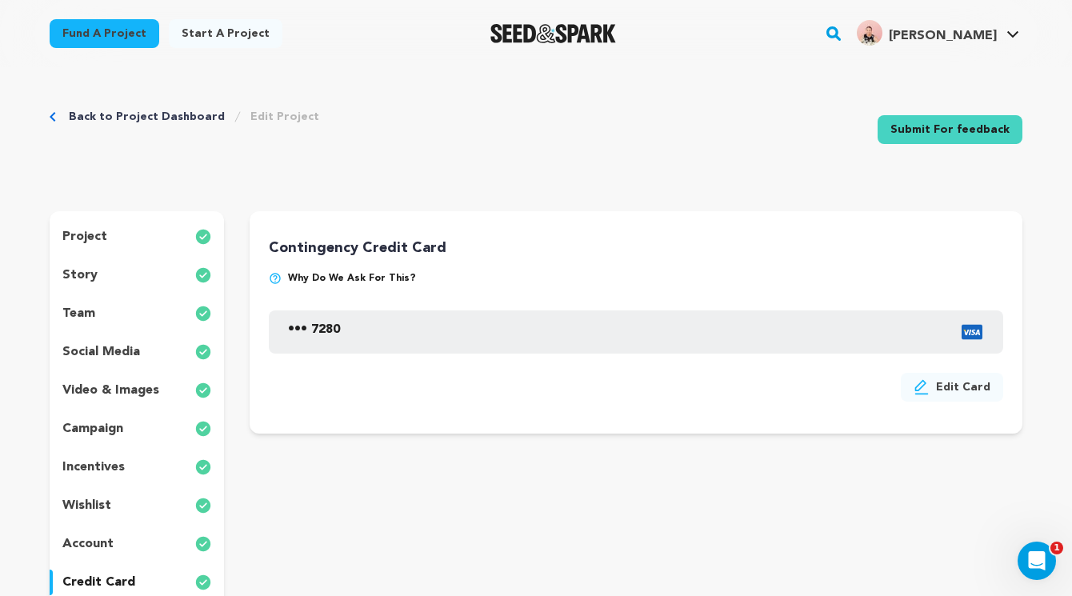
click at [86, 546] on p "account" at bounding box center [87, 543] width 51 height 19
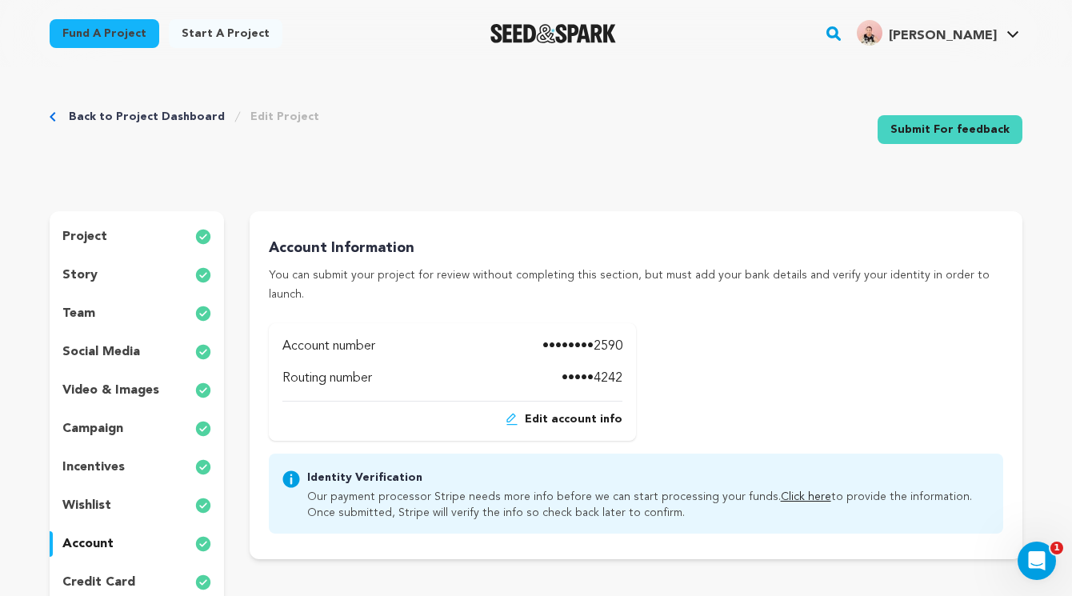
click at [88, 498] on p "wishlist" at bounding box center [86, 505] width 49 height 19
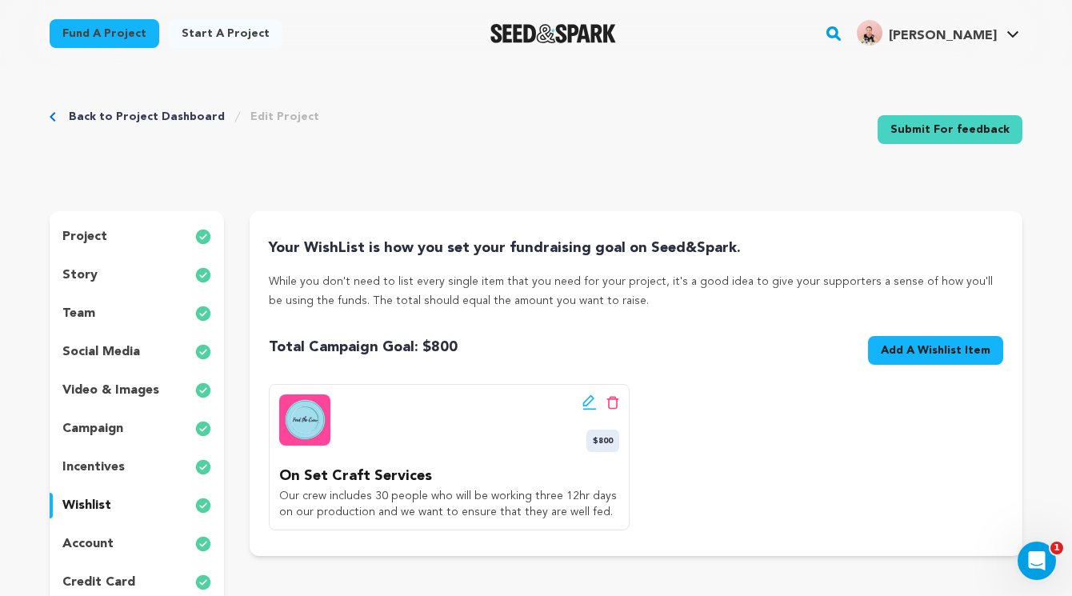
click at [92, 454] on div "project story team social media video & images campaign incentives wishlist acc…" at bounding box center [137, 409] width 174 height 397
click at [94, 465] on p "incentives" at bounding box center [93, 467] width 62 height 19
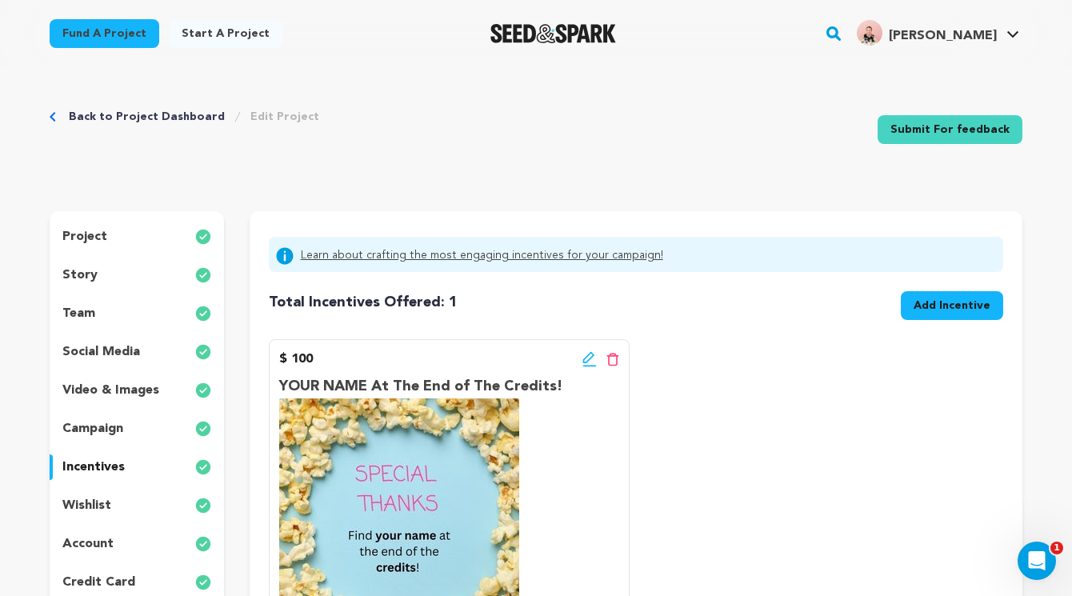
click at [90, 425] on p "campaign" at bounding box center [92, 428] width 61 height 19
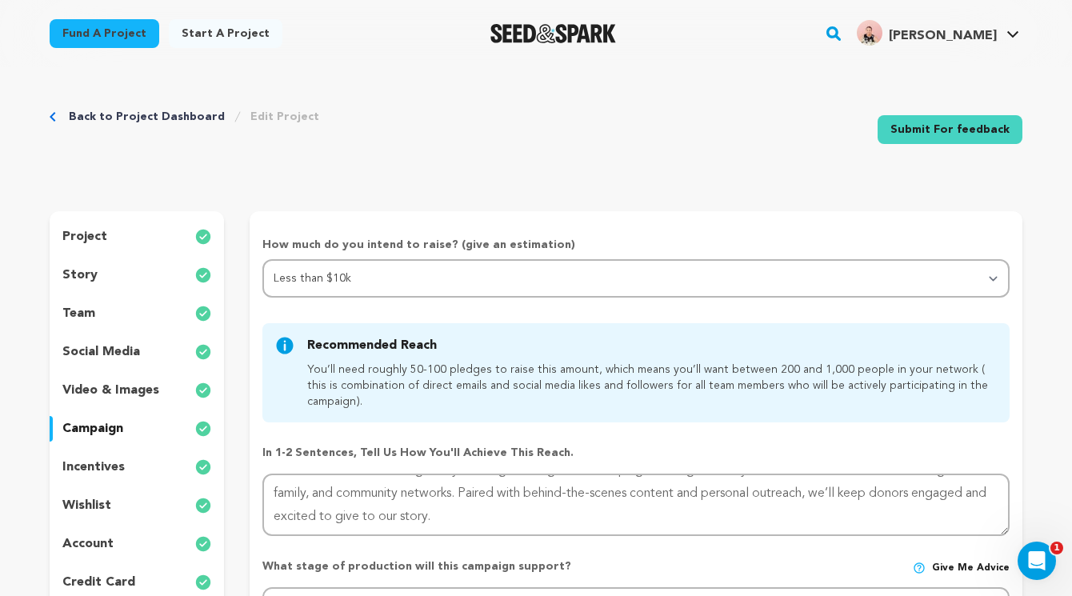
click at [777, 170] on div "Back to Project Dashboard Edit Project Submit For feedback Submit For feedback" at bounding box center [536, 133] width 973 height 106
click at [130, 378] on div "video & images" at bounding box center [137, 391] width 174 height 26
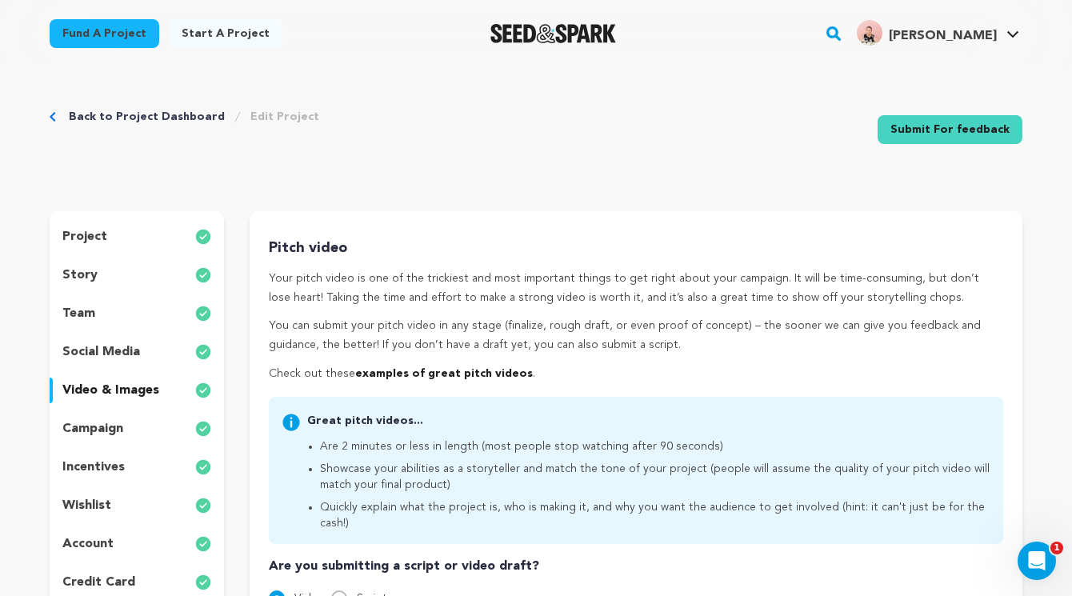
click at [118, 358] on p "social media" at bounding box center [101, 351] width 78 height 19
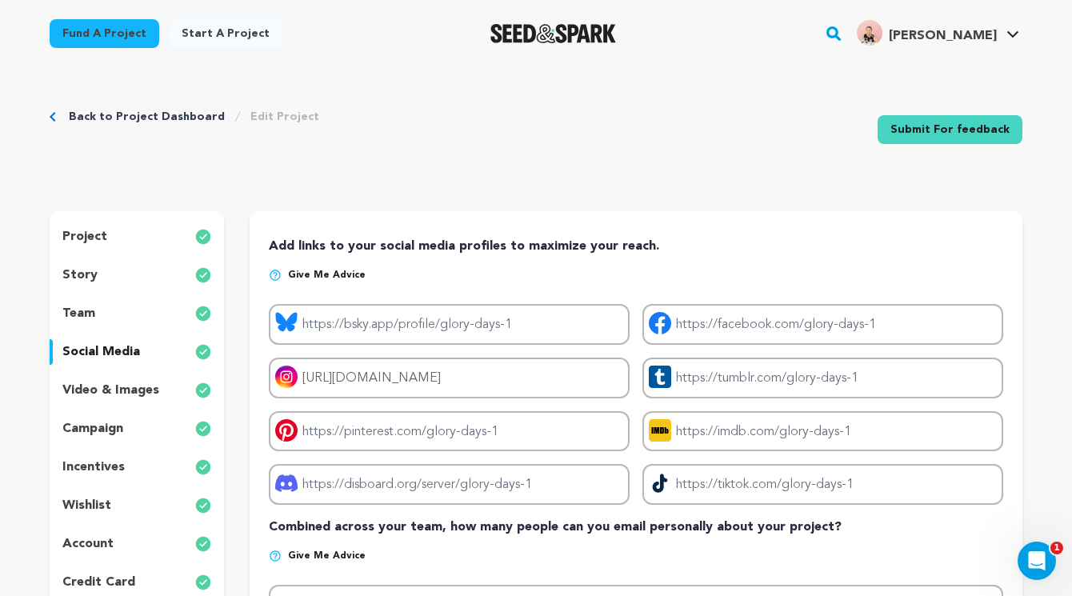
click at [112, 315] on div "team" at bounding box center [137, 314] width 174 height 26
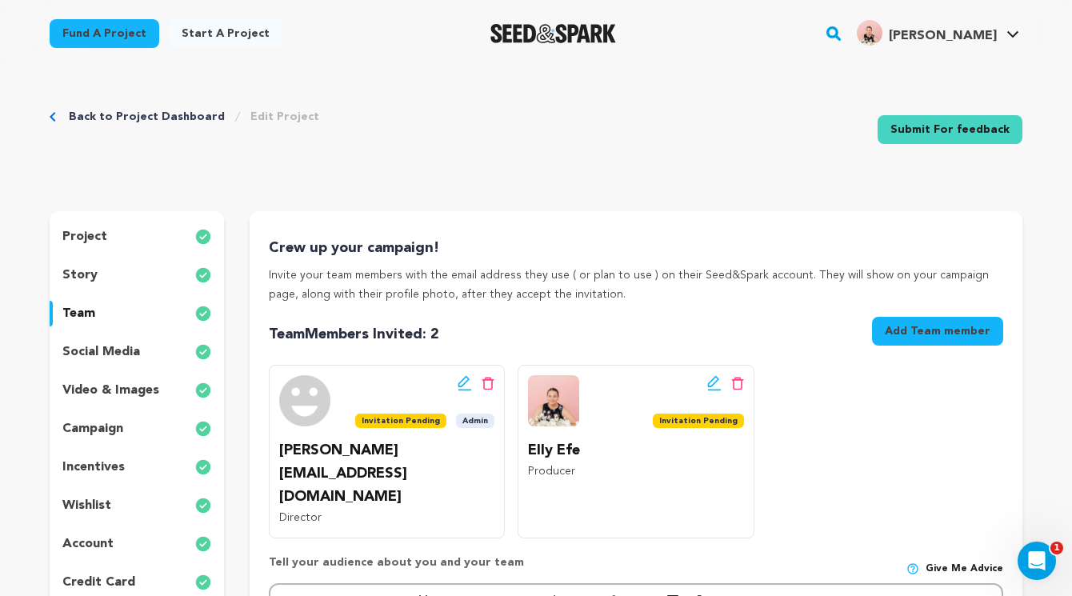
click at [109, 270] on div "story" at bounding box center [137, 275] width 174 height 26
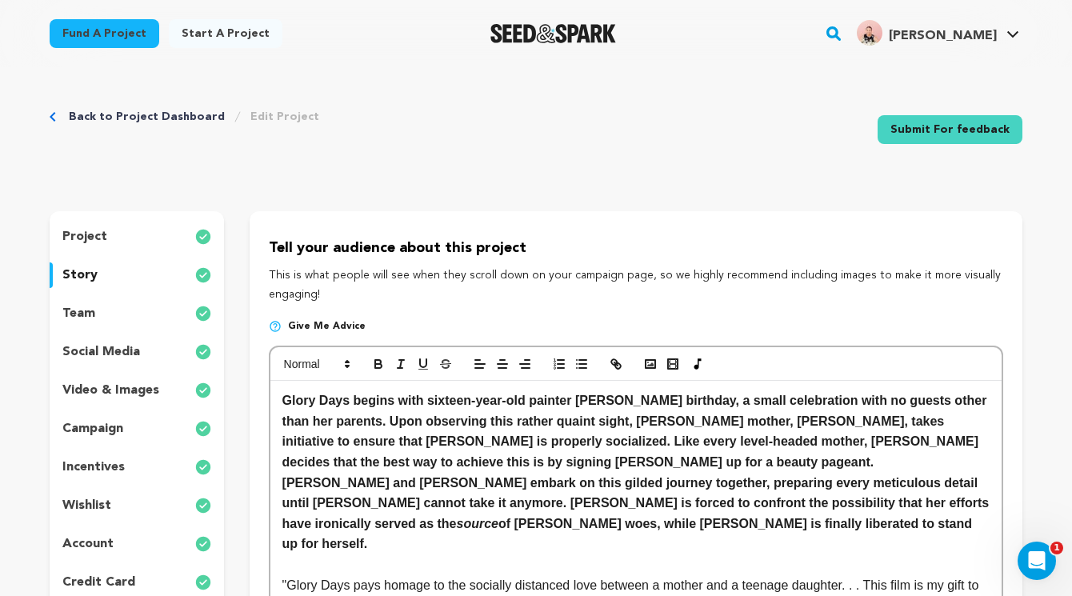
click at [65, 111] on div "Back to Project Dashboard Edit Project" at bounding box center [185, 117] width 270 height 16
click at [134, 110] on link "Back to Project Dashboard" at bounding box center [147, 117] width 156 height 16
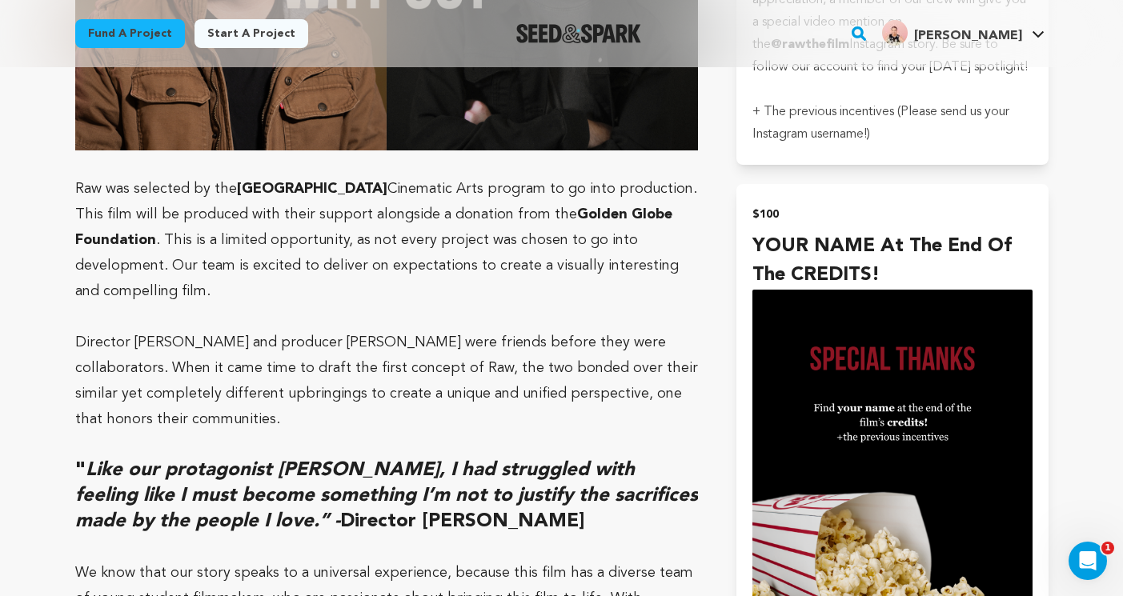
scroll to position [2984, 0]
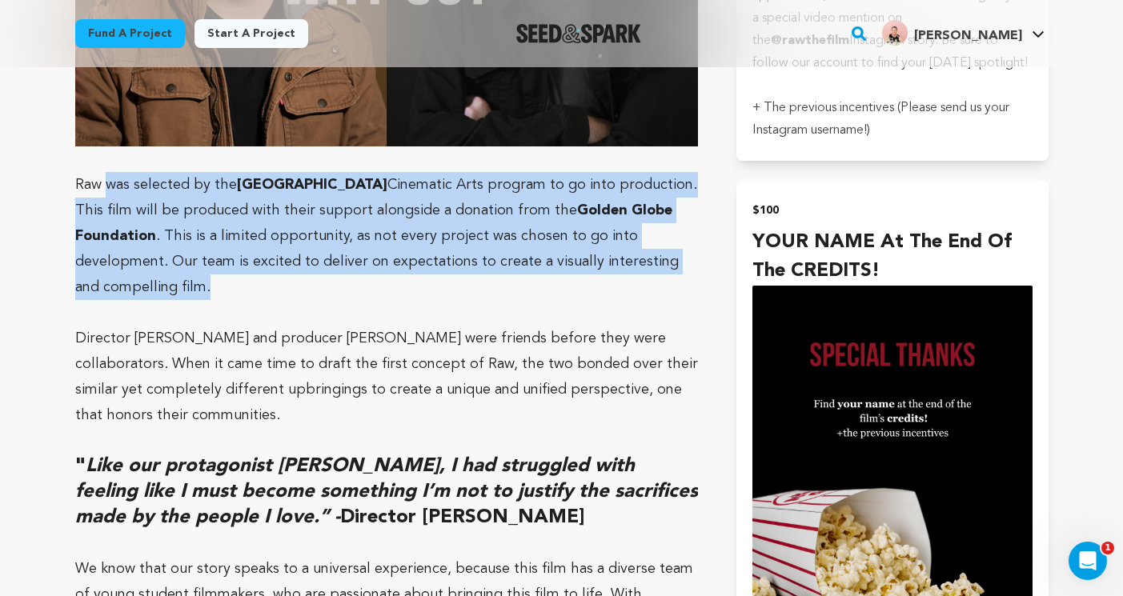
drag, startPoint x: 106, startPoint y: 138, endPoint x: 297, endPoint y: 243, distance: 217.4
click at [297, 243] on p "Raw was selected by the Cal State University of Long Beach Cinematic Arts progr…" at bounding box center [386, 236] width 623 height 128
copy p "was selected by the Cal State University of Long Beach Cinematic Arts program t…"
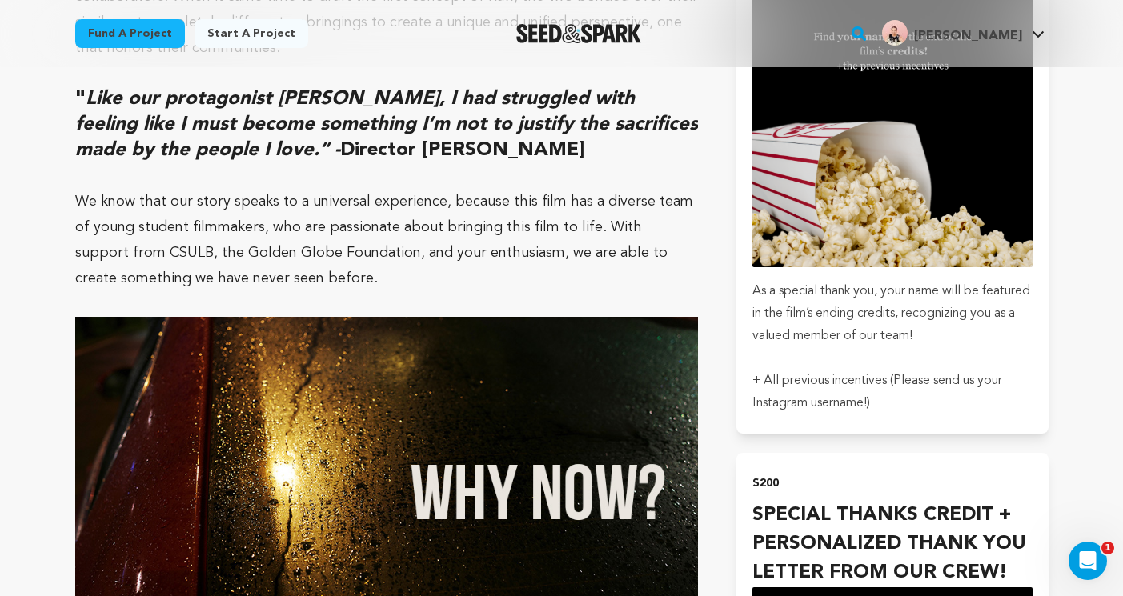
scroll to position [3352, 0]
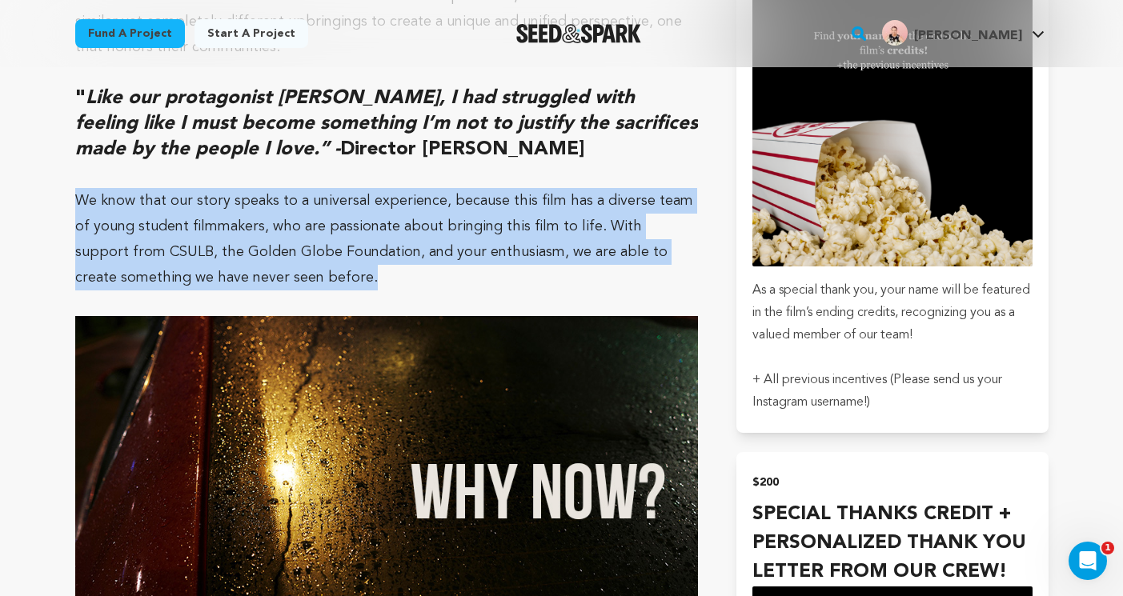
drag, startPoint x: 254, startPoint y: 232, endPoint x: 63, endPoint y: 162, distance: 203.5
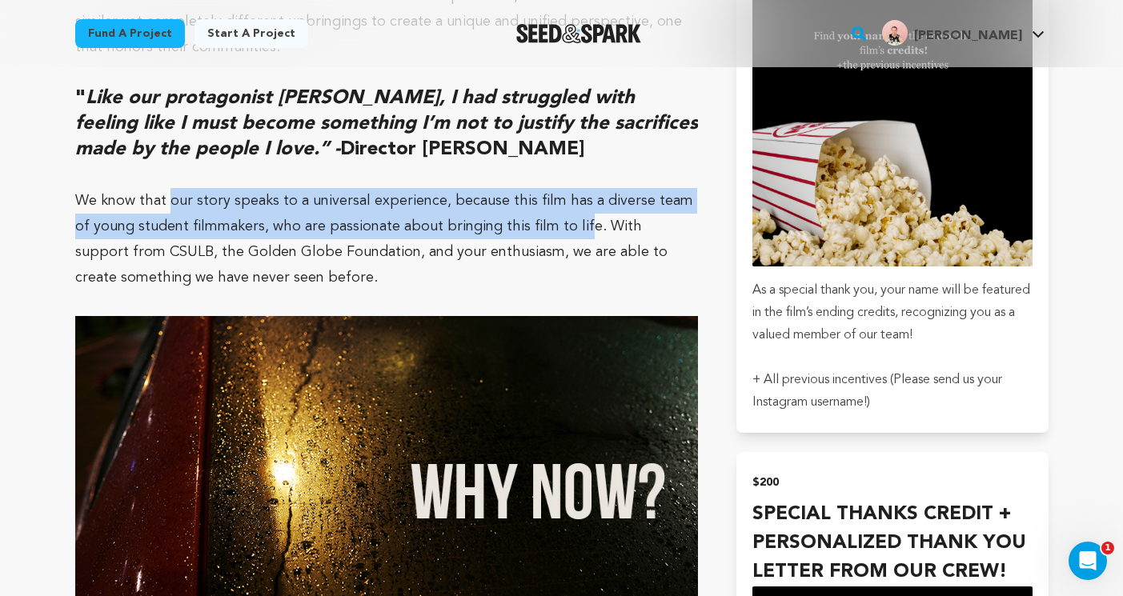
drag, startPoint x: 166, startPoint y: 158, endPoint x: 559, endPoint y: 185, distance: 393.7
click at [559, 188] on p "We know that our story speaks to a universal experience, because this film has …" at bounding box center [386, 239] width 623 height 102
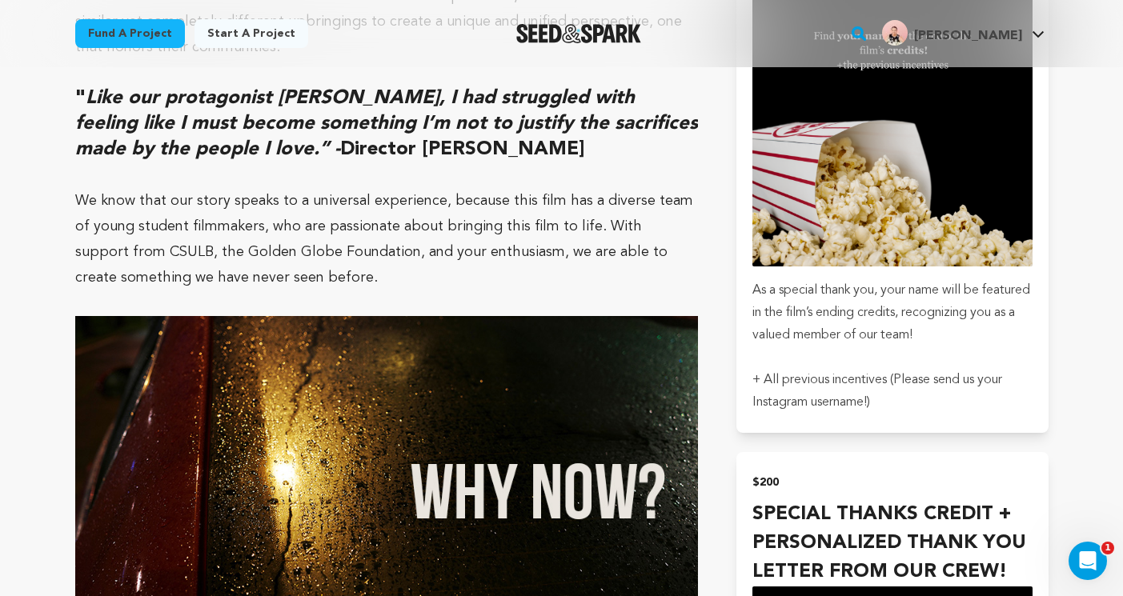
click at [570, 229] on p "We know that our story speaks to a universal experience, because this film has …" at bounding box center [386, 239] width 623 height 102
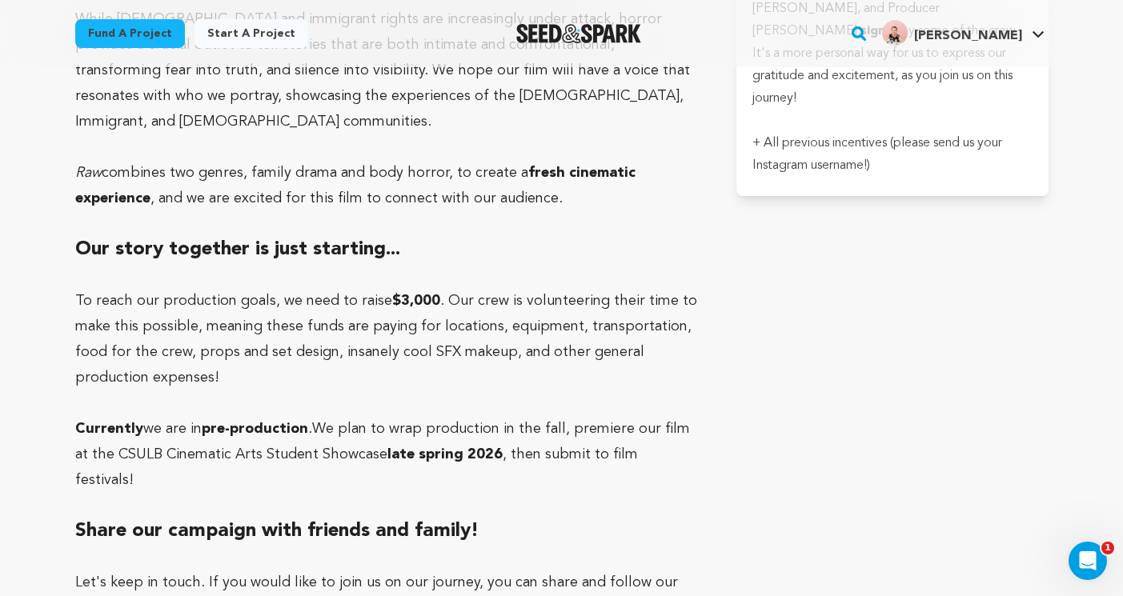
scroll to position [4353, 0]
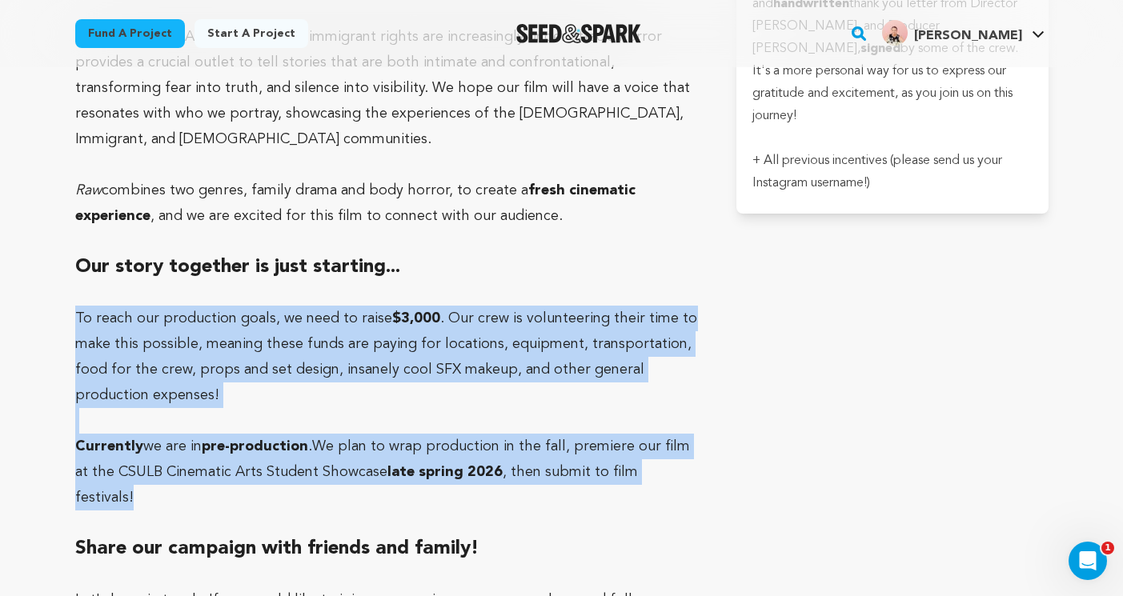
drag, startPoint x: 78, startPoint y: 196, endPoint x: 705, endPoint y: 352, distance: 646.4
copy div "To reach our production goals, we need to raise $3,000 . Our crew is volunteeri…"
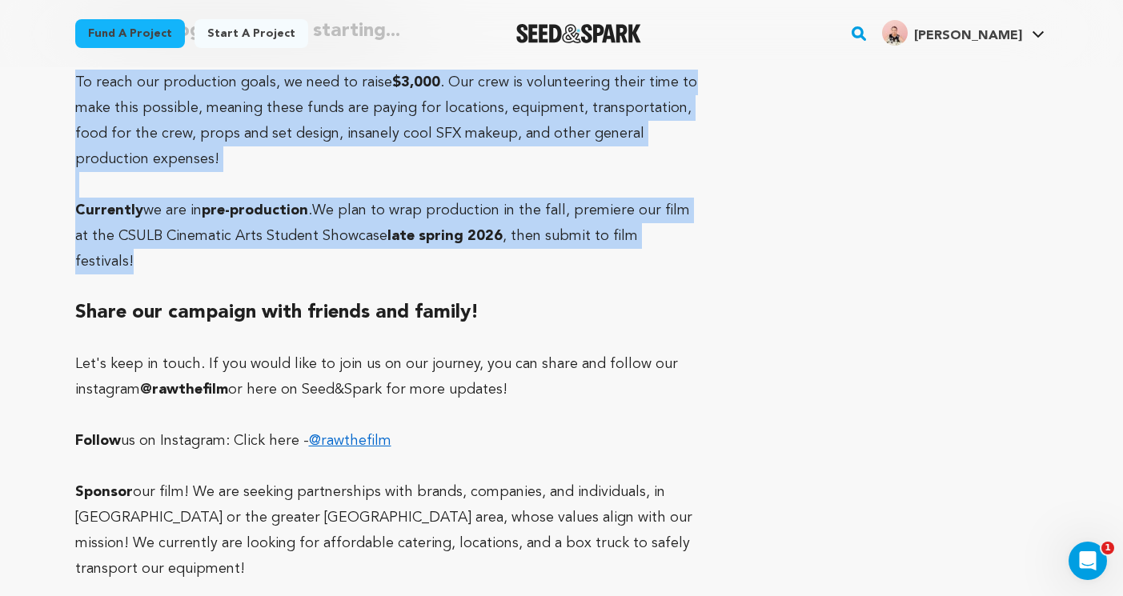
scroll to position [4589, 0]
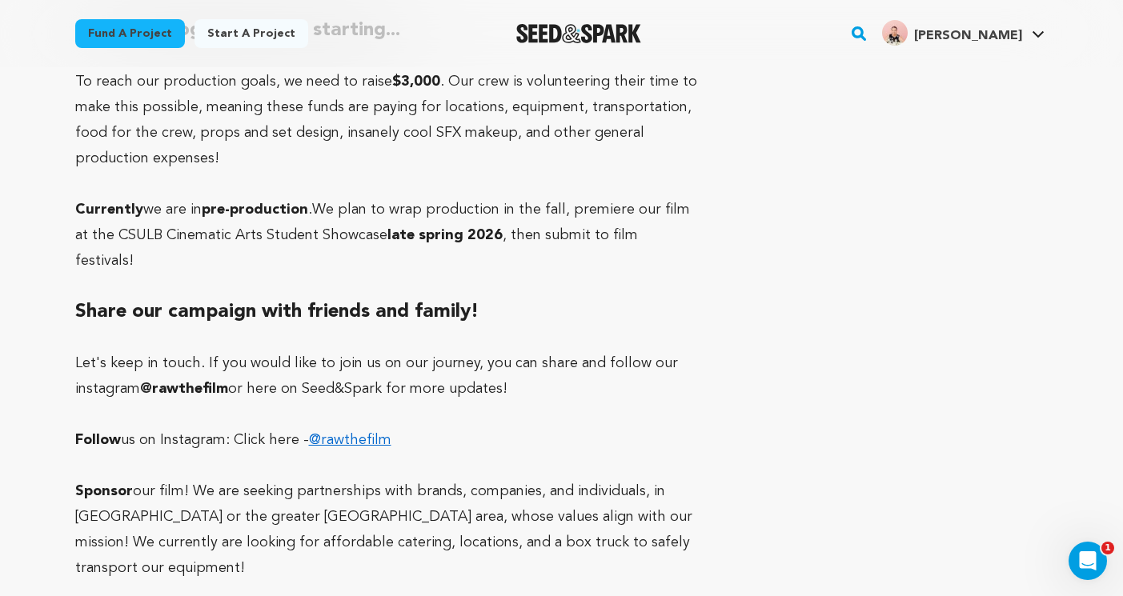
click at [271, 350] on p "Let's keep in touch. If you would like to join us on our journey, you can share…" at bounding box center [386, 375] width 623 height 51
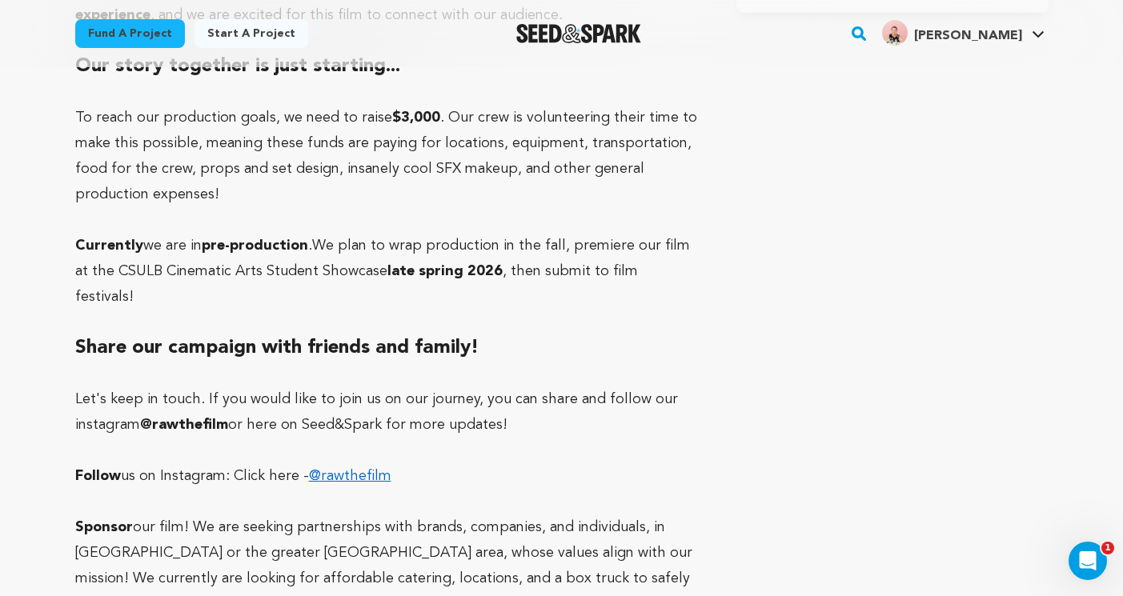
scroll to position [4561, 0]
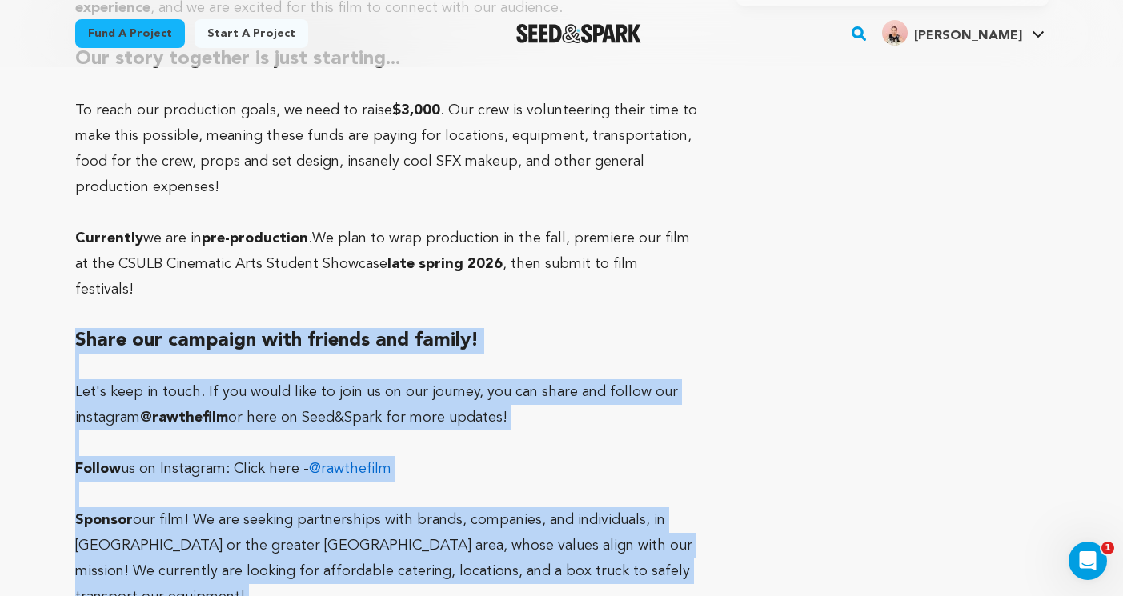
drag, startPoint x: 78, startPoint y: 190, endPoint x: 485, endPoint y: 494, distance: 508.2
copy div "Share our campaign with friends and family! Let's keep in touch. If you would l…"
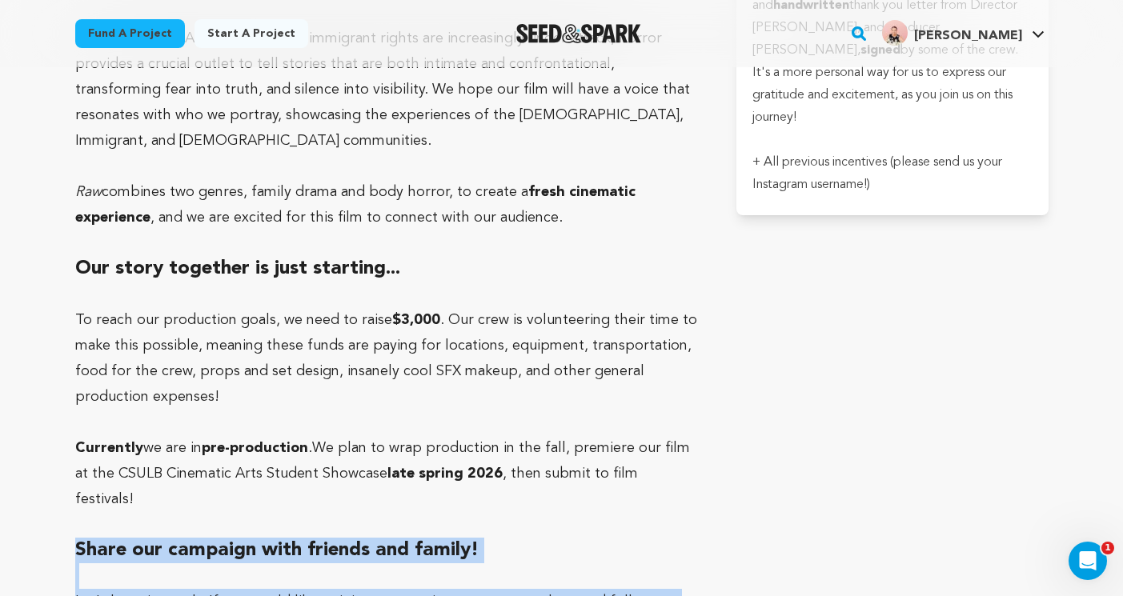
scroll to position [4282, 0]
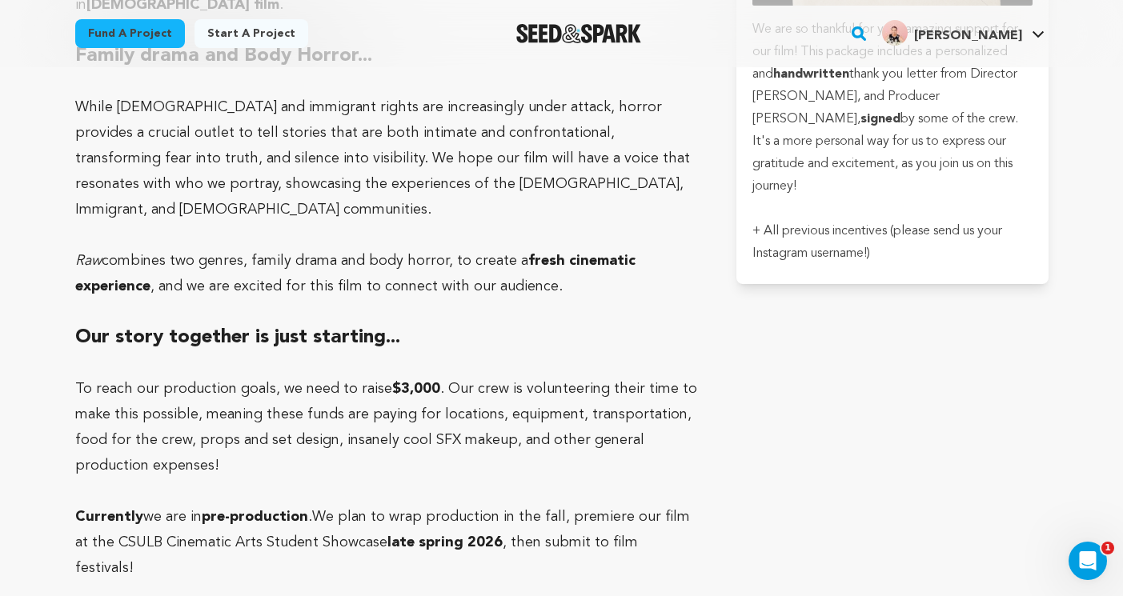
click at [108, 350] on p at bounding box center [386, 363] width 623 height 26
drag, startPoint x: 75, startPoint y: 214, endPoint x: 512, endPoint y: 542, distance: 546.8
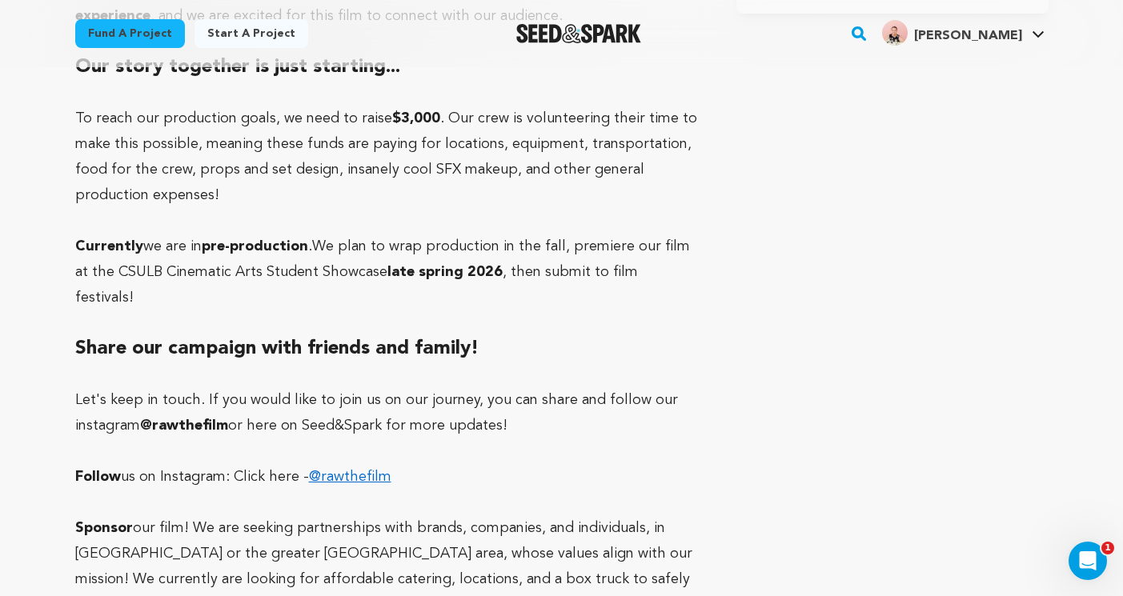
scroll to position [4555, 0]
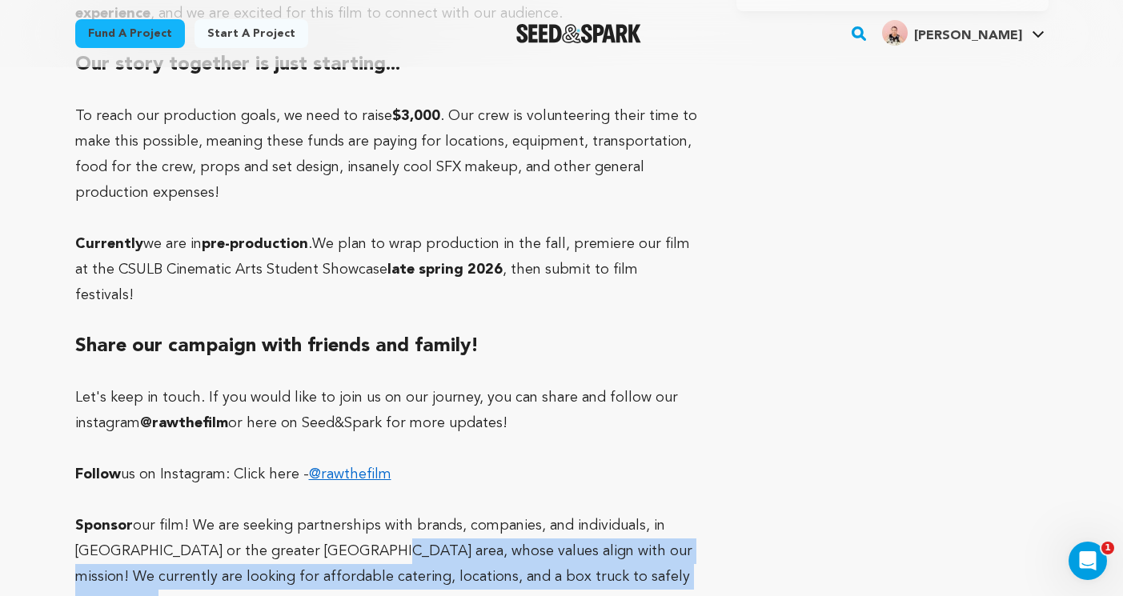
drag, startPoint x: 682, startPoint y: 430, endPoint x: 317, endPoint y: 410, distance: 365.4
click at [317, 513] on p "Sponsor our film! We are seeking partnerships with brands, companies, and indiv…" at bounding box center [386, 564] width 623 height 102
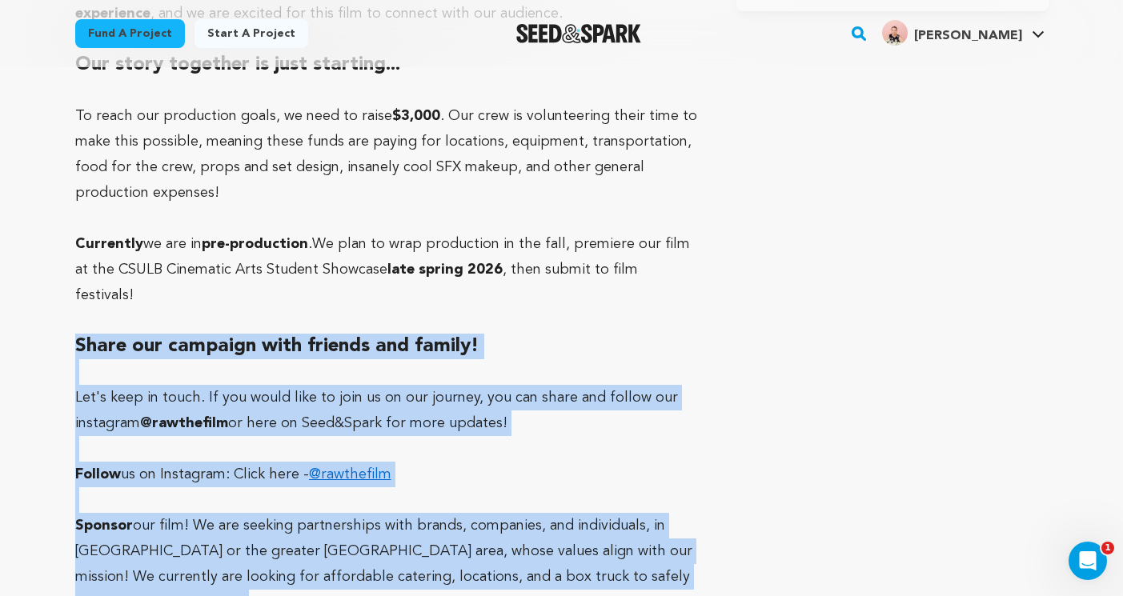
drag, startPoint x: 352, startPoint y: 484, endPoint x: 70, endPoint y: 187, distance: 409.7
copy div "Share our campaign with friends and family! Let's keep in touch. If you would l…"
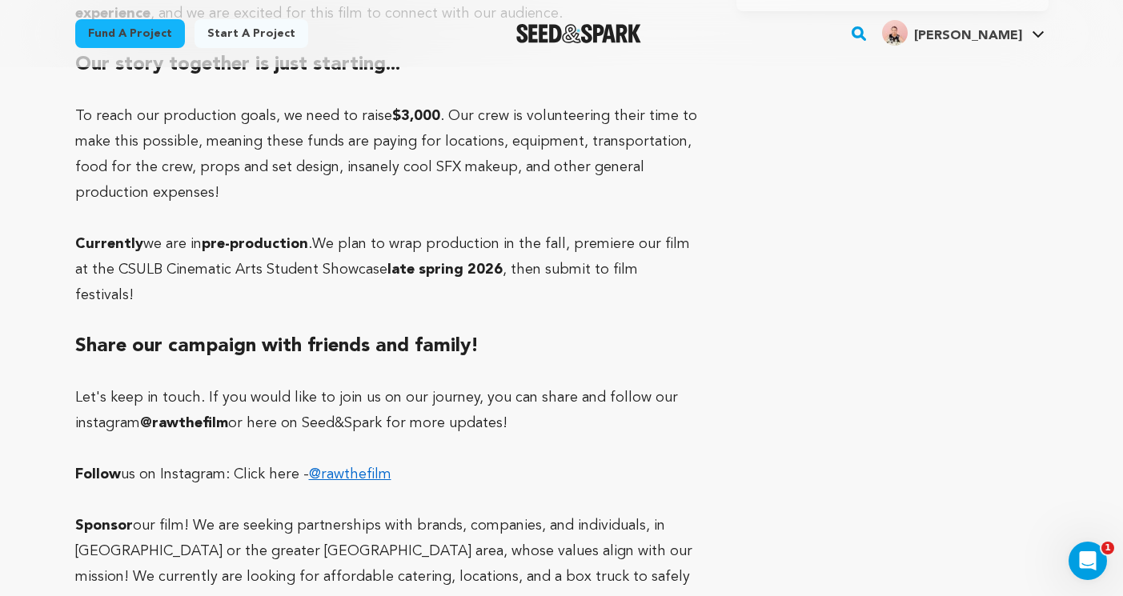
click at [187, 308] on p at bounding box center [386, 321] width 623 height 26
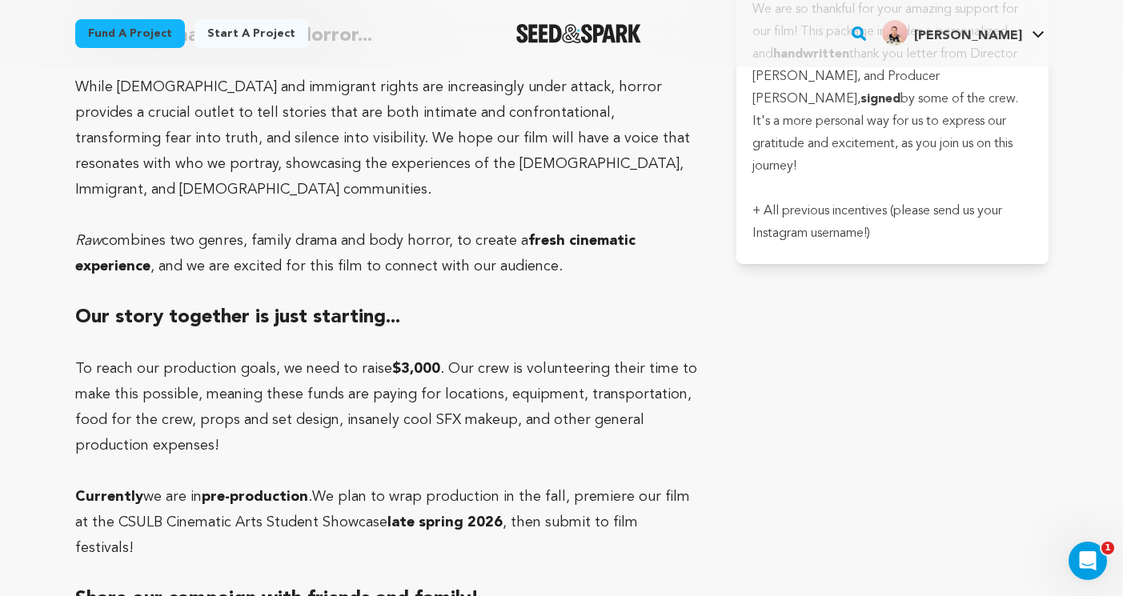
scroll to position [4288, 0]
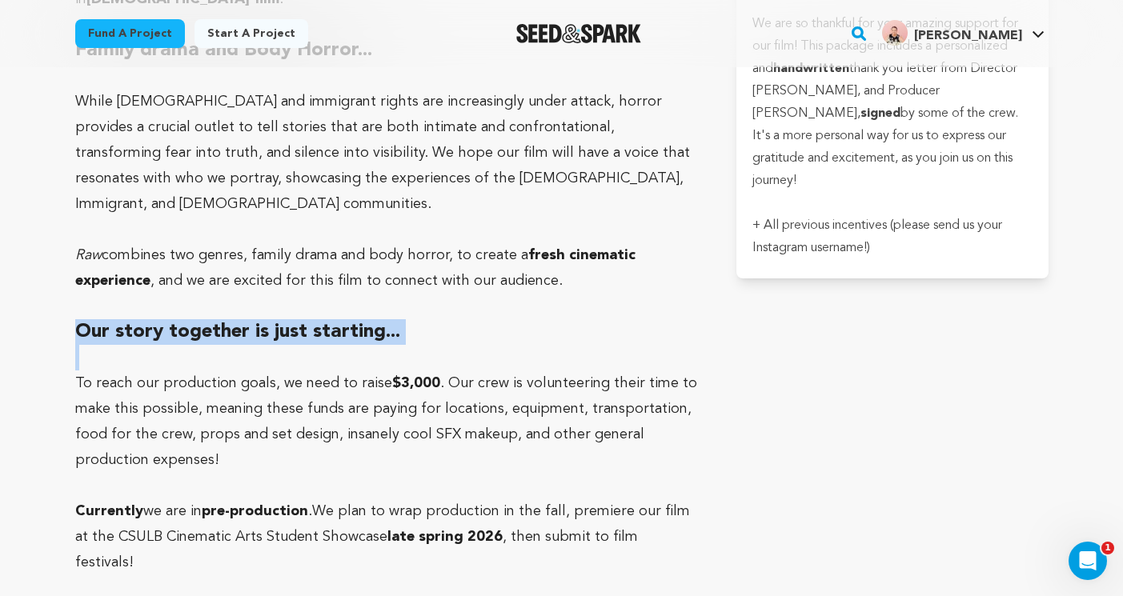
drag, startPoint x: 77, startPoint y: 208, endPoint x: 387, endPoint y: 225, distance: 310.9
copy h2 "Our story together is just starting..."
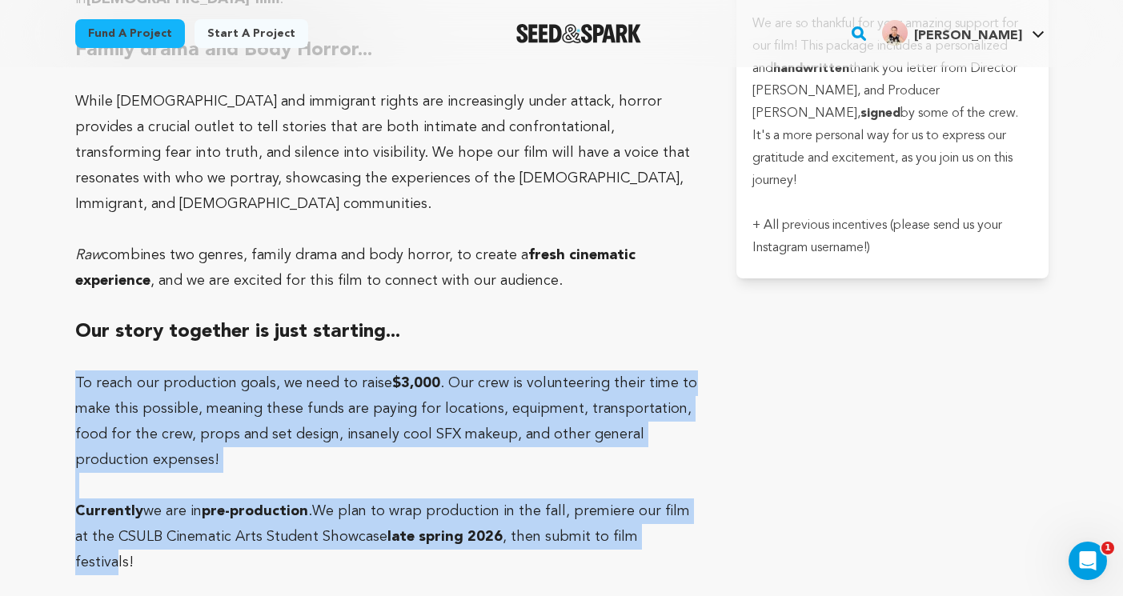
drag, startPoint x: 75, startPoint y: 259, endPoint x: 651, endPoint y: 427, distance: 600.1
drag, startPoint x: 689, startPoint y: 422, endPoint x: 34, endPoint y: 264, distance: 673.4
copy div "To reach our production goals, we need to raise $3,000 . Our crew is volunteeri…"
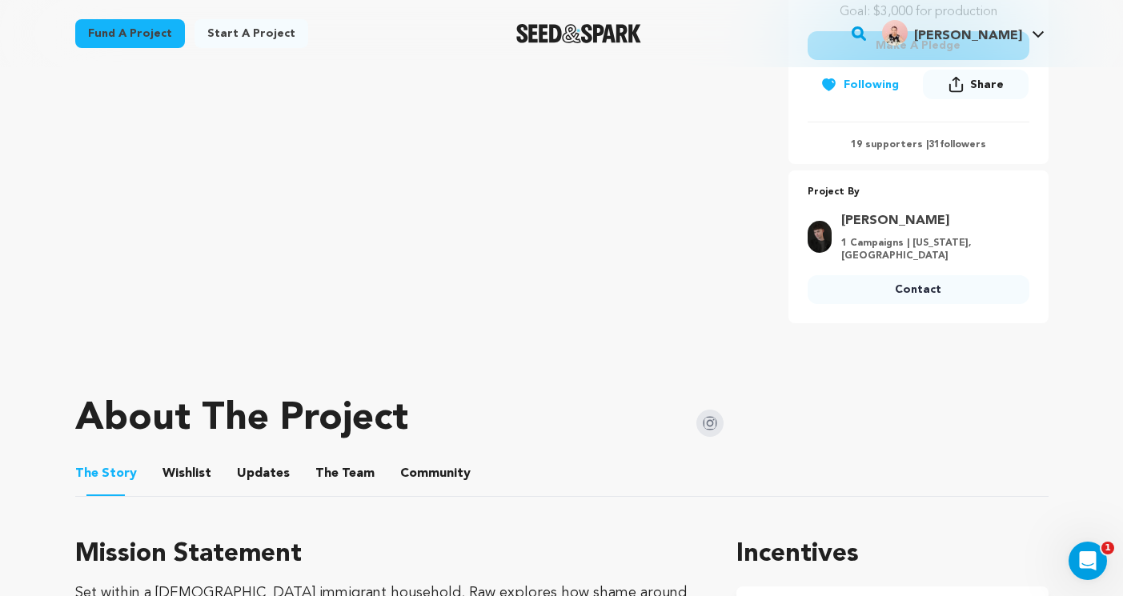
scroll to position [482, 0]
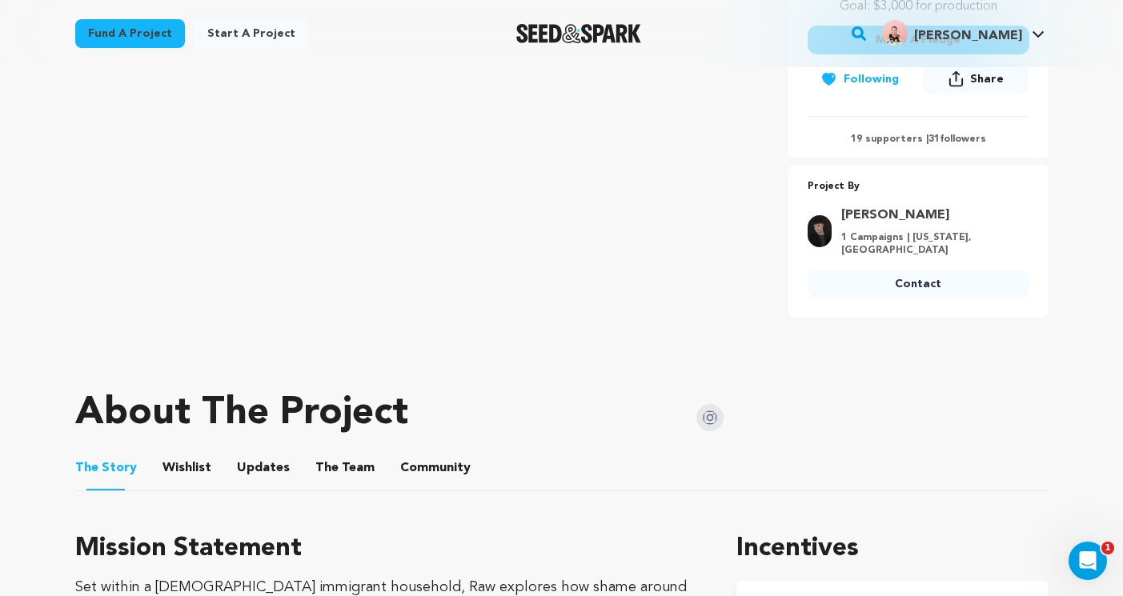
click at [187, 452] on button "Wishlist" at bounding box center [186, 471] width 38 height 38
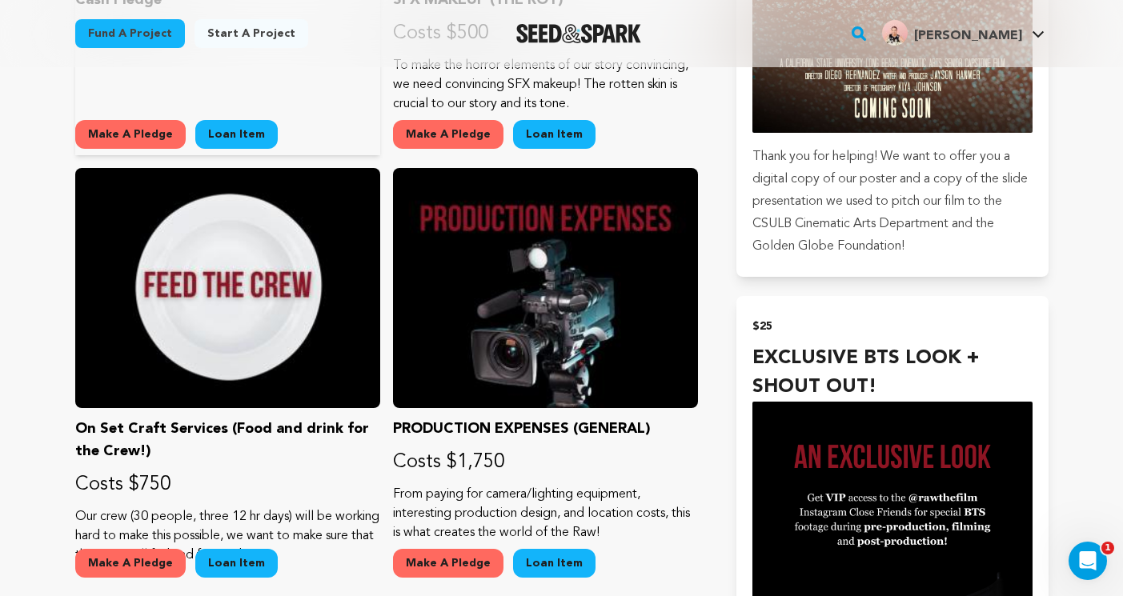
scroll to position [1389, 0]
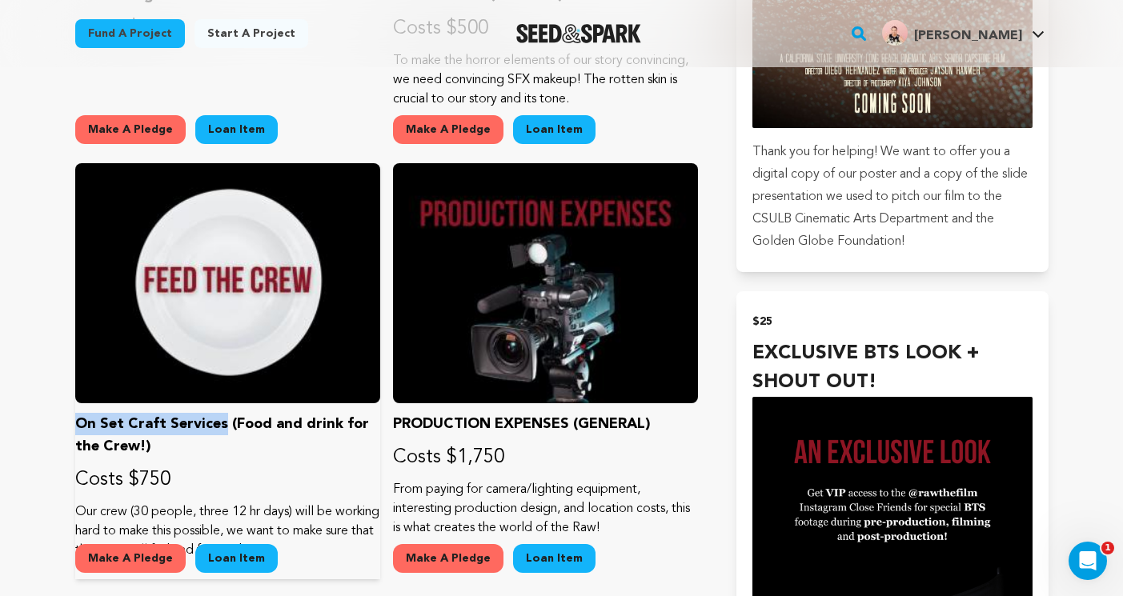
drag, startPoint x: 76, startPoint y: 405, endPoint x: 220, endPoint y: 400, distance: 144.1
click at [221, 413] on p "On Set Craft Services (Food and drink for the Crew!)" at bounding box center [227, 435] width 305 height 45
copy p "On Set Craft Services"
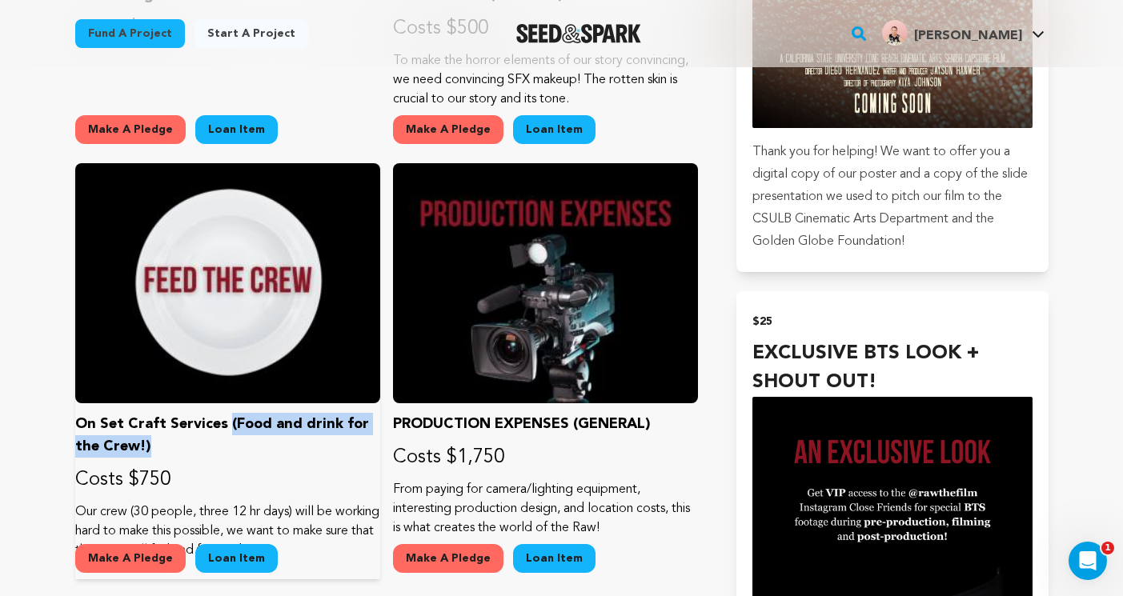
drag, startPoint x: 224, startPoint y: 403, endPoint x: 188, endPoint y: 427, distance: 43.3
click at [188, 427] on p "On Set Craft Services (Food and drink for the Crew!)" at bounding box center [227, 435] width 305 height 45
copy p "(Food and drink for the Crew!)"
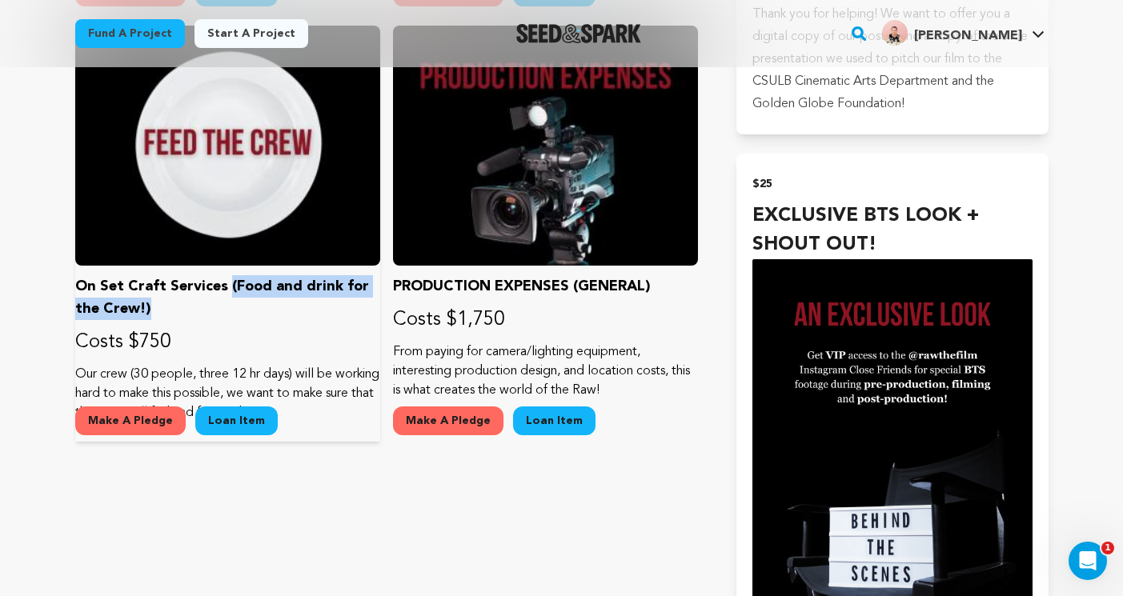
scroll to position [1528, 0]
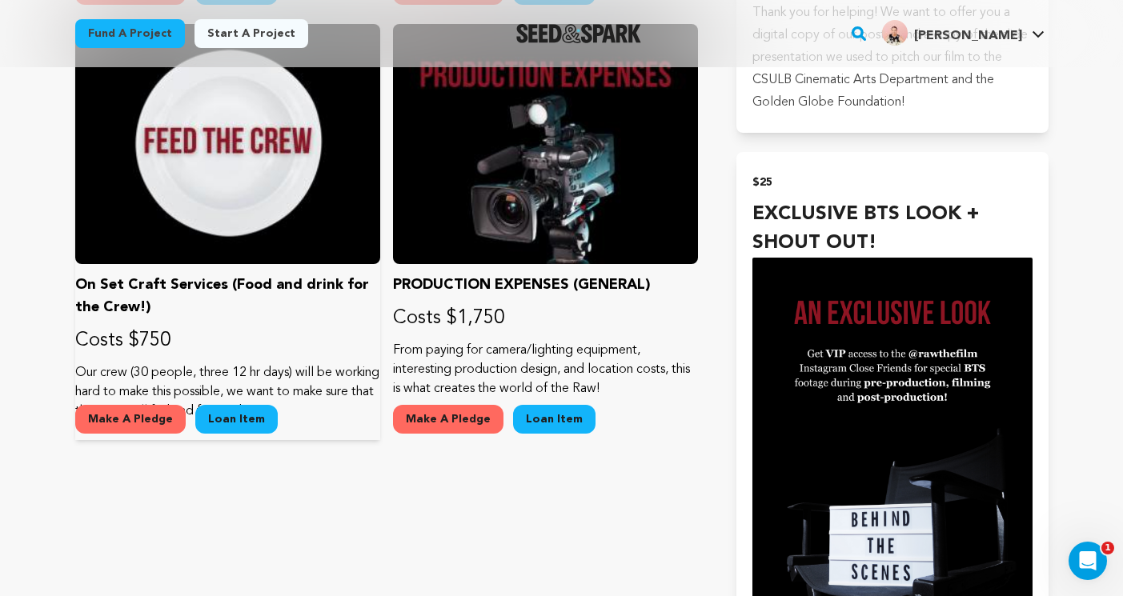
click at [254, 363] on p "Our crew (30 people, three 12 hr days) will be working hard to make this possib…" at bounding box center [227, 392] width 305 height 58
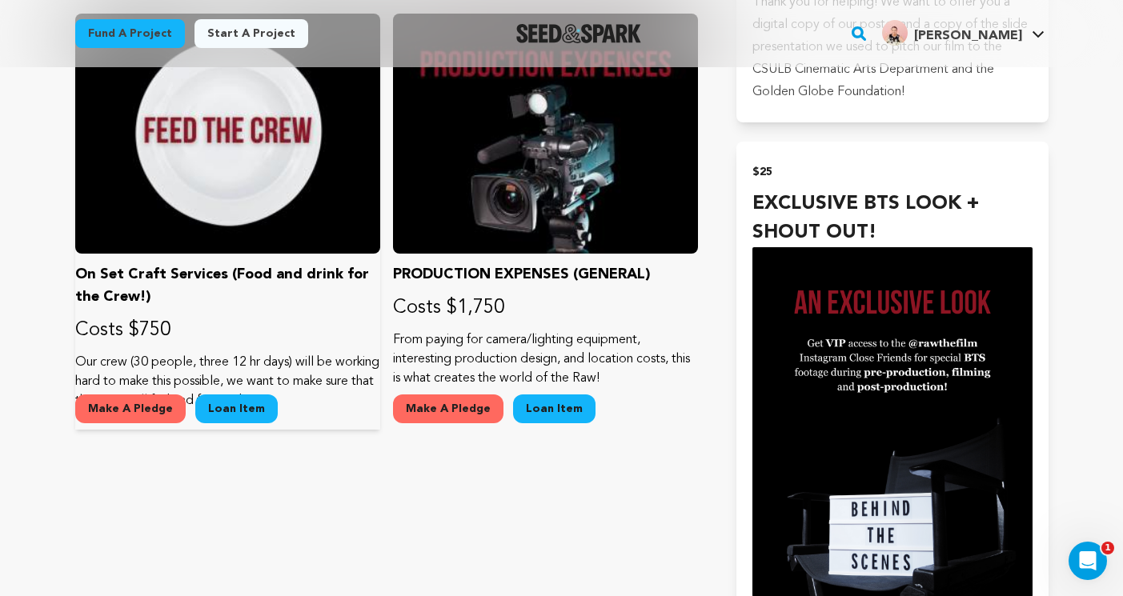
scroll to position [1536, 0]
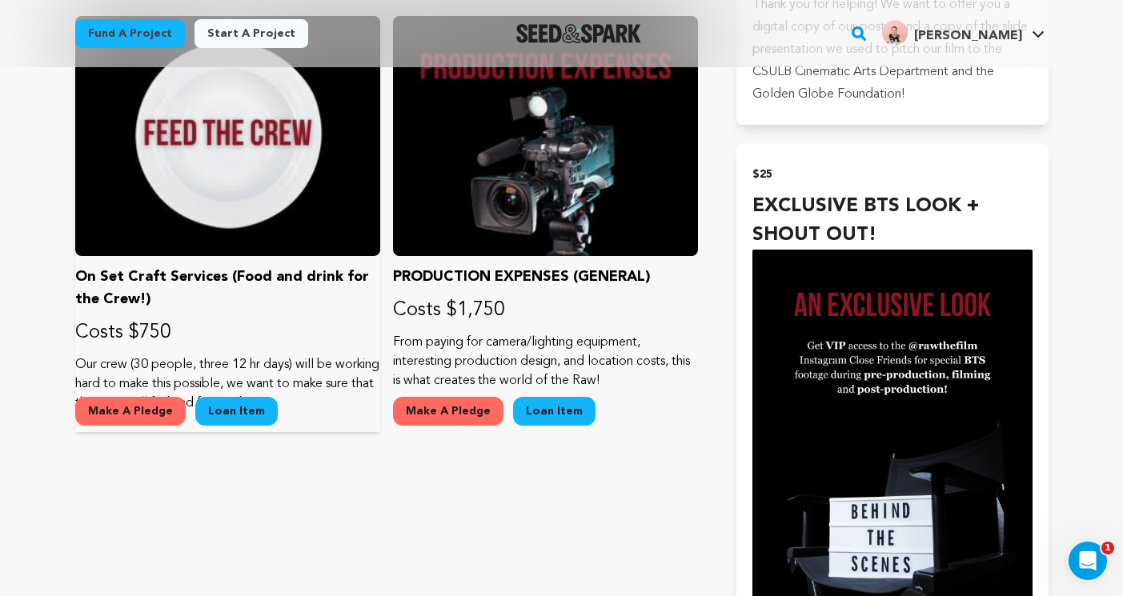
click at [143, 398] on button "Make A Pledge" at bounding box center [130, 411] width 110 height 29
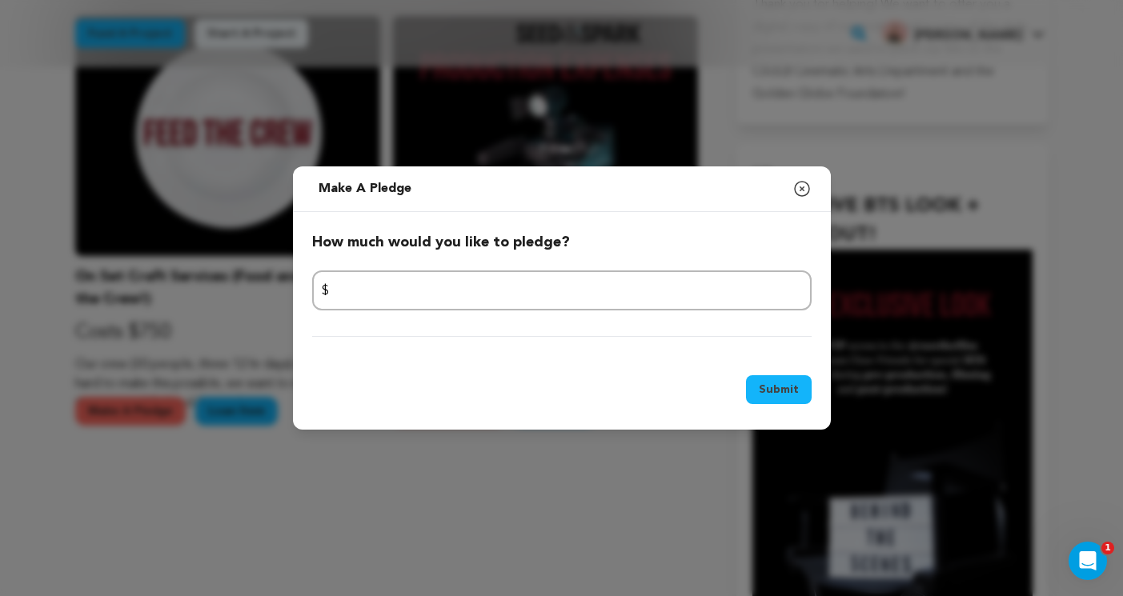
click at [799, 188] on icon "button" at bounding box center [801, 188] width 19 height 19
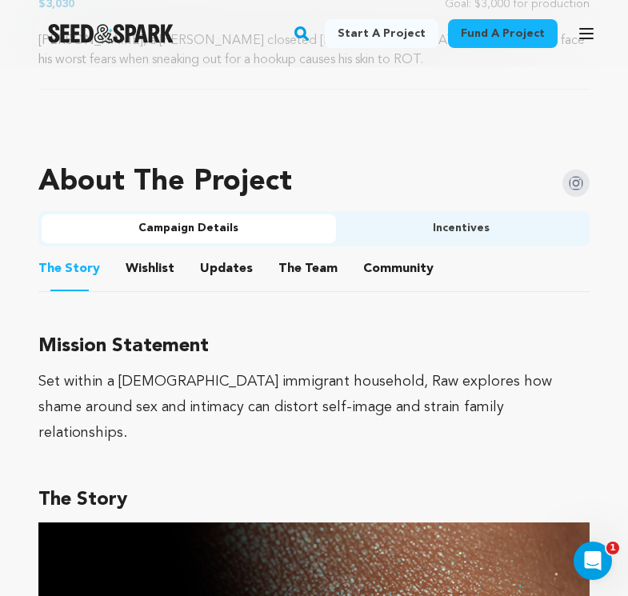
scroll to position [923, 0]
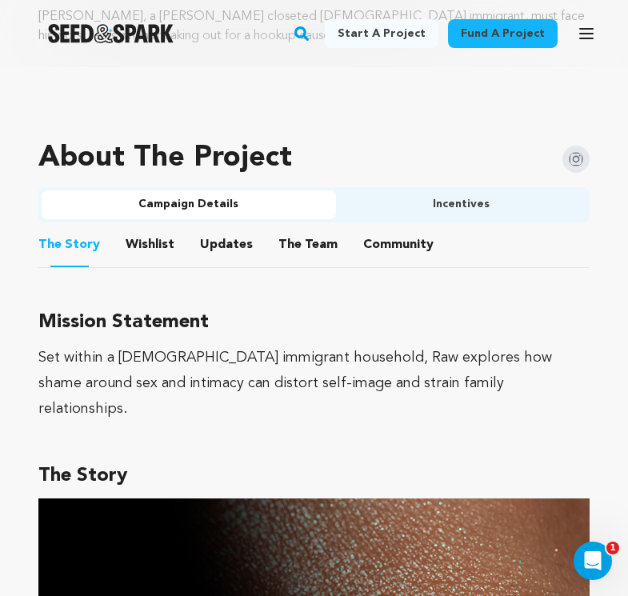
click at [143, 250] on button "Wishlist" at bounding box center [150, 248] width 38 height 38
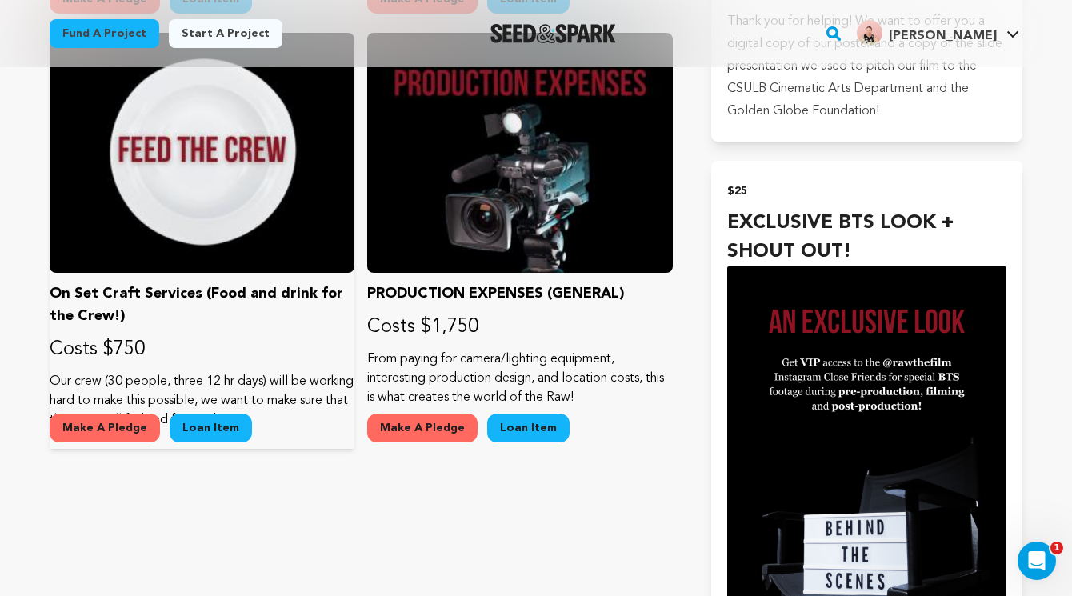
scroll to position [1522, 0]
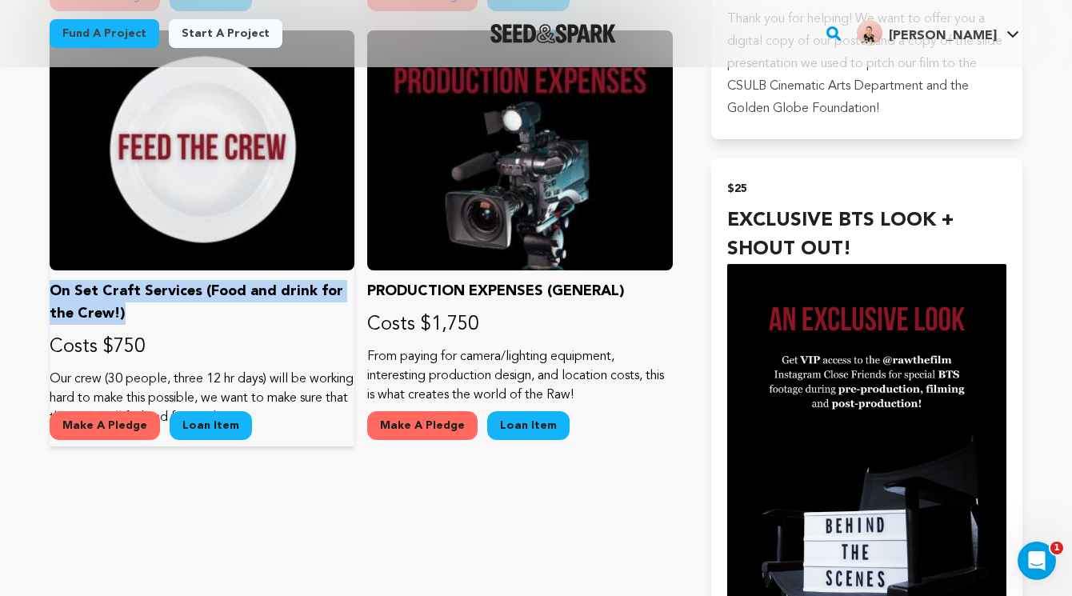
drag, startPoint x: 50, startPoint y: 270, endPoint x: 190, endPoint y: 297, distance: 142.6
click at [190, 297] on p "On Set Craft Services (Food and drink for the Crew!)" at bounding box center [202, 302] width 305 height 45
copy p "On Set Craft Services (Food and drink for the Crew!)"
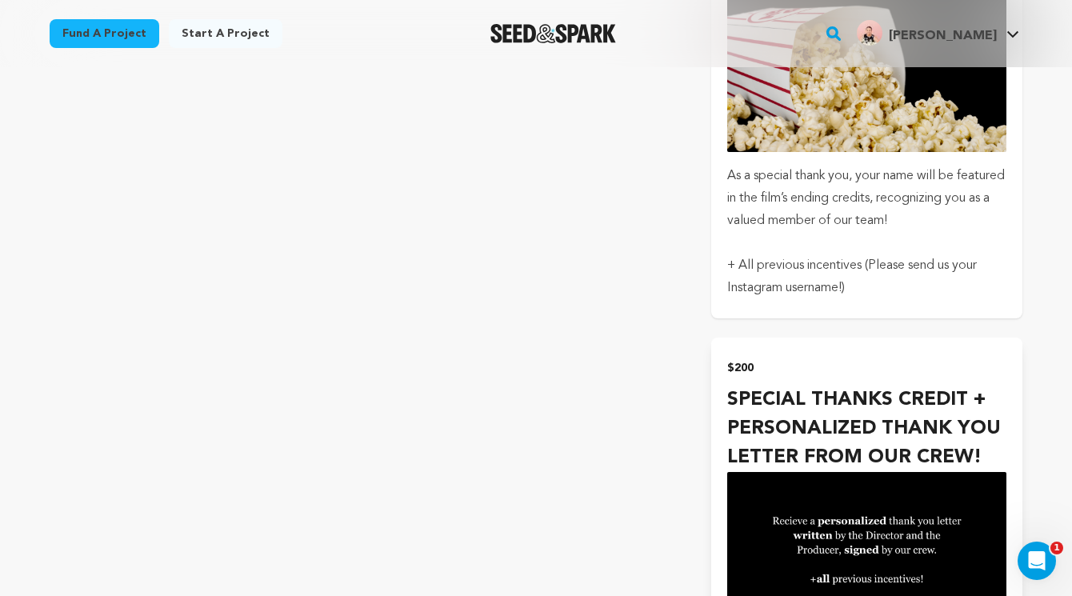
scroll to position [3468, 0]
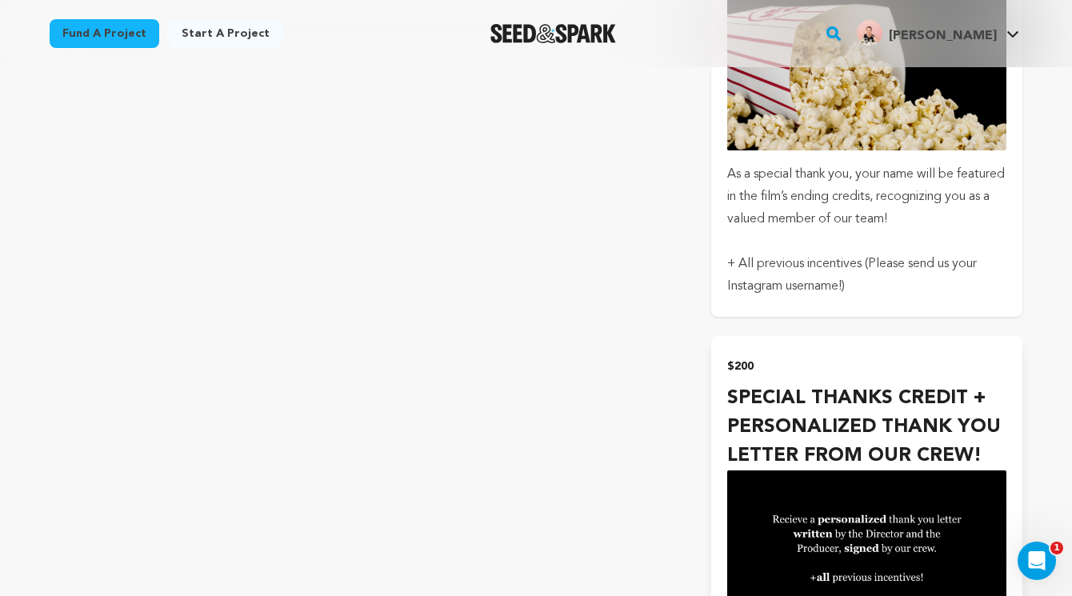
drag, startPoint x: 960, startPoint y: 204, endPoint x: 812, endPoint y: 173, distance: 151.3
click at [812, 173] on p "As a special thank you, your name will be featured in the film’s ending credits…" at bounding box center [866, 196] width 279 height 67
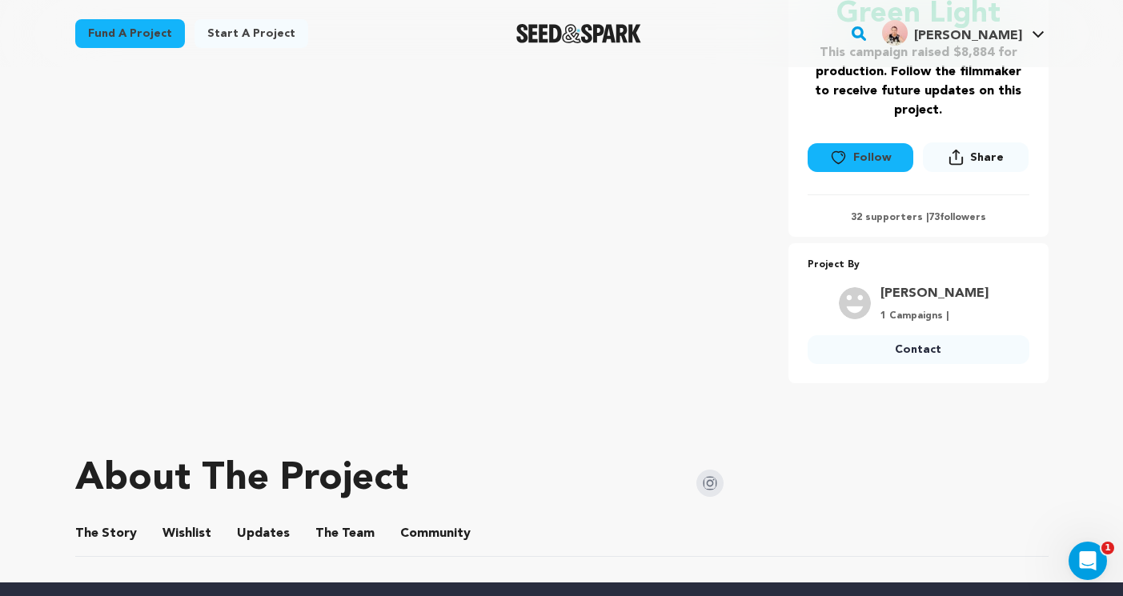
scroll to position [708, 0]
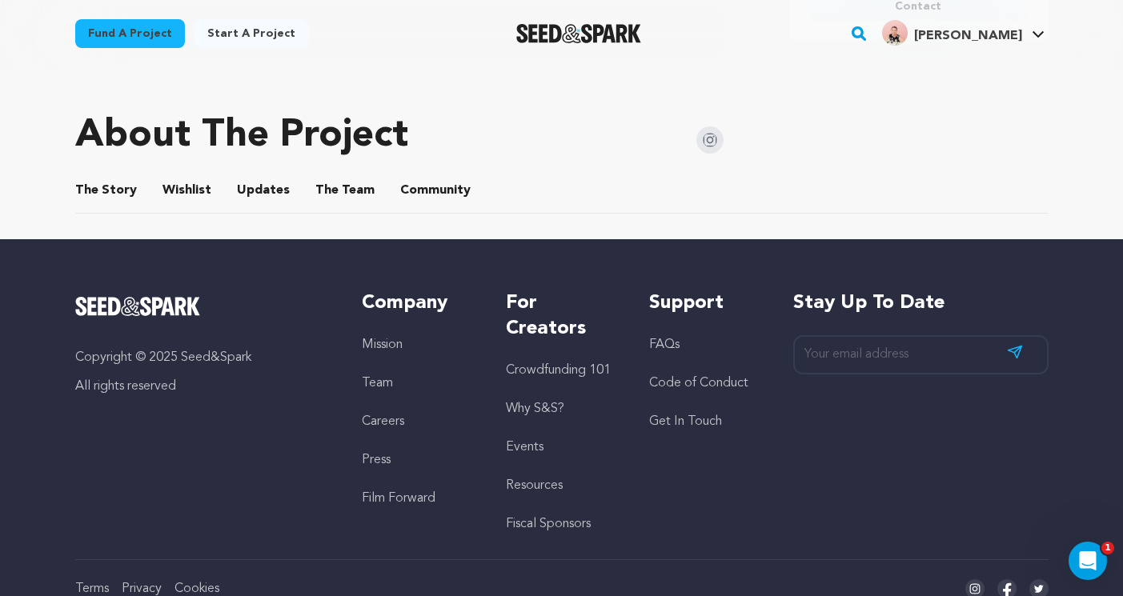
click at [104, 196] on button "The Story" at bounding box center [105, 193] width 38 height 38
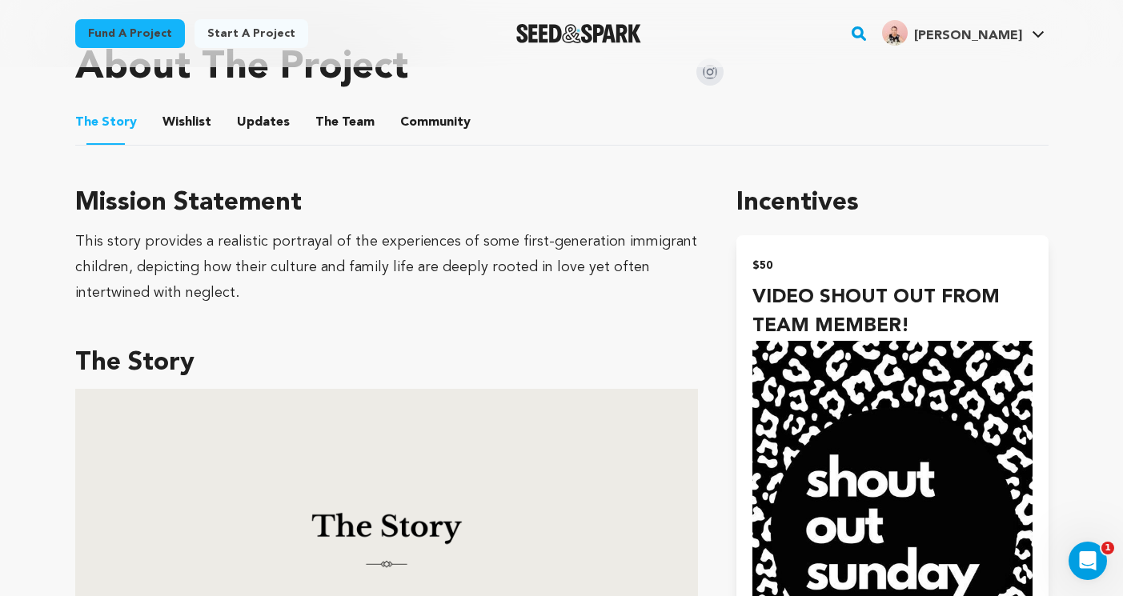
scroll to position [794, 0]
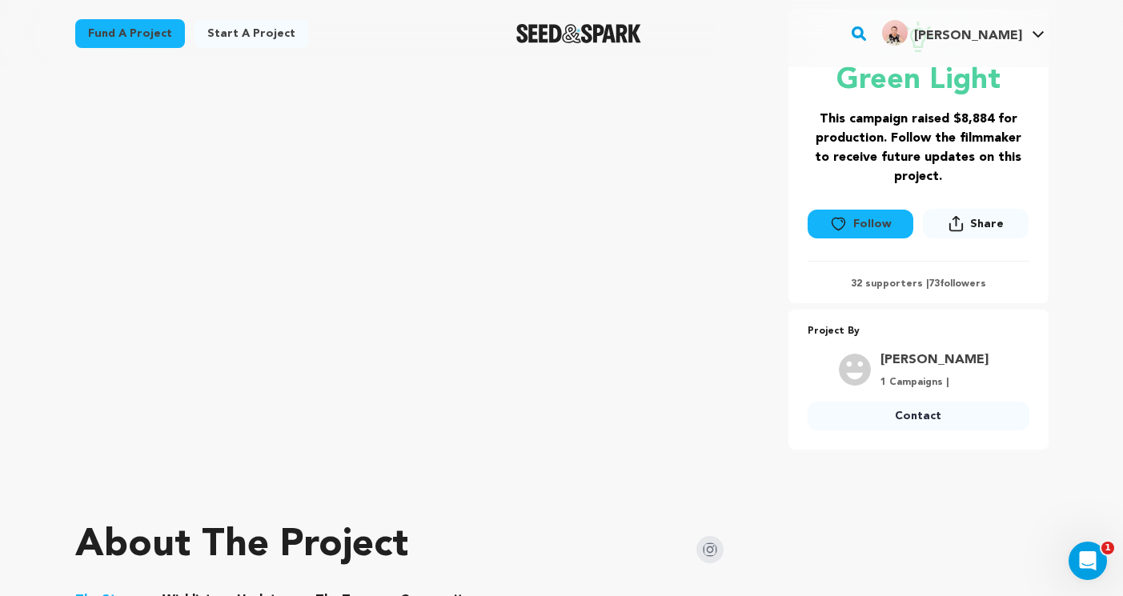
scroll to position [428, 0]
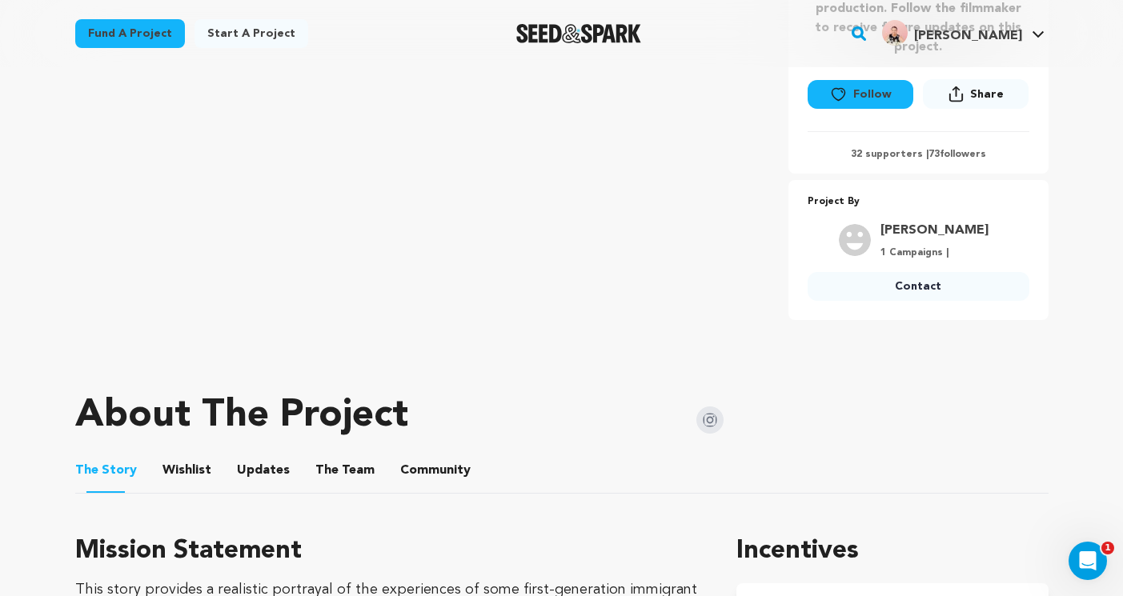
click at [191, 469] on button "Wishlist" at bounding box center [186, 473] width 38 height 38
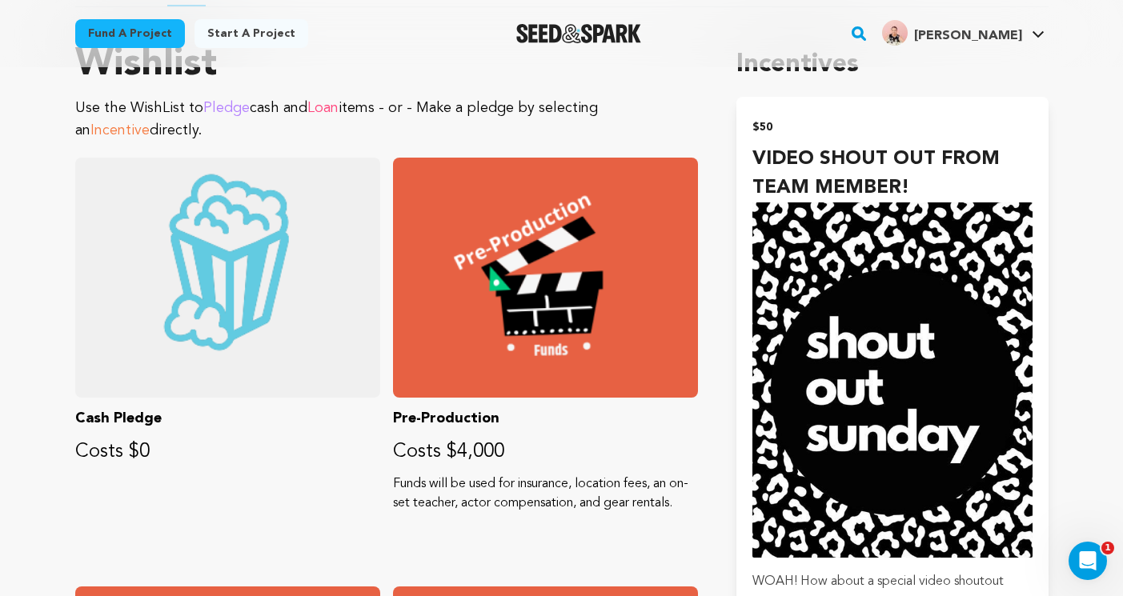
scroll to position [870, 0]
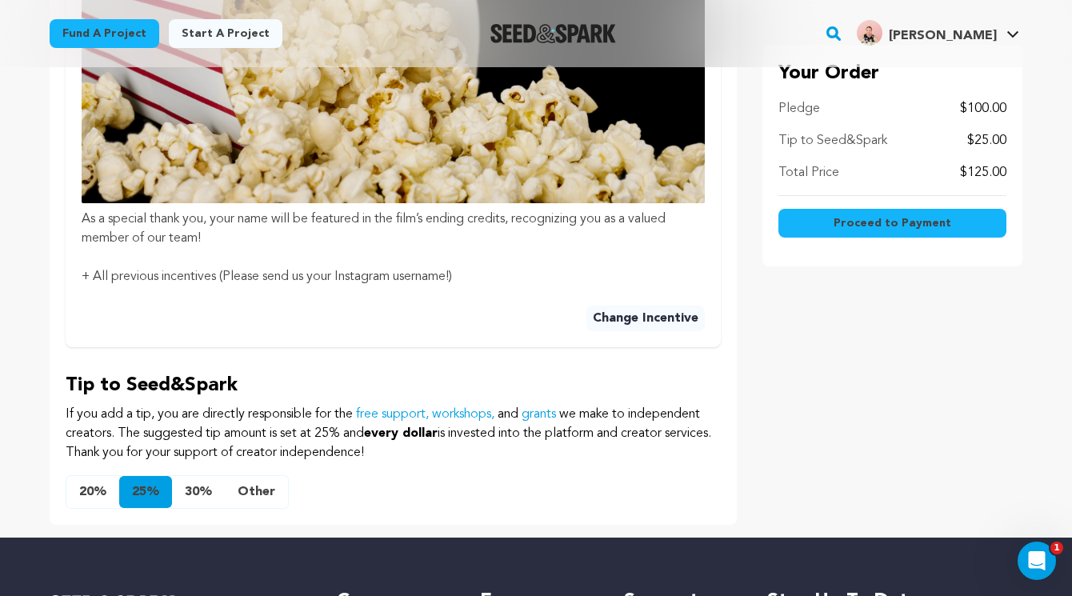
scroll to position [1170, 0]
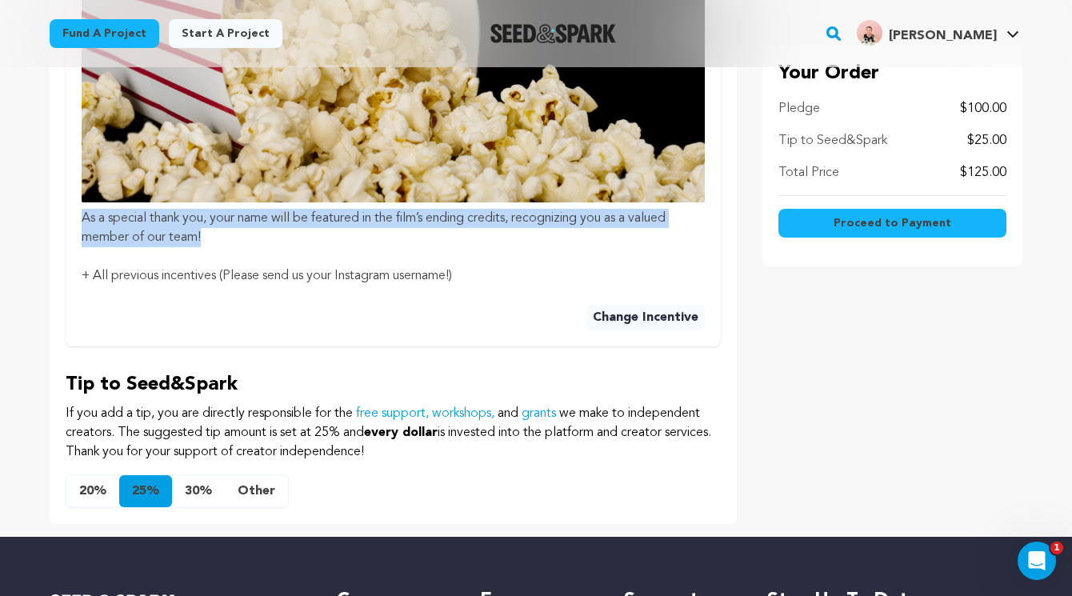
drag, startPoint x: 202, startPoint y: 234, endPoint x: 59, endPoint y: 218, distance: 144.1
copy p "As a special thank you, your name will be featured in the film’s ending credits…"
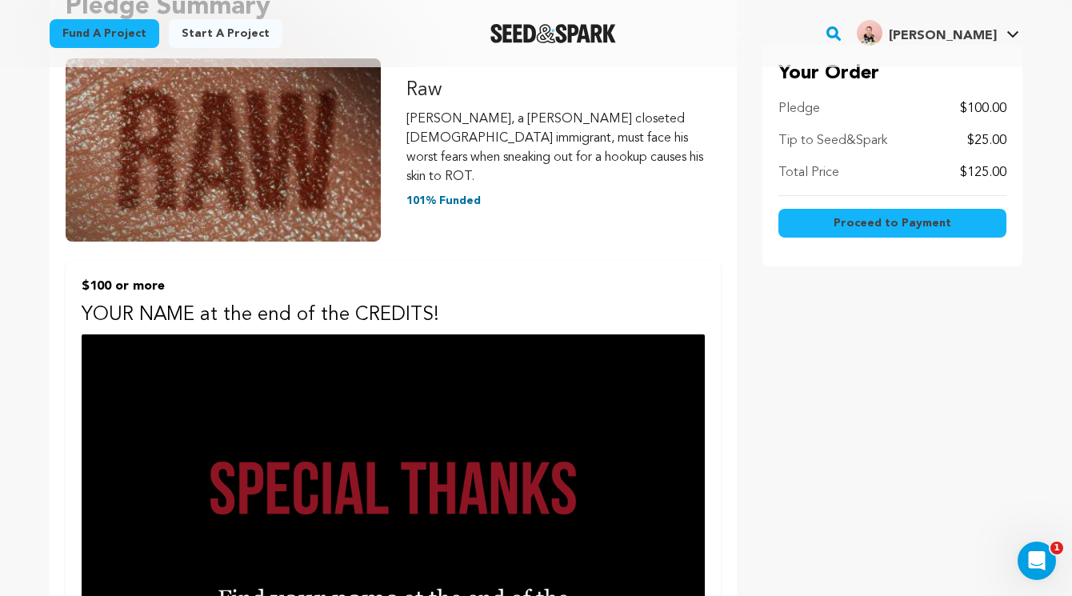
scroll to position [0, 0]
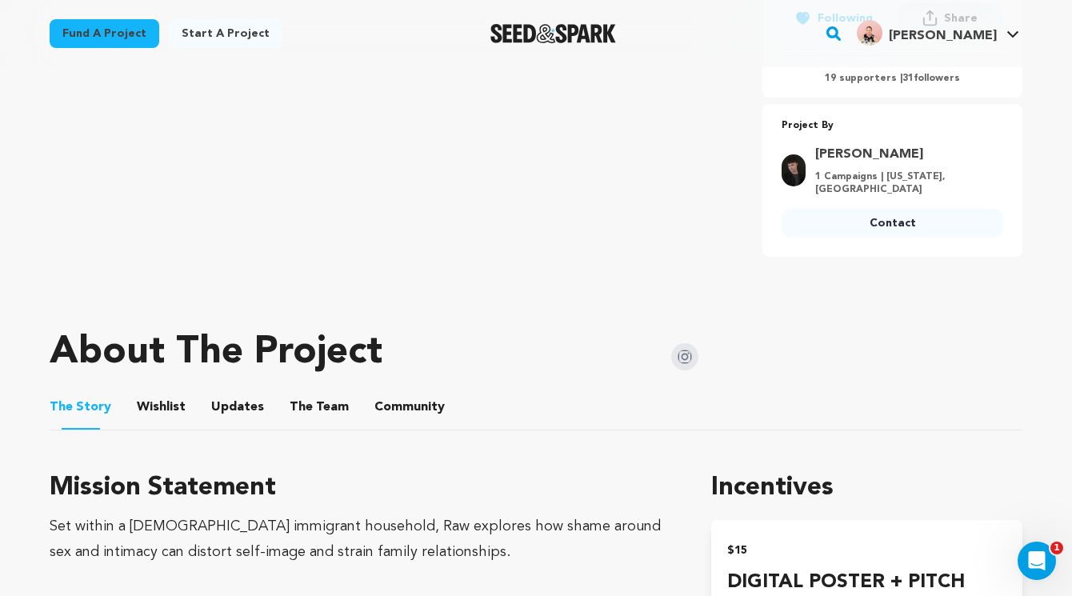
scroll to position [558, 0]
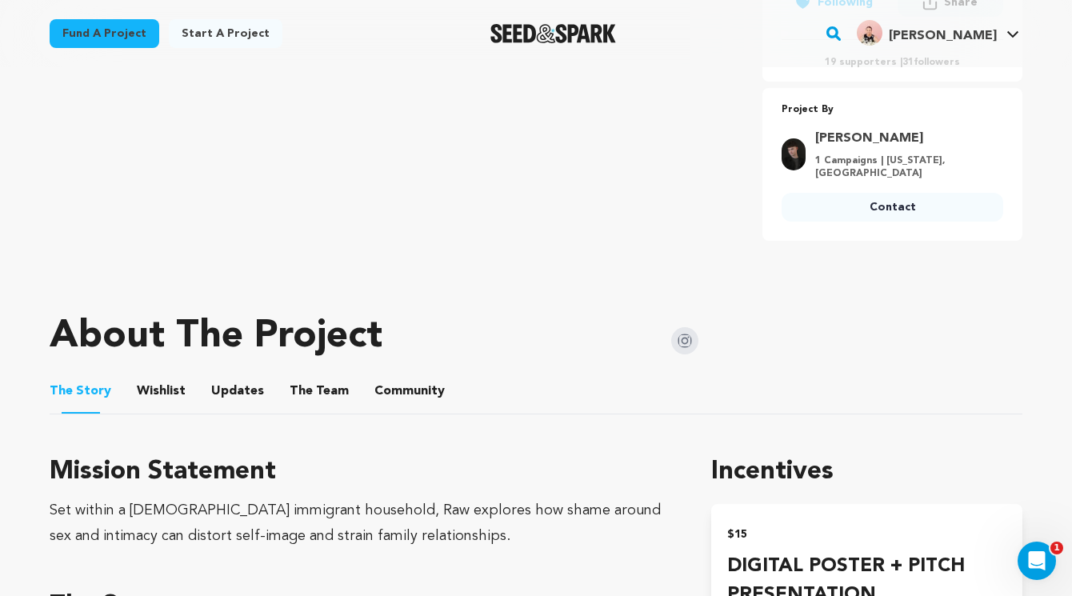
click button "Wishlist"
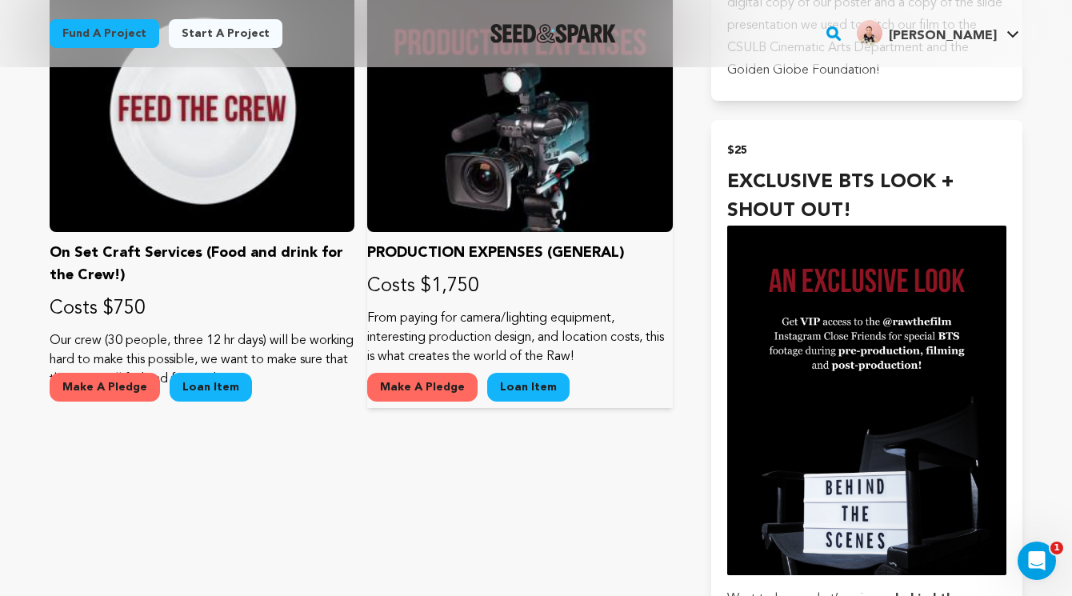
scroll to position [1563, 0]
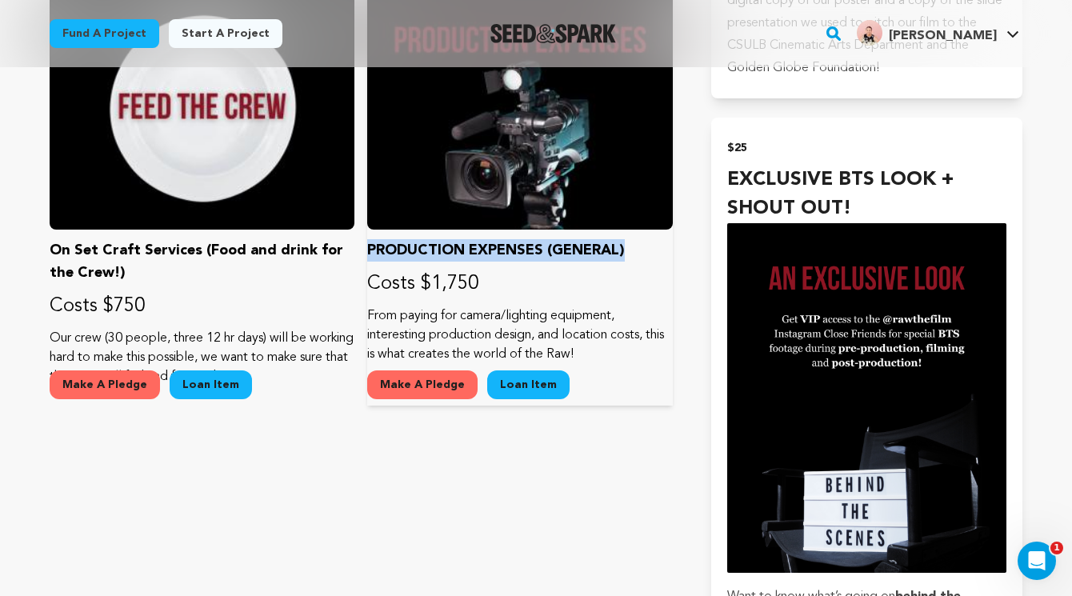
drag, startPoint x: 371, startPoint y: 228, endPoint x: 639, endPoint y: 229, distance: 268.0
click p "PRODUCTION EXPENSES (GENERAL)"
copy p "PRODUCTION EXPENSES (GENERAL)"
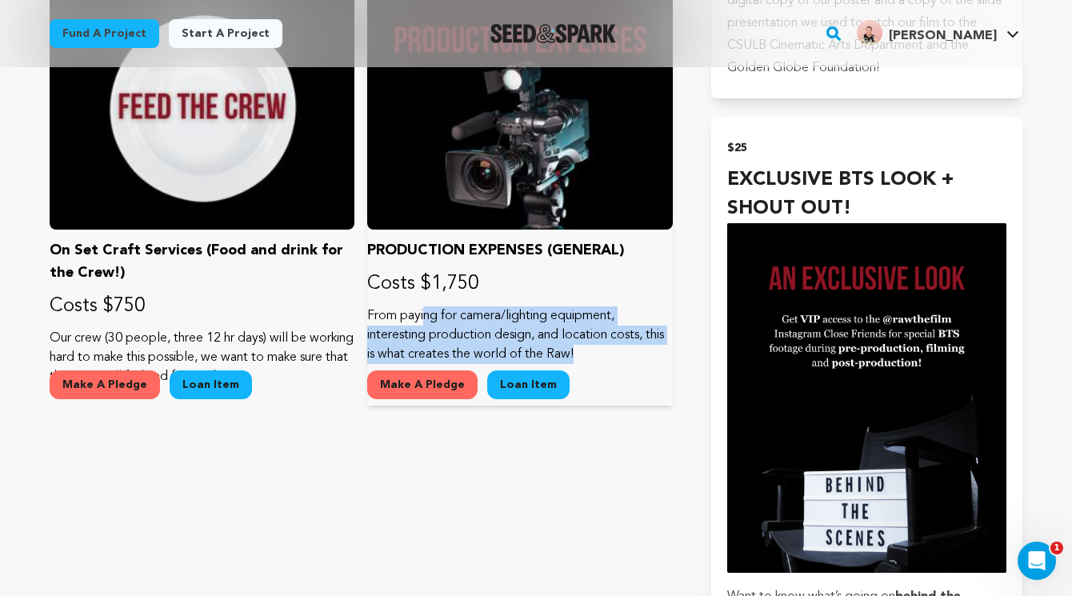
drag, startPoint x: 369, startPoint y: 297, endPoint x: 547, endPoint y: 330, distance: 181.4
click p "From paying for camera/lighting equipment, interesting production design, and l…"
copy p "From paying for camera/lighting equipment, interesting production design, and l…"
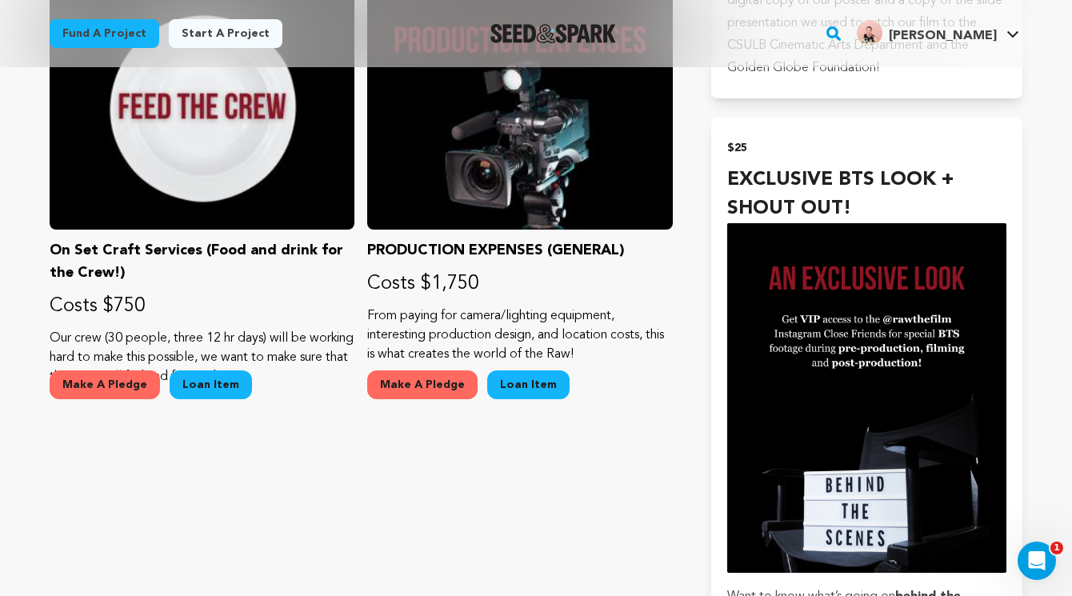
click div "Wishlist Use the WishList to Pledge cash and Loan items - or - Make a pledge by…"
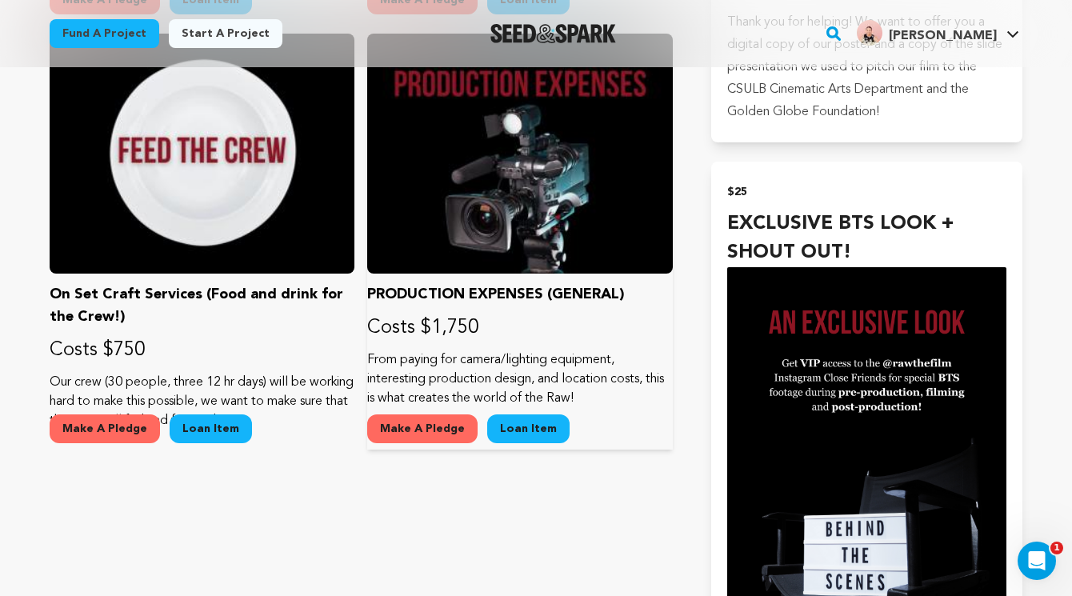
scroll to position [1546, 0]
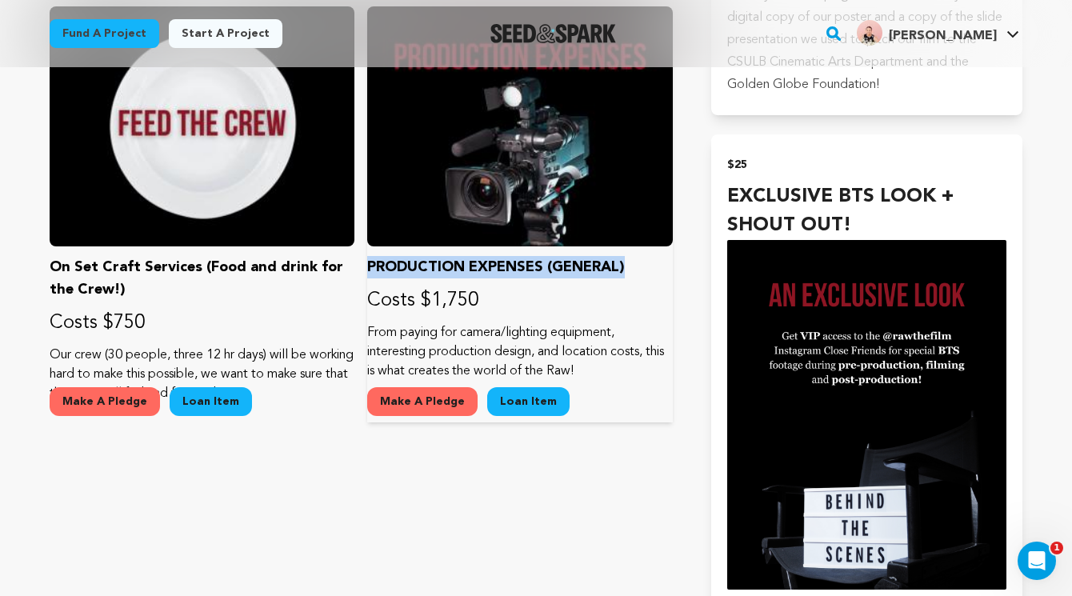
drag, startPoint x: 370, startPoint y: 244, endPoint x: 631, endPoint y: 250, distance: 261.7
click p "PRODUCTION EXPENSES (GENERAL)"
copy p "PRODUCTION EXPENSES (GENERAL)"
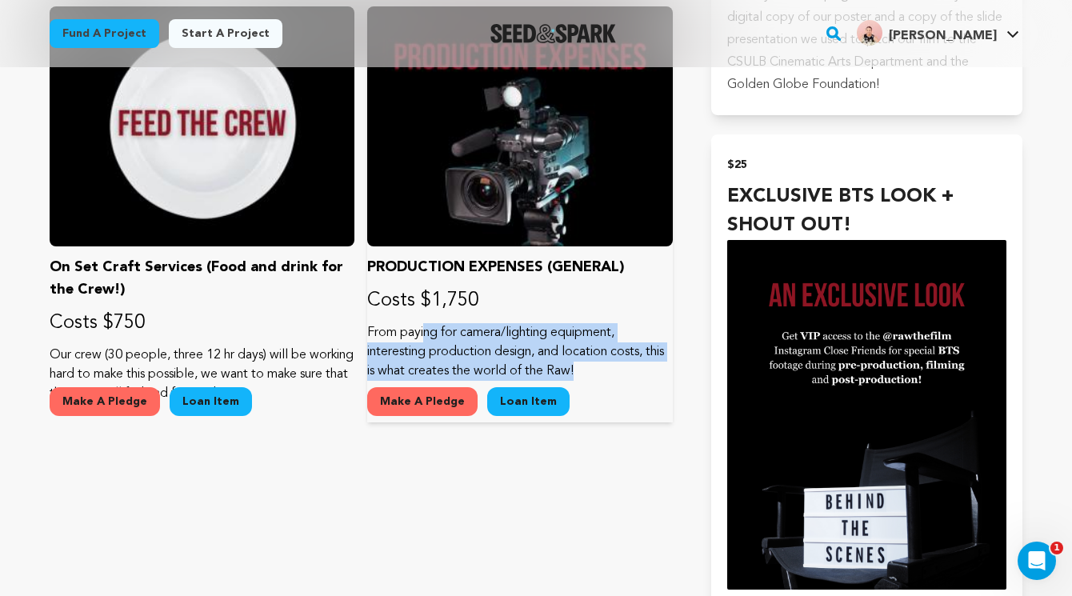
drag, startPoint x: 369, startPoint y: 312, endPoint x: 549, endPoint y: 350, distance: 183.9
click p "From paying for camera/lighting equipment, interesting production design, and l…"
copy p "From paying for camera/lighting equipment, interesting production design, and l…"
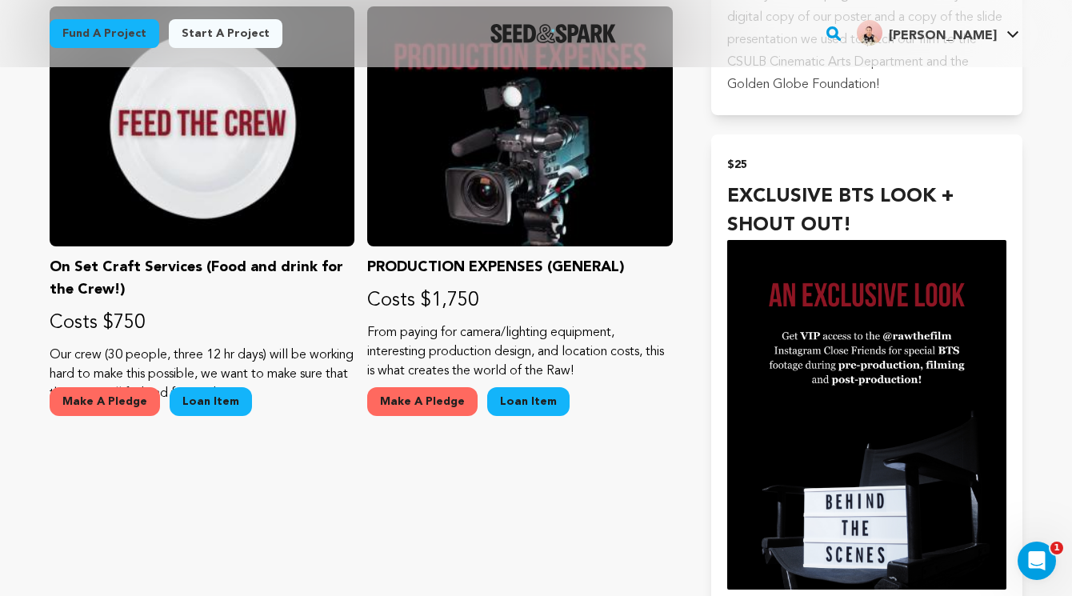
click section "Wishlist Use the WishList to Pledge cash and Loan items - or - Make a pledge by…"
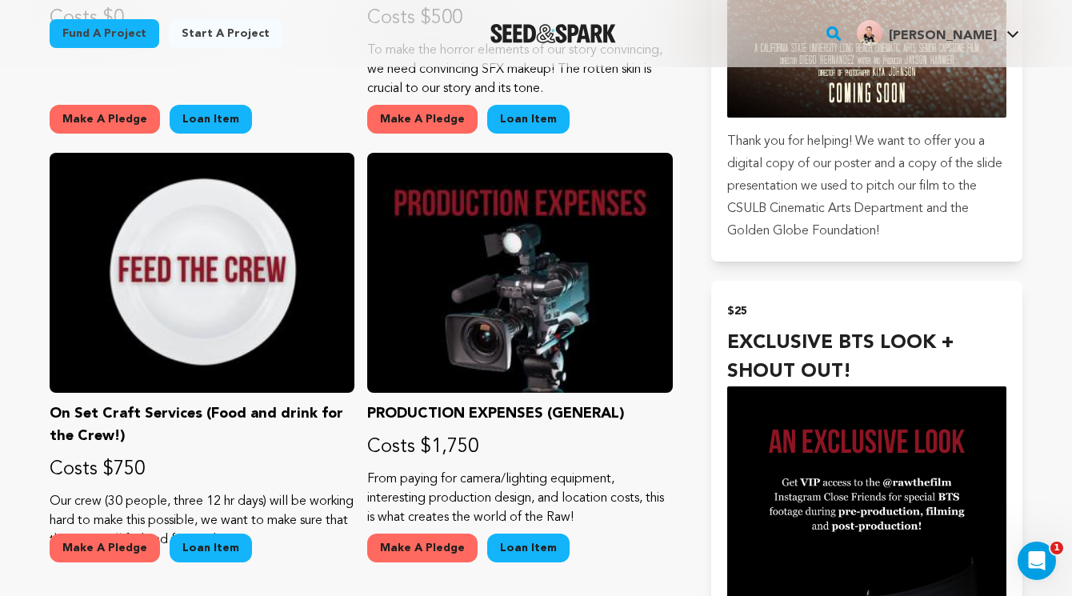
scroll to position [1411, 0]
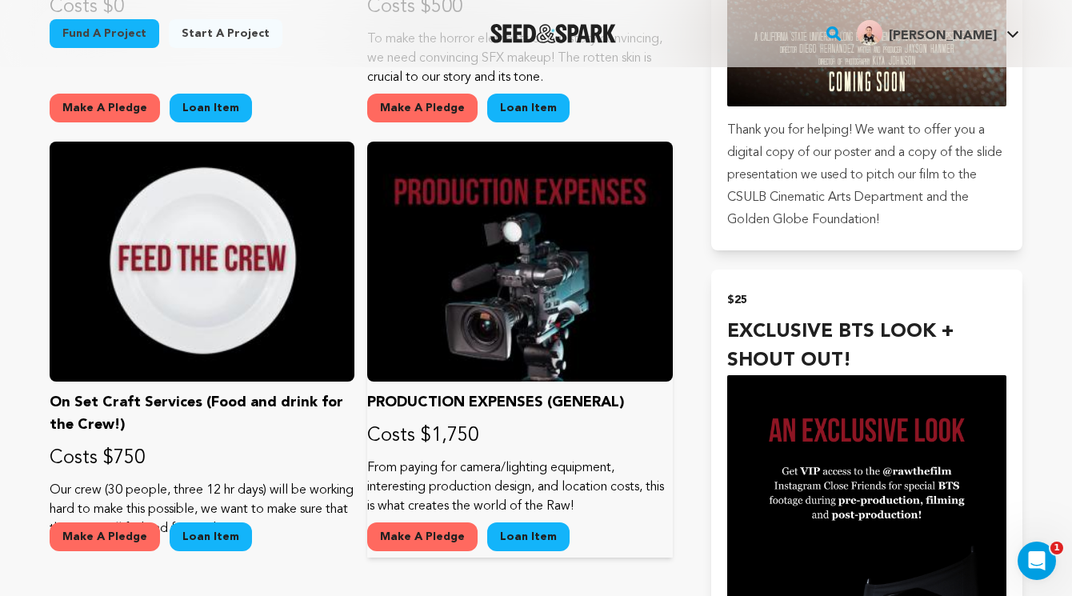
click p "PRODUCTION EXPENSES (GENERAL)"
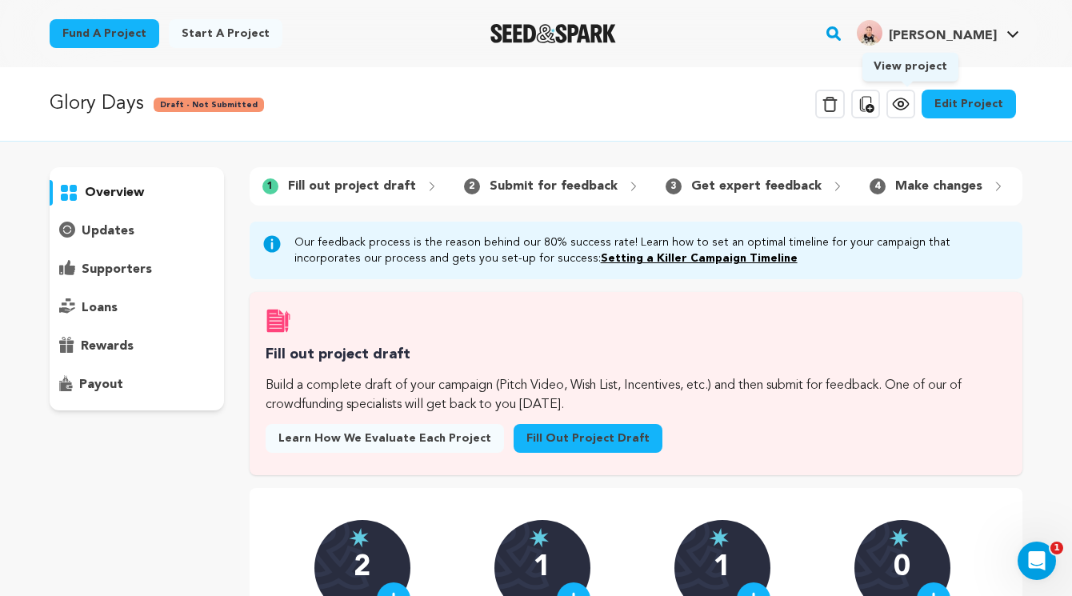
click at [909, 107] on icon at bounding box center [900, 103] width 19 height 19
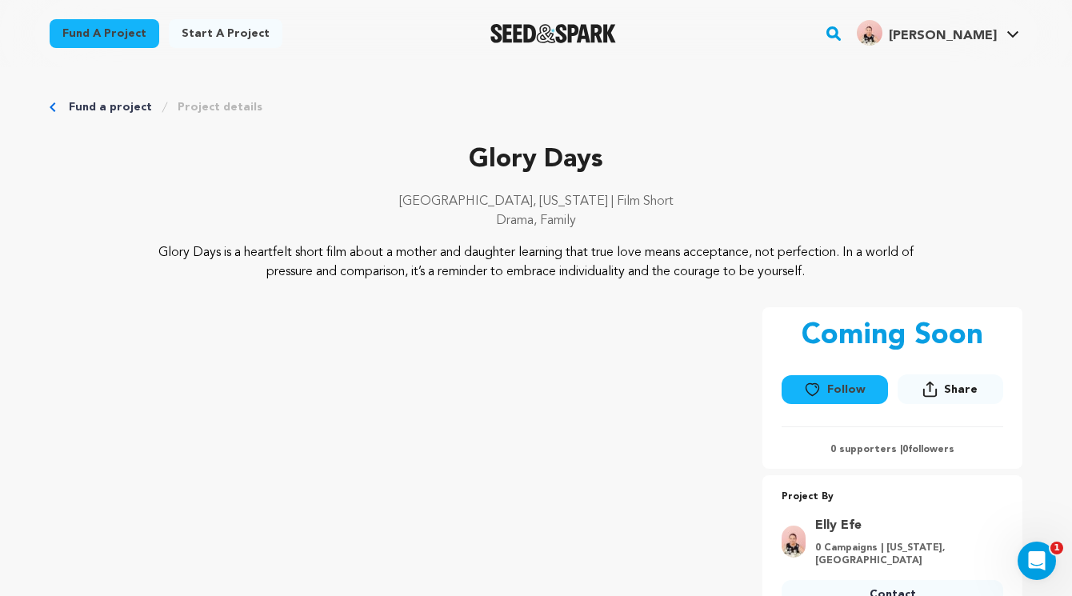
click at [83, 104] on link "Fund a project" at bounding box center [110, 107] width 83 height 16
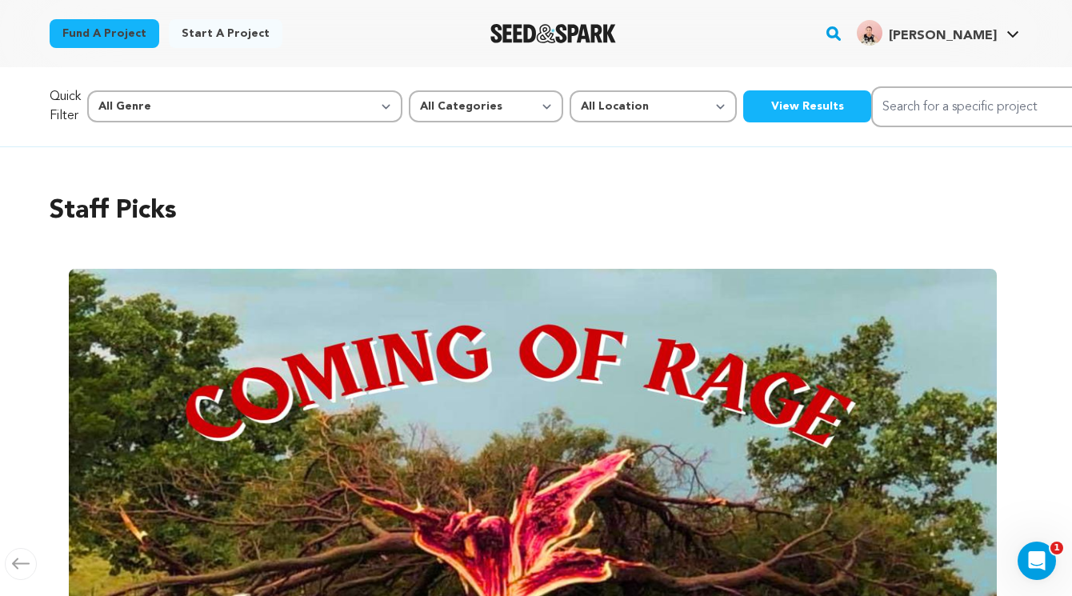
click at [966, 32] on span "[PERSON_NAME]" at bounding box center [943, 36] width 108 height 13
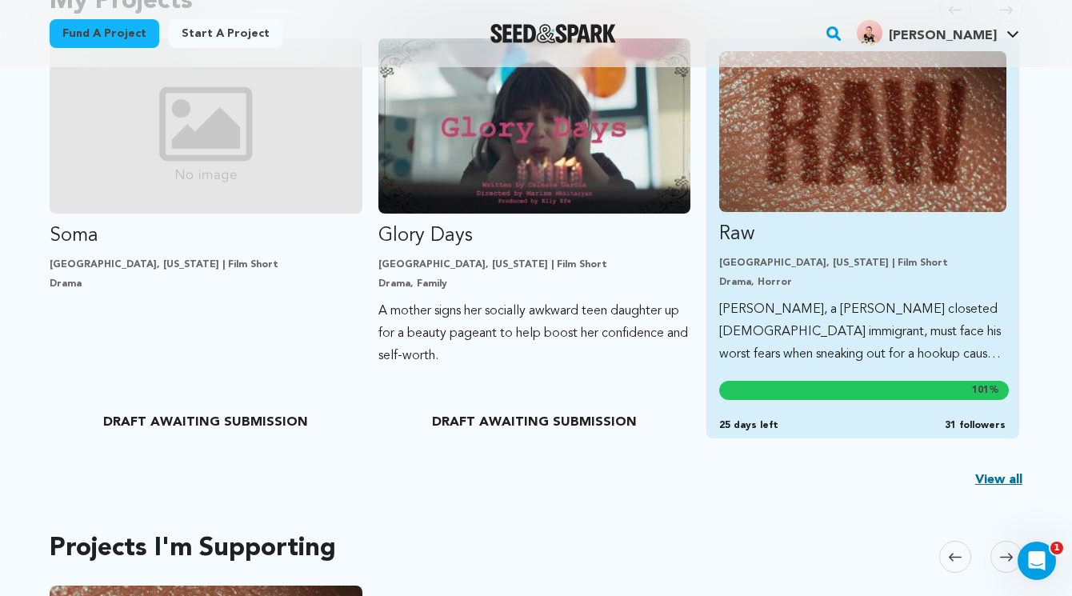
scroll to position [431, 0]
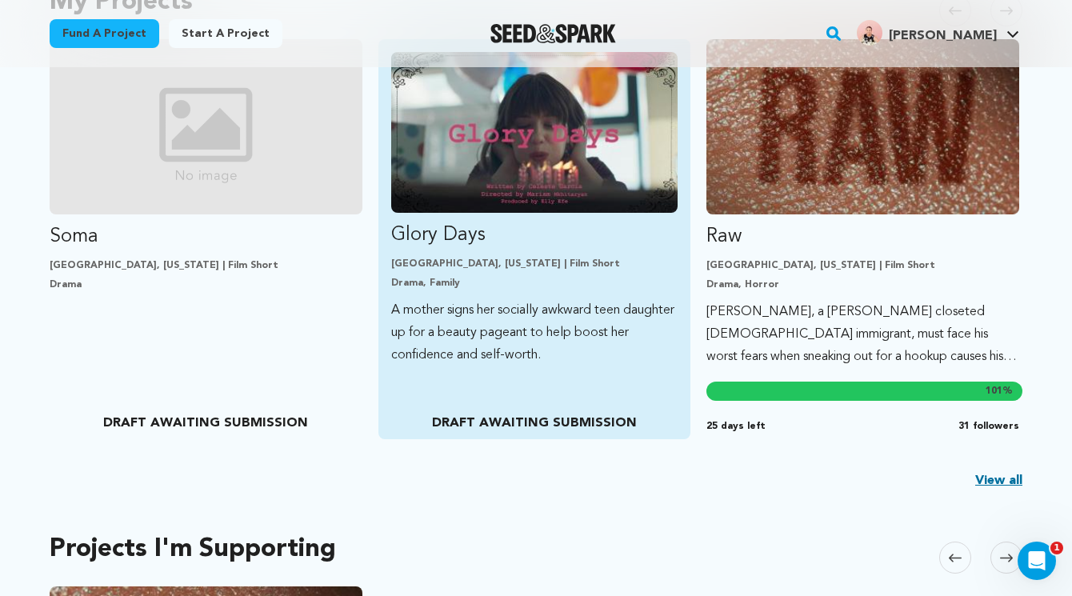
click at [583, 201] on img "Fund Glory Days" at bounding box center [534, 132] width 287 height 161
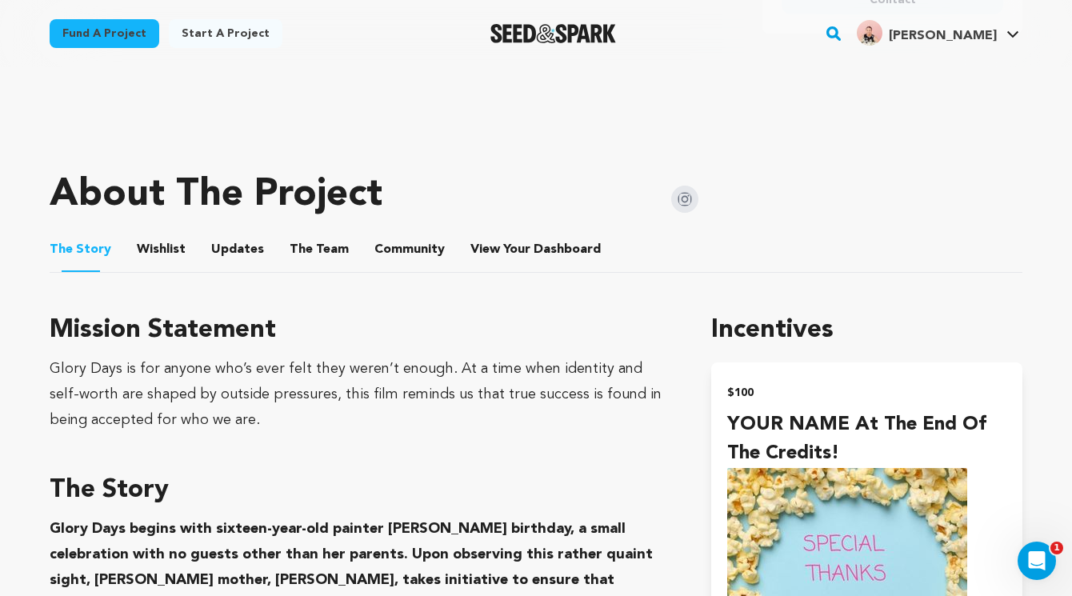
scroll to position [584, 0]
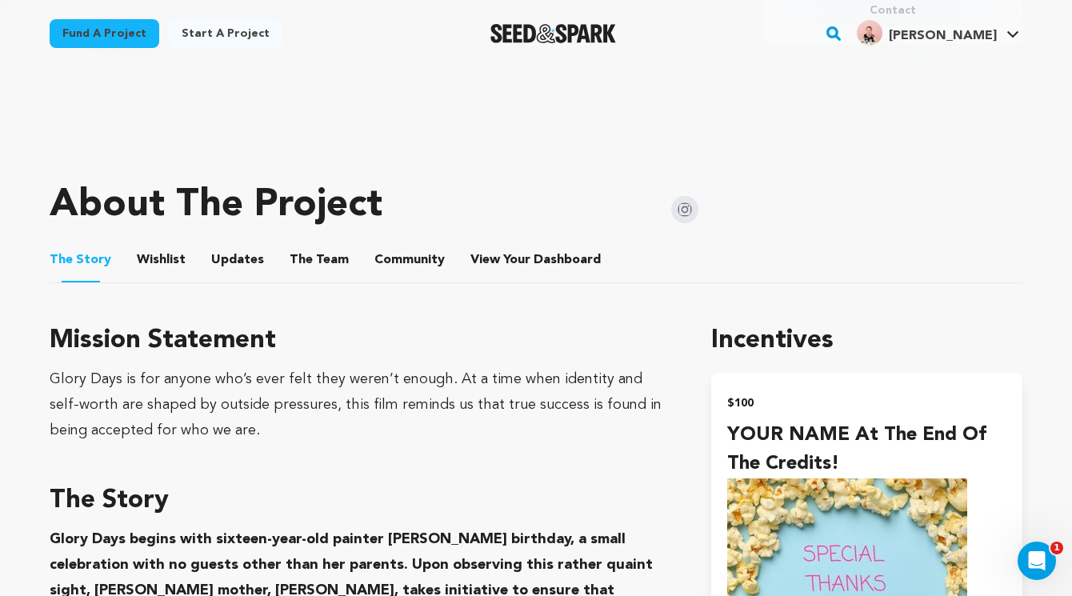
click at [303, 263] on button "The Team" at bounding box center [319, 263] width 38 height 38
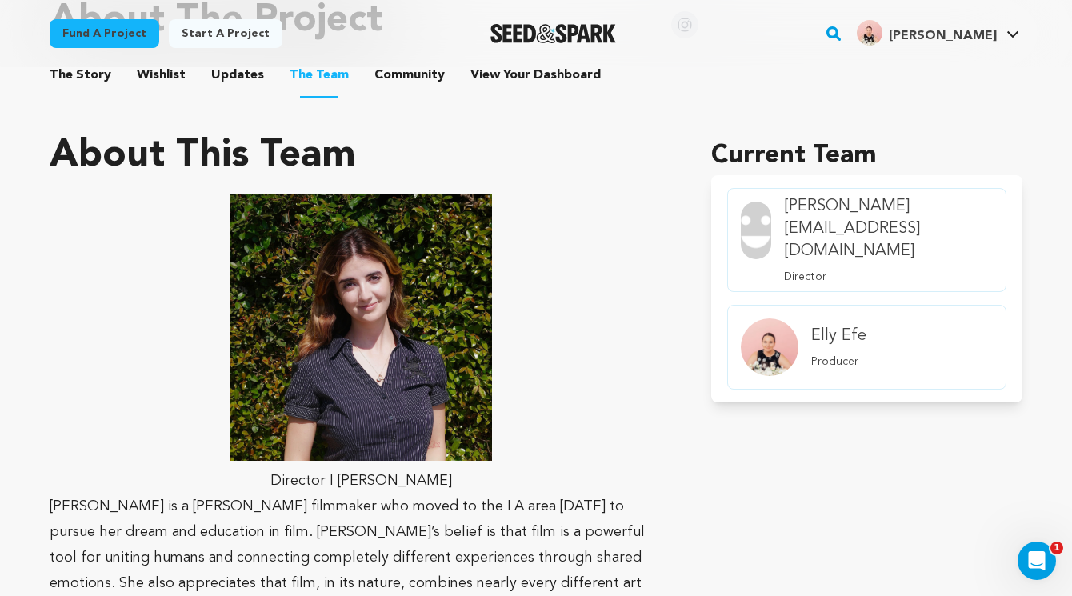
scroll to position [475, 0]
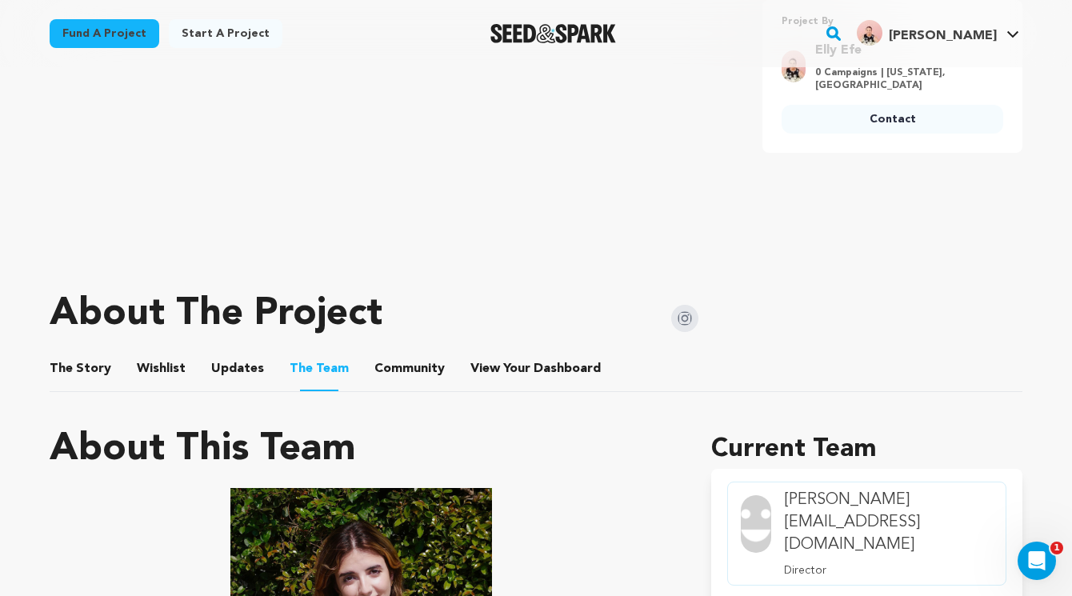
click at [390, 368] on button "Community" at bounding box center [409, 372] width 38 height 38
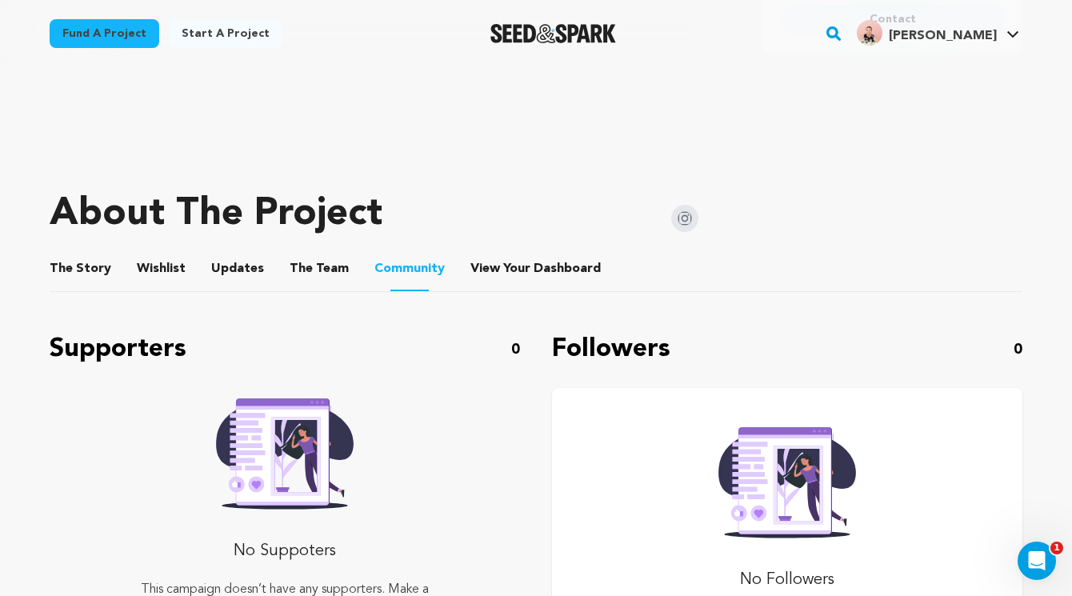
scroll to position [529, 0]
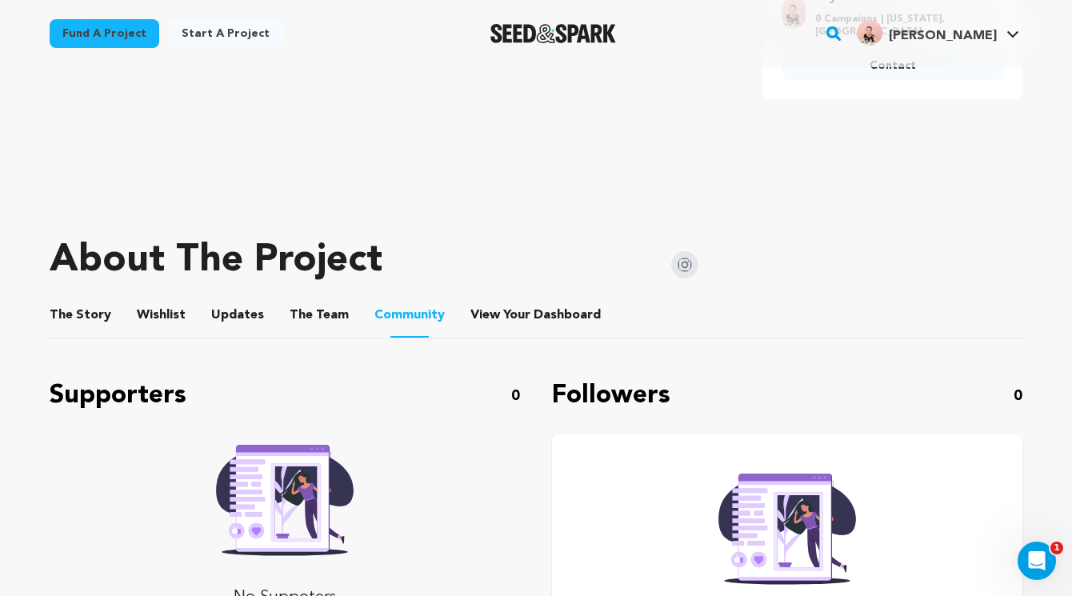
click at [477, 322] on button "View Your Dashboard" at bounding box center [489, 318] width 38 height 38
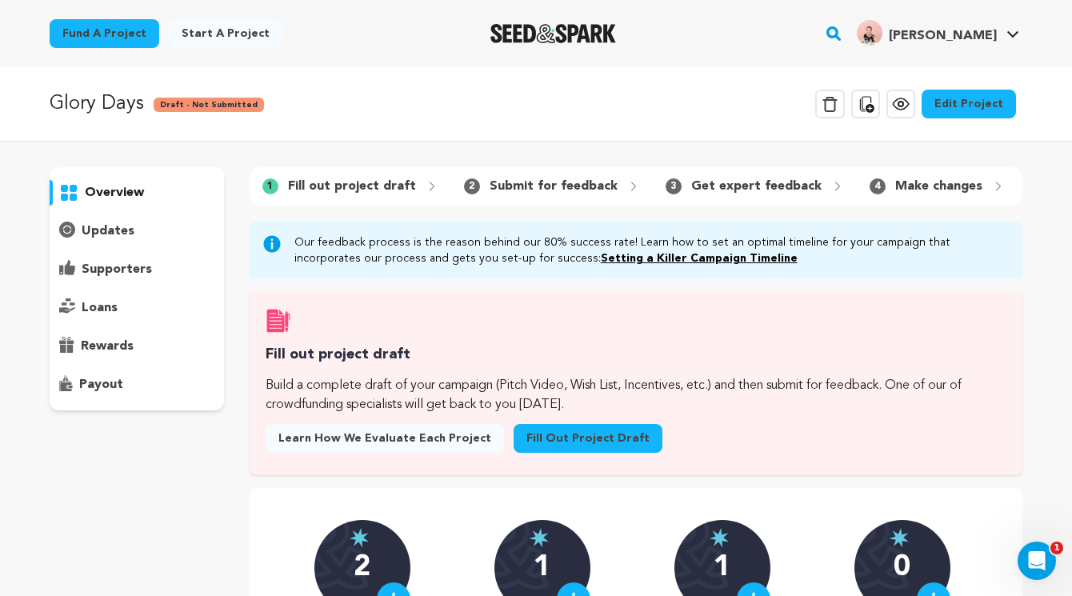
click at [971, 100] on link "Edit Project" at bounding box center [969, 104] width 94 height 29
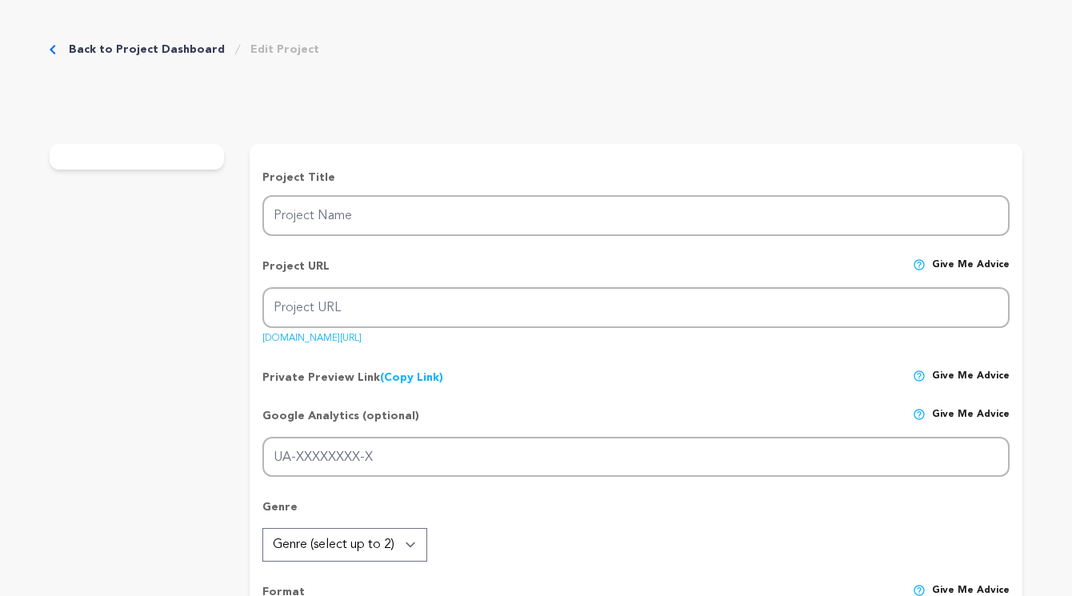
type input "Glory Days"
type input "glory-days-1"
type input "A mother signs her socially awkward teen daughter up for a beauty pageant to he…"
type textarea "Glory Days is a heartfelt short film about a mother and daughter learning that …"
type textarea "Glory Days is for anyone who’s ever felt they weren’t enough. At a time when id…"
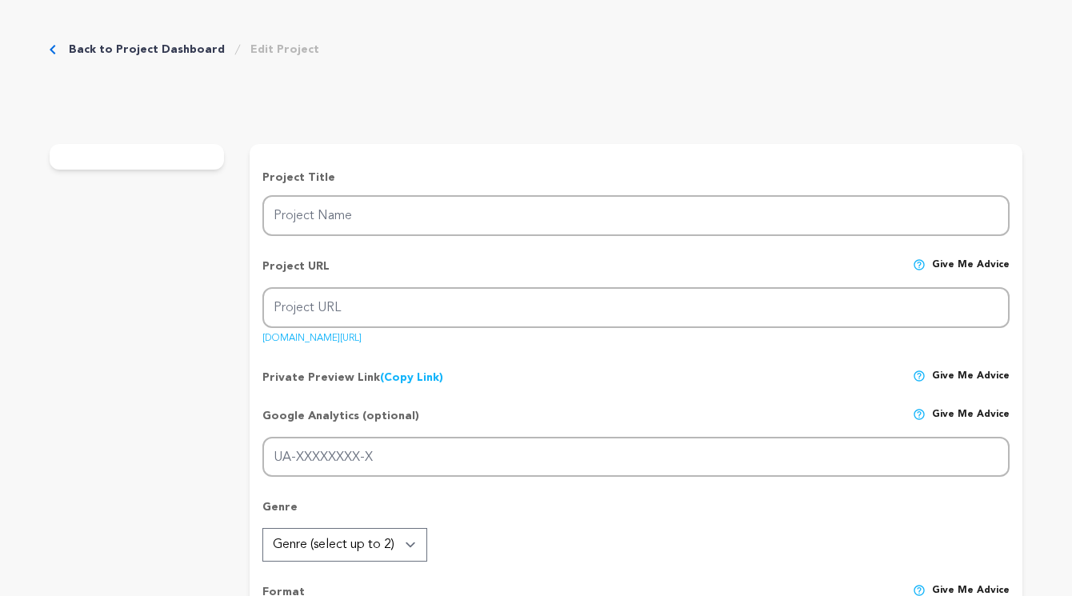
radio input "true"
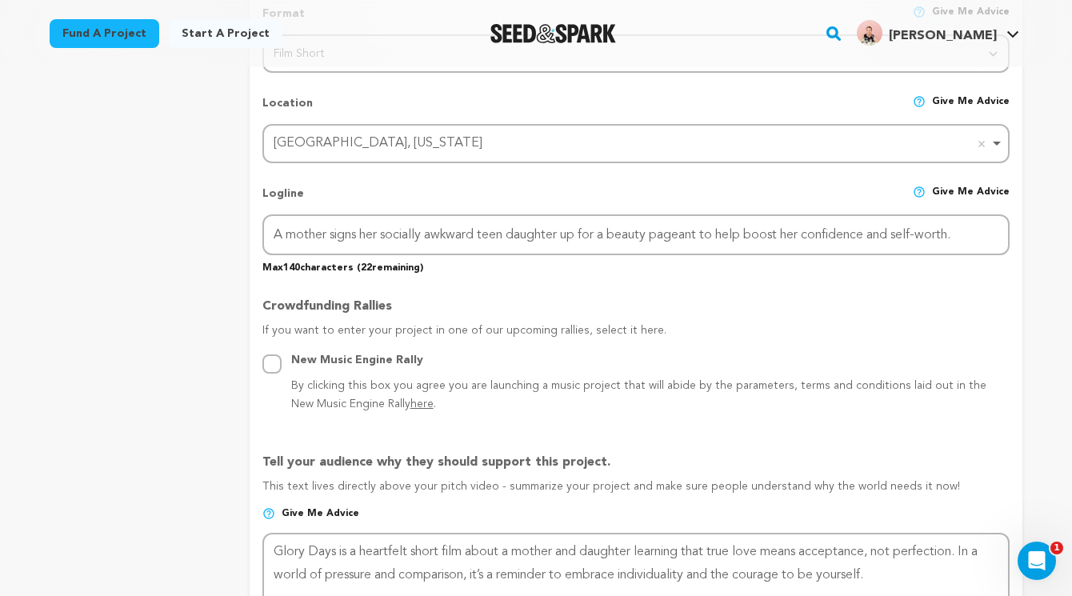
scroll to position [669, 0]
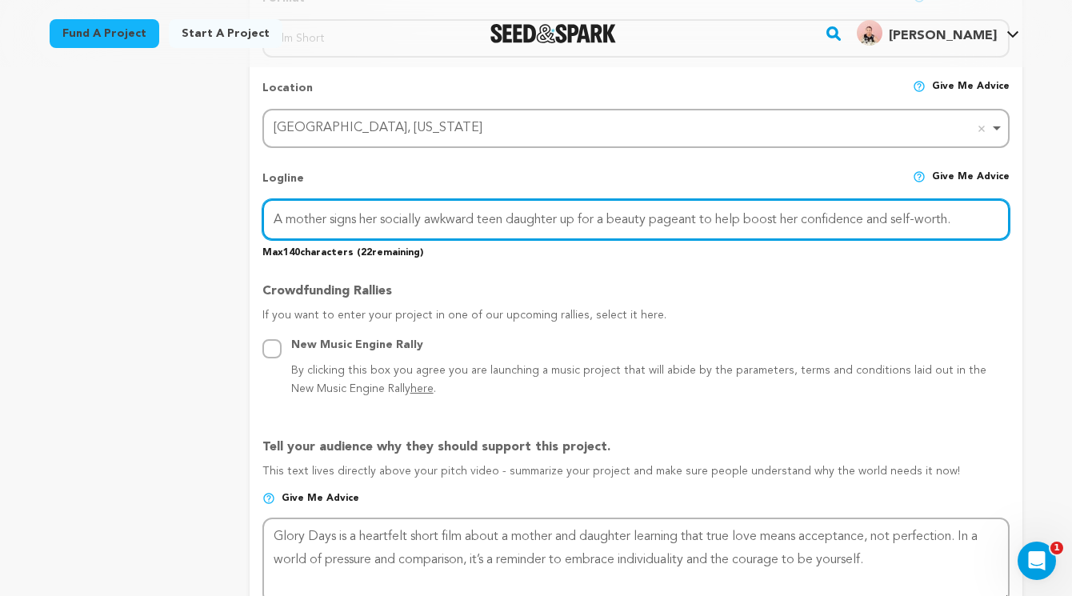
drag, startPoint x: 274, startPoint y: 216, endPoint x: 979, endPoint y: 217, distance: 704.1
click input "A mother signs her socially awkward teen daughter up for a beauty pageant to he…"
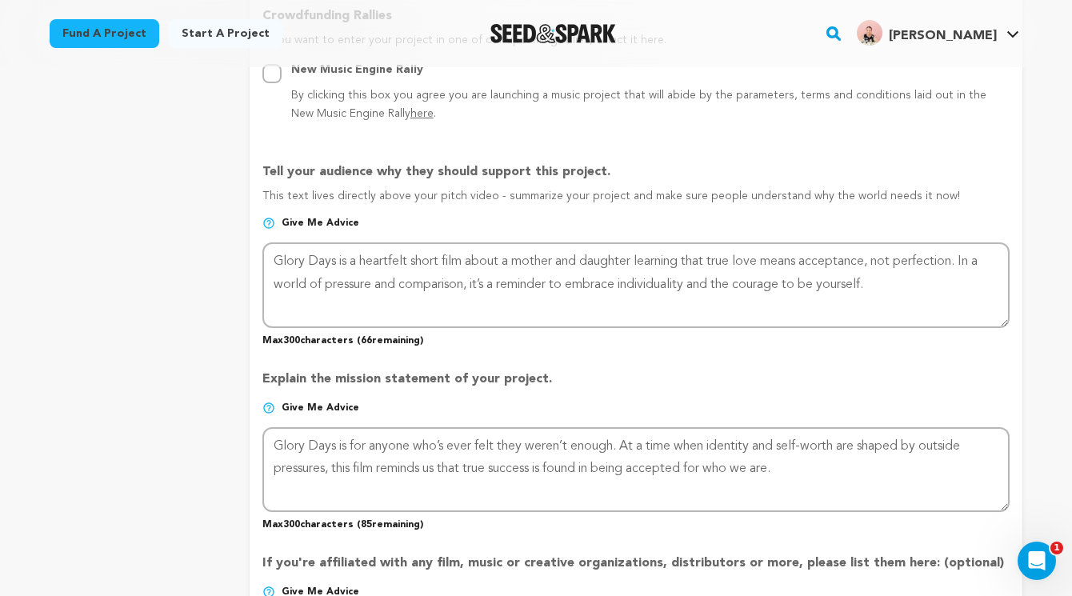
scroll to position [947, 0]
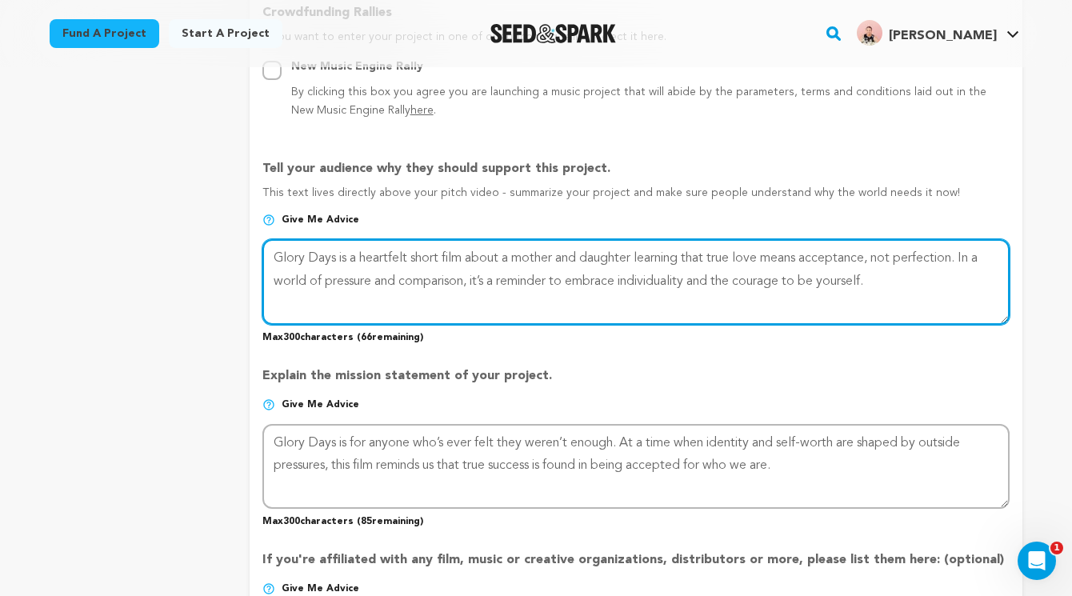
drag, startPoint x: 889, startPoint y: 277, endPoint x: 225, endPoint y: 249, distance: 664.7
click div "project story team social media video & images campaign incentives wishlist"
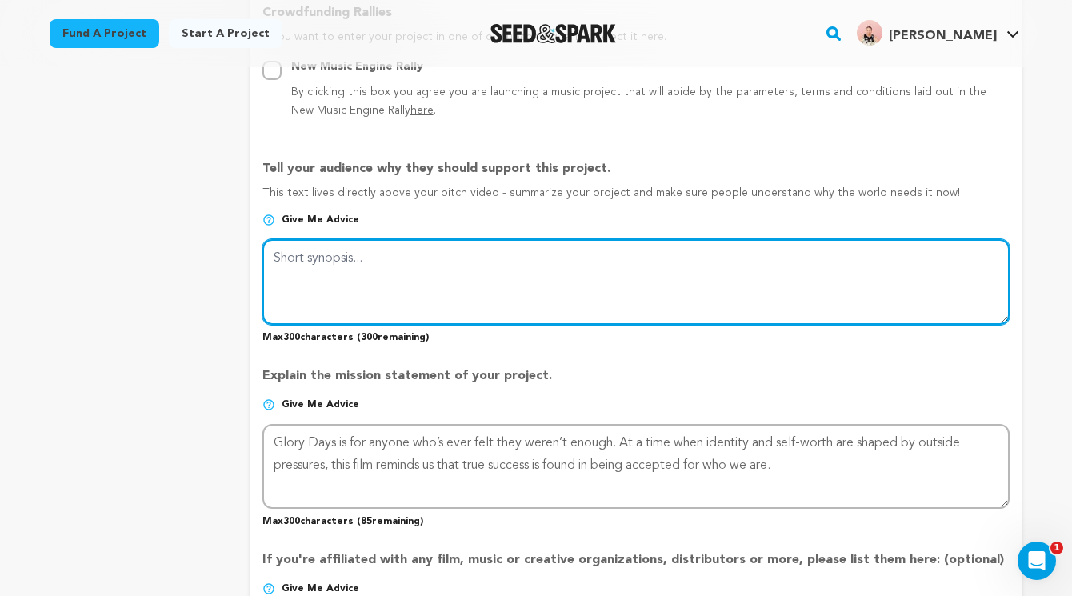
paste textarea "A mother signs her socially awkward teen daughter up for a beauty pageant to he…"
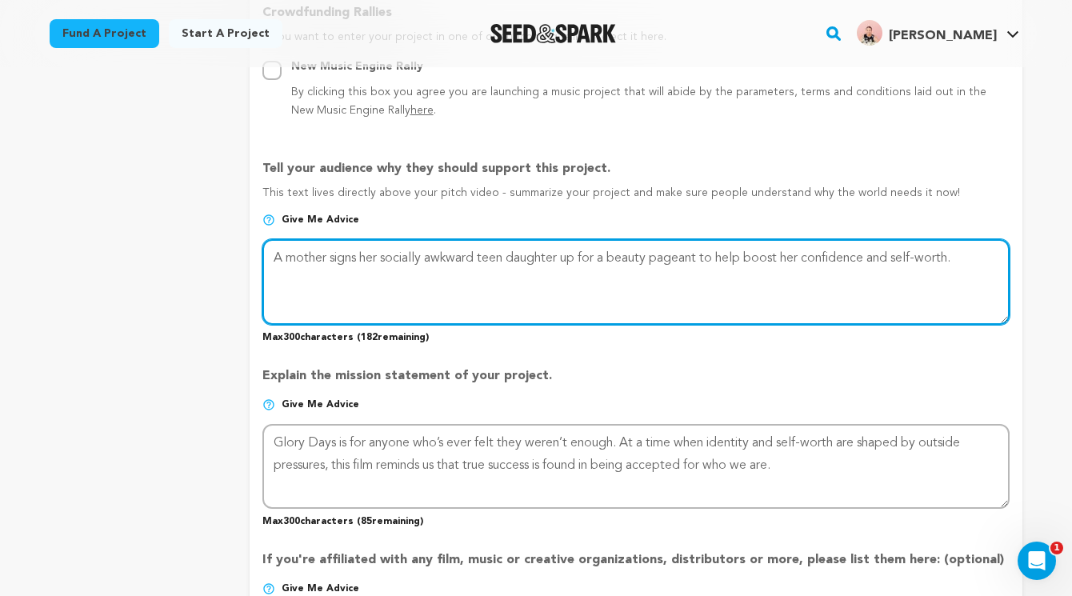
type textarea "A mother signs her socially awkward teen daughter up for a beauty pageant to he…"
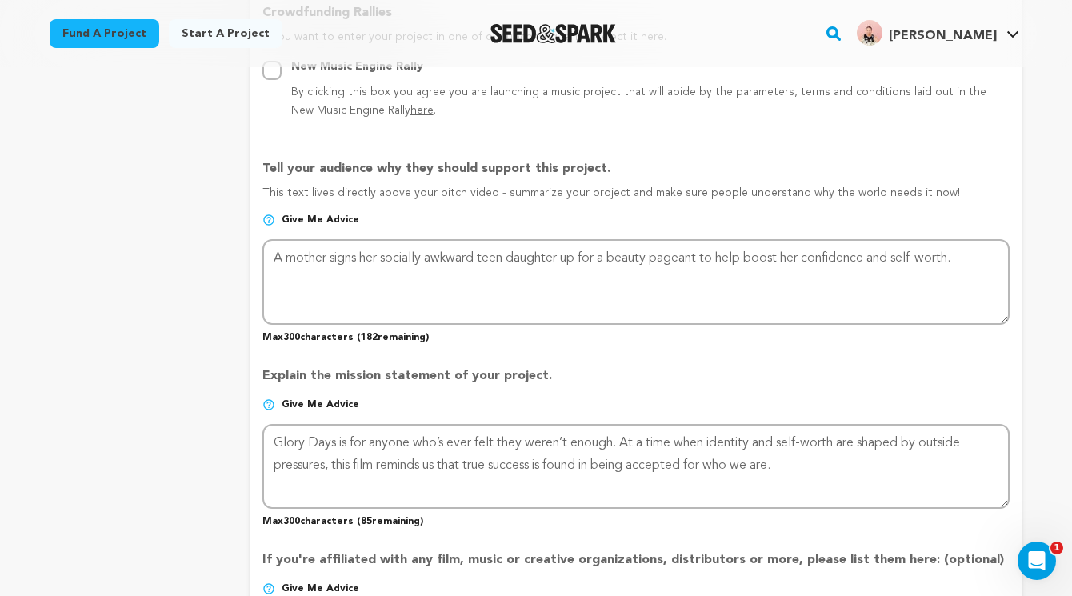
click div "Project Title Project Name Glory Days Project URL Give me advice Project URL gl…"
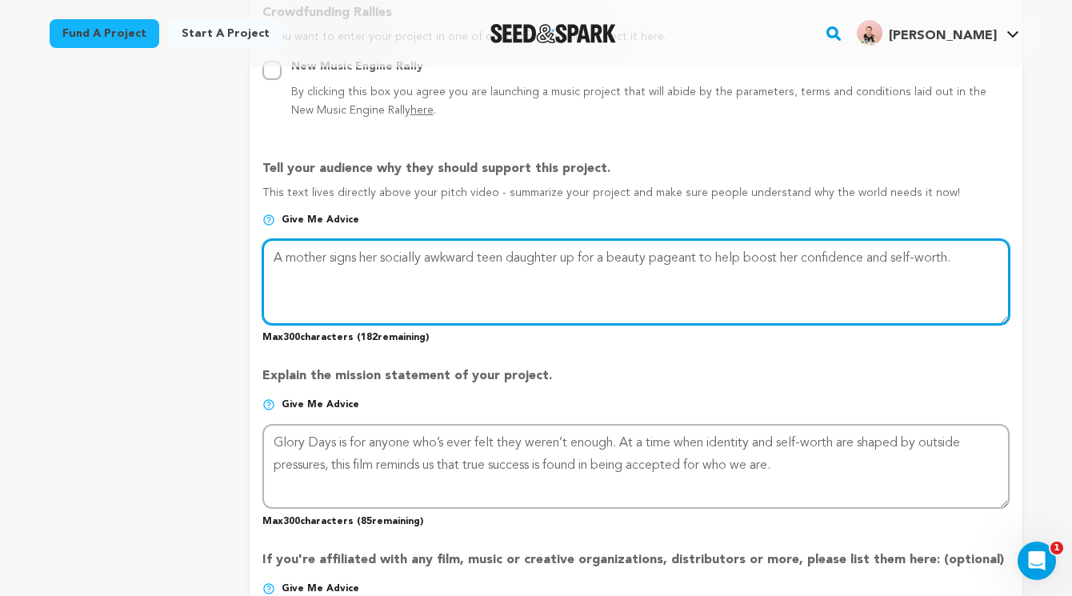
drag, startPoint x: 986, startPoint y: 260, endPoint x: 232, endPoint y: 263, distance: 753.7
click div "project story team social media video & images campaign incentives wishlist"
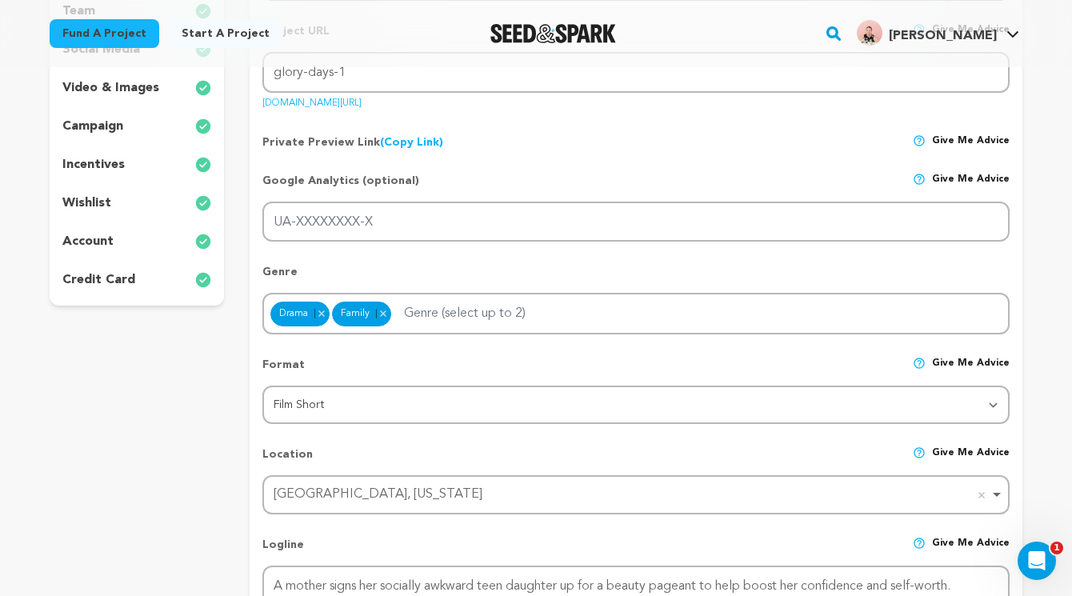
scroll to position [73, 0]
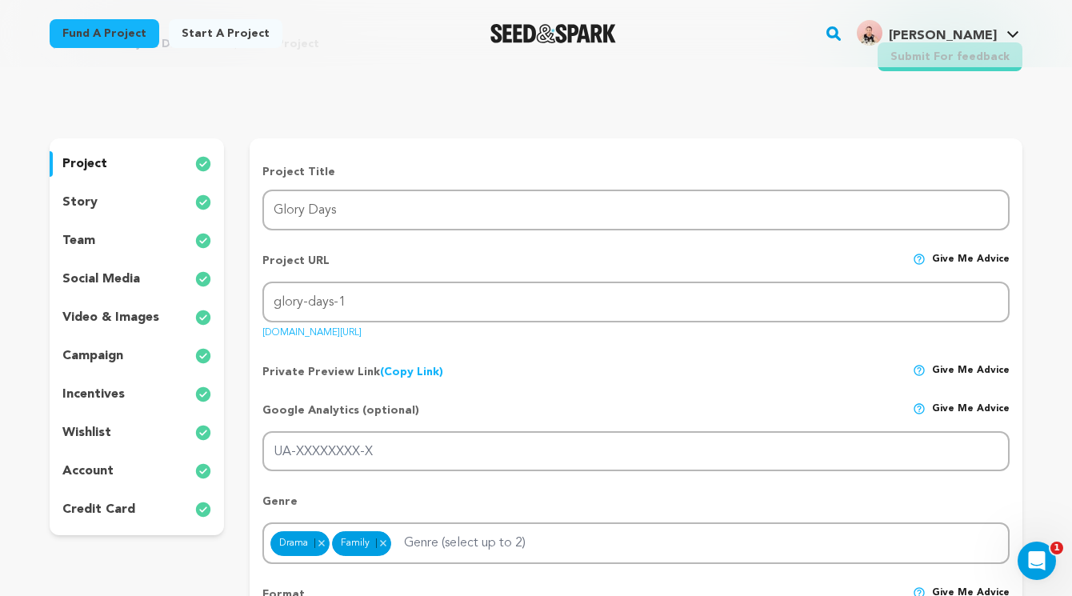
click div "story"
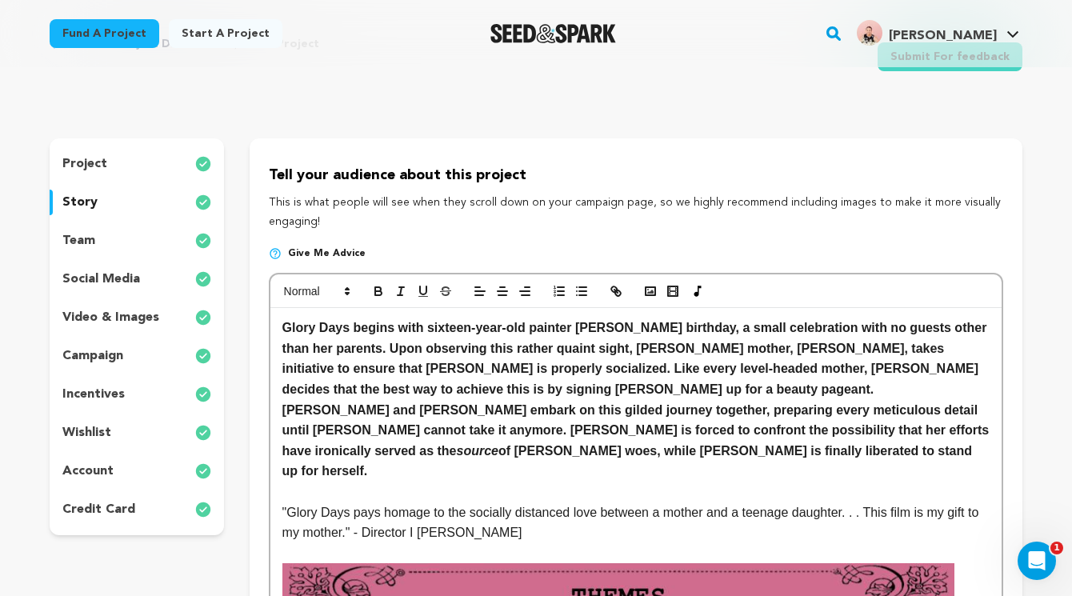
click div "project"
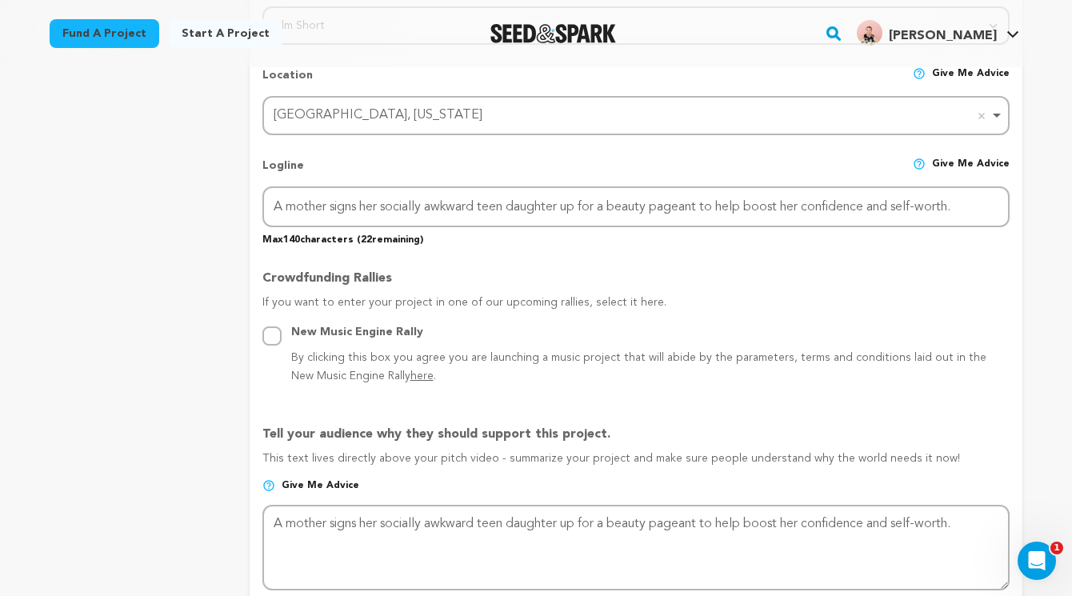
scroll to position [816, 0]
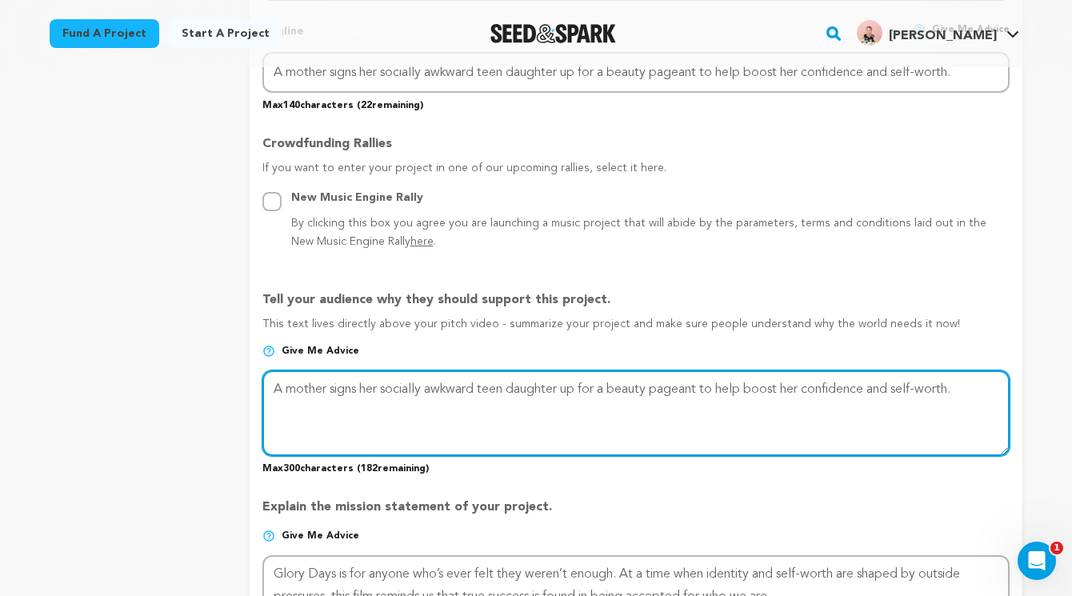
drag, startPoint x: 973, startPoint y: 387, endPoint x: 254, endPoint y: 391, distance: 719.3
click form "Project Title Project Name Glory Days Project URL Give me advice Project URL gl…"
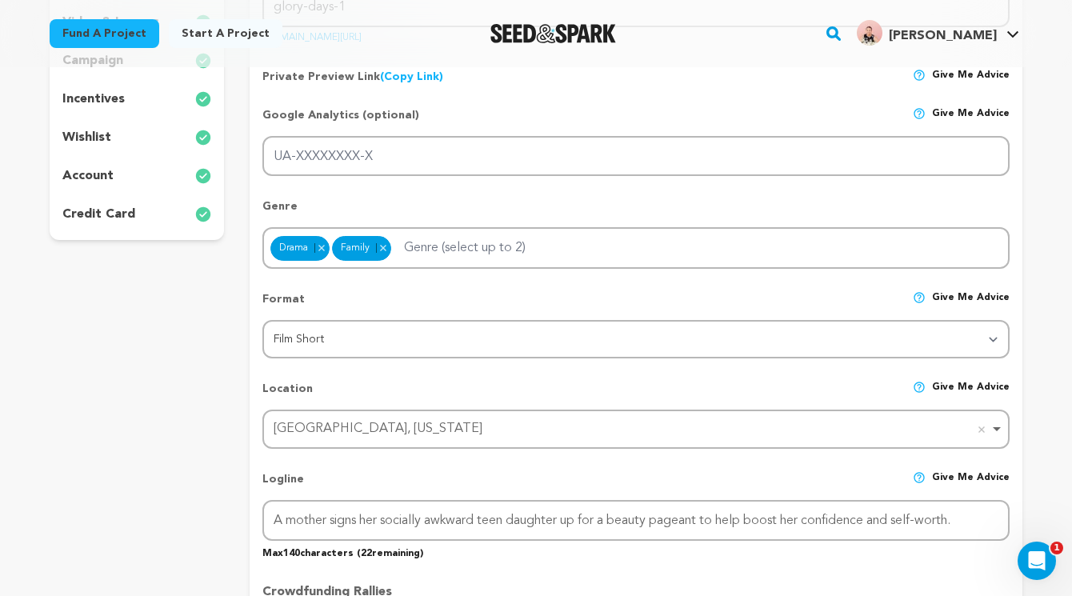
scroll to position [0, 0]
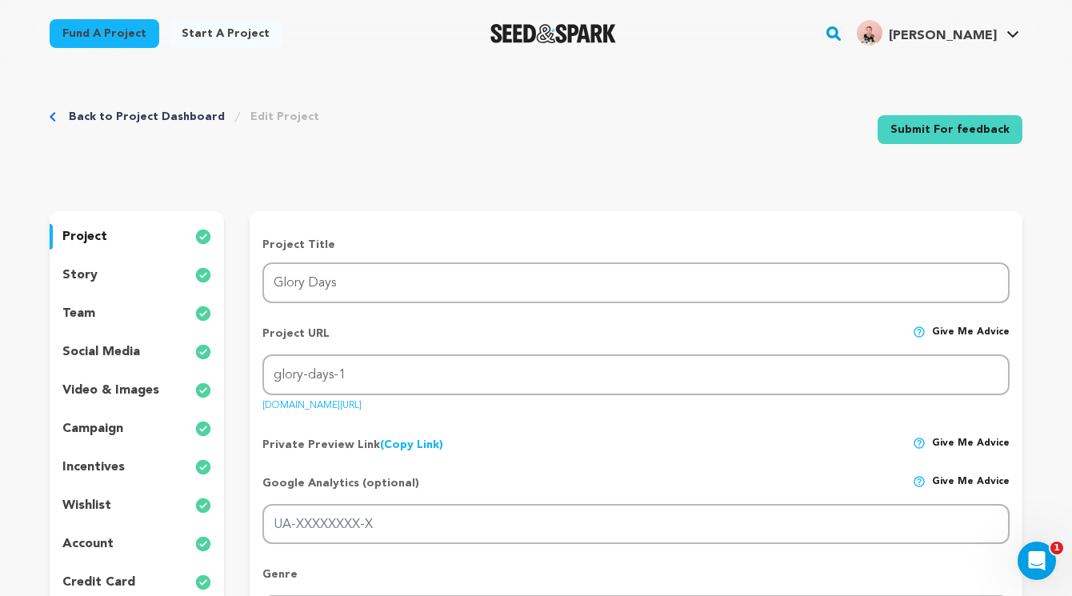
click link "Back to Project Dashboard"
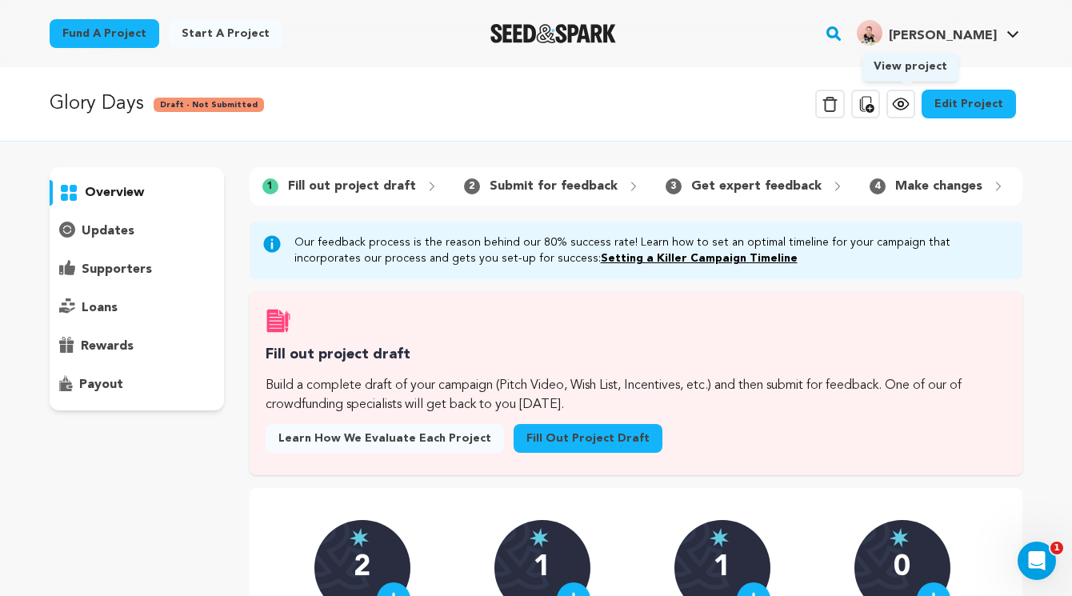
click at [908, 99] on icon at bounding box center [900, 103] width 19 height 19
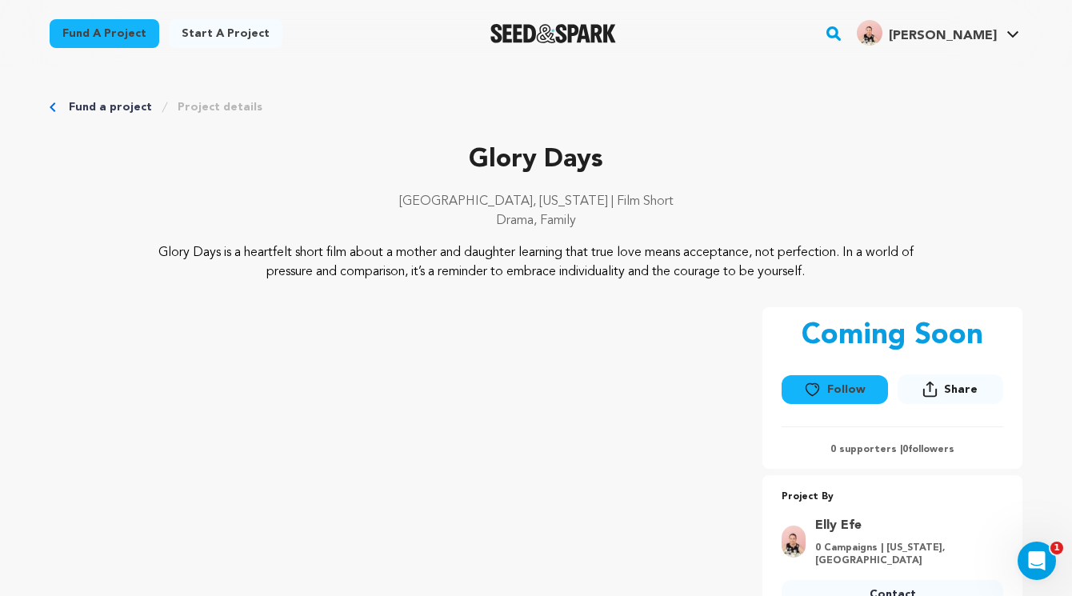
click at [90, 106] on link "Fund a project" at bounding box center [110, 107] width 83 height 16
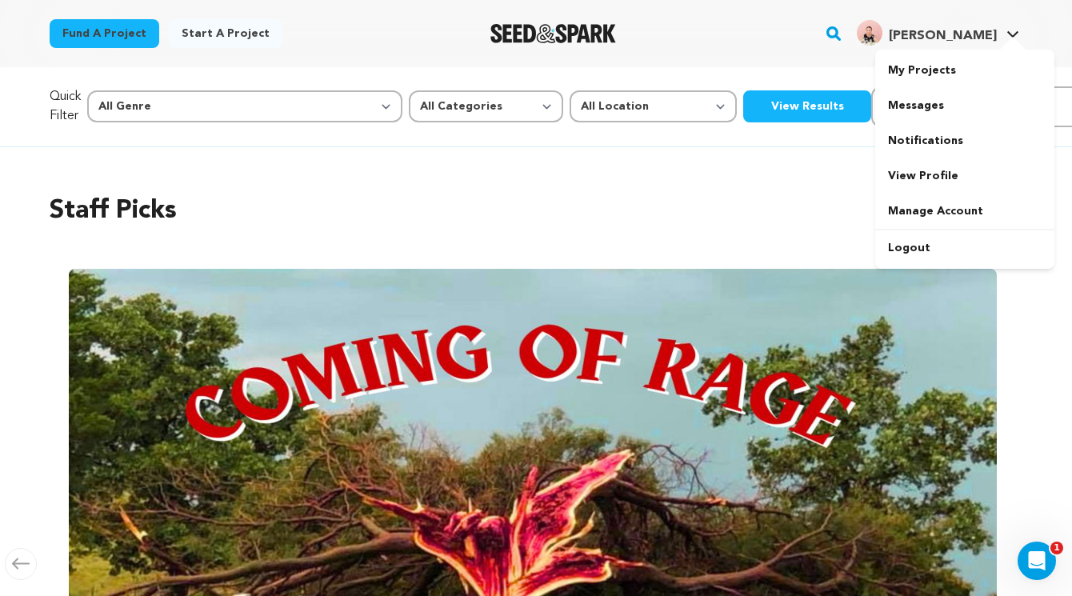
click at [971, 40] on span "[PERSON_NAME]" at bounding box center [943, 36] width 108 height 13
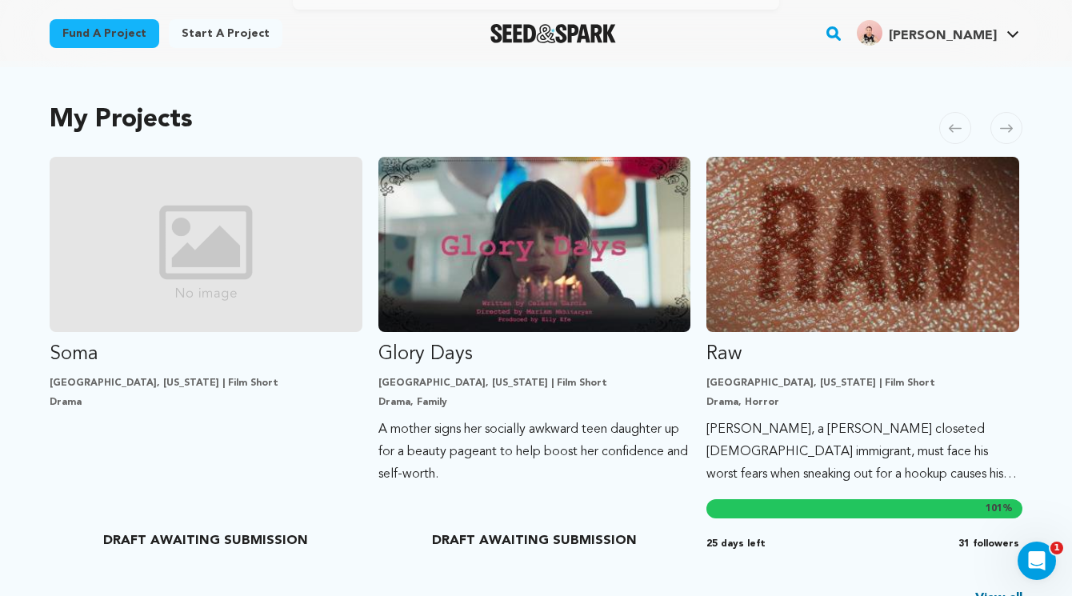
scroll to position [332, 0]
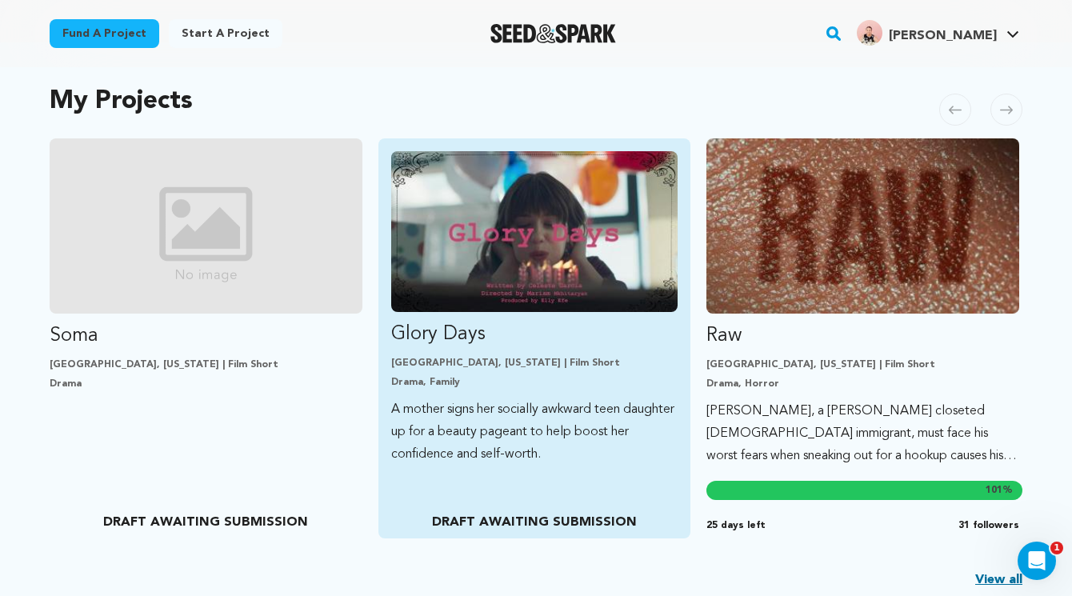
click at [543, 266] on img "Fund Glory Days" at bounding box center [534, 231] width 287 height 161
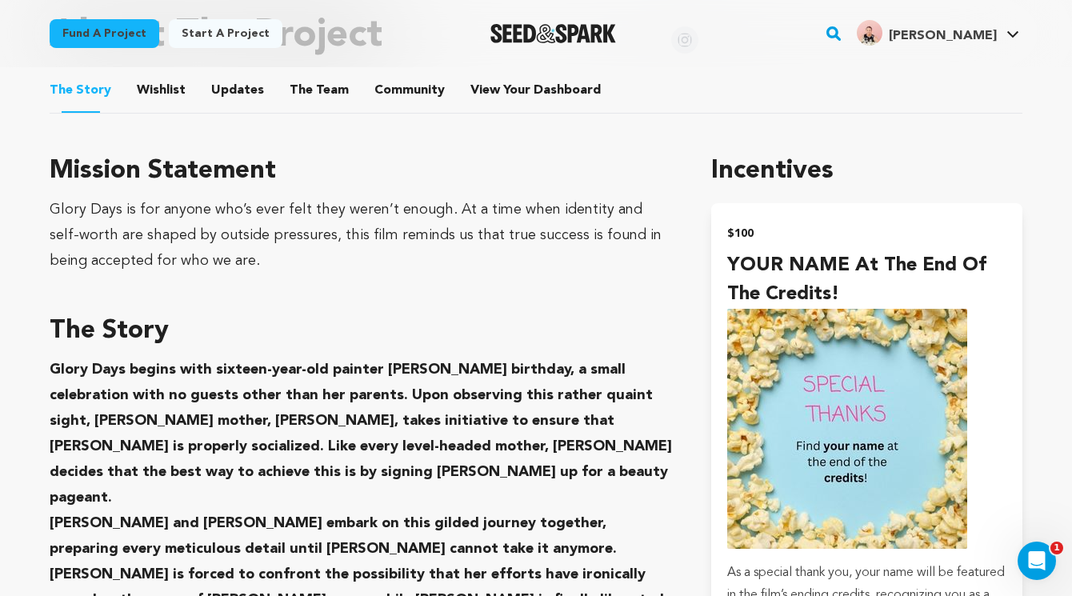
scroll to position [698, 0]
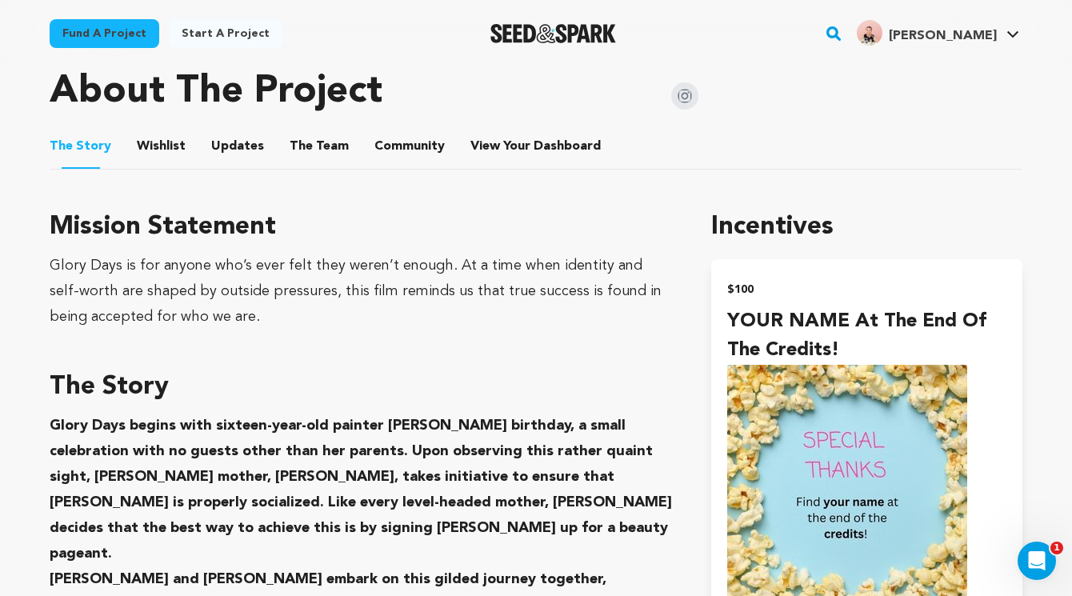
click at [157, 145] on button "Wishlist" at bounding box center [161, 149] width 38 height 38
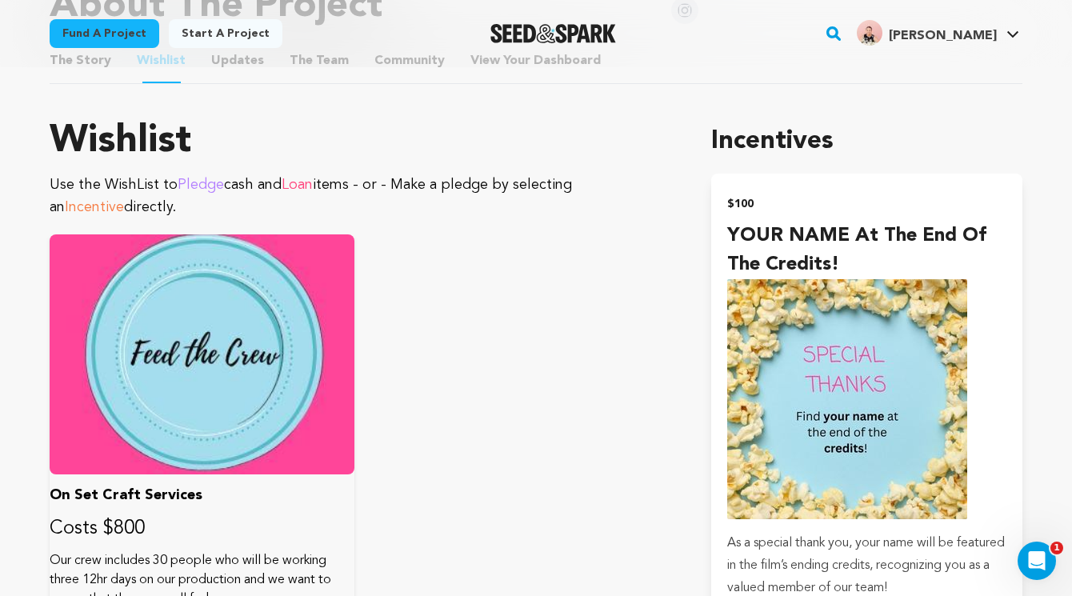
scroll to position [710, 0]
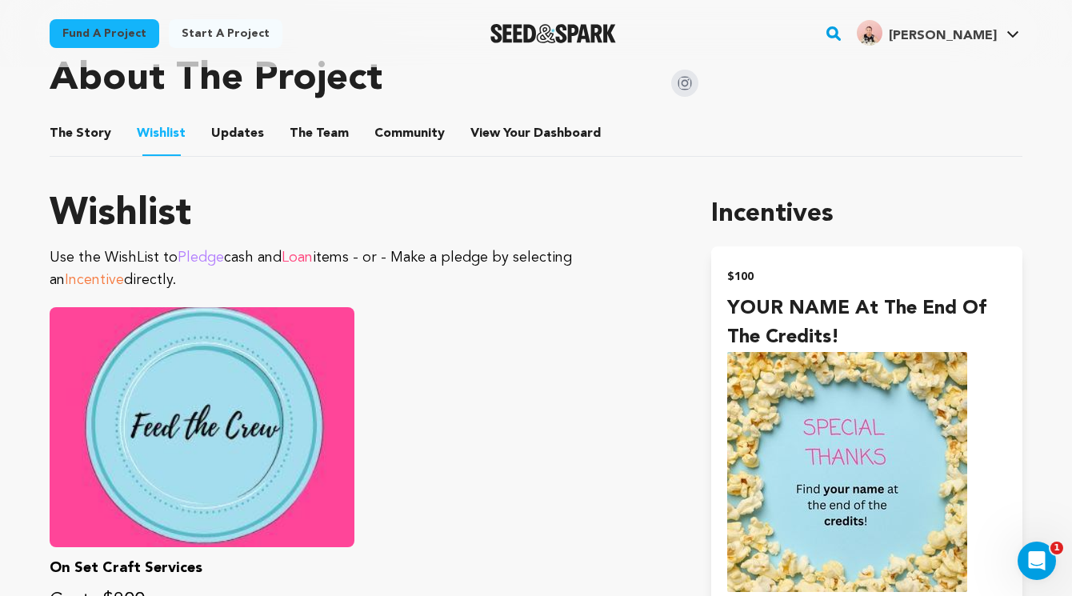
click at [89, 138] on button "The Story" at bounding box center [81, 137] width 38 height 38
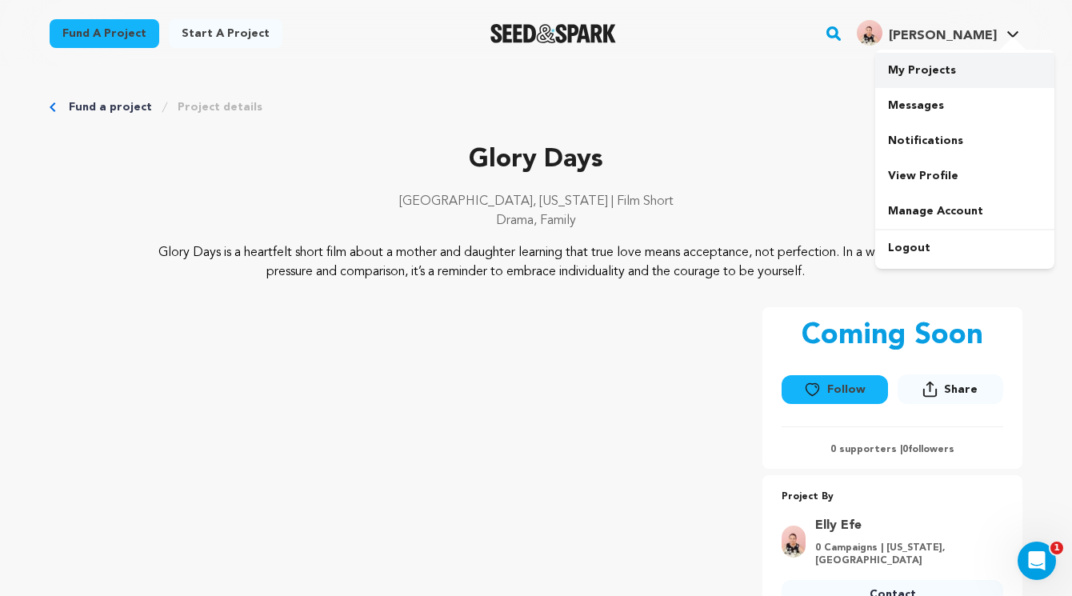
click at [939, 66] on link "My Projects" at bounding box center [964, 70] width 179 height 35
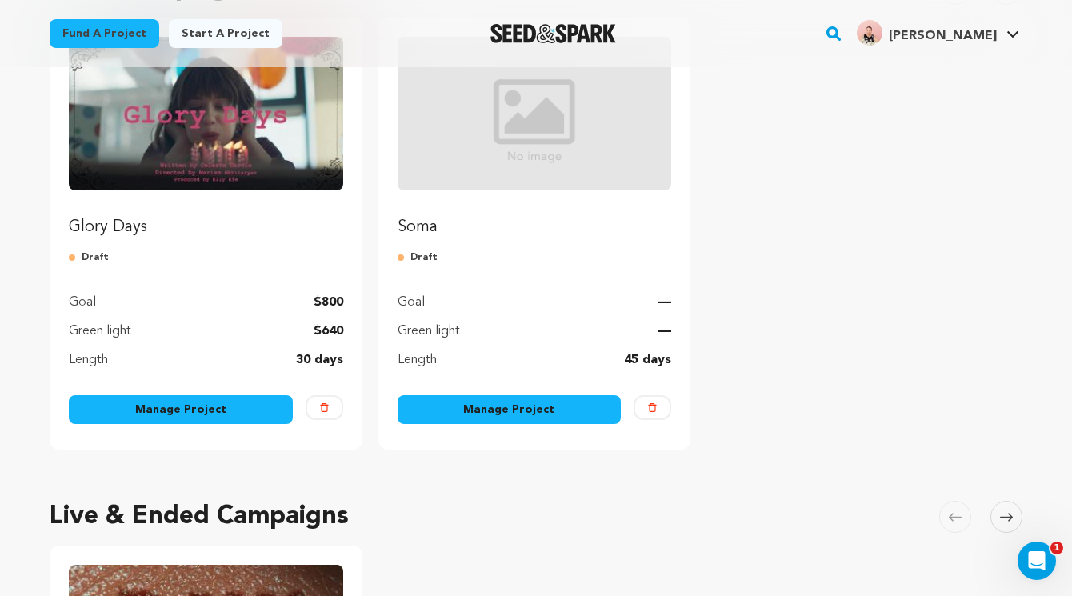
scroll to position [242, 0]
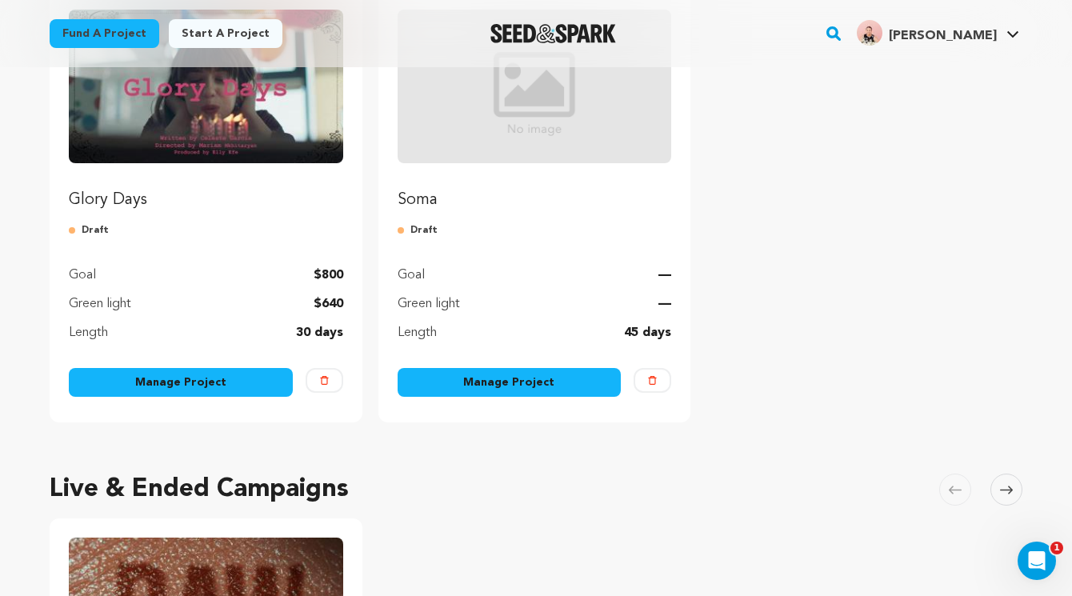
click at [237, 384] on link "Manage Project" at bounding box center [181, 382] width 224 height 29
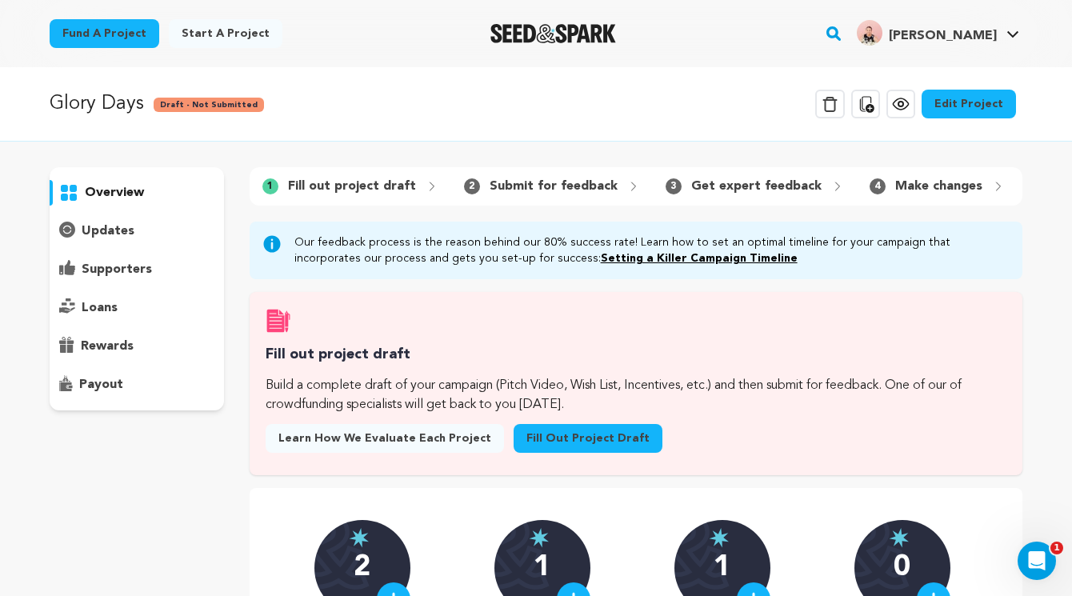
click at [151, 274] on div "supporters" at bounding box center [137, 270] width 174 height 26
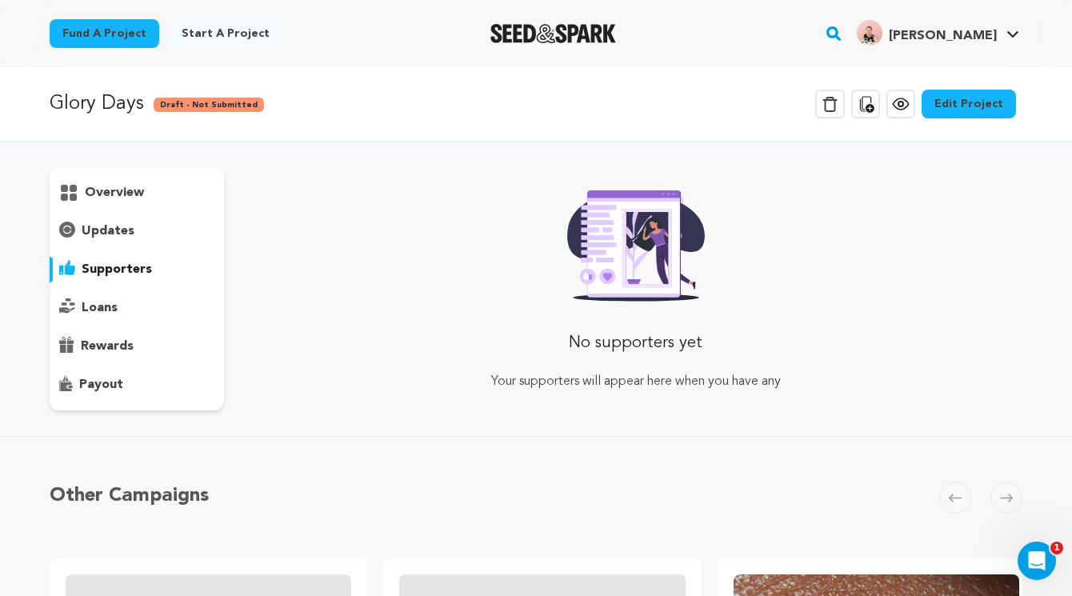
click at [142, 297] on div "loans" at bounding box center [137, 308] width 174 height 26
click at [137, 264] on p "supporters" at bounding box center [117, 269] width 70 height 19
click at [957, 107] on link "Edit Project" at bounding box center [969, 104] width 94 height 29
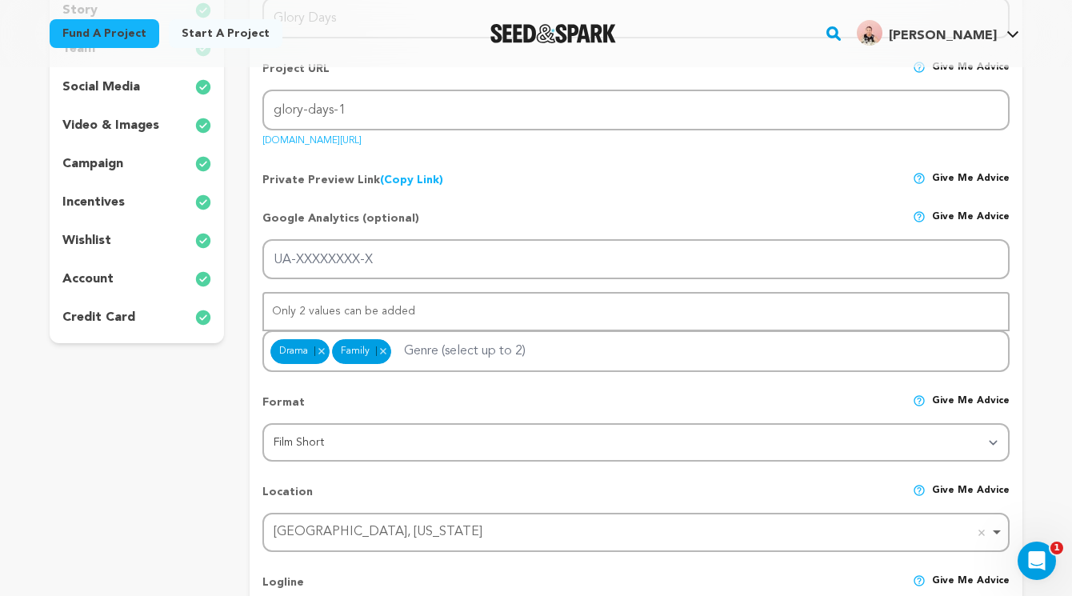
scroll to position [156, 0]
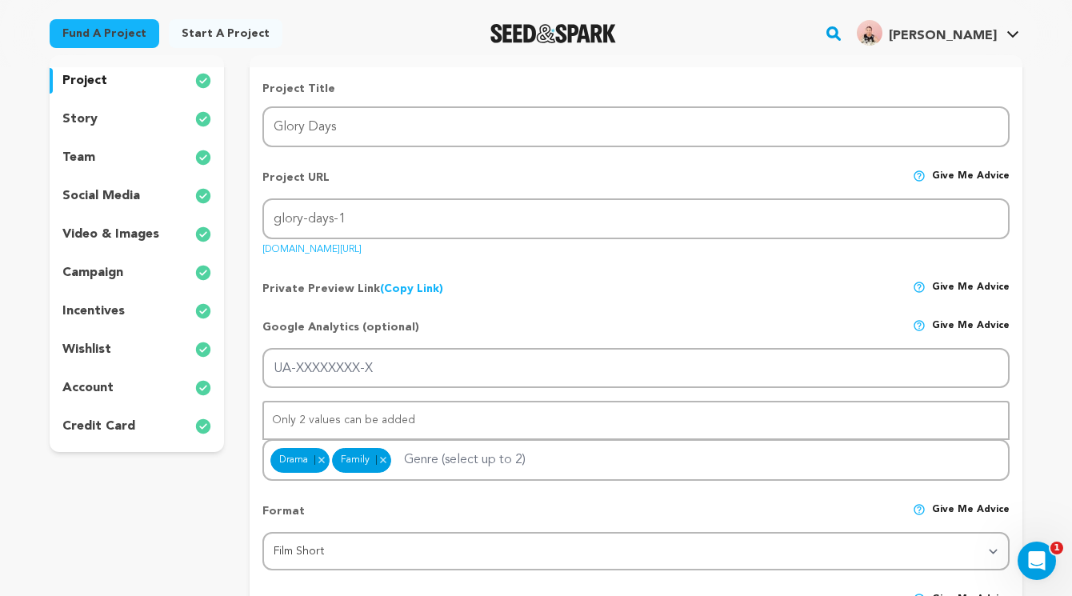
click at [109, 274] on p "campaign" at bounding box center [92, 272] width 61 height 19
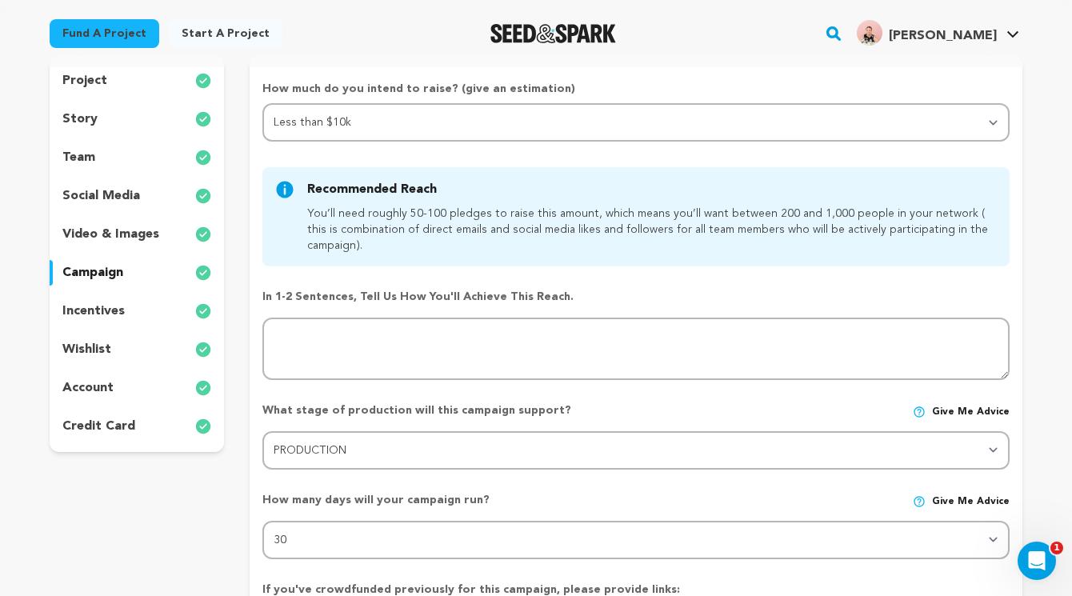
click at [117, 311] on p "incentives" at bounding box center [93, 311] width 62 height 19
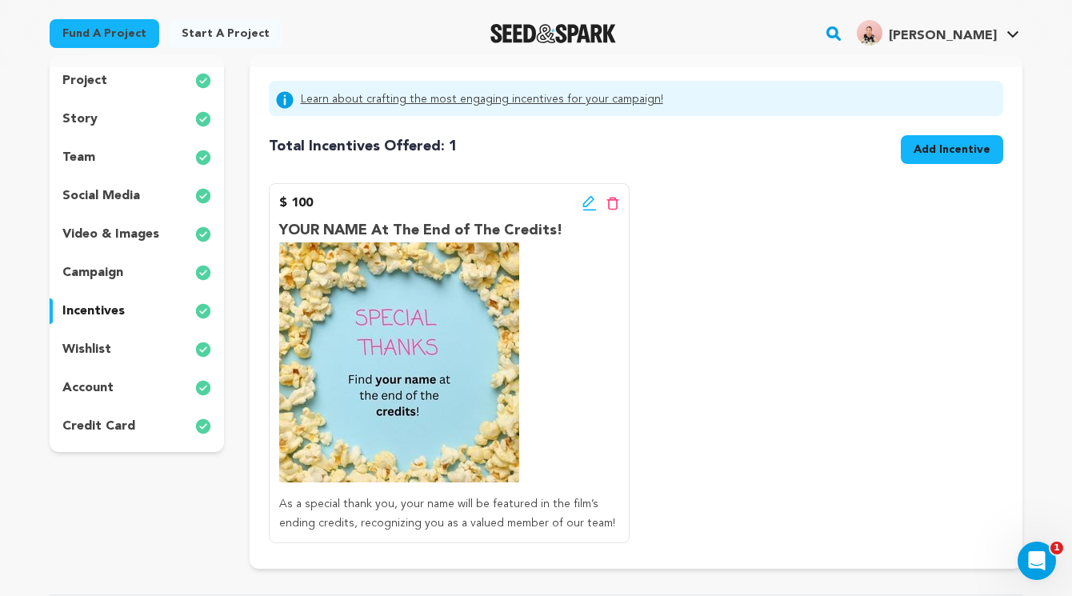
click at [112, 342] on div "wishlist" at bounding box center [137, 350] width 174 height 26
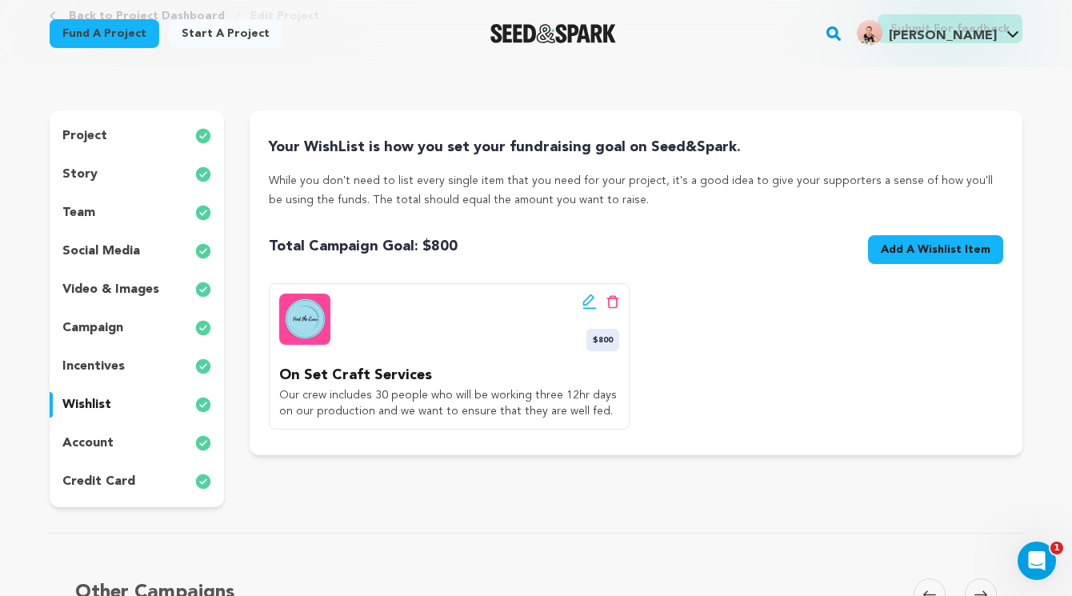
scroll to position [100, 0]
click at [93, 180] on p "story" at bounding box center [79, 175] width 35 height 19
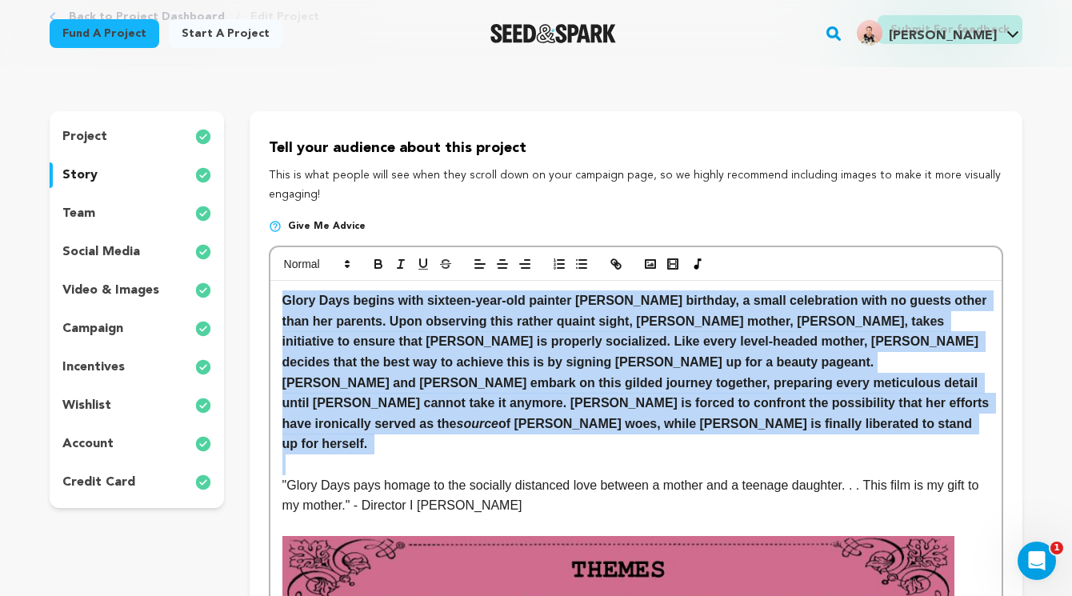
drag, startPoint x: 283, startPoint y: 300, endPoint x: 829, endPoint y: 436, distance: 562.4
click at [371, 266] on icon "button" at bounding box center [378, 264] width 14 height 14
click at [378, 265] on icon "button" at bounding box center [378, 264] width 14 height 14
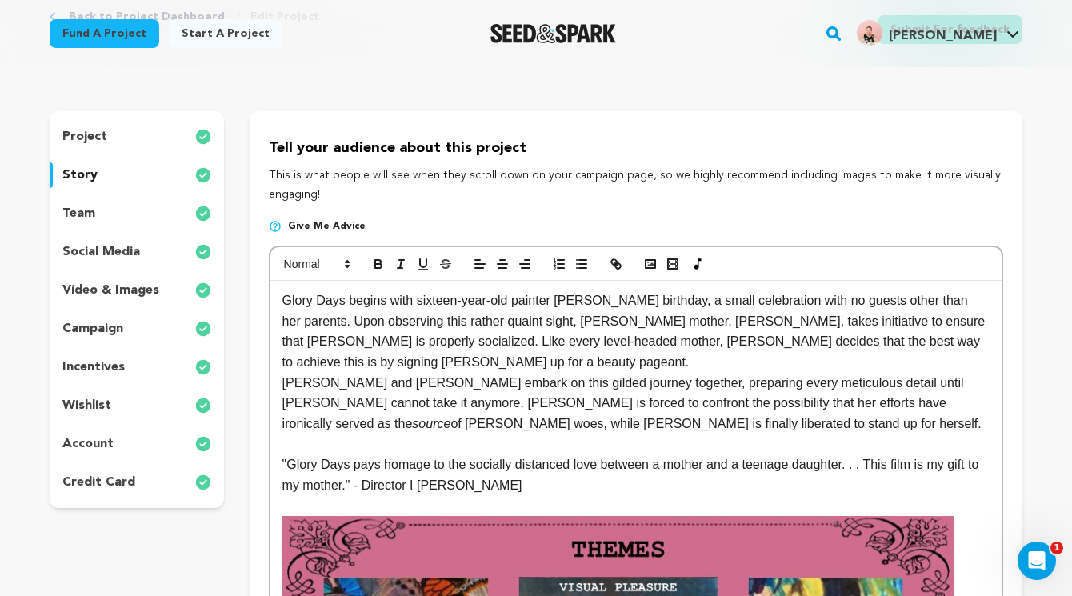
click at [402, 371] on p "Glory Days begins with sixteen-year-old painter [PERSON_NAME] birthday, a small…" at bounding box center [635, 331] width 707 height 82
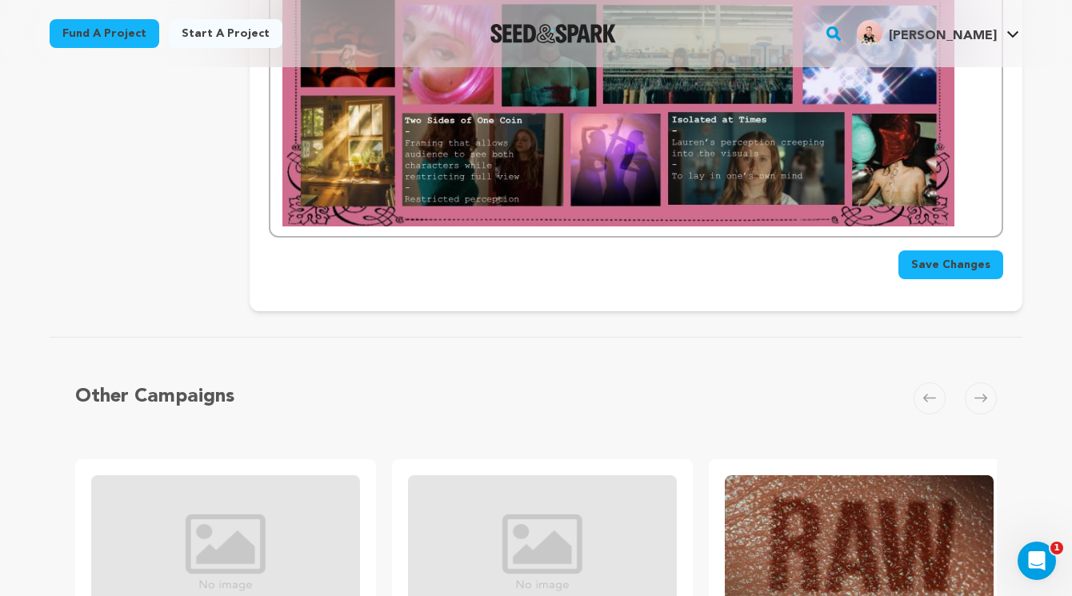
scroll to position [2255, 0]
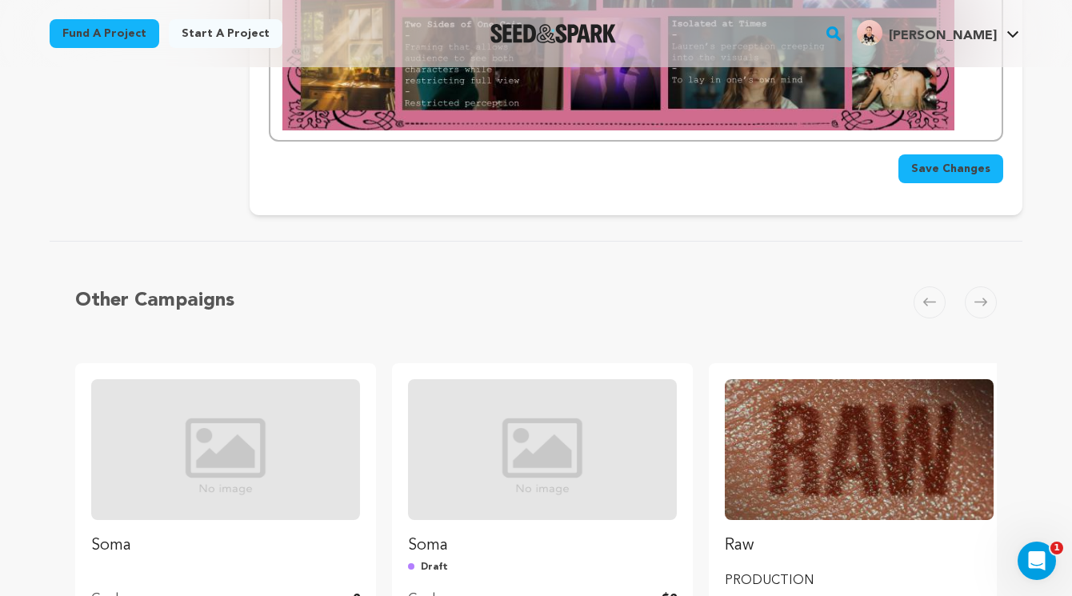
click at [936, 166] on span "Save Changes" at bounding box center [950, 169] width 79 height 16
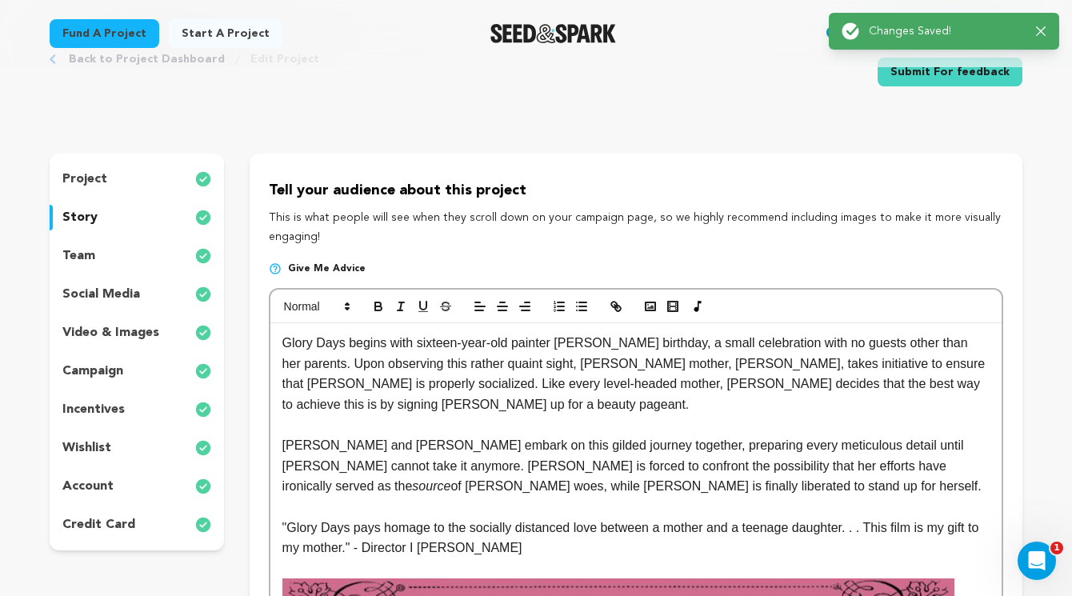
scroll to position [0, 0]
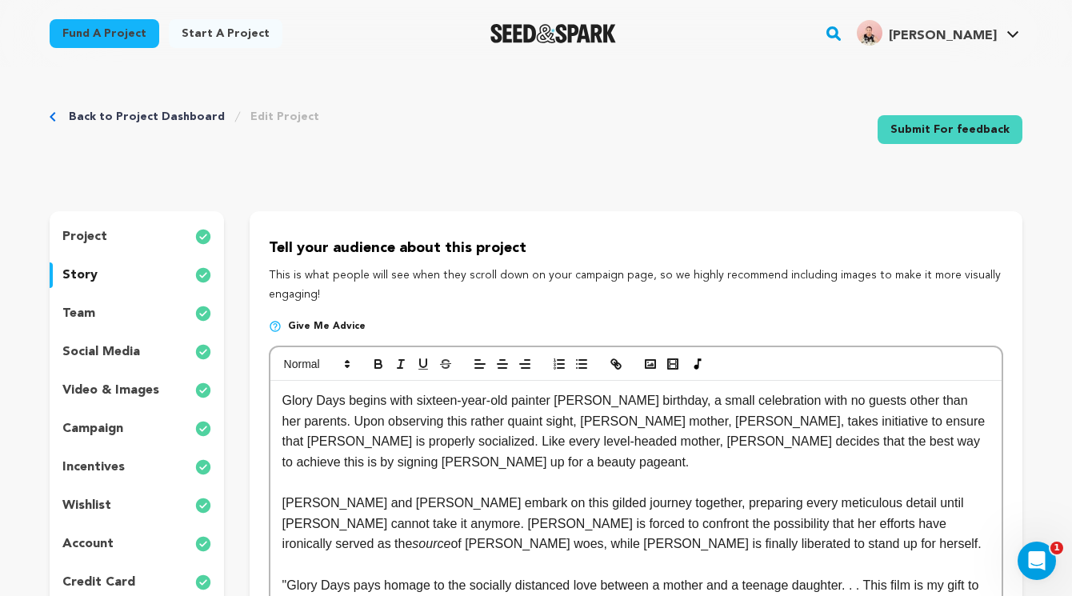
click at [96, 236] on p "project" at bounding box center [84, 236] width 45 height 19
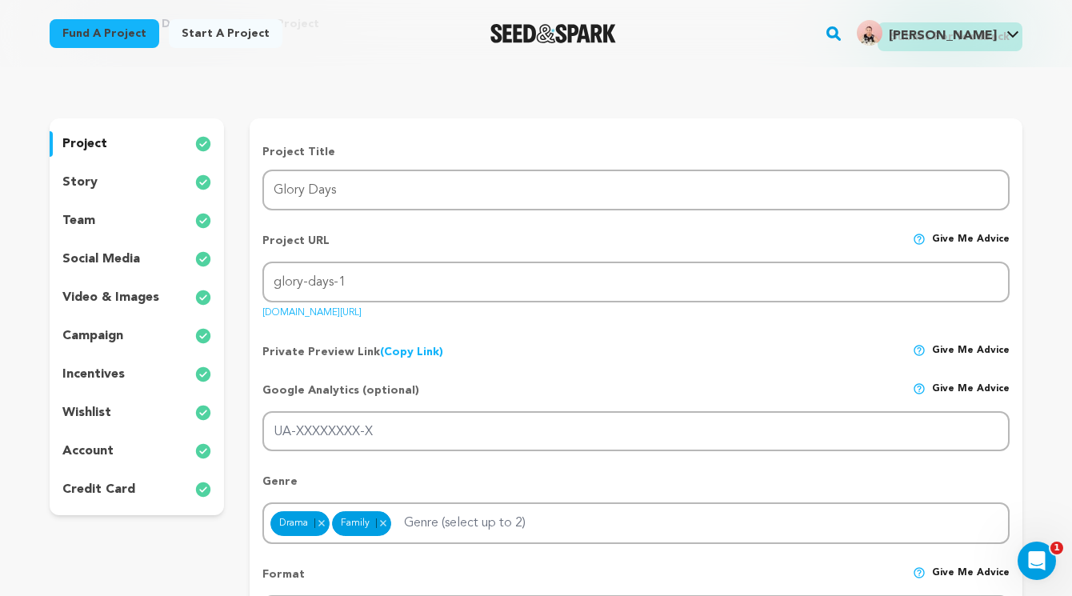
scroll to position [98, 0]
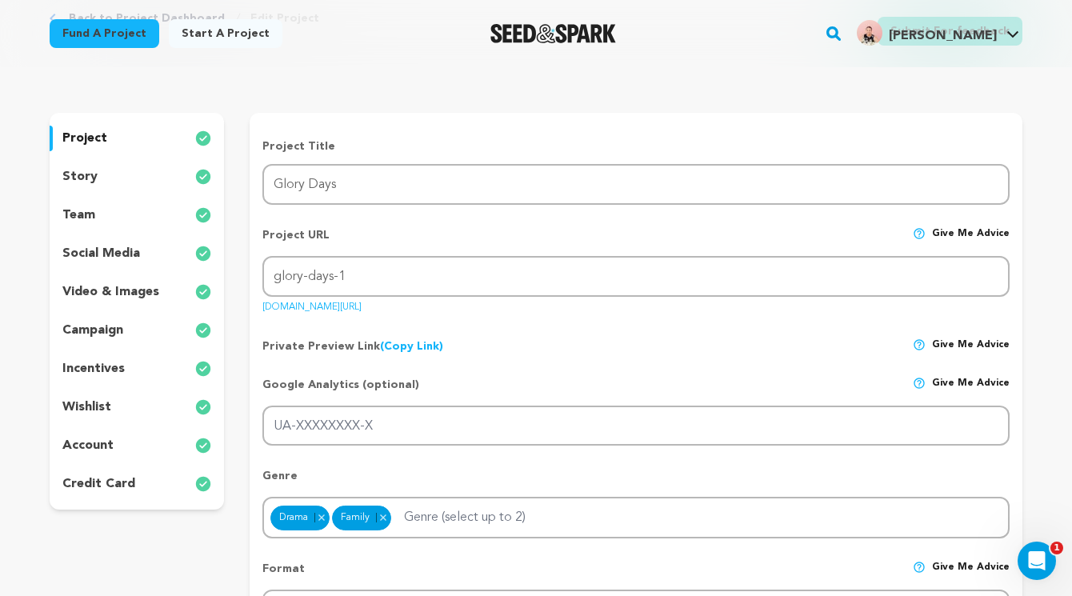
click at [102, 402] on p "wishlist" at bounding box center [86, 407] width 49 height 19
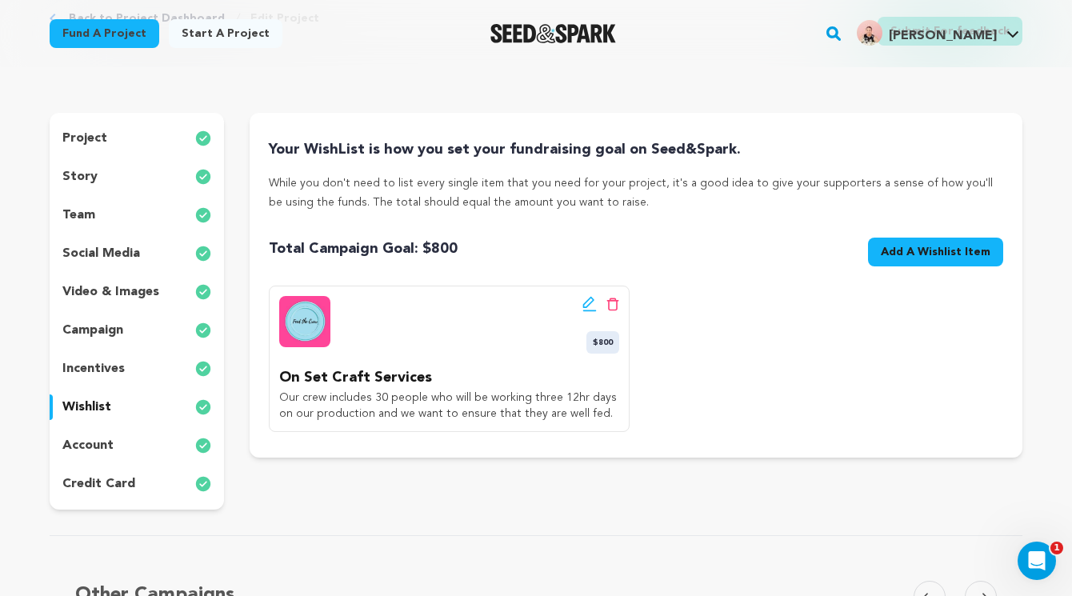
click at [939, 256] on span "Add A Wishlist Item" at bounding box center [936, 252] width 110 height 16
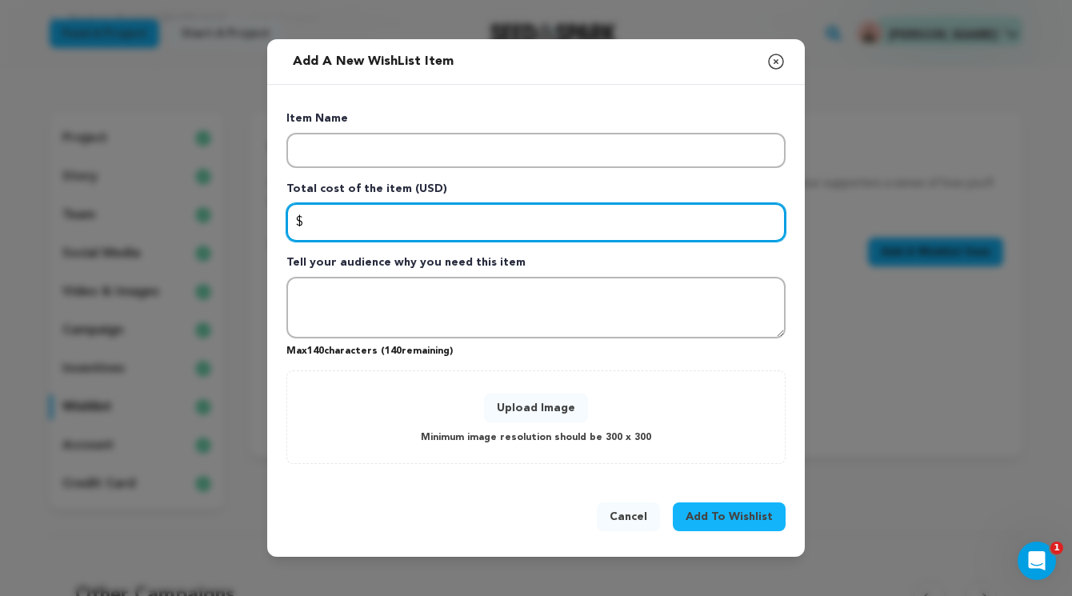
click at [434, 211] on input "Enter total cost of the item" at bounding box center [535, 222] width 499 height 38
type input "1700"
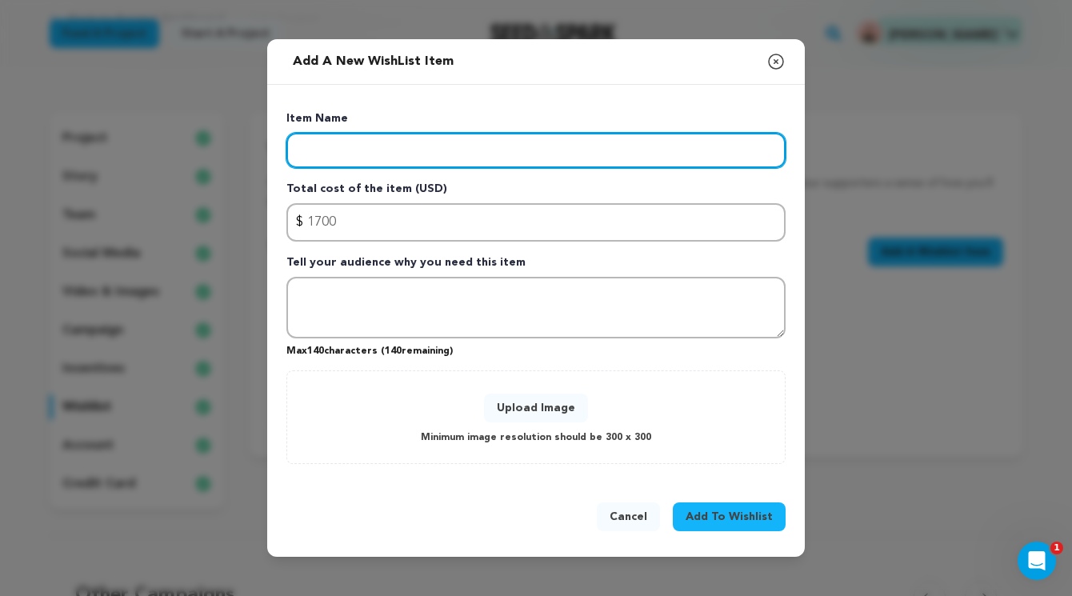
click at [374, 145] on input "Enter item name" at bounding box center [535, 150] width 499 height 35
paste input "PRODUCTION EXPENSES (GENERAL)"
type input "PRODUCTION EXPENSES (GENERAL)"
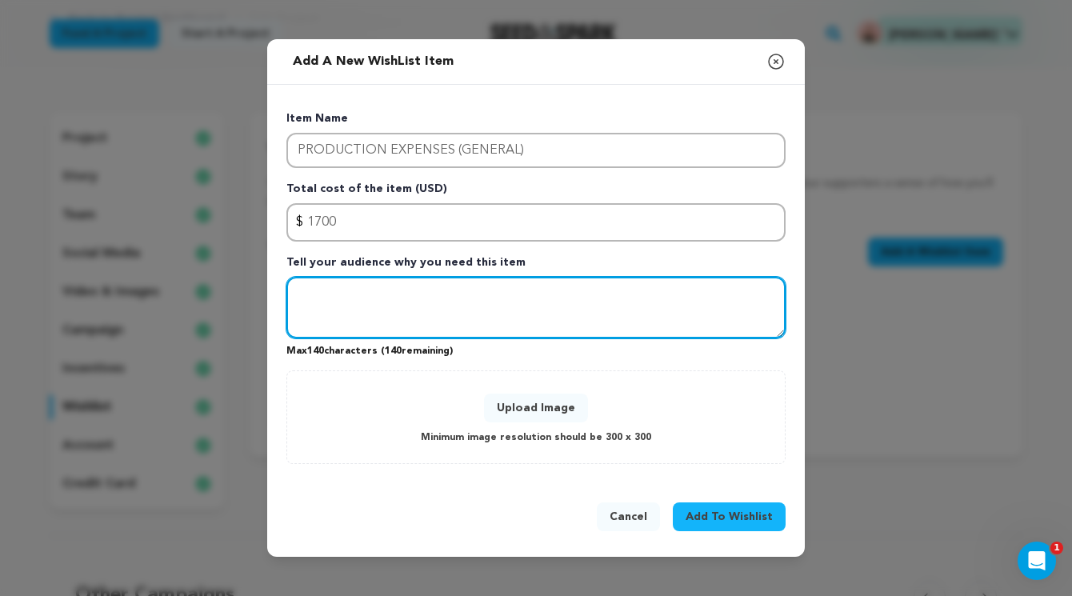
click at [406, 309] on textarea "Tell your audience why you need this item" at bounding box center [535, 308] width 499 height 62
paste textarea "From paying for camera/lighting equipment, interesting production design, and l…"
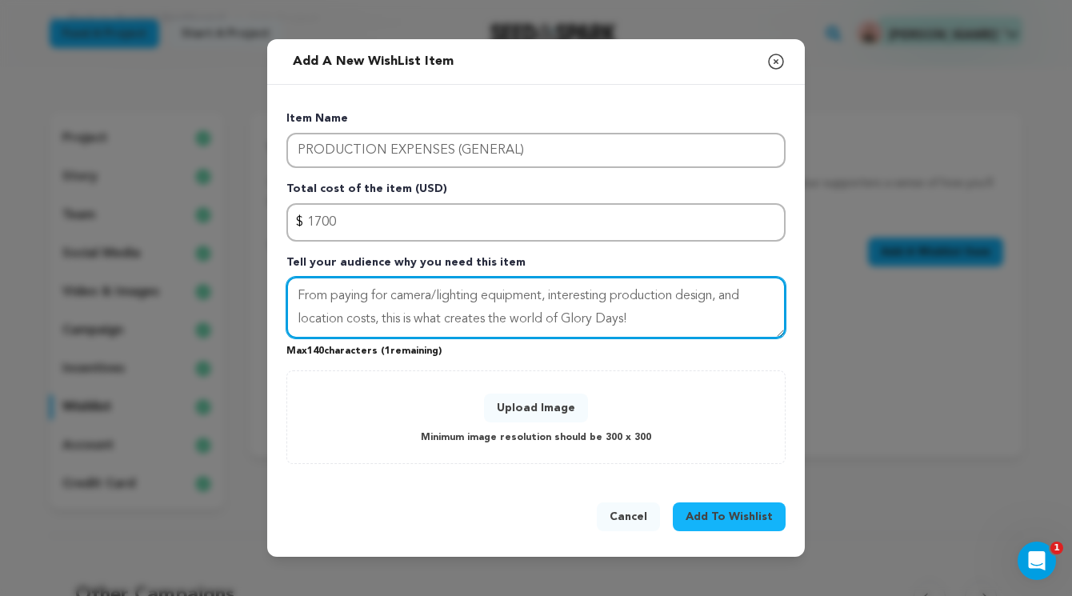
type textarea "From paying for camera/lighting equipment, interesting production design, and l…"
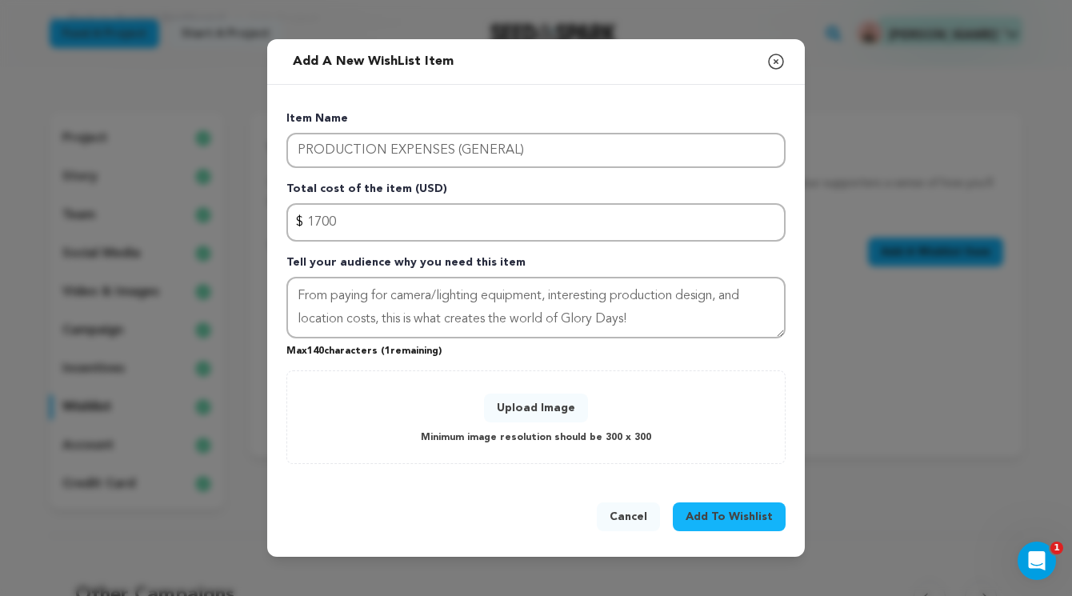
click at [521, 354] on p "Max 140 characters ( 1 remaining)" at bounding box center [535, 347] width 499 height 19
click at [526, 409] on button "Upload Image" at bounding box center [536, 408] width 104 height 29
click at [779, 58] on icon "button" at bounding box center [776, 61] width 19 height 19
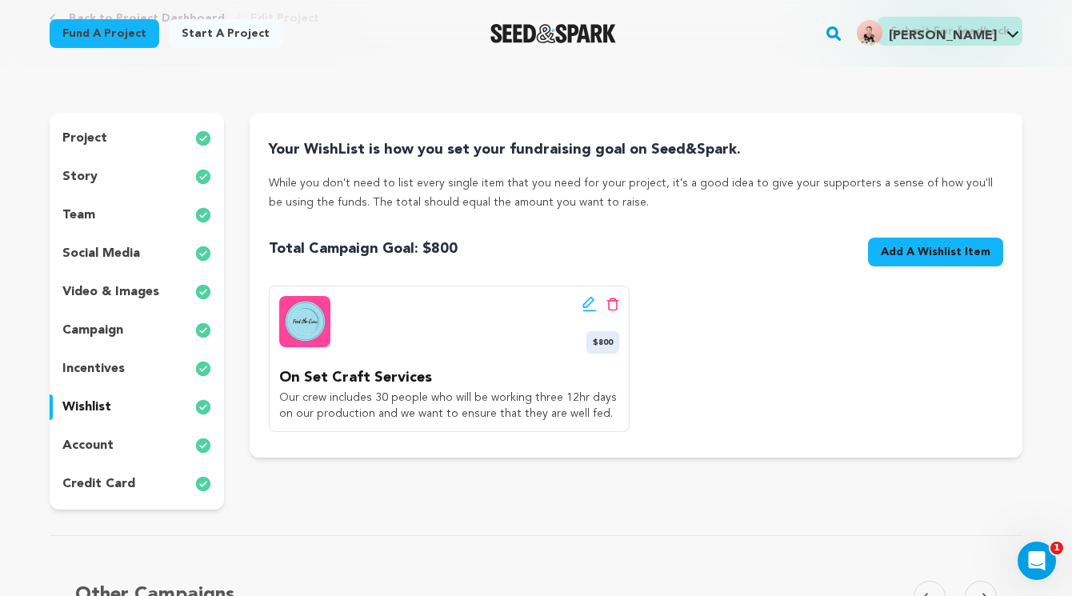
click at [926, 261] on button "Add A Wishlist Item New Wishlist Item" at bounding box center [935, 252] width 135 height 29
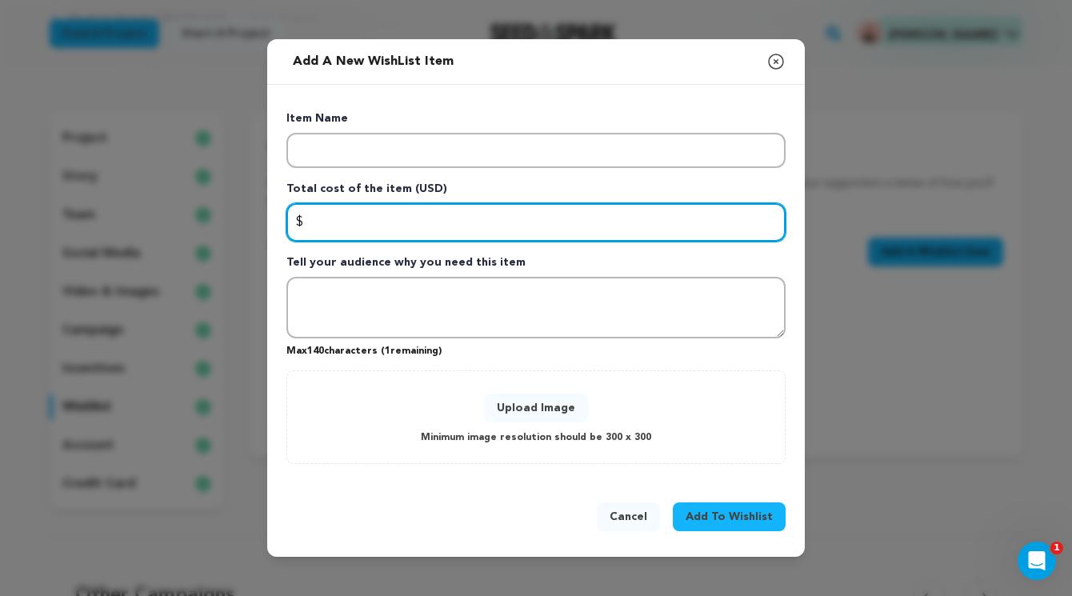
click at [428, 222] on input "Enter total cost of the item" at bounding box center [535, 222] width 499 height 38
type input "1700"
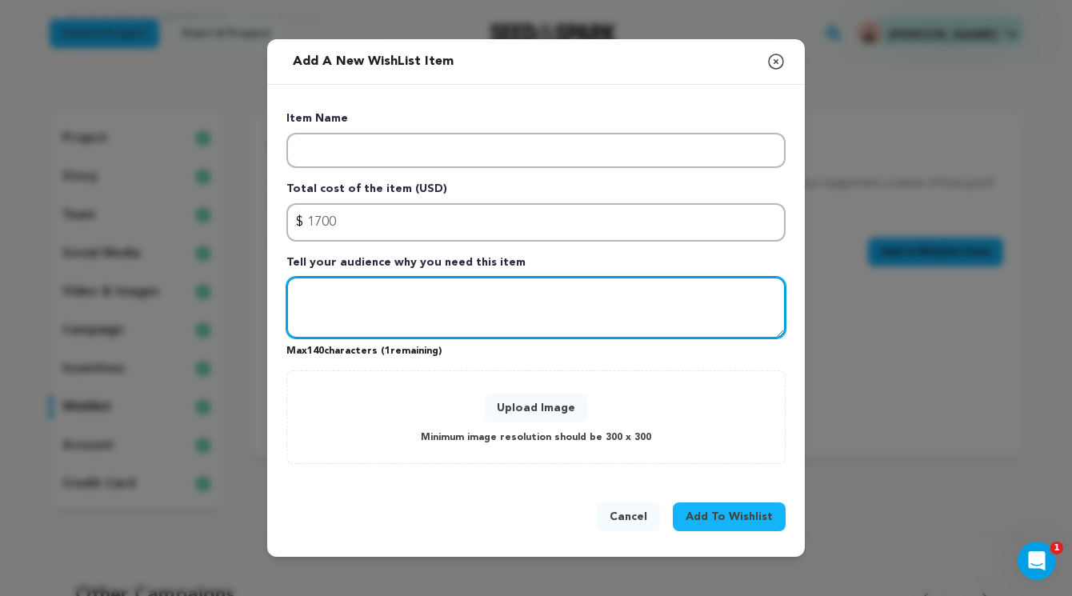
click at [389, 299] on textarea "Tell your audience why you need this item" at bounding box center [535, 308] width 499 height 62
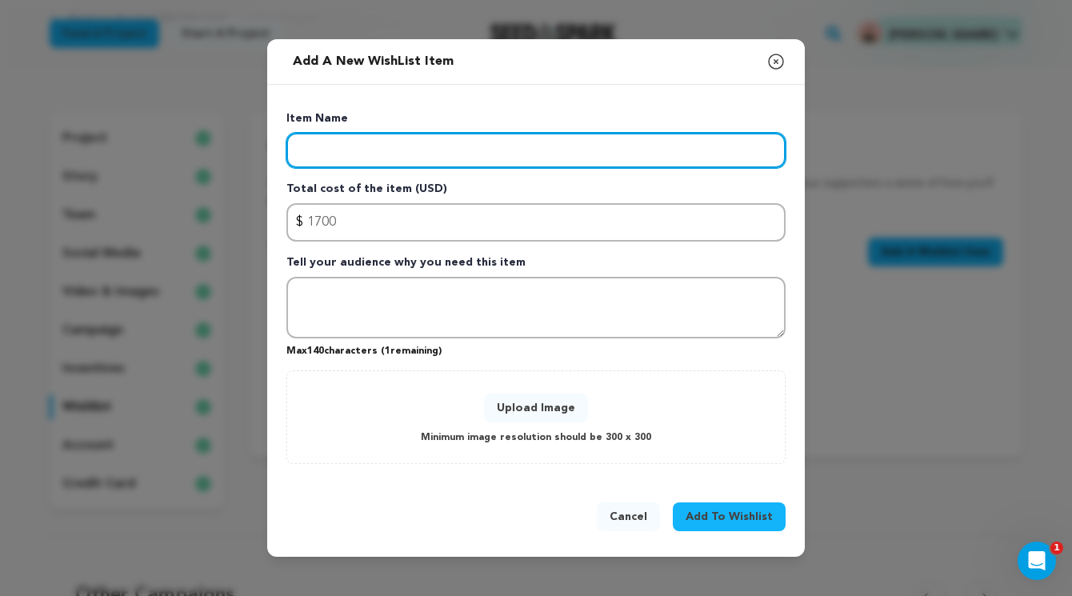
click at [378, 150] on input "Enter item name" at bounding box center [535, 150] width 499 height 35
paste input "PRODUCTION EXPENSES (GENERAL)"
type input "PRODUCTION EXPENSES (GENERAL)"
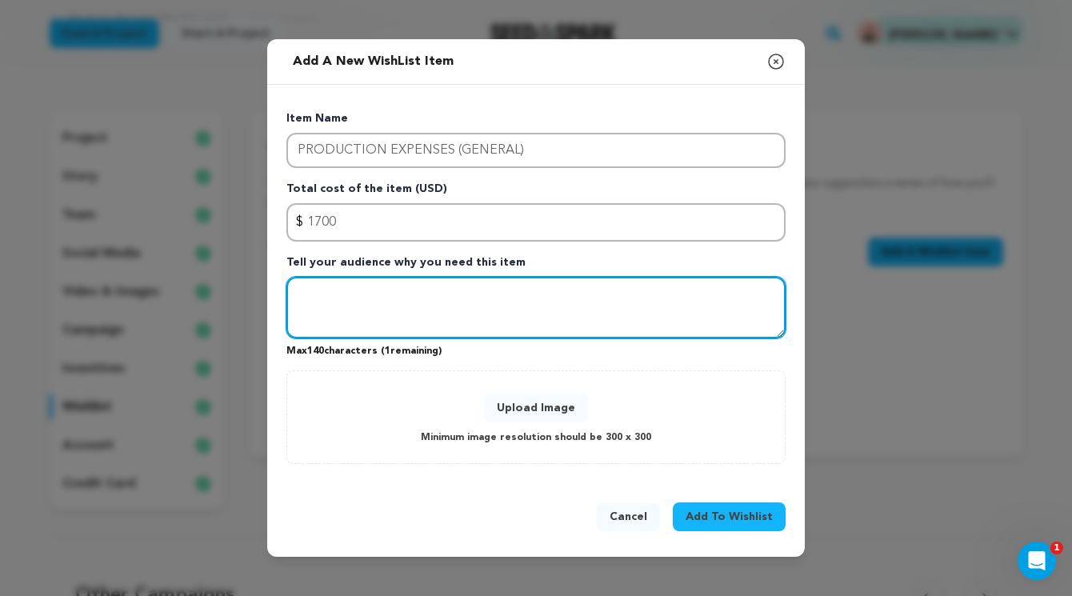
click at [397, 290] on textarea "Tell your audience why you need this item" at bounding box center [535, 308] width 499 height 62
paste textarea "From paying for camera/lighting equipment, interesting production design, and l…"
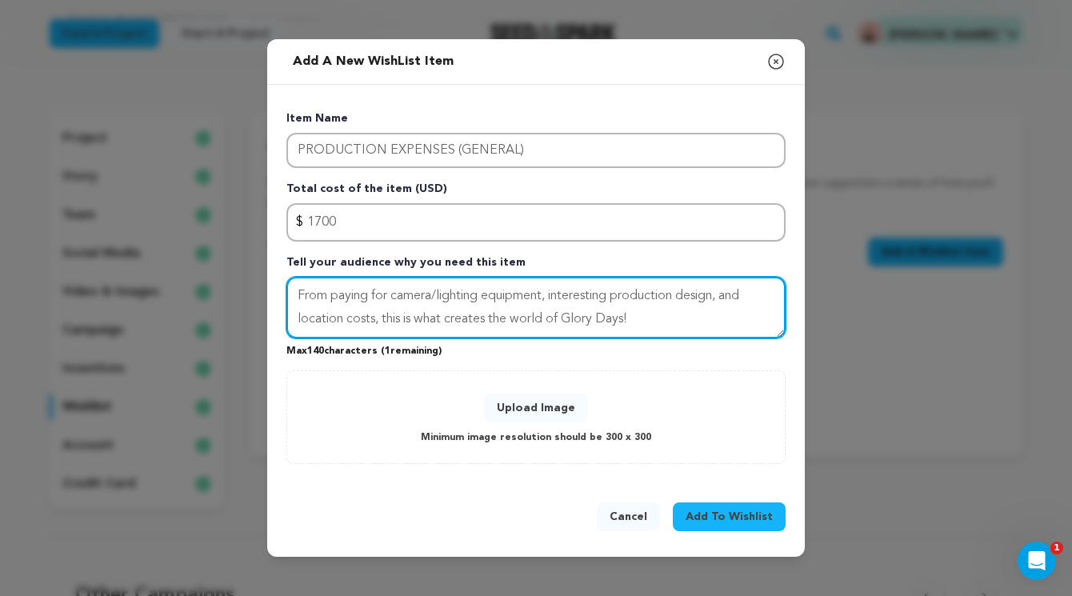
type textarea "From paying for camera/lighting equipment, interesting production design, and l…"
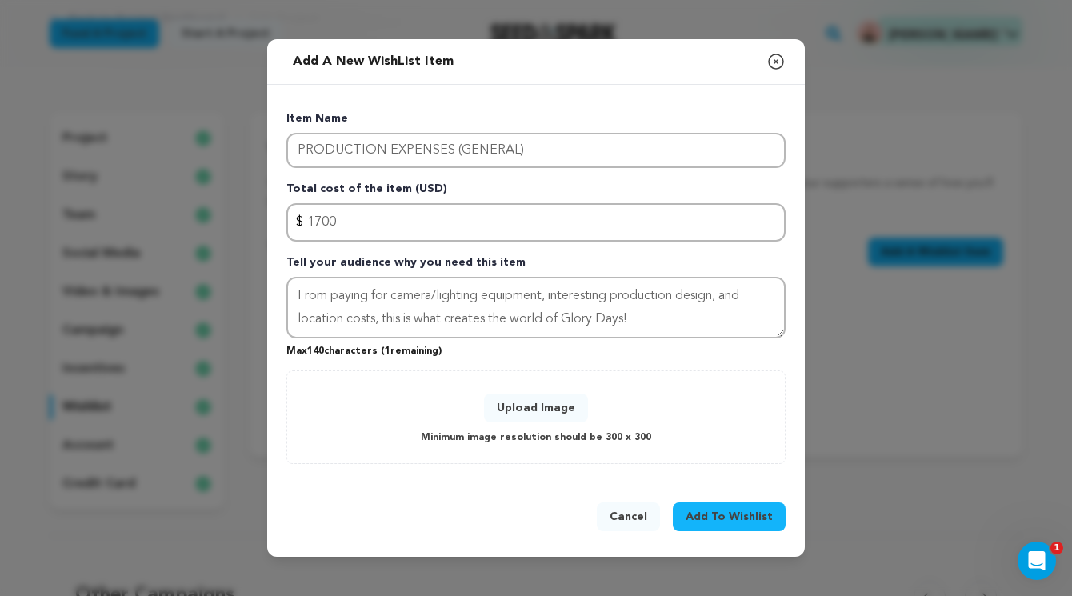
click at [663, 120] on p "Item Name" at bounding box center [535, 121] width 499 height 22
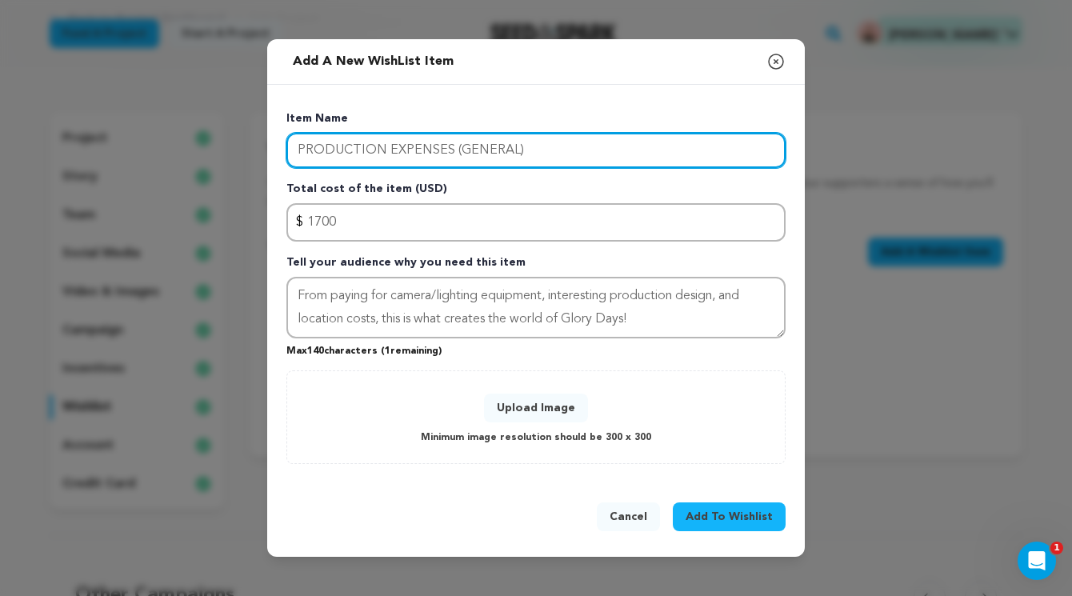
drag, startPoint x: 298, startPoint y: 148, endPoint x: 447, endPoint y: 154, distance: 149.7
click at [447, 154] on input "PRODUCTION EXPENSES (GENERAL)" at bounding box center [535, 150] width 499 height 35
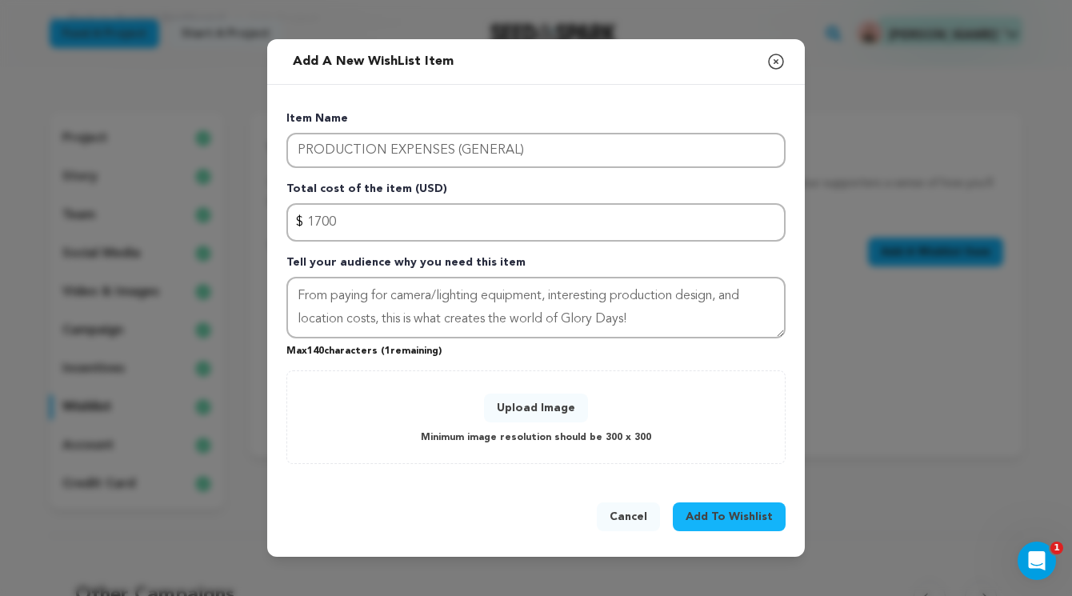
click at [614, 61] on div "Add a new WishList item Close modal" at bounding box center [536, 62] width 538 height 46
click at [546, 402] on button "Upload Image" at bounding box center [536, 408] width 104 height 29
click at [526, 417] on button "Upload Image" at bounding box center [536, 408] width 104 height 29
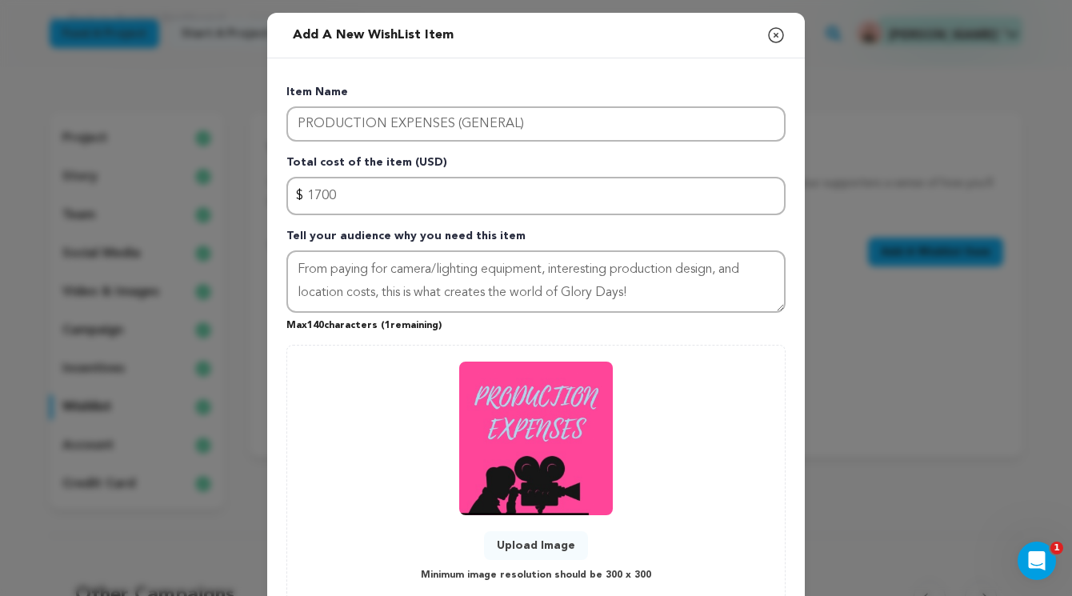
scroll to position [110, 0]
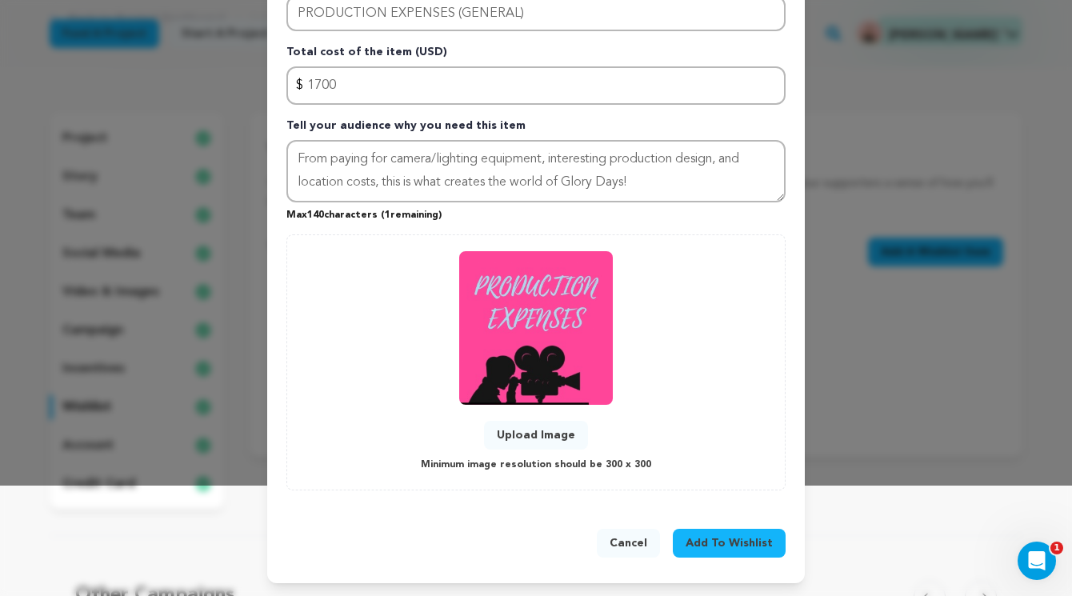
click at [714, 545] on span "Add To Wishlist" at bounding box center [729, 543] width 87 height 16
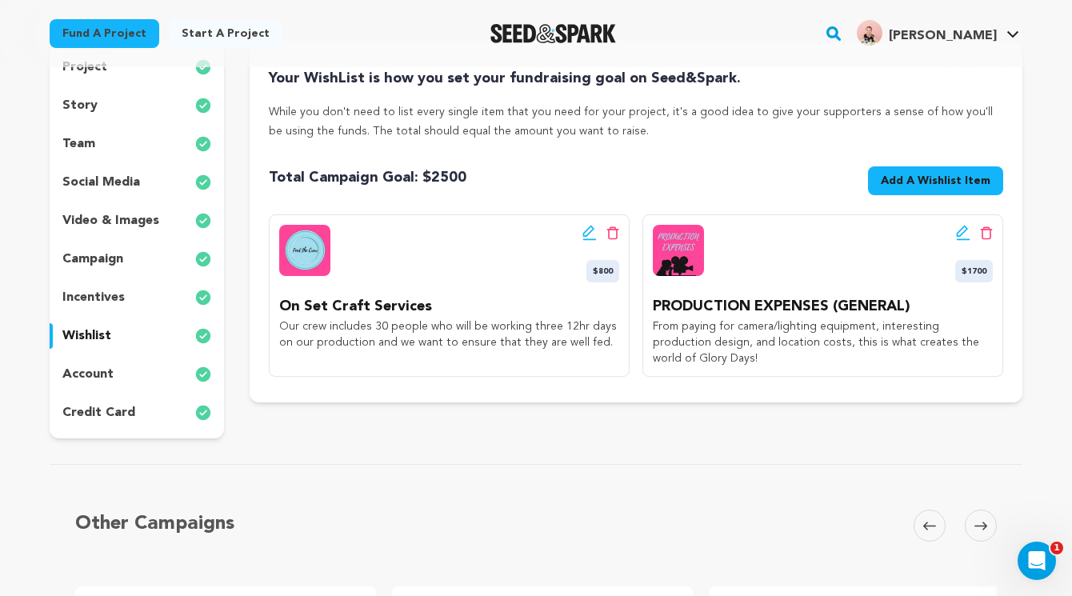
scroll to position [0, 0]
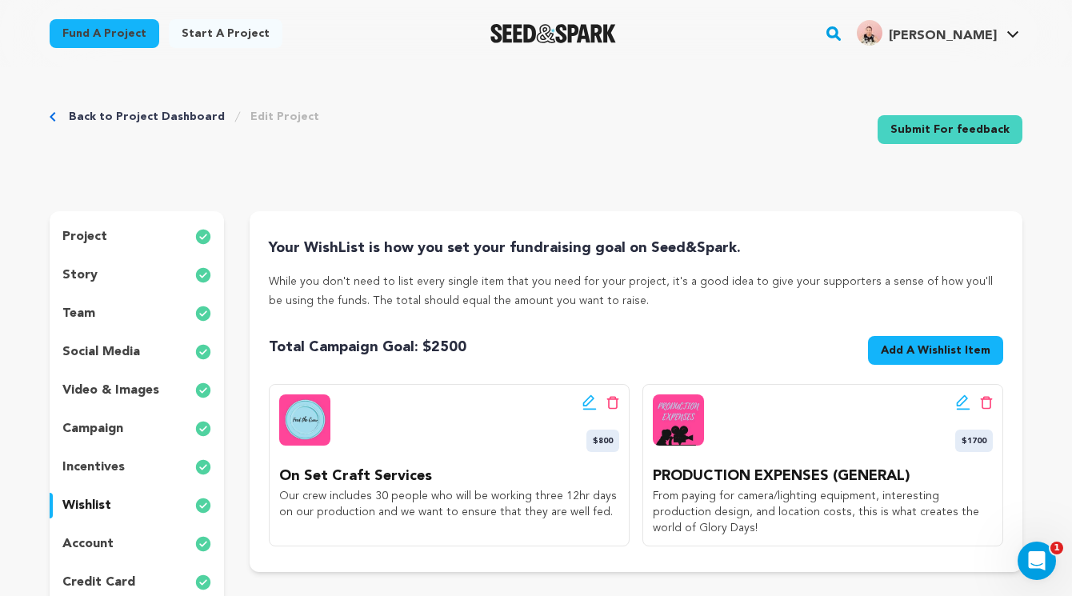
click at [115, 436] on p "campaign" at bounding box center [92, 428] width 61 height 19
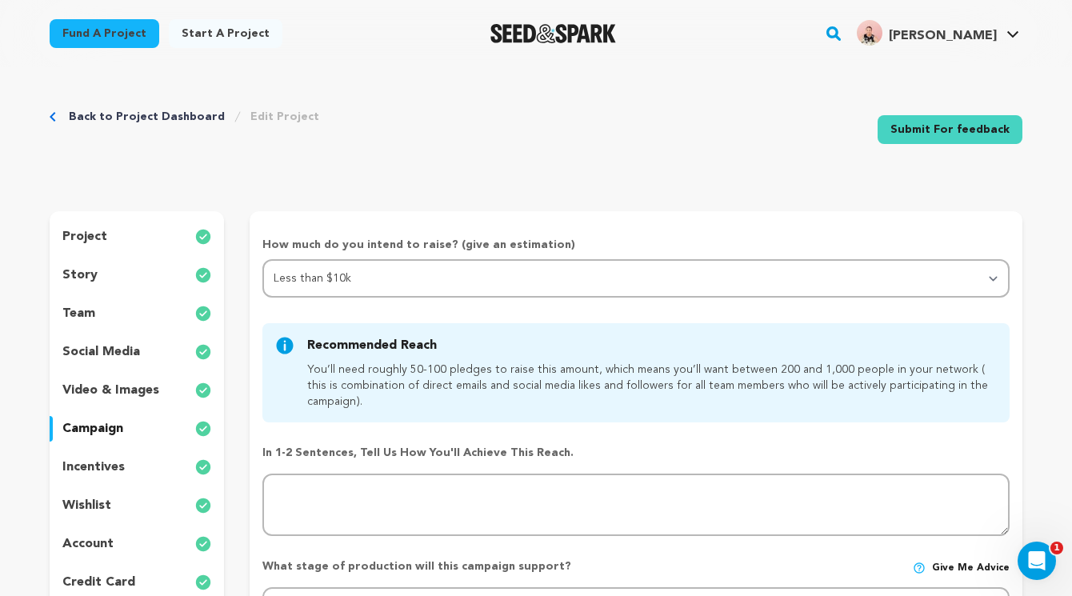
click at [111, 469] on p "incentives" at bounding box center [93, 467] width 62 height 19
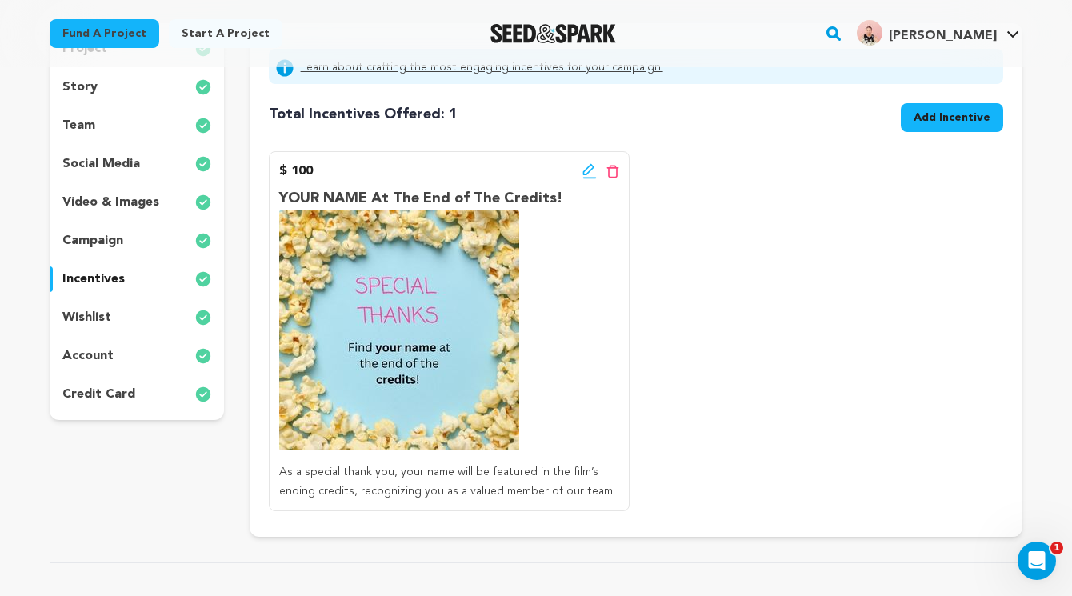
scroll to position [190, 0]
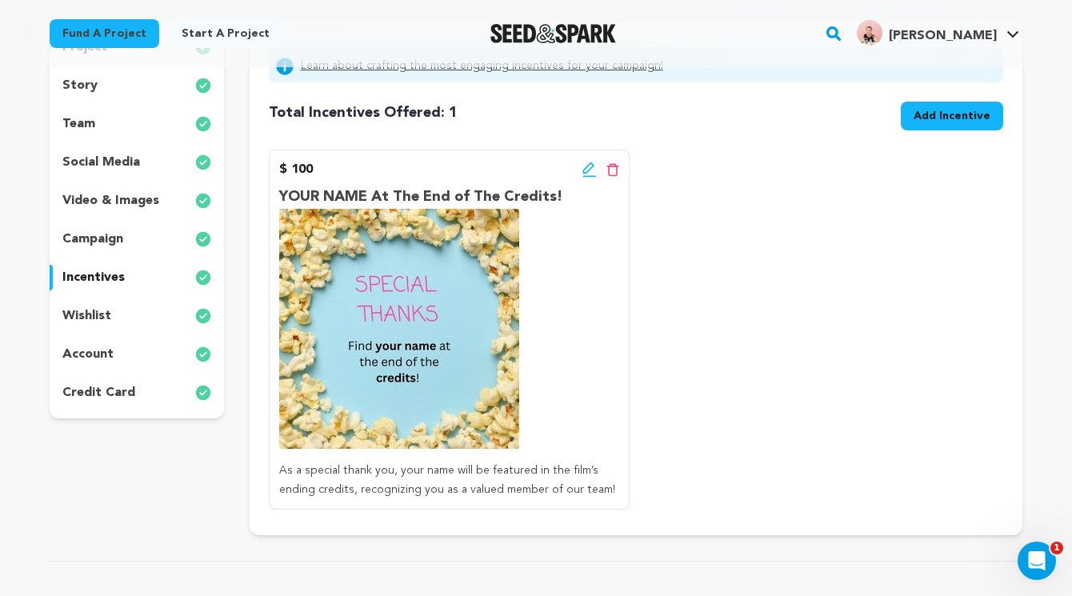
click at [112, 299] on div "project story team social media video & images campaign incentives wishlist acc…" at bounding box center [137, 220] width 174 height 397
click at [111, 313] on div "wishlist" at bounding box center [137, 316] width 174 height 26
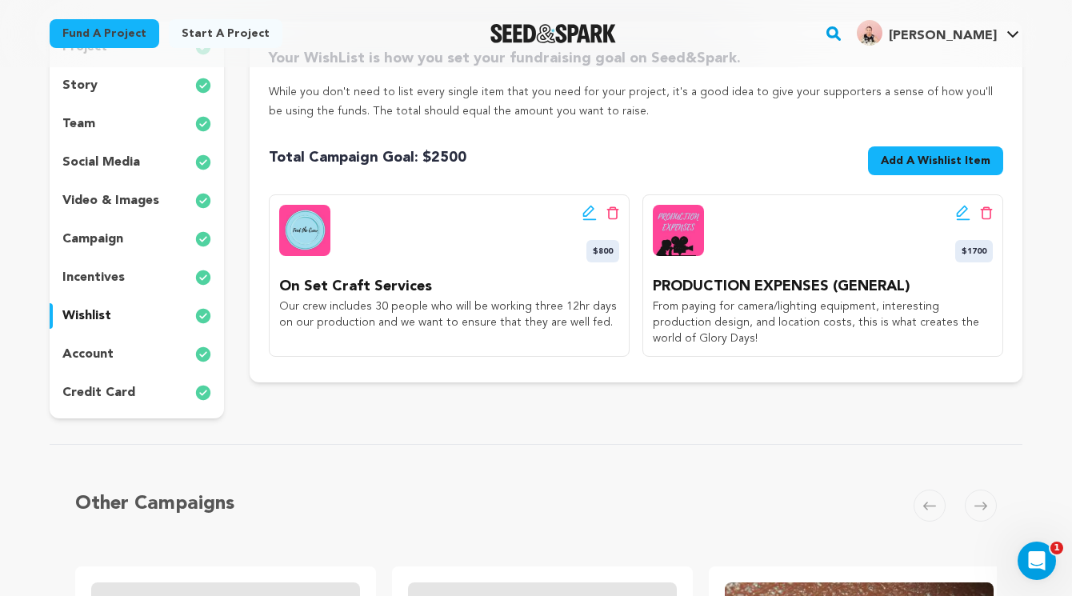
click at [114, 338] on div "project story team social media video & images campaign incentives wishlist acc…" at bounding box center [137, 220] width 174 height 397
click at [114, 354] on div "account" at bounding box center [137, 355] width 174 height 26
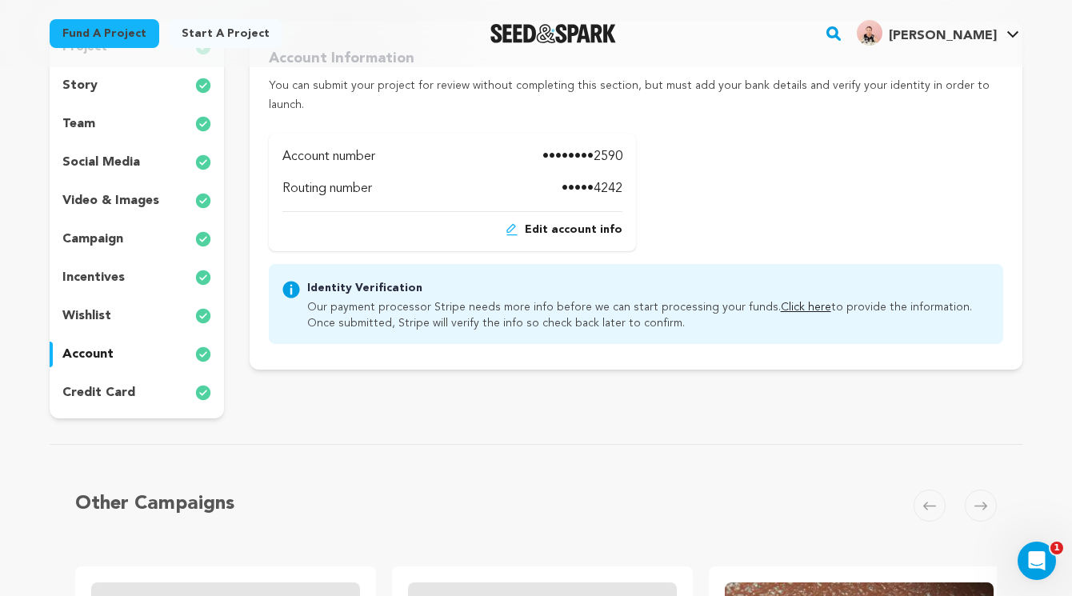
click at [118, 405] on div "credit card" at bounding box center [137, 393] width 174 height 26
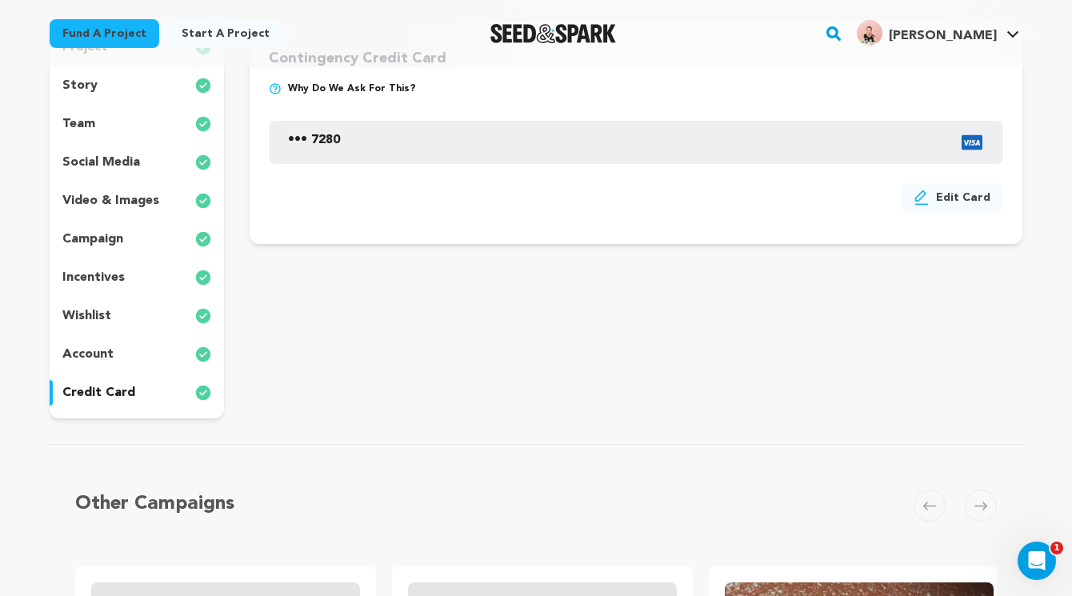
click at [109, 249] on div "campaign" at bounding box center [137, 239] width 174 height 26
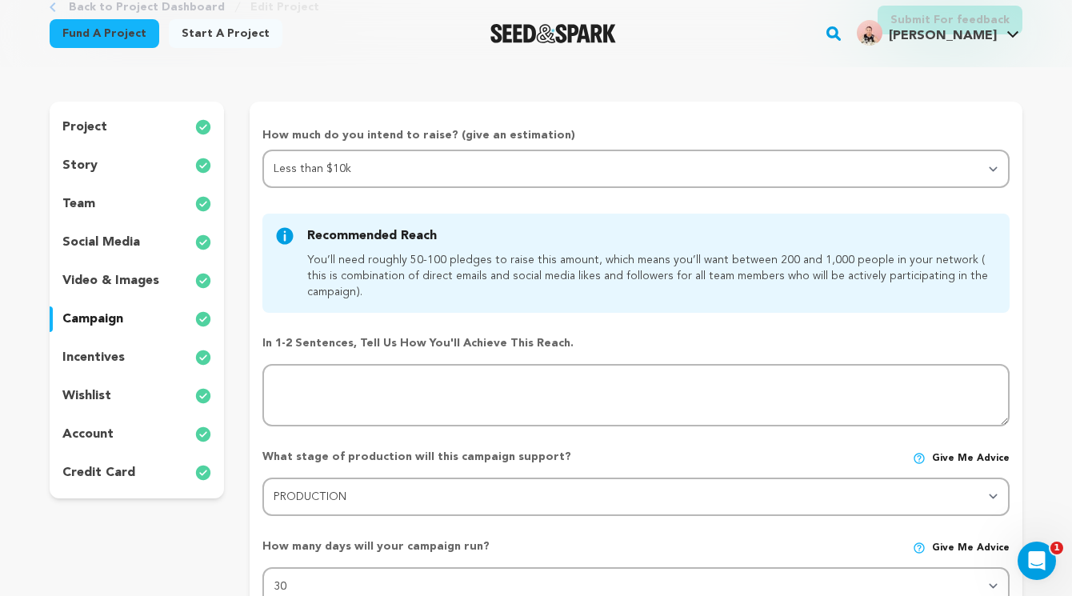
scroll to position [105, 0]
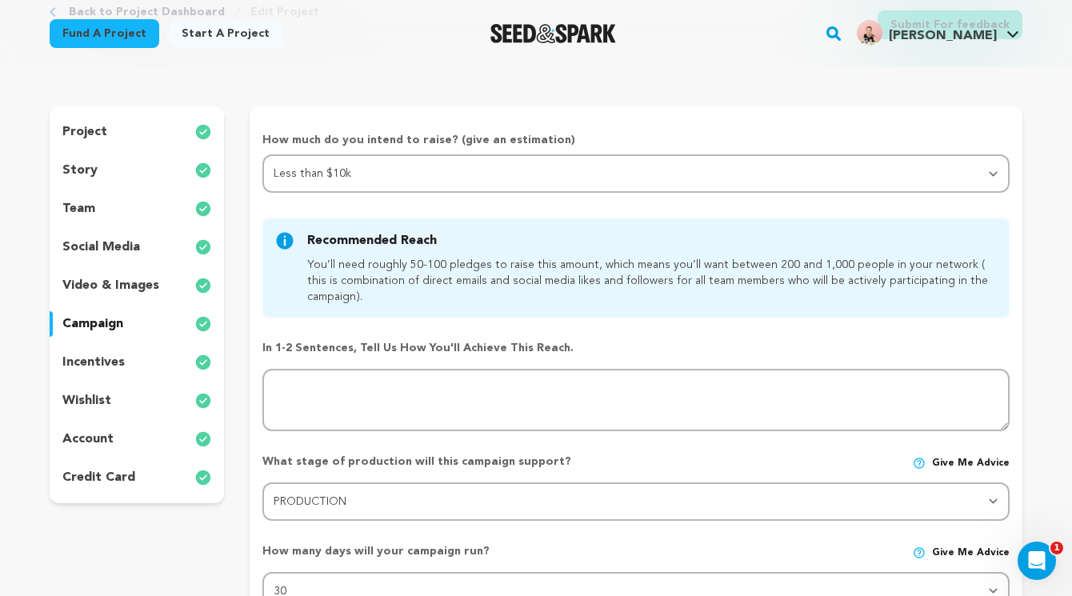
click at [109, 249] on p "social media" at bounding box center [101, 247] width 78 height 19
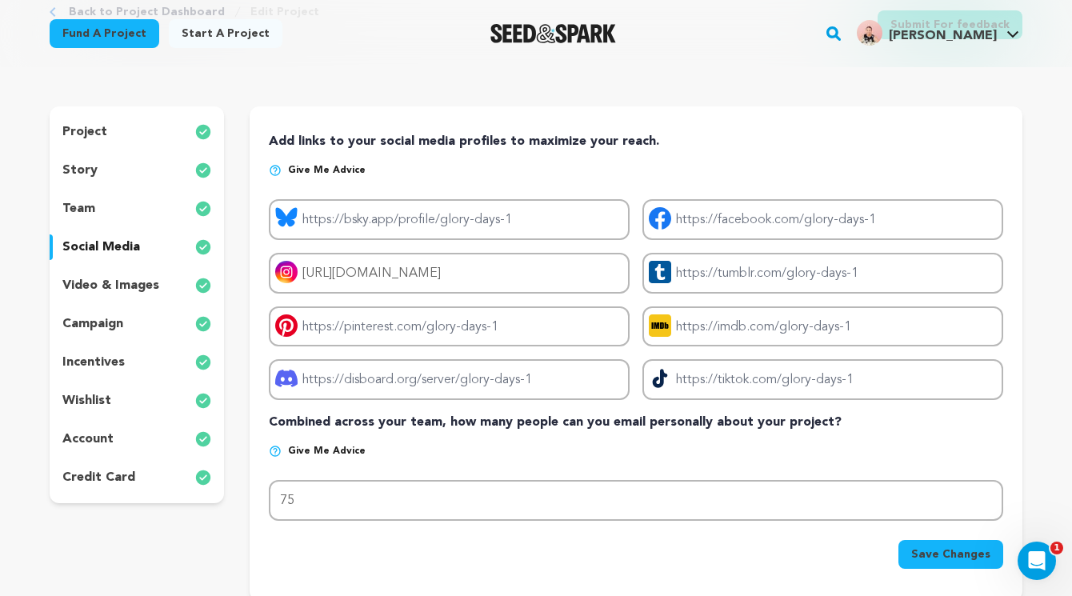
click at [111, 275] on div "video & images" at bounding box center [137, 286] width 174 height 26
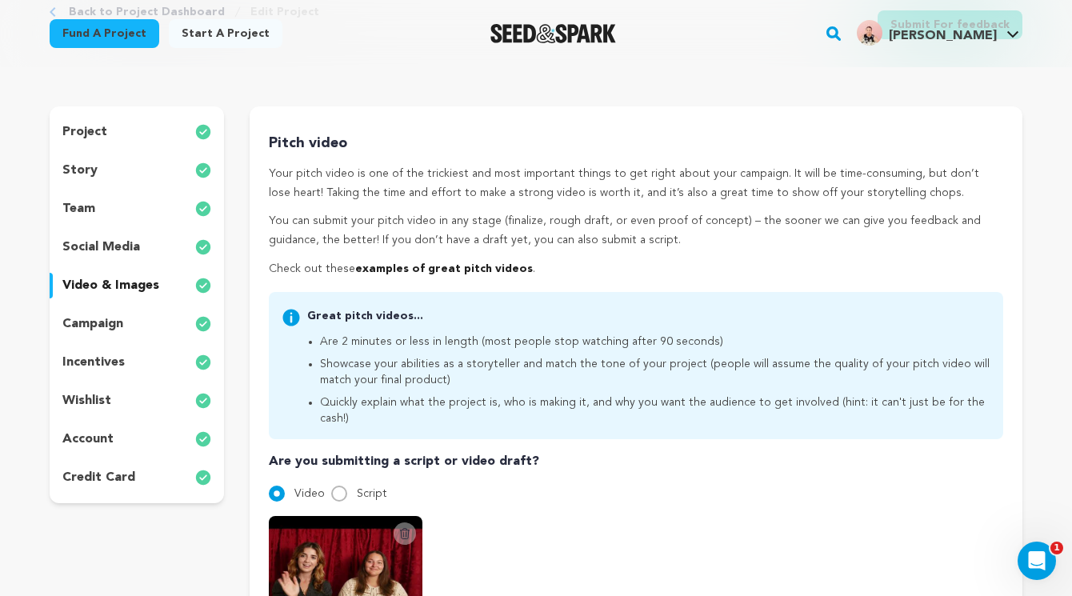
click at [102, 199] on div "team" at bounding box center [137, 209] width 174 height 26
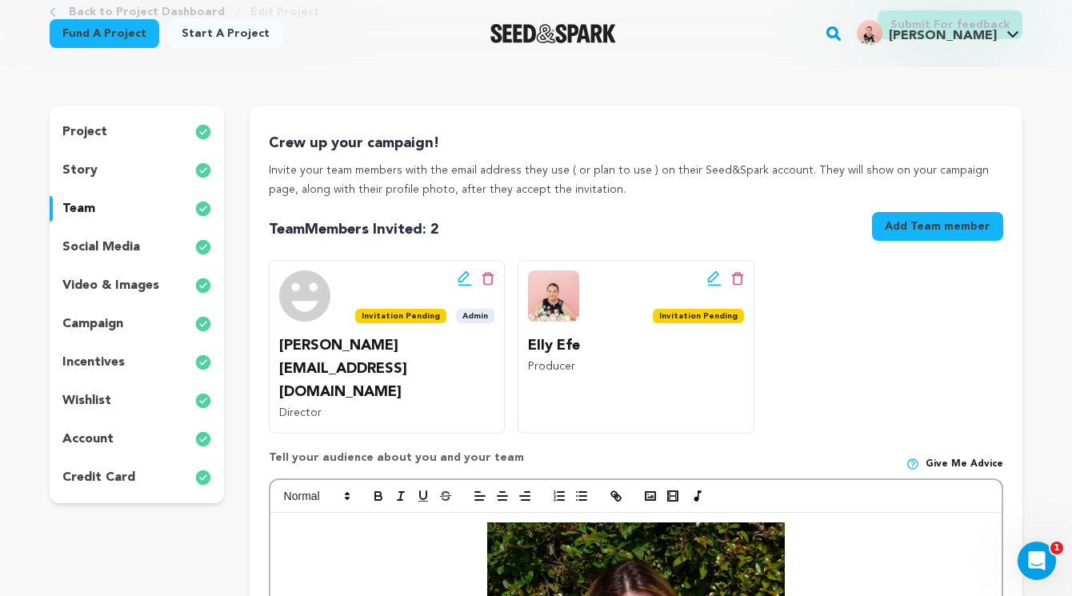
click at [104, 214] on div "team" at bounding box center [137, 209] width 174 height 26
click at [94, 170] on p "story" at bounding box center [79, 170] width 35 height 19
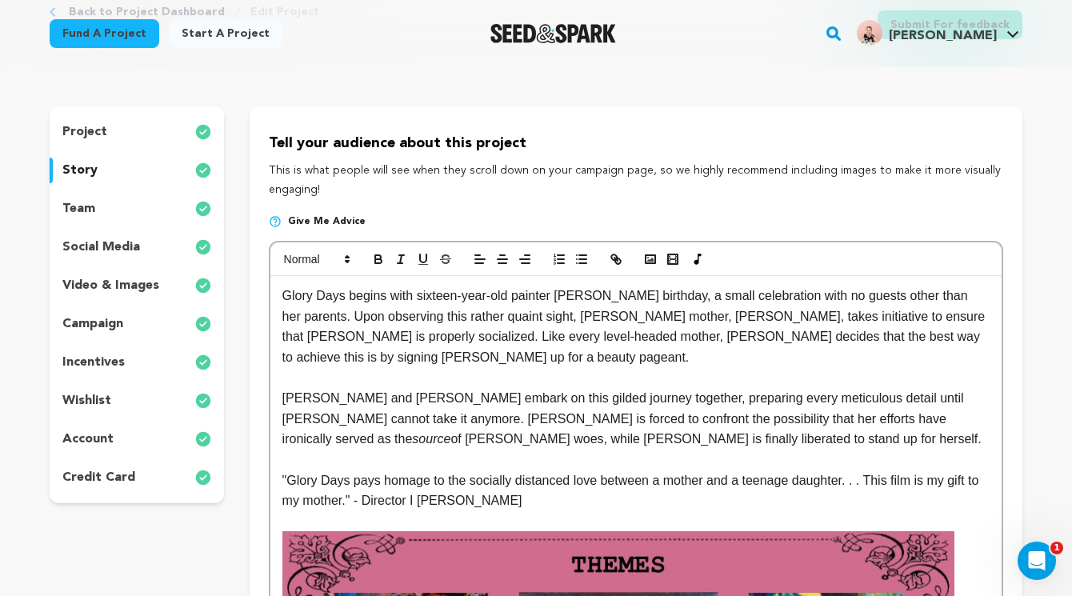
click at [104, 209] on div "team" at bounding box center [137, 209] width 174 height 26
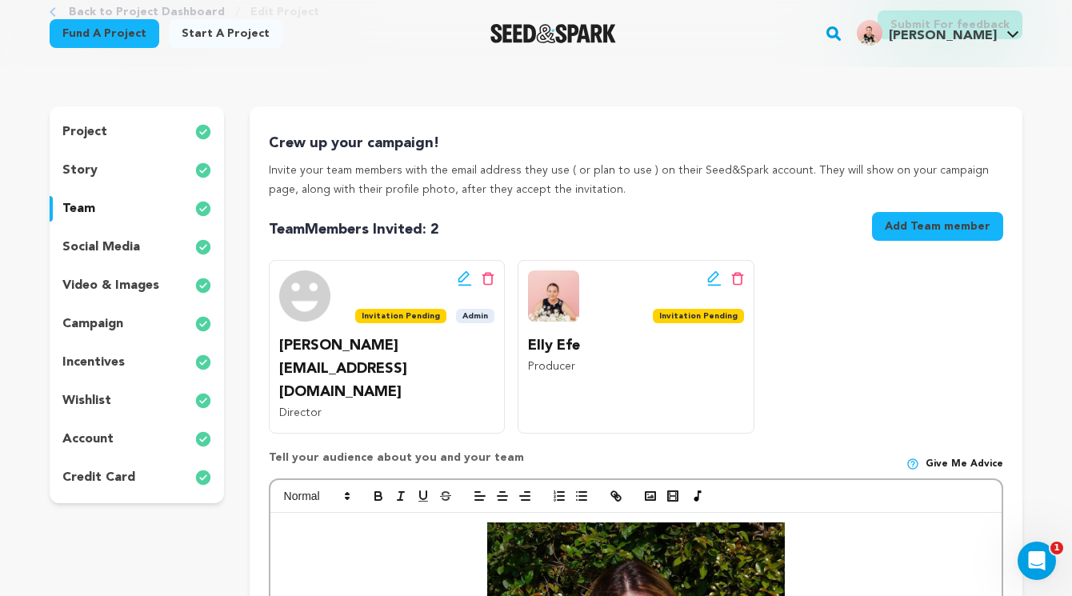
click at [922, 224] on button "Add Team member" at bounding box center [937, 226] width 131 height 29
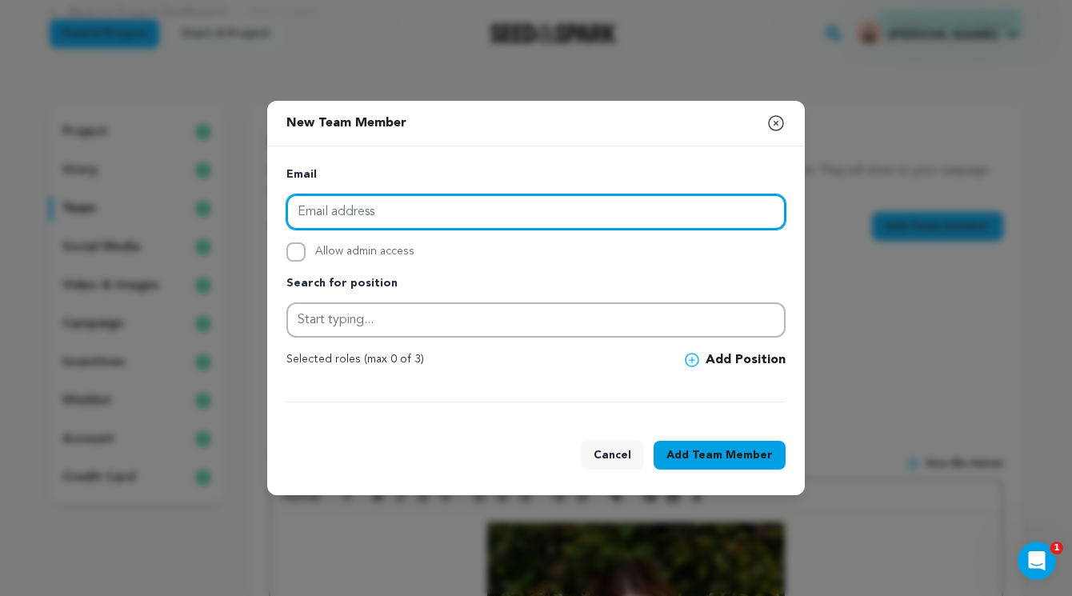
click at [531, 214] on input "email" at bounding box center [535, 211] width 499 height 35
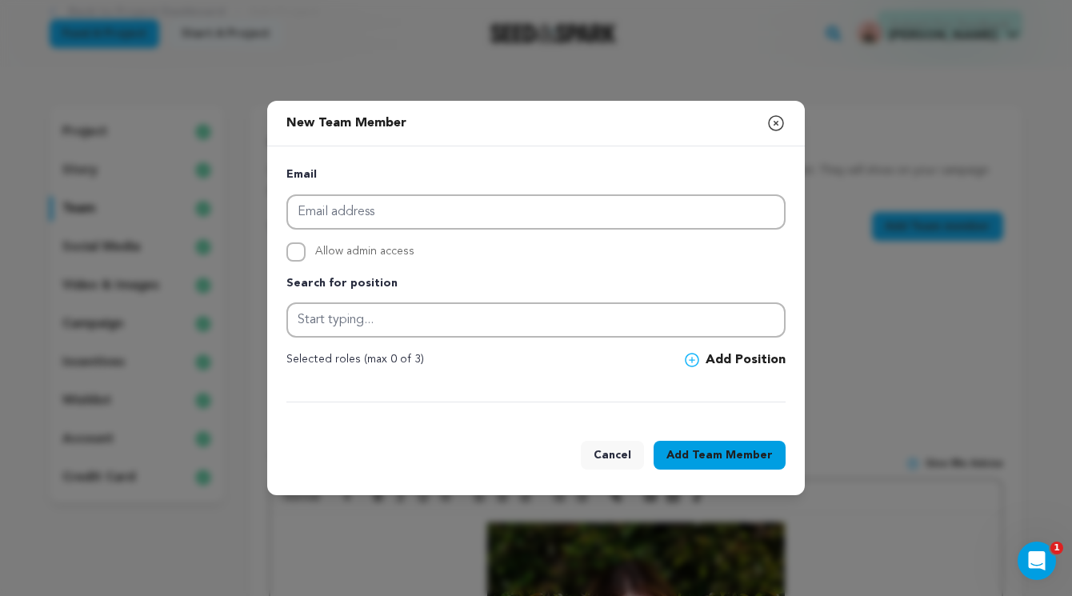
click at [766, 121] on div "New Team Member Close modal" at bounding box center [536, 124] width 538 height 46
click at [775, 119] on icon "button" at bounding box center [776, 123] width 19 height 19
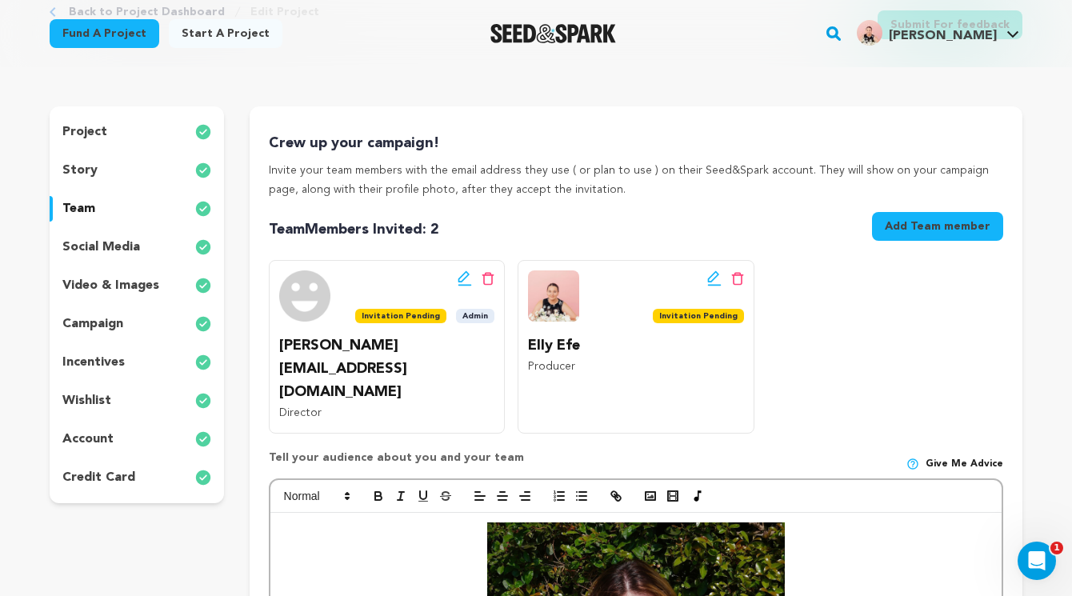
click at [82, 171] on p "story" at bounding box center [79, 170] width 35 height 19
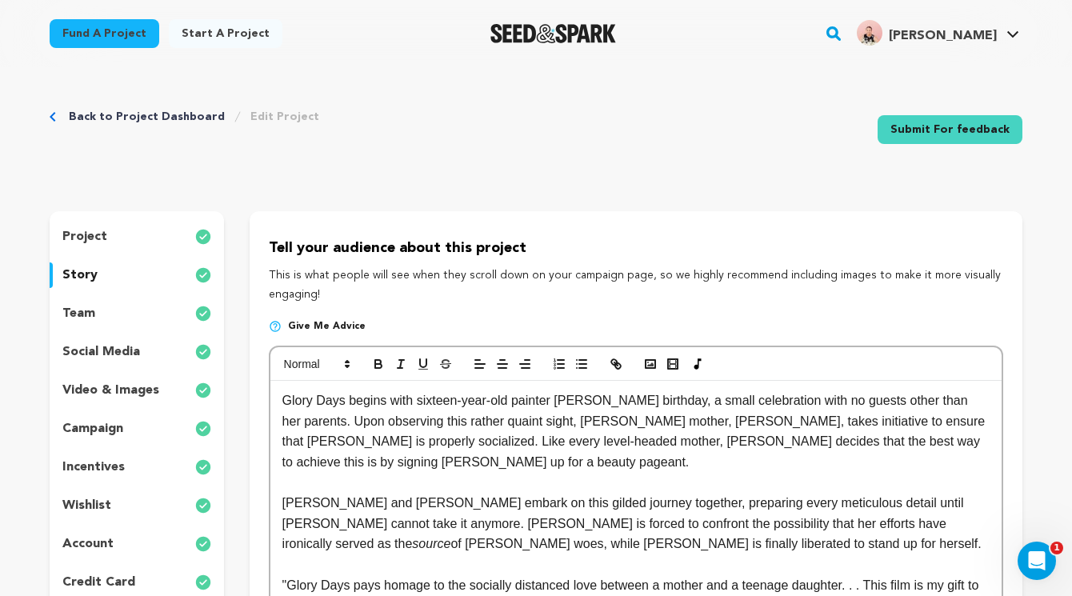
click at [99, 230] on p "project" at bounding box center [84, 236] width 45 height 19
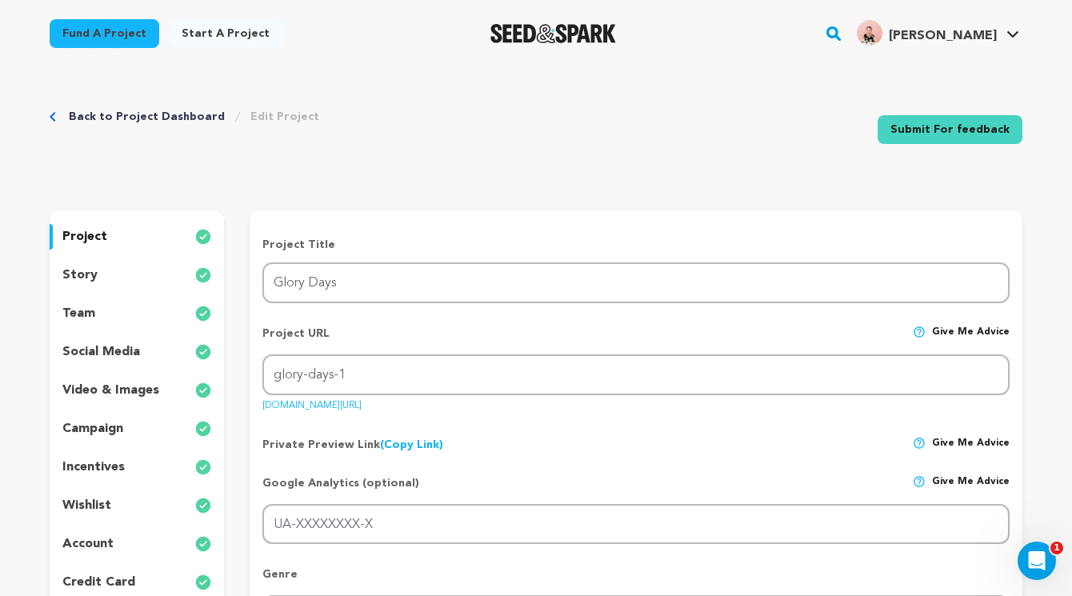
click at [947, 131] on link "Submit For feedback" at bounding box center [950, 129] width 145 height 29
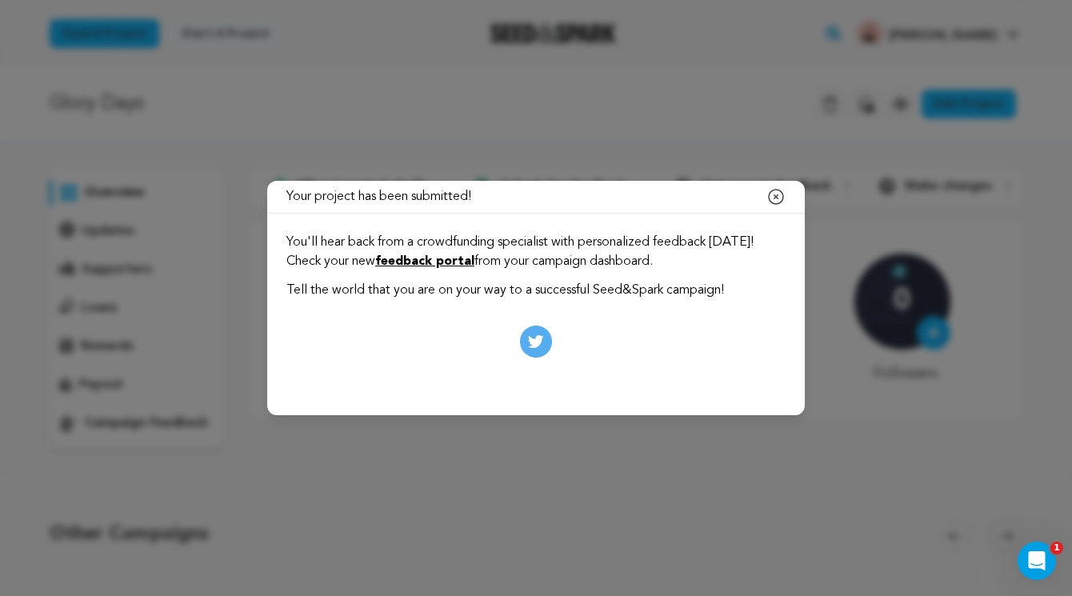
click at [772, 195] on icon "button" at bounding box center [776, 196] width 19 height 19
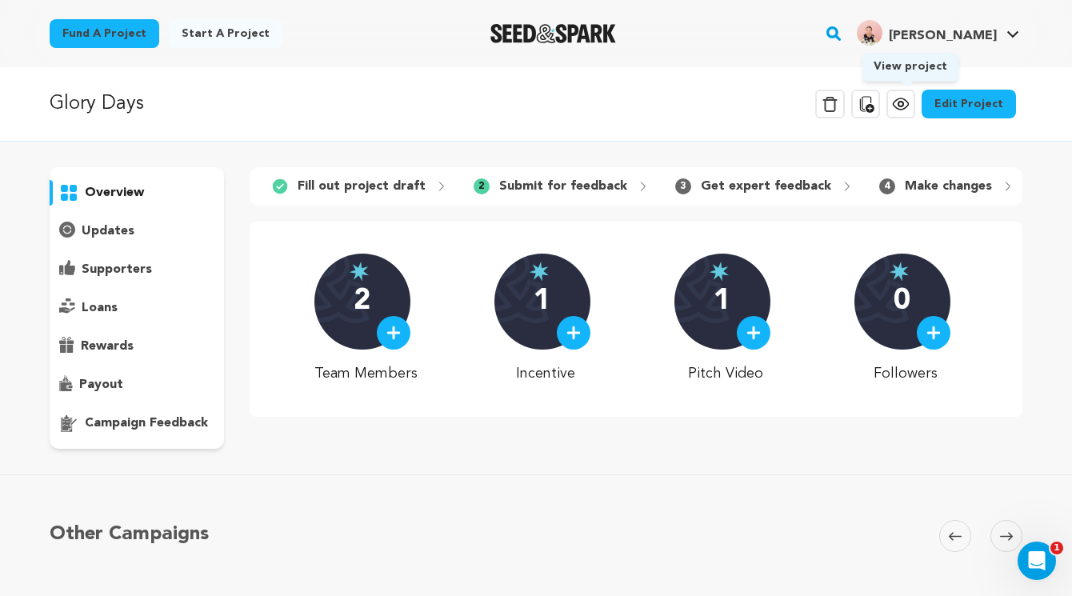
click at [902, 109] on icon at bounding box center [900, 103] width 19 height 19
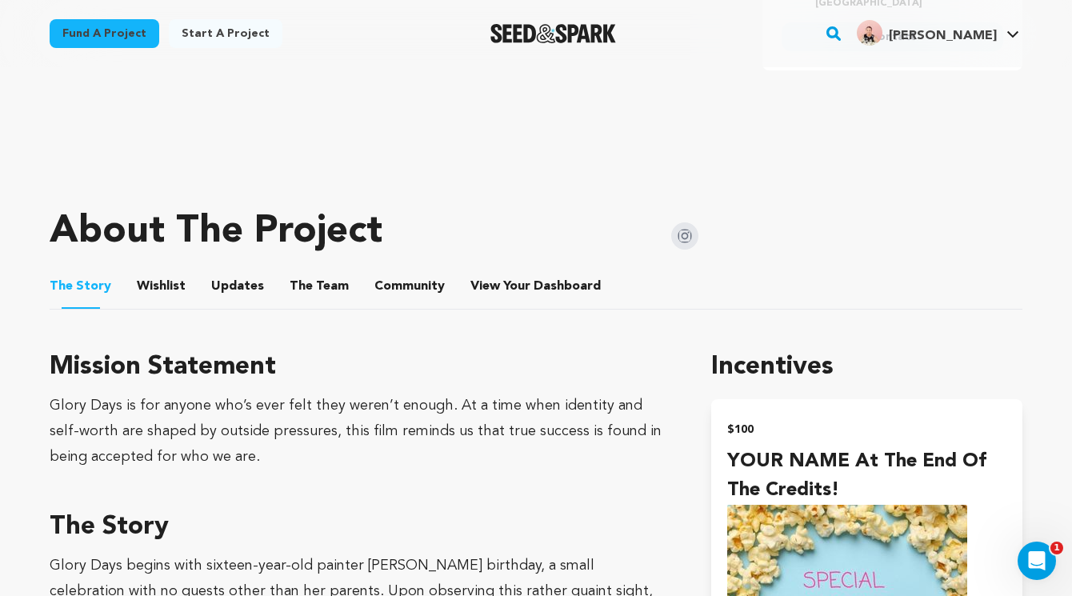
scroll to position [556, 0]
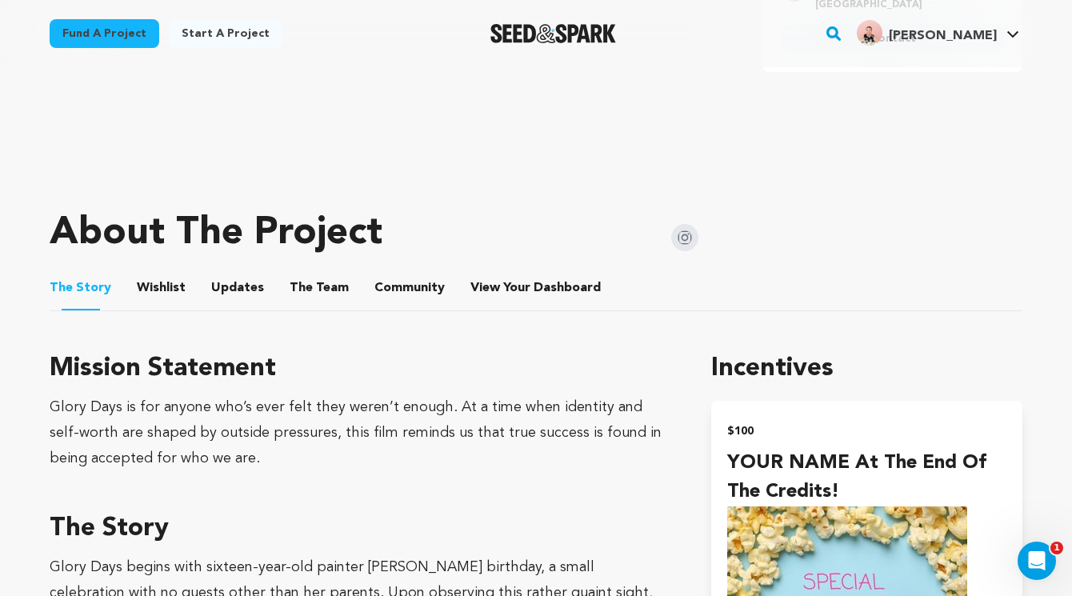
click at [165, 289] on button "Wishlist" at bounding box center [161, 291] width 38 height 38
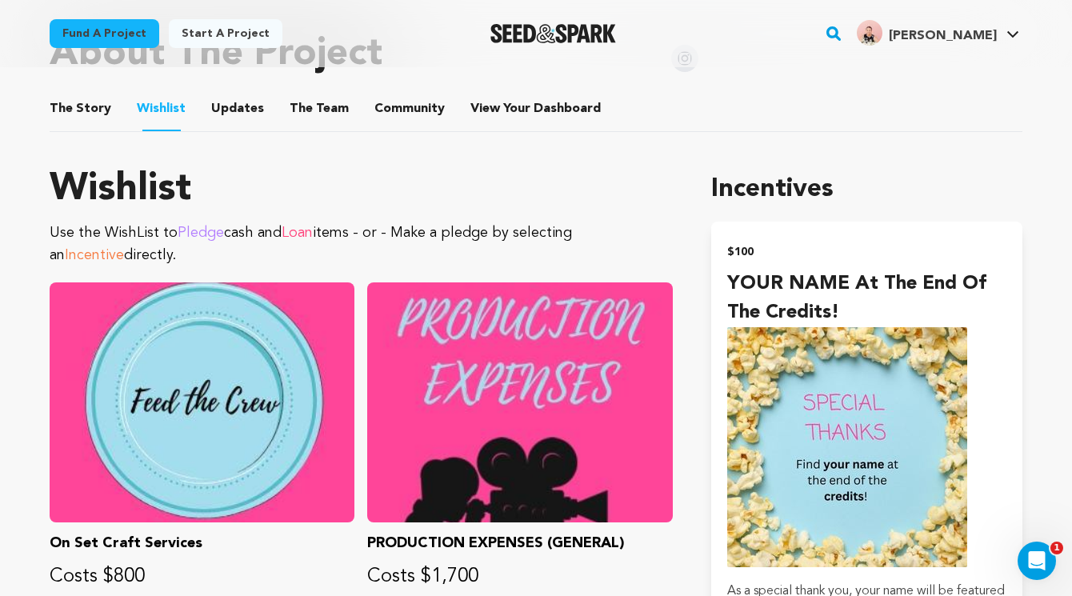
scroll to position [732, 0]
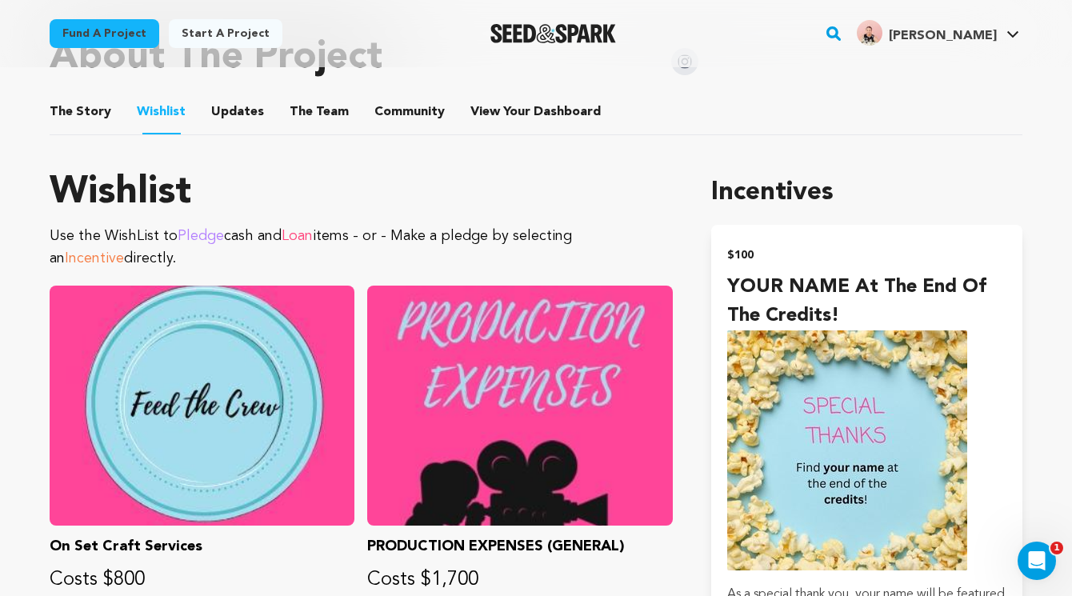
click at [45, 106] on div "Fund a project Project details Glory Days [GEOGRAPHIC_DATA], [US_STATE] | Film …" at bounding box center [536, 37] width 1024 height 1405
click at [63, 110] on button "The Story" at bounding box center [81, 115] width 38 height 38
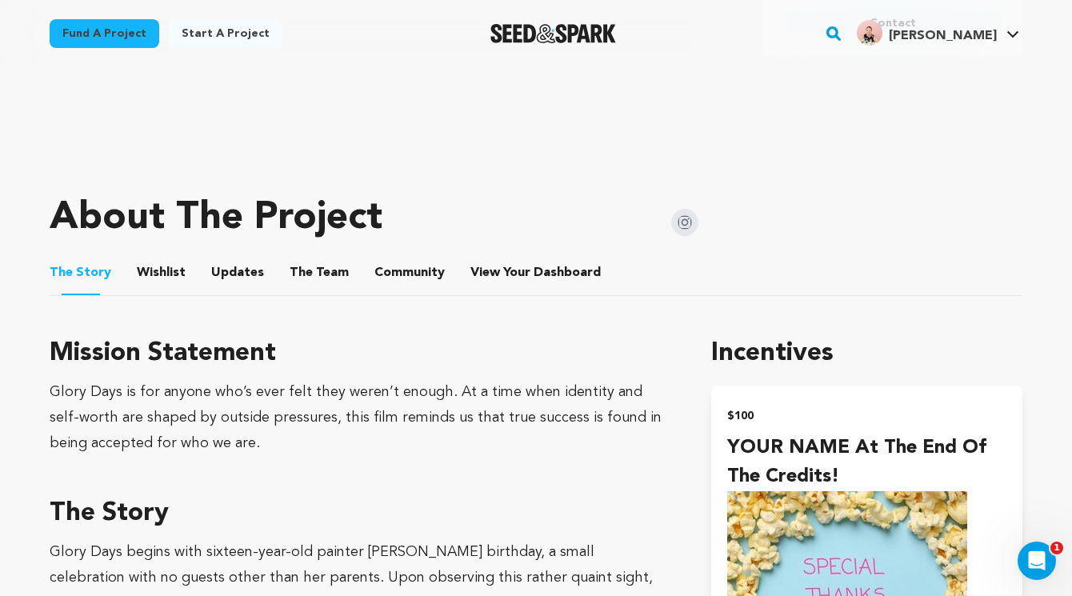
scroll to position [616, 0]
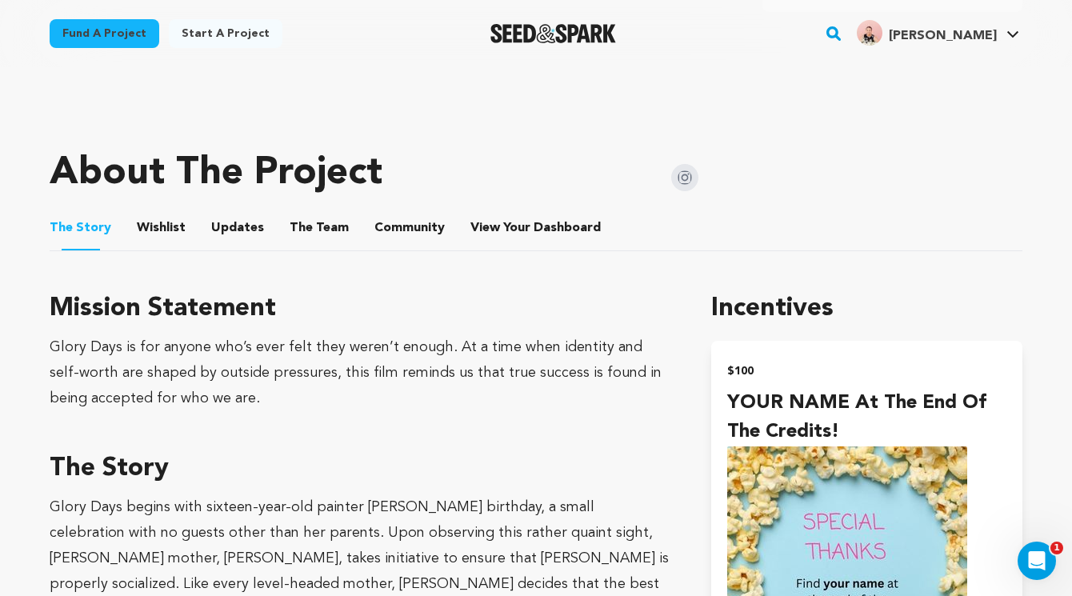
click at [682, 179] on img at bounding box center [684, 177] width 27 height 27
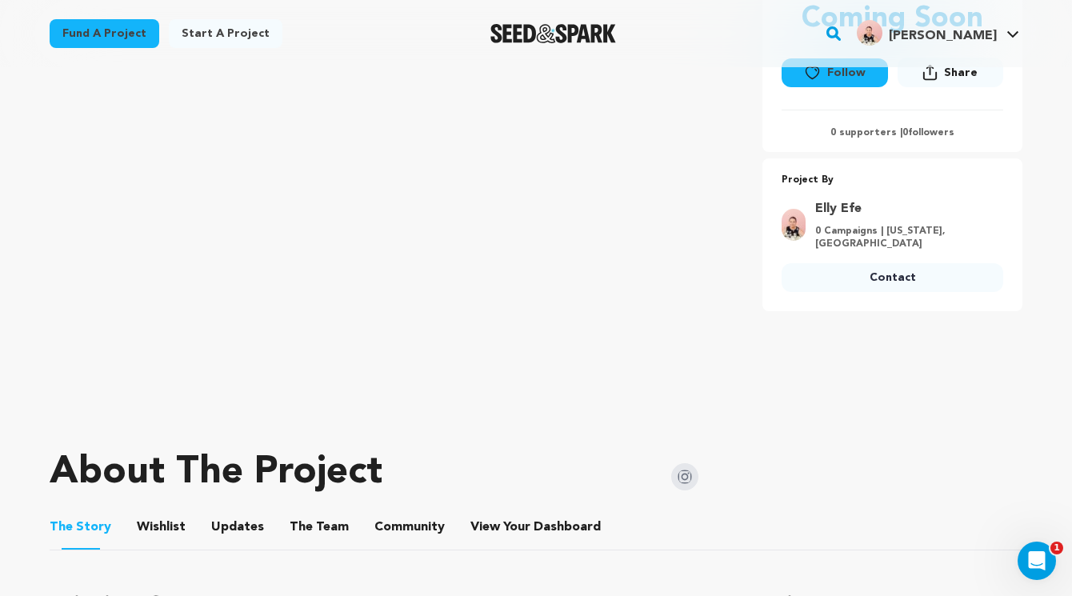
scroll to position [515, 0]
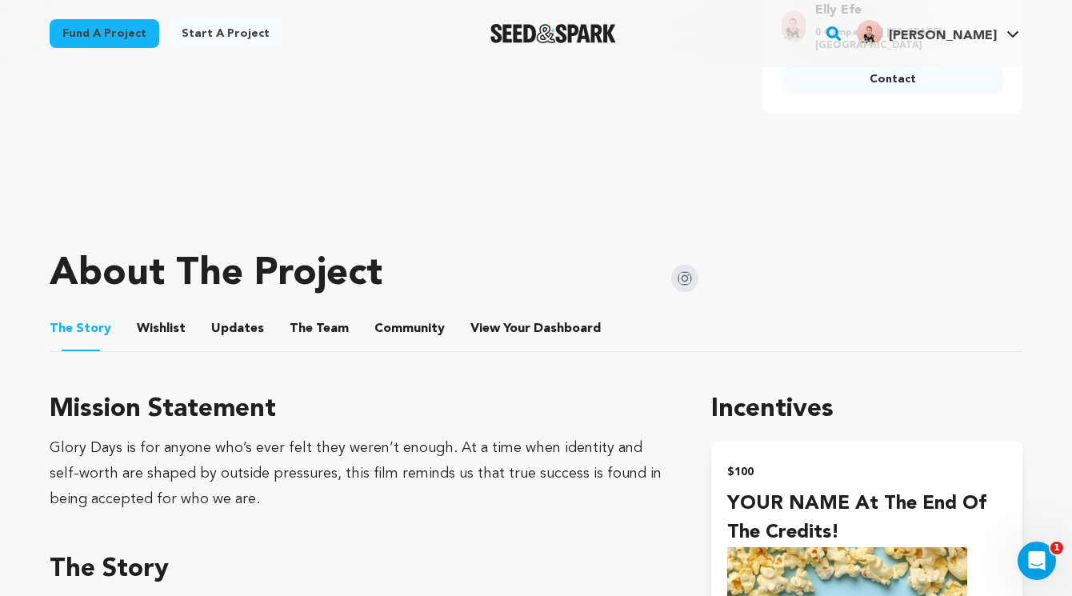
click at [170, 325] on button "Wishlist" at bounding box center [161, 332] width 38 height 38
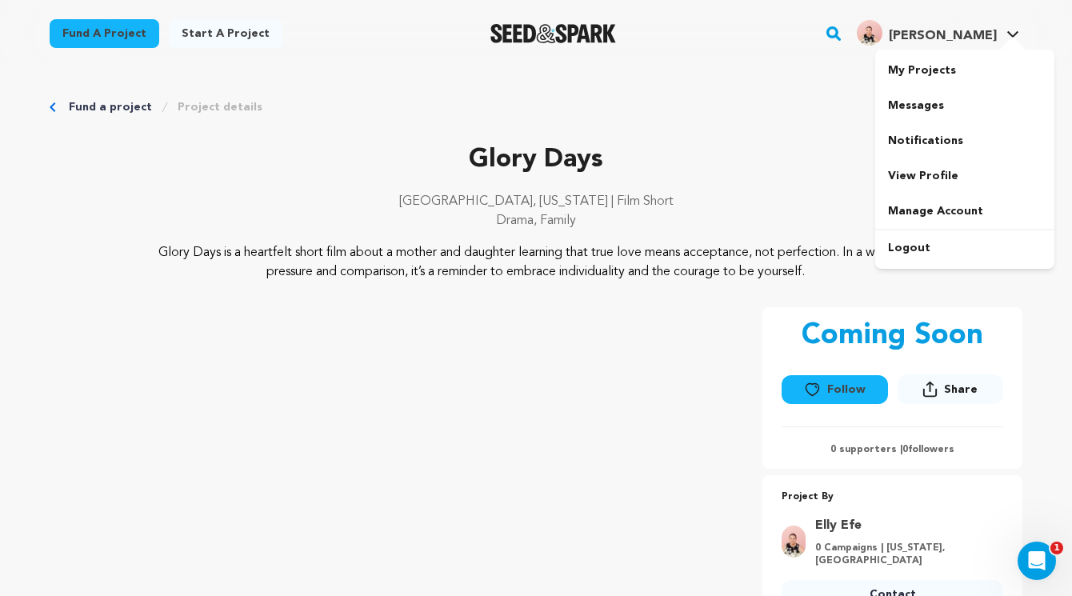
click at [983, 26] on h4 "[PERSON_NAME]" at bounding box center [943, 35] width 108 height 19
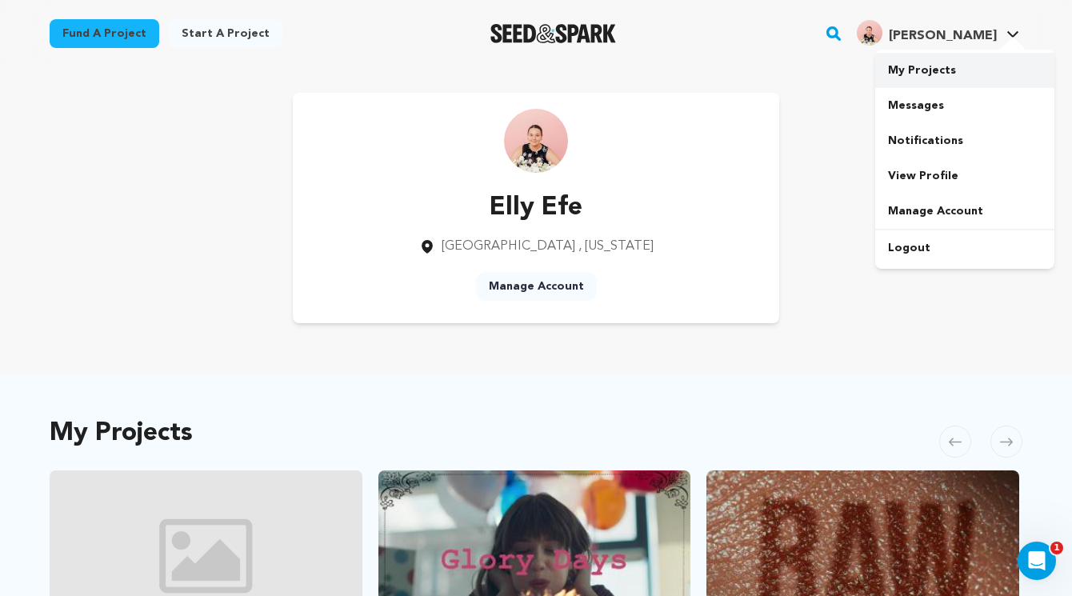
click at [943, 70] on link "My Projects" at bounding box center [964, 70] width 179 height 35
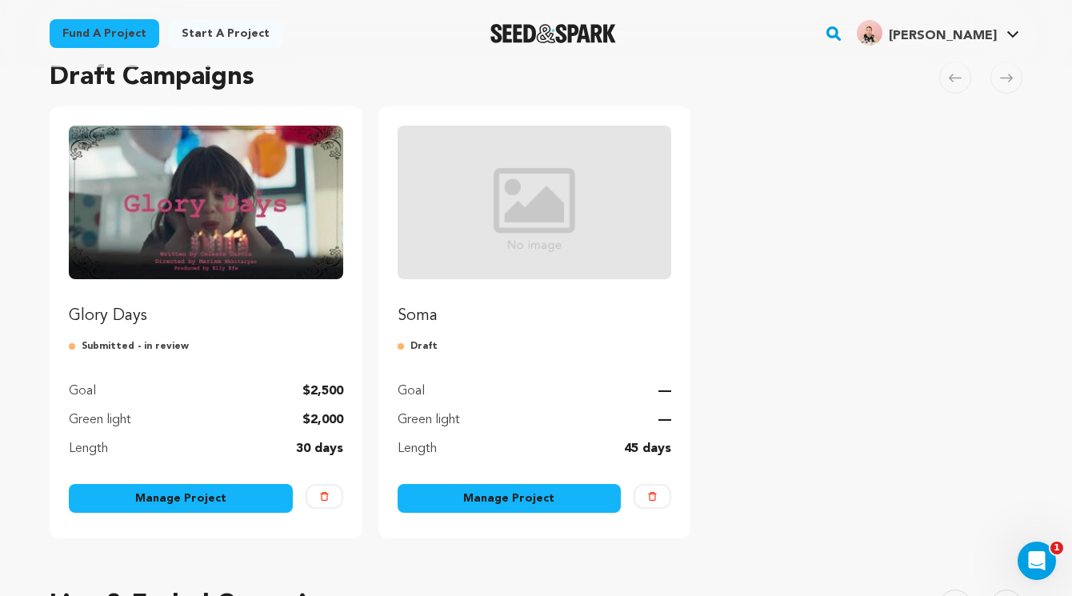
scroll to position [126, 0]
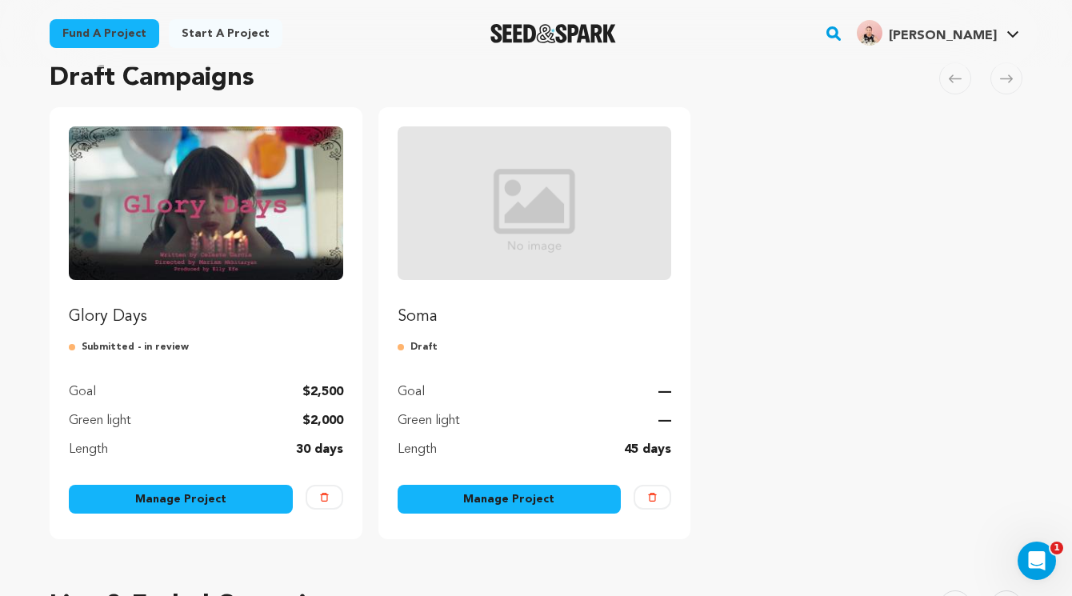
click at [533, 510] on link "Manage Project" at bounding box center [510, 499] width 224 height 29
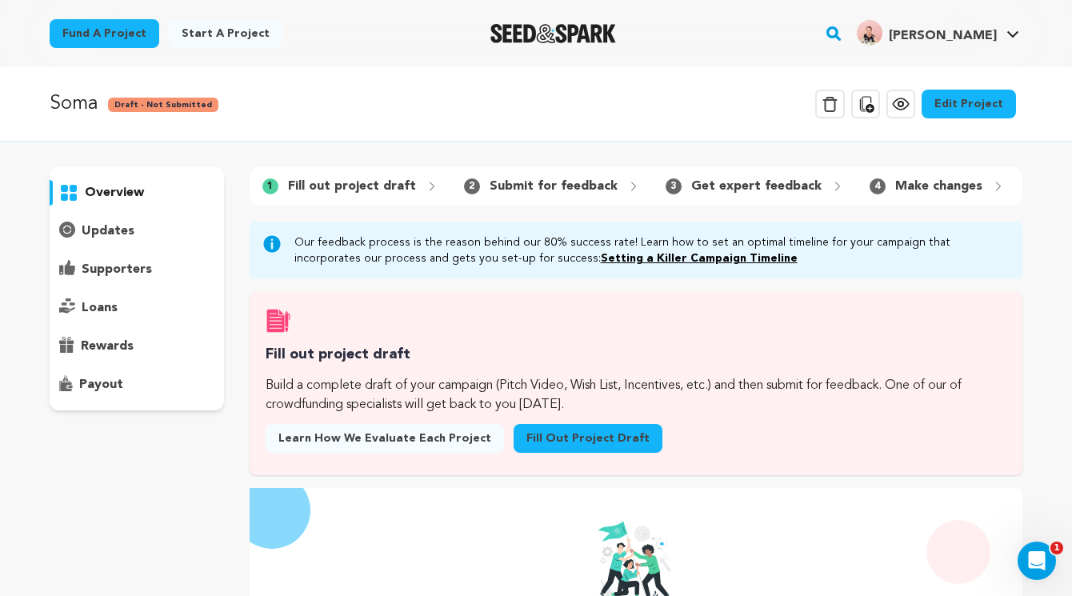
click at [981, 100] on link "Edit Project" at bounding box center [969, 104] width 94 height 29
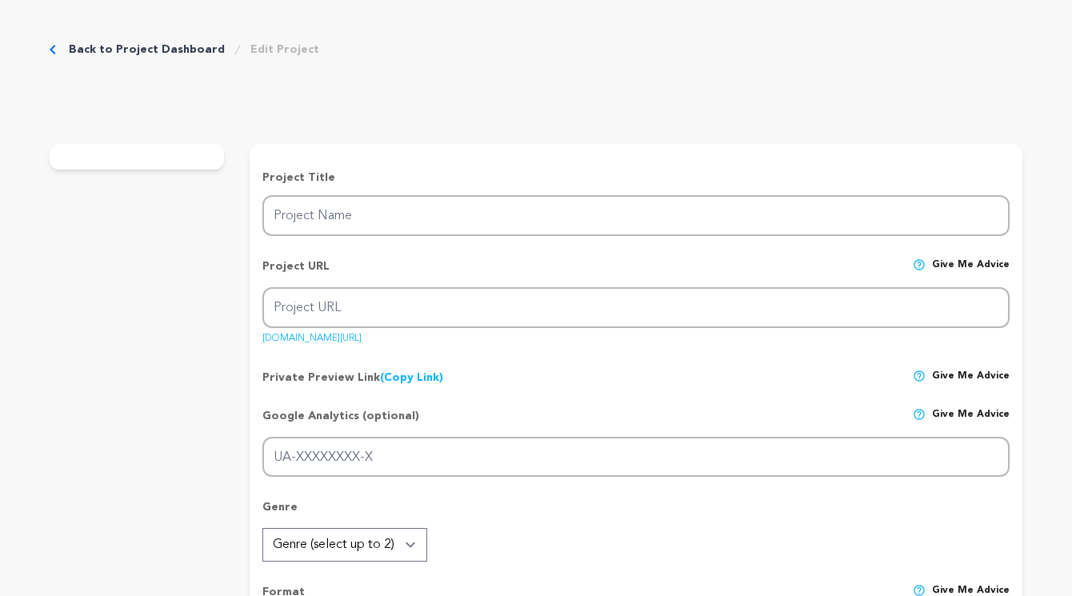
type input "Soma"
type input "soma-2"
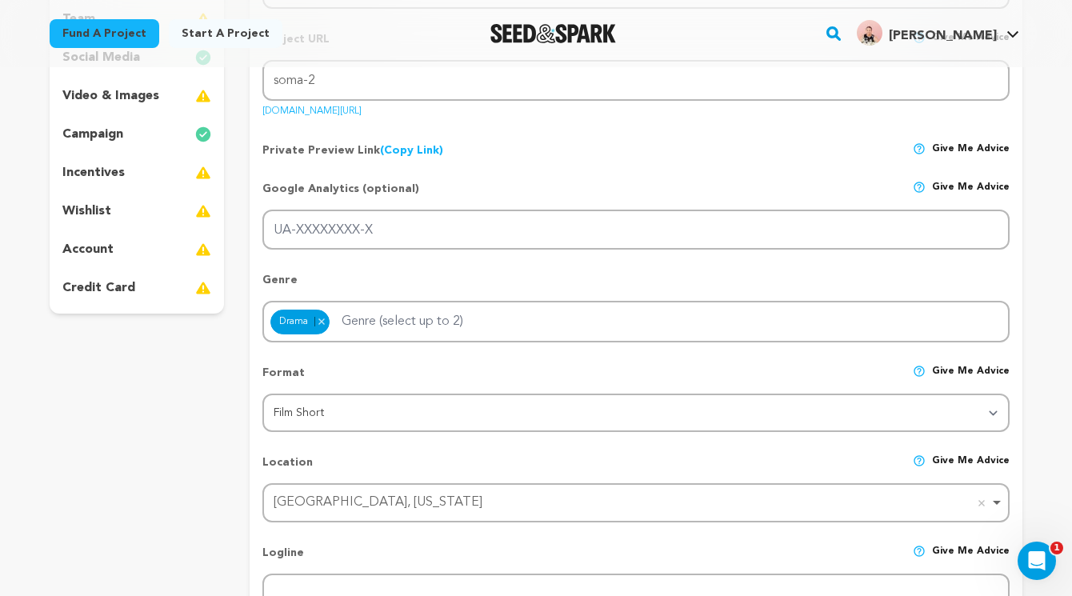
scroll to position [78, 0]
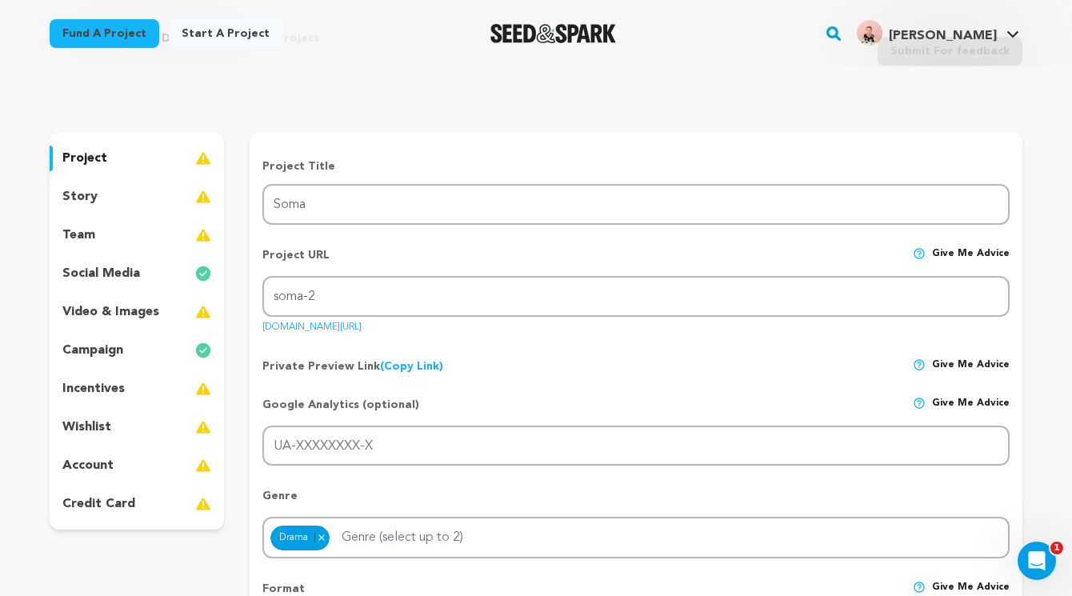
click at [130, 312] on p "video & images" at bounding box center [110, 311] width 97 height 19
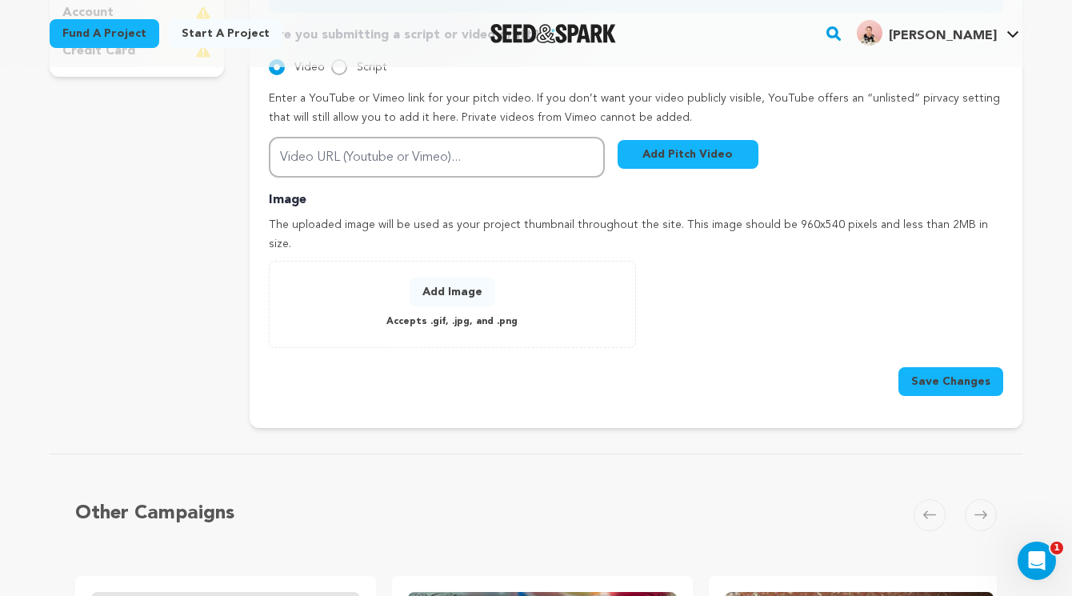
scroll to position [498, 0]
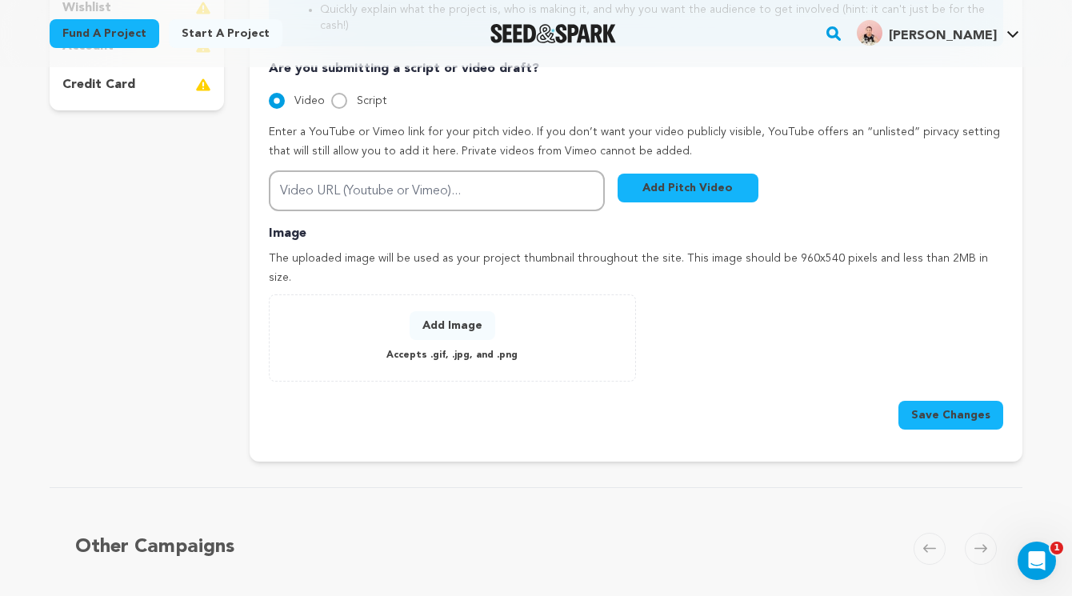
click at [458, 311] on button "Add Image" at bounding box center [453, 325] width 86 height 29
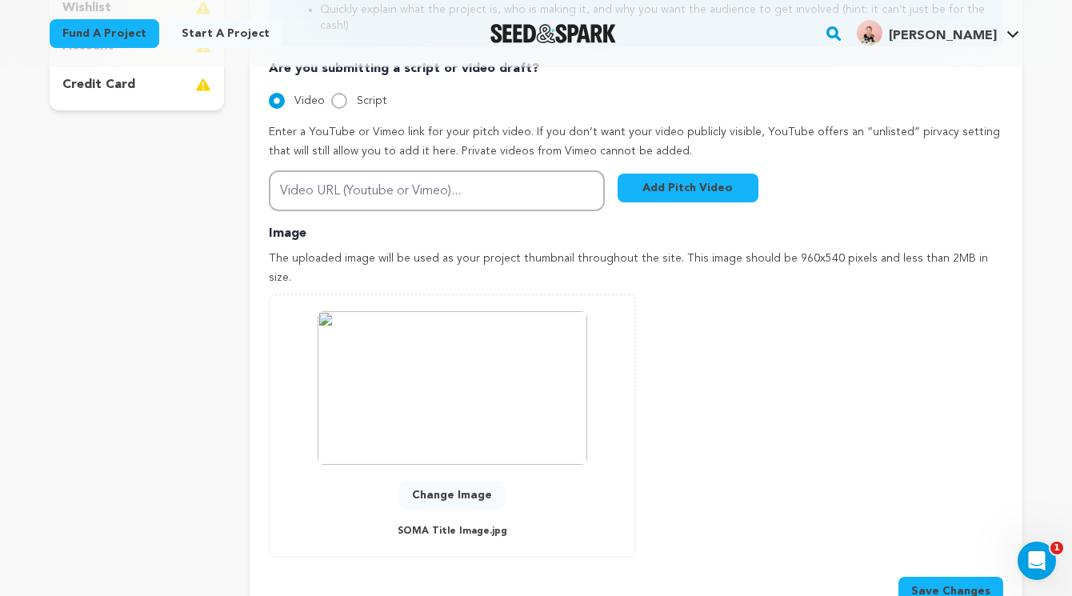
click at [945, 577] on button "Save Changes" at bounding box center [951, 591] width 105 height 29
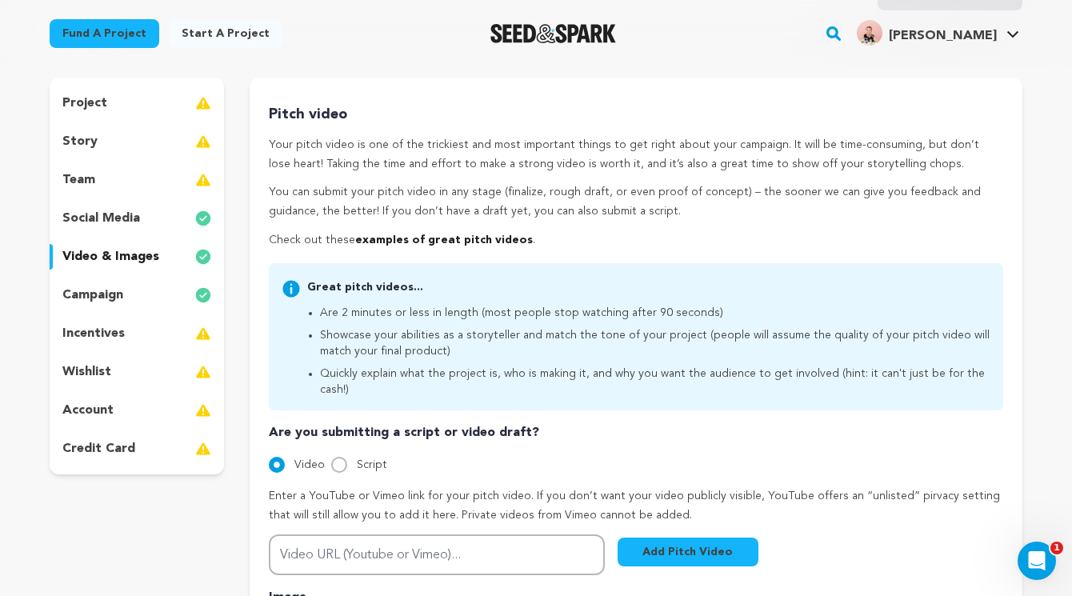
scroll to position [0, 0]
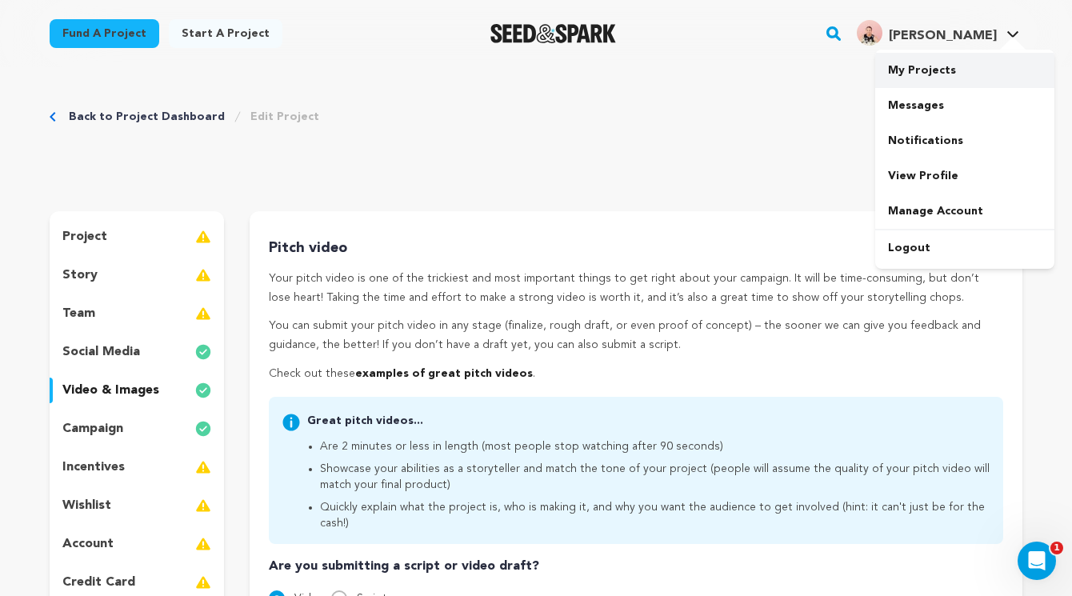
click at [947, 68] on link "My Projects" at bounding box center [964, 70] width 179 height 35
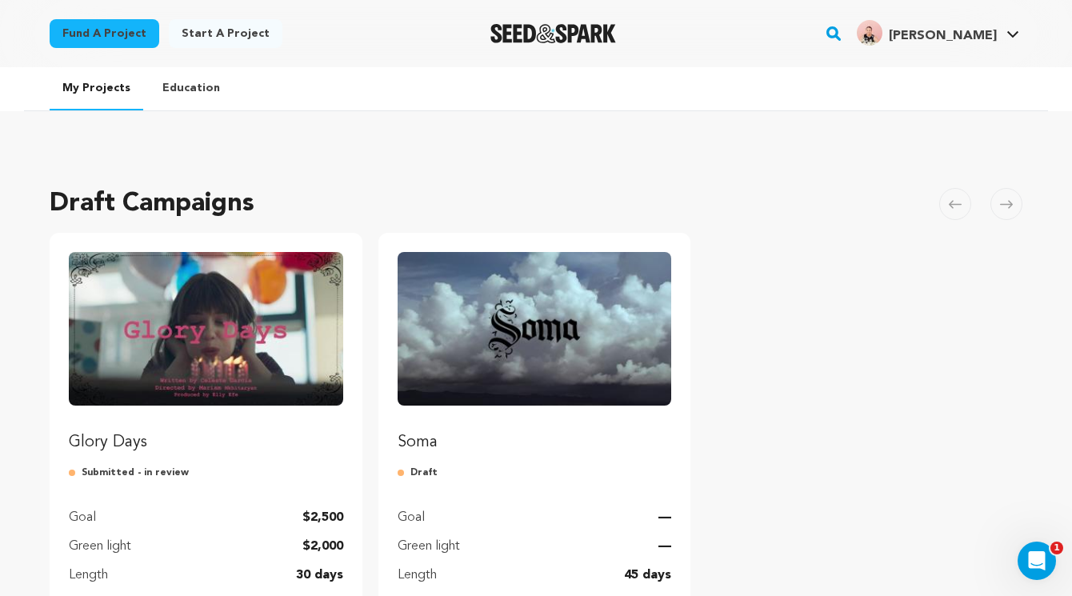
click at [183, 84] on link "Education" at bounding box center [191, 88] width 83 height 42
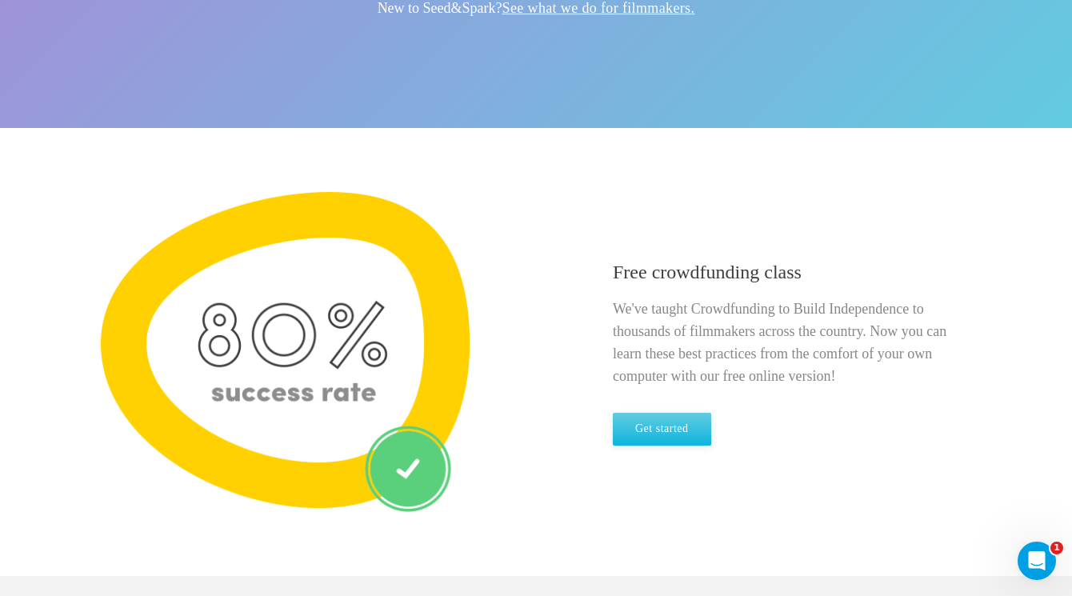
scroll to position [329, 0]
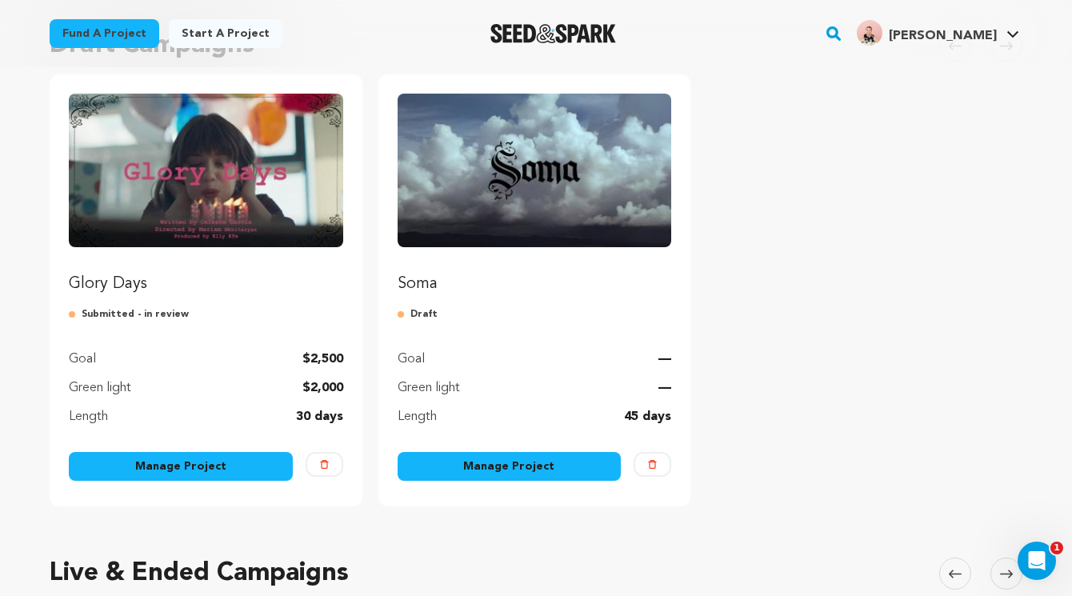
scroll to position [154, 0]
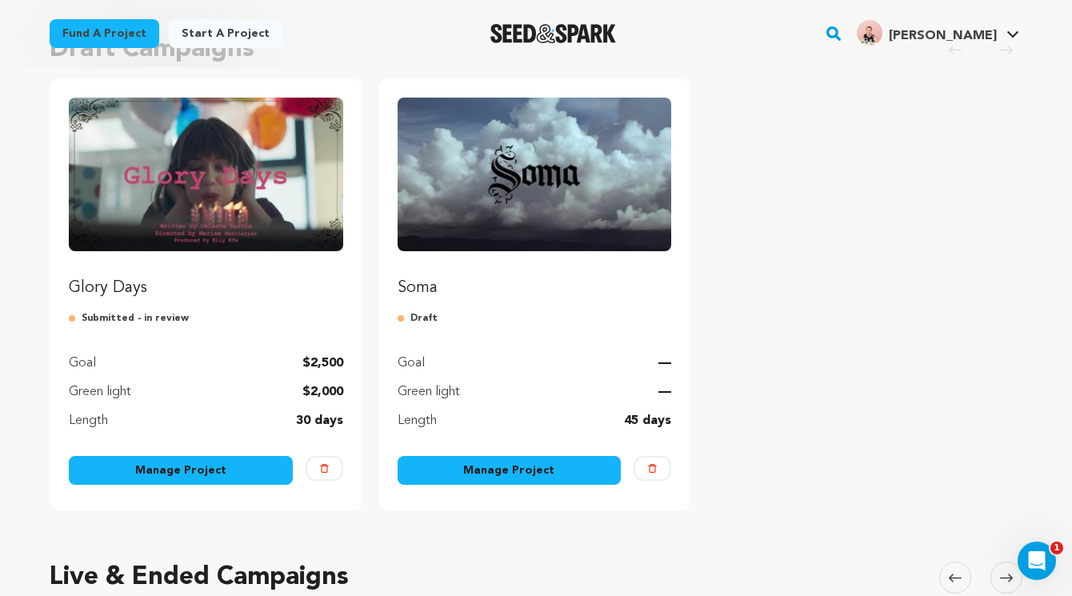
click at [275, 206] on img "Fund Glory Days" at bounding box center [206, 175] width 274 height 154
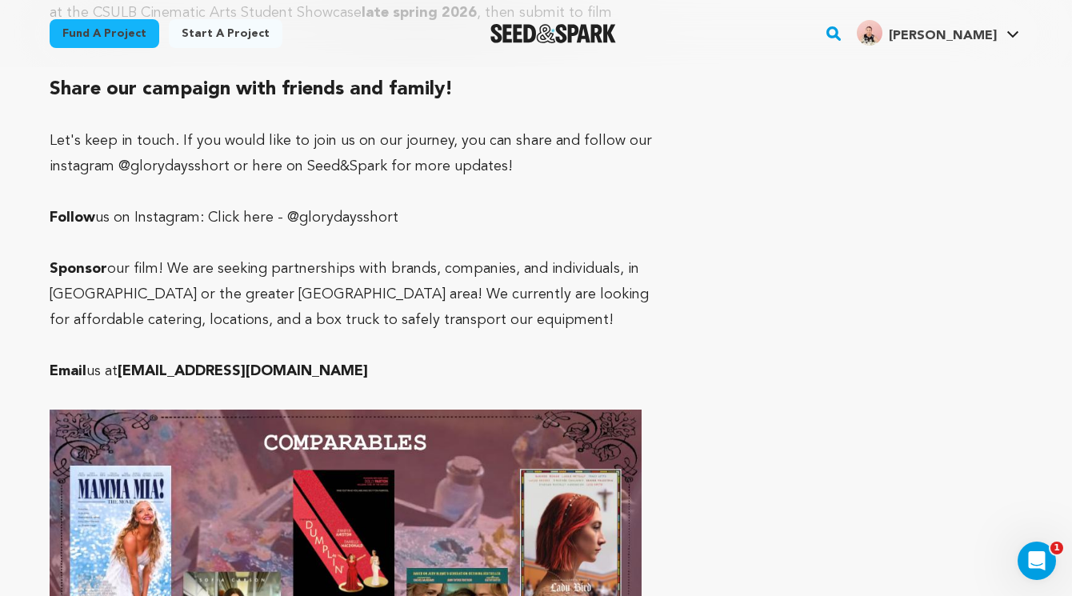
scroll to position [2165, 0]
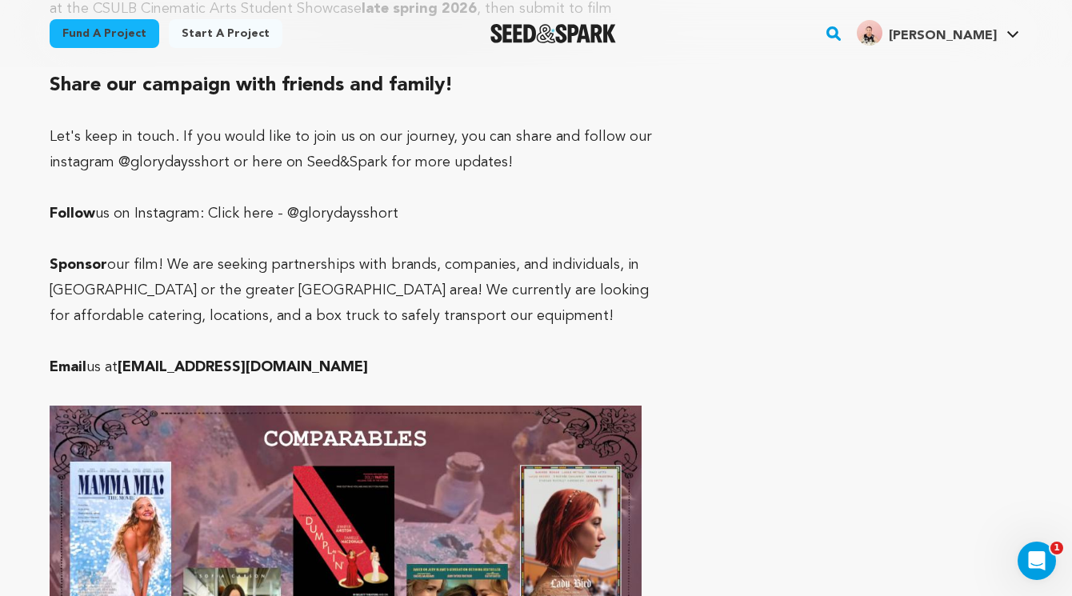
click at [338, 201] on p "Follow us on Instagram: Click here - @glorydaysshort" at bounding box center [361, 214] width 623 height 26
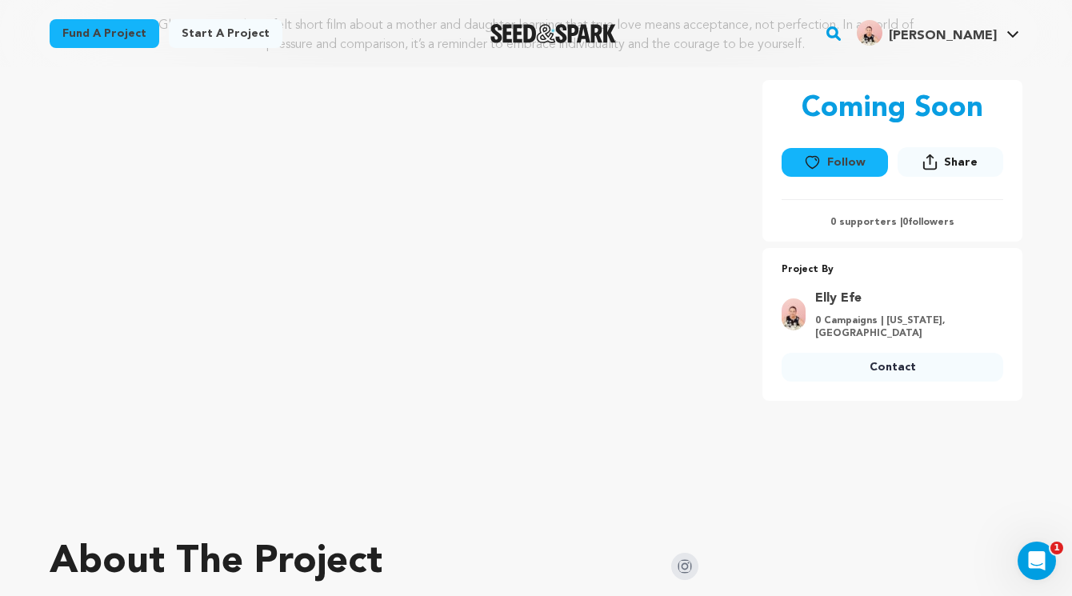
scroll to position [0, 0]
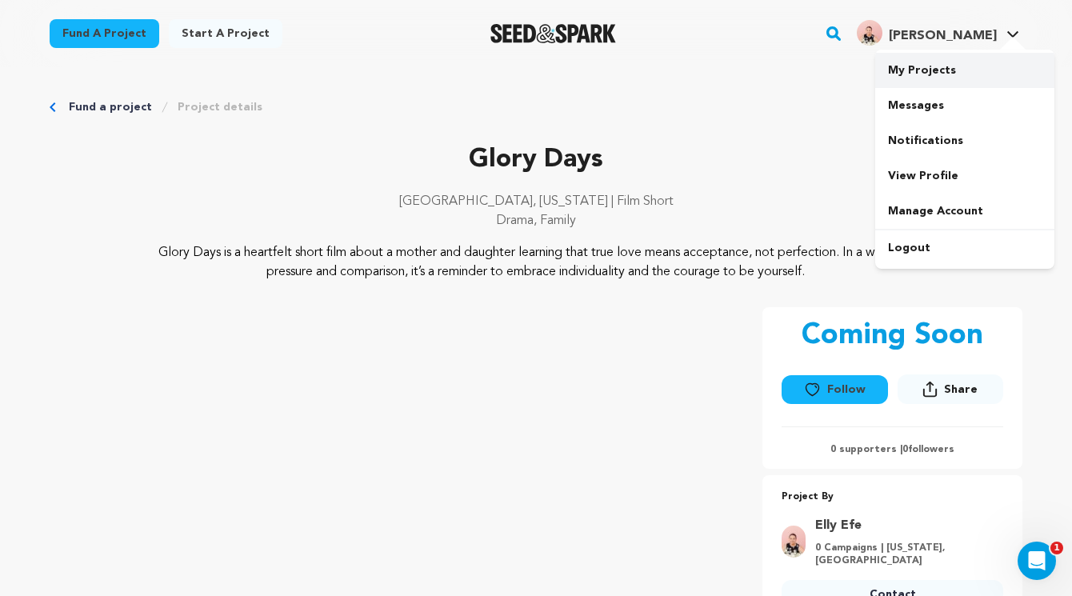
click at [975, 60] on link "My Projects" at bounding box center [964, 70] width 179 height 35
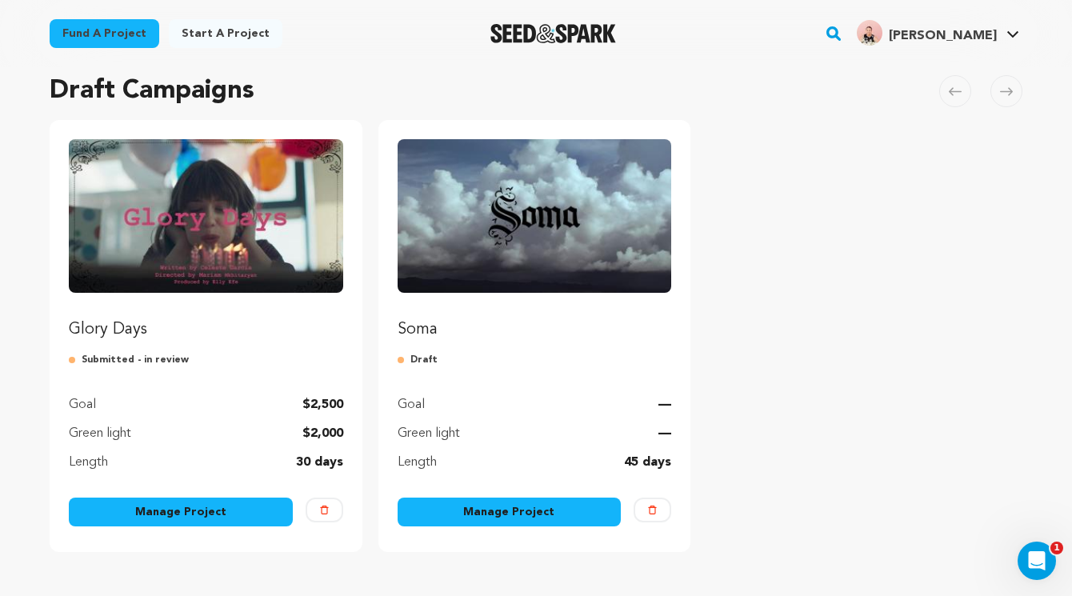
scroll to position [111, 0]
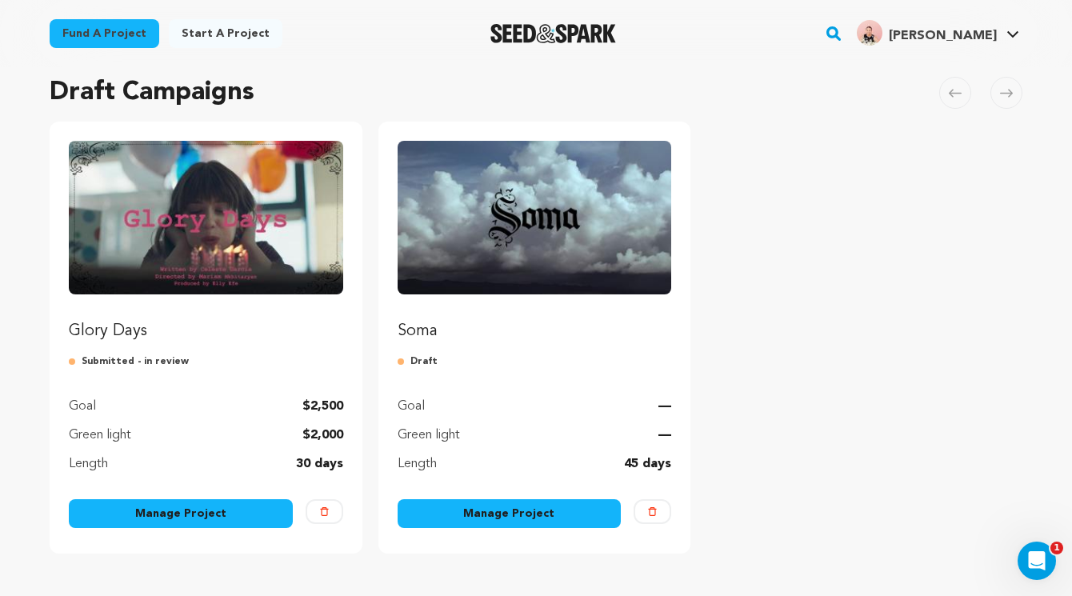
click at [201, 214] on img "Fund Glory Days" at bounding box center [206, 218] width 274 height 154
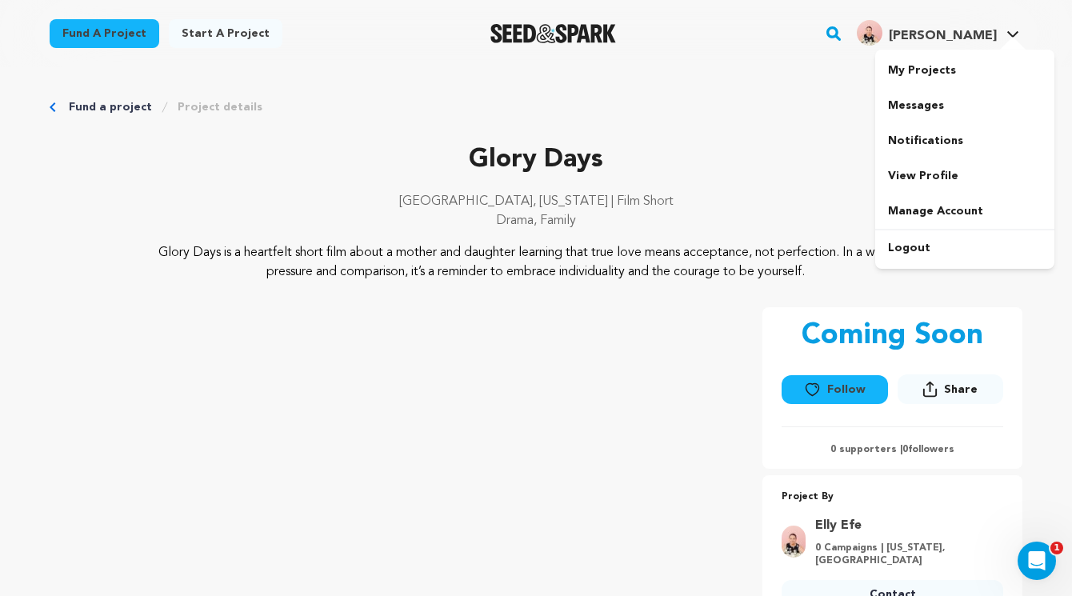
click at [985, 33] on span "[PERSON_NAME]" at bounding box center [943, 36] width 108 height 13
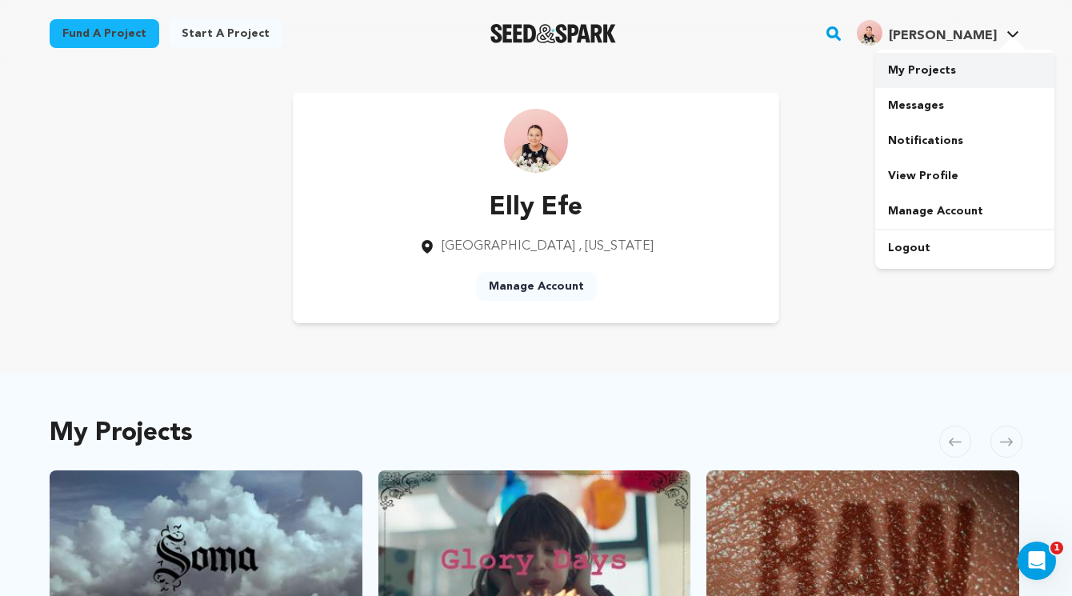
click at [955, 68] on link "My Projects" at bounding box center [964, 70] width 179 height 35
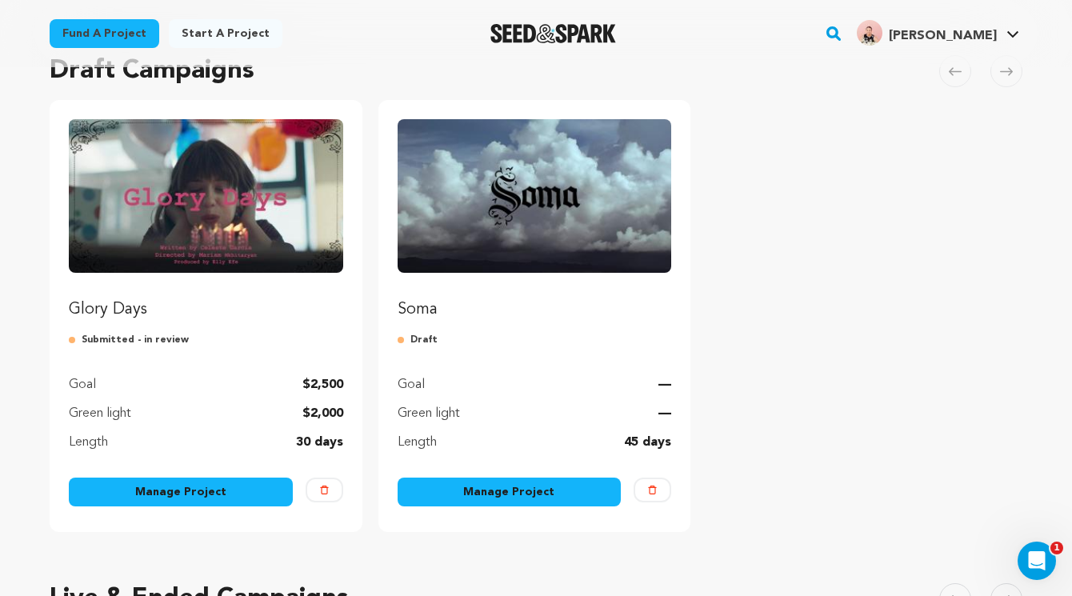
scroll to position [185, 0]
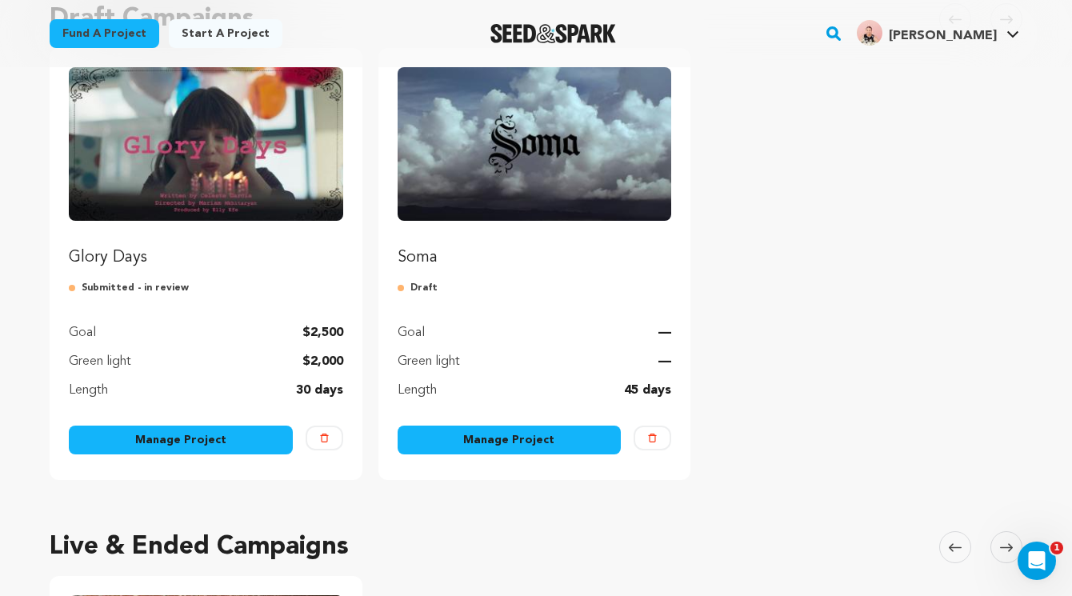
click at [143, 441] on link "Manage Project" at bounding box center [181, 440] width 224 height 29
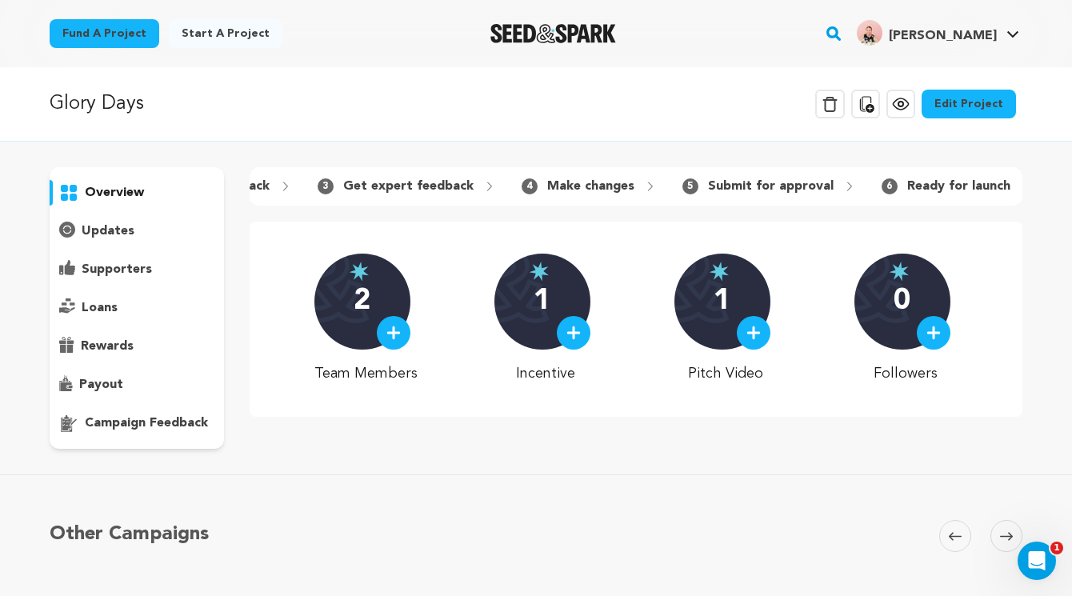
click at [963, 100] on link "Edit Project" at bounding box center [969, 104] width 94 height 29
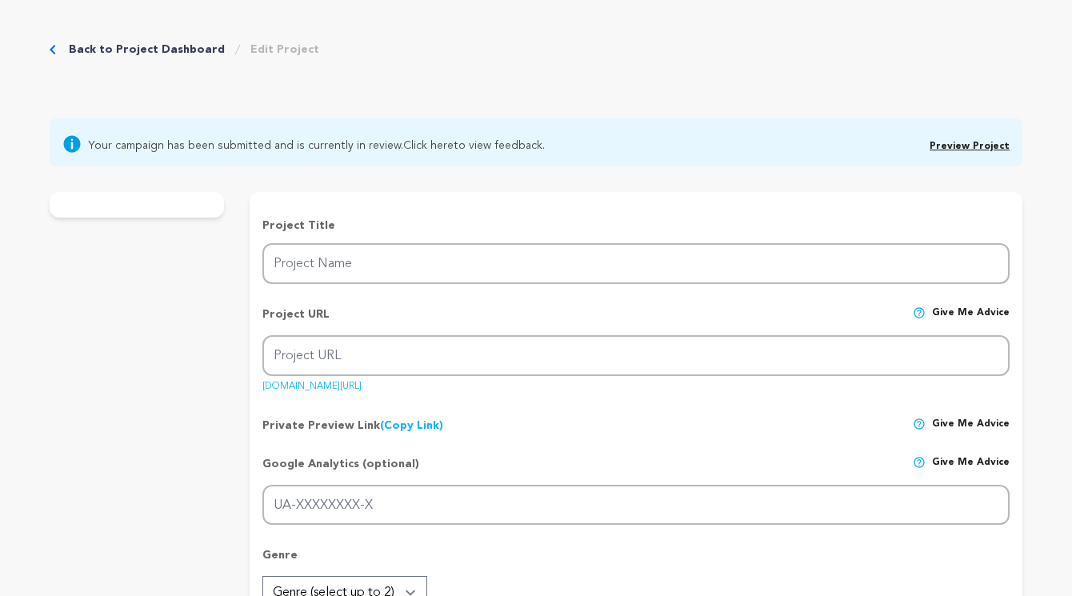
type input "Glory Days"
type input "glory-days-1"
type input "A mother signs her socially awkward teen daughter up for a beauty pageant to he…"
type textarea "Glory Days is a heartfelt short film about a mother and daughter learning that …"
type textarea "Glory Days is for anyone who’s ever felt they weren’t enough. At a time when id…"
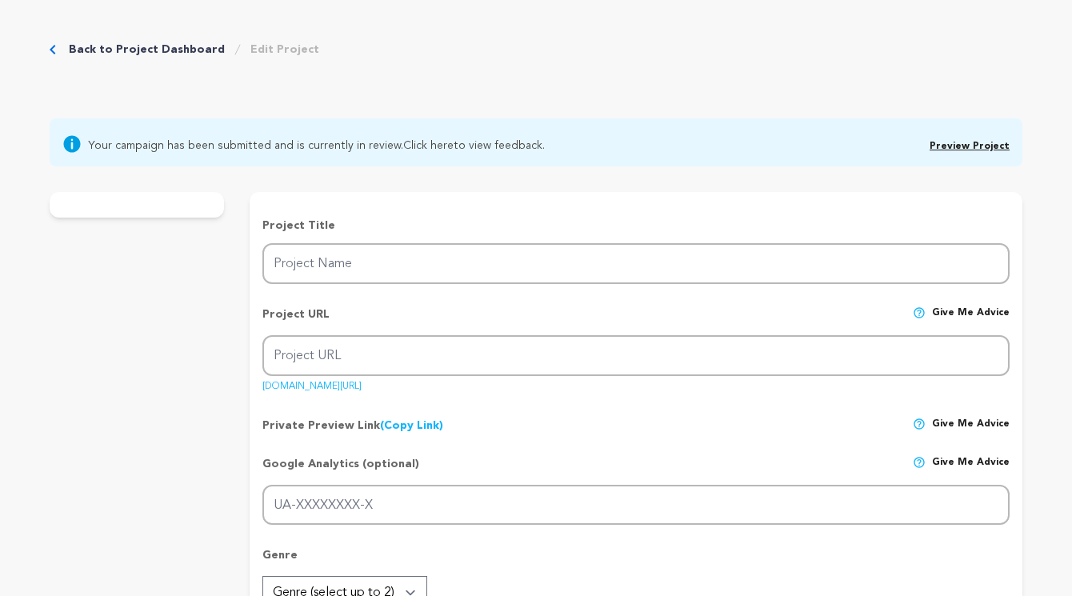
radio input "true"
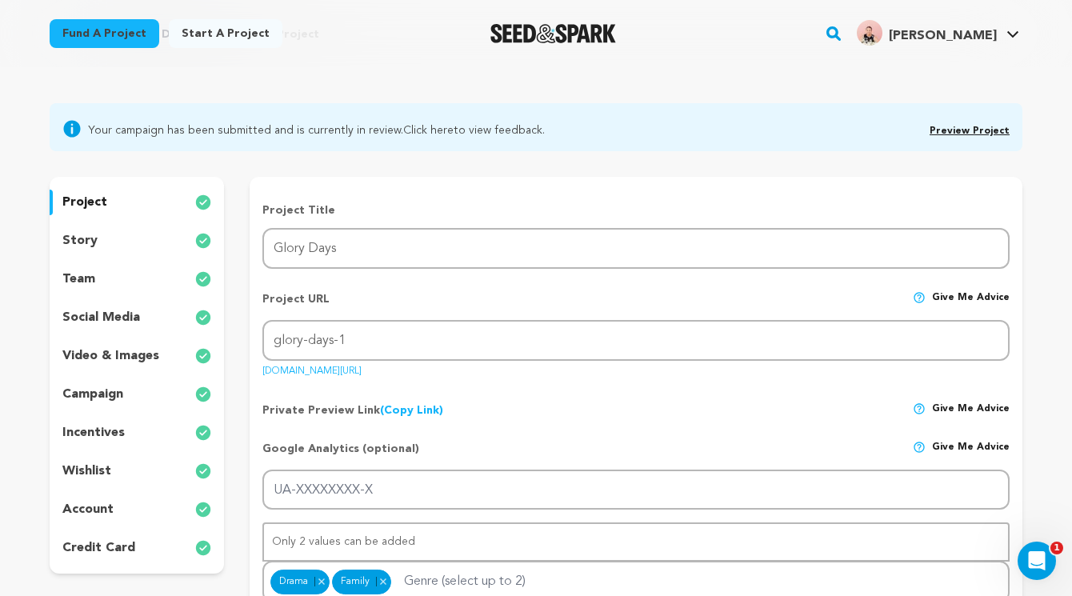
scroll to position [96, 0]
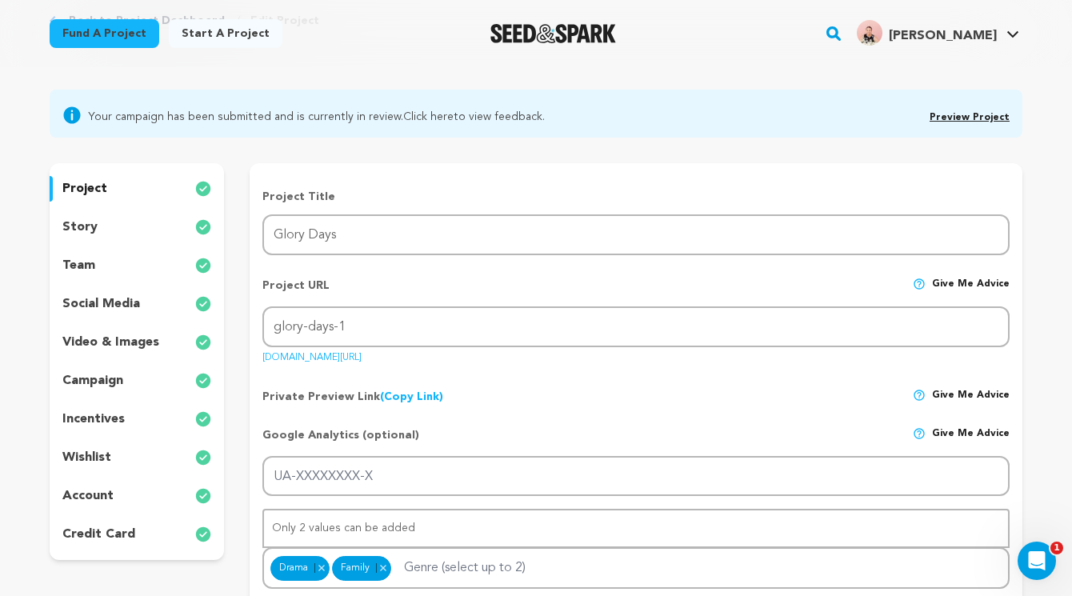
click at [128, 230] on div "story" at bounding box center [137, 227] width 174 height 26
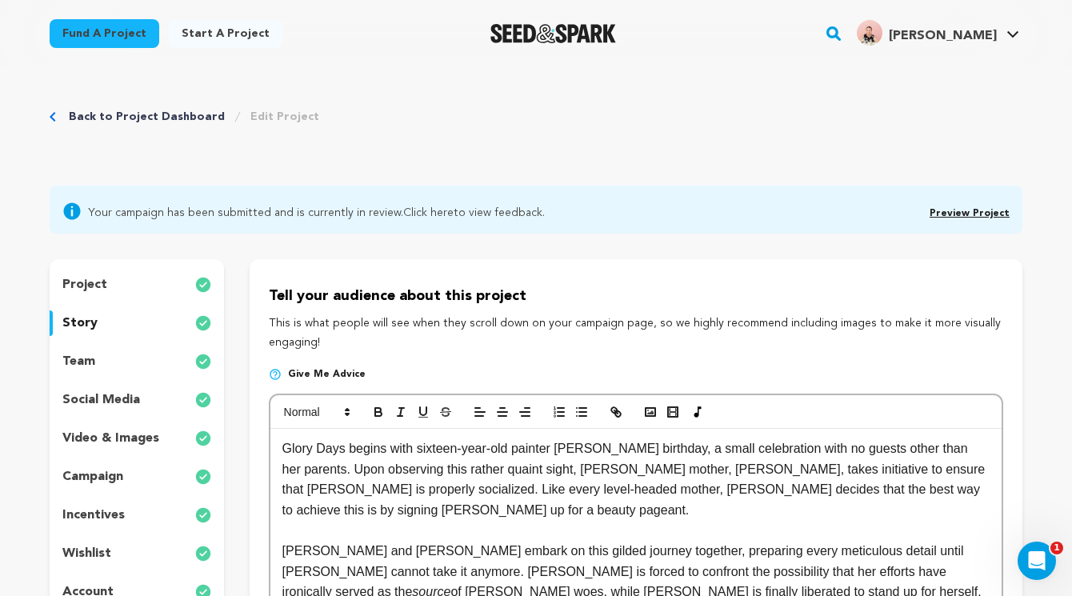
click at [141, 363] on div "team" at bounding box center [137, 362] width 174 height 26
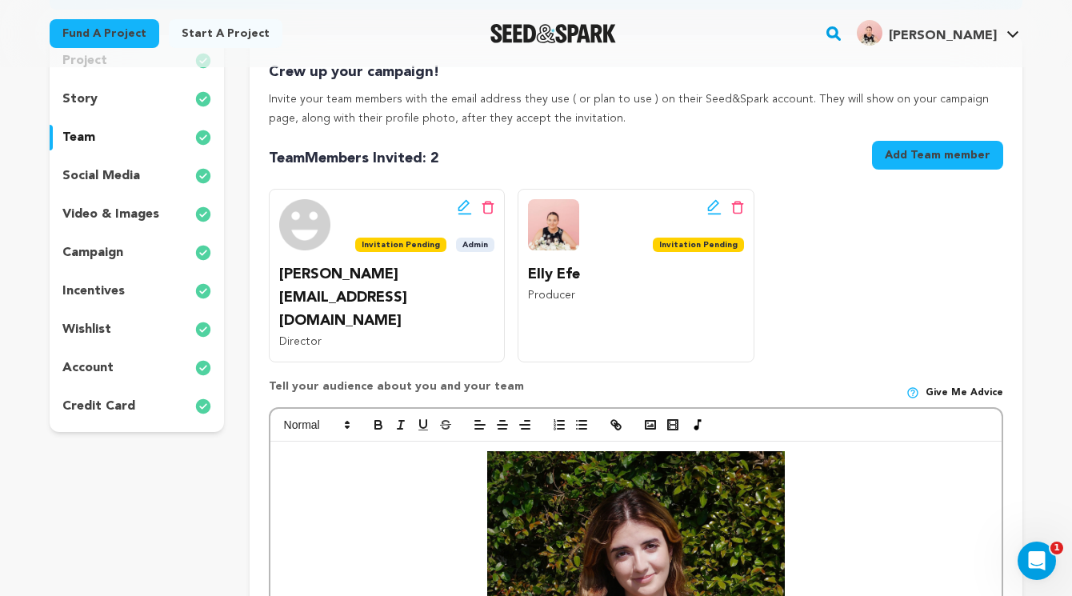
scroll to position [221, 0]
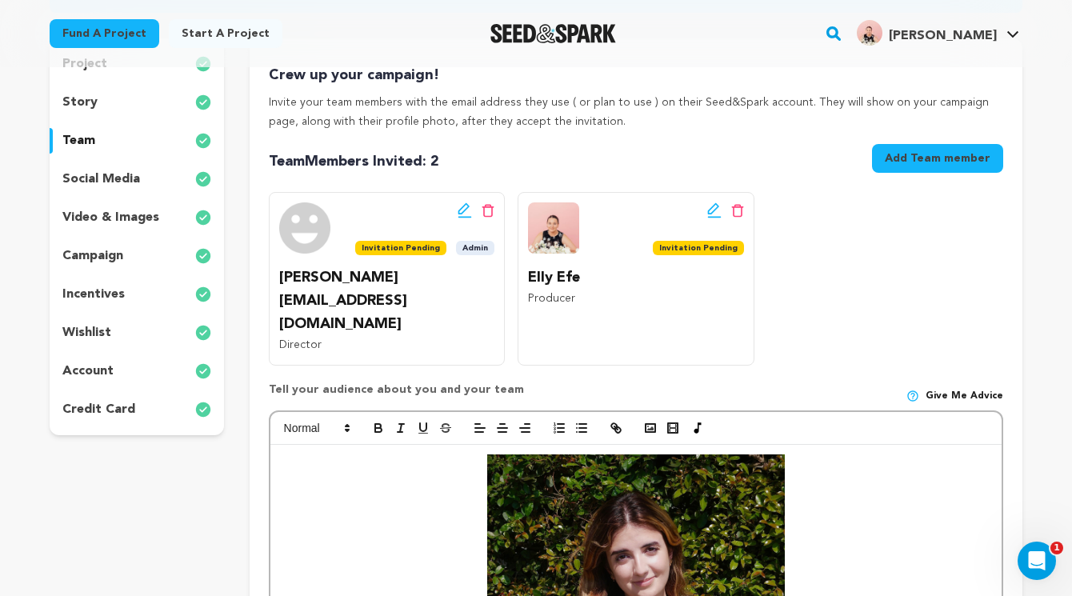
click at [98, 323] on p "wishlist" at bounding box center [86, 332] width 49 height 19
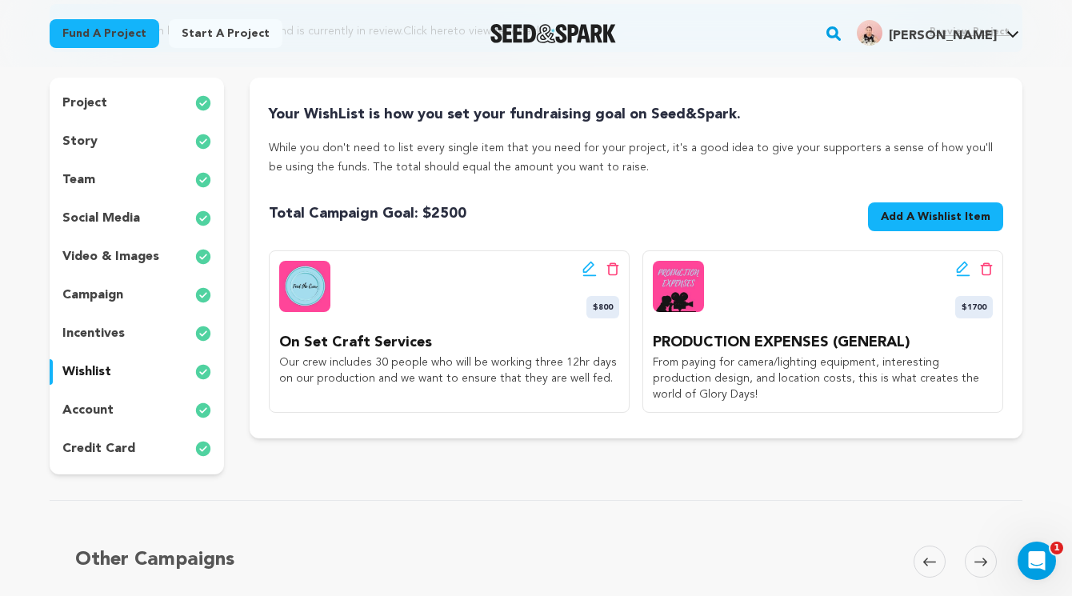
scroll to position [178, 0]
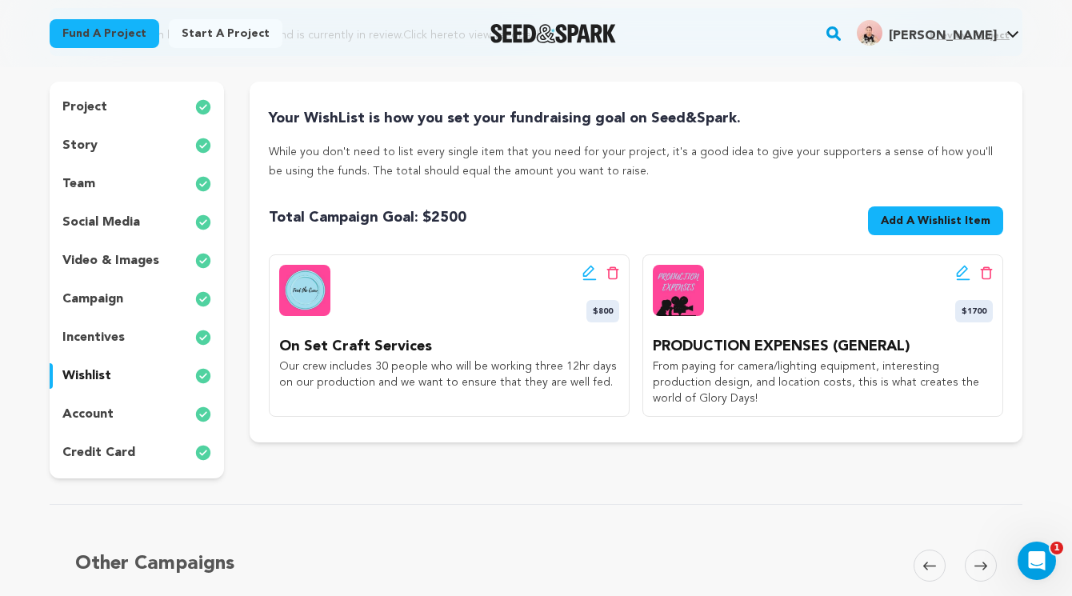
click at [134, 326] on div "incentives" at bounding box center [137, 338] width 174 height 26
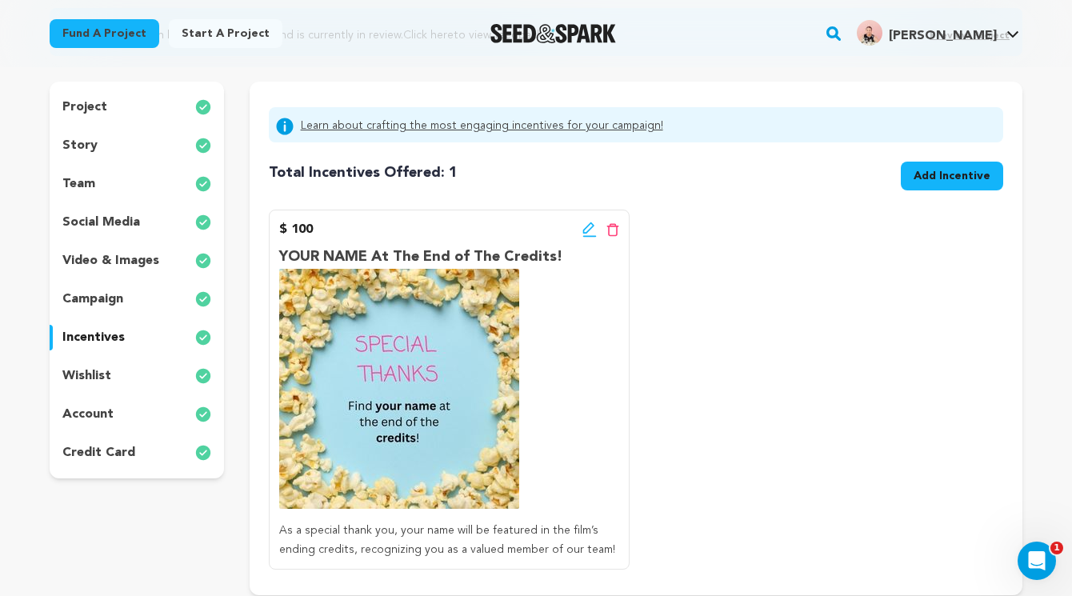
click at [105, 282] on div "project story team social media video & images campaign incentives wishlist acc…" at bounding box center [137, 280] width 174 height 397
click at [102, 300] on p "campaign" at bounding box center [92, 299] width 61 height 19
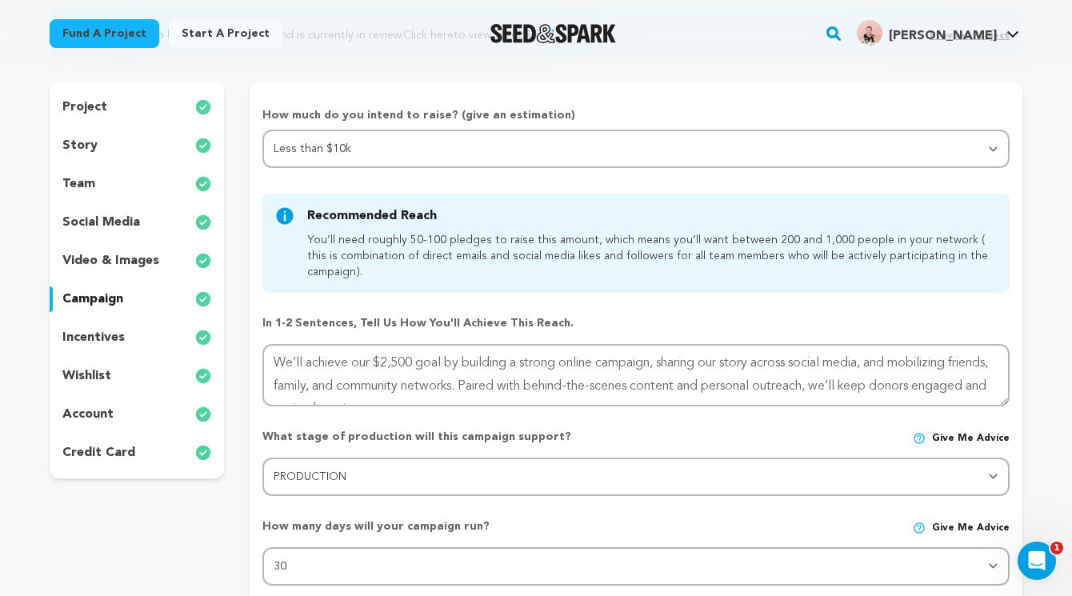
click at [112, 252] on p "video & images" at bounding box center [110, 260] width 97 height 19
